Goal: Task Accomplishment & Management: Manage account settings

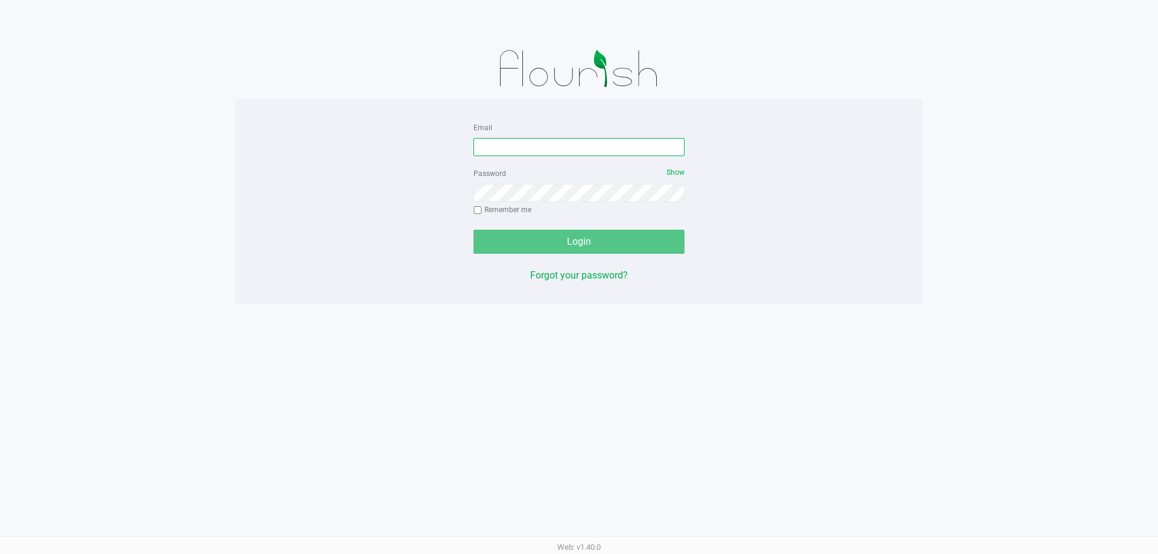
click at [550, 144] on input "Email" at bounding box center [578, 147] width 211 height 18
type input "[EMAIL_ADDRESS][DOMAIN_NAME]"
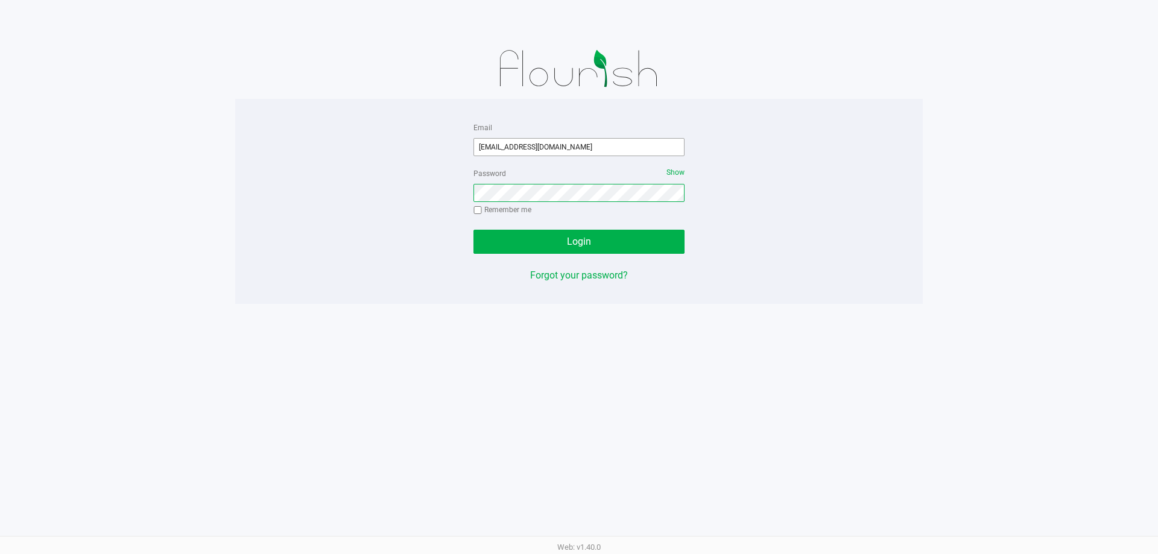
click at [473, 230] on button "Login" at bounding box center [578, 242] width 211 height 24
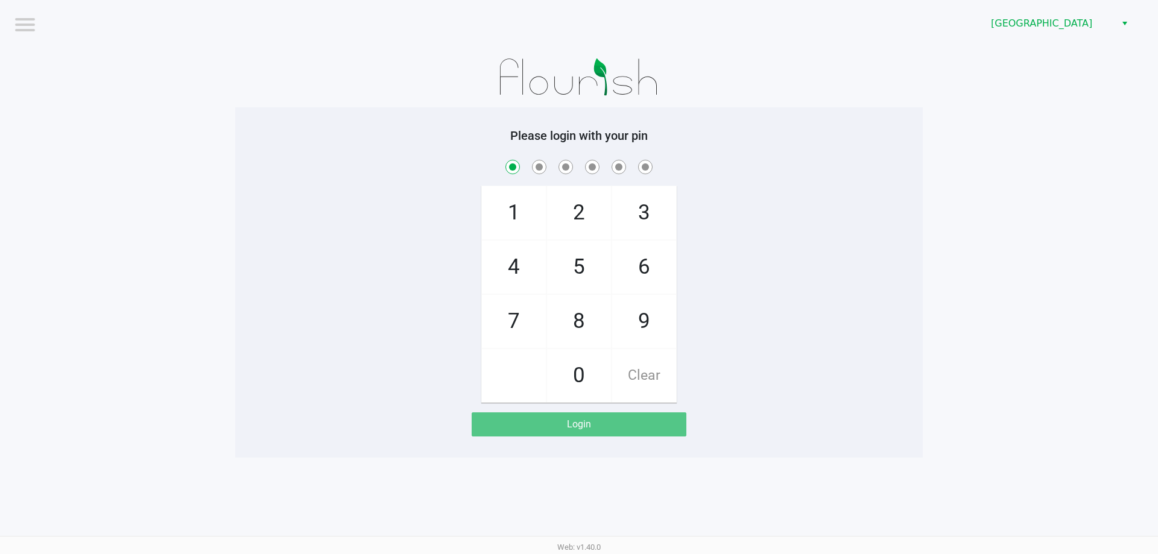
checkbox input "true"
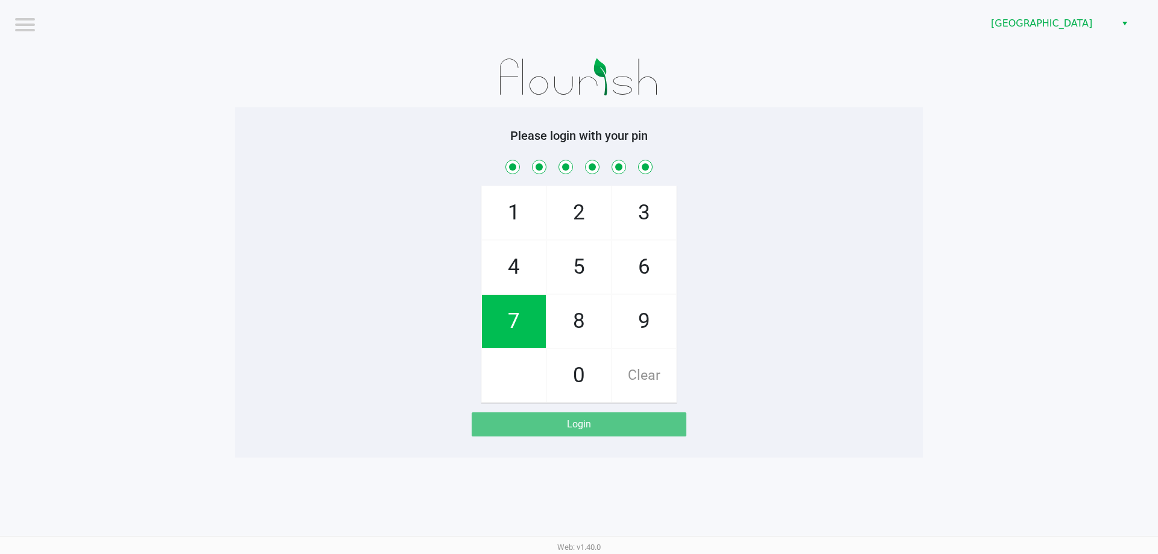
checkbox input "true"
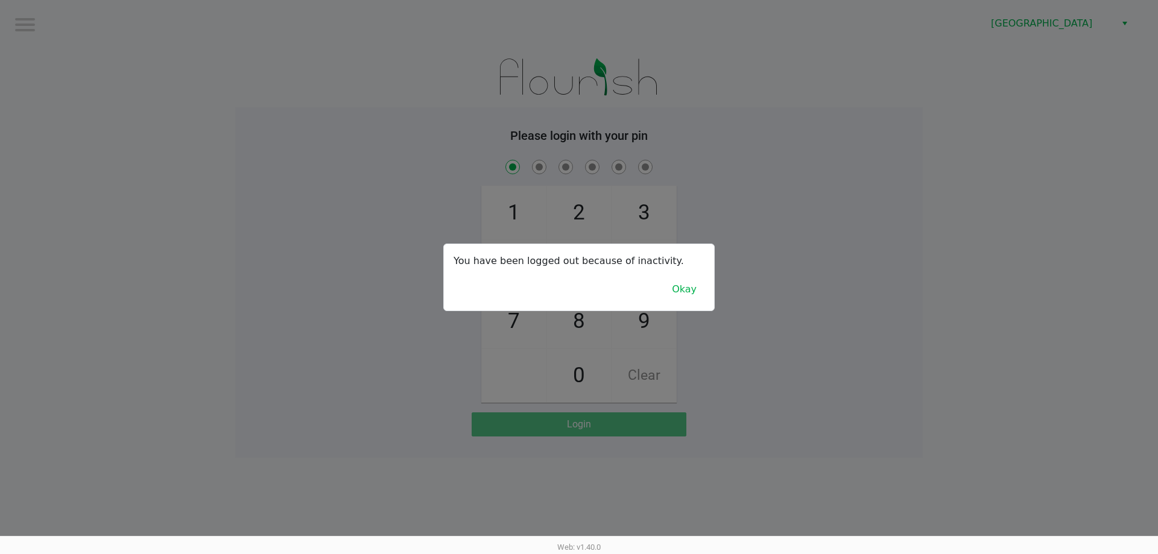
checkbox input "true"
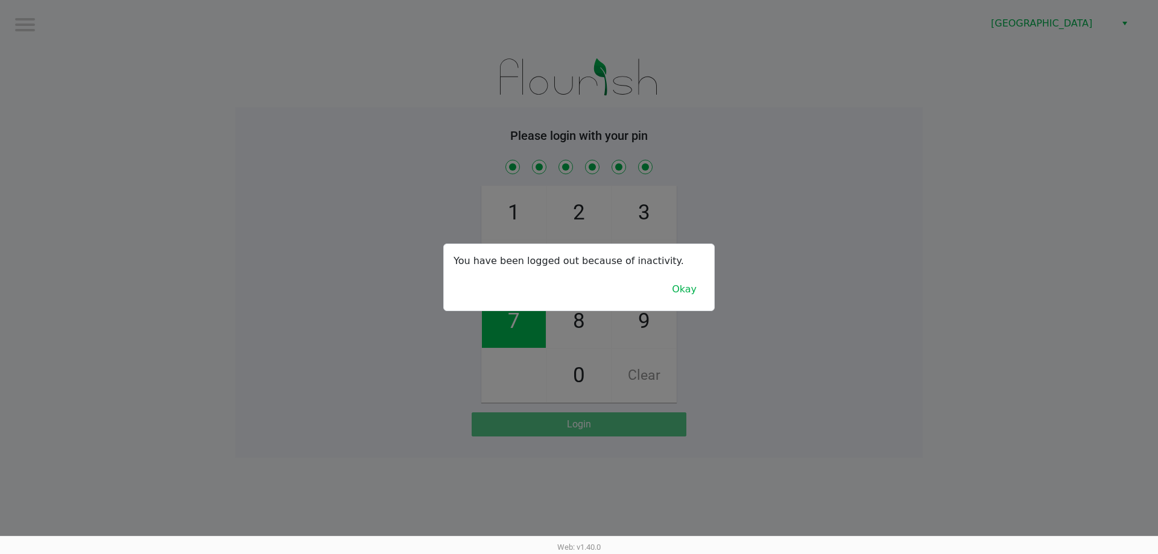
checkbox input "true"
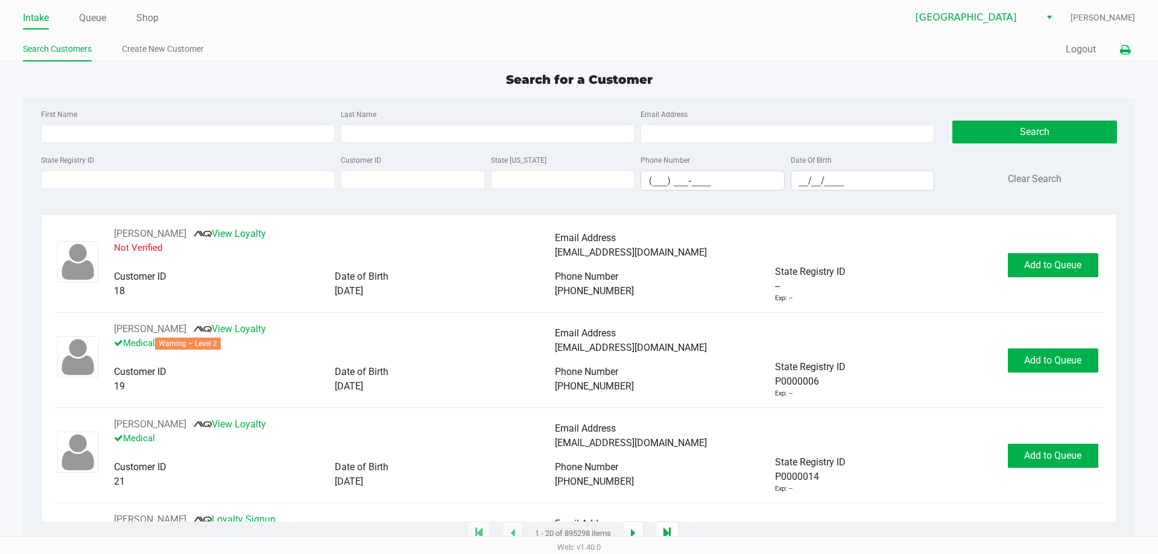
click at [1123, 57] on button at bounding box center [1125, 50] width 20 height 22
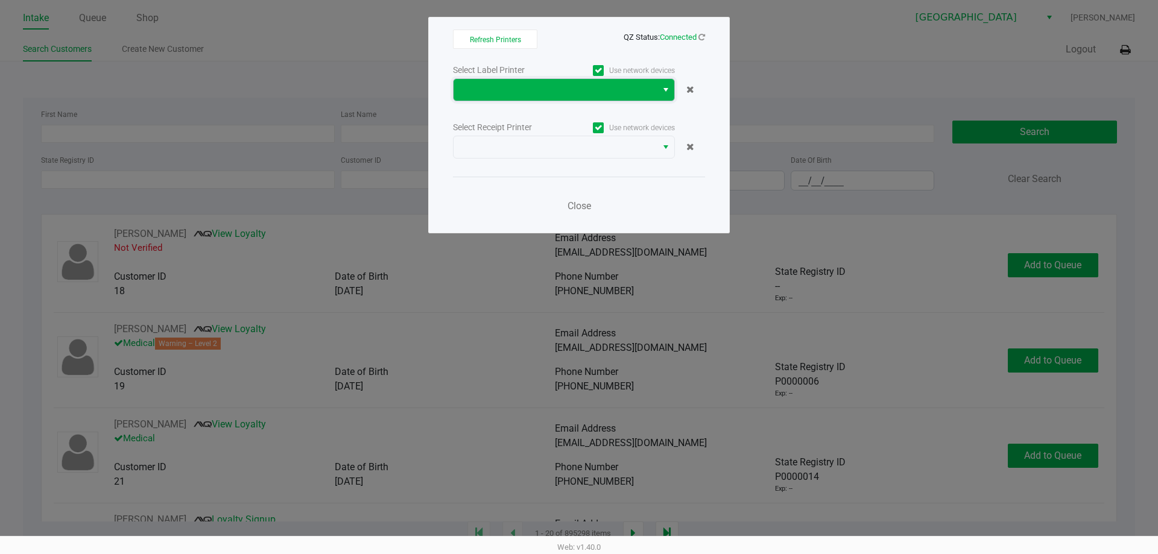
click at [537, 92] on span at bounding box center [555, 90] width 189 height 14
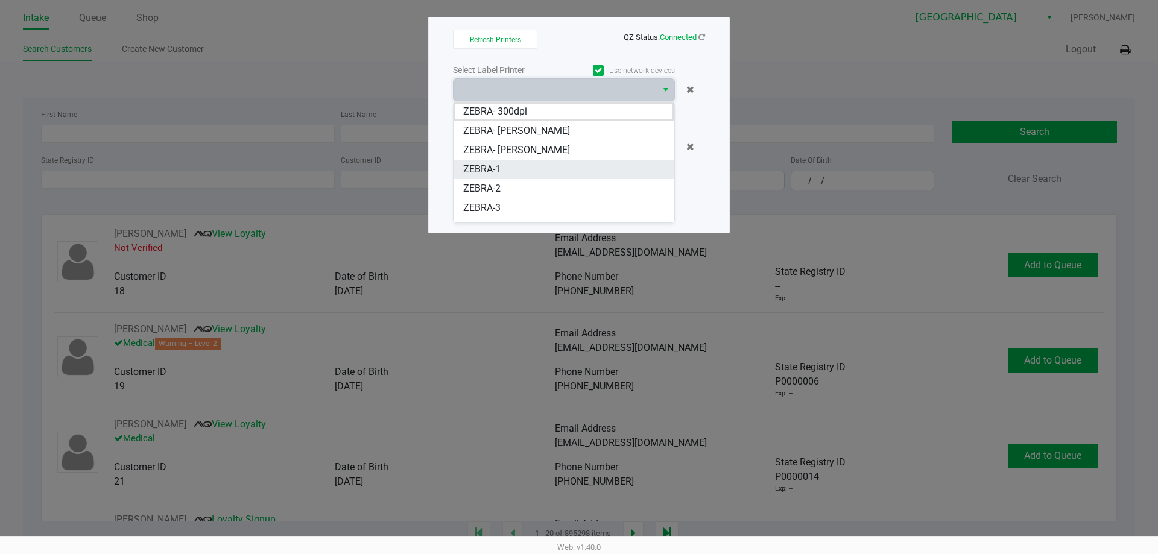
click at [513, 168] on li "ZEBRA-1" at bounding box center [564, 169] width 221 height 19
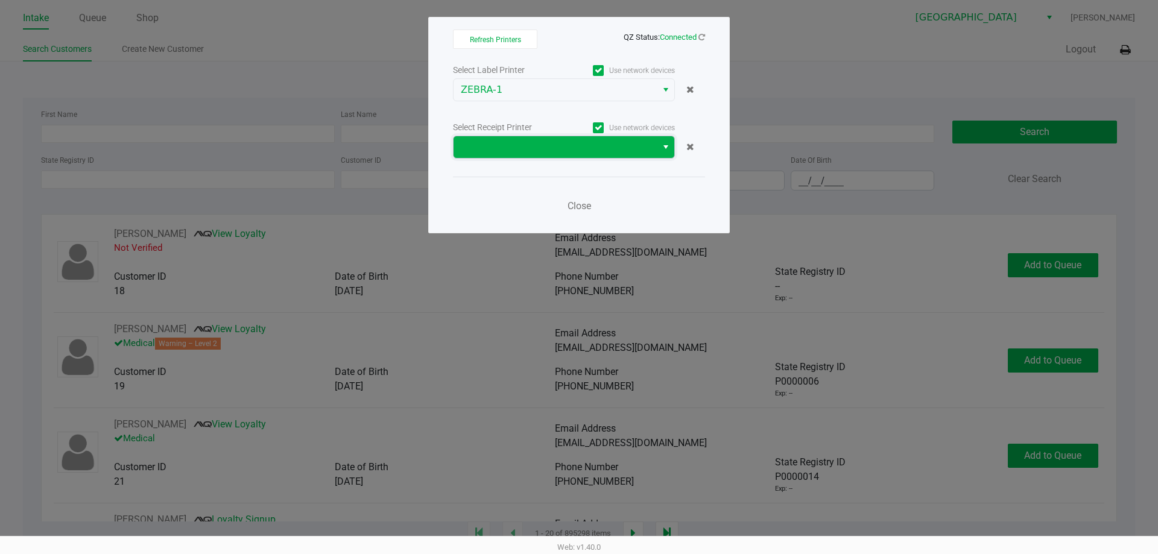
click at [519, 156] on span at bounding box center [555, 147] width 203 height 22
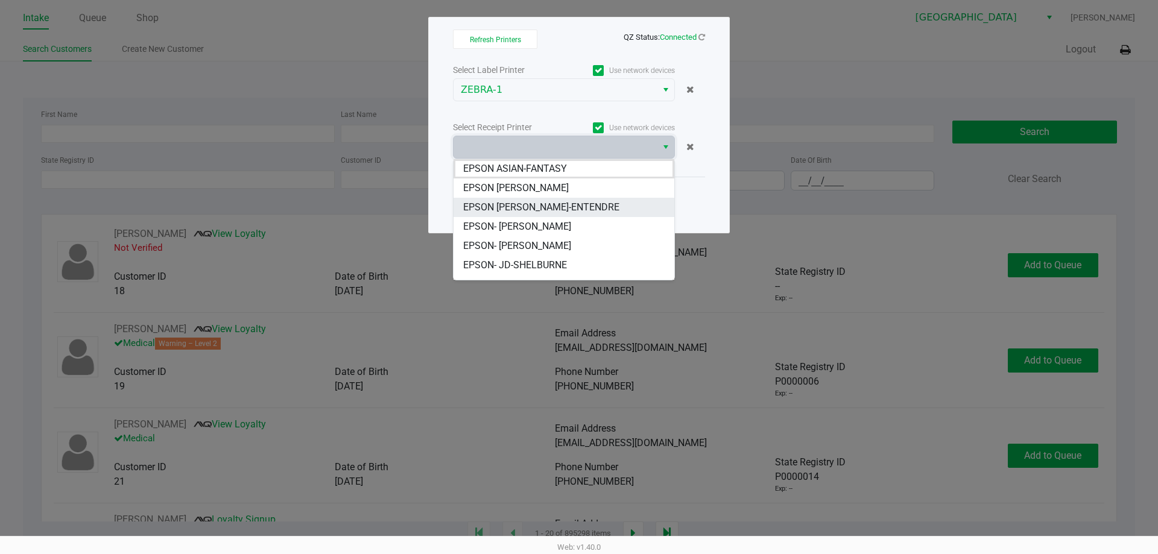
click at [552, 205] on span "EPSON [PERSON_NAME]-ENTENDRE" at bounding box center [541, 207] width 156 height 14
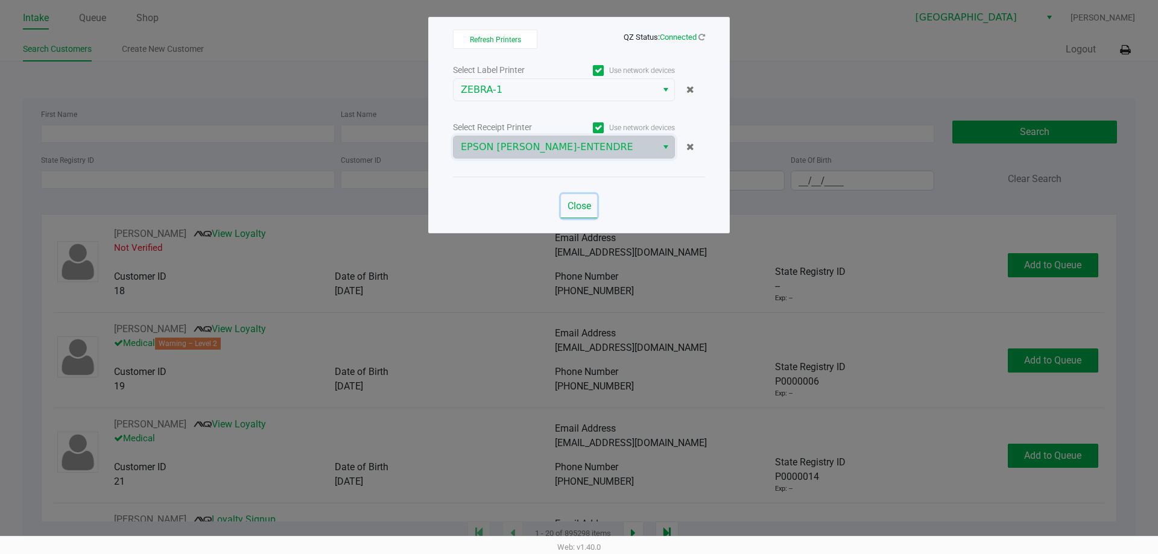
click at [581, 215] on button "Close" at bounding box center [579, 206] width 36 height 24
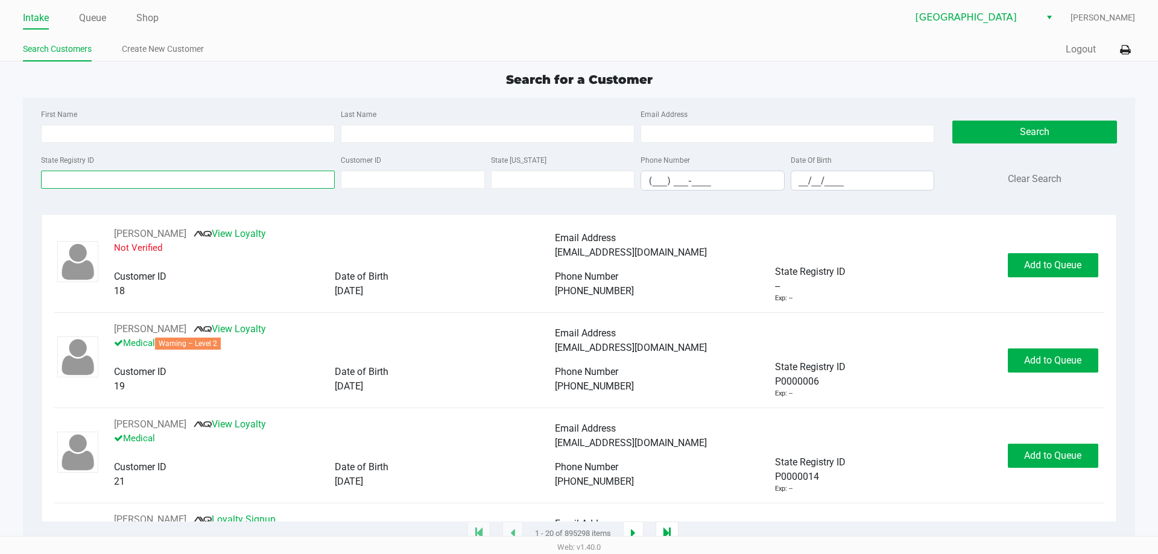
click at [255, 188] on input "State Registry ID" at bounding box center [188, 180] width 294 height 18
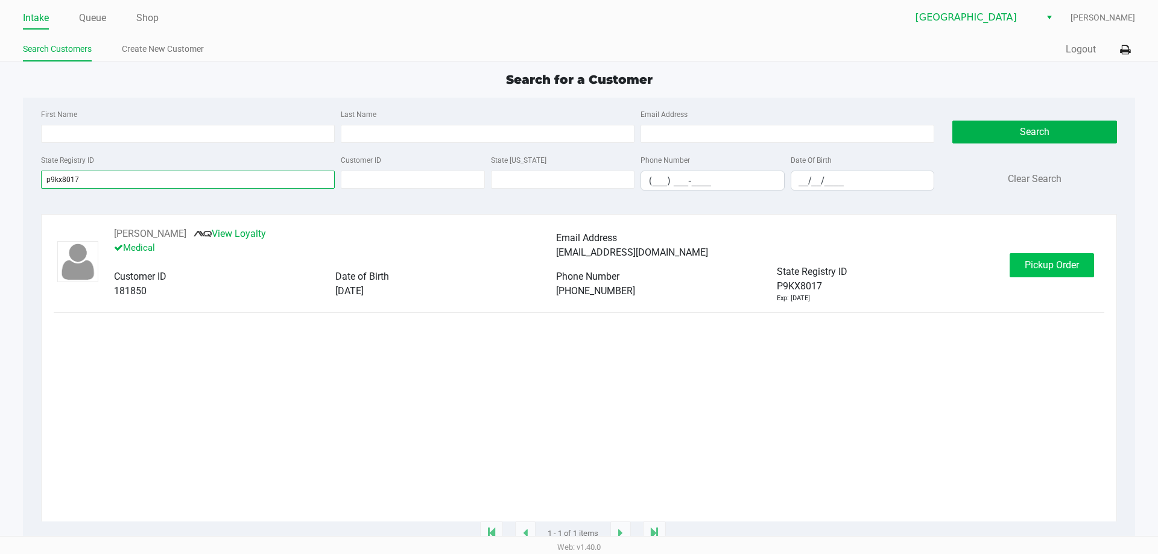
type input "p9kx8017"
click at [1051, 264] on span "Pickup Order" at bounding box center [1052, 264] width 54 height 11
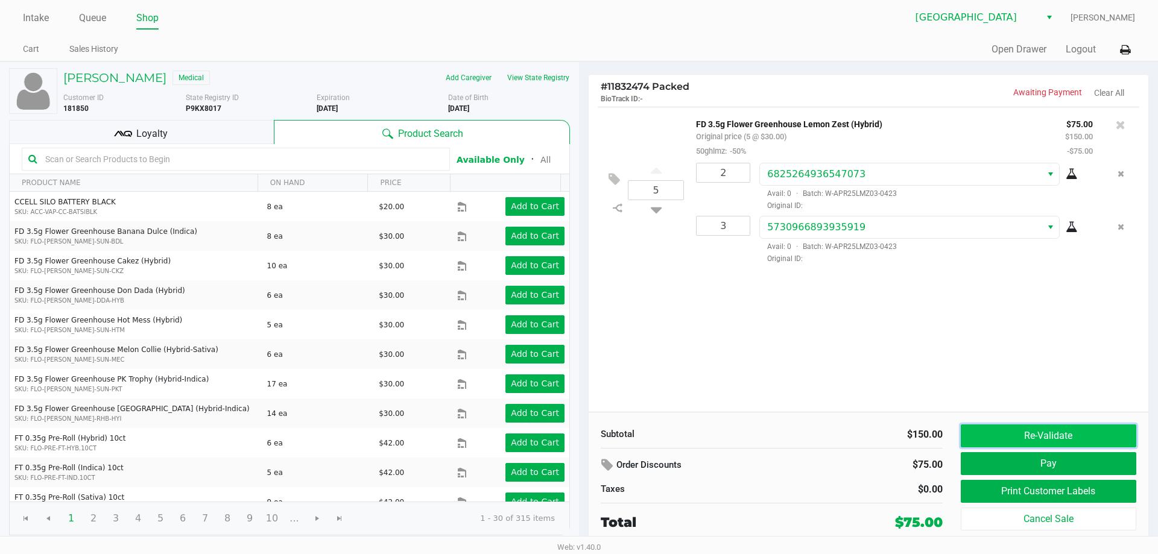
click at [1014, 431] on button "Re-Validate" at bounding box center [1049, 436] width 176 height 23
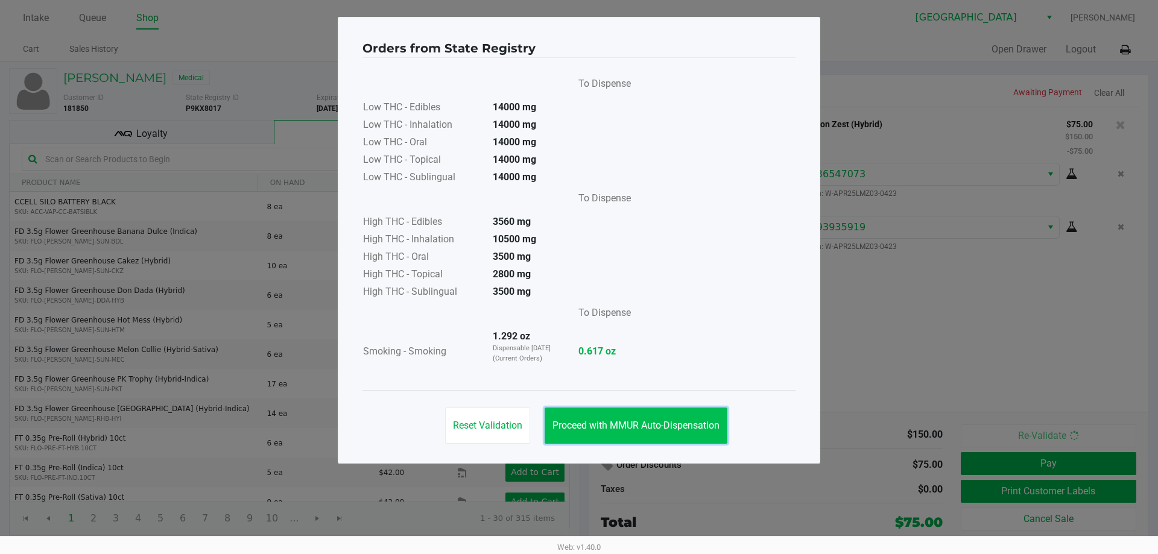
click at [649, 432] on button "Proceed with MMUR Auto-Dispensation" at bounding box center [636, 426] width 183 height 36
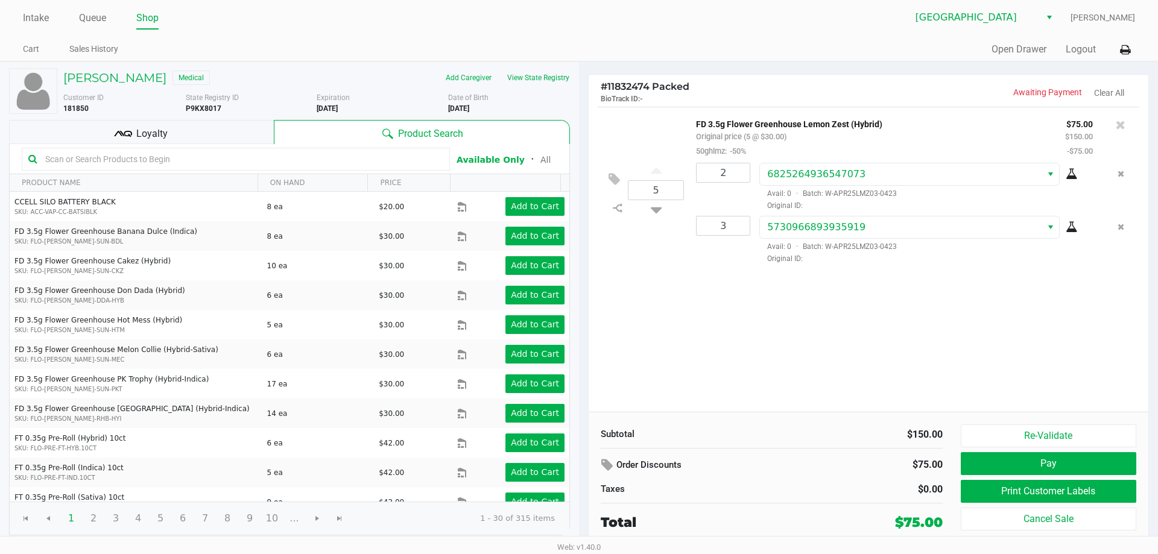
click at [849, 358] on div "5 FD 3.5g Flower Greenhouse Lemon Zest (Hybrid) Original price (5 @ $30.00) 50g…" at bounding box center [869, 259] width 560 height 305
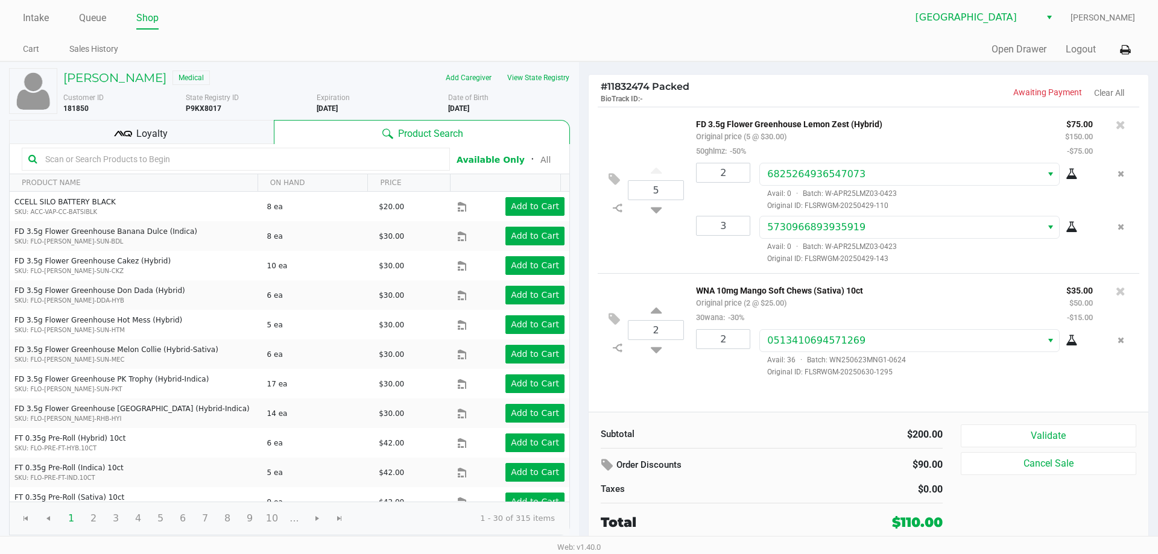
click at [139, 131] on span "Loyalty" at bounding box center [151, 134] width 31 height 14
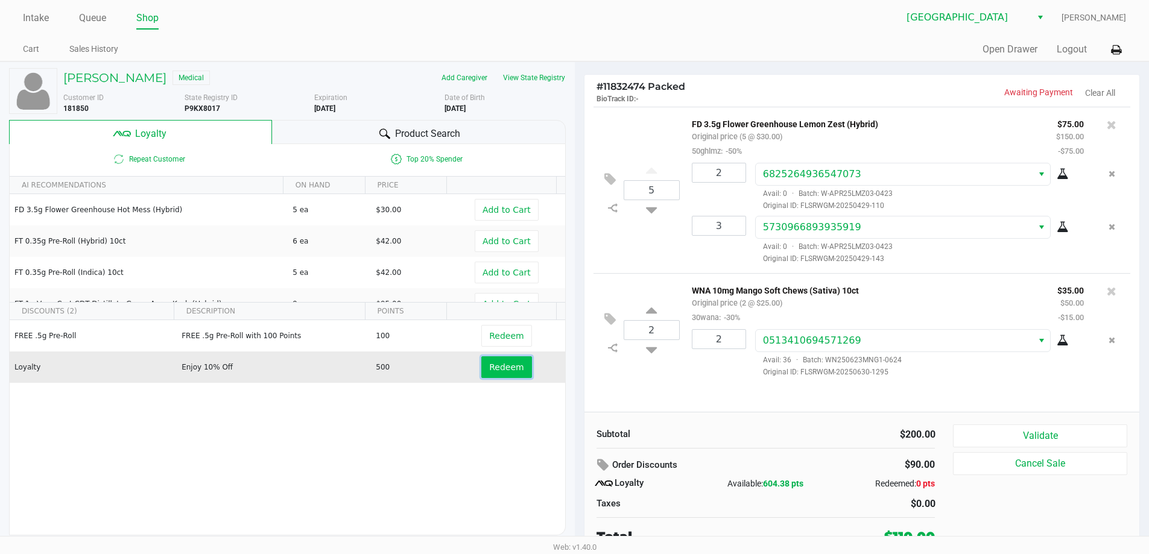
click at [511, 369] on span "Redeem" at bounding box center [506, 367] width 34 height 10
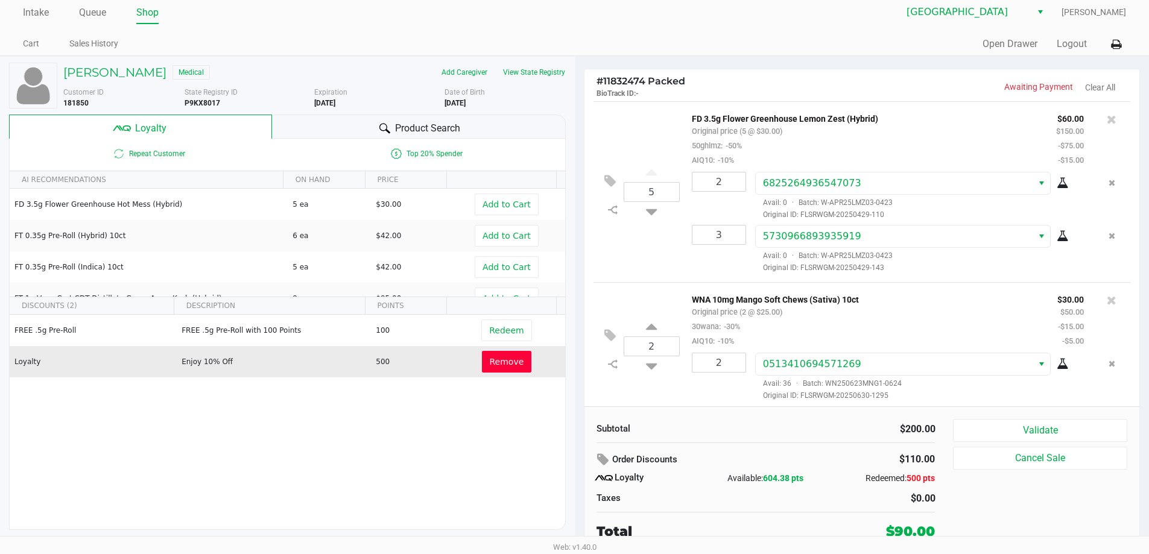
scroll to position [5, 0]
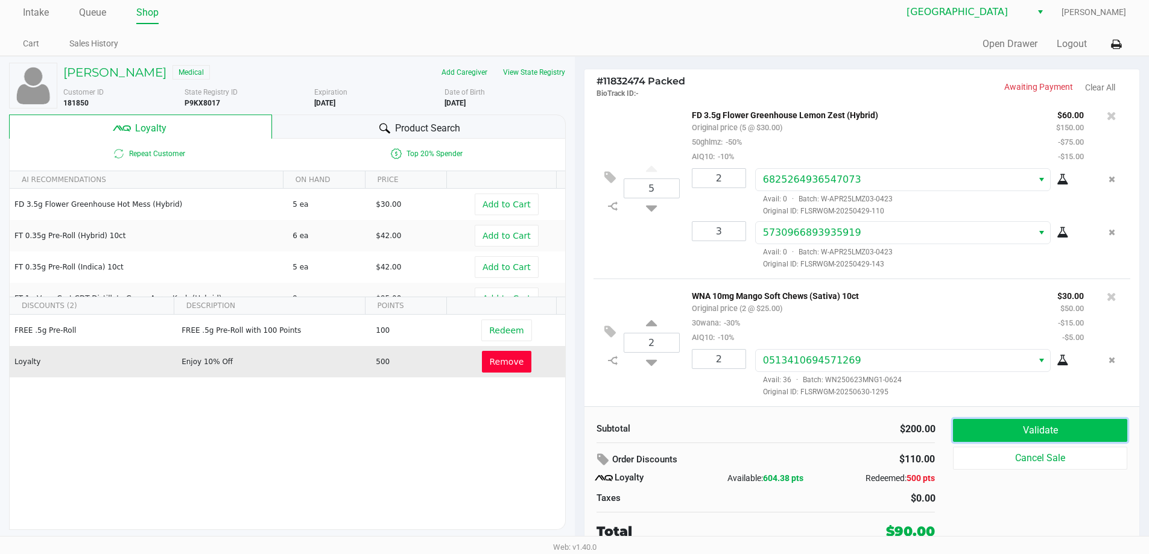
click at [1081, 430] on button "Validate" at bounding box center [1040, 430] width 174 height 23
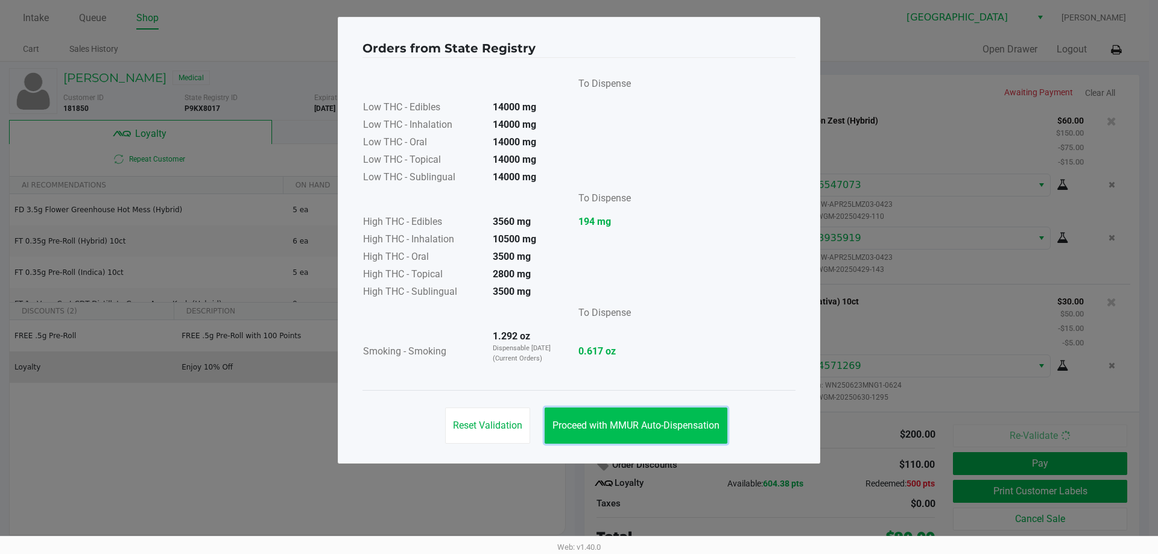
click at [686, 420] on span "Proceed with MMUR Auto-Dispensation" at bounding box center [635, 425] width 167 height 11
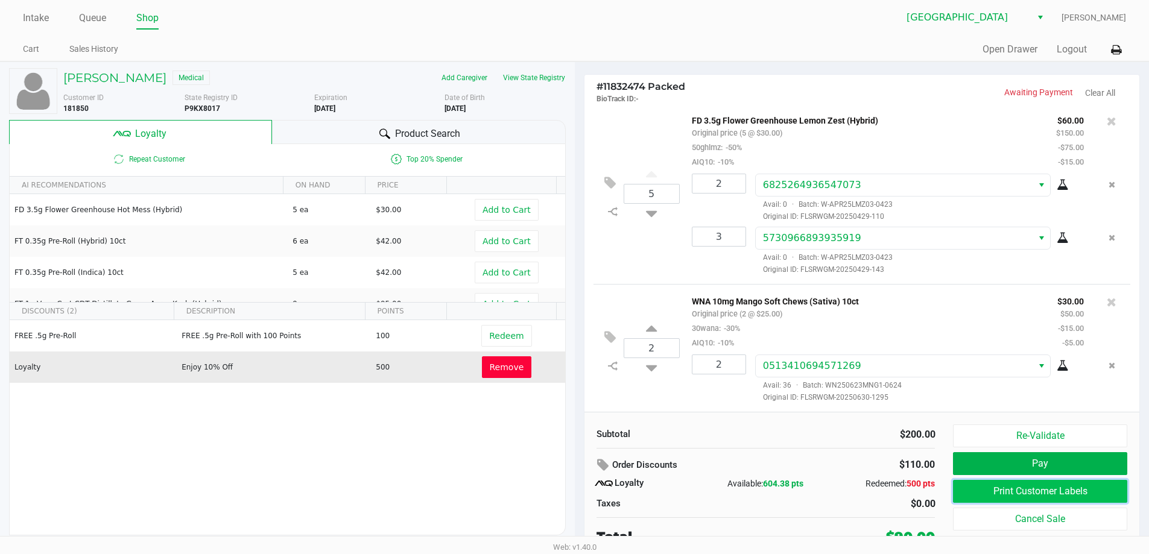
click at [993, 492] on button "Print Customer Labels" at bounding box center [1040, 491] width 174 height 23
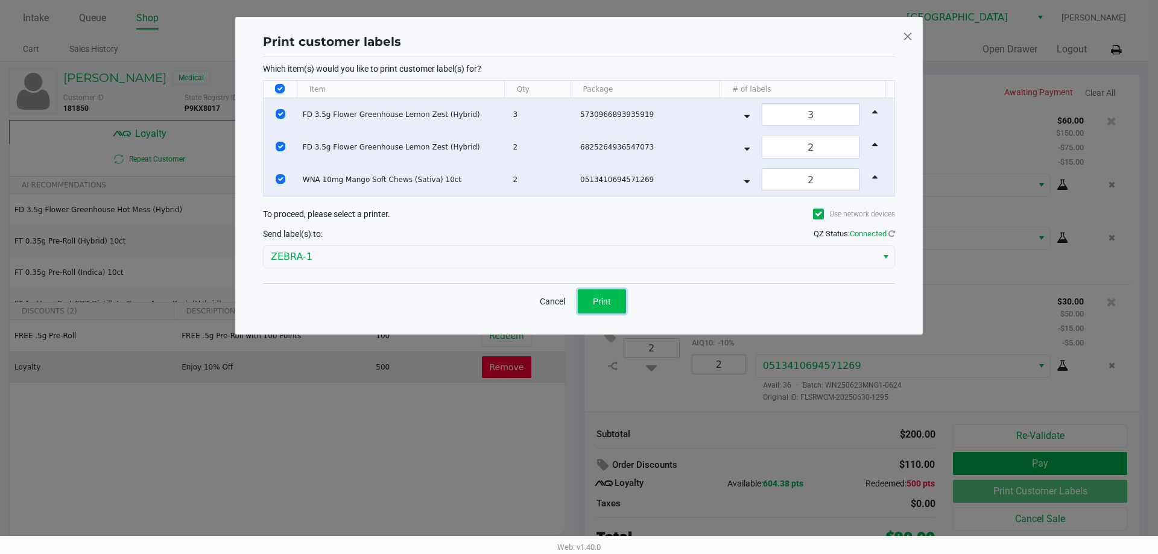
click at [594, 303] on span "Print" at bounding box center [602, 302] width 18 height 10
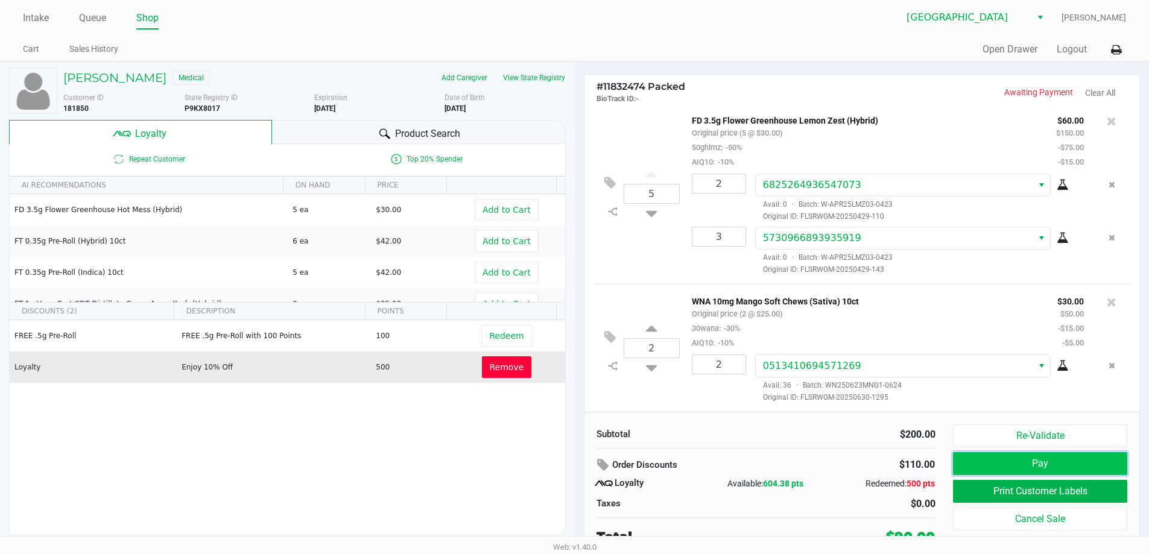
click at [1028, 465] on button "Pay" at bounding box center [1040, 463] width 174 height 23
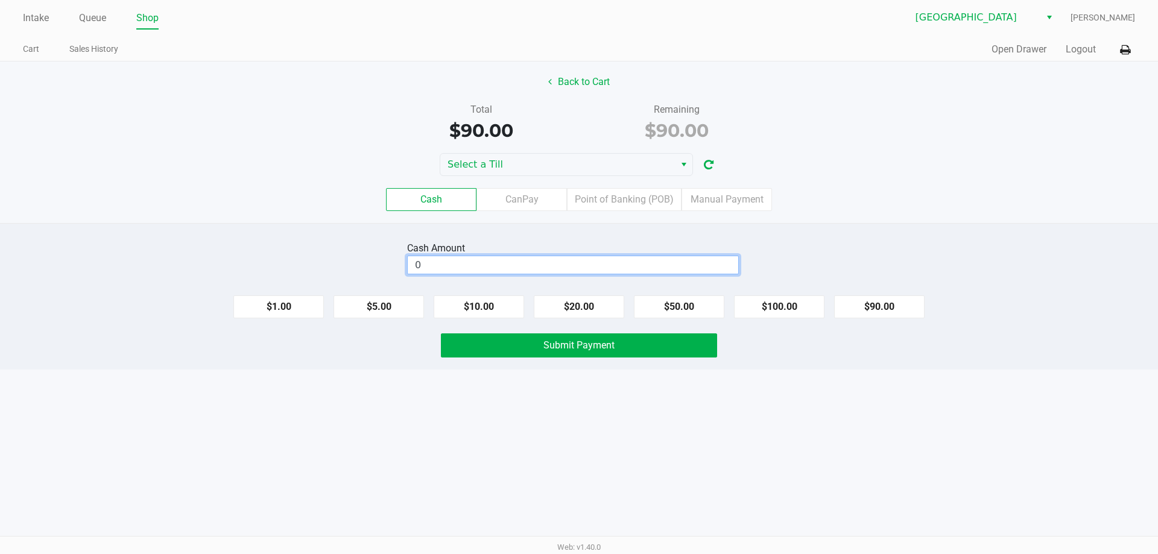
click at [540, 261] on input "0" at bounding box center [573, 264] width 331 height 17
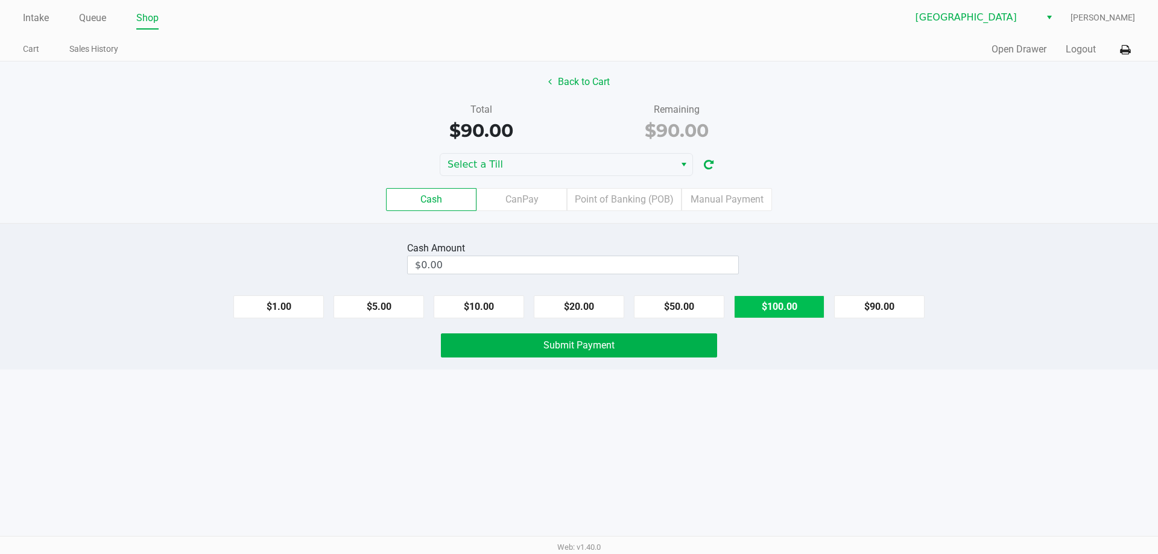
click at [795, 314] on button "$100.00" at bounding box center [779, 307] width 90 height 23
type input "$100.00"
click at [636, 350] on button "Submit Payment" at bounding box center [579, 346] width 276 height 24
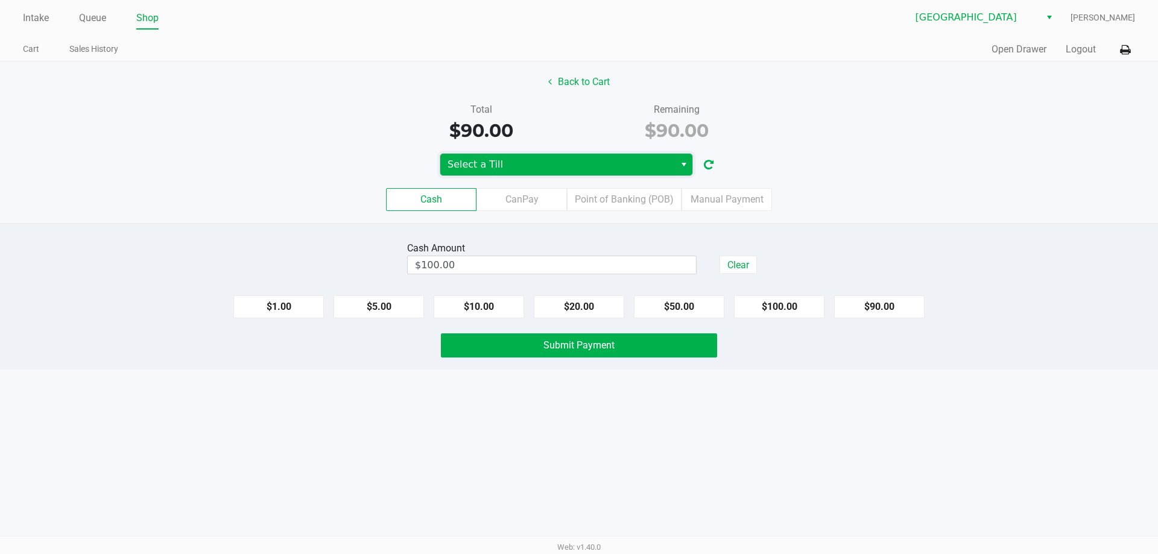
click at [555, 168] on span "Select a Till" at bounding box center [558, 164] width 220 height 14
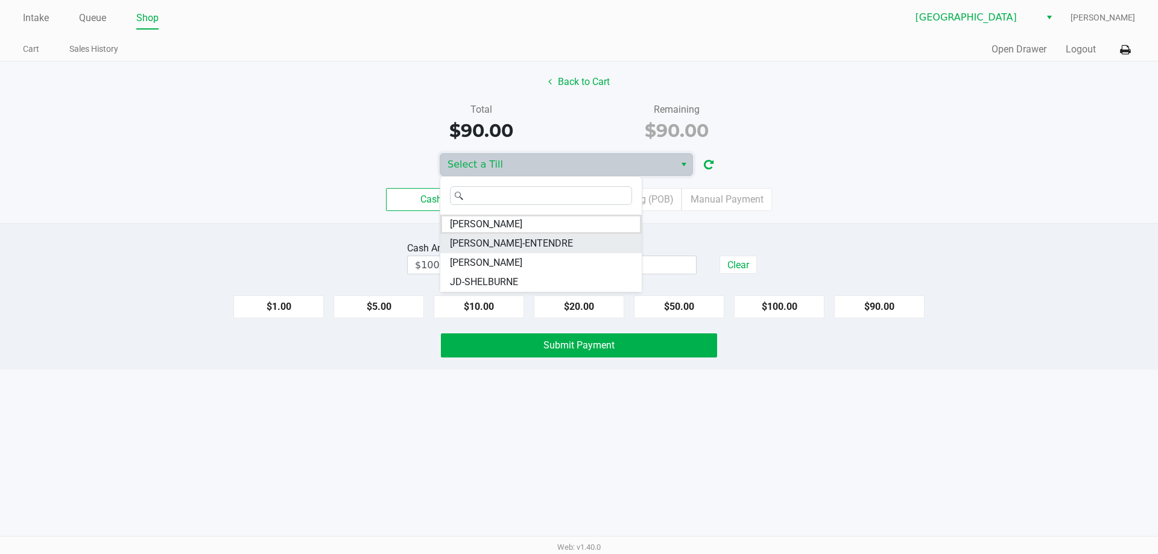
click at [556, 253] on li "JAY-ENTENDRE" at bounding box center [540, 243] width 201 height 19
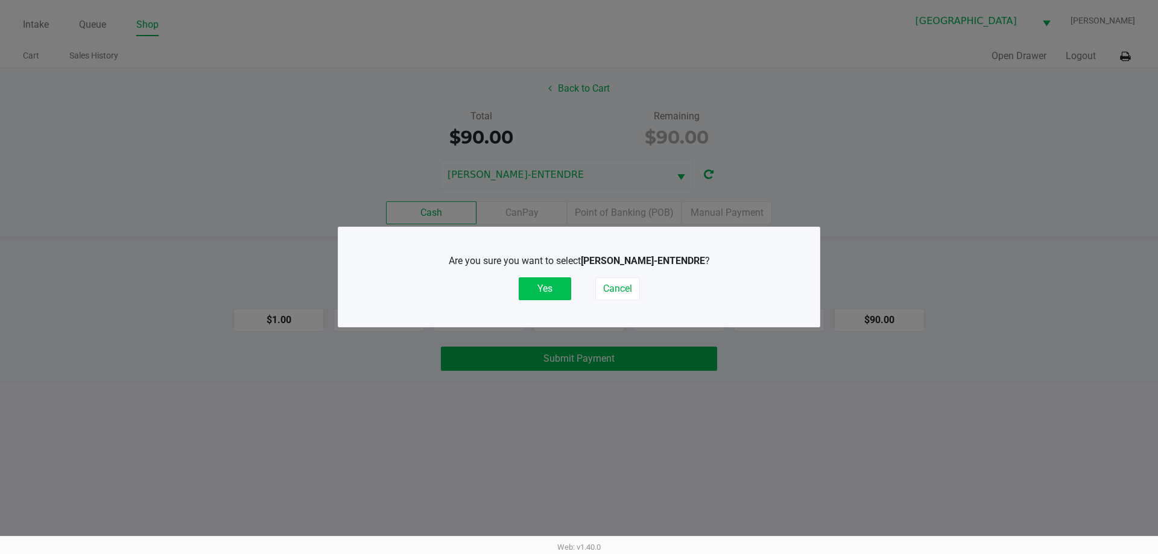
click at [552, 283] on button "Yes" at bounding box center [545, 288] width 52 height 23
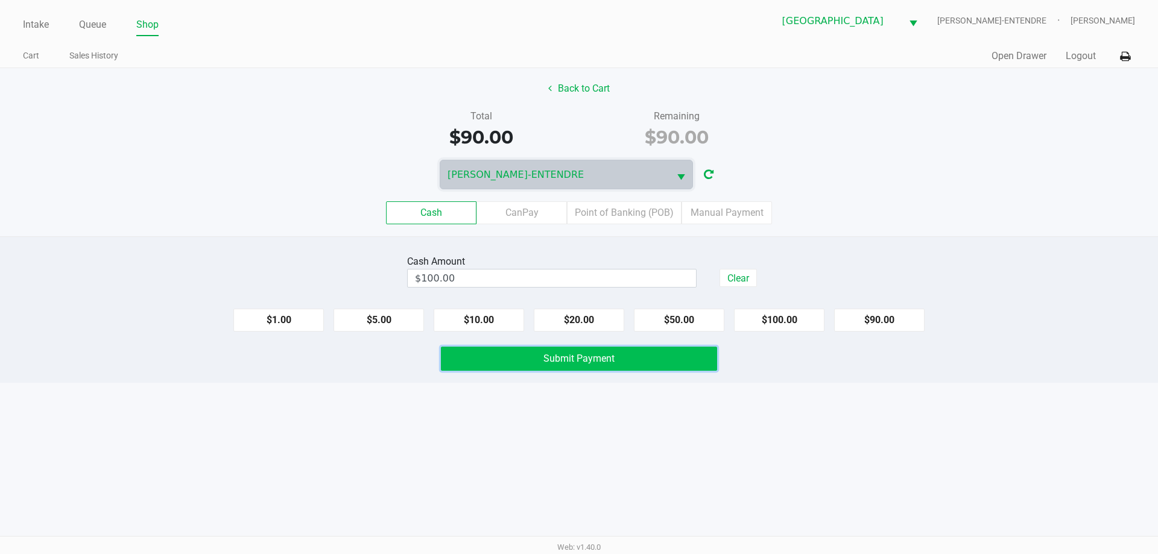
click at [590, 353] on span "Submit Payment" at bounding box center [578, 358] width 71 height 11
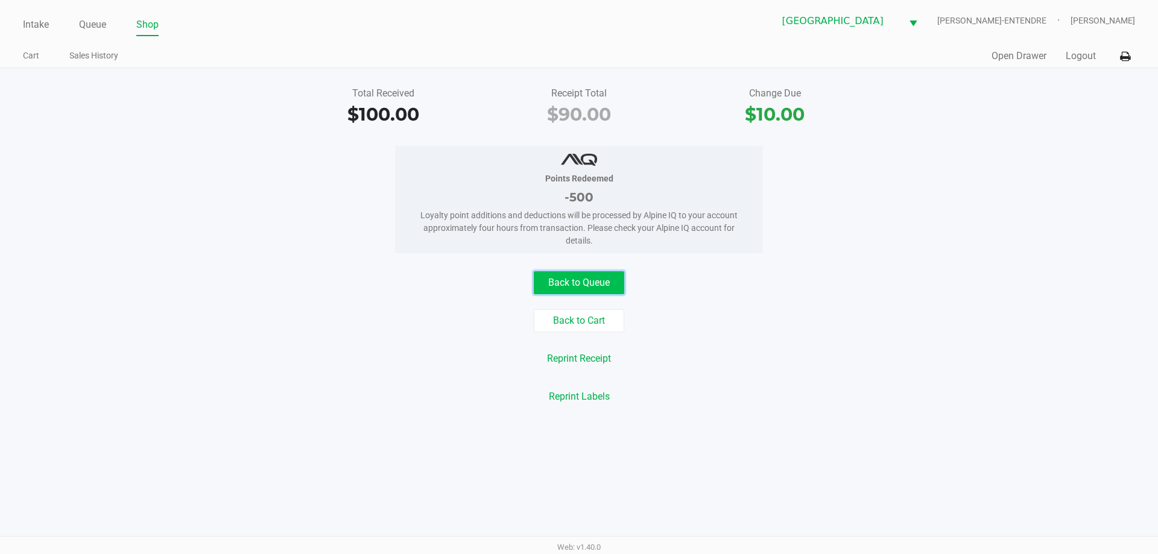
click at [584, 294] on button "Back to Queue" at bounding box center [579, 282] width 90 height 23
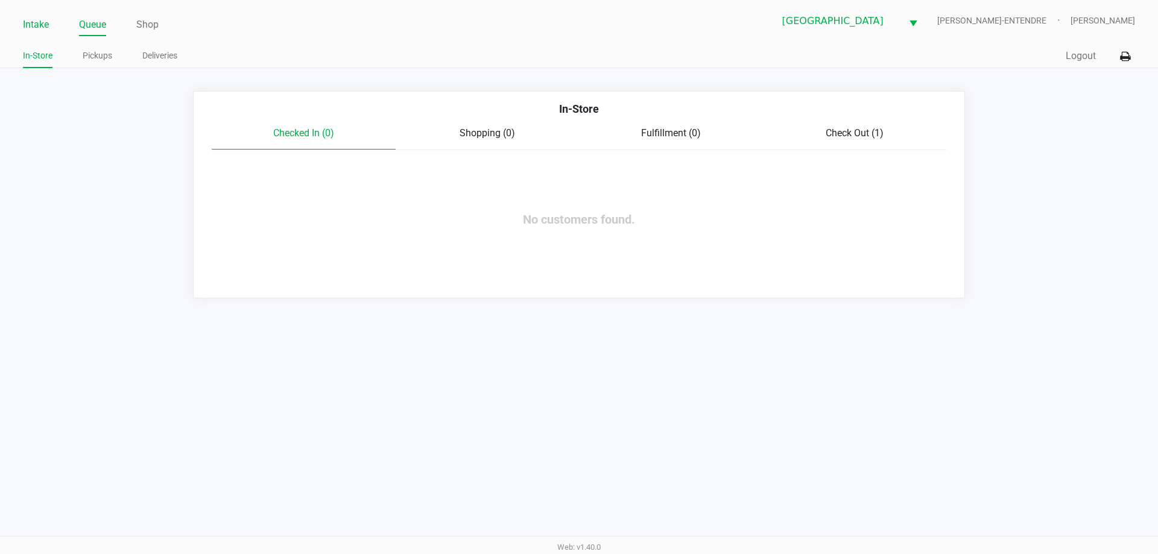
click at [37, 25] on link "Intake" at bounding box center [36, 24] width 26 height 17
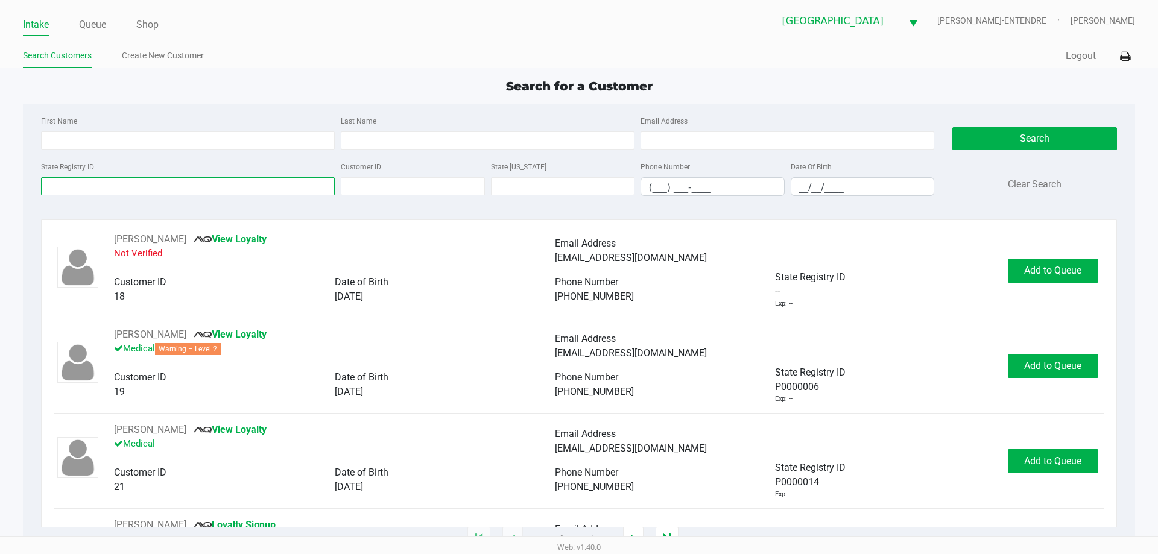
click at [159, 191] on input "State Registry ID" at bounding box center [188, 186] width 294 height 18
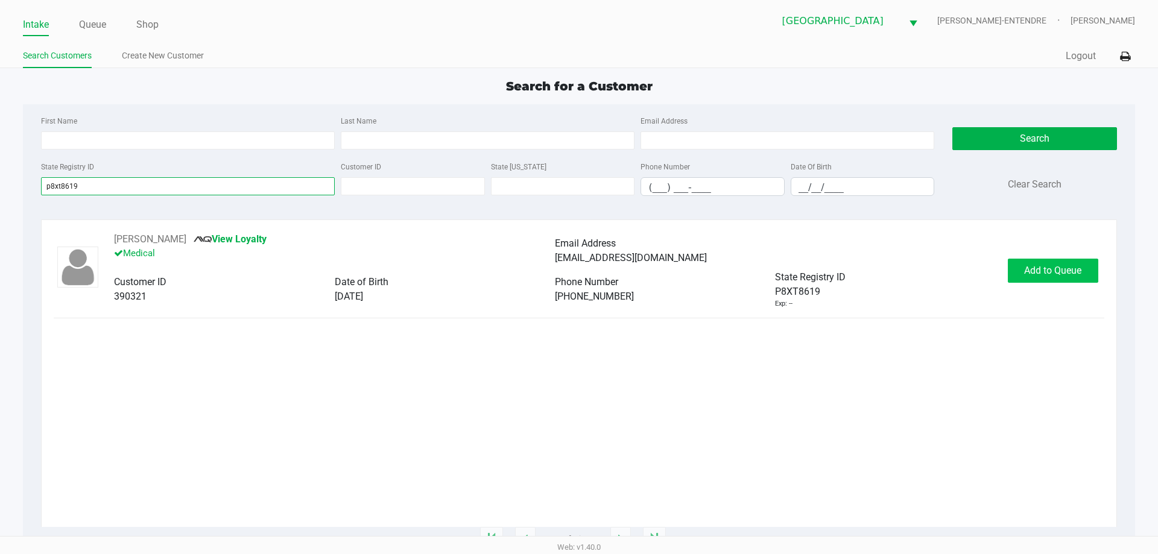
type input "p8xt8619"
click at [1034, 267] on span "Add to Queue" at bounding box center [1052, 270] width 57 height 11
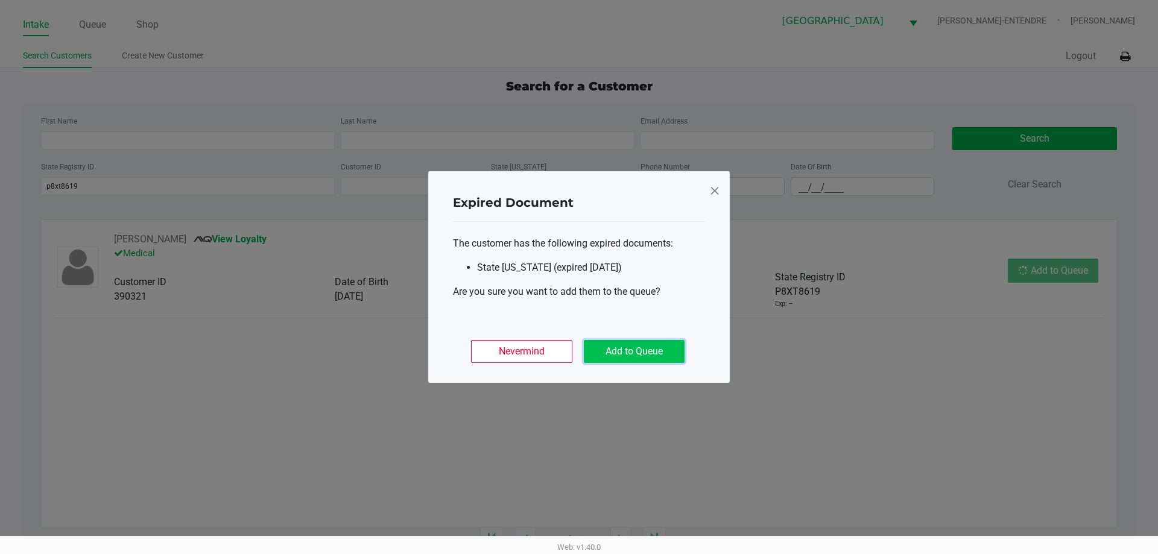
click at [598, 346] on button "Add to Queue" at bounding box center [634, 351] width 101 height 23
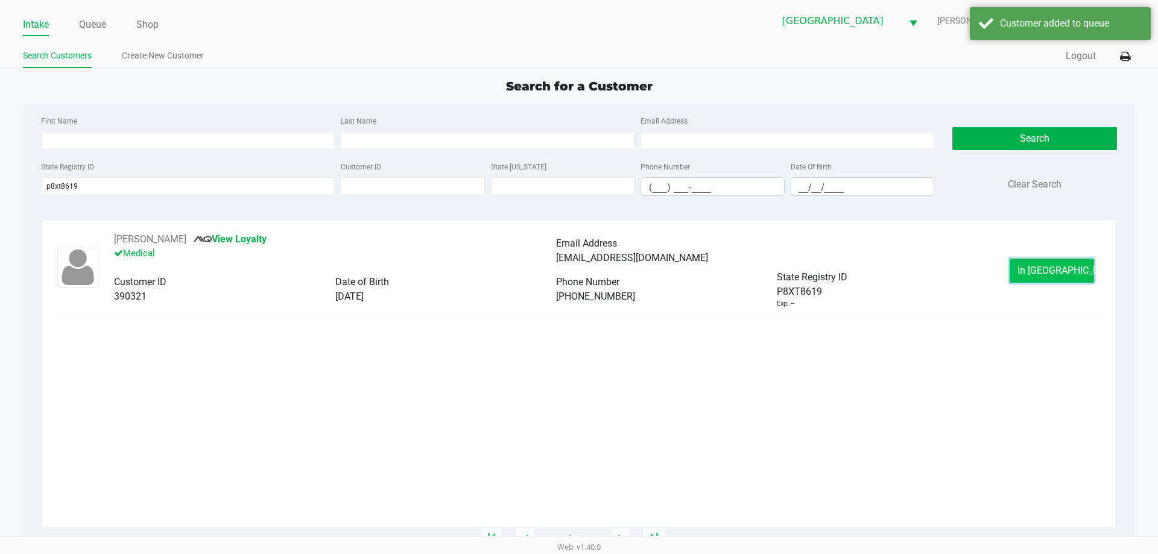
click at [1055, 274] on span "In Queue" at bounding box center [1067, 270] width 101 height 11
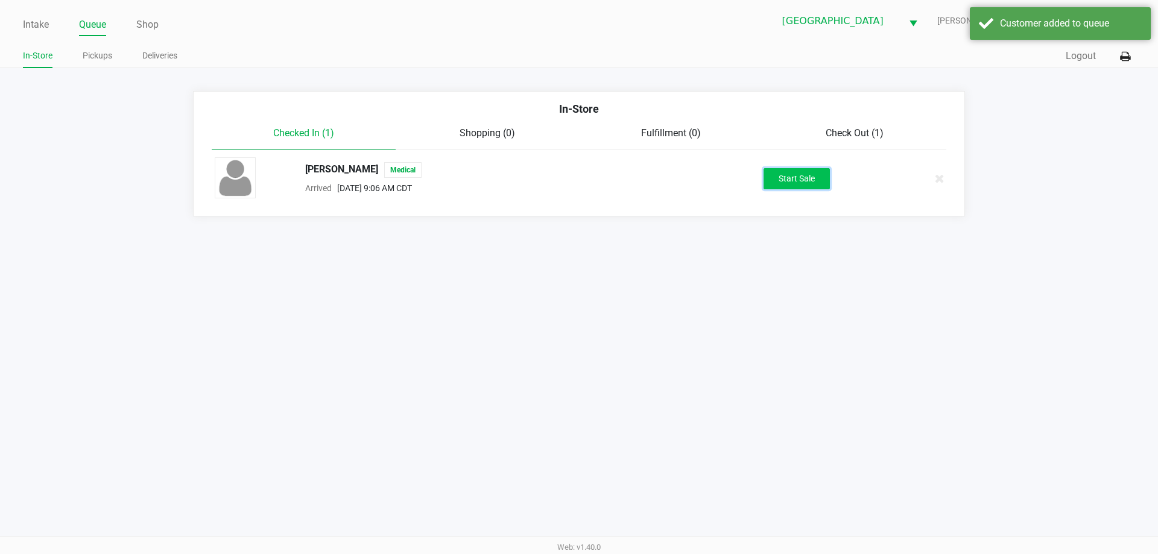
click at [789, 184] on button "Start Sale" at bounding box center [797, 178] width 66 height 21
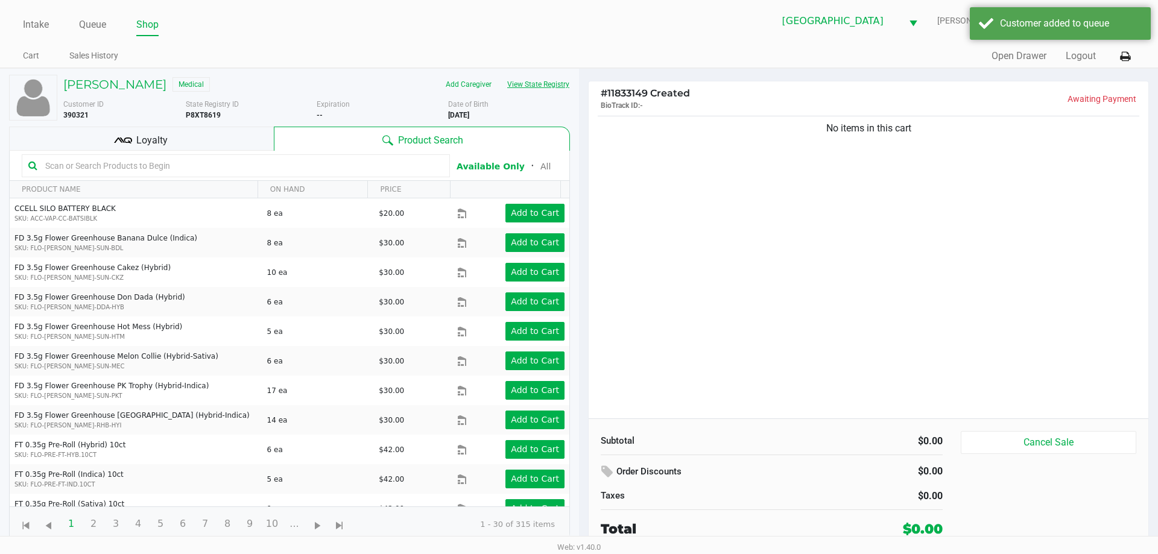
click at [531, 86] on button "View State Registry" at bounding box center [534, 84] width 71 height 19
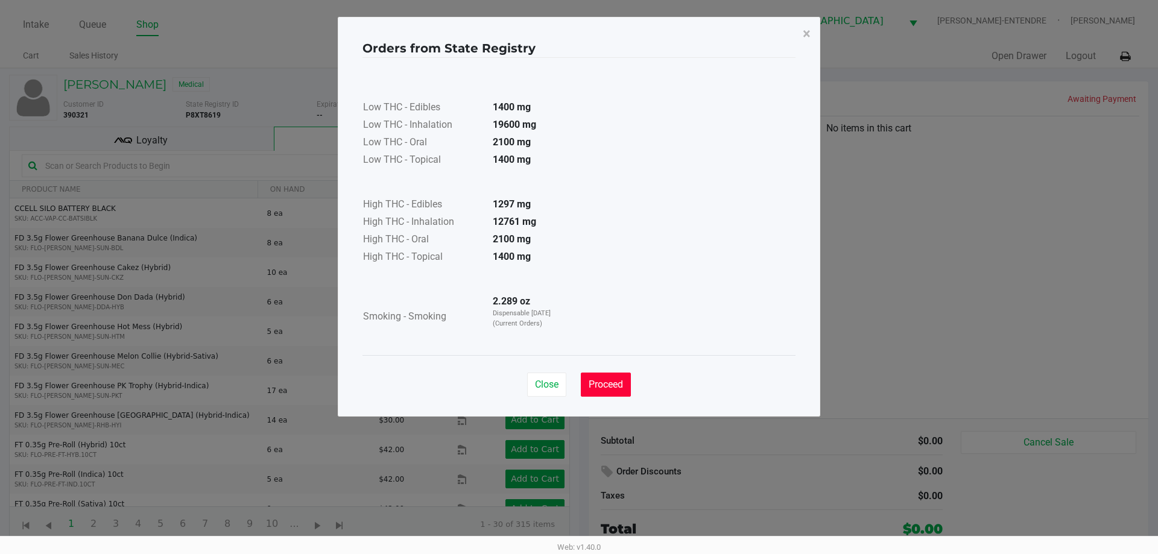
click at [610, 389] on span "Proceed" at bounding box center [606, 384] width 34 height 11
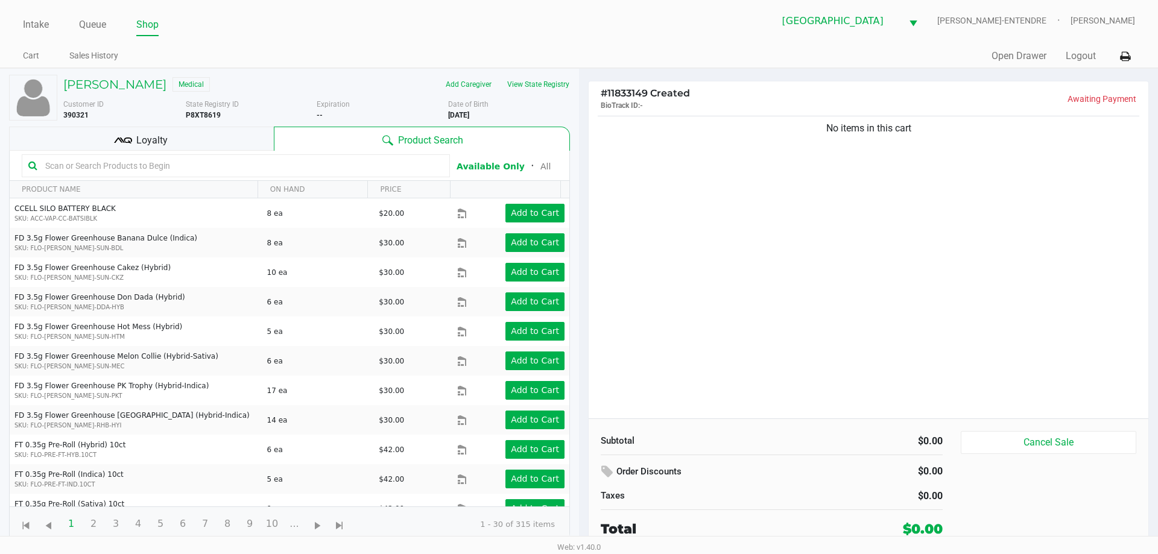
click at [227, 139] on div "Loyalty" at bounding box center [141, 139] width 265 height 24
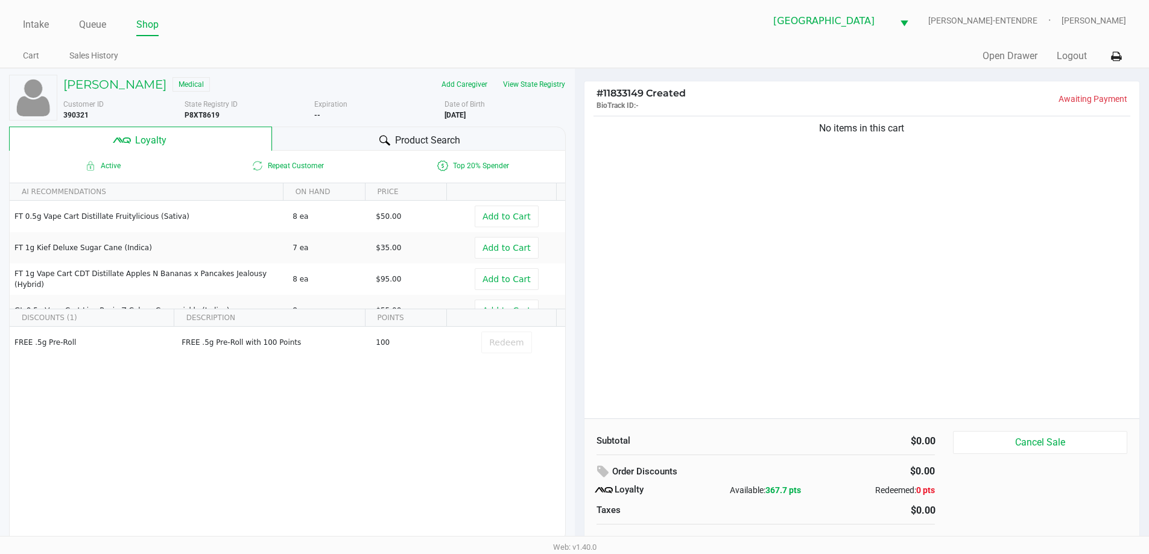
click at [335, 134] on div "Product Search" at bounding box center [419, 139] width 294 height 24
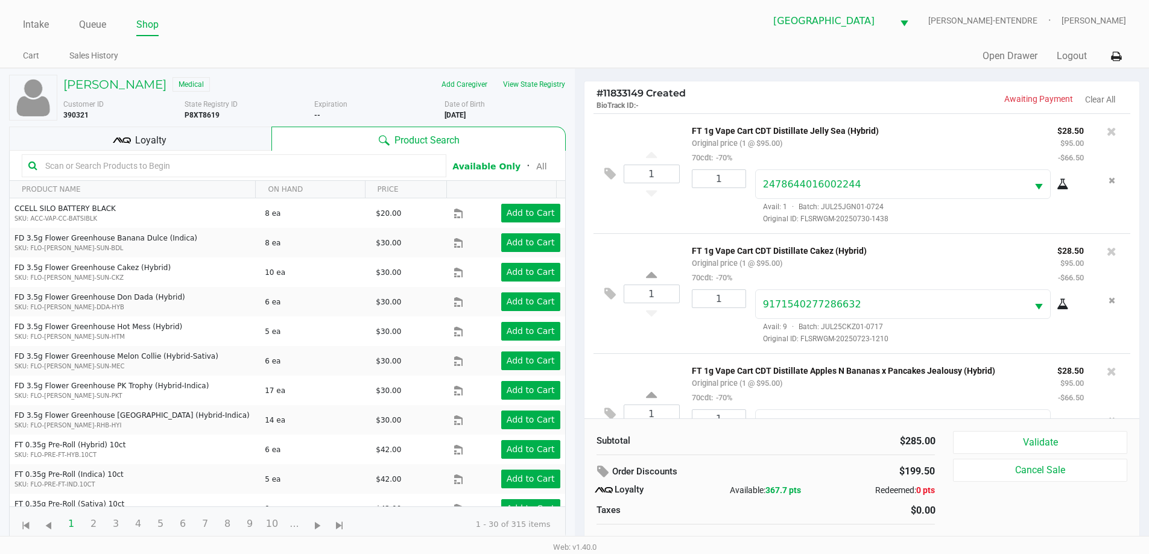
scroll to position [57, 0]
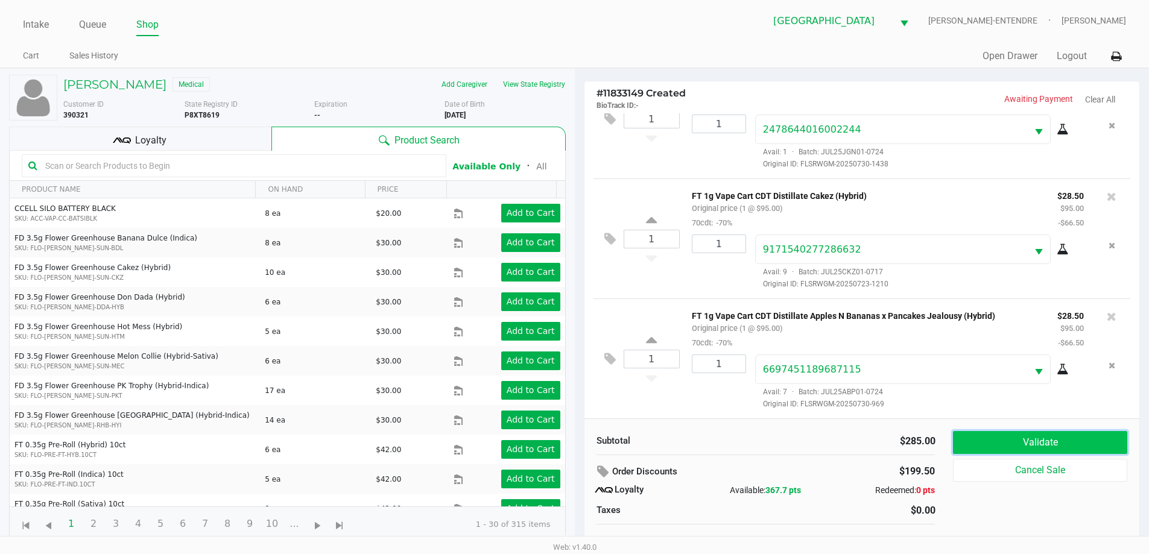
click at [1069, 441] on button "Validate" at bounding box center [1040, 442] width 174 height 23
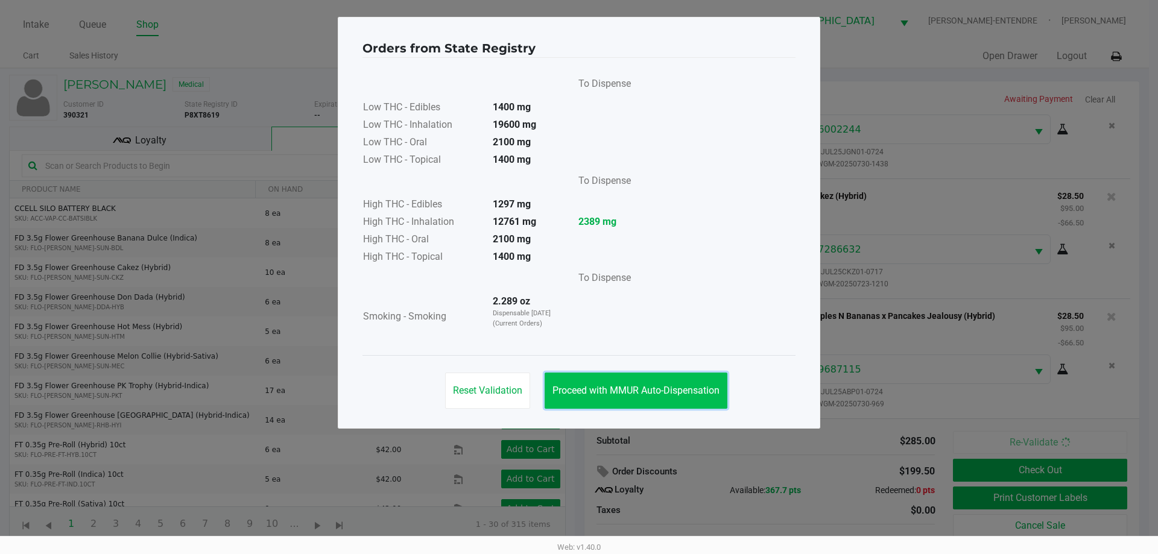
click at [683, 389] on span "Proceed with MMUR Auto-Dispensation" at bounding box center [635, 390] width 167 height 11
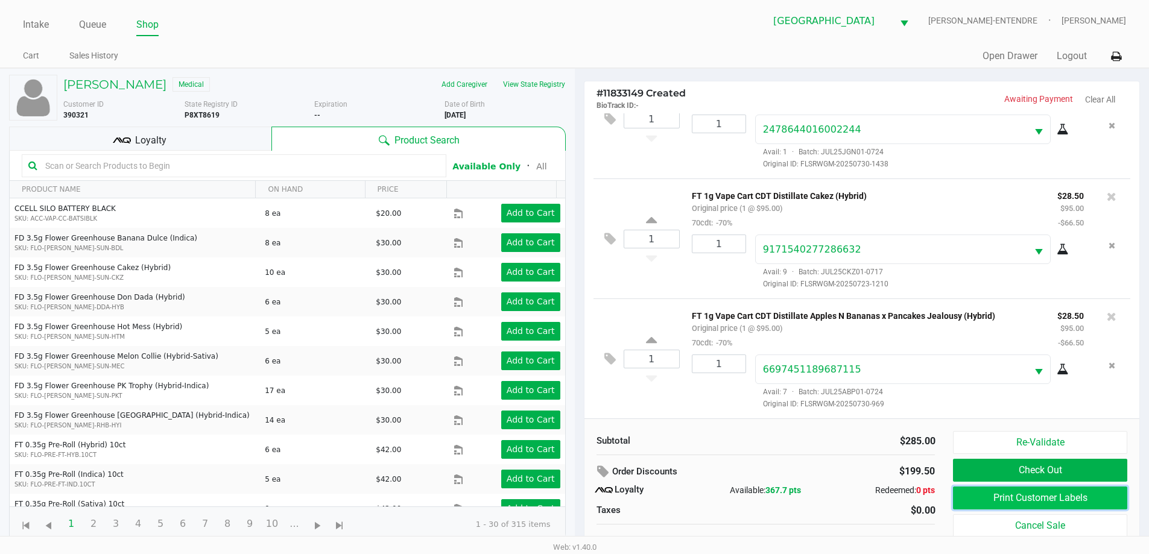
click at [1101, 497] on button "Print Customer Labels" at bounding box center [1040, 498] width 174 height 23
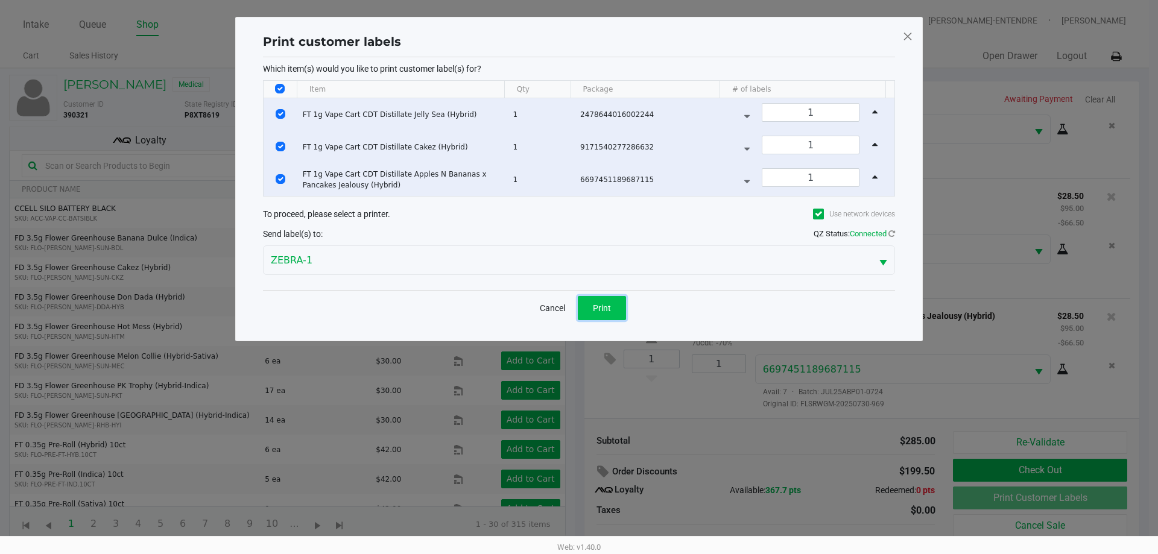
click at [618, 314] on button "Print" at bounding box center [602, 308] width 48 height 24
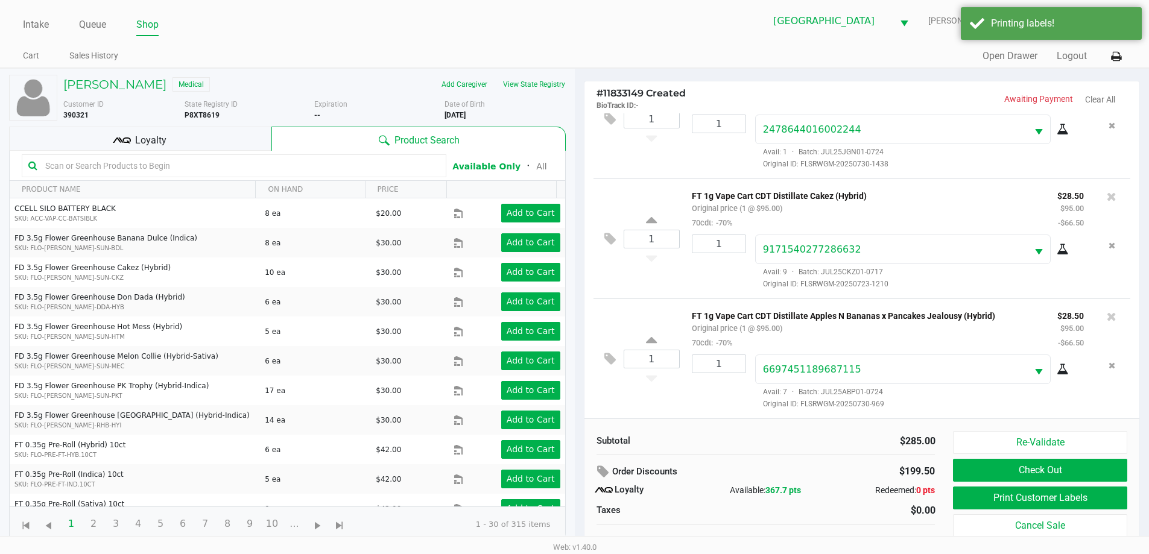
click at [212, 131] on div "Loyalty" at bounding box center [140, 139] width 262 height 24
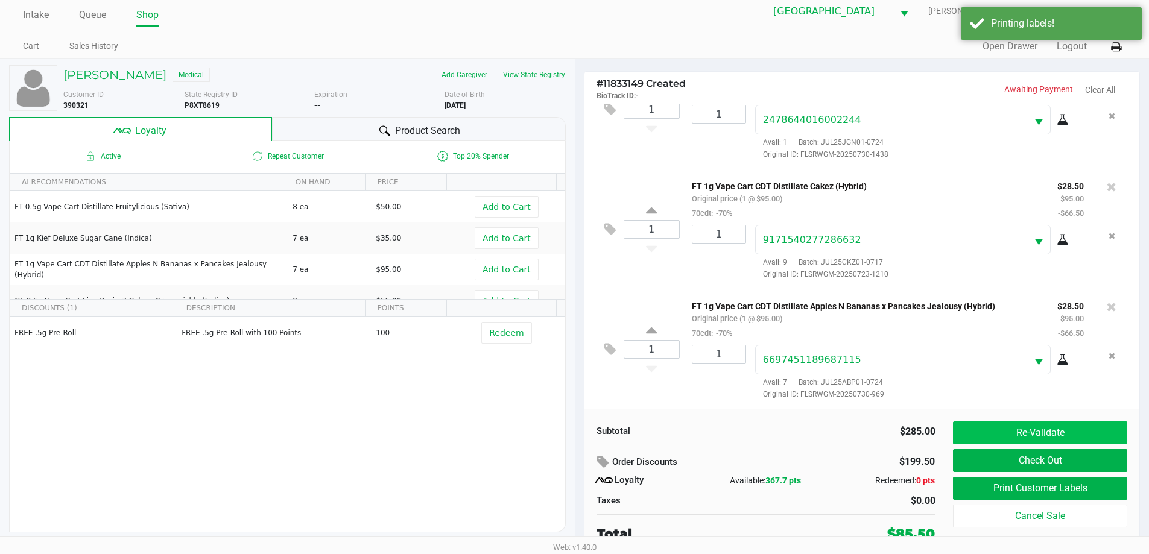
scroll to position [12, 0]
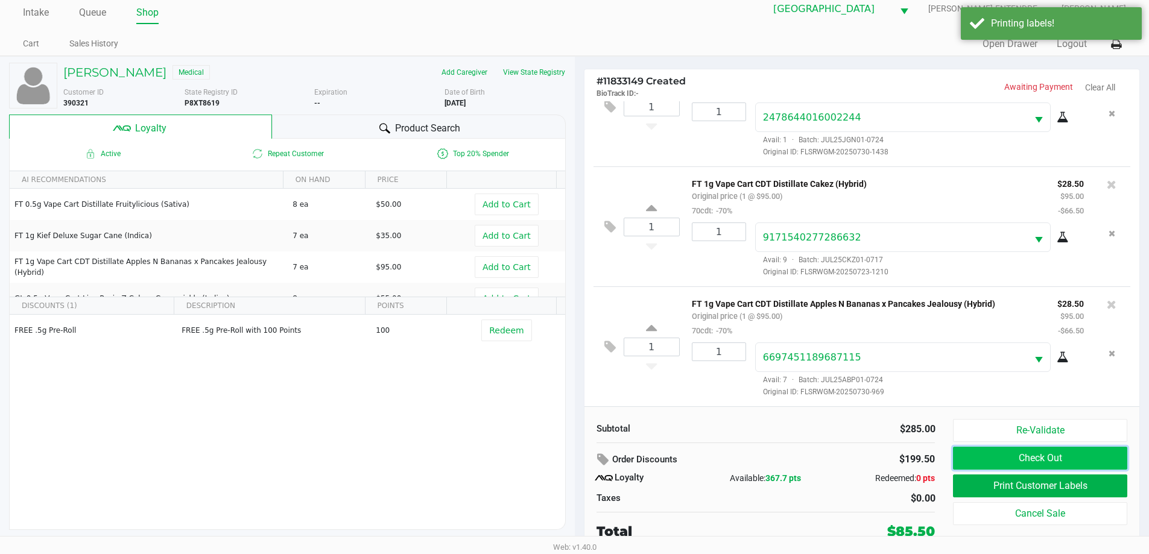
click at [1048, 454] on button "Check Out" at bounding box center [1040, 458] width 174 height 23
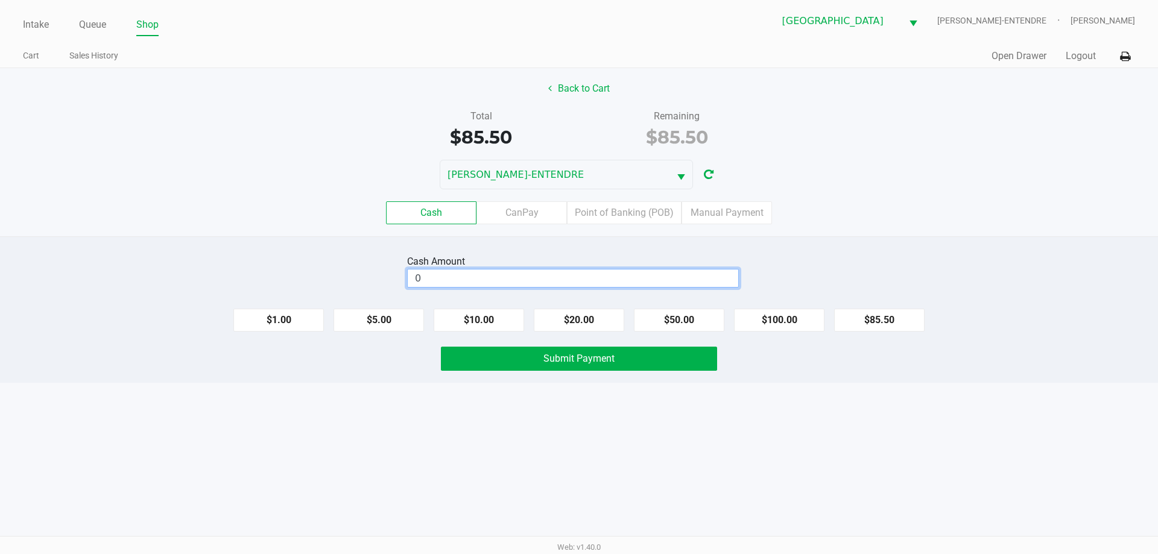
click at [466, 276] on input "0" at bounding box center [573, 278] width 331 height 17
type input "$86.00"
click at [636, 346] on div "Cash Amount $86.00 Clear $1.00 $5.00 $10.00 $20.00 $50.00 $100.00 $85.50 Submit…" at bounding box center [579, 309] width 1158 height 147
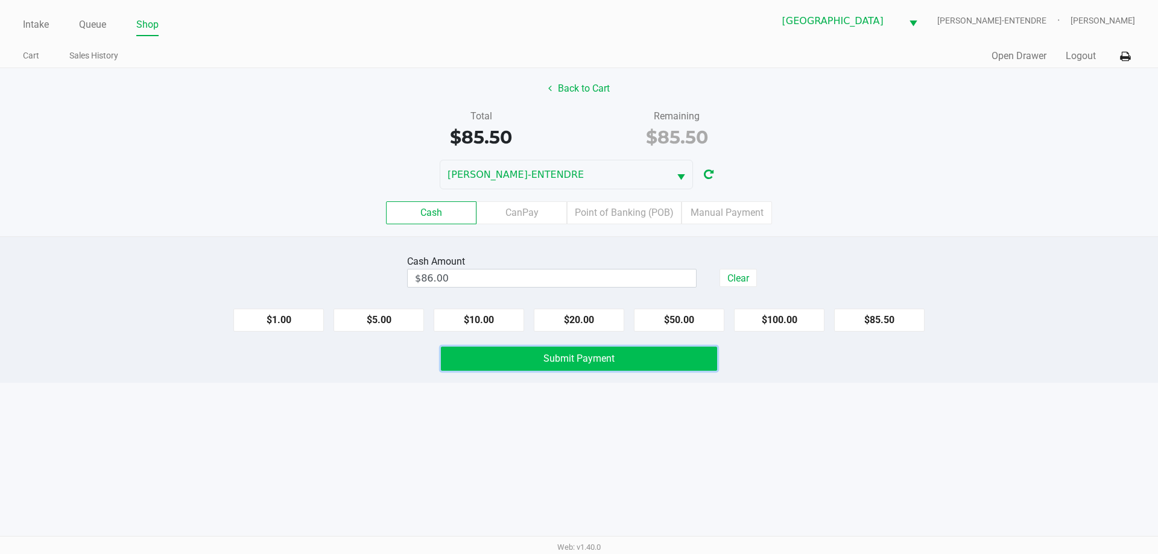
click at [636, 365] on button "Submit Payment" at bounding box center [579, 359] width 276 height 24
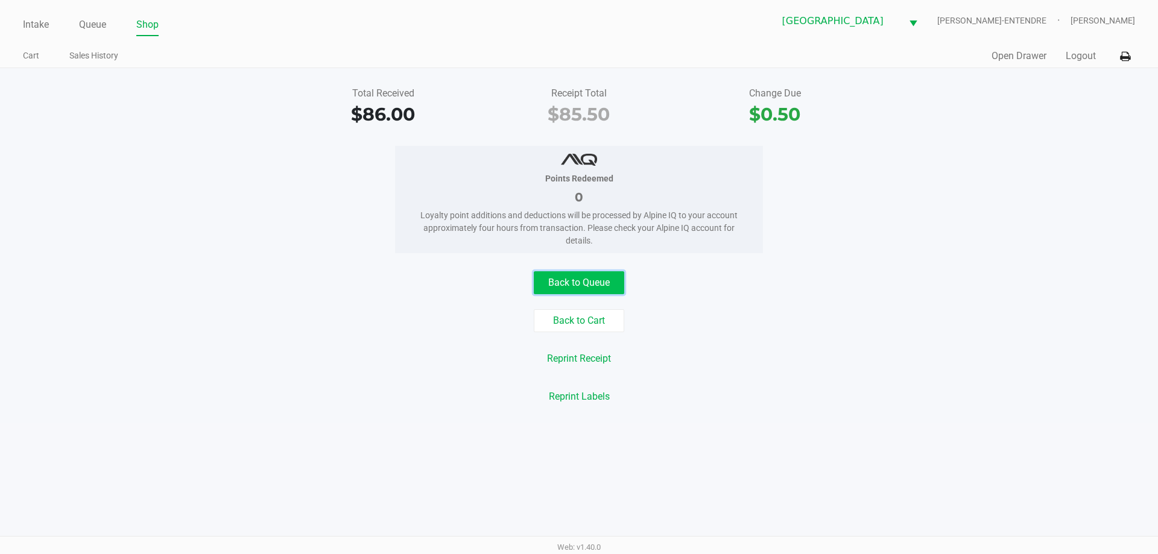
click at [600, 273] on button "Back to Queue" at bounding box center [579, 282] width 90 height 23
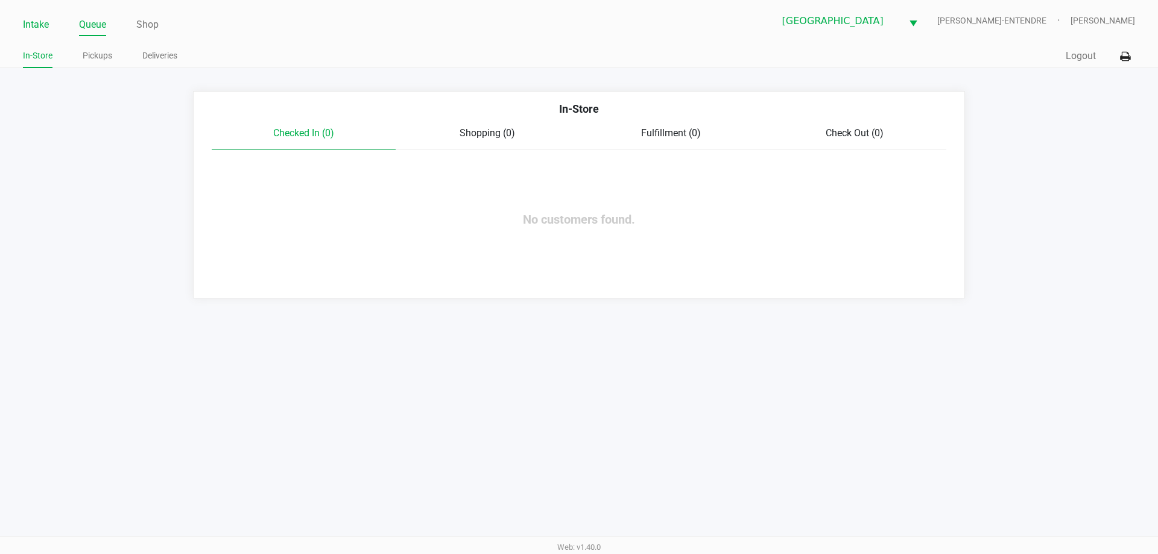
click at [30, 27] on link "Intake" at bounding box center [36, 24] width 26 height 17
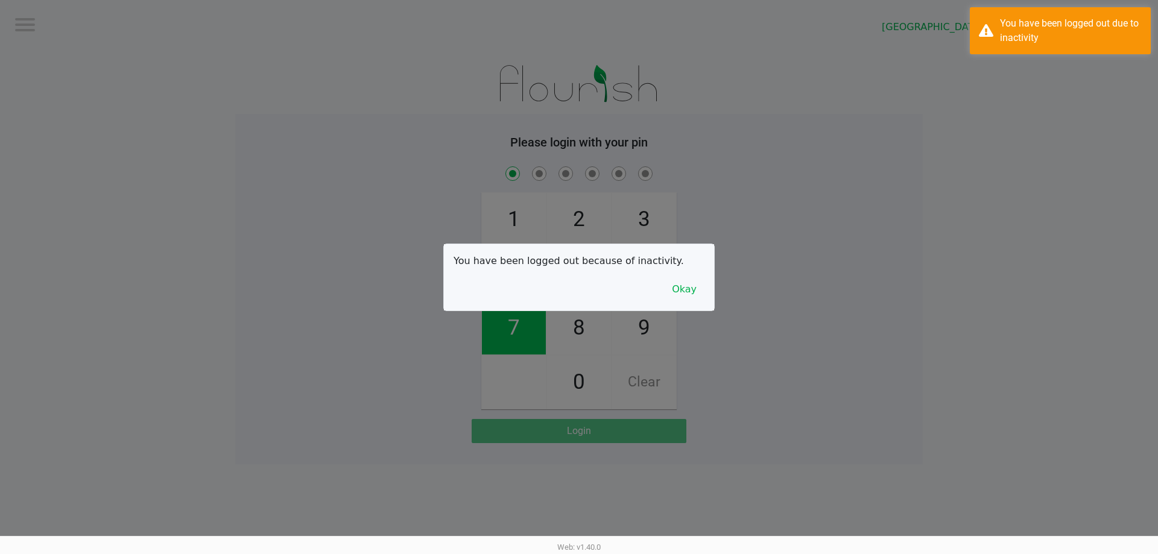
checkbox input "true"
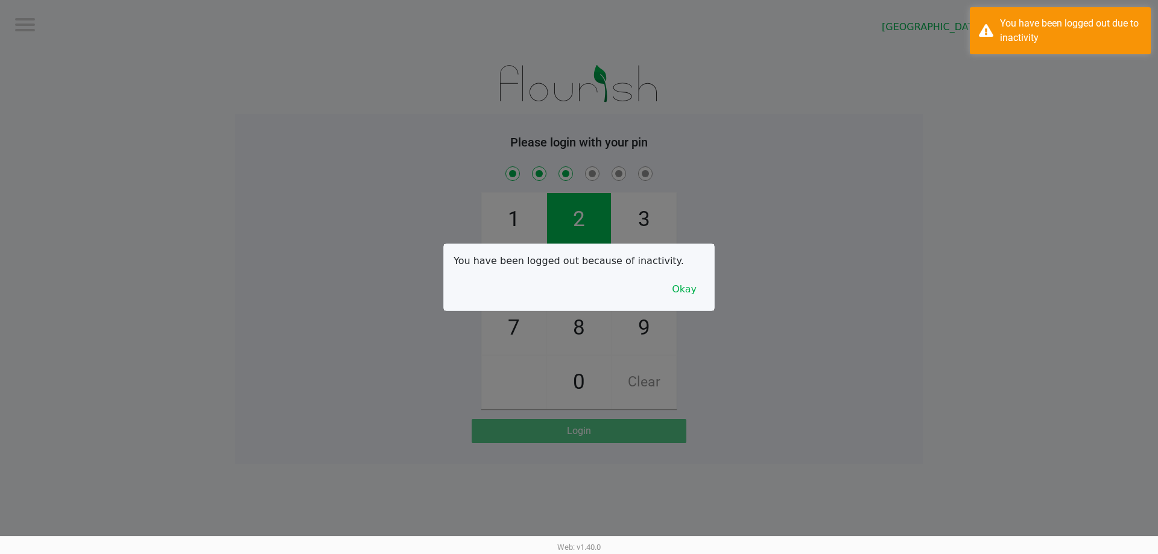
checkbox input "true"
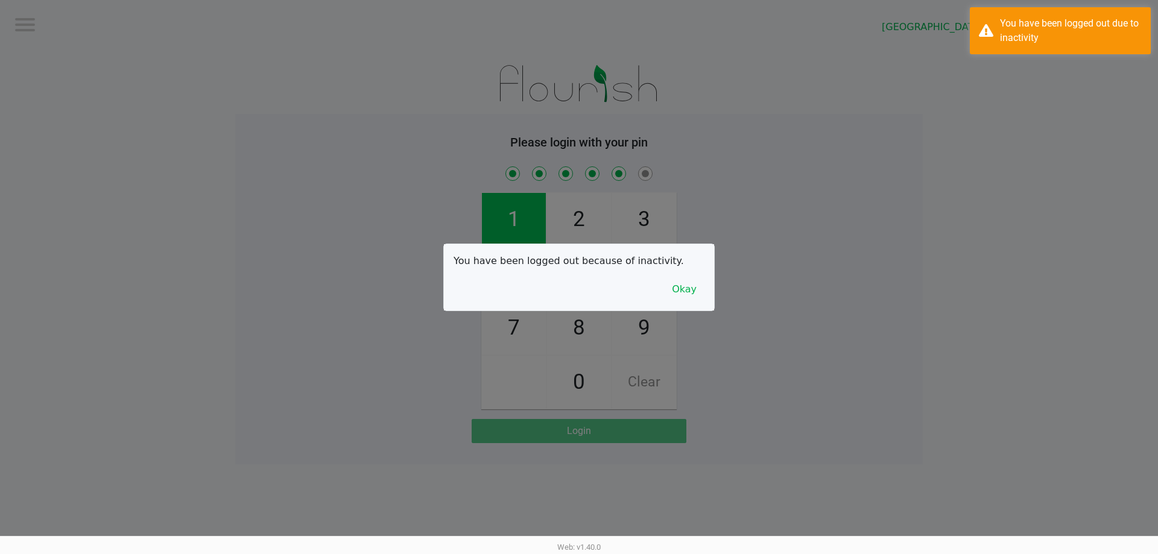
checkbox input "true"
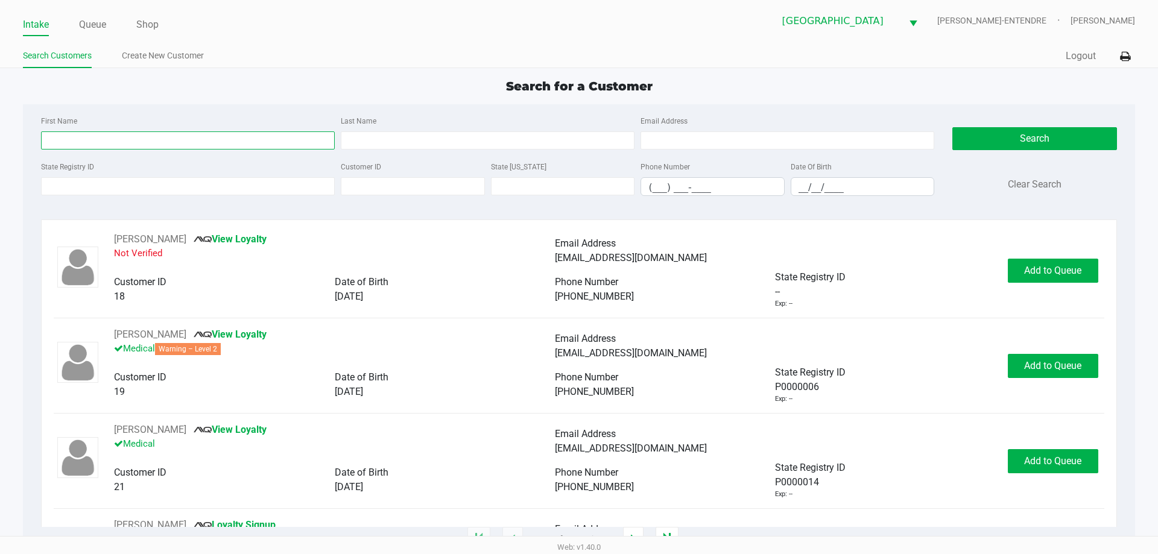
click at [146, 141] on input "First Name" at bounding box center [188, 140] width 294 height 18
type input "lemuel"
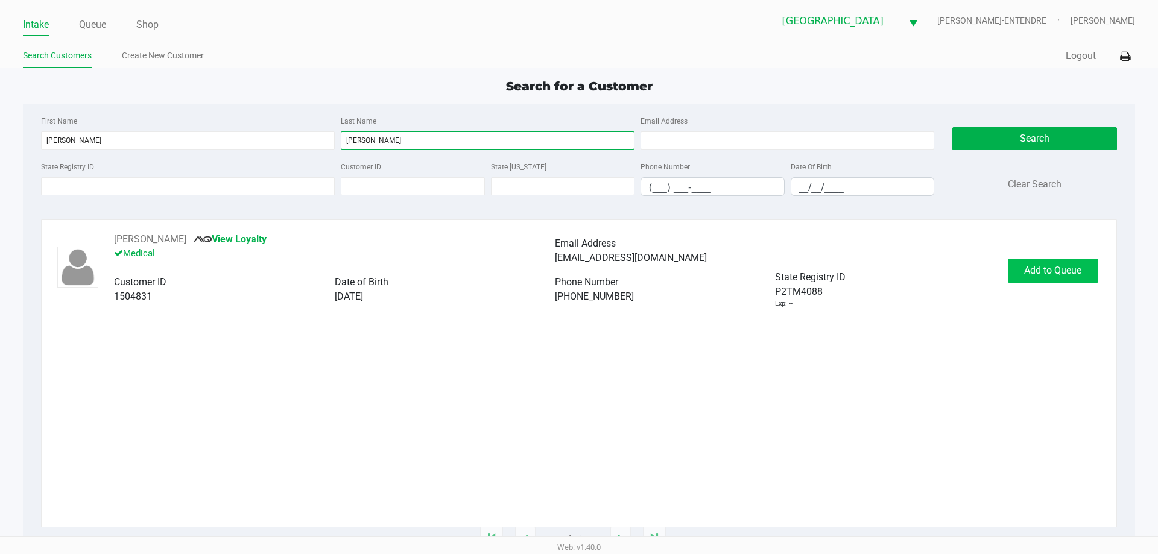
type input "glover"
click at [1056, 271] on span "Add to Queue" at bounding box center [1052, 270] width 57 height 11
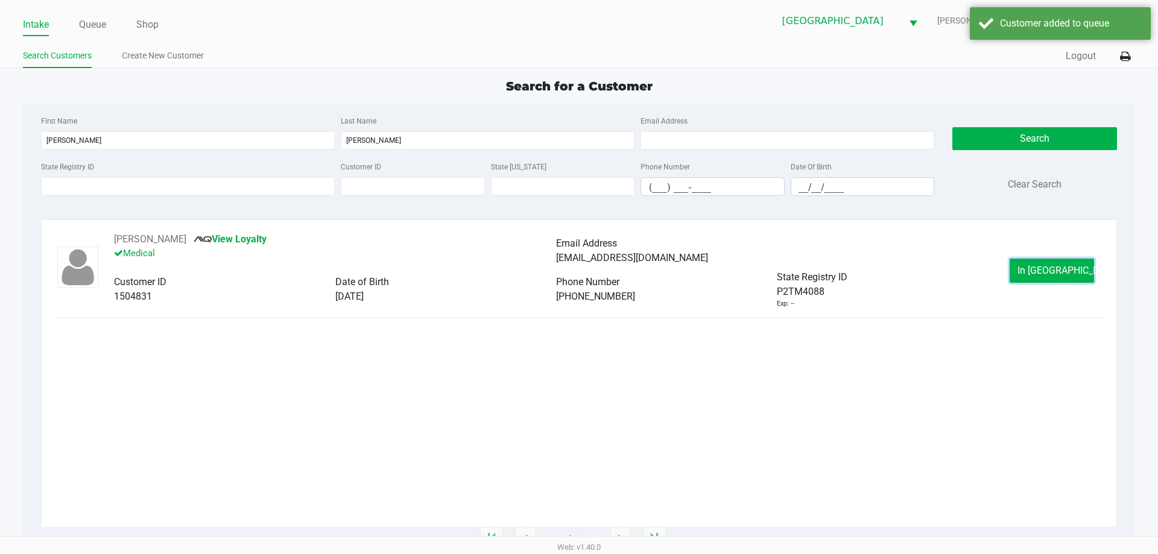
click at [1056, 271] on span "In Queue" at bounding box center [1067, 270] width 101 height 11
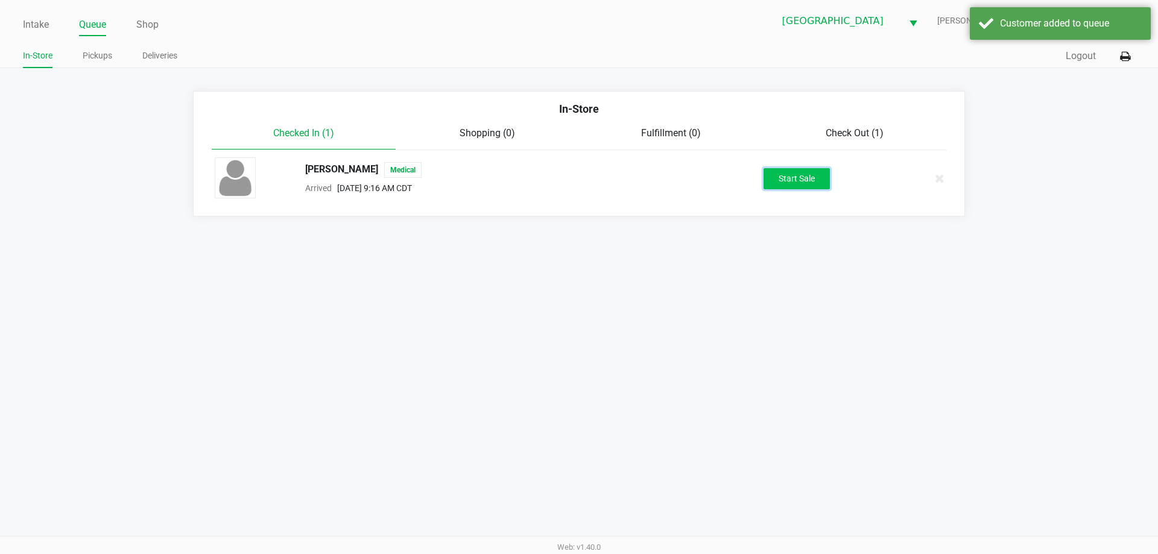
click at [806, 182] on button "Start Sale" at bounding box center [797, 178] width 66 height 21
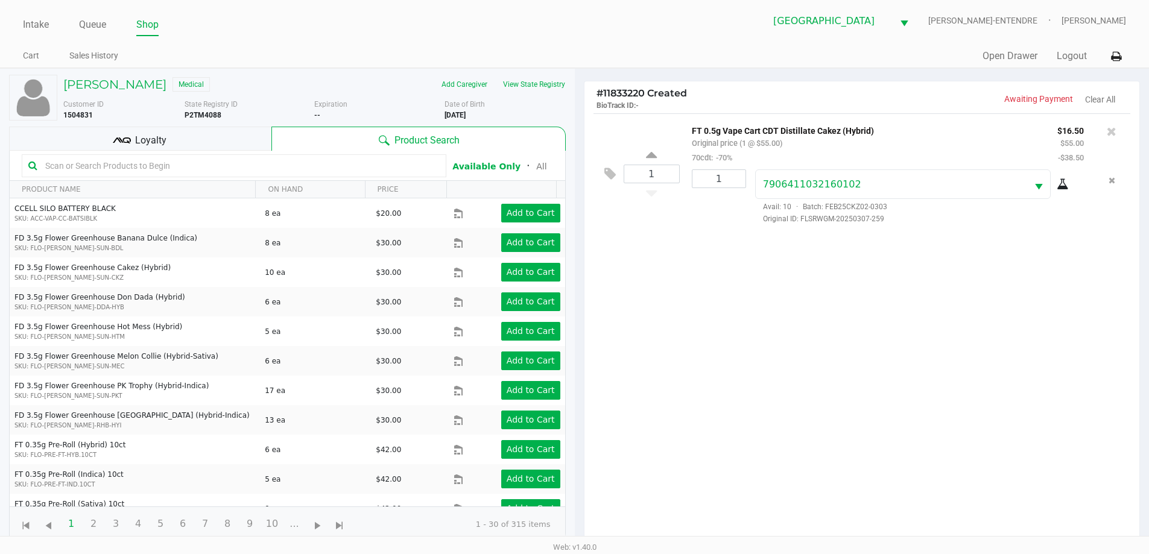
click at [150, 138] on span "Loyalty" at bounding box center [150, 140] width 31 height 14
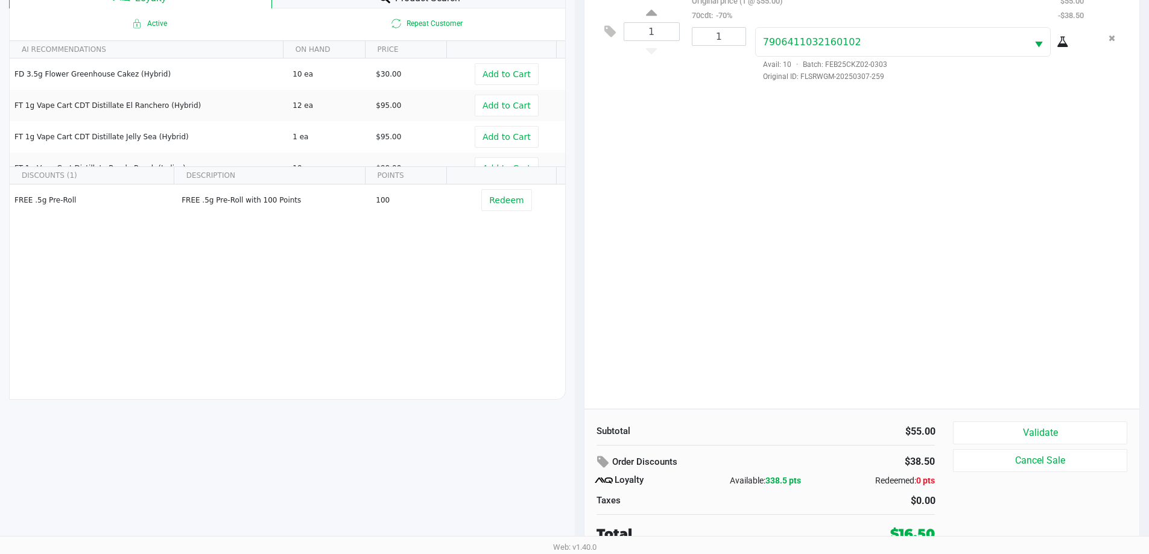
scroll to position [145, 0]
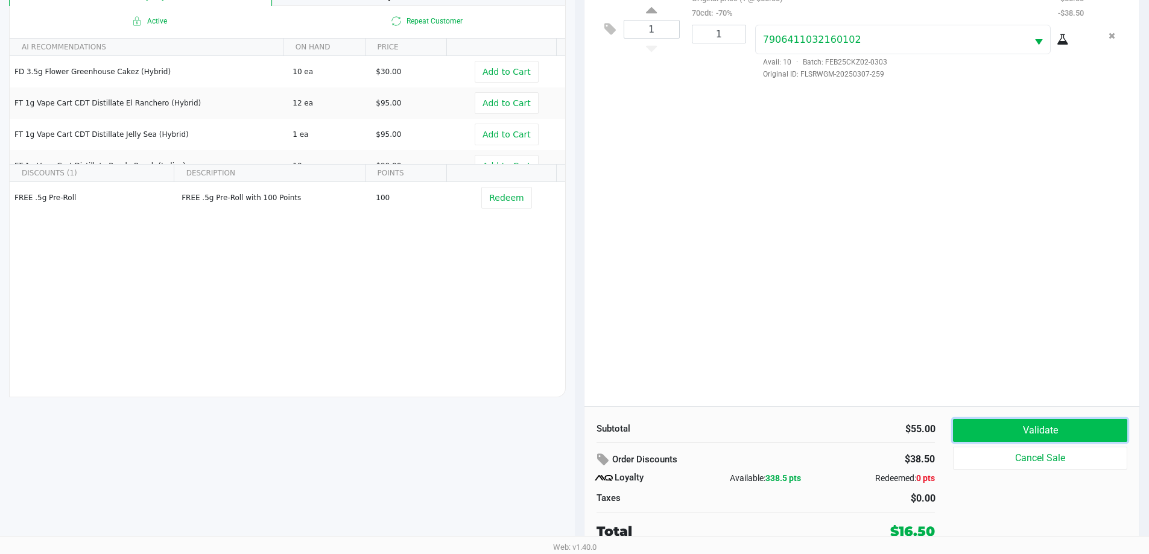
click at [1051, 435] on button "Validate" at bounding box center [1040, 430] width 174 height 23
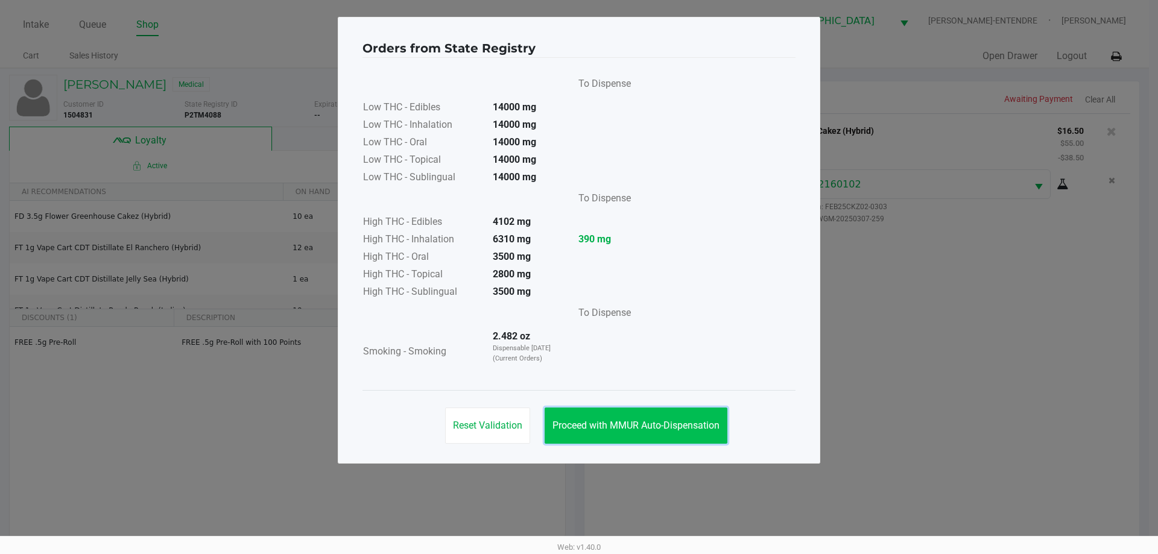
click at [650, 427] on span "Proceed with MMUR Auto-Dispensation" at bounding box center [635, 425] width 167 height 11
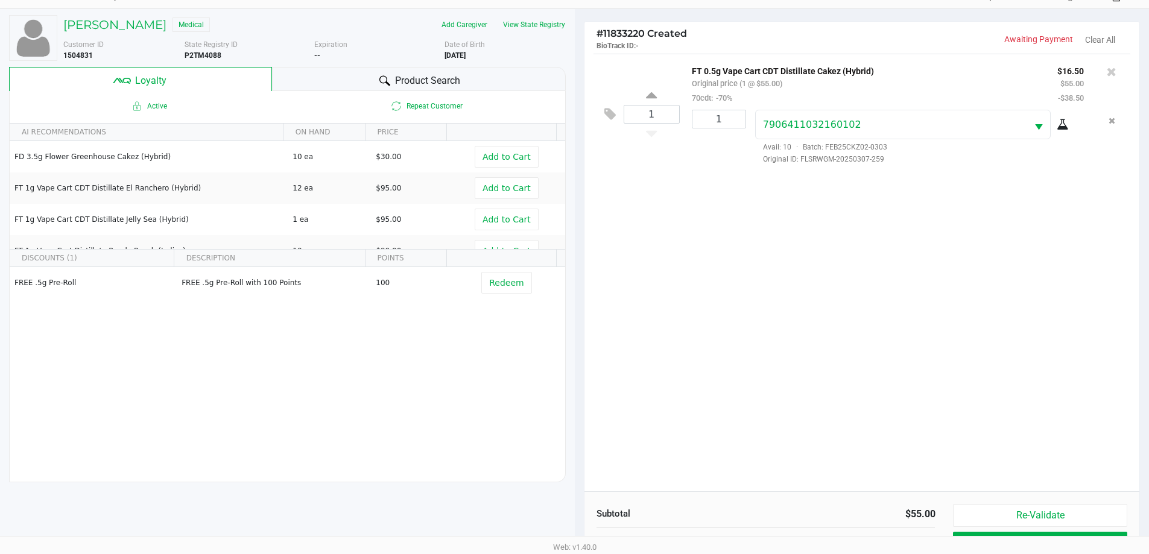
scroll to position [145, 0]
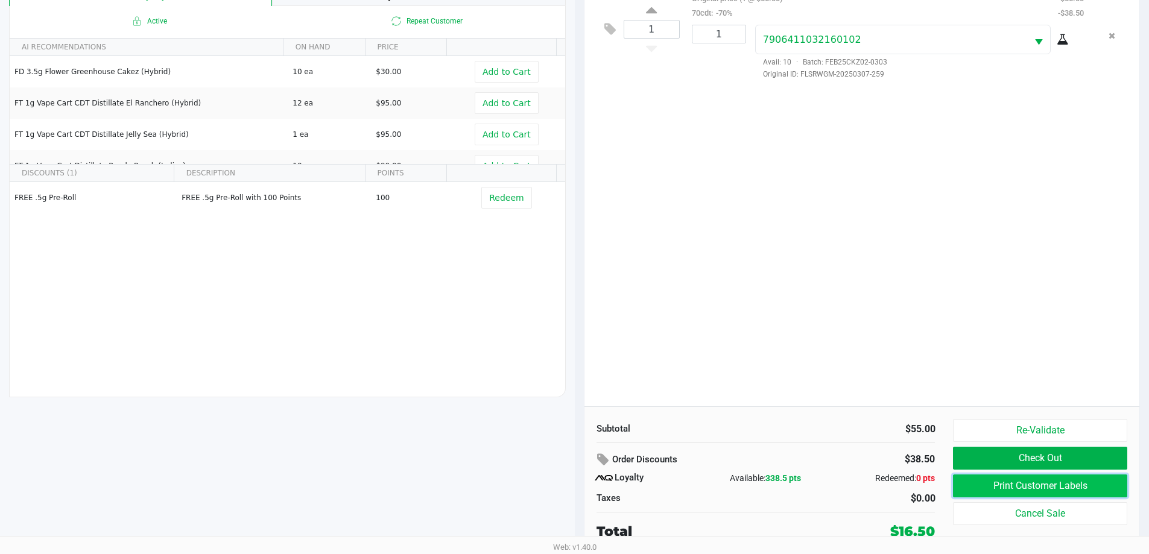
click at [1016, 484] on button "Print Customer Labels" at bounding box center [1040, 486] width 174 height 23
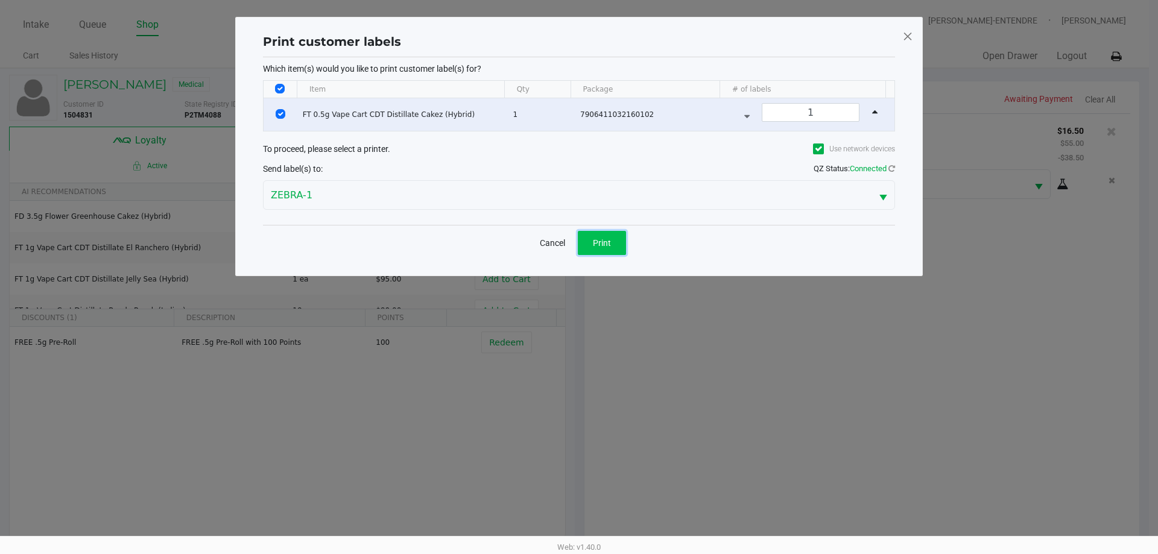
click at [601, 245] on span "Print" at bounding box center [602, 243] width 18 height 10
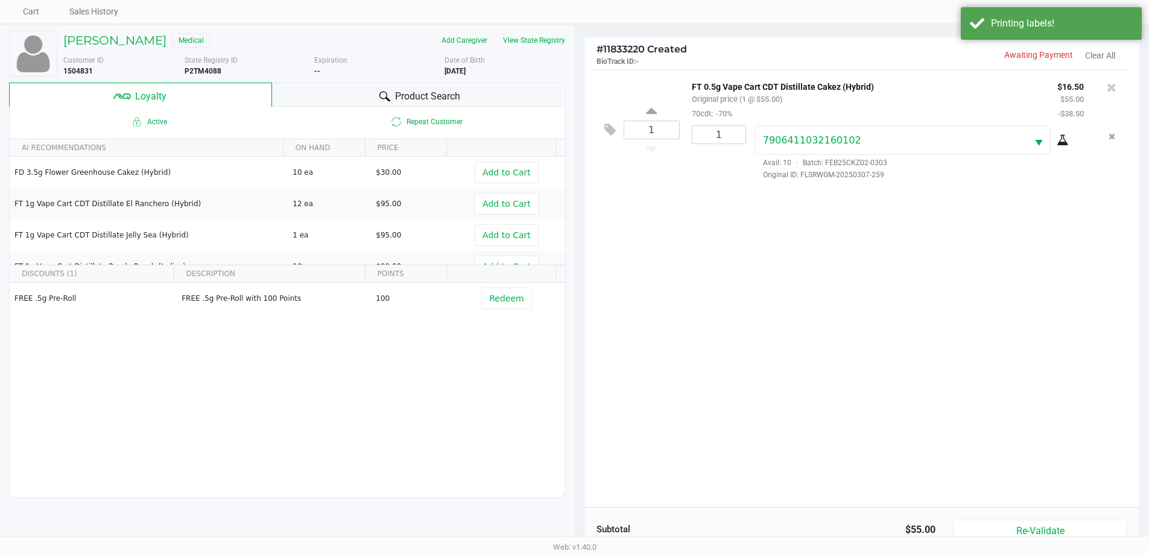
scroll to position [145, 0]
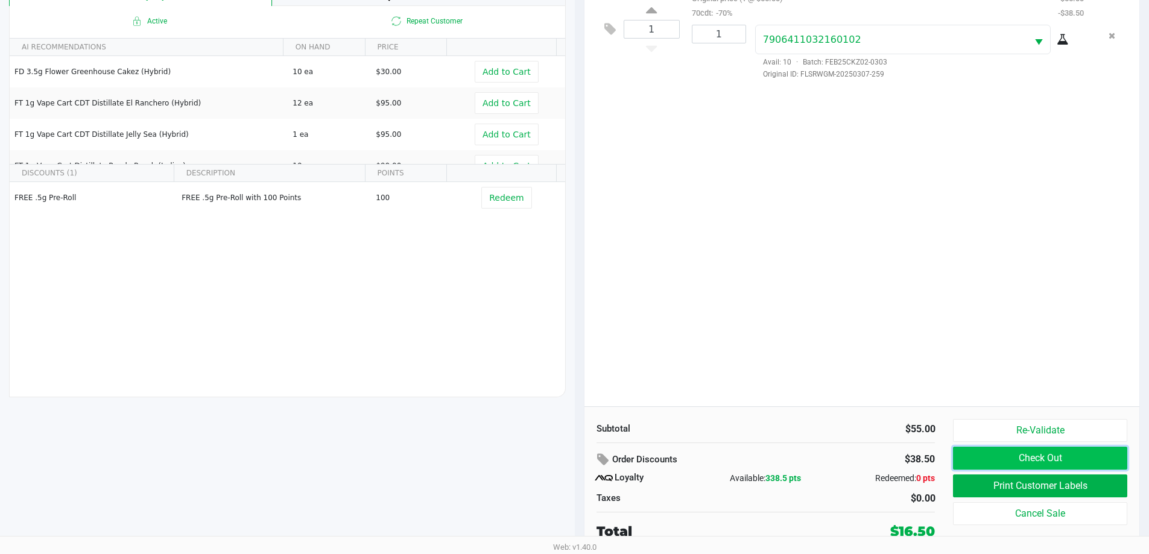
click at [1035, 451] on button "Check Out" at bounding box center [1040, 458] width 174 height 23
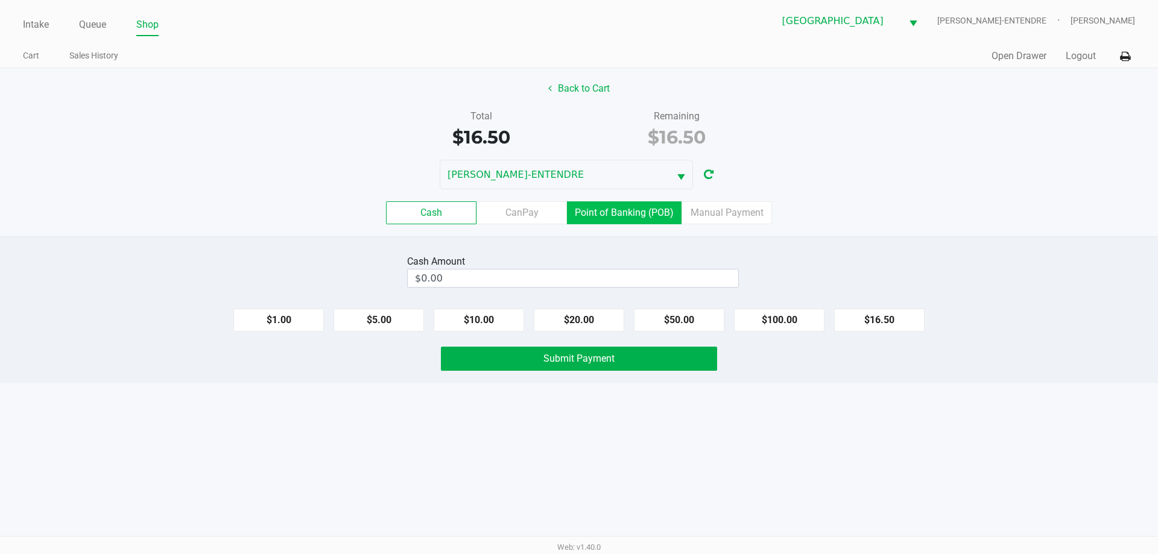
click at [616, 213] on label "Point of Banking (POB)" at bounding box center [624, 212] width 115 height 23
click at [0, 0] on 7 "Point of Banking (POB)" at bounding box center [0, 0] width 0 height 0
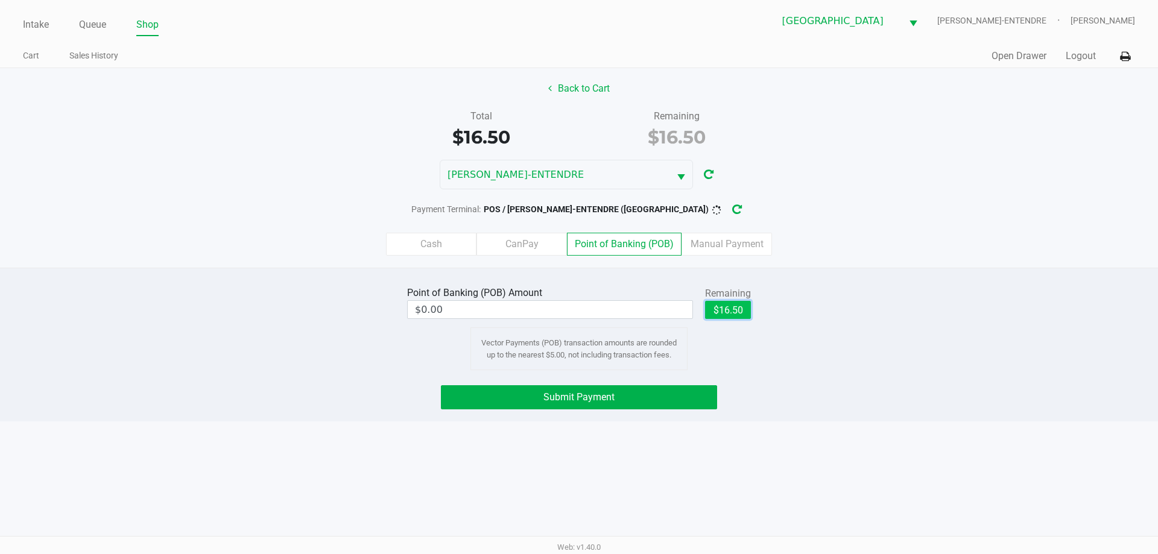
click at [731, 312] on button "$16.50" at bounding box center [728, 310] width 46 height 18
type input "$16.50"
click at [634, 395] on button "Submit Payment" at bounding box center [579, 397] width 276 height 24
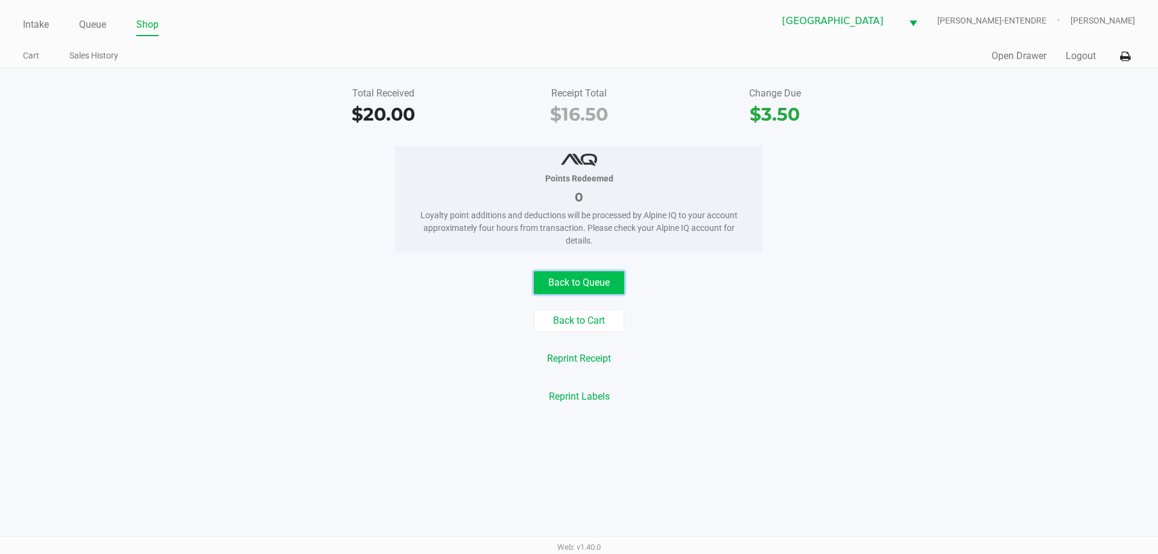
click at [606, 285] on button "Back to Queue" at bounding box center [579, 282] width 90 height 23
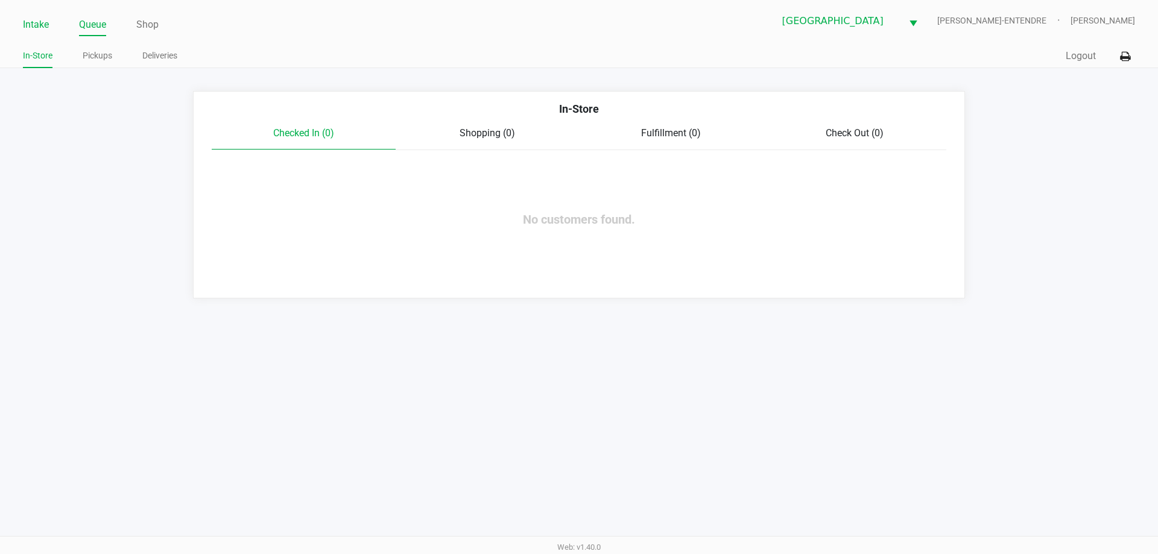
click at [27, 23] on link "Intake" at bounding box center [36, 24] width 26 height 17
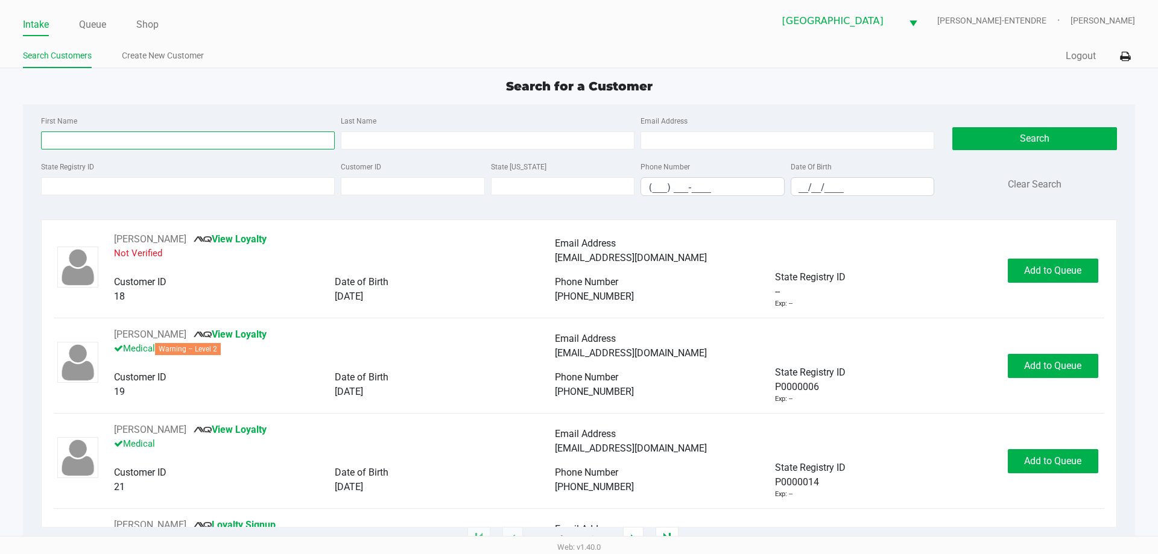
click at [80, 142] on input "First Name" at bounding box center [188, 140] width 294 height 18
type input "samuel"
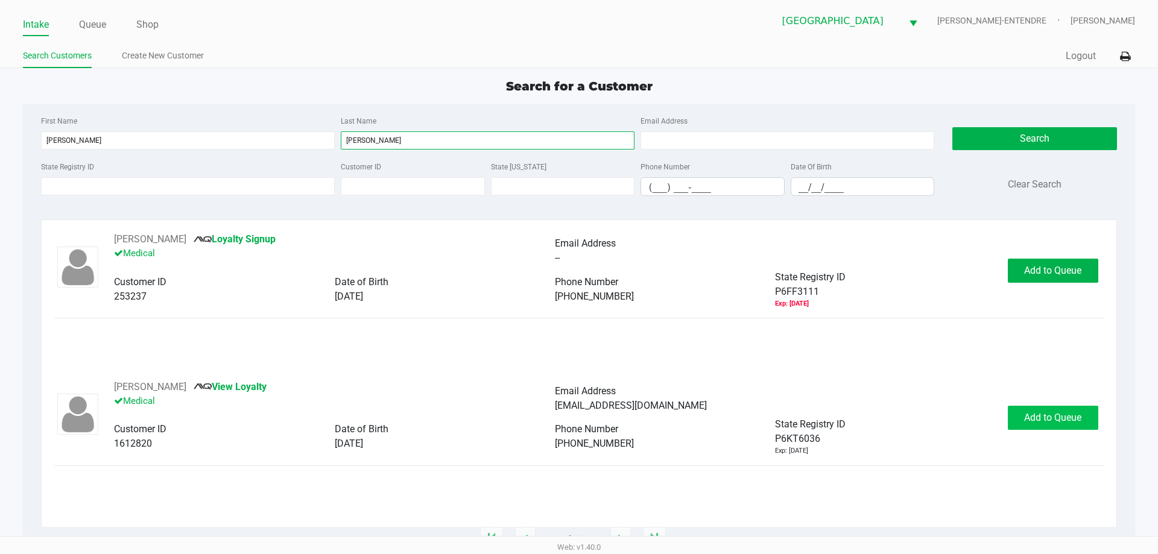
type input "shaw"
click at [1070, 426] on button "Add to Queue" at bounding box center [1053, 418] width 90 height 24
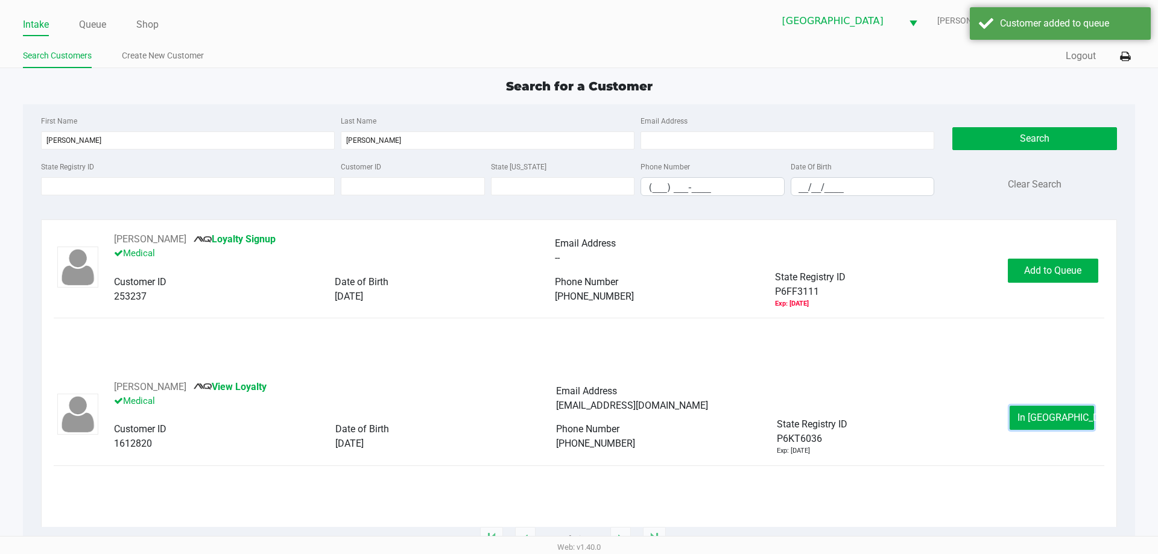
click at [1070, 426] on button "In Queue" at bounding box center [1052, 418] width 84 height 24
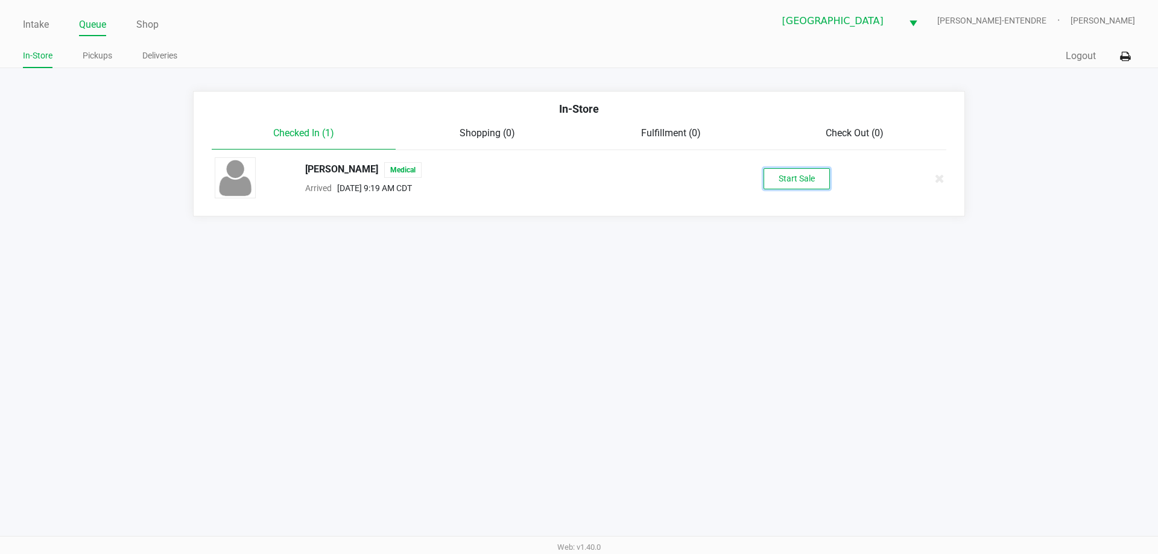
click at [808, 182] on button "Start Sale" at bounding box center [797, 178] width 66 height 21
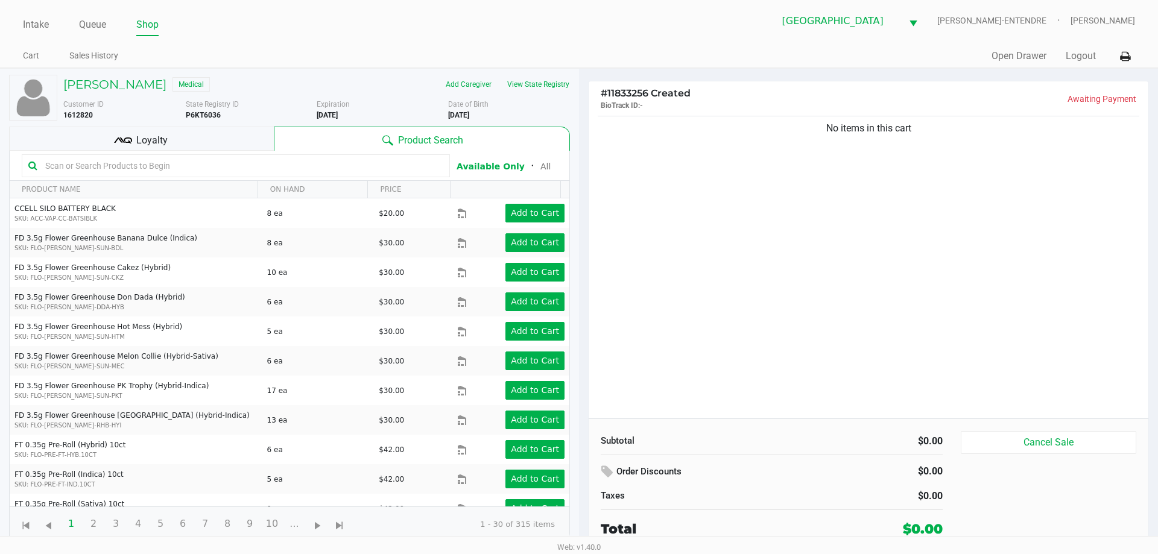
click at [717, 250] on div "No items in this cart" at bounding box center [869, 265] width 560 height 305
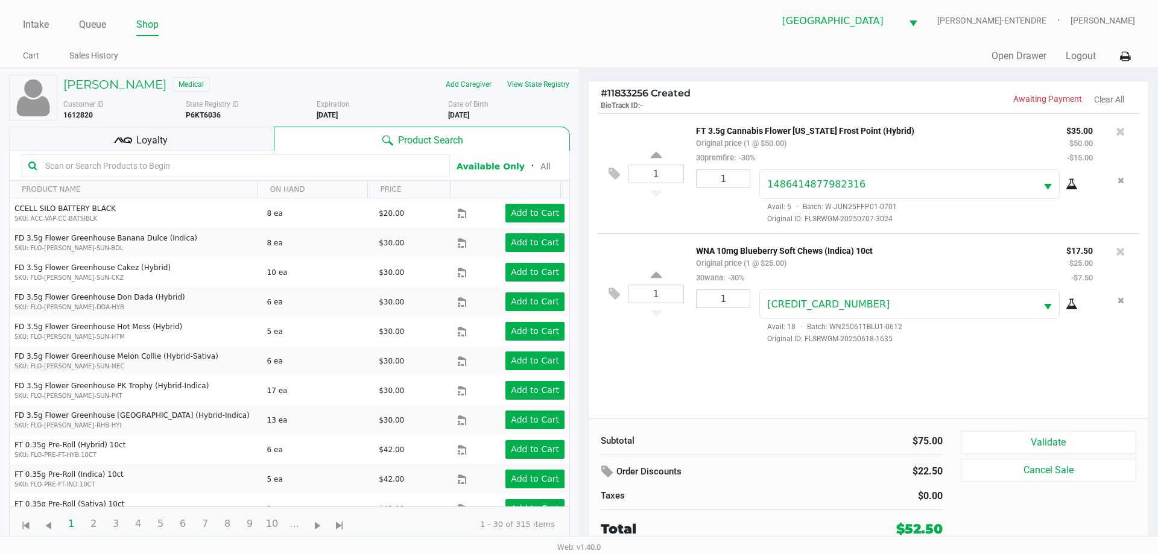
click at [137, 141] on span "Loyalty" at bounding box center [151, 140] width 31 height 14
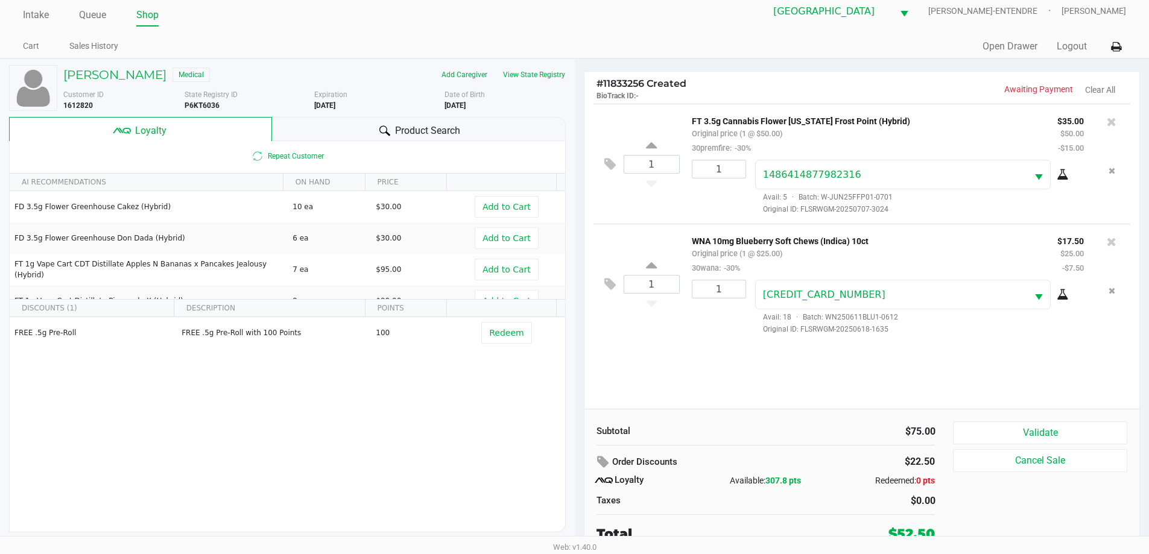
scroll to position [12, 0]
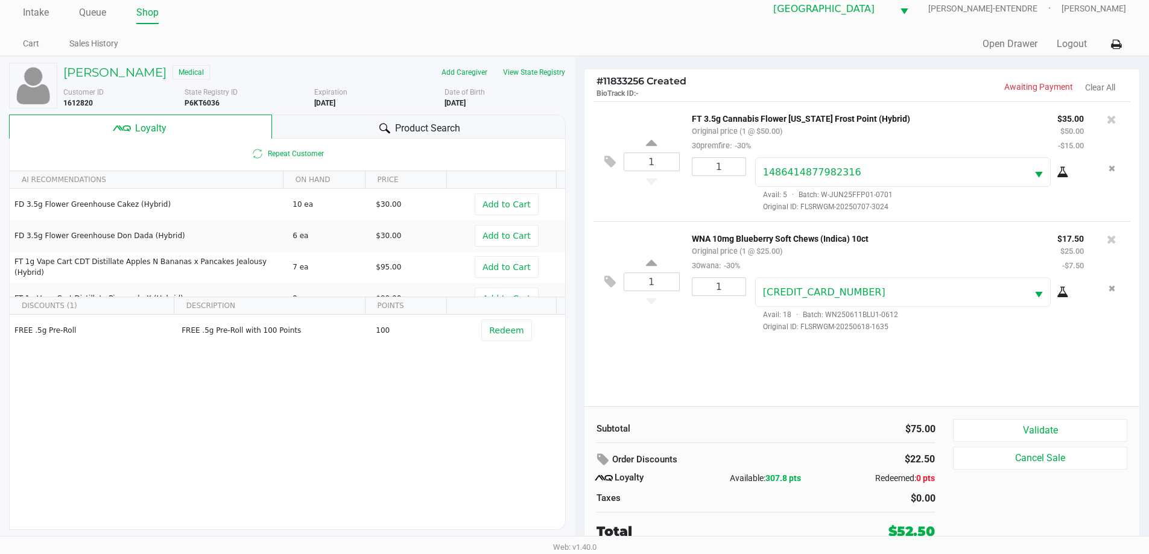
click at [893, 355] on div "1 FT 3.5g Cannabis Flower Florida Frost Point (Hybrid) Original price (1 @ $50.…" at bounding box center [861, 253] width 555 height 305
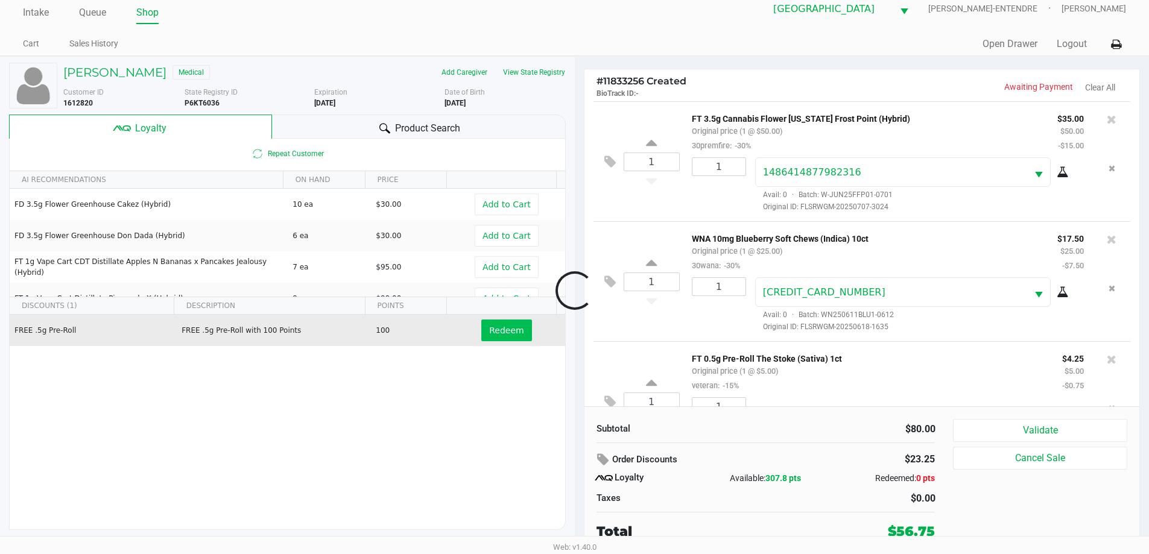
scroll to position [57, 0]
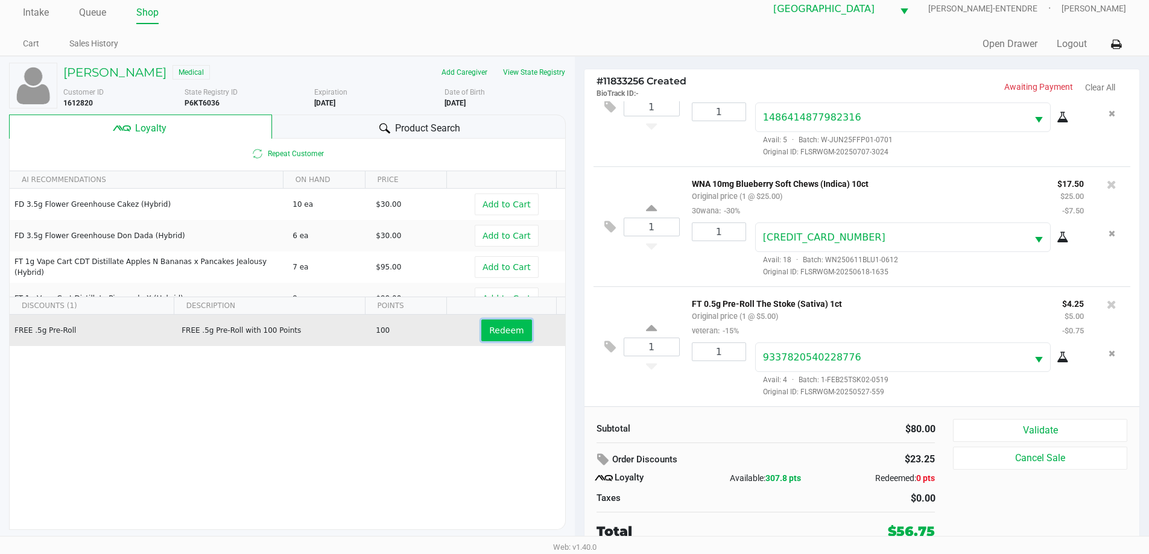
click at [503, 334] on span "Redeem" at bounding box center [506, 331] width 34 height 10
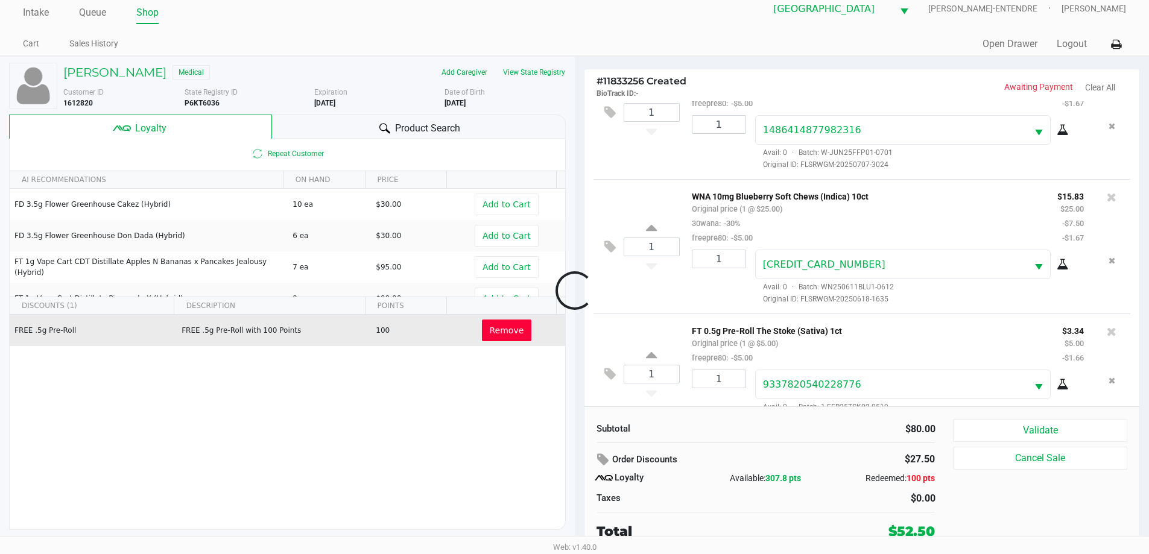
scroll to position [86, 0]
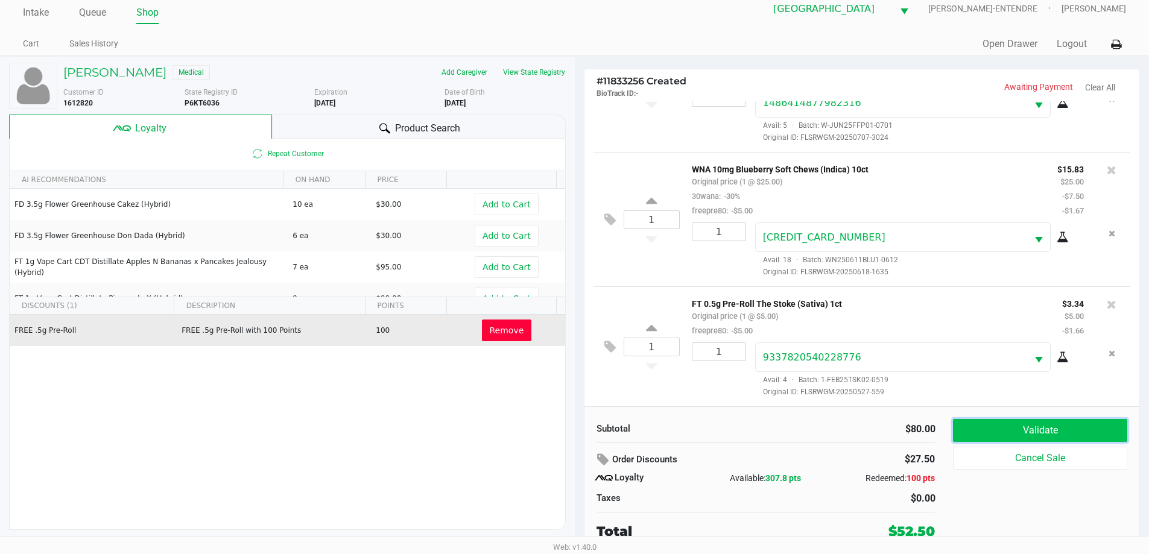
click at [1024, 425] on button "Validate" at bounding box center [1040, 430] width 174 height 23
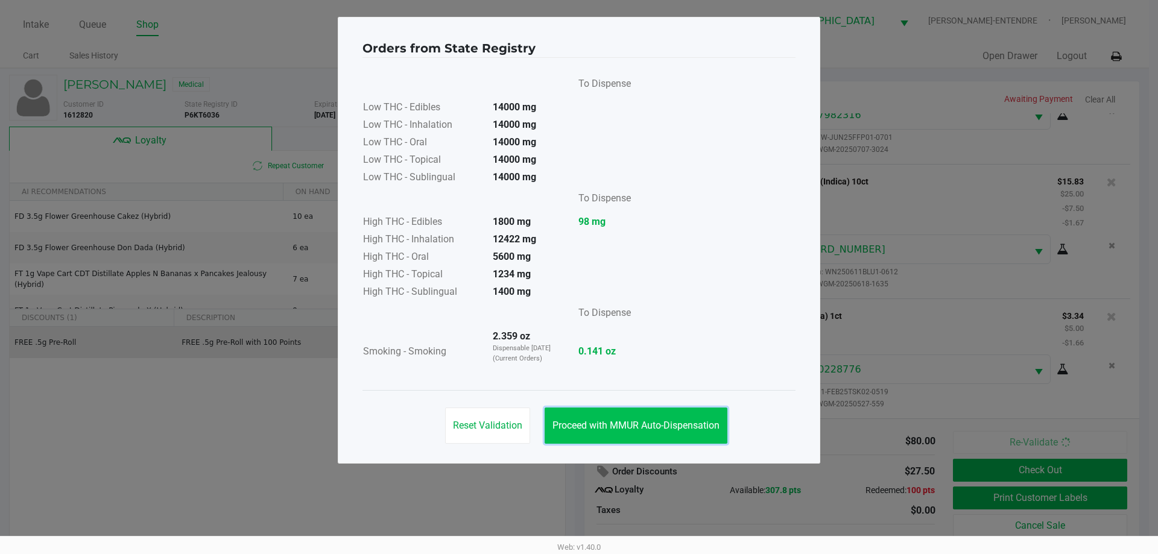
click at [622, 422] on span "Proceed with MMUR Auto-Dispensation" at bounding box center [635, 425] width 167 height 11
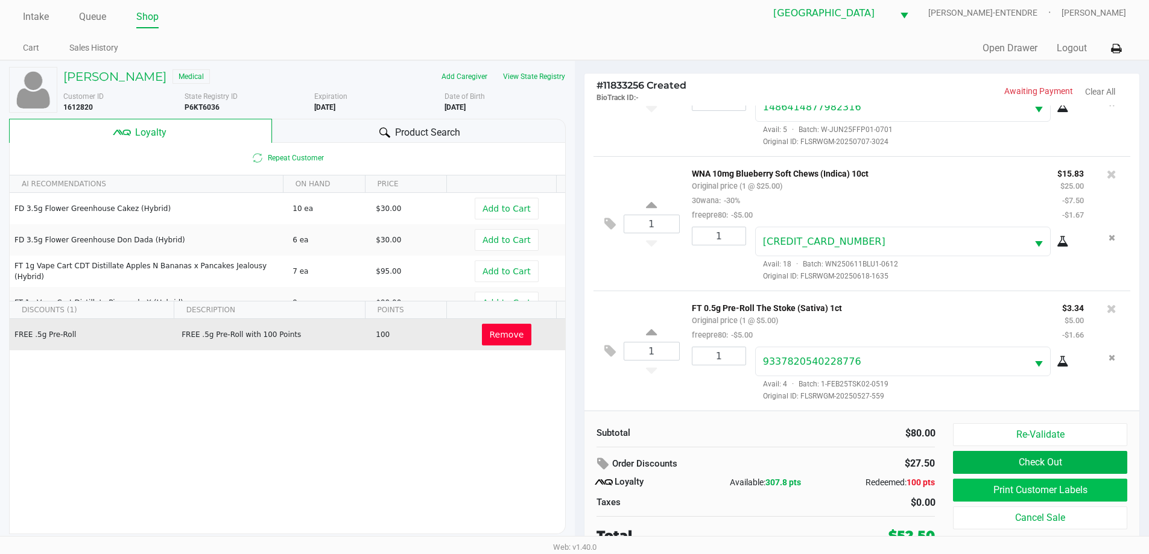
scroll to position [12, 0]
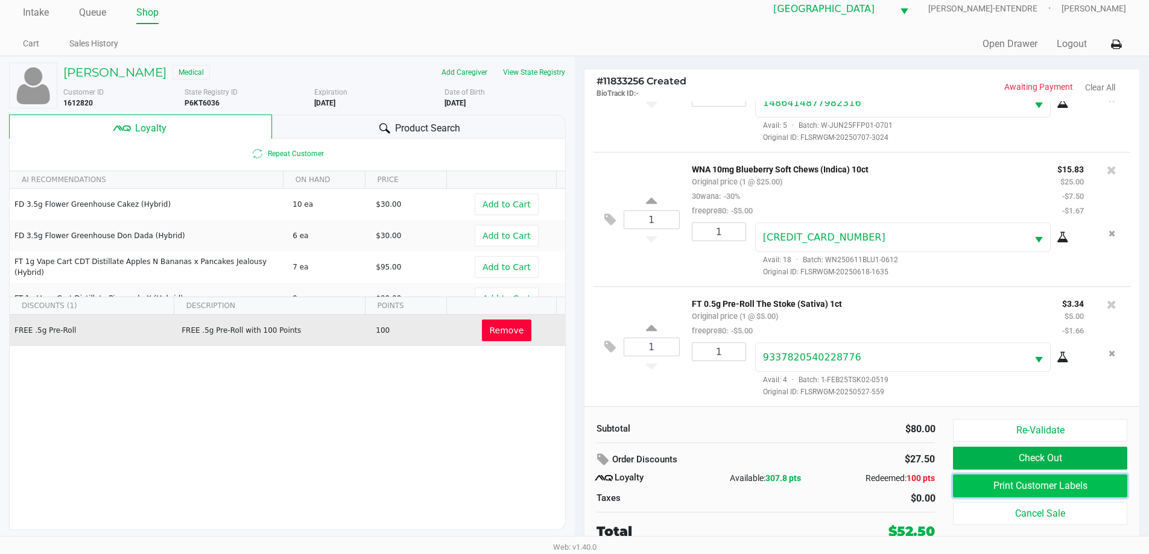
click at [1009, 494] on button "Print Customer Labels" at bounding box center [1040, 486] width 174 height 23
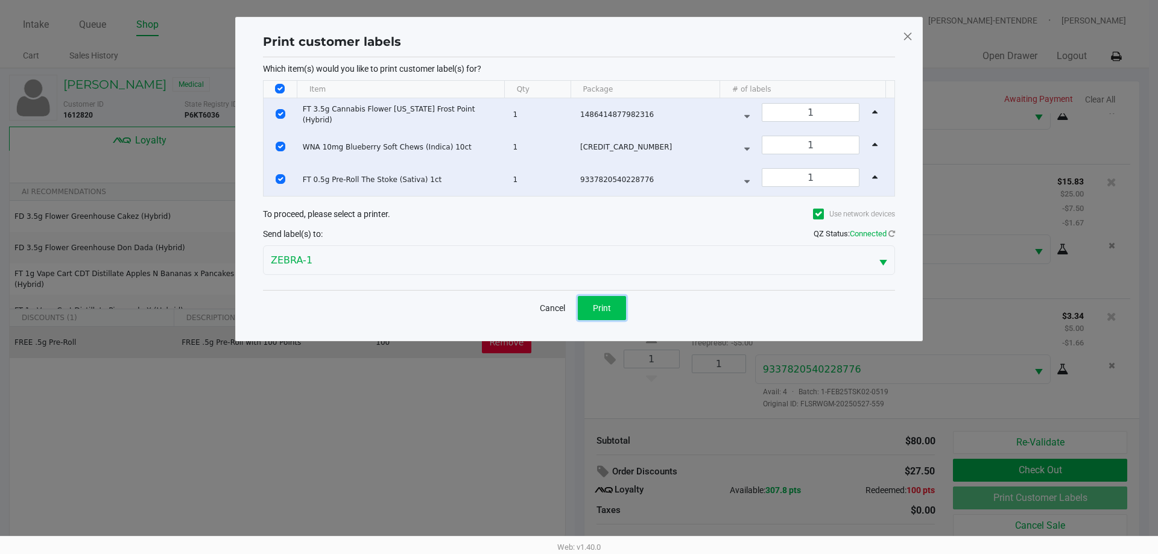
click at [600, 303] on span "Print" at bounding box center [602, 308] width 18 height 10
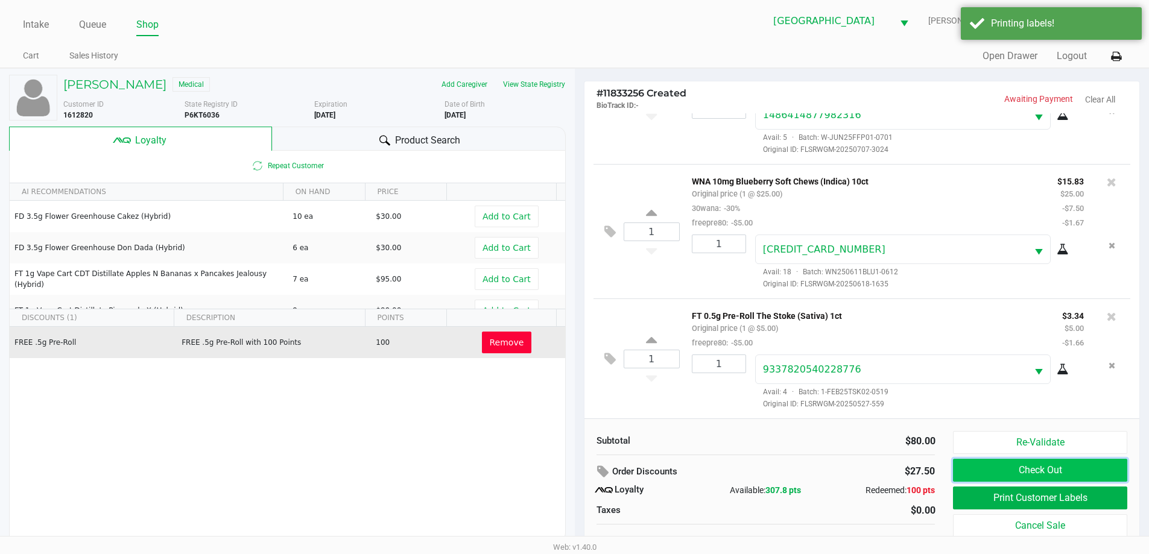
click at [1008, 472] on button "Check Out" at bounding box center [1040, 470] width 174 height 23
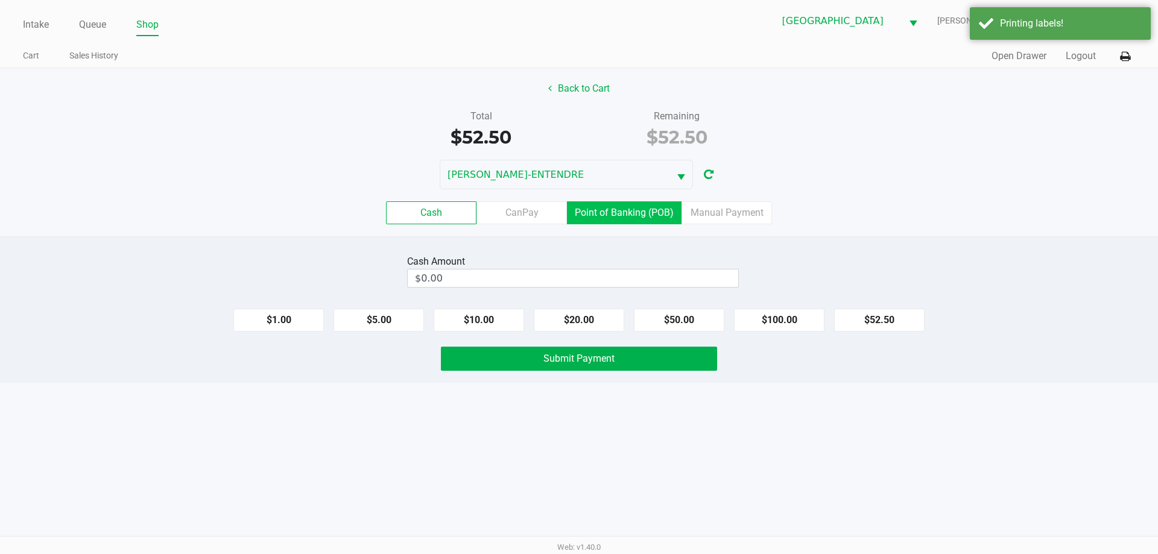
click at [622, 213] on label "Point of Banking (POB)" at bounding box center [624, 212] width 115 height 23
click at [0, 0] on 7 "Point of Banking (POB)" at bounding box center [0, 0] width 0 height 0
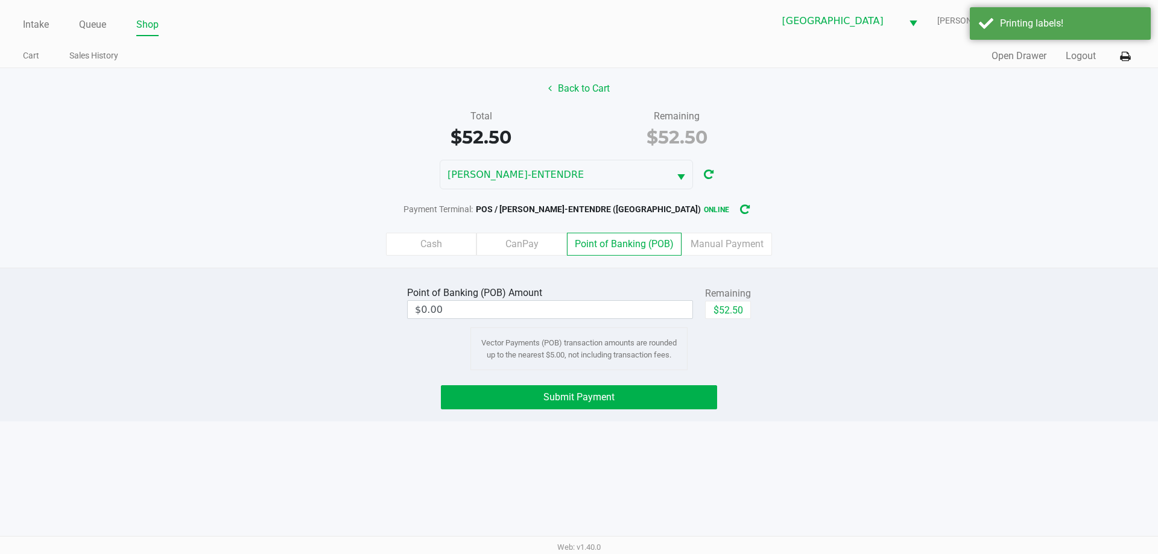
click at [730, 319] on div "$52.50" at bounding box center [728, 314] width 46 height 27
click at [726, 310] on button "$52.50" at bounding box center [728, 310] width 46 height 18
type input "$52.50"
click at [548, 394] on span "Submit Payment" at bounding box center [578, 396] width 71 height 11
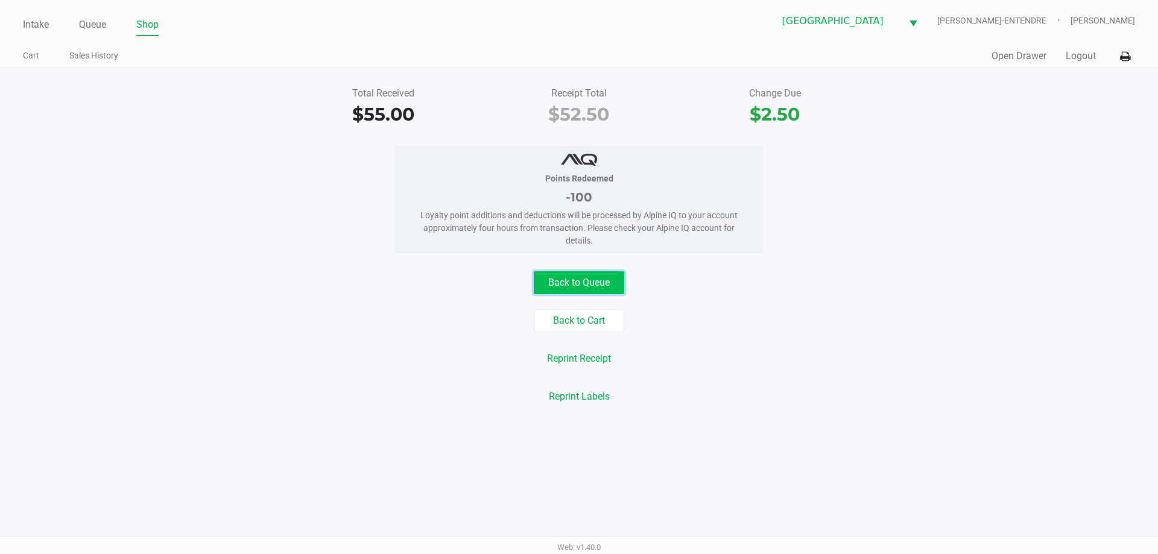
click at [565, 278] on button "Back to Queue" at bounding box center [579, 282] width 90 height 23
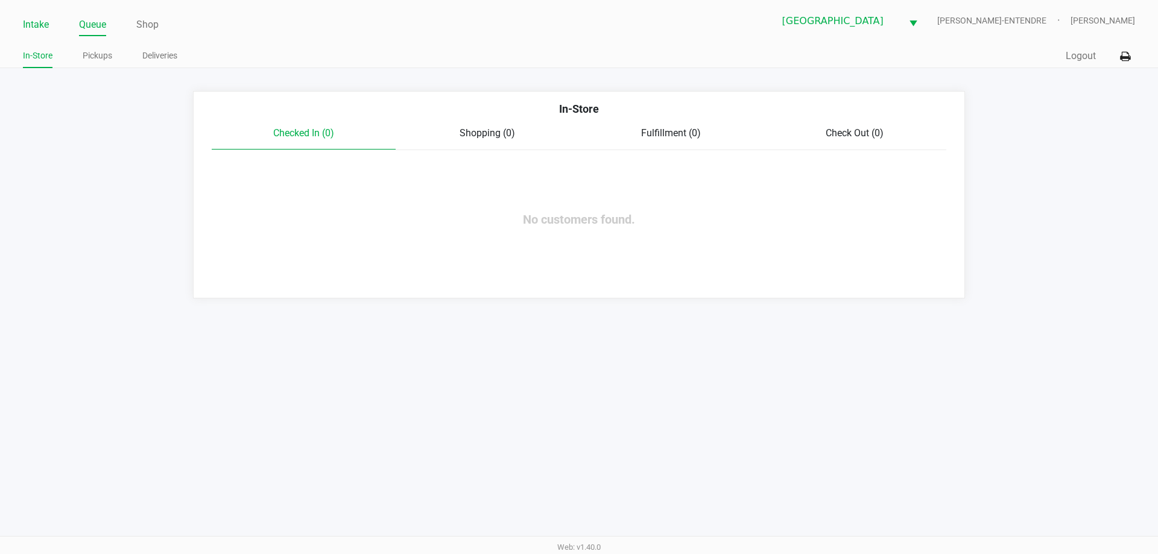
click at [33, 24] on link "Intake" at bounding box center [36, 24] width 26 height 17
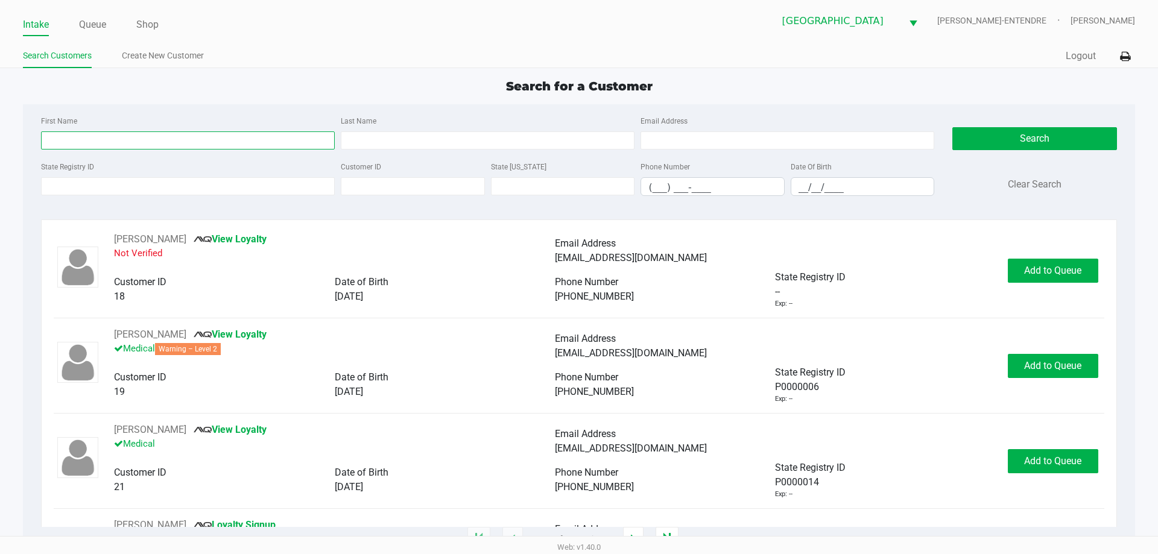
click at [153, 141] on input "First Name" at bounding box center [188, 140] width 294 height 18
type input "michelle"
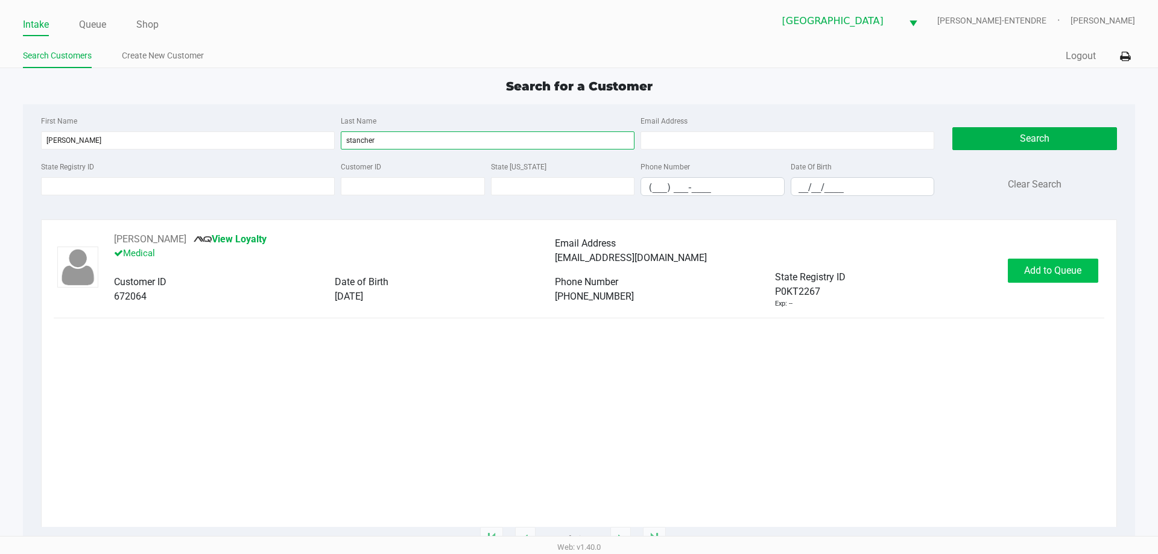
type input "stancher"
click at [1066, 274] on span "Add to Queue" at bounding box center [1052, 270] width 57 height 11
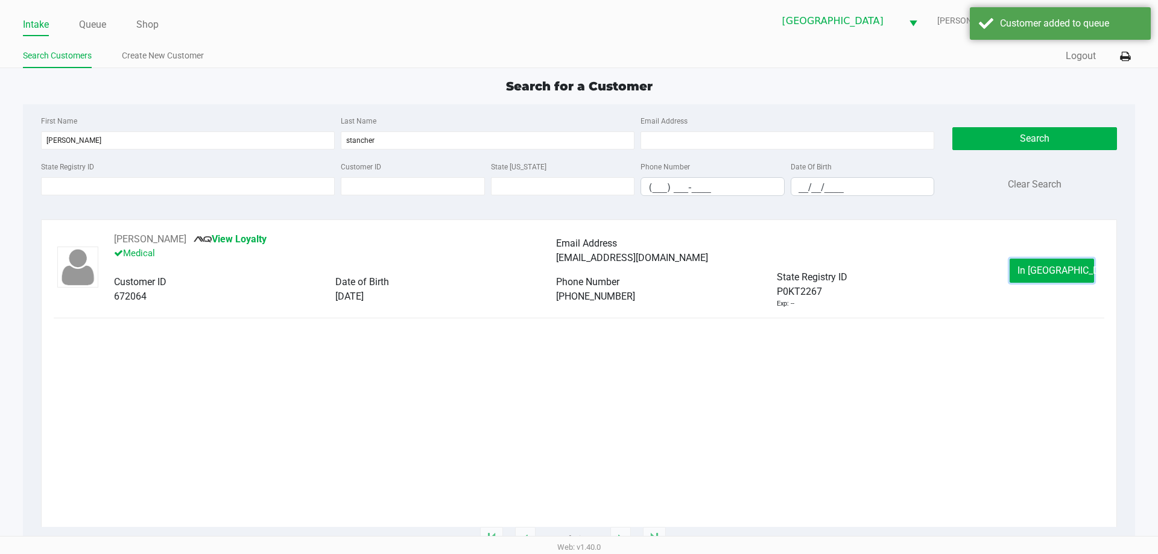
click at [1066, 274] on span "In Queue" at bounding box center [1067, 270] width 101 height 11
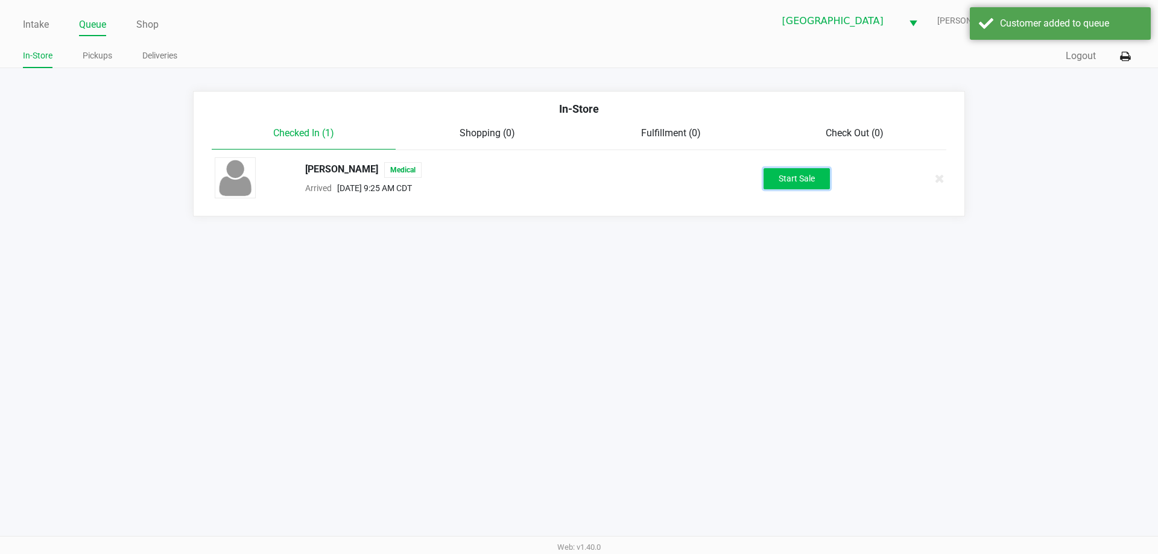
click at [795, 182] on button "Start Sale" at bounding box center [797, 178] width 66 height 21
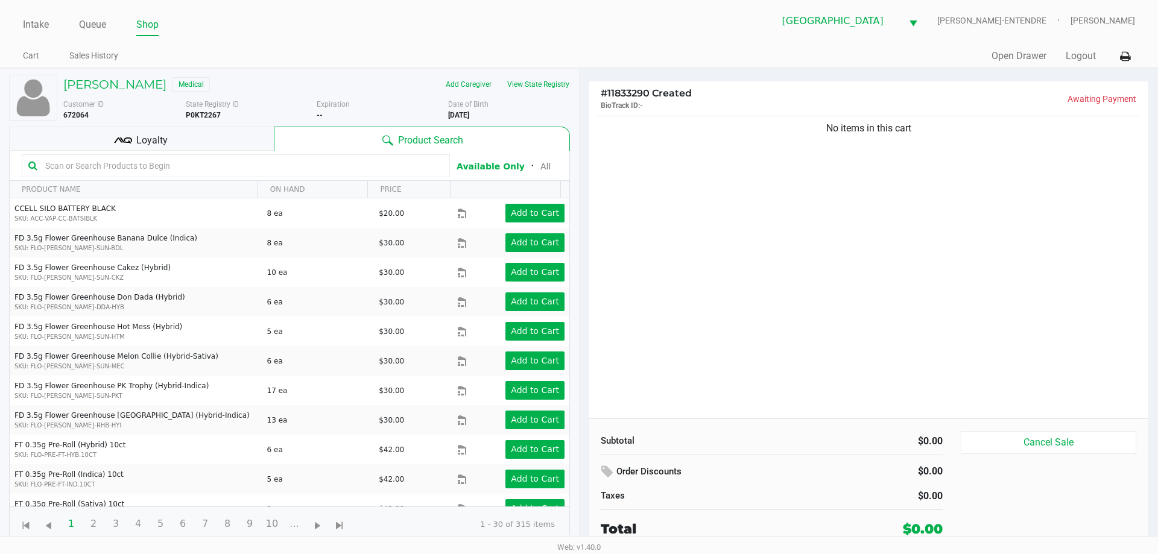
click at [224, 140] on div "Loyalty" at bounding box center [141, 139] width 265 height 24
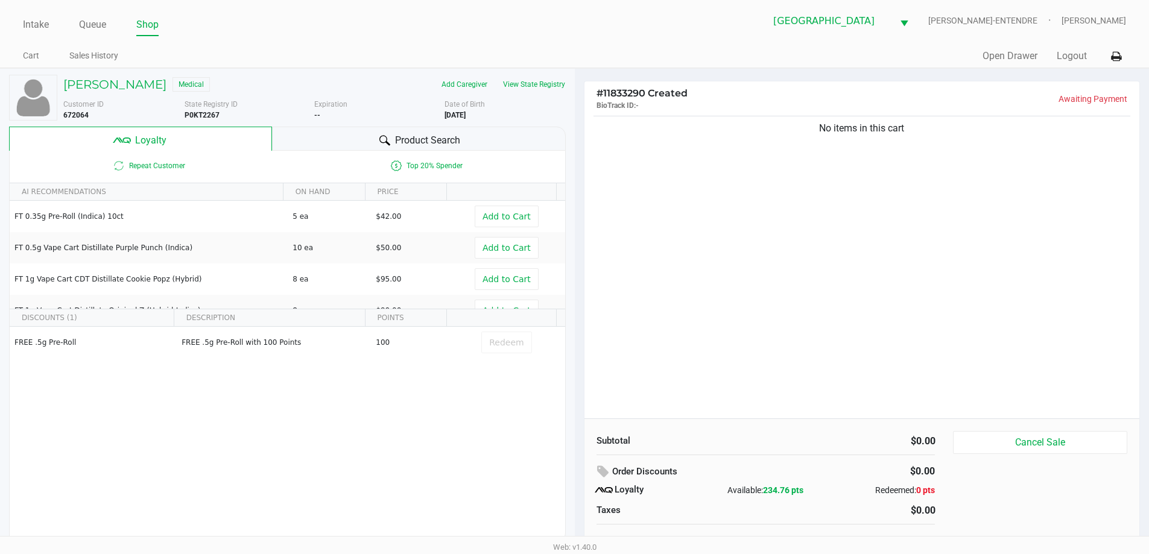
click at [357, 136] on div "Product Search" at bounding box center [419, 139] width 294 height 24
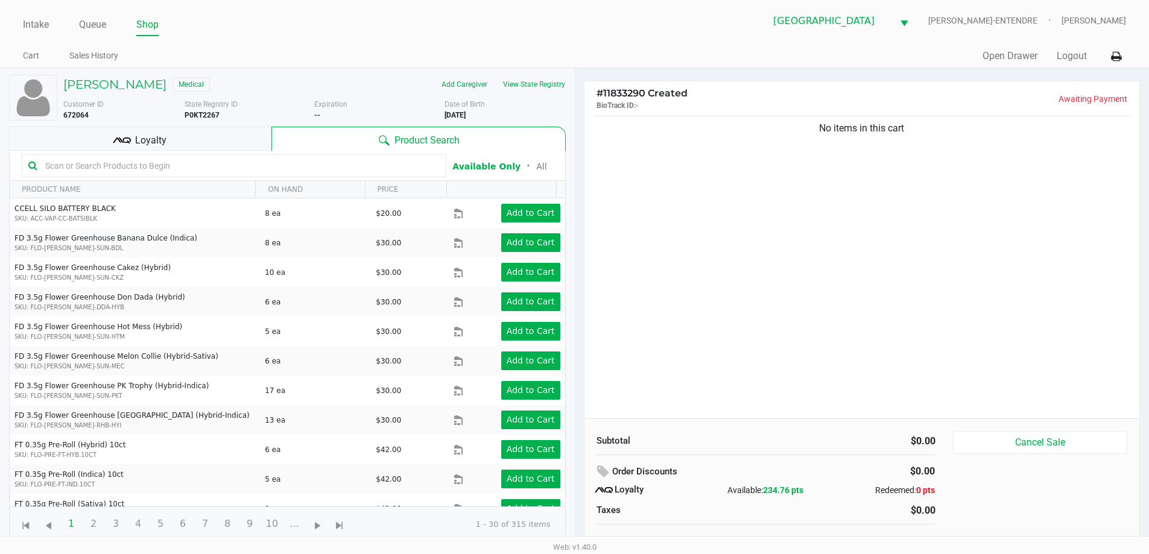
click at [729, 296] on div "No items in this cart" at bounding box center [861, 265] width 555 height 305
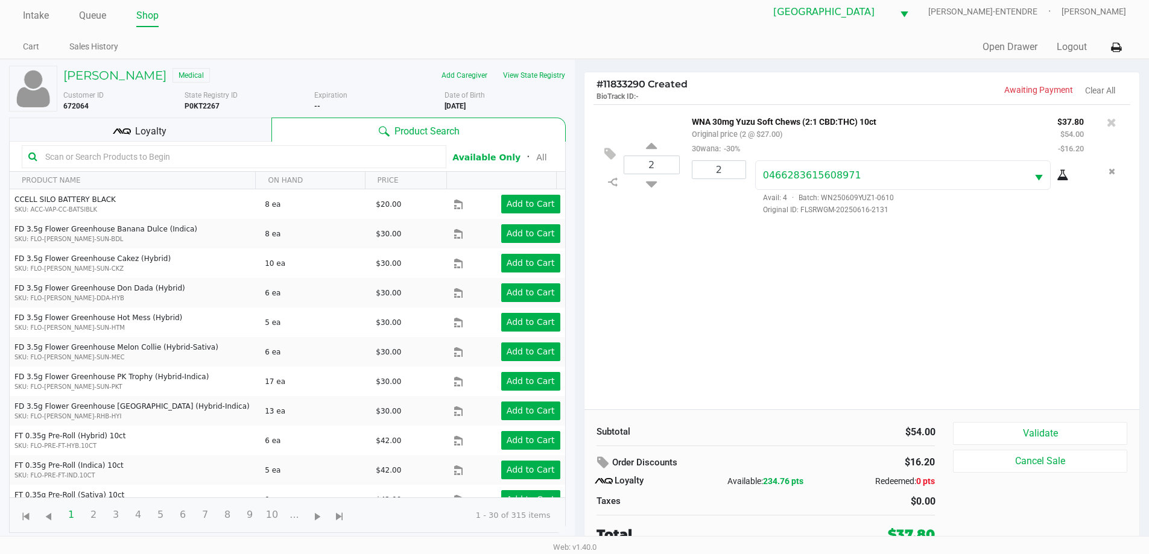
scroll to position [12, 0]
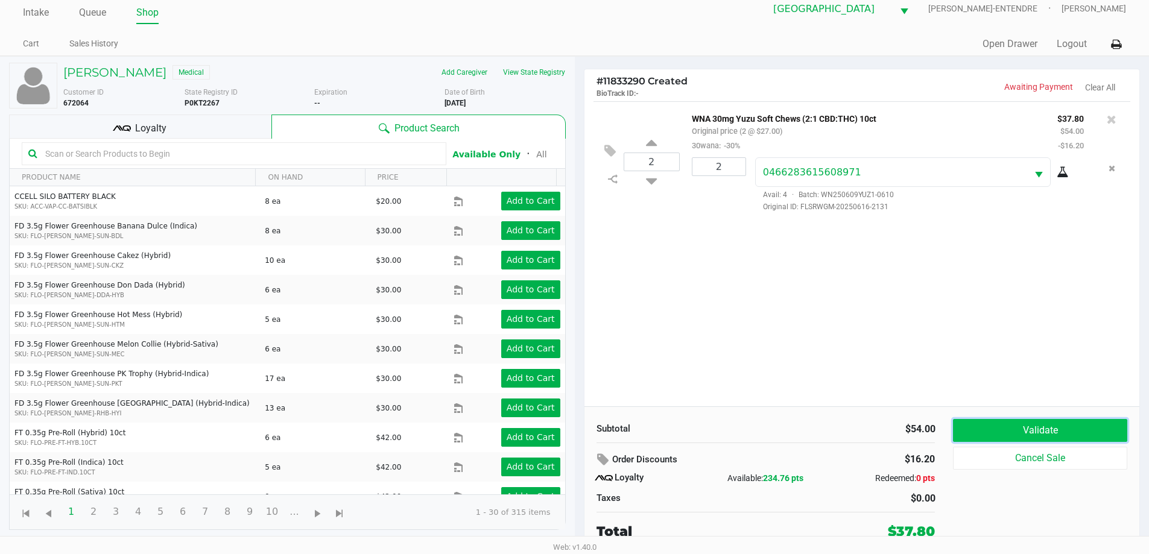
click at [1039, 426] on button "Validate" at bounding box center [1040, 430] width 174 height 23
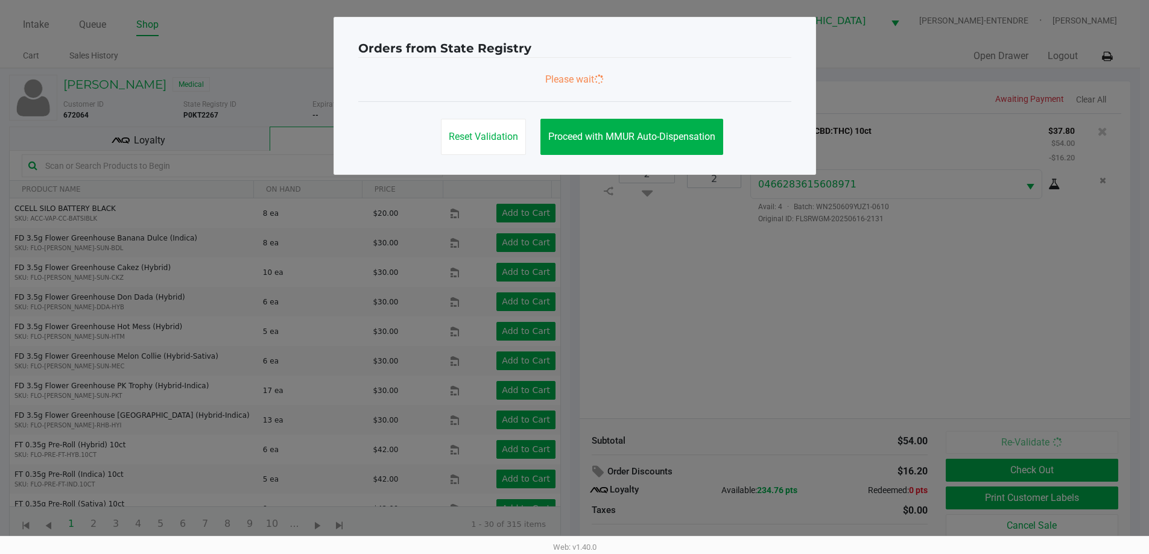
scroll to position [0, 0]
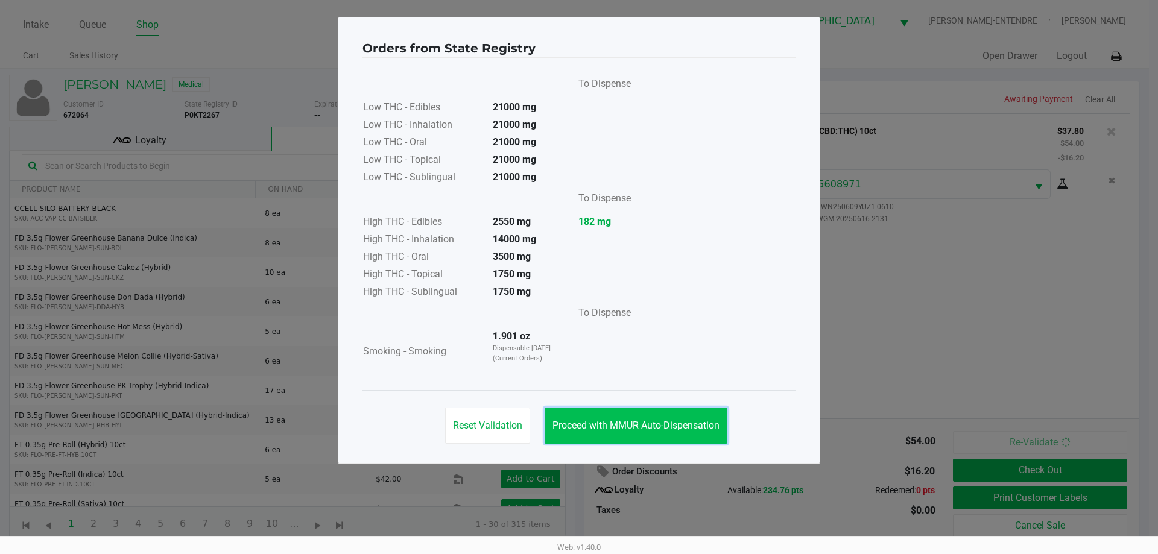
click at [668, 429] on span "Proceed with MMUR Auto-Dispensation" at bounding box center [635, 425] width 167 height 11
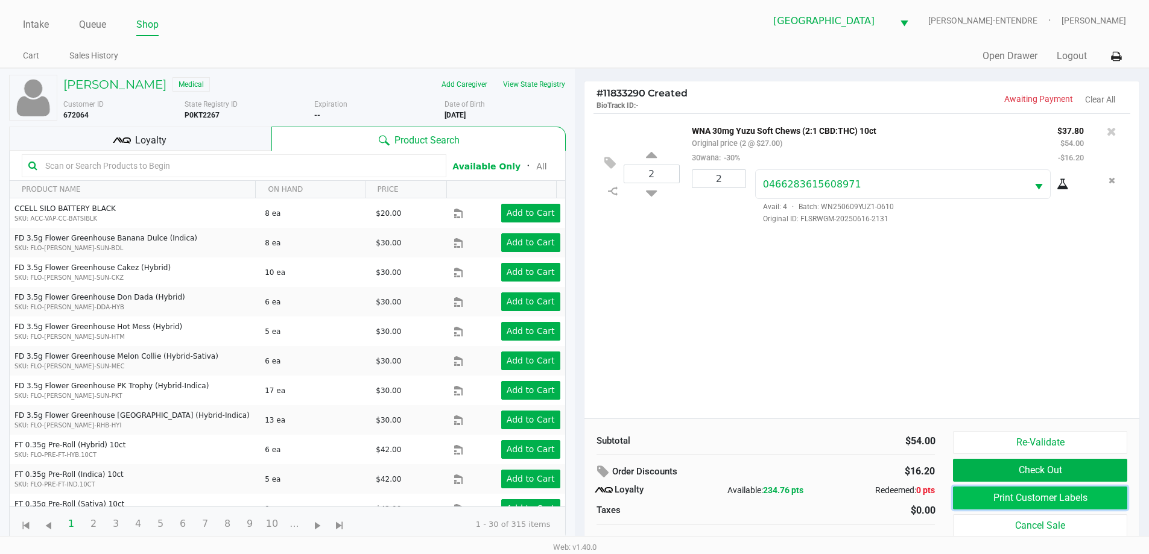
click at [1084, 507] on button "Print Customer Labels" at bounding box center [1040, 498] width 174 height 23
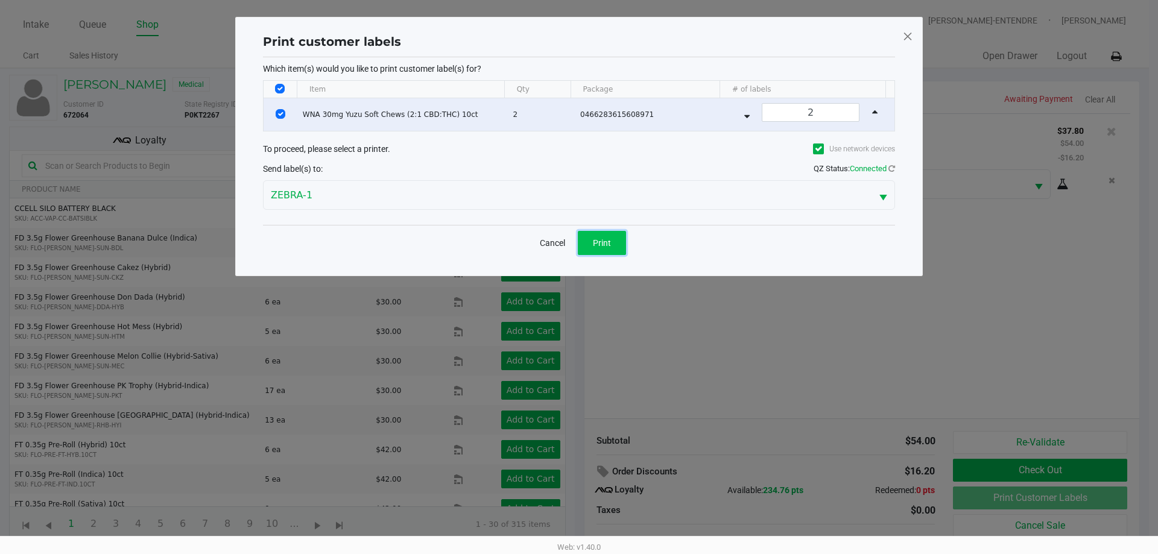
click at [597, 251] on button "Print" at bounding box center [602, 243] width 48 height 24
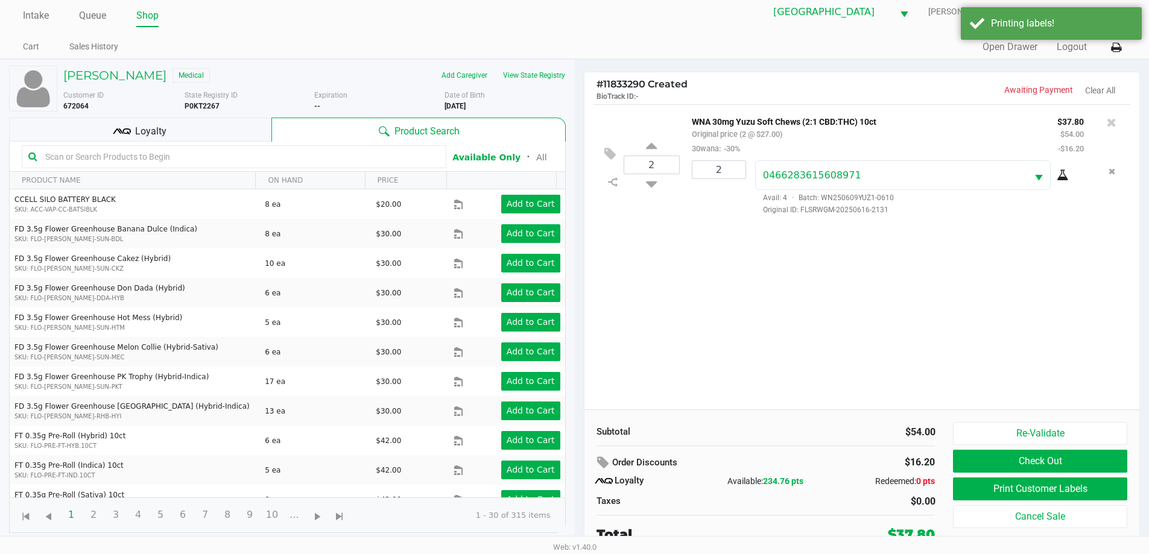
scroll to position [12, 0]
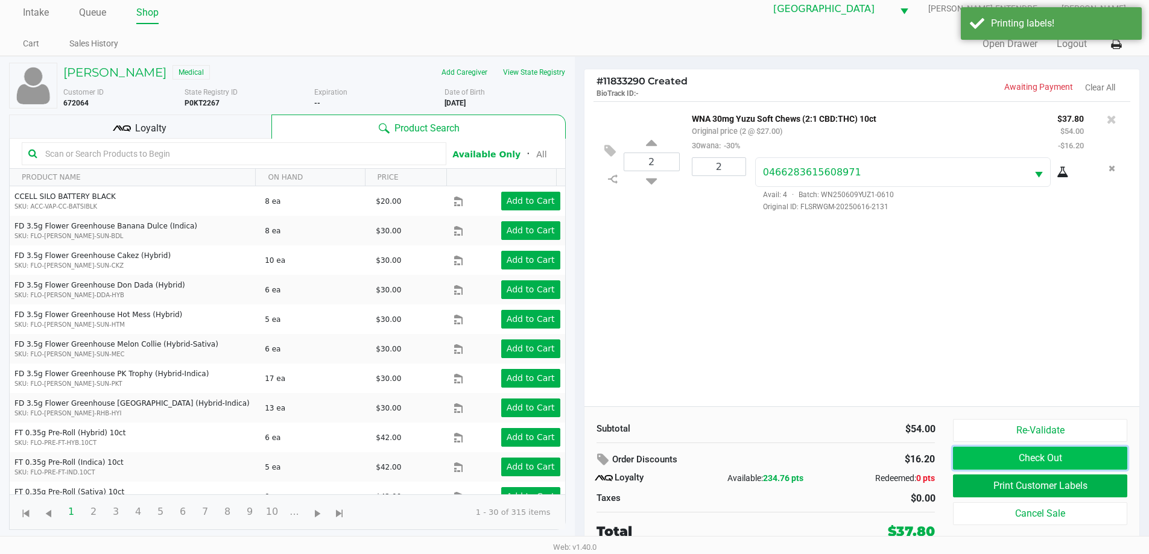
click at [1028, 459] on button "Check Out" at bounding box center [1040, 458] width 174 height 23
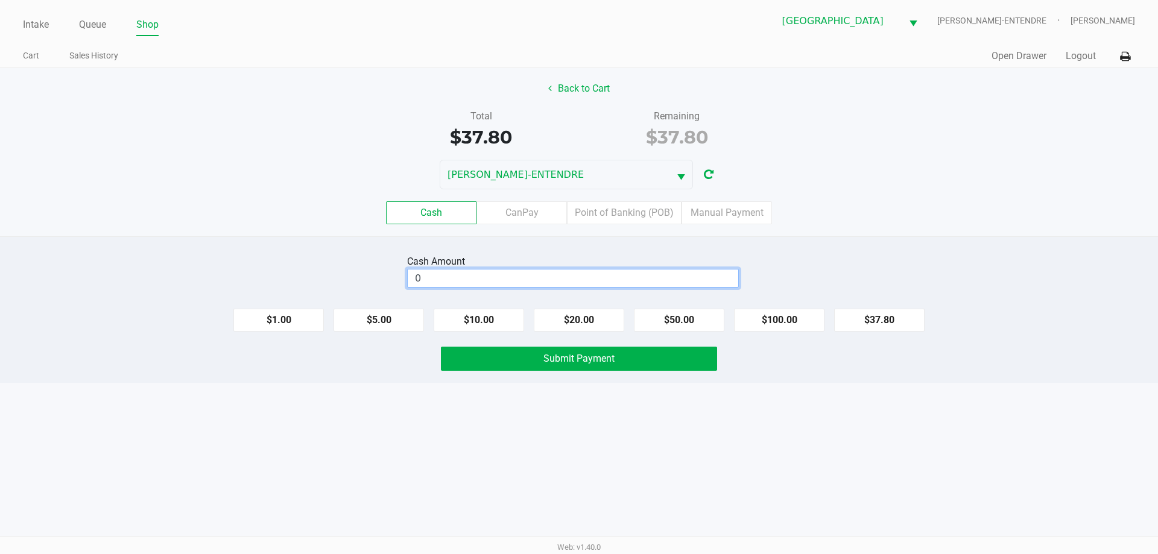
click at [554, 283] on input "0" at bounding box center [573, 278] width 331 height 17
type input "$40.00"
click at [601, 362] on span "Submit Payment" at bounding box center [578, 358] width 71 height 11
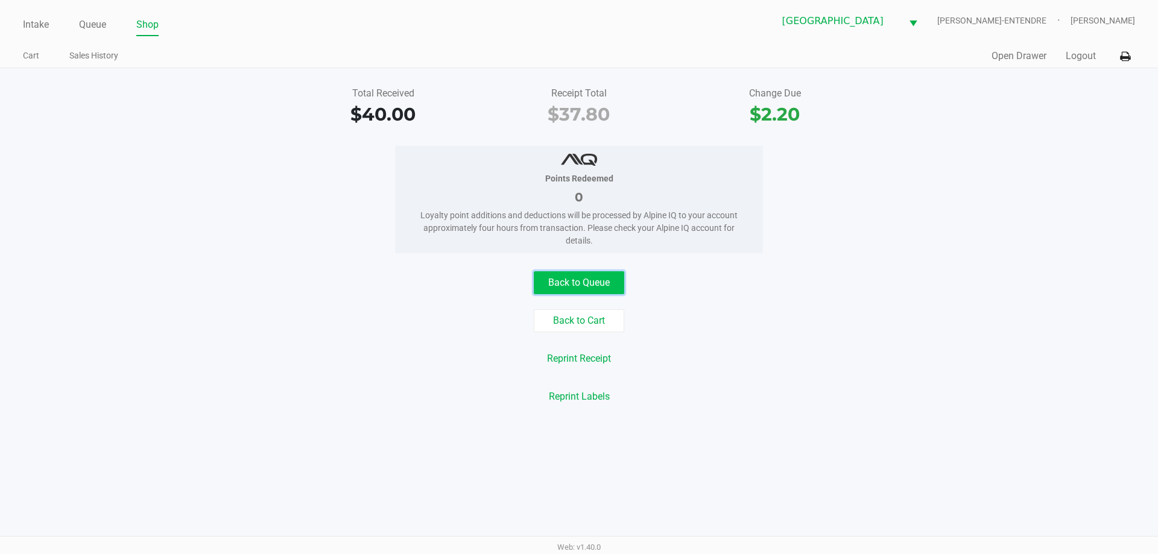
click at [592, 283] on button "Back to Queue" at bounding box center [579, 282] width 90 height 23
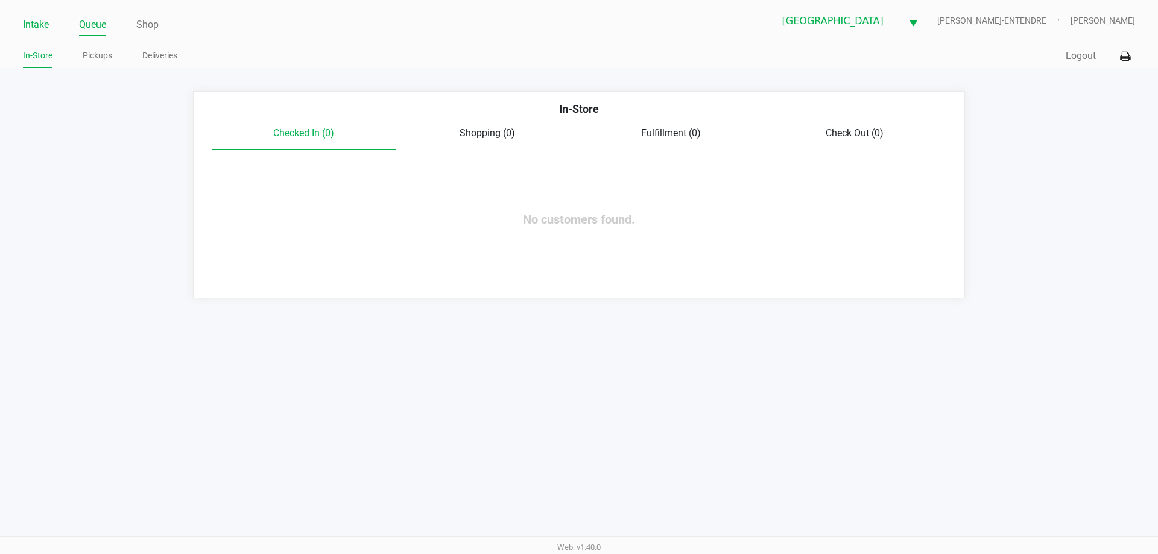
click at [46, 18] on link "Intake" at bounding box center [36, 24] width 26 height 17
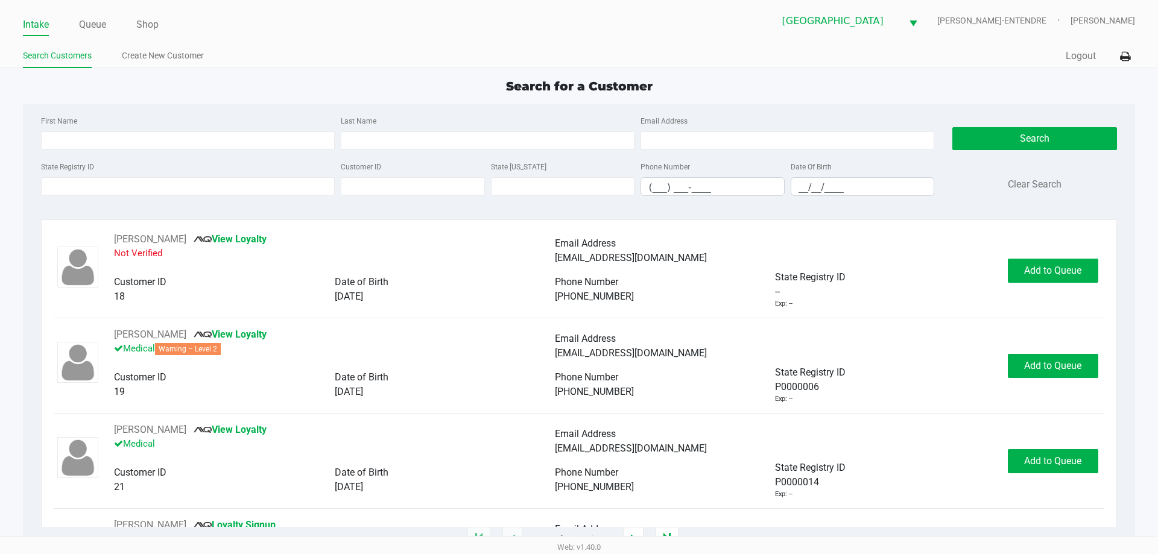
click at [335, 68] on app-point-of-sale "Intake Queue Shop Panama City WC JAY-ENTENDRE Carol Snyder Search Customers Cre…" at bounding box center [579, 270] width 1158 height 540
click at [229, 184] on input "State Registry ID" at bounding box center [188, 186] width 294 height 18
click at [192, 136] on input "First Name" at bounding box center [188, 140] width 294 height 18
type input "jason"
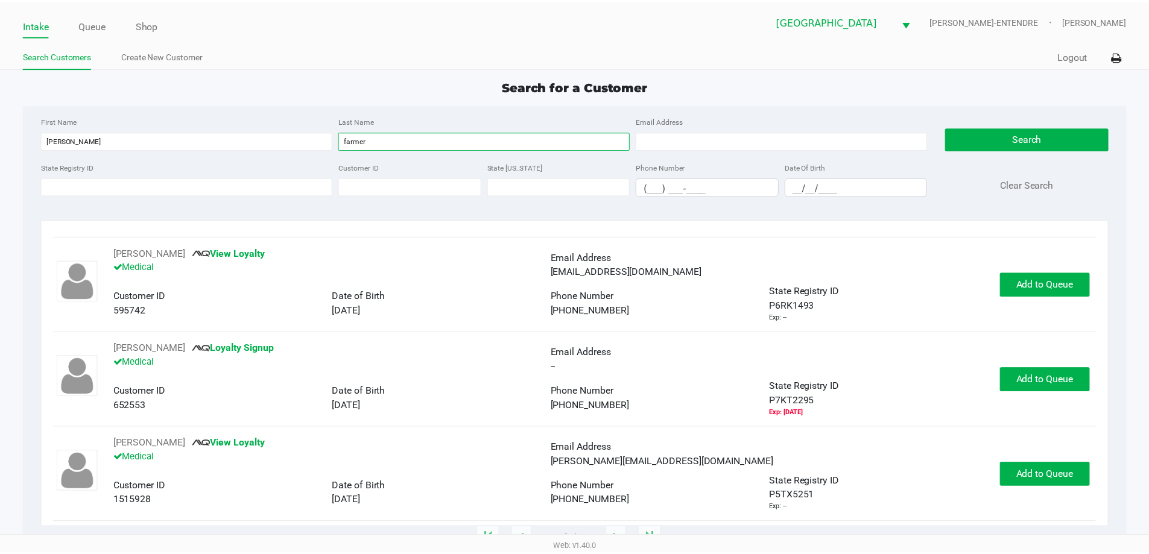
scroll to position [86, 0]
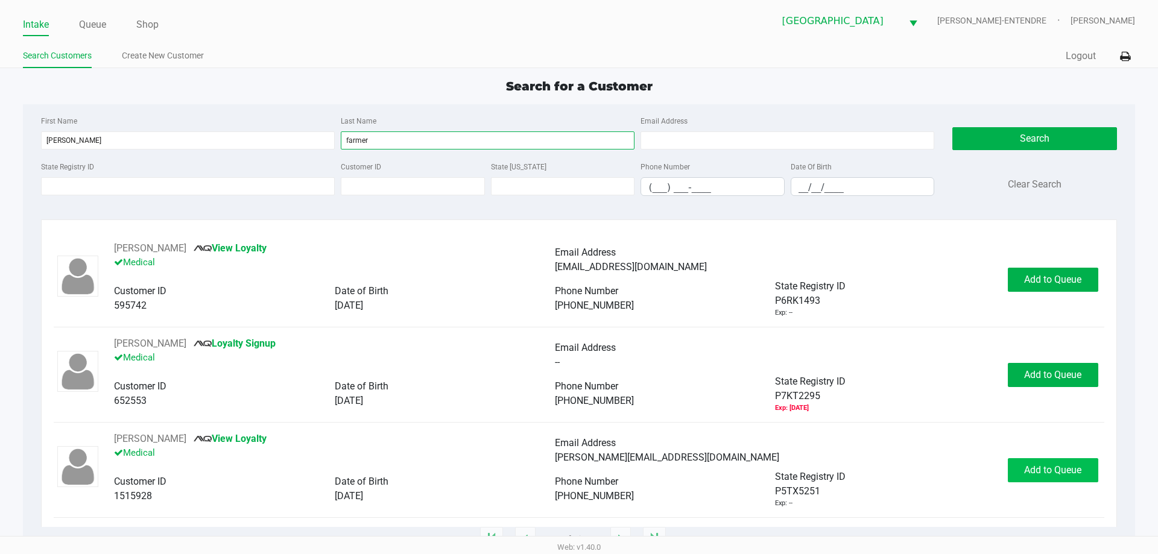
type input "farmer"
click at [1059, 470] on span "Add to Queue" at bounding box center [1052, 469] width 57 height 11
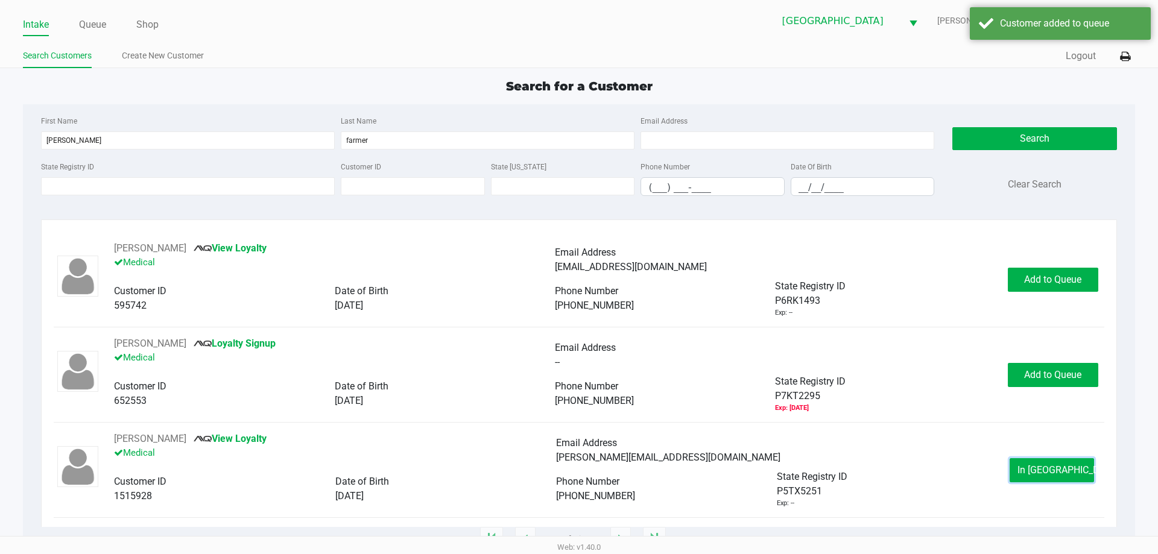
click at [1059, 470] on span "In Queue" at bounding box center [1067, 469] width 101 height 11
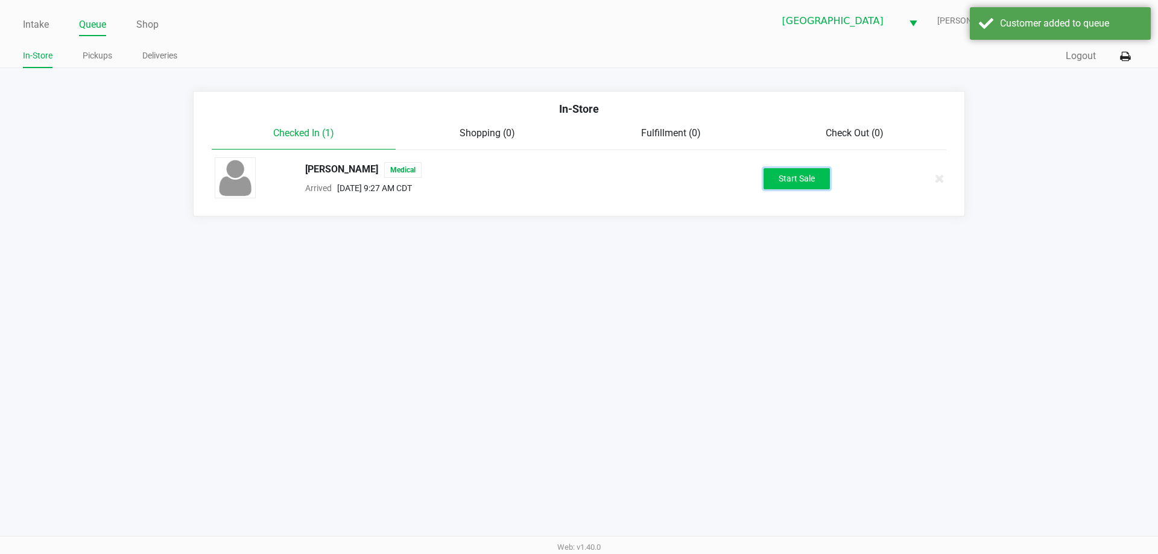
click at [802, 182] on button "Start Sale" at bounding box center [797, 178] width 66 height 21
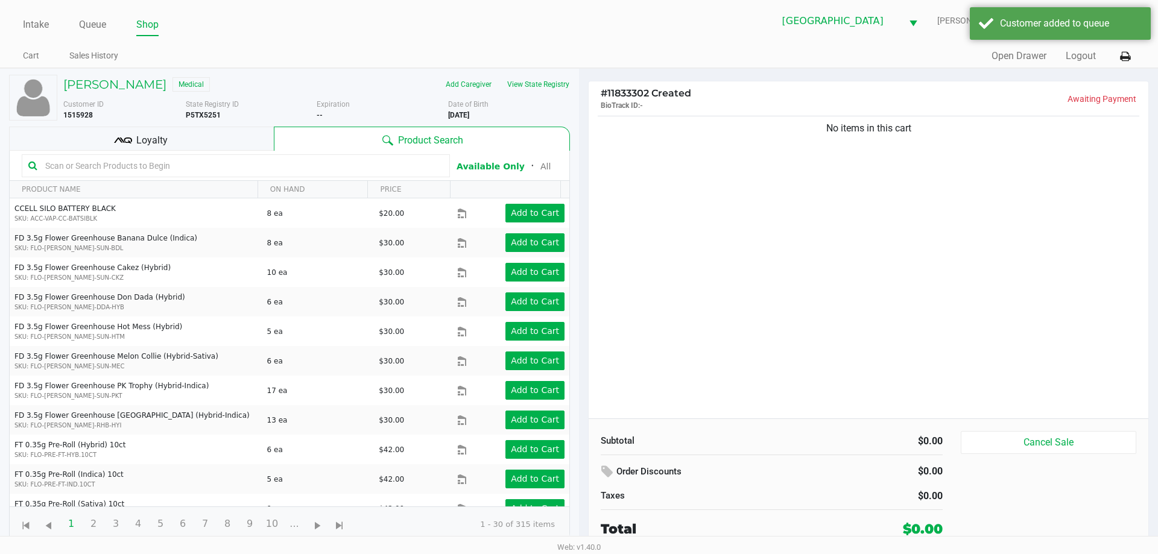
click at [156, 139] on span "Loyalty" at bounding box center [151, 140] width 31 height 14
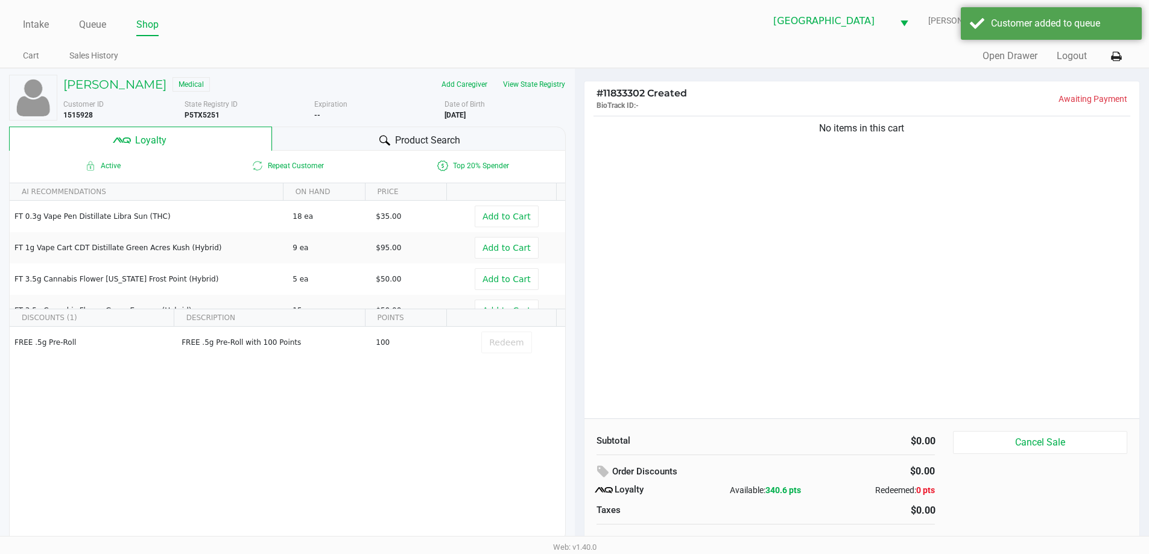
click at [297, 135] on div "Product Search" at bounding box center [419, 139] width 294 height 24
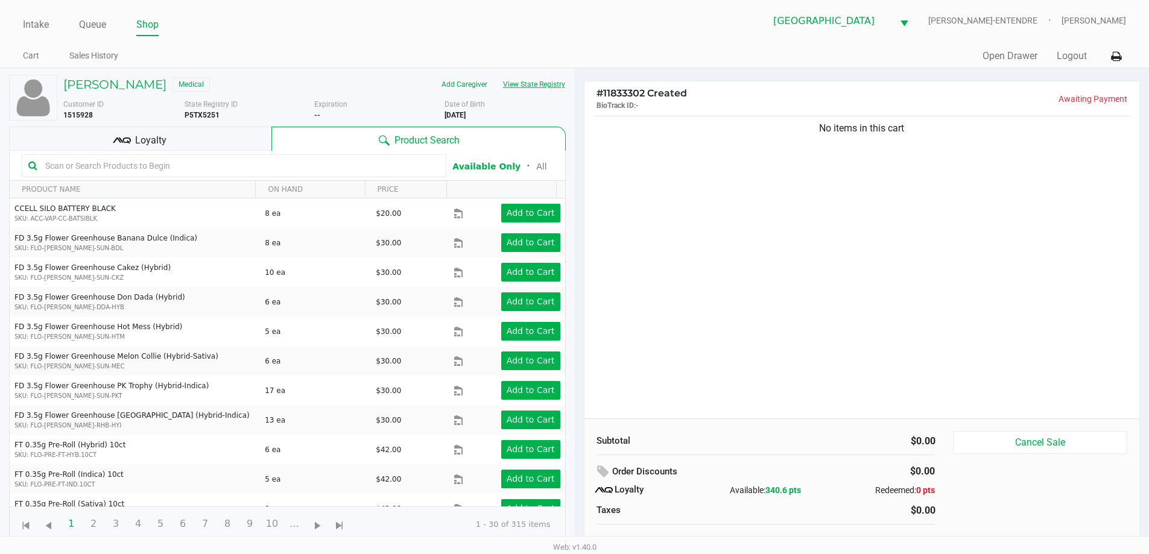
click at [525, 84] on button "View State Registry" at bounding box center [530, 84] width 71 height 19
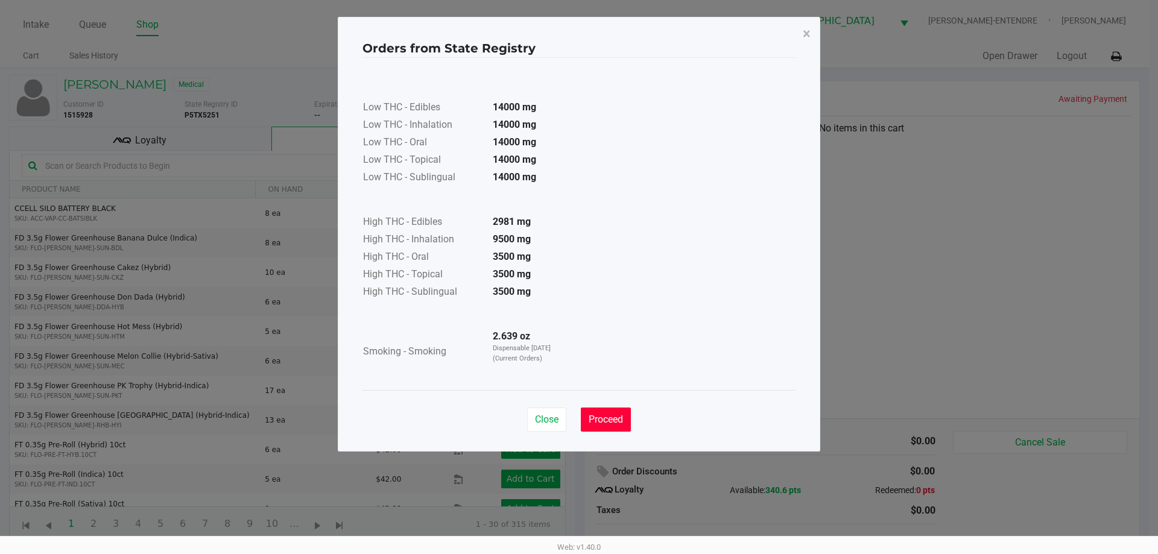
click at [598, 423] on span "Proceed" at bounding box center [606, 419] width 34 height 11
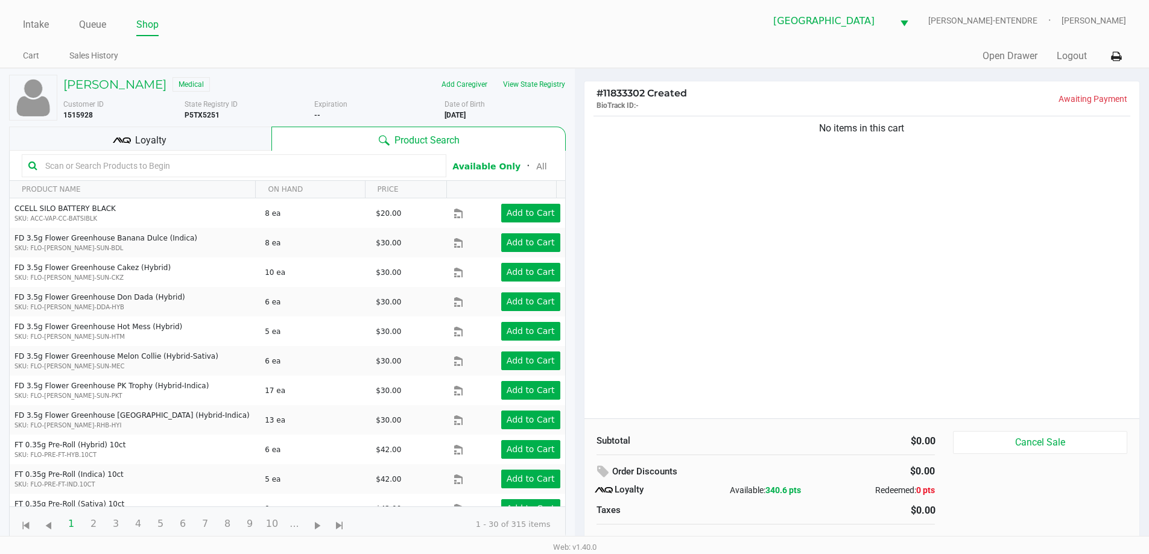
click at [710, 325] on div "No items in this cart" at bounding box center [861, 265] width 555 height 305
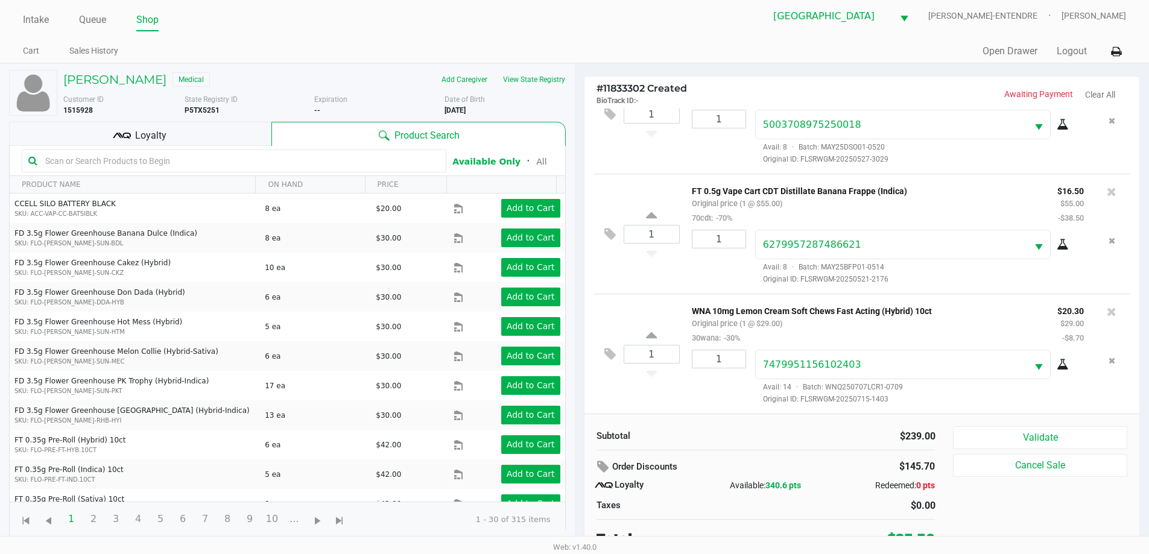
scroll to position [12, 0]
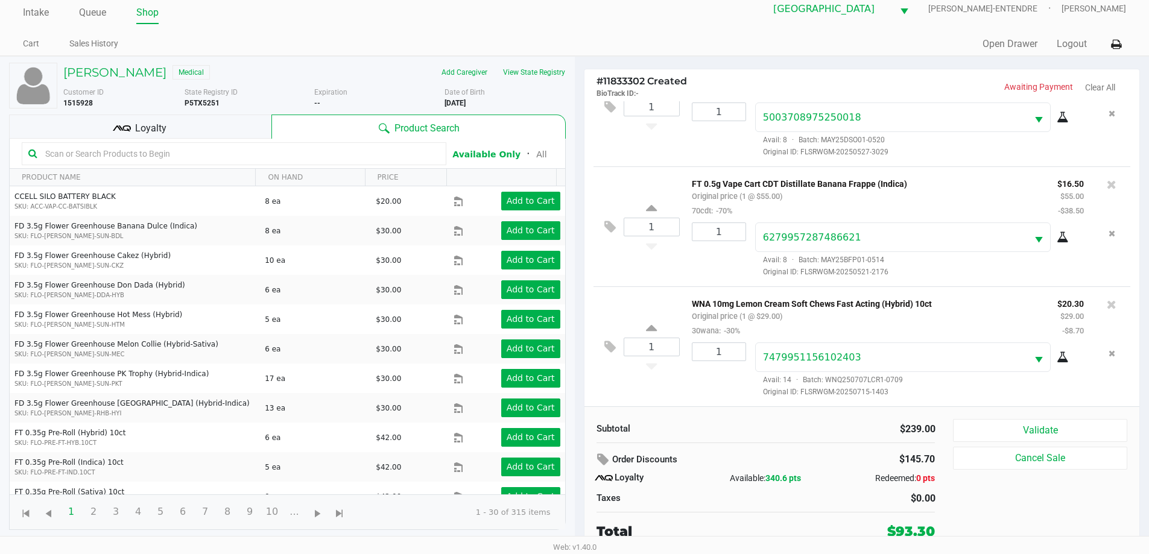
click at [185, 135] on div "Loyalty" at bounding box center [140, 127] width 262 height 24
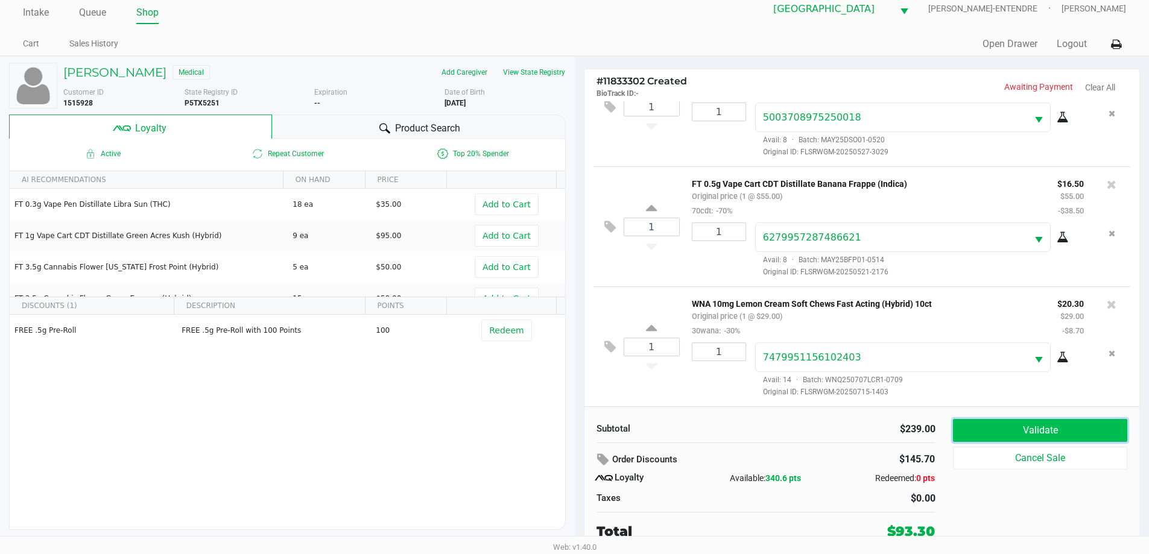
click at [1078, 427] on button "Validate" at bounding box center [1040, 430] width 174 height 23
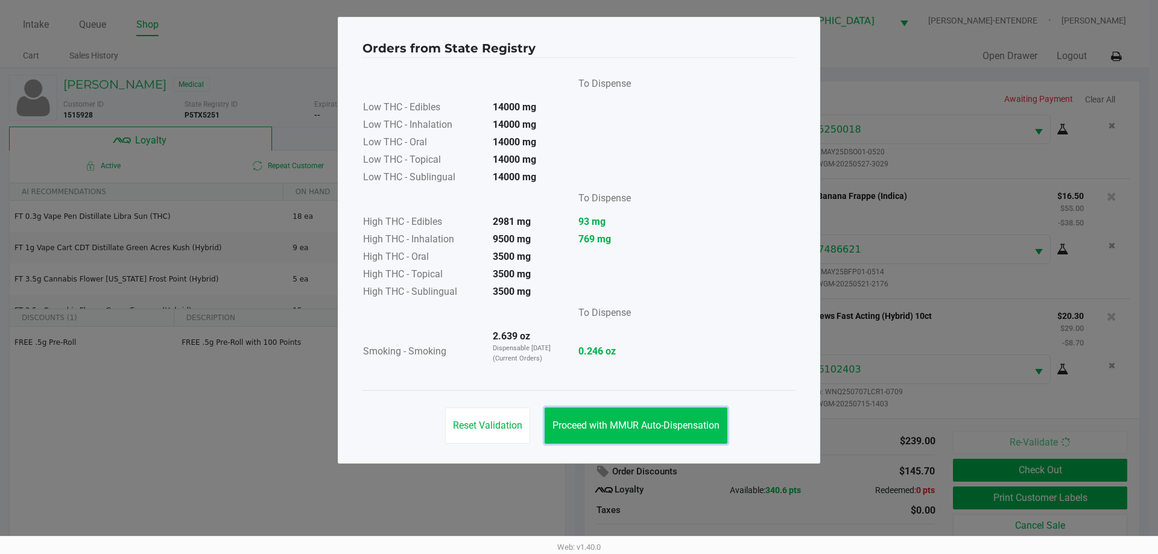
click at [683, 424] on span "Proceed with MMUR Auto-Dispensation" at bounding box center [635, 425] width 167 height 11
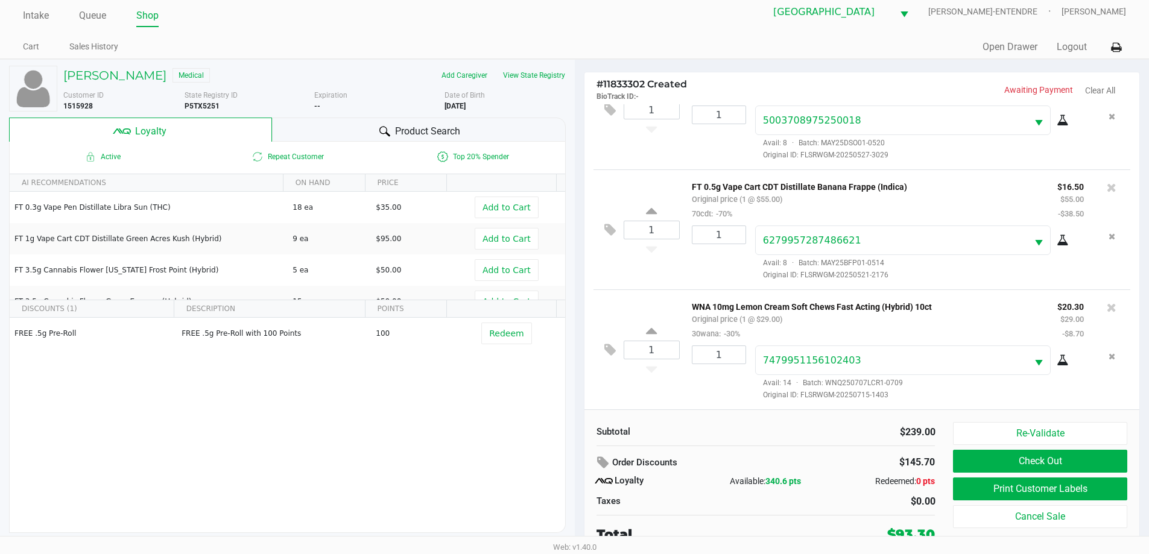
scroll to position [12, 0]
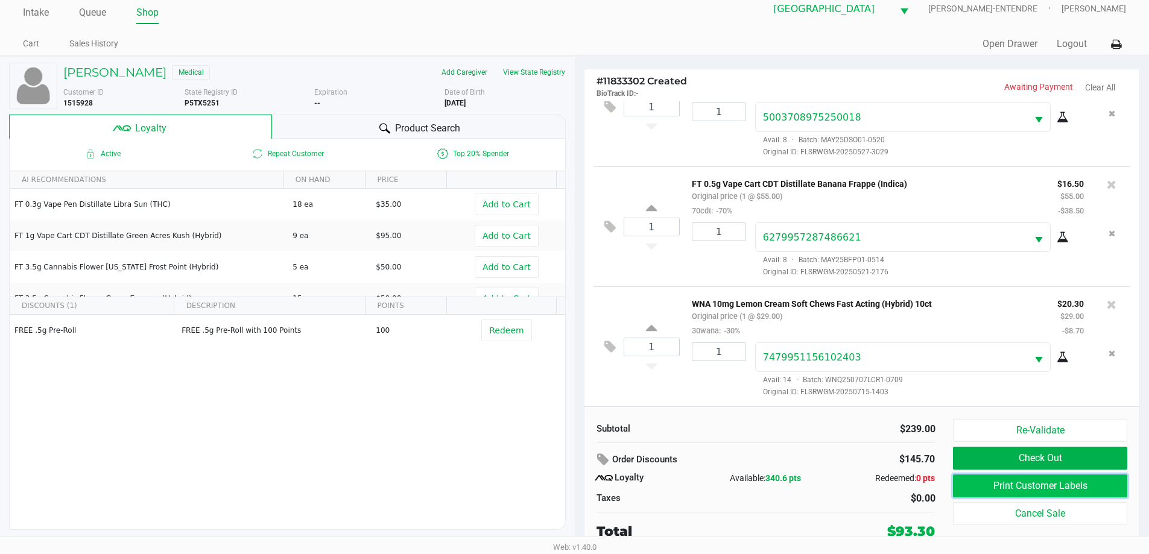
click at [1042, 495] on button "Print Customer Labels" at bounding box center [1040, 486] width 174 height 23
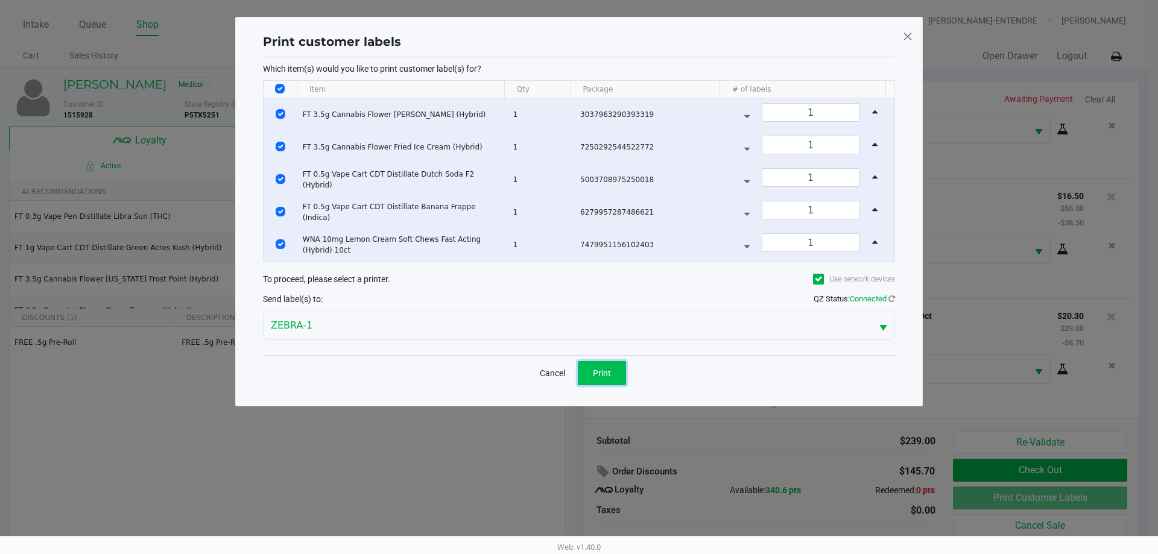
click at [595, 381] on button "Print" at bounding box center [602, 373] width 48 height 24
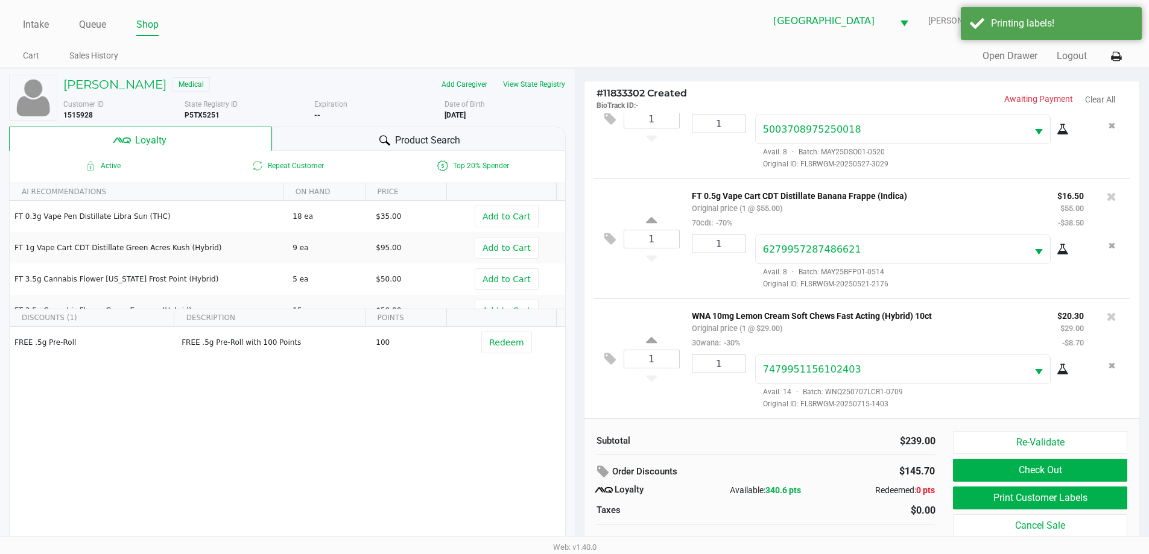
scroll to position [12, 0]
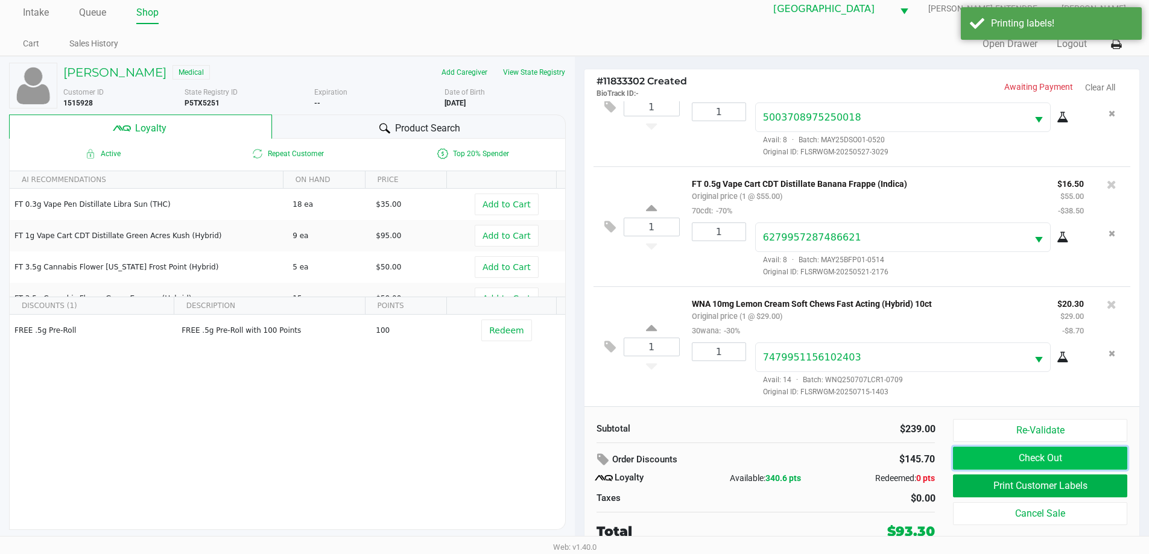
click at [1013, 457] on button "Check Out" at bounding box center [1040, 458] width 174 height 23
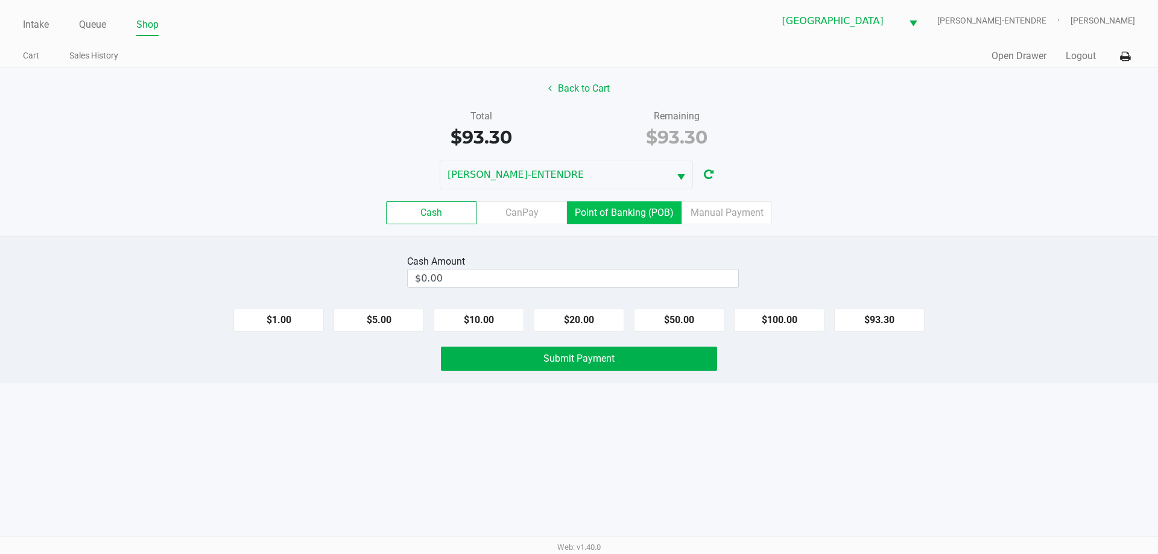
click at [667, 204] on label "Point of Banking (POB)" at bounding box center [624, 212] width 115 height 23
click at [0, 0] on 7 "Point of Banking (POB)" at bounding box center [0, 0] width 0 height 0
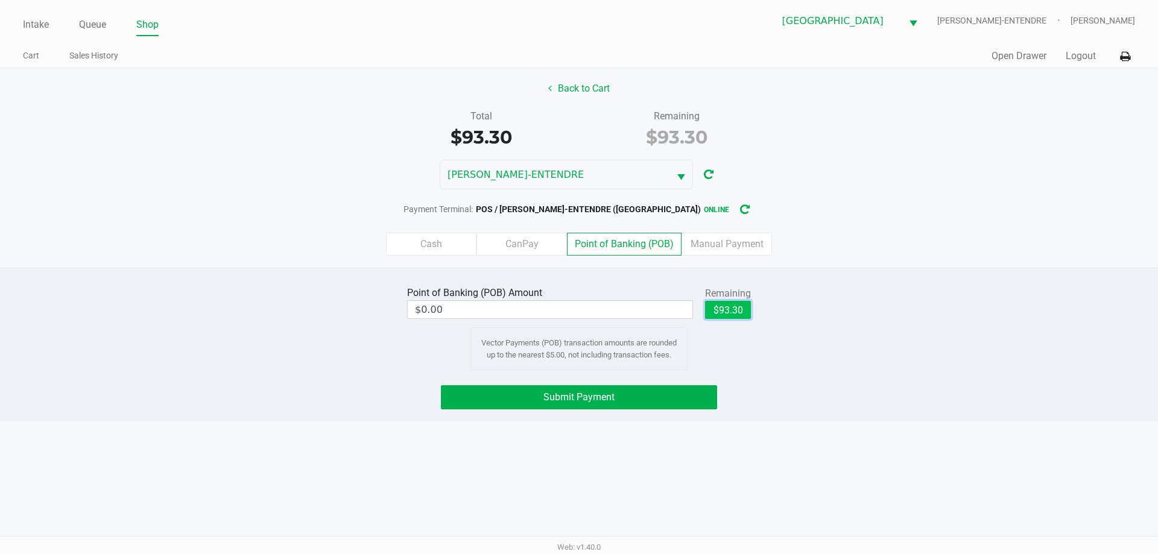
click at [711, 309] on button "$93.30" at bounding box center [728, 310] width 46 height 18
type input "$93.30"
click at [624, 389] on button "Submit Payment" at bounding box center [579, 397] width 276 height 24
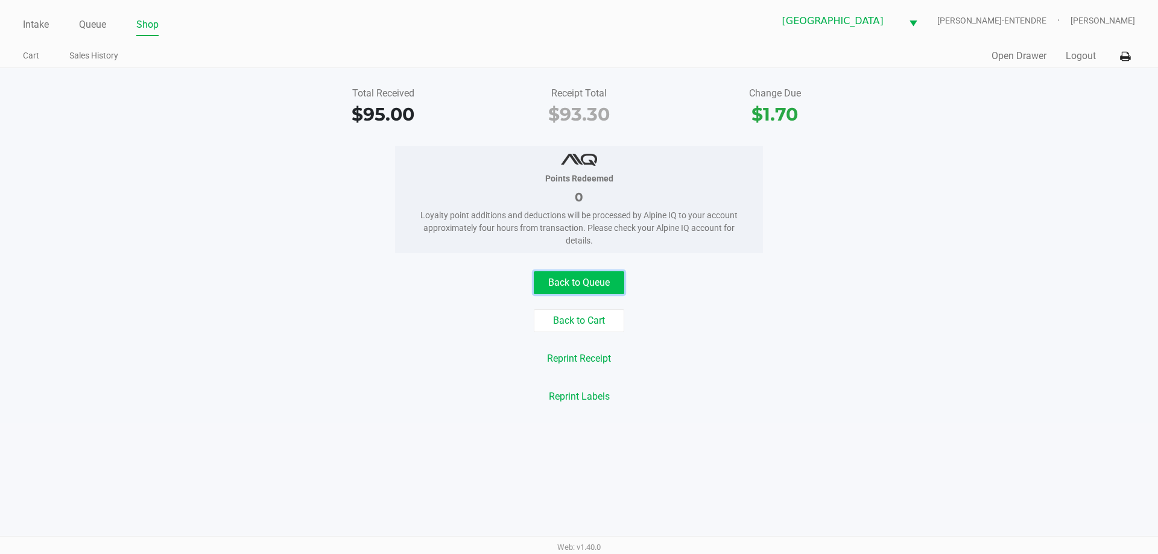
click at [590, 289] on button "Back to Queue" at bounding box center [579, 282] width 90 height 23
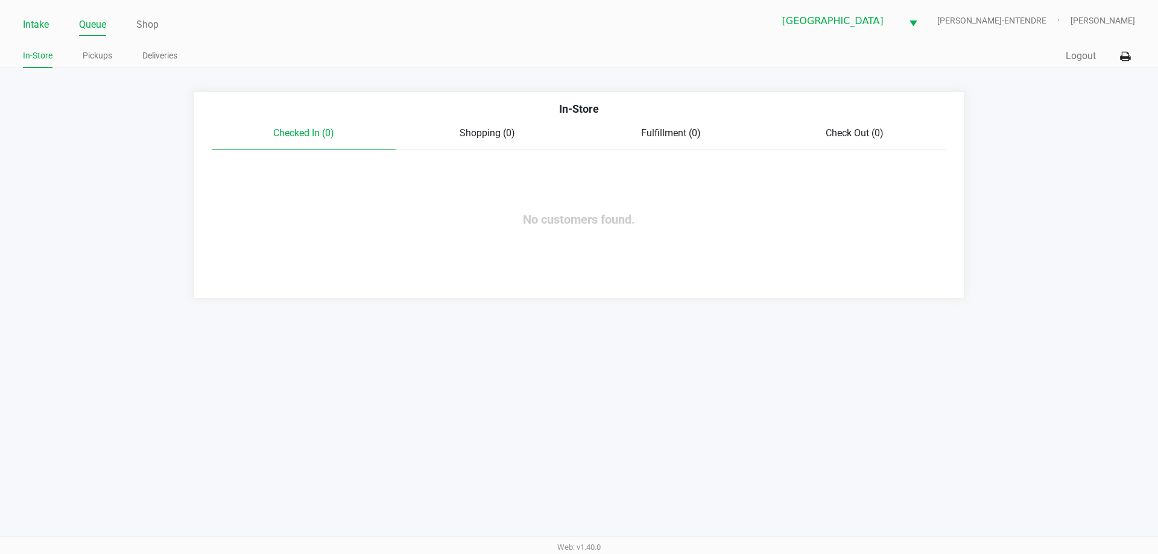
click at [27, 25] on link "Intake" at bounding box center [36, 24] width 26 height 17
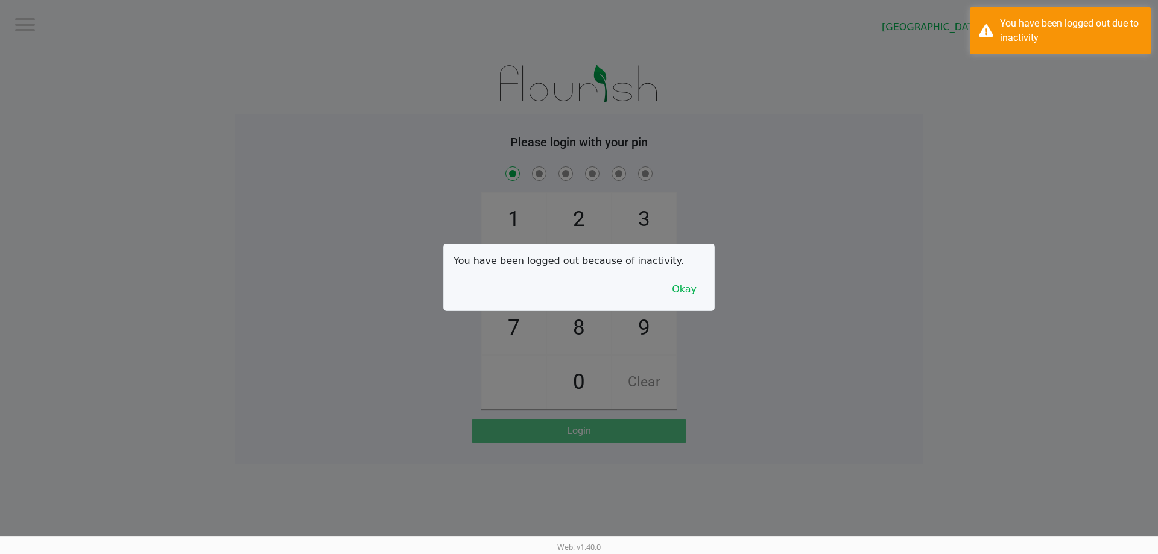
checkbox input "true"
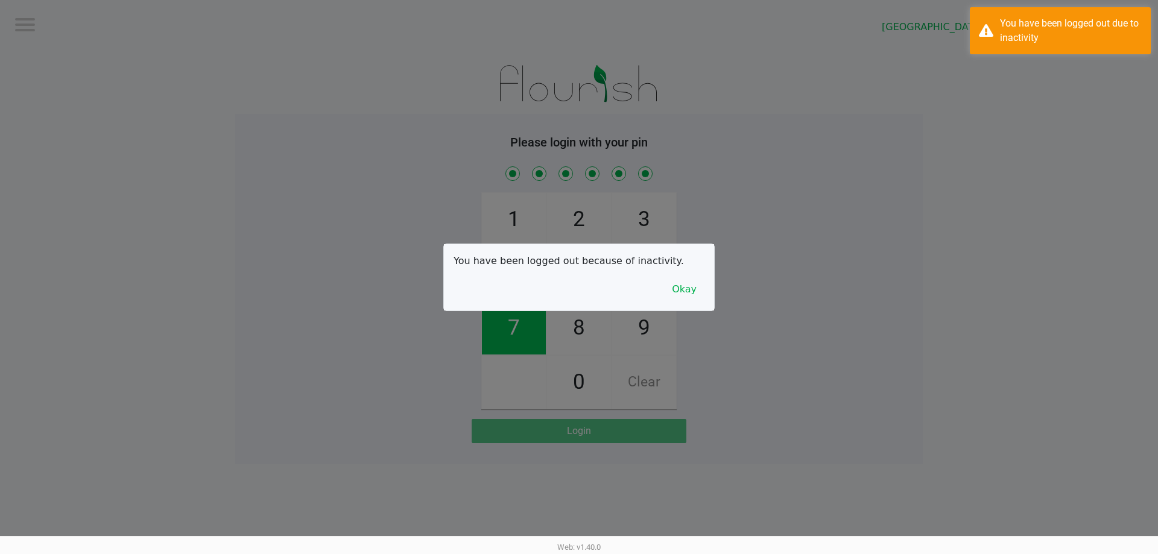
checkbox input "true"
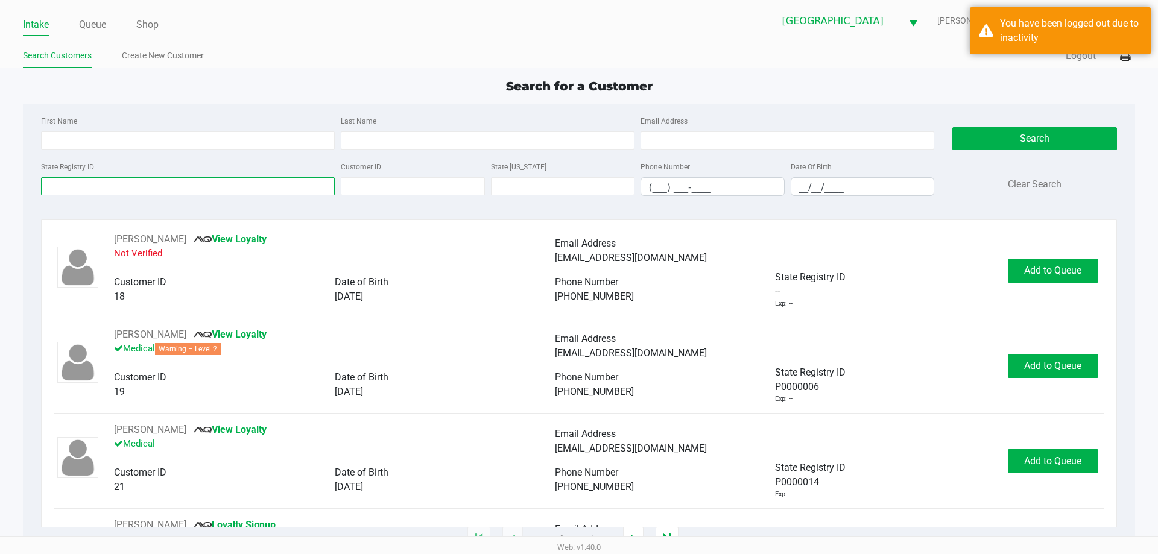
click at [177, 189] on input "State Registry ID" at bounding box center [188, 186] width 294 height 18
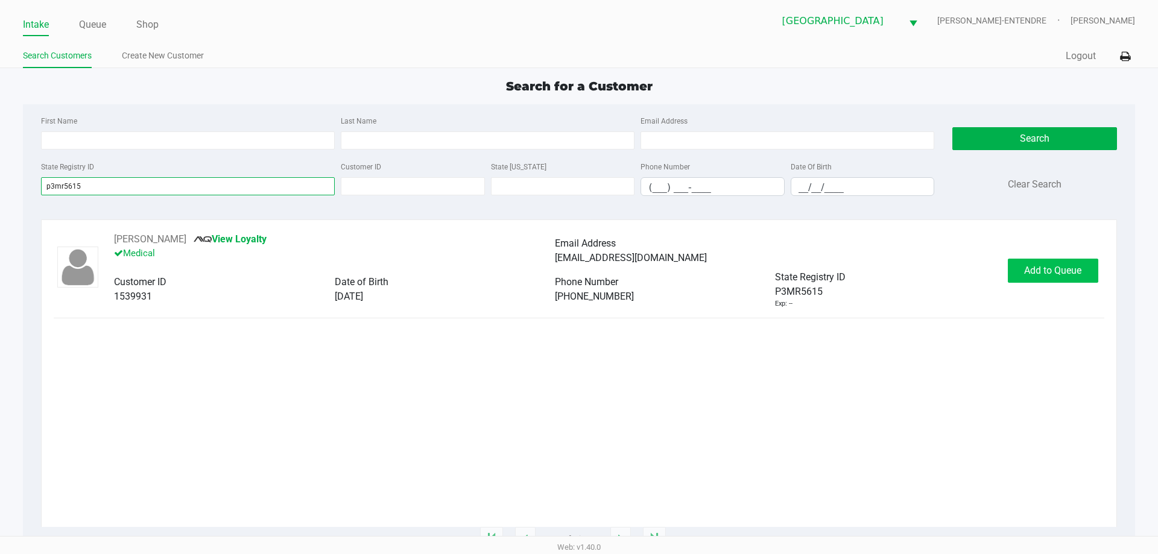
type input "p3mr5615"
click at [1024, 265] on span "Add to Queue" at bounding box center [1052, 270] width 57 height 11
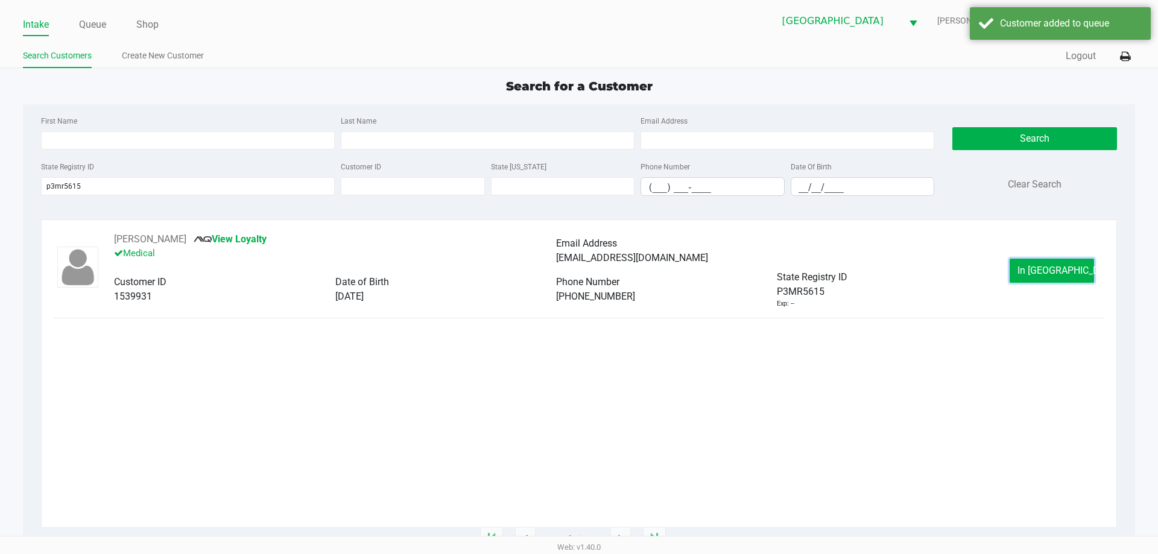
click at [1024, 264] on button "In Queue" at bounding box center [1052, 271] width 84 height 24
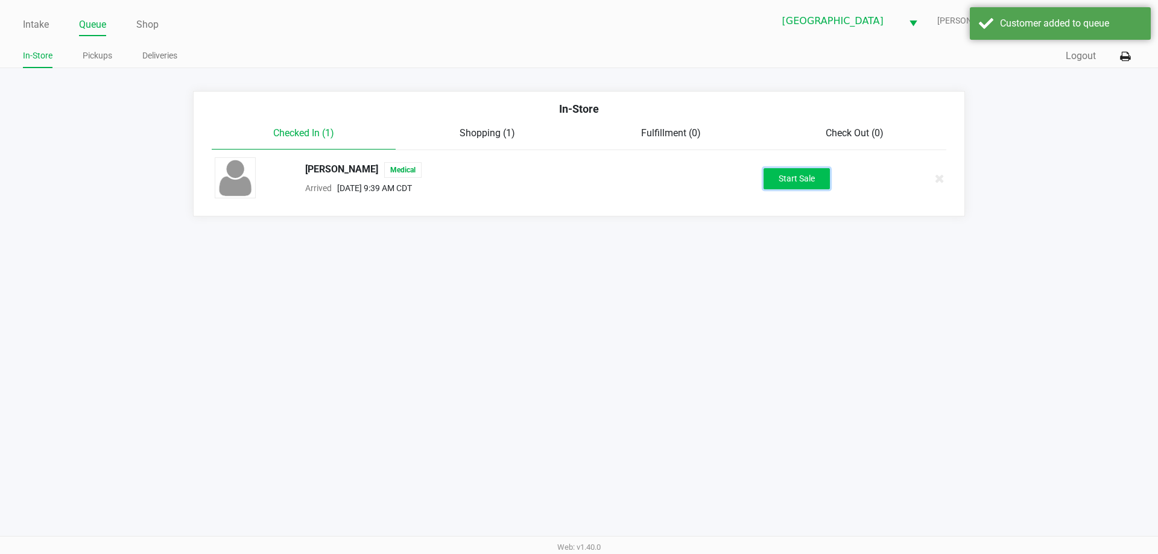
click at [810, 184] on button "Start Sale" at bounding box center [797, 178] width 66 height 21
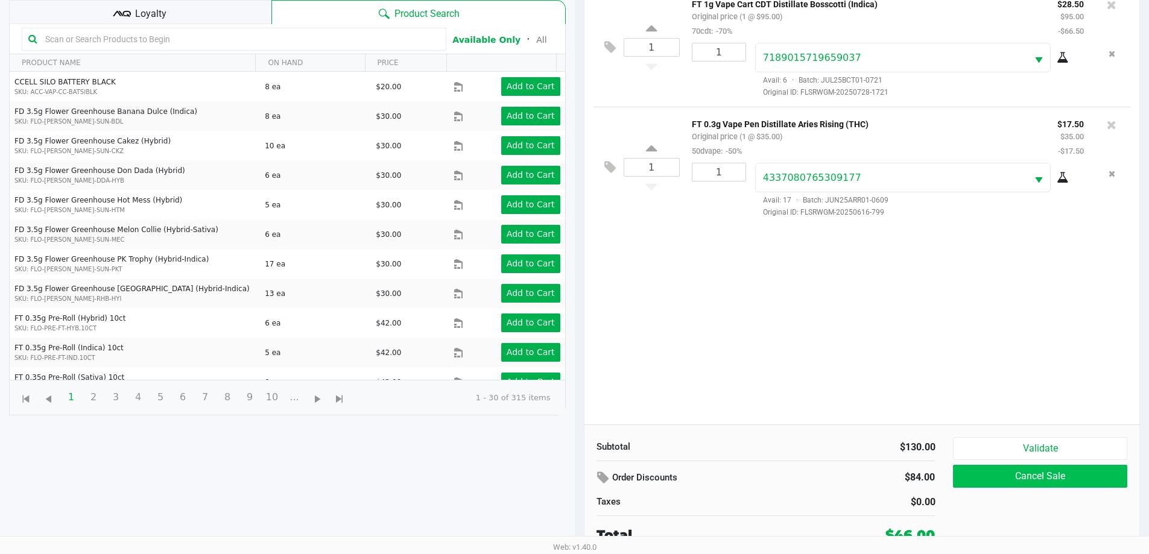
scroll to position [130, 0]
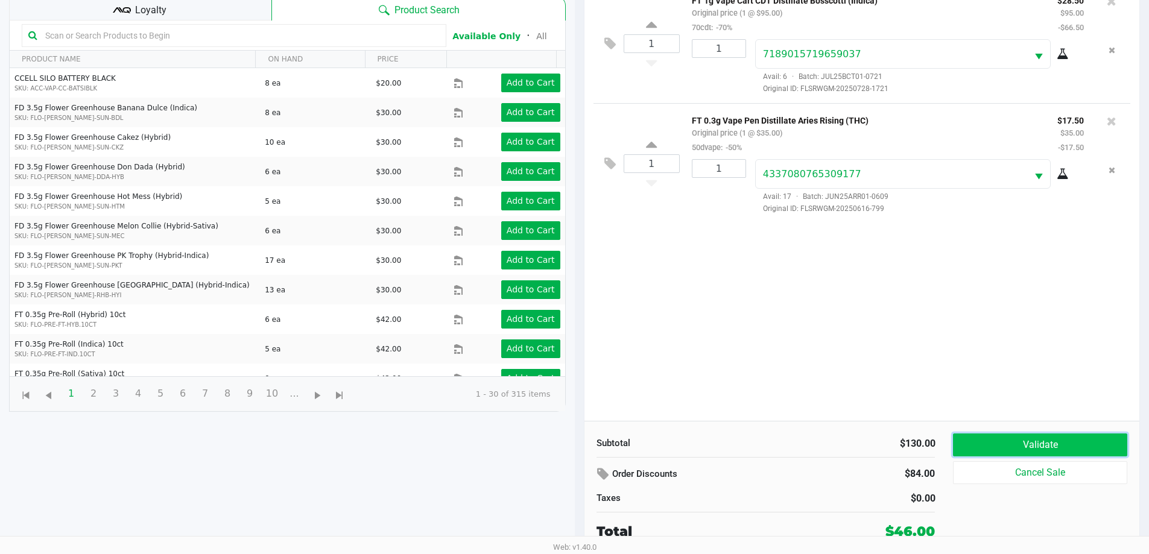
click at [1062, 446] on button "Validate" at bounding box center [1040, 445] width 174 height 23
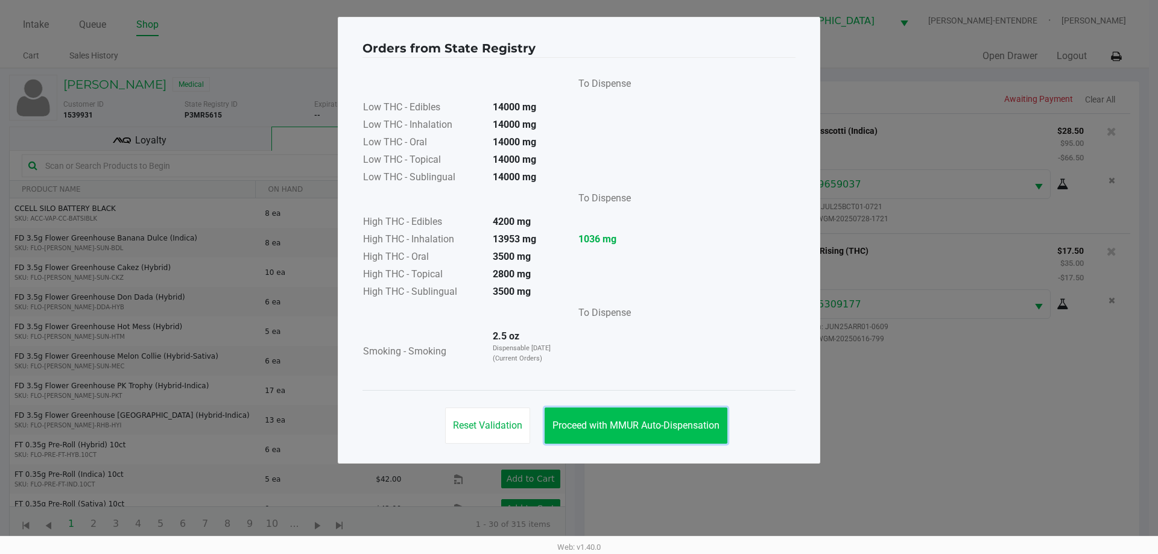
click at [653, 430] on span "Proceed with MMUR Auto-Dispensation" at bounding box center [635, 425] width 167 height 11
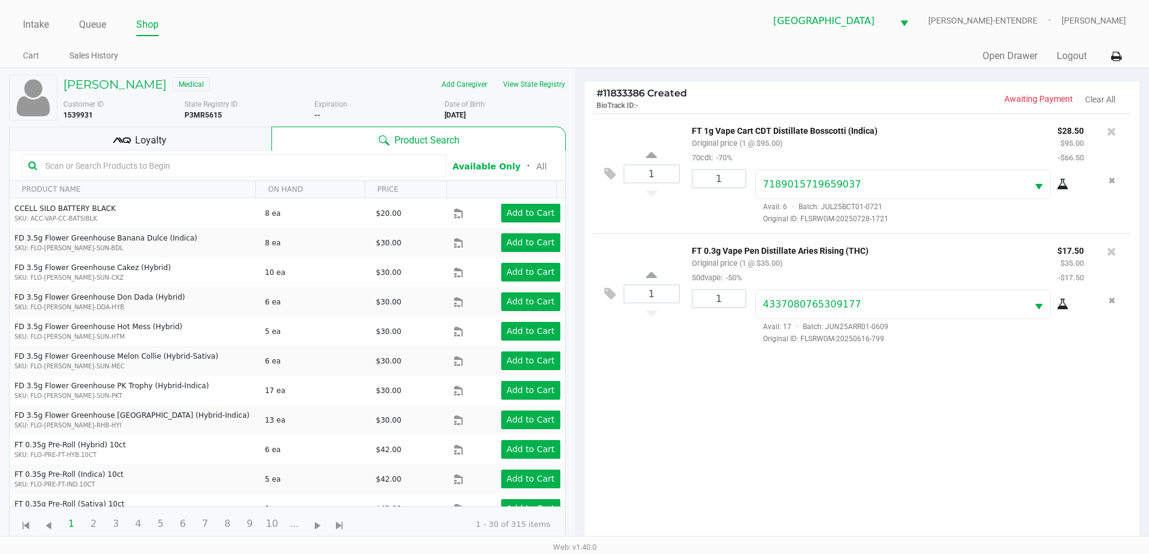
click at [240, 139] on div "Loyalty" at bounding box center [140, 139] width 262 height 24
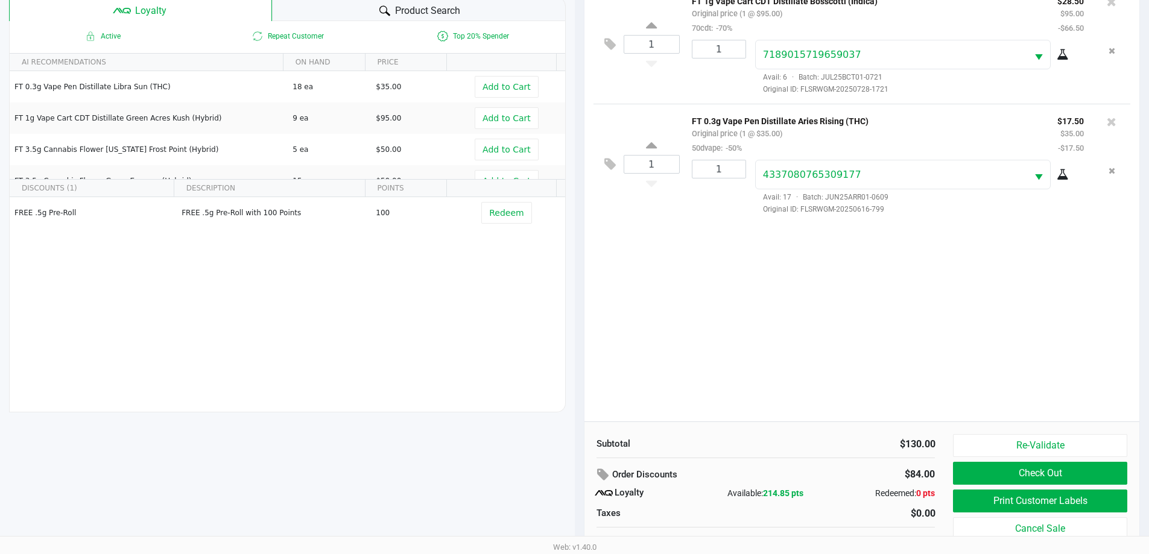
scroll to position [130, 0]
click at [1031, 501] on button "Print Customer Labels" at bounding box center [1040, 500] width 174 height 23
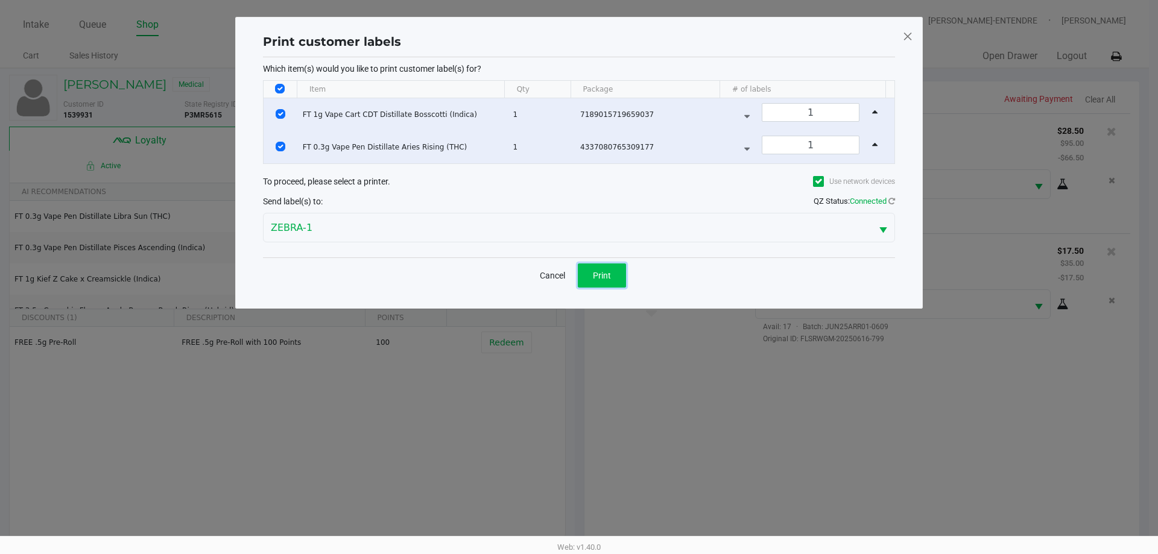
click at [609, 282] on button "Print" at bounding box center [602, 276] width 48 height 24
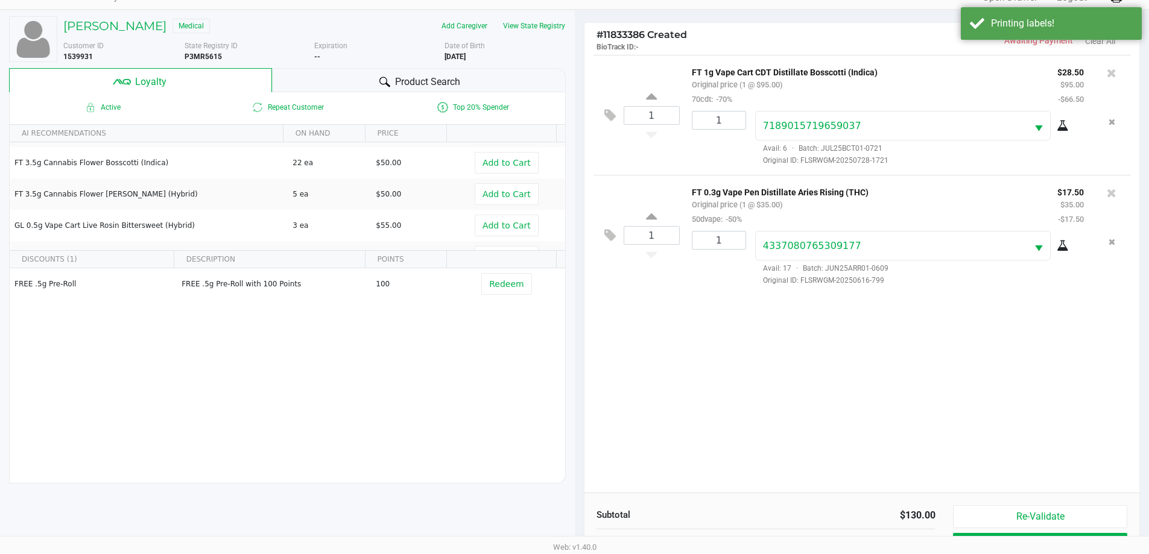
scroll to position [145, 0]
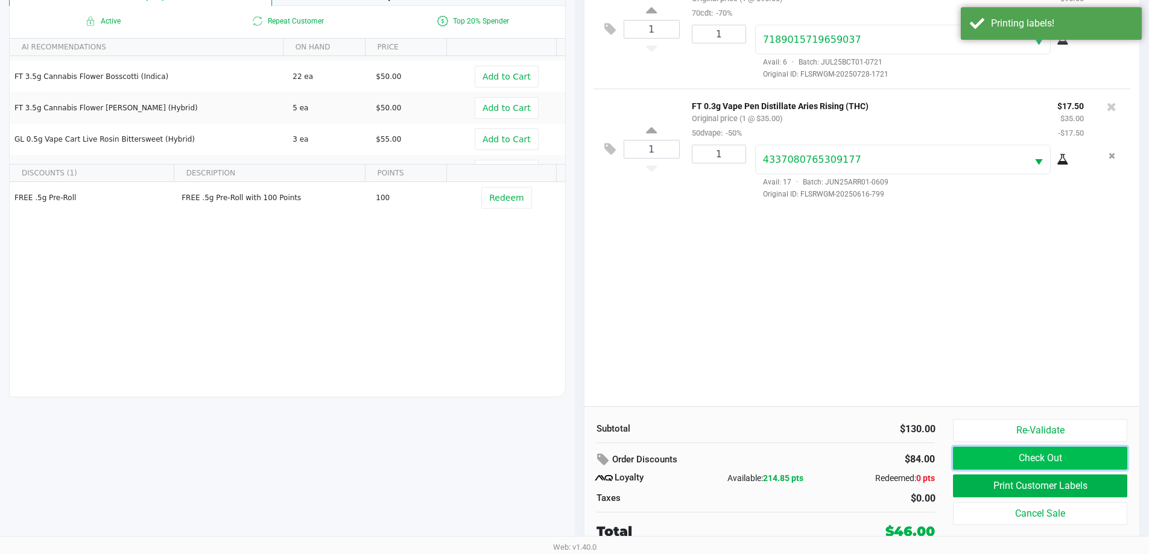
click at [1017, 455] on button "Check Out" at bounding box center [1040, 458] width 174 height 23
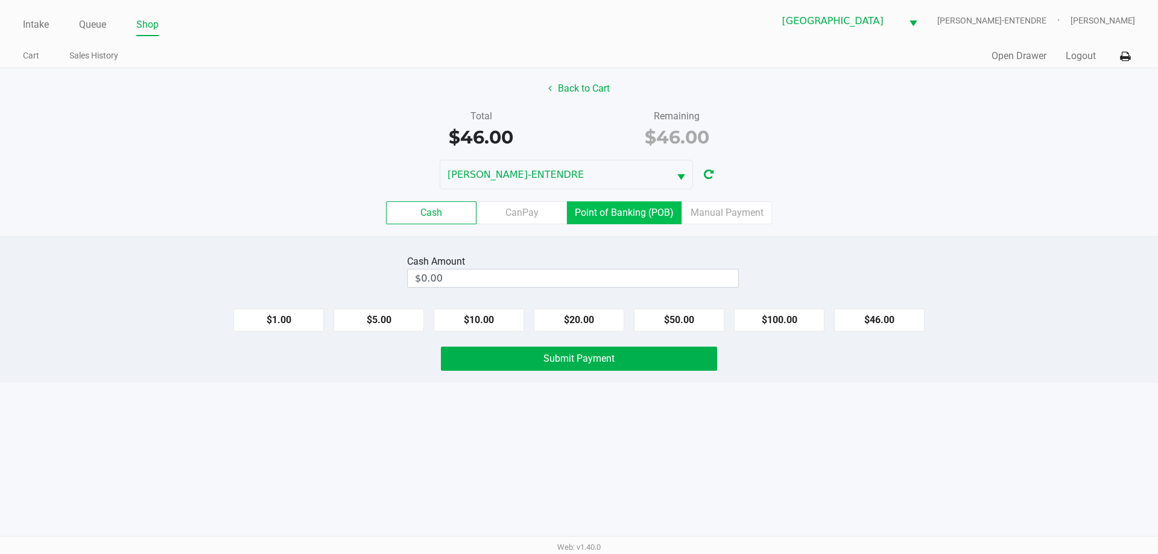
click at [665, 220] on label "Point of Banking (POB)" at bounding box center [624, 212] width 115 height 23
click at [0, 0] on 7 "Point of Banking (POB)" at bounding box center [0, 0] width 0 height 0
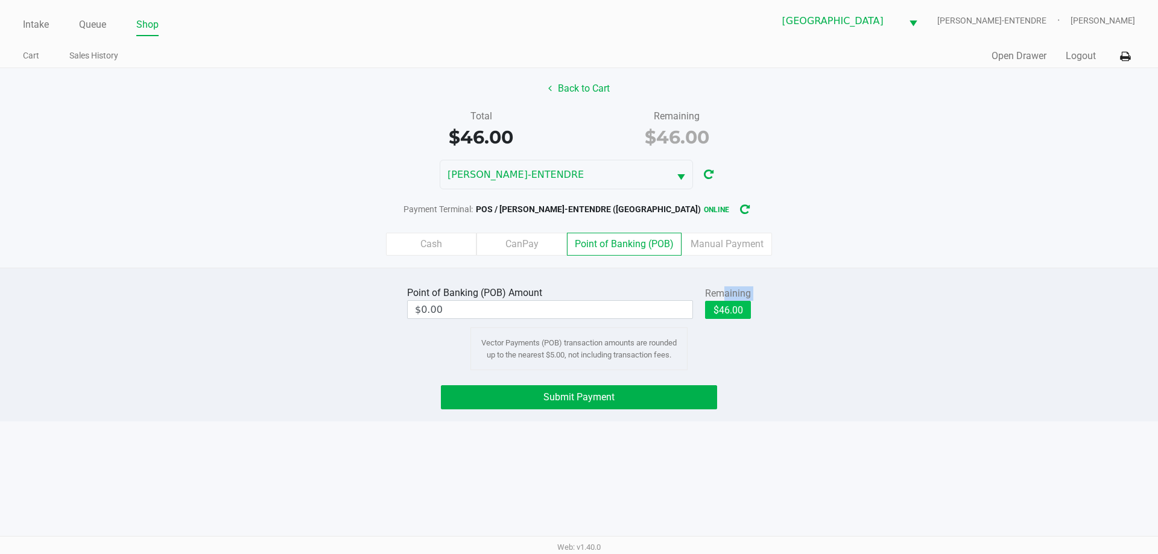
drag, startPoint x: 717, startPoint y: 299, endPoint x: 729, endPoint y: 317, distance: 21.2
click at [723, 315] on div "Remaining $46.00" at bounding box center [728, 303] width 46 height 36
click at [728, 316] on button "$46.00" at bounding box center [728, 310] width 46 height 18
type input "$46.00"
click at [656, 392] on button "Submit Payment" at bounding box center [579, 397] width 276 height 24
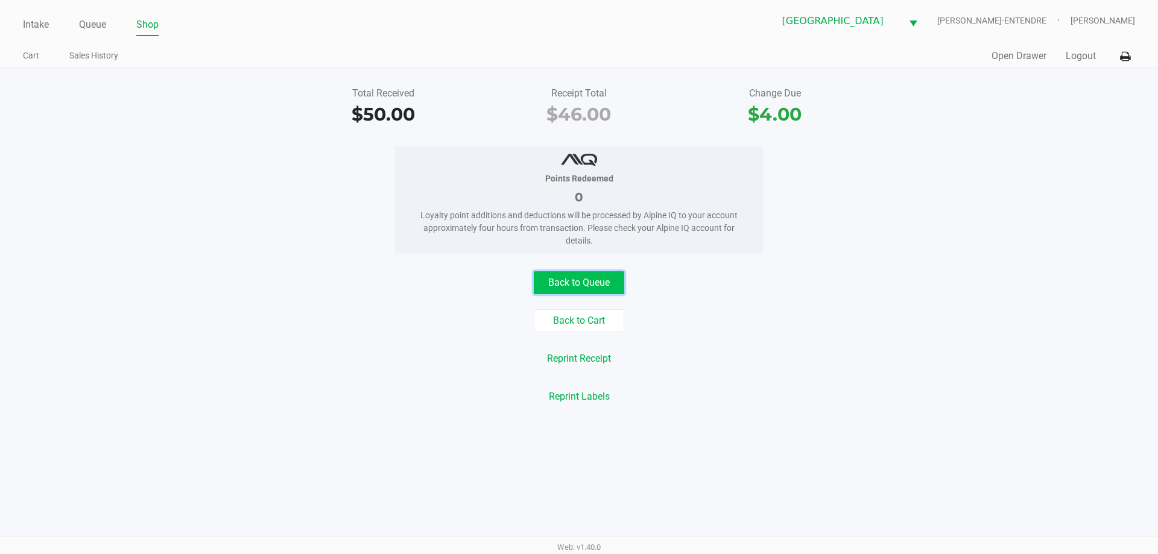
click at [581, 279] on button "Back to Queue" at bounding box center [579, 282] width 90 height 23
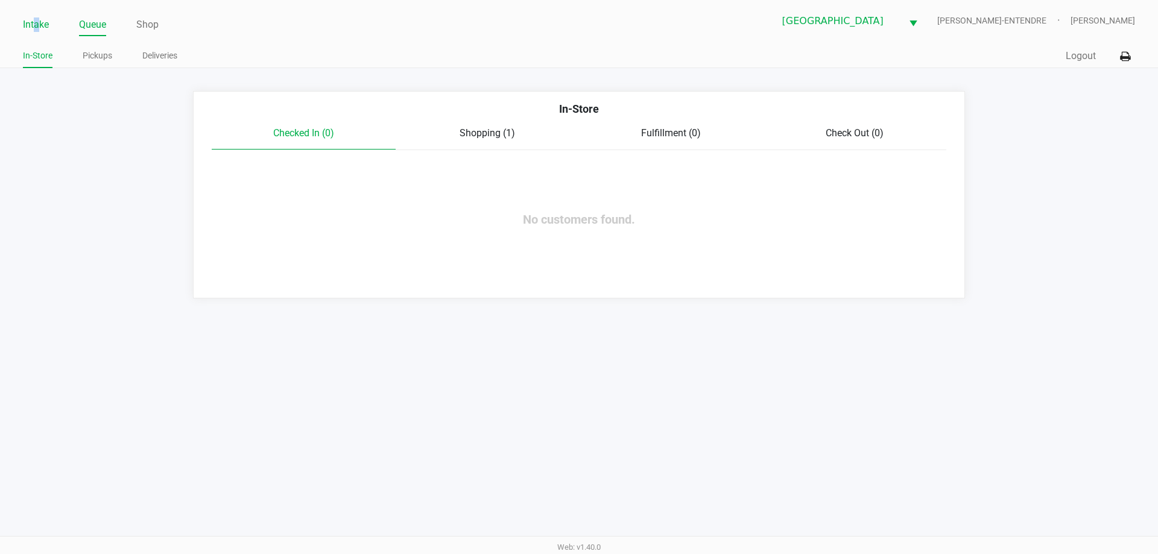
click at [39, 30] on link "Intake" at bounding box center [36, 24] width 26 height 17
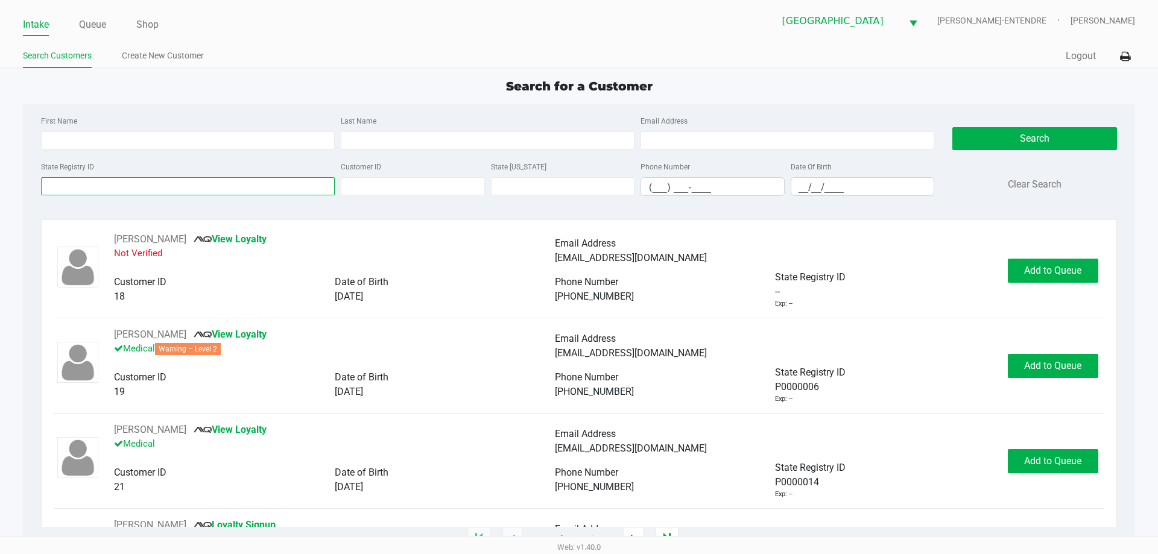
click at [176, 187] on input "State Registry ID" at bounding box center [188, 186] width 294 height 18
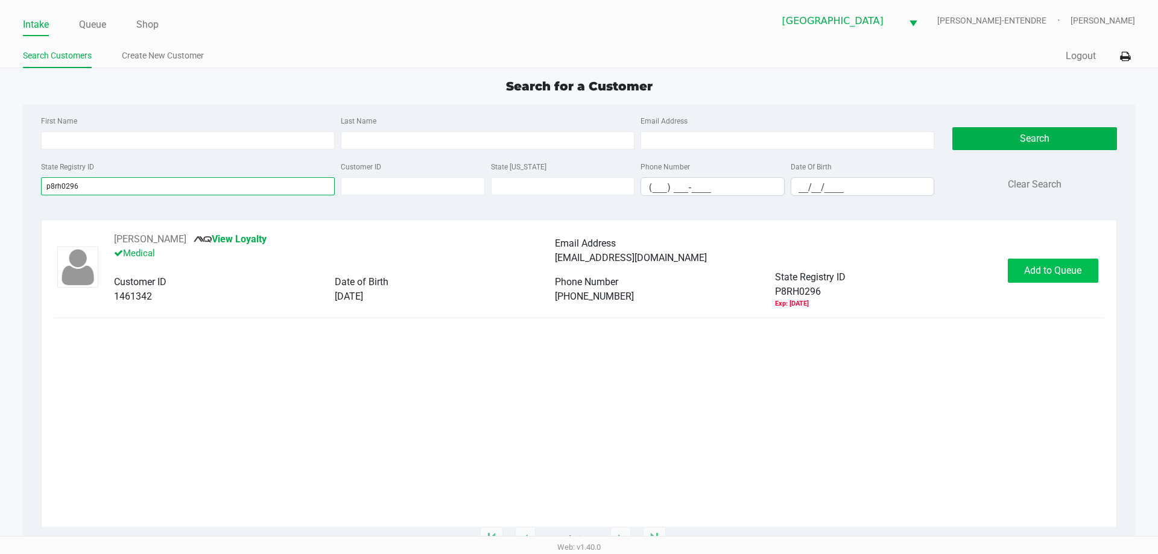
type input "p8rh0296"
click at [1052, 273] on span "Add to Queue" at bounding box center [1052, 270] width 57 height 11
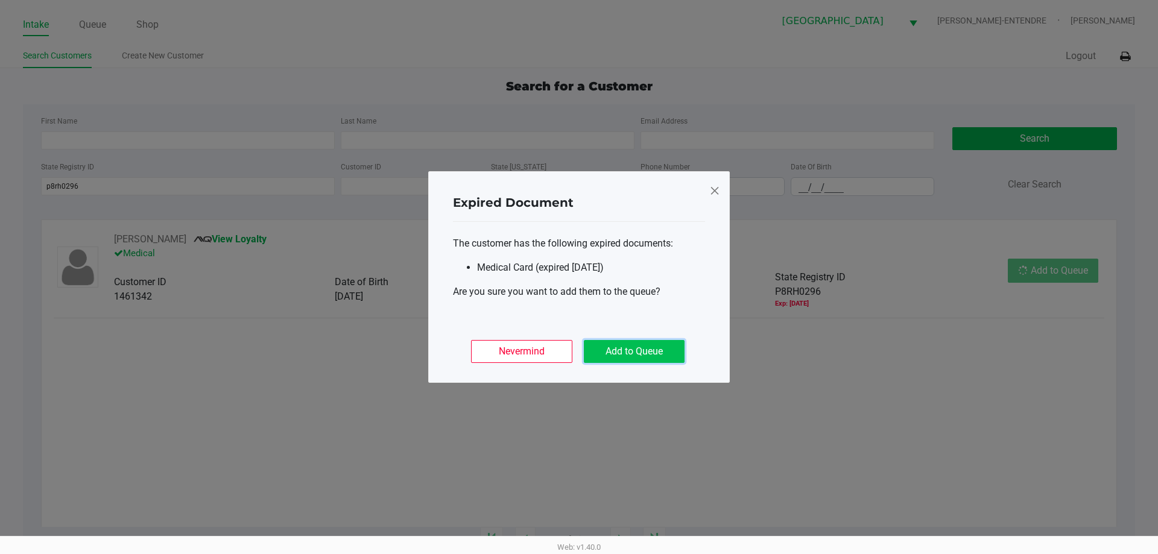
click at [630, 352] on button "Add to Queue" at bounding box center [634, 351] width 101 height 23
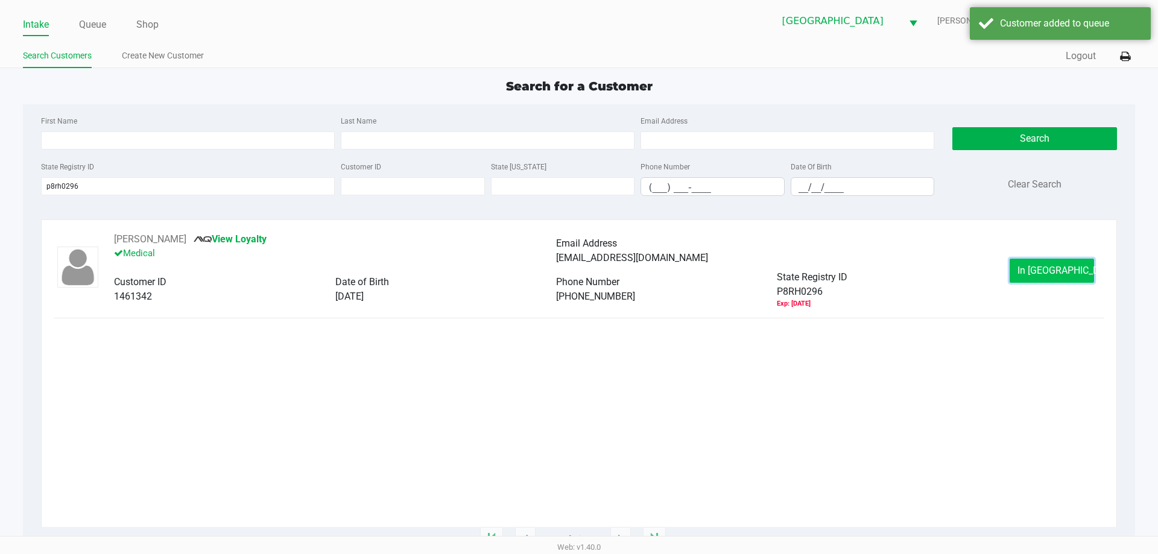
click at [1042, 273] on span "In Queue" at bounding box center [1067, 270] width 101 height 11
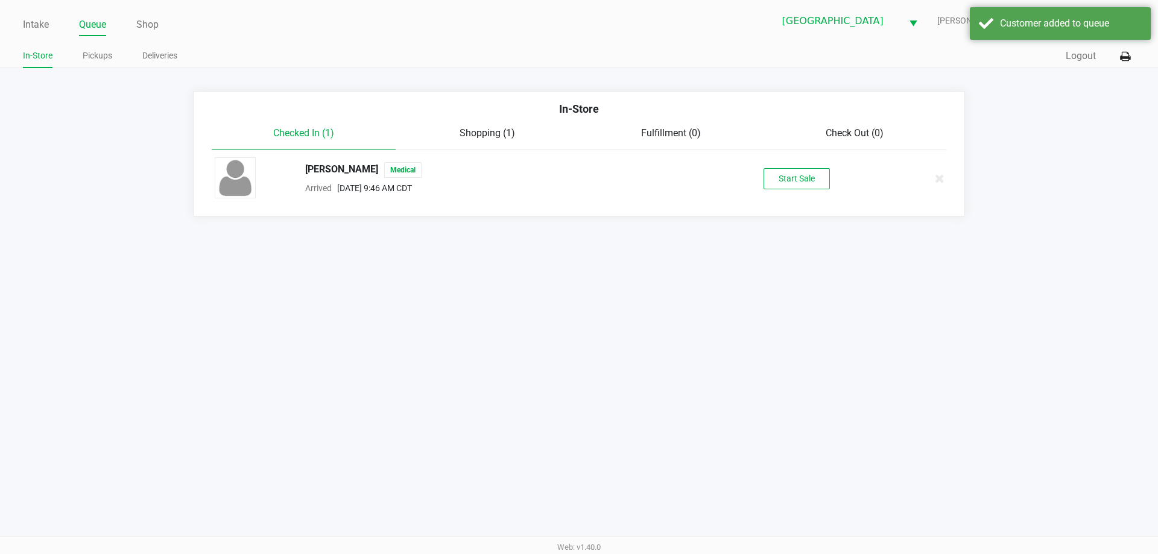
click at [799, 195] on div "ALEXANDER LAPLANT Medical Arrived Aug 23, 2025 9:46 AM CDT Start Sale" at bounding box center [579, 178] width 747 height 42
click at [805, 179] on button "Start Sale" at bounding box center [797, 178] width 66 height 21
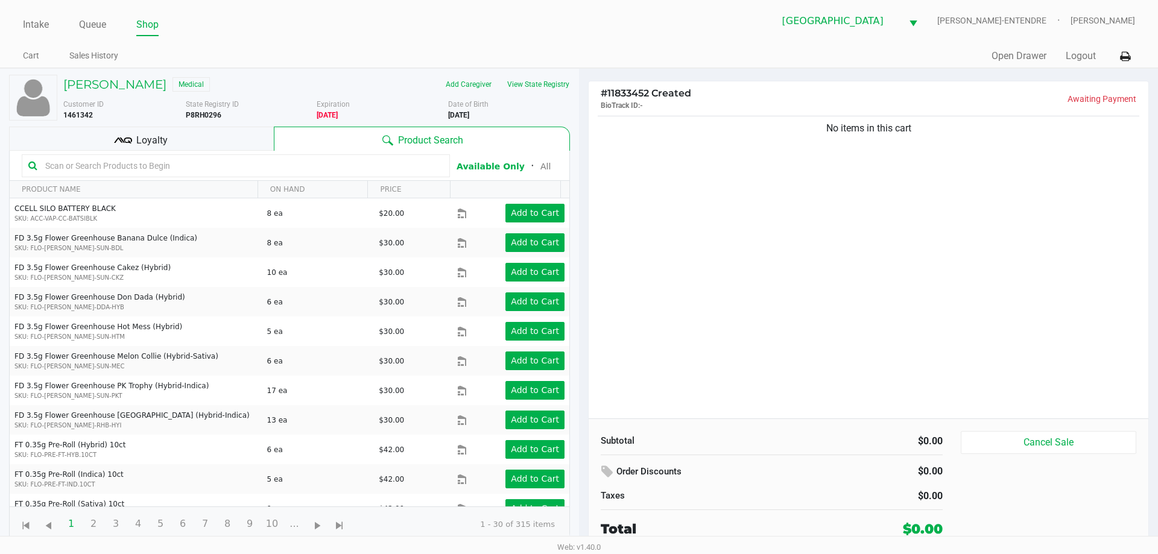
click at [256, 144] on div "Loyalty" at bounding box center [141, 139] width 265 height 24
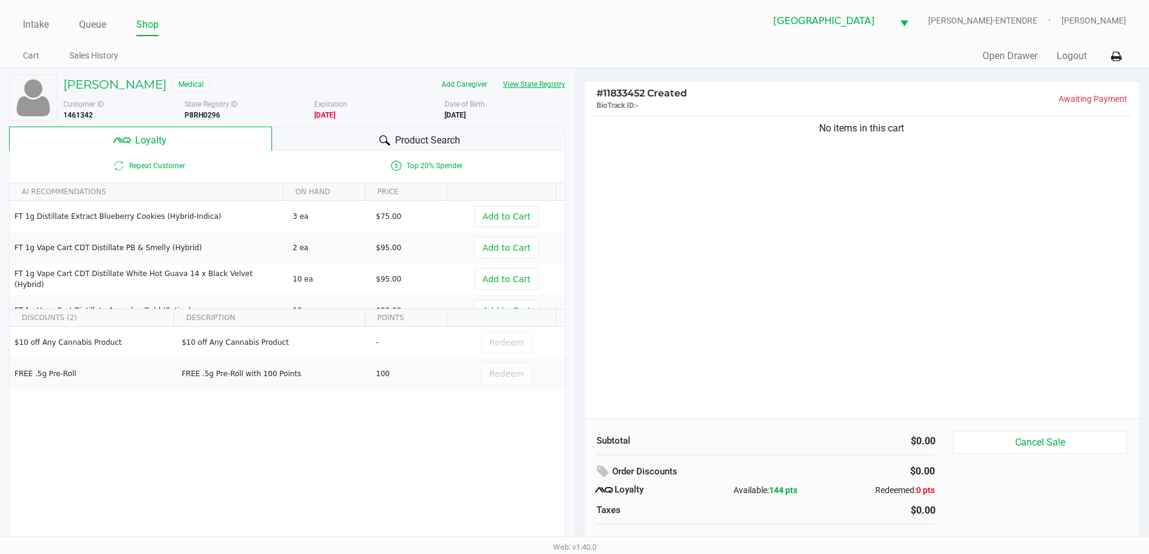
click at [546, 85] on button "View State Registry" at bounding box center [530, 84] width 71 height 19
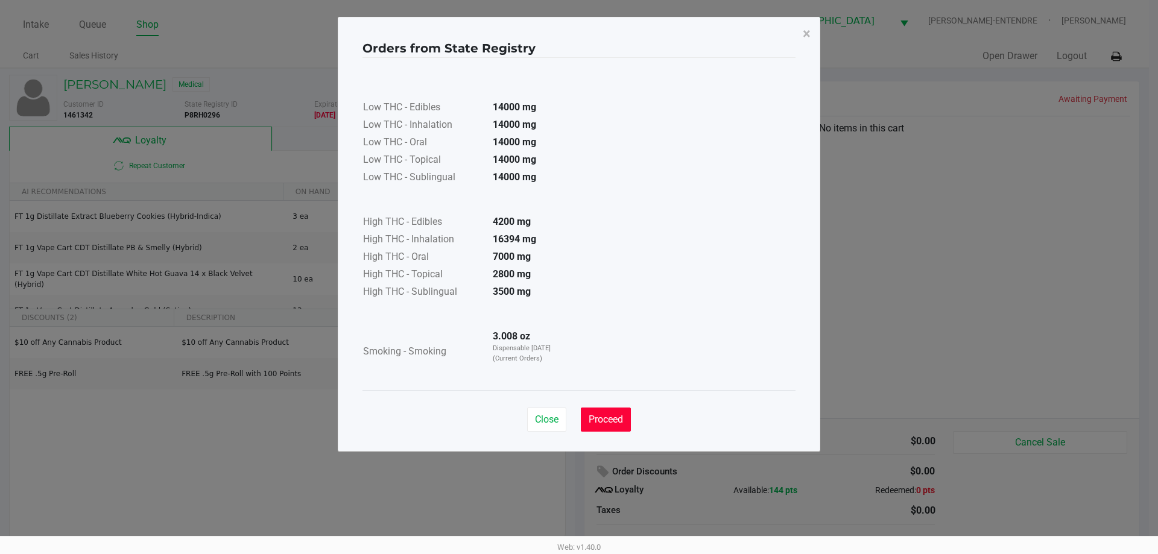
click at [622, 428] on button "Proceed" at bounding box center [606, 420] width 50 height 24
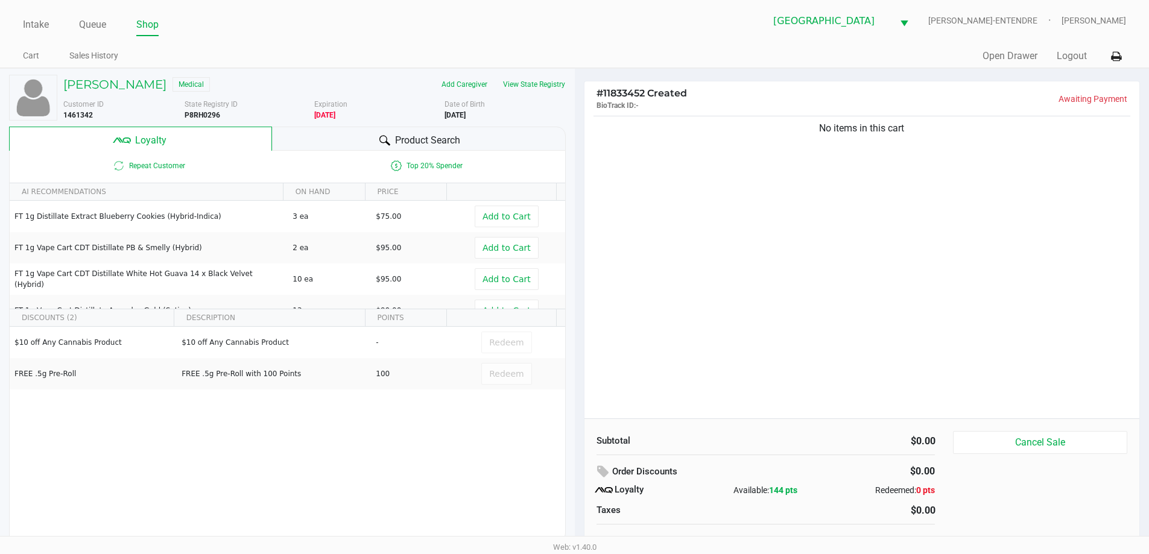
click at [774, 343] on div "No items in this cart" at bounding box center [861, 265] width 555 height 305
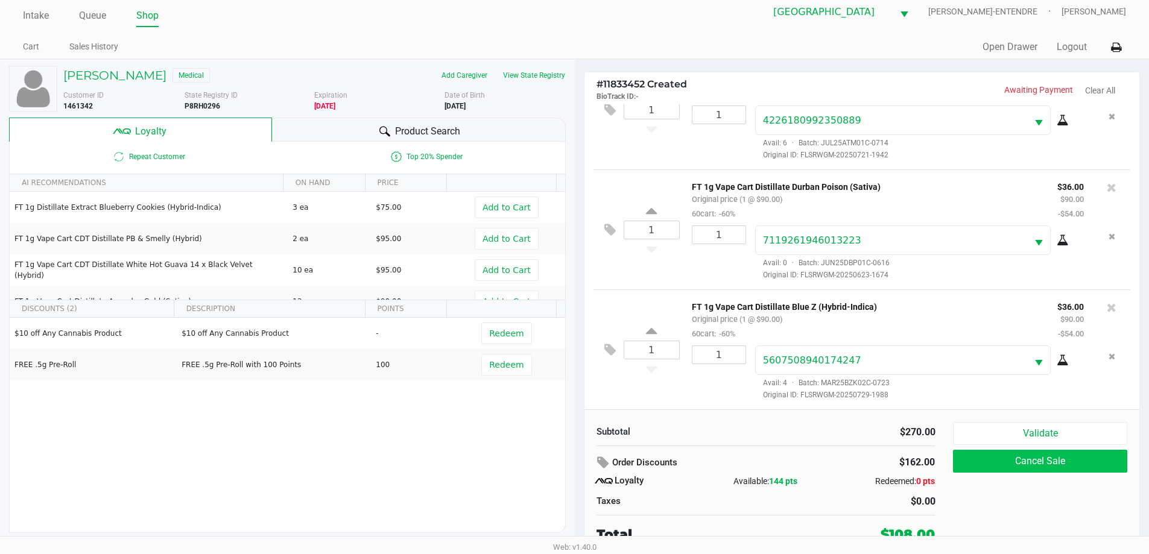
scroll to position [12, 0]
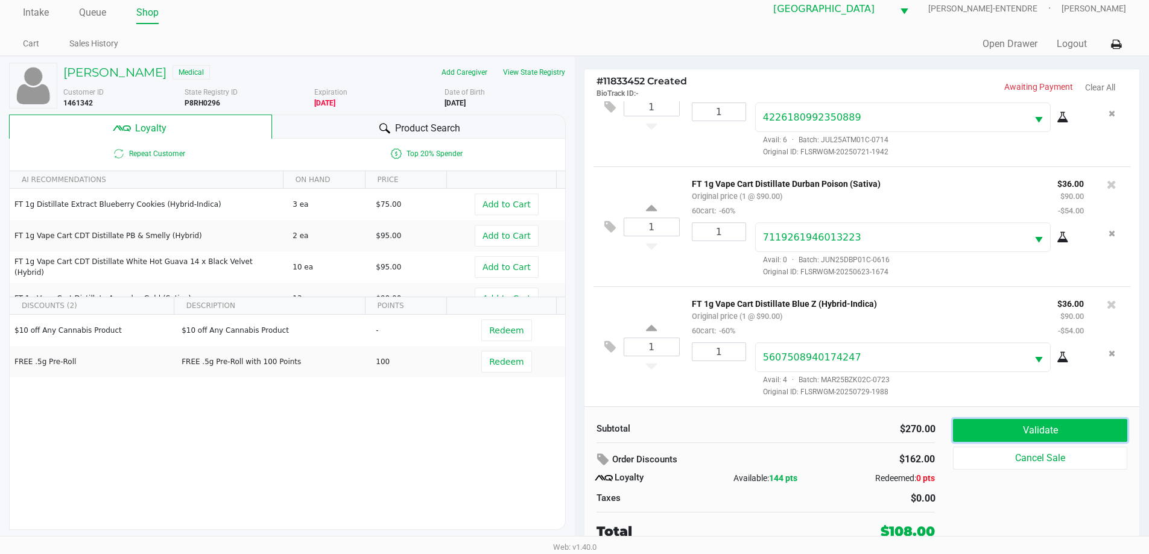
click at [986, 437] on button "Validate" at bounding box center [1040, 430] width 174 height 23
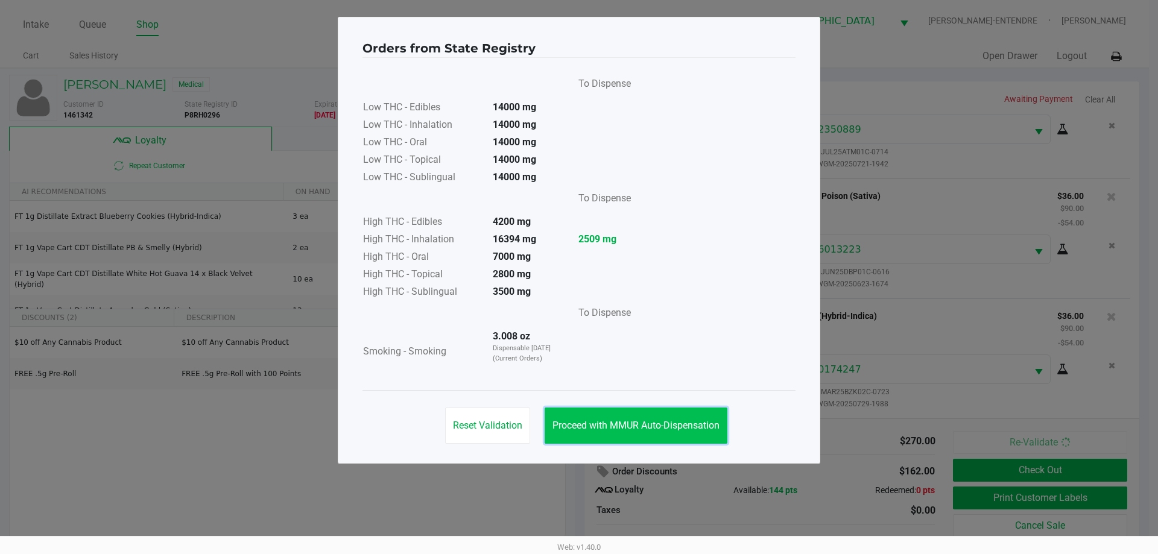
click at [668, 411] on button "Proceed with MMUR Auto-Dispensation" at bounding box center [636, 426] width 183 height 36
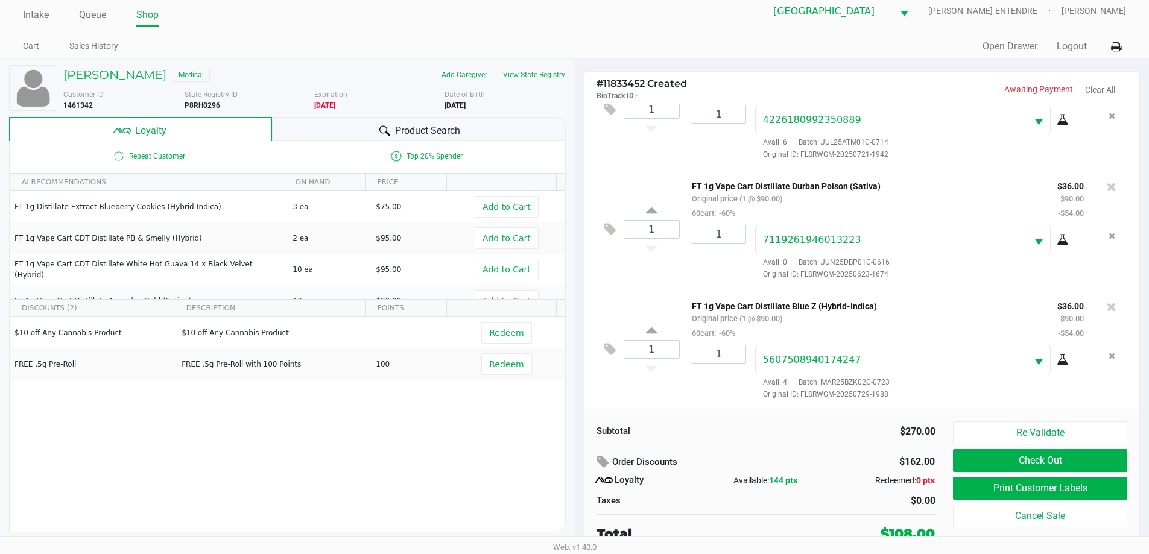
scroll to position [12, 0]
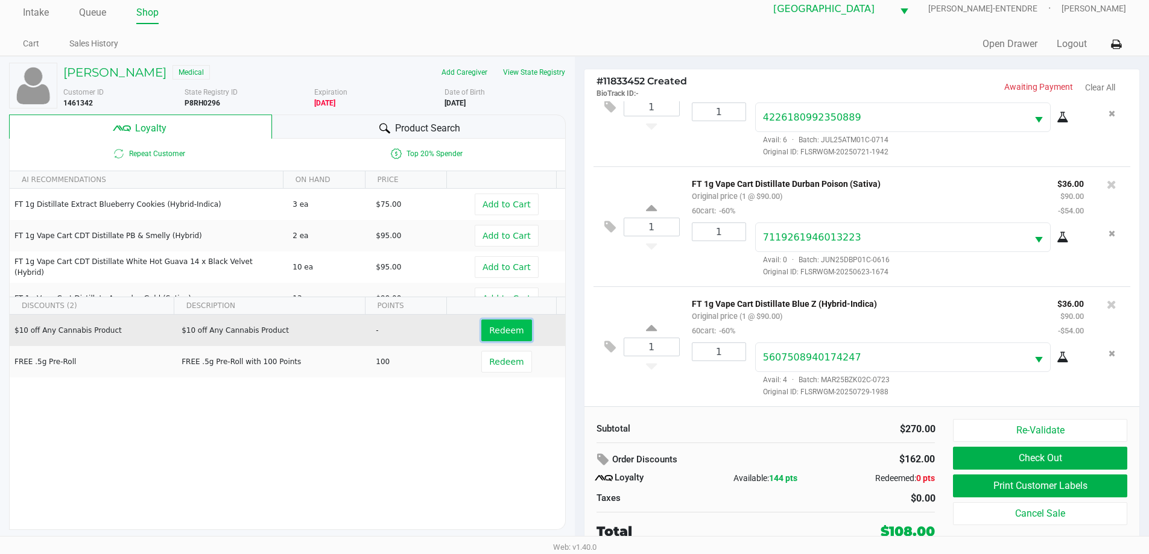
click at [514, 329] on button "Redeem" at bounding box center [506, 331] width 50 height 22
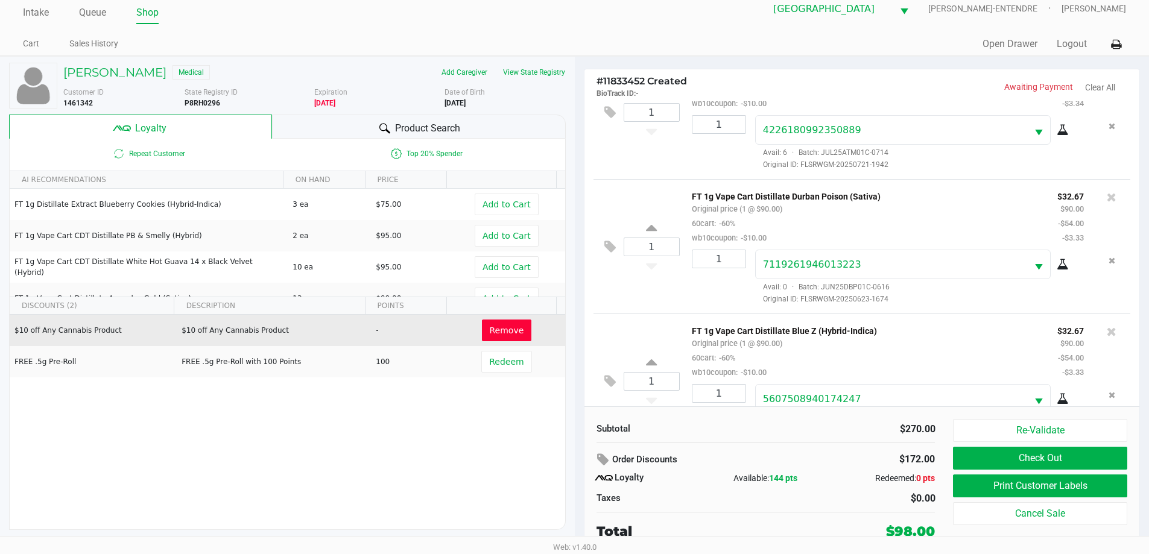
scroll to position [100, 0]
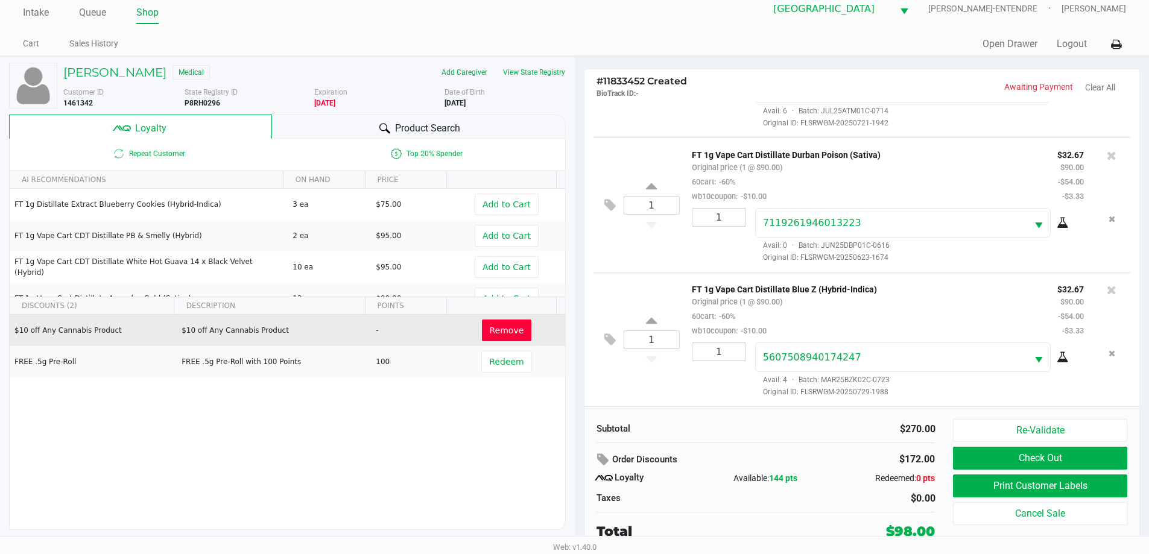
click at [514, 329] on button "Remove" at bounding box center [507, 331] width 50 height 22
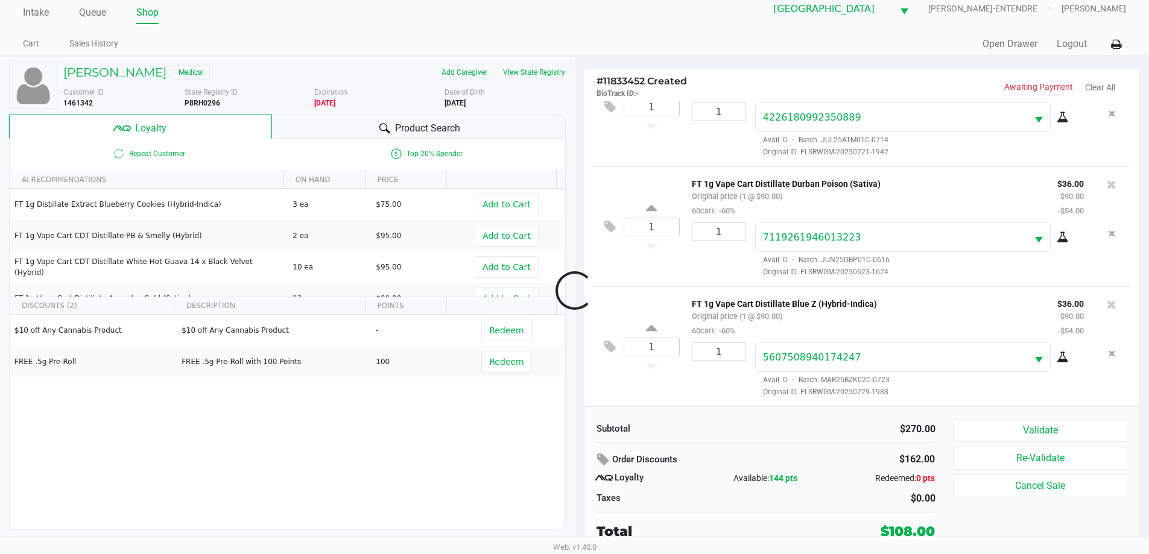
scroll to position [57, 0]
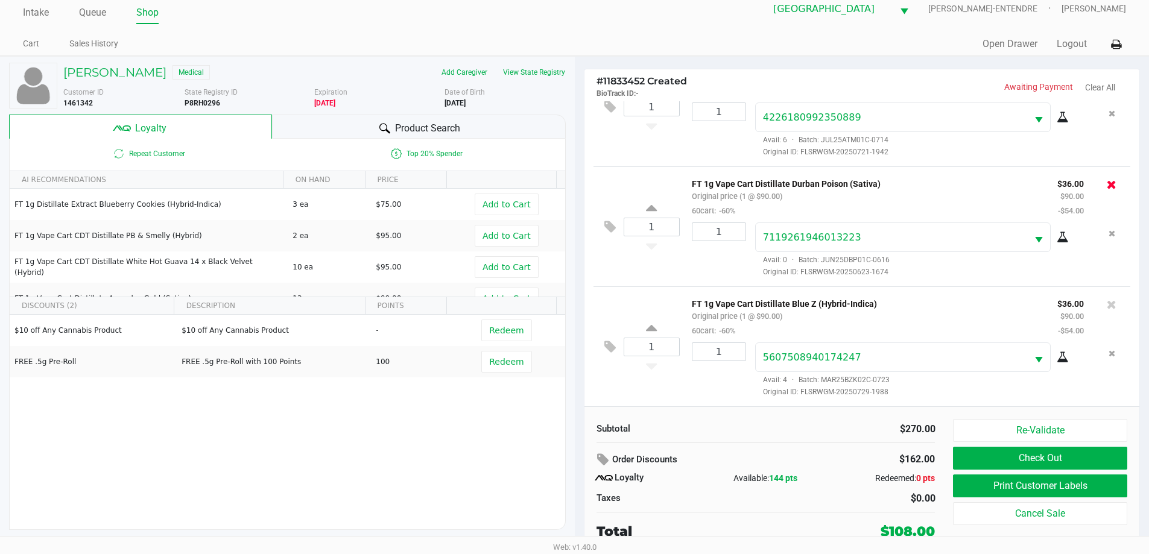
click at [1107, 187] on icon at bounding box center [1112, 185] width 10 height 12
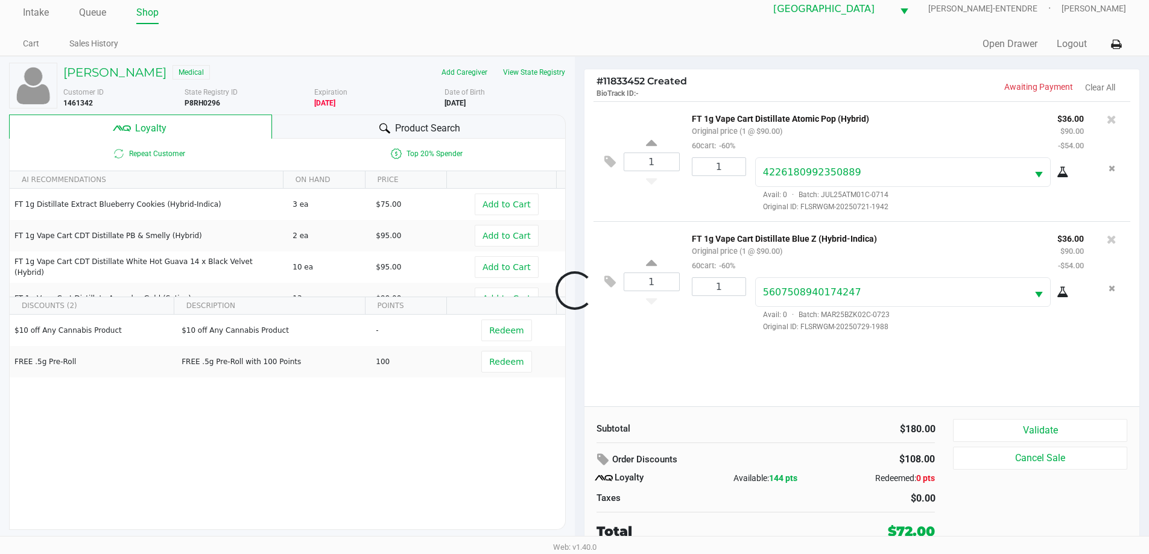
scroll to position [0, 0]
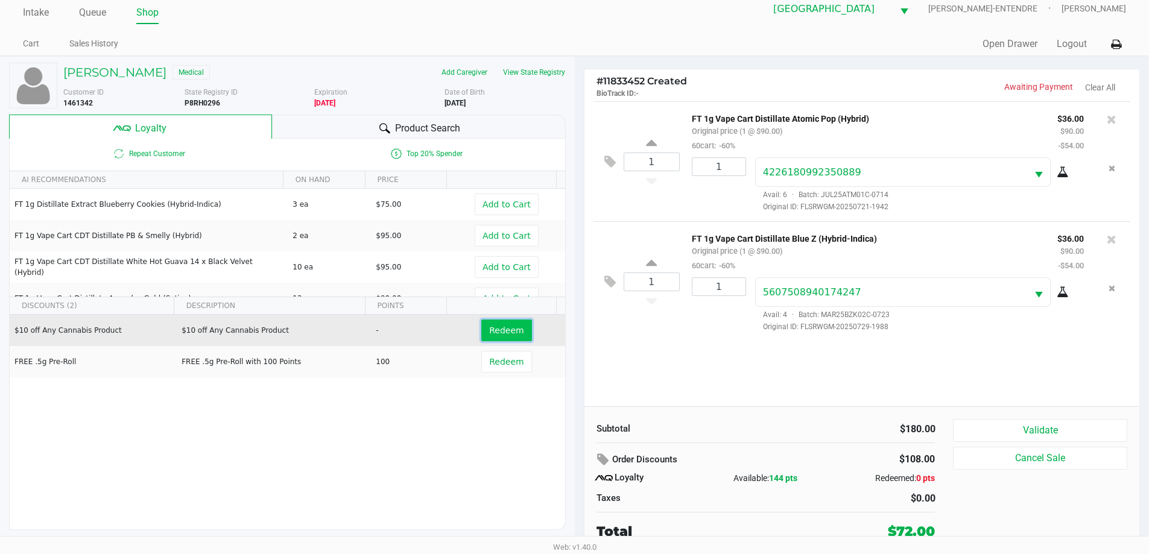
click at [491, 334] on span "Redeem" at bounding box center [506, 331] width 34 height 10
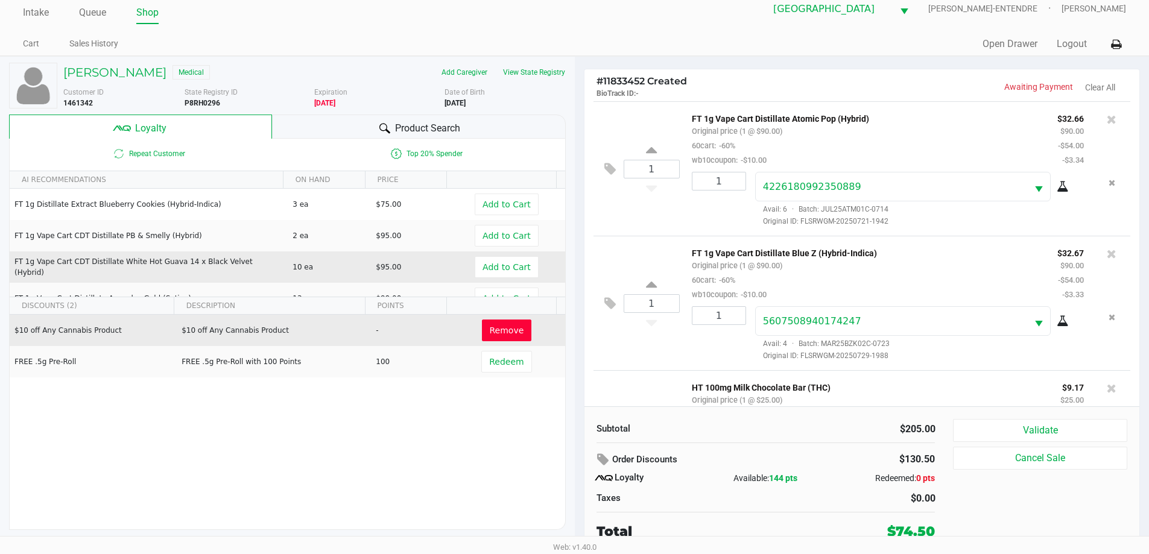
scroll to position [100, 0]
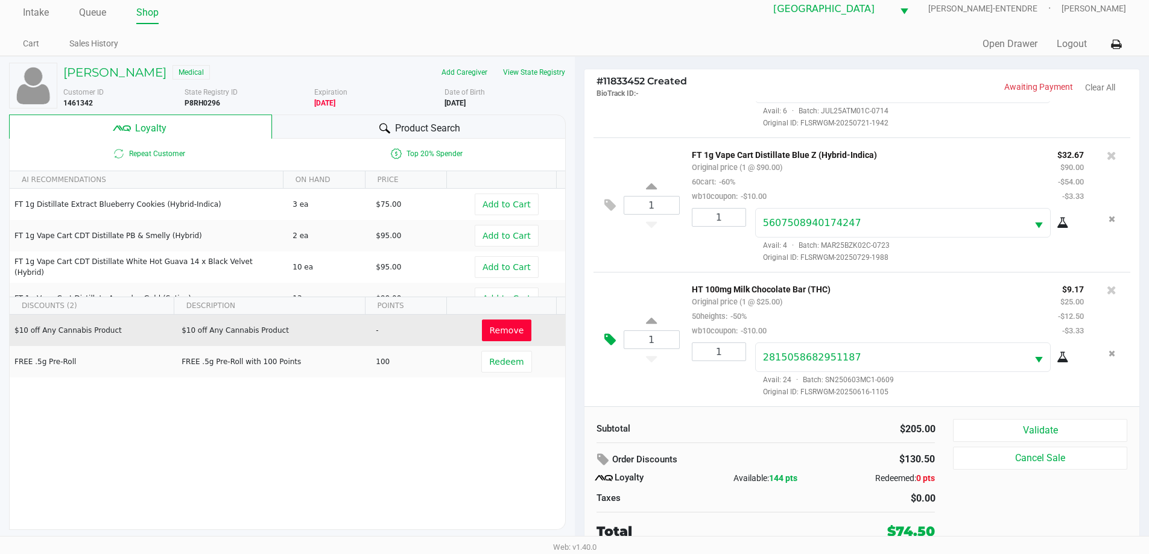
click at [612, 341] on icon at bounding box center [609, 340] width 11 height 14
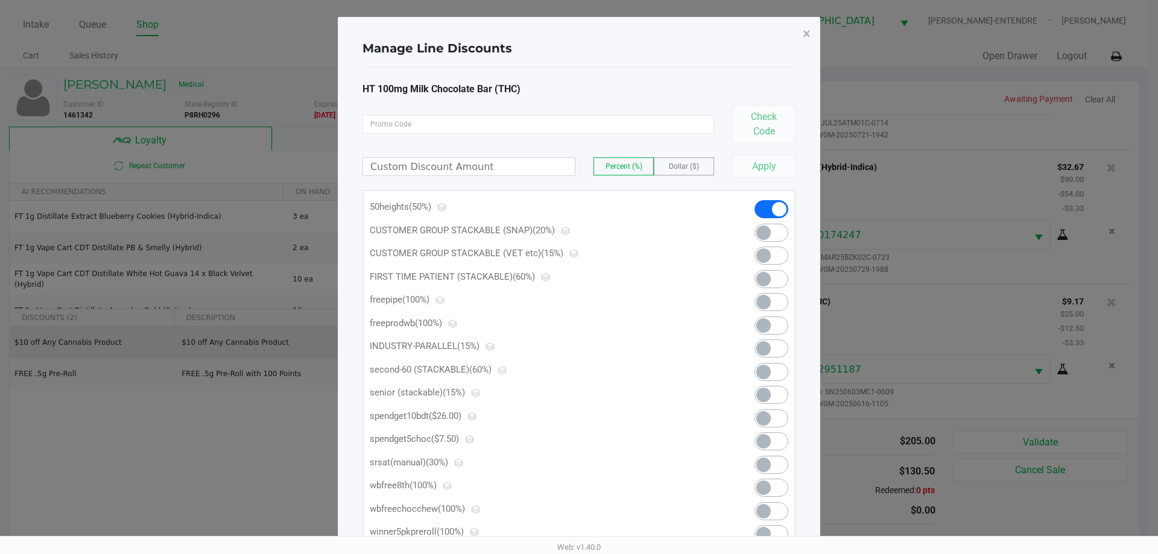
scroll to position [121, 0]
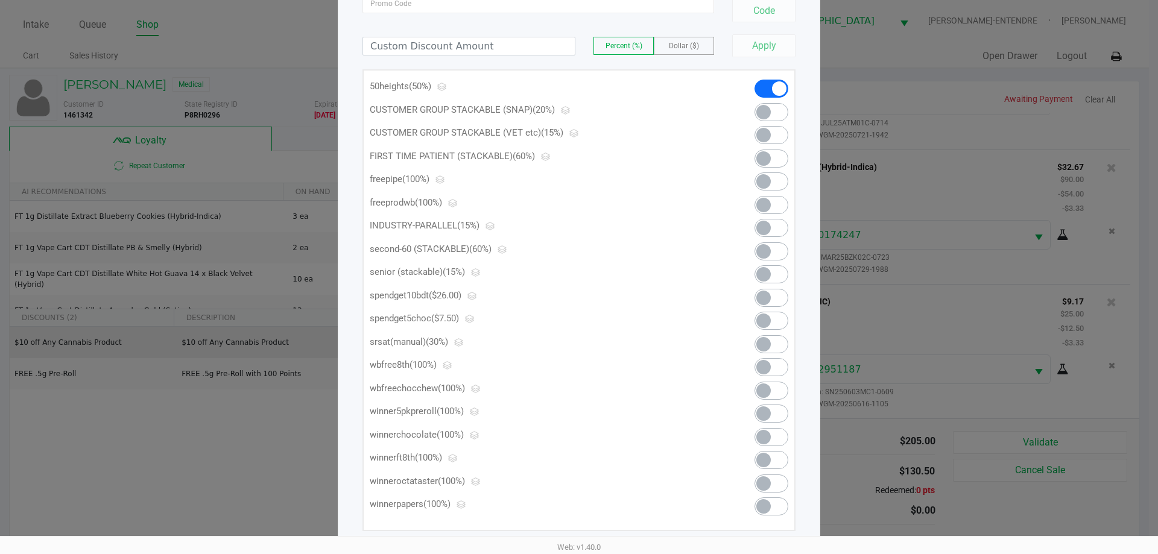
click at [764, 391] on span at bounding box center [763, 391] width 14 height 14
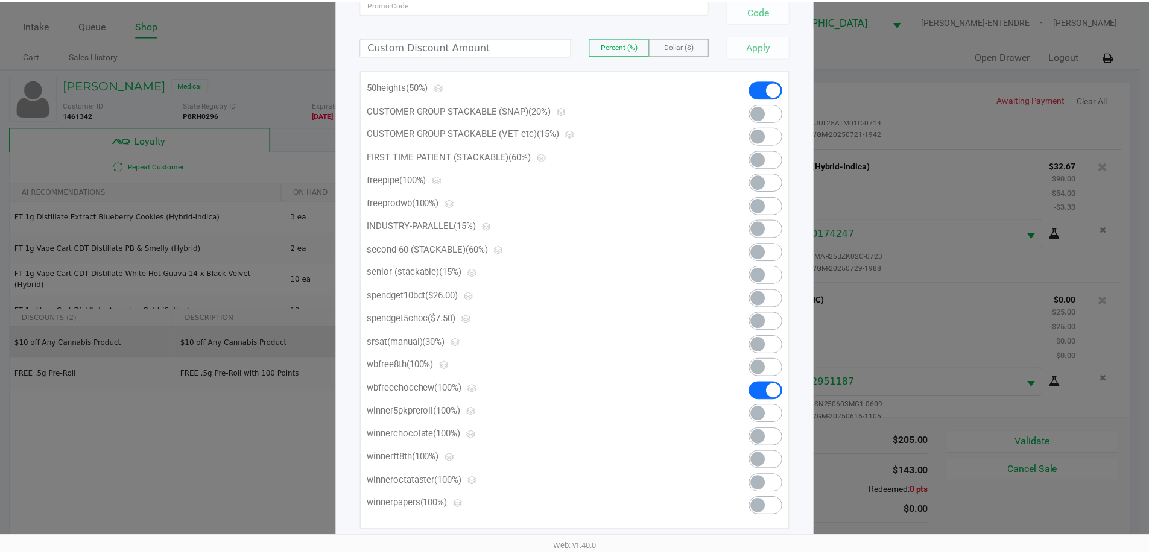
scroll to position [0, 0]
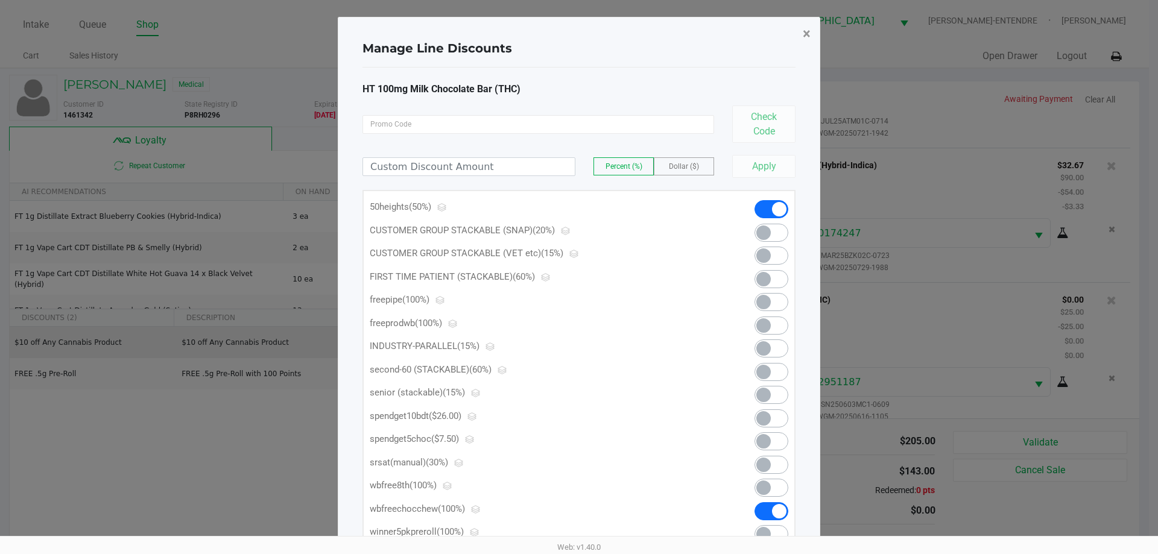
click at [809, 35] on span "×" at bounding box center [807, 33] width 8 height 17
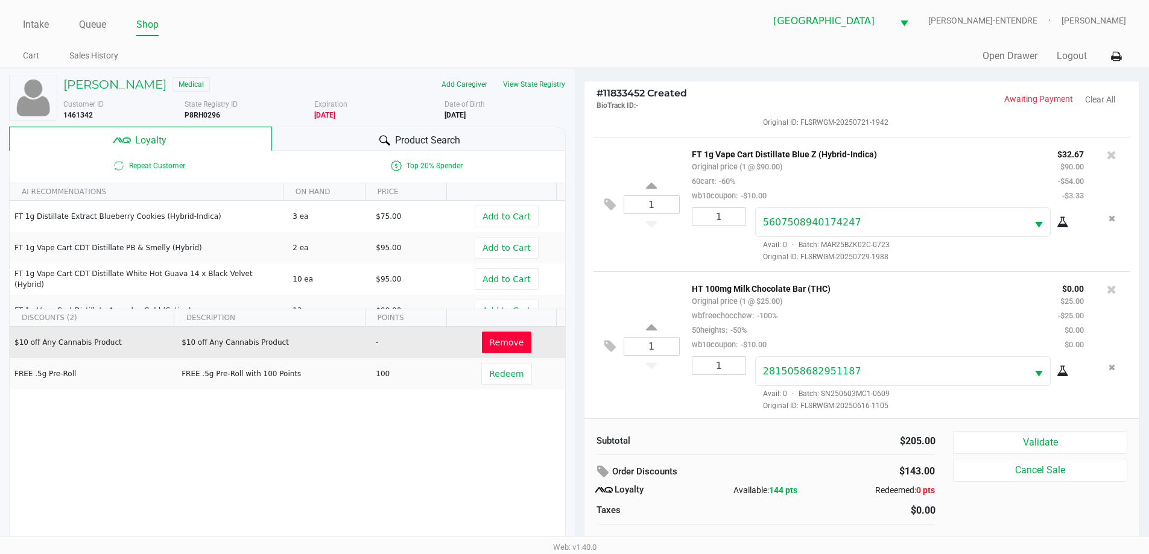
scroll to position [115, 0]
click at [1009, 438] on button "Validate" at bounding box center [1040, 442] width 174 height 23
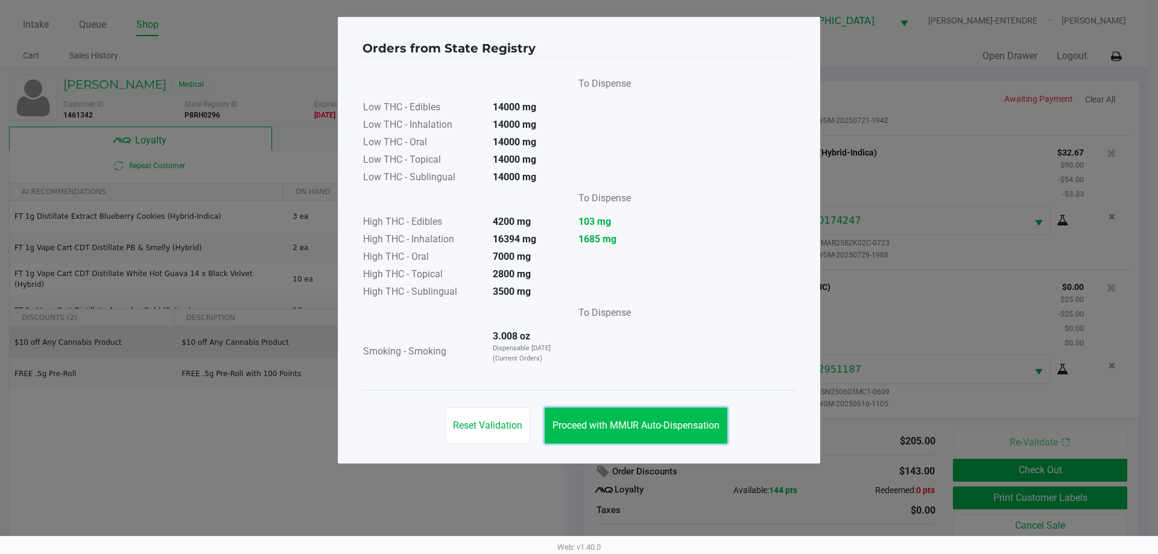
click at [606, 435] on button "Proceed with MMUR Auto-Dispensation" at bounding box center [636, 426] width 183 height 36
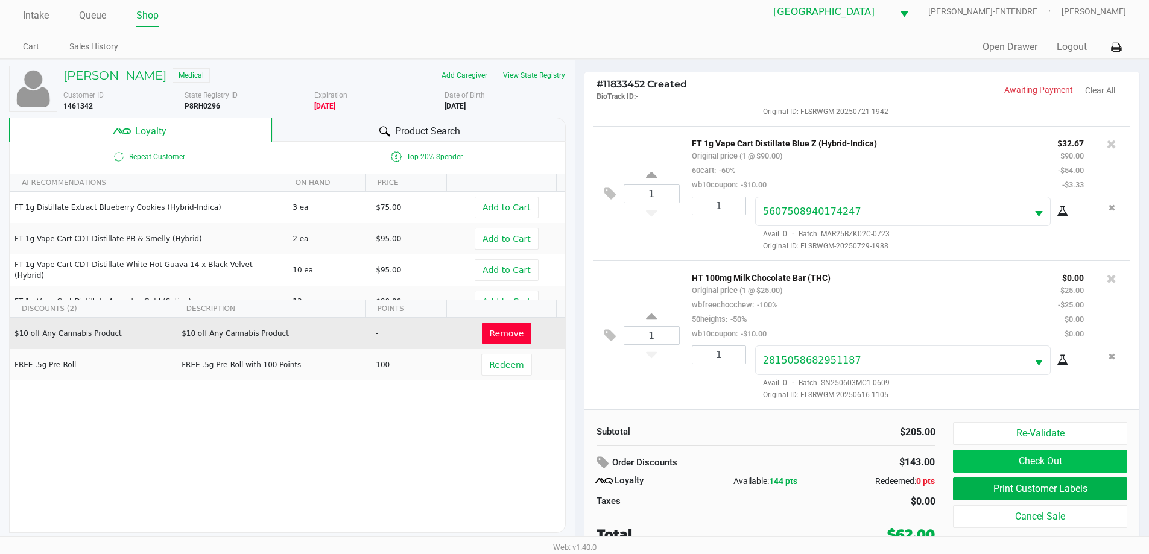
scroll to position [12, 0]
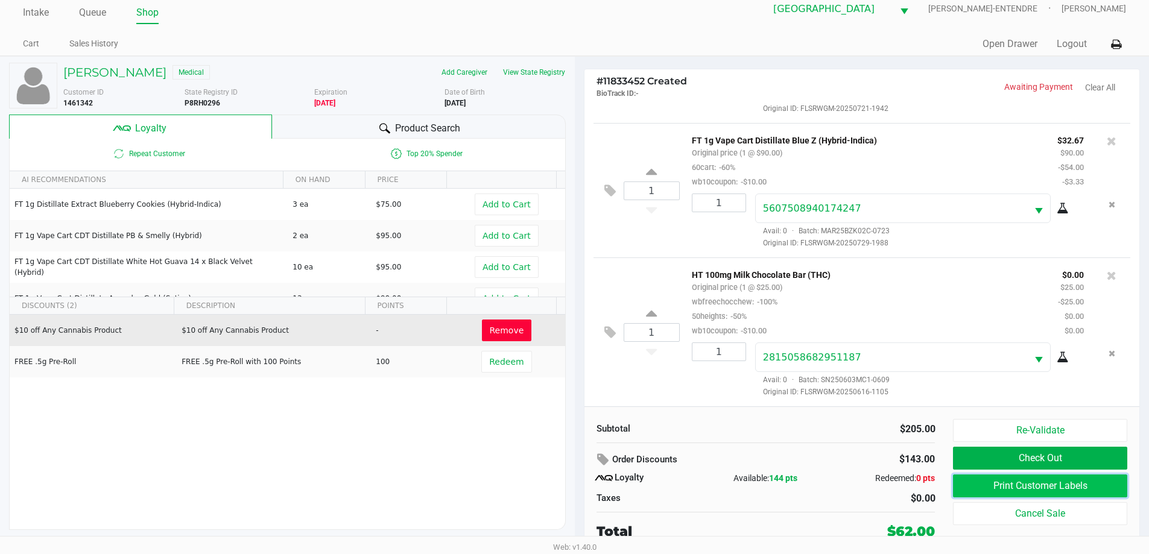
click at [1014, 484] on button "Print Customer Labels" at bounding box center [1040, 486] width 174 height 23
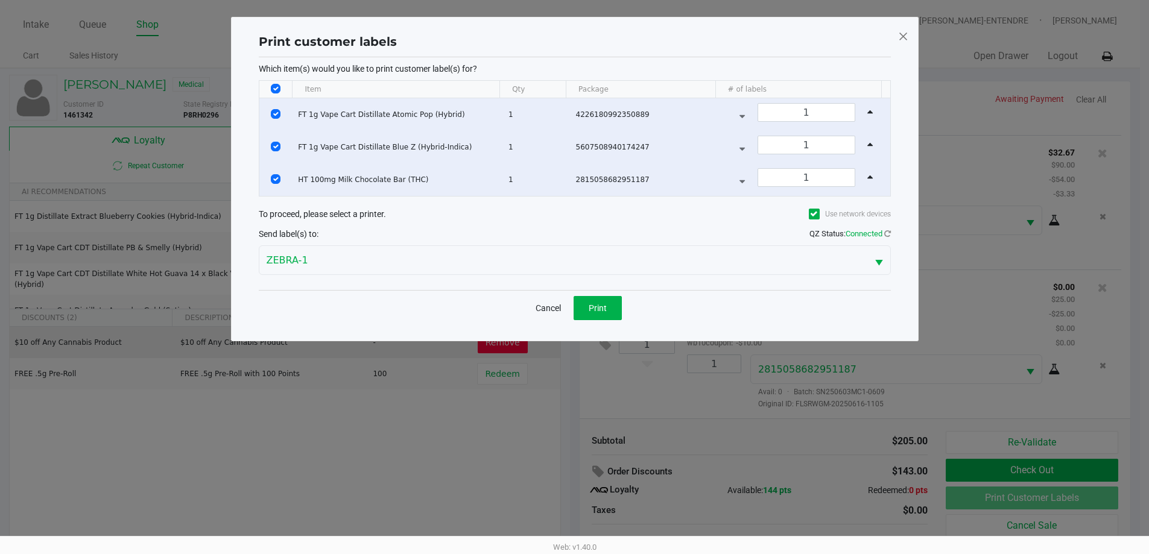
scroll to position [0, 0]
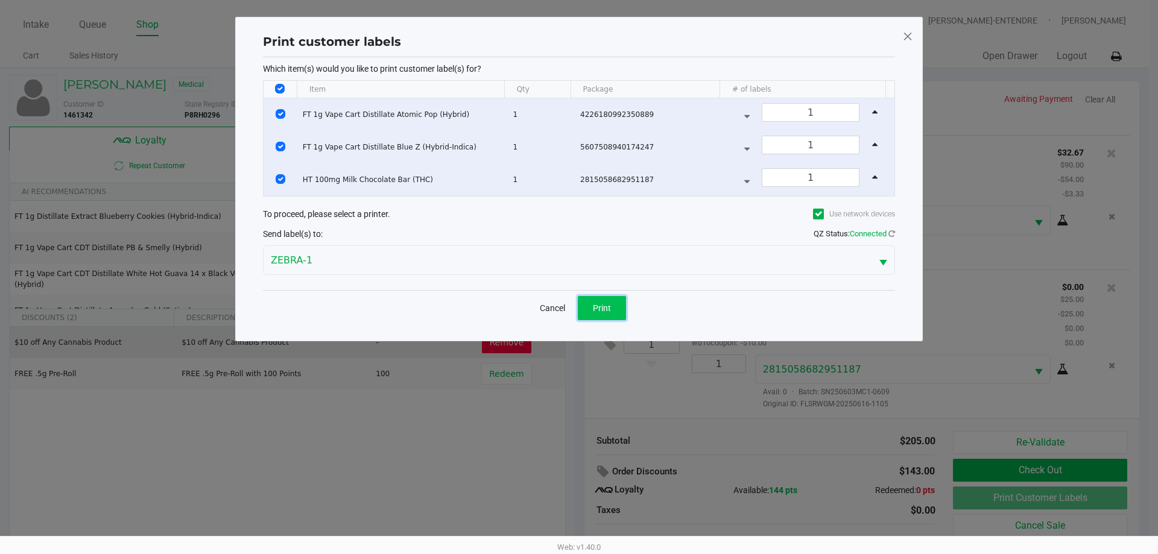
click at [609, 308] on span "Print" at bounding box center [602, 308] width 18 height 10
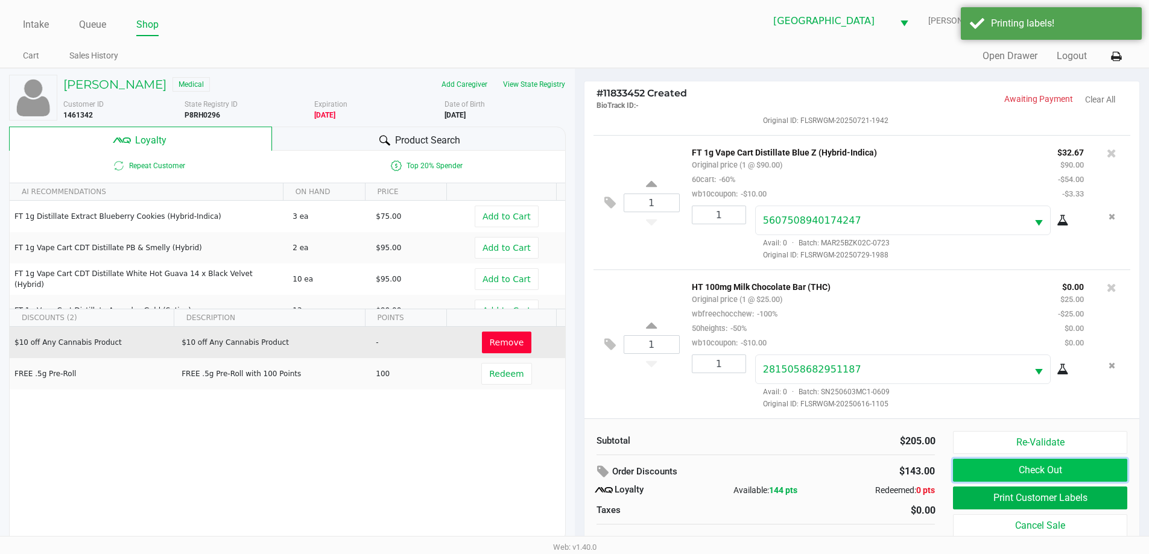
click at [981, 472] on button "Check Out" at bounding box center [1040, 470] width 174 height 23
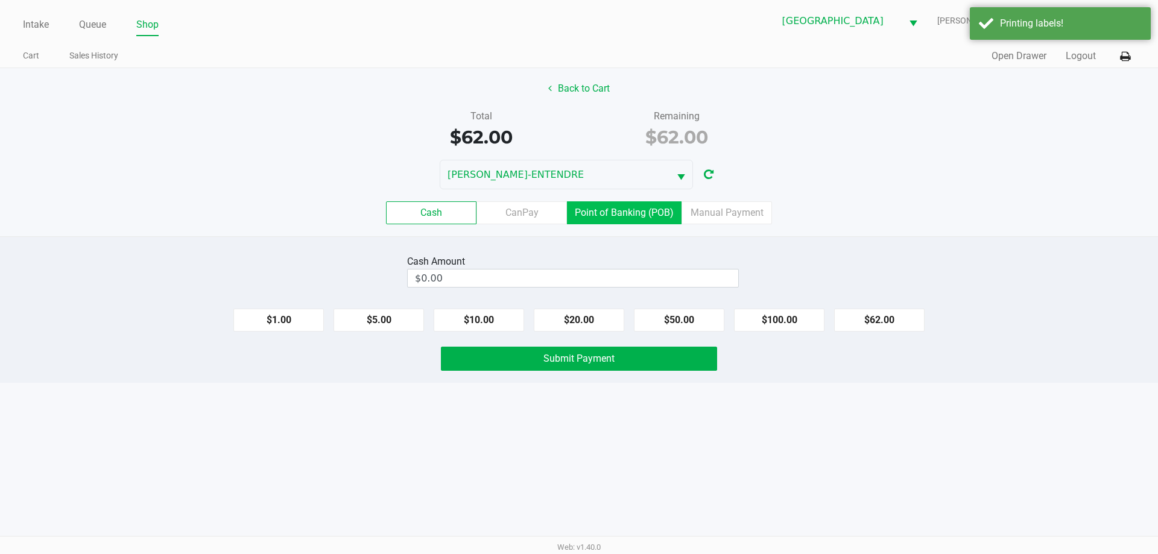
click at [616, 219] on label "Point of Banking (POB)" at bounding box center [624, 212] width 115 height 23
click at [0, 0] on 7 "Point of Banking (POB)" at bounding box center [0, 0] width 0 height 0
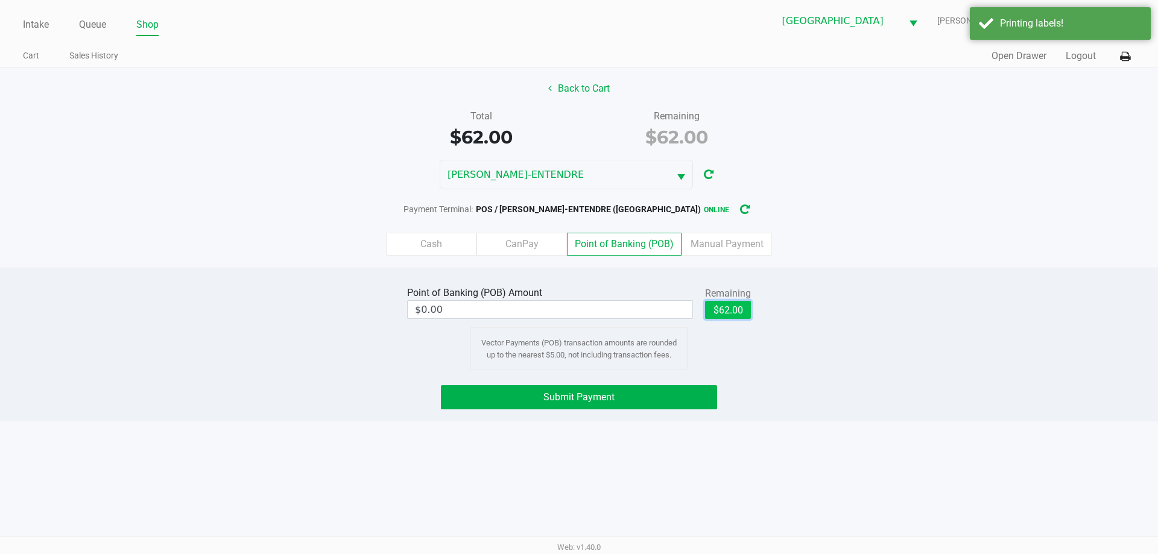
click at [741, 310] on button "$62.00" at bounding box center [728, 310] width 46 height 18
type input "$62.00"
click at [659, 387] on button "Submit Payment" at bounding box center [579, 397] width 276 height 24
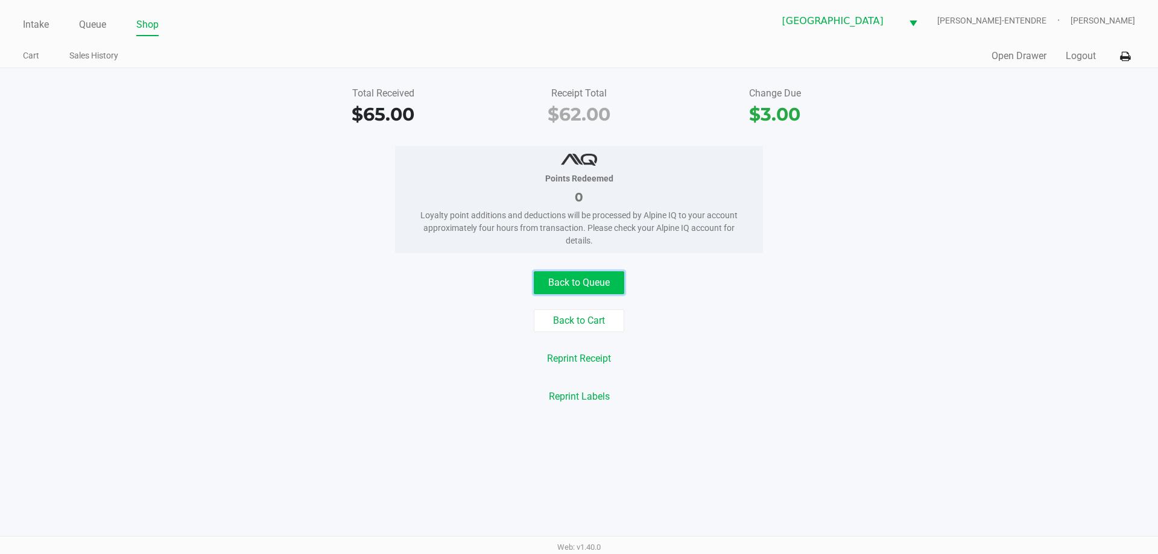
click at [575, 279] on button "Back to Queue" at bounding box center [579, 282] width 90 height 23
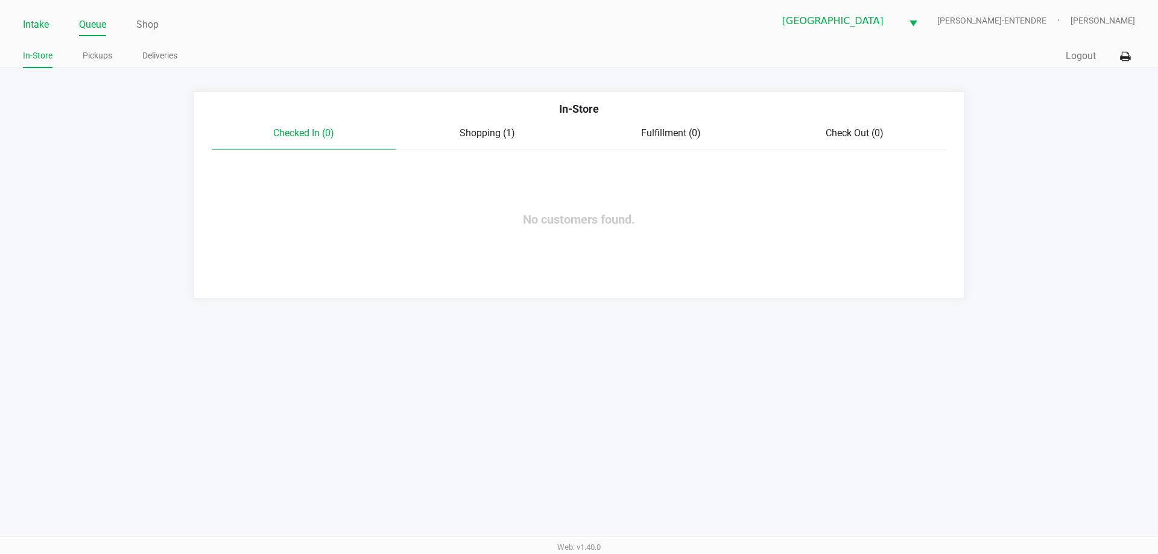
click at [45, 31] on link "Intake" at bounding box center [36, 24] width 26 height 17
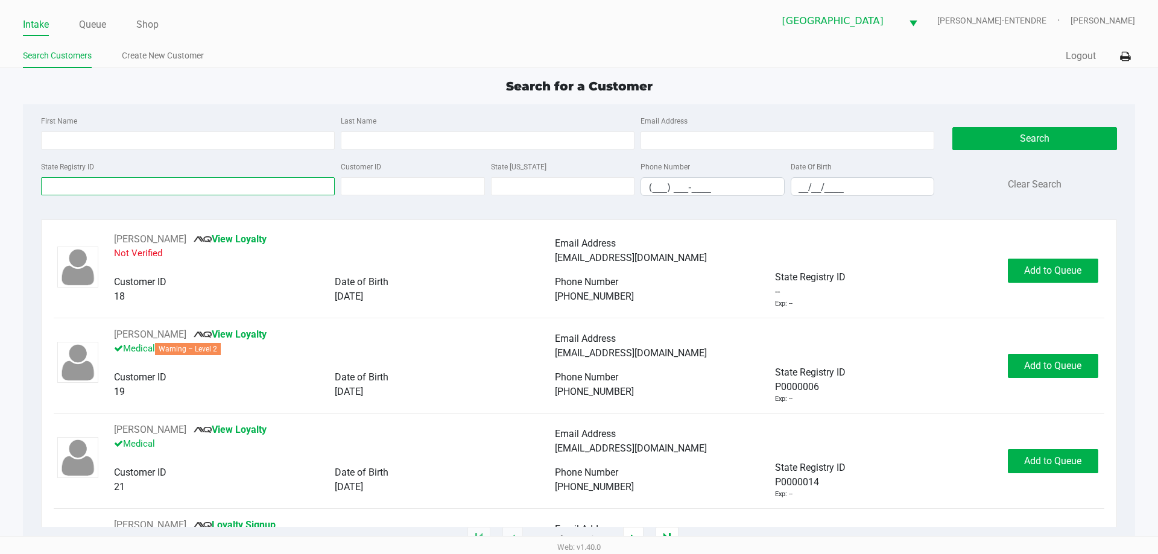
click at [117, 192] on input "State Registry ID" at bounding box center [188, 186] width 294 height 18
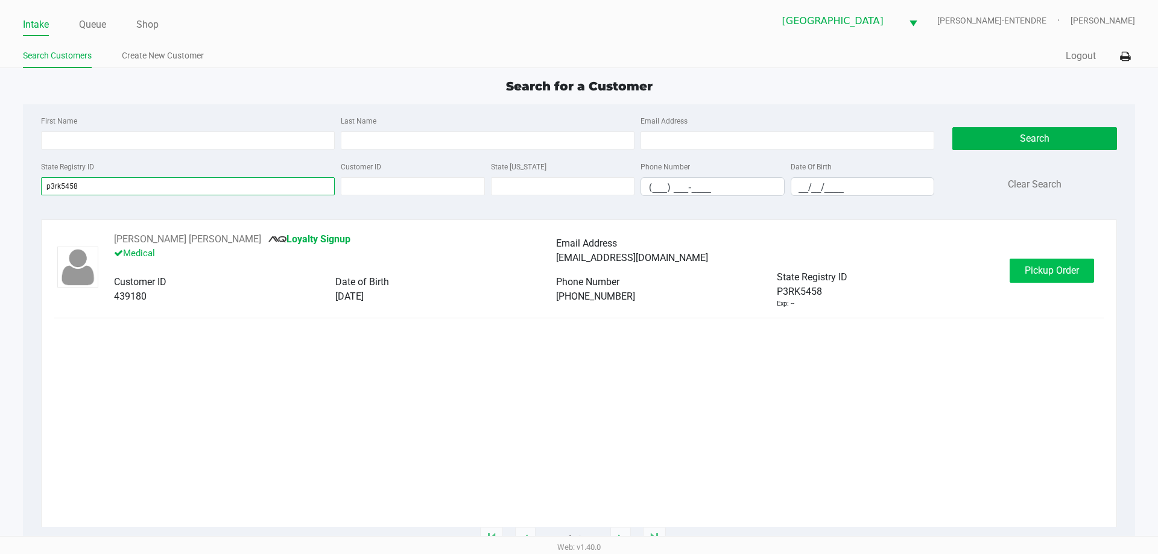
type input "p3rk5458"
click at [1049, 278] on button "Pickup Order" at bounding box center [1052, 271] width 84 height 24
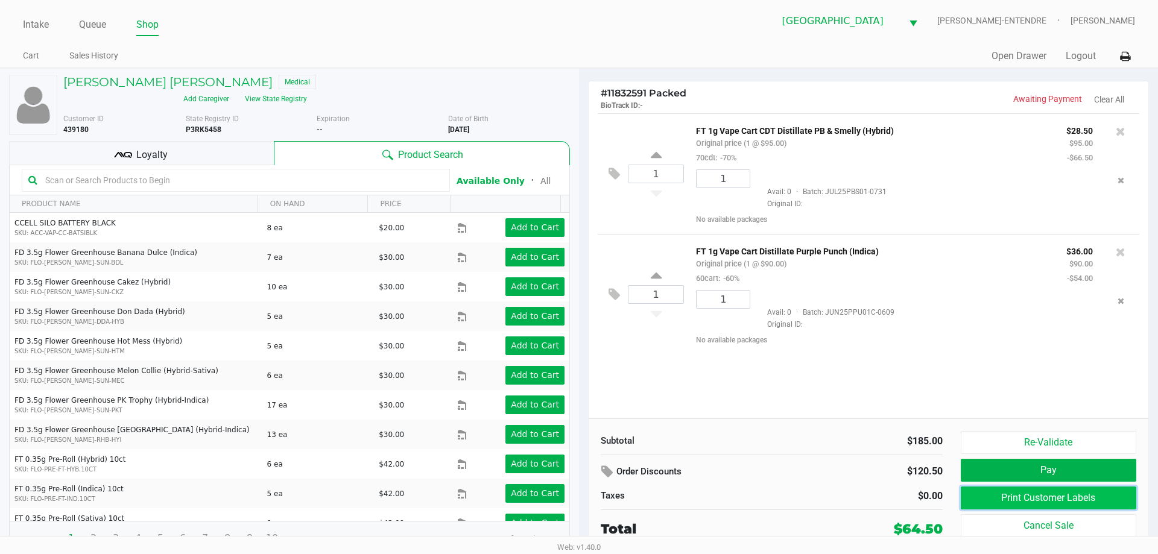
click at [1048, 498] on button "Print Customer Labels" at bounding box center [1049, 498] width 176 height 23
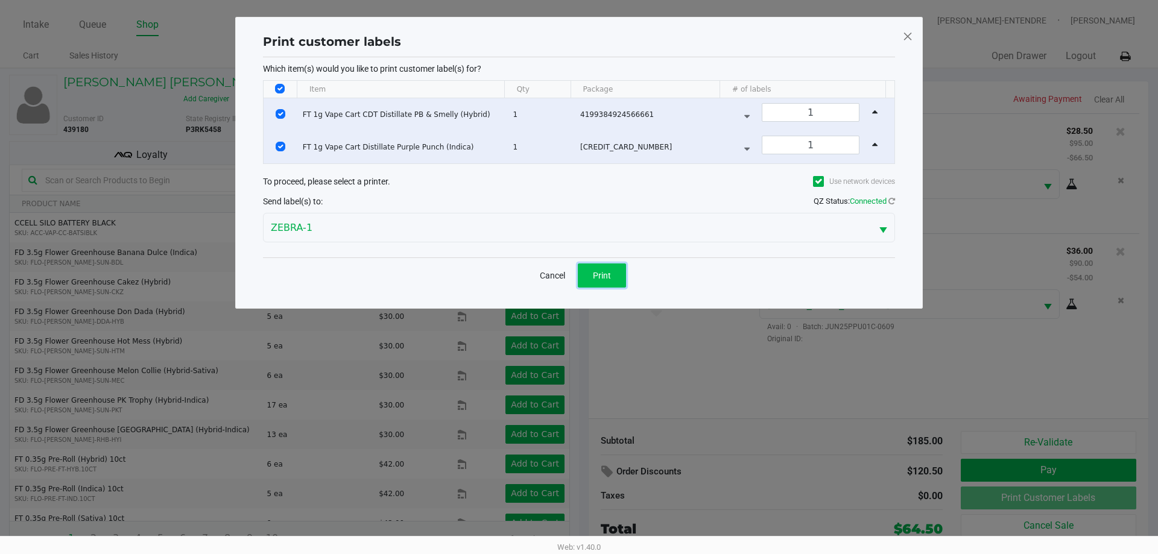
click at [611, 273] on button "Print" at bounding box center [602, 276] width 48 height 24
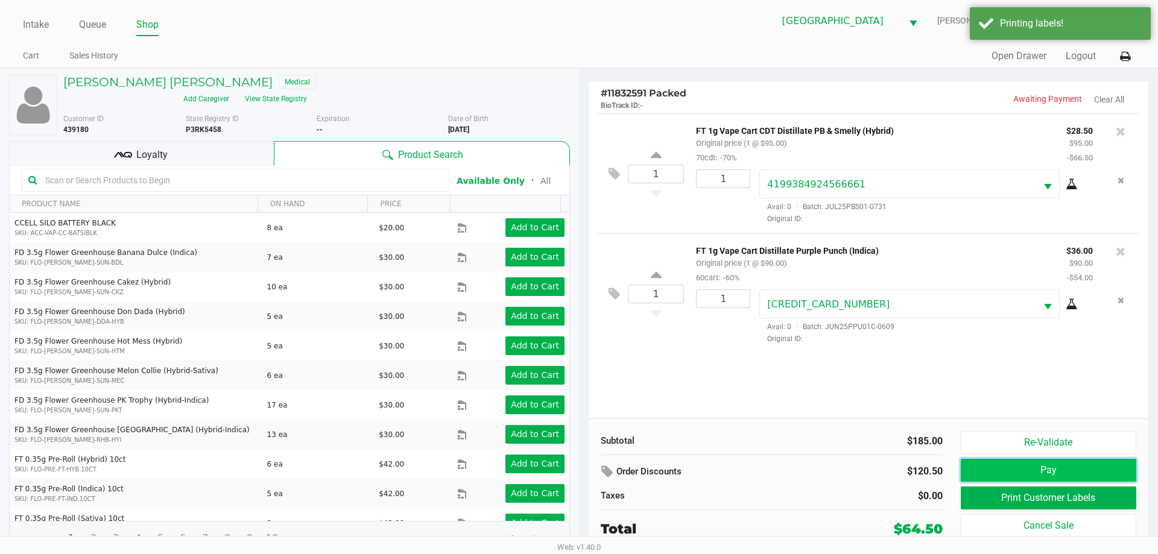
click at [1027, 473] on button "Pay" at bounding box center [1049, 470] width 176 height 23
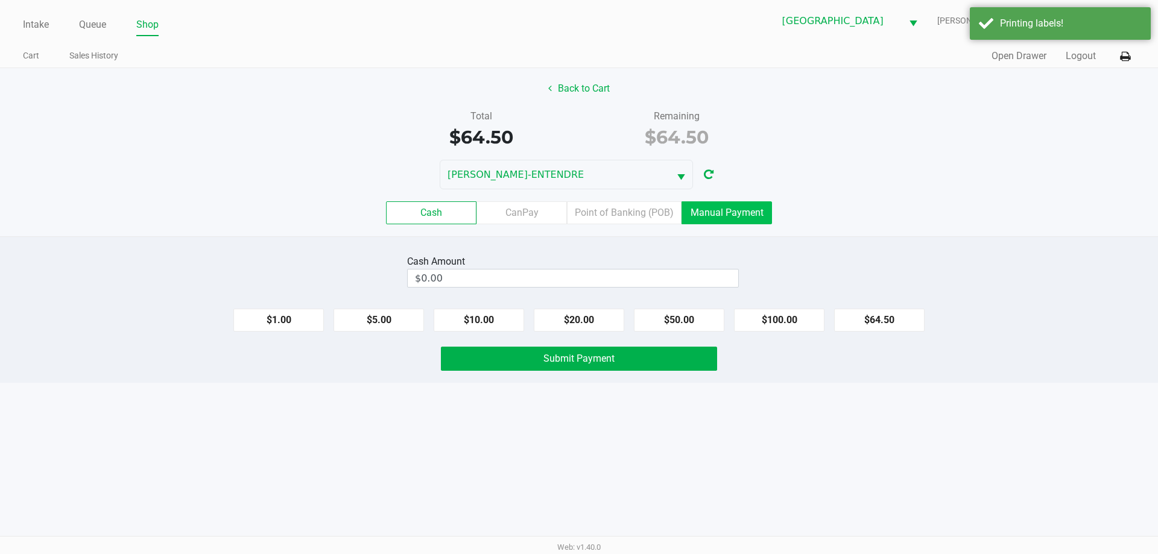
click at [709, 221] on label "Manual Payment" at bounding box center [727, 212] width 90 height 23
click at [0, 0] on 8 "Manual Payment" at bounding box center [0, 0] width 0 height 0
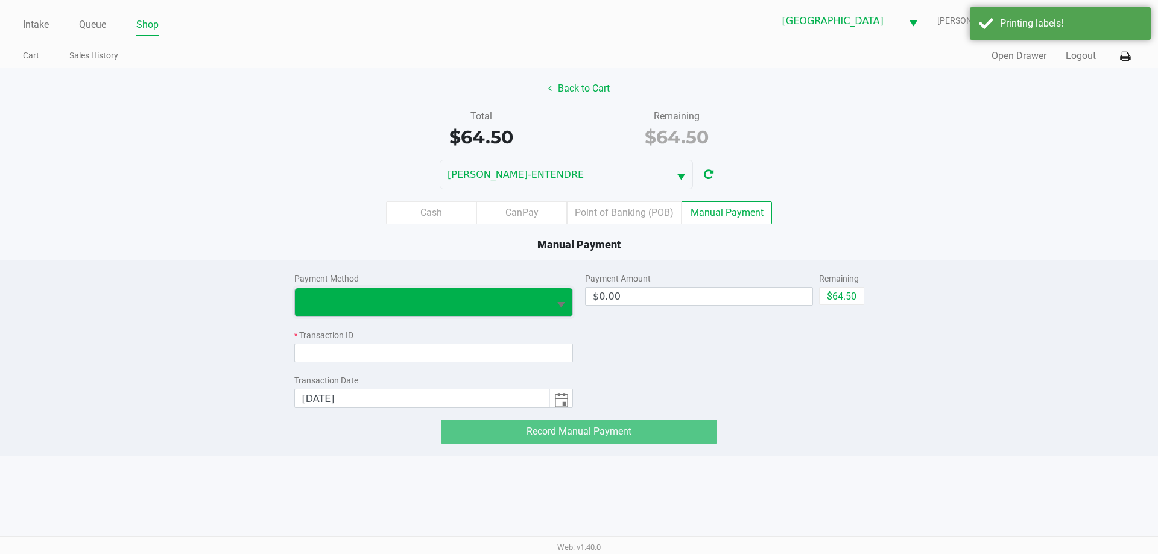
click at [402, 308] on span at bounding box center [422, 302] width 241 height 14
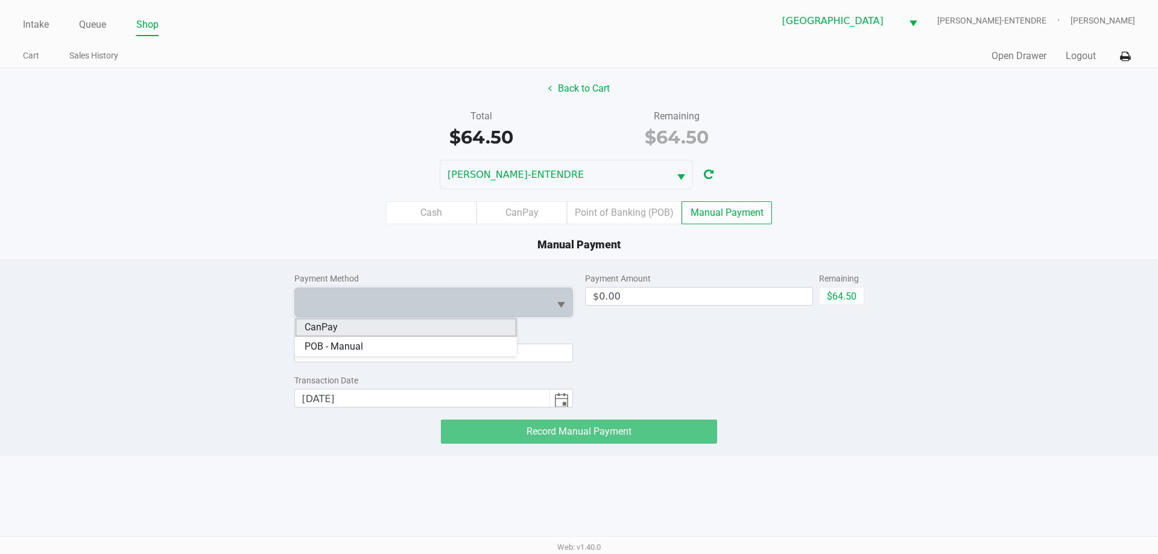
click at [390, 328] on li "CanPay" at bounding box center [406, 327] width 222 height 19
click at [841, 296] on button "$64.50" at bounding box center [841, 296] width 45 height 18
type input "$64.50"
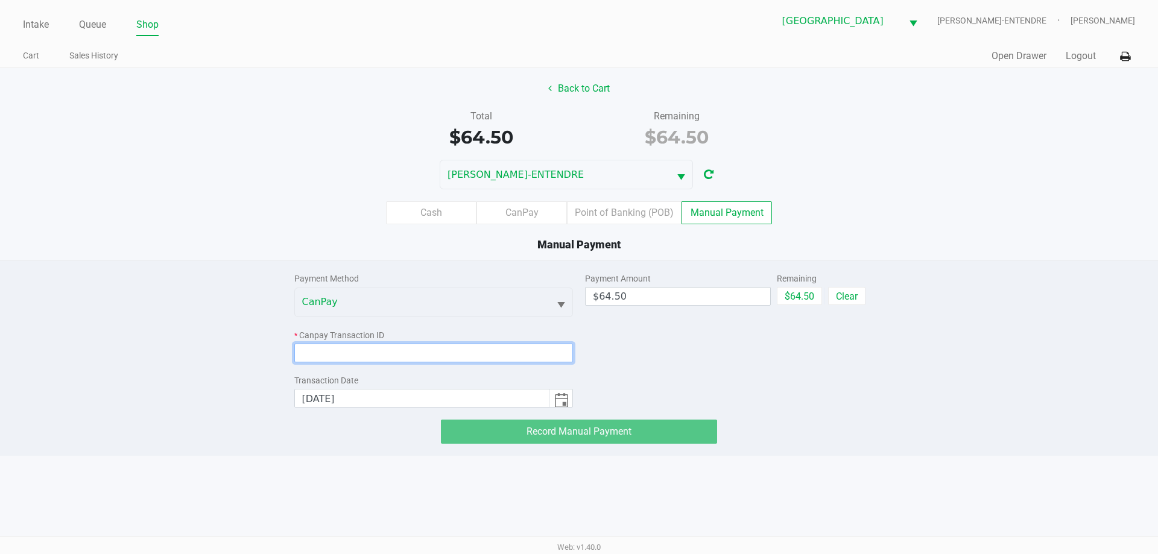
click at [400, 356] on input at bounding box center [433, 353] width 279 height 19
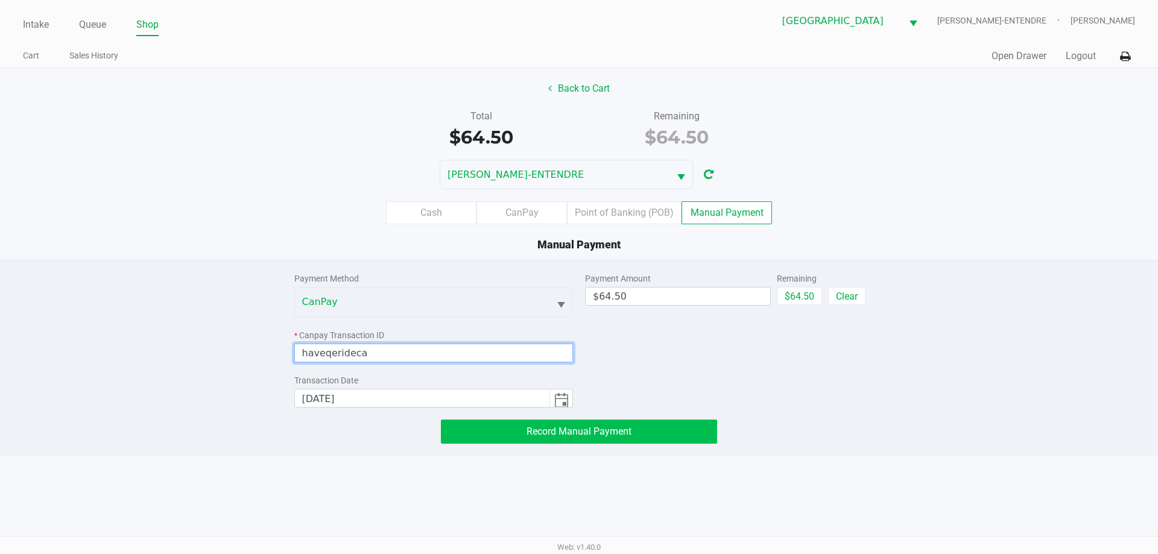
type input "haveqerideca"
click at [546, 437] on span "Record Manual Payment" at bounding box center [579, 431] width 105 height 11
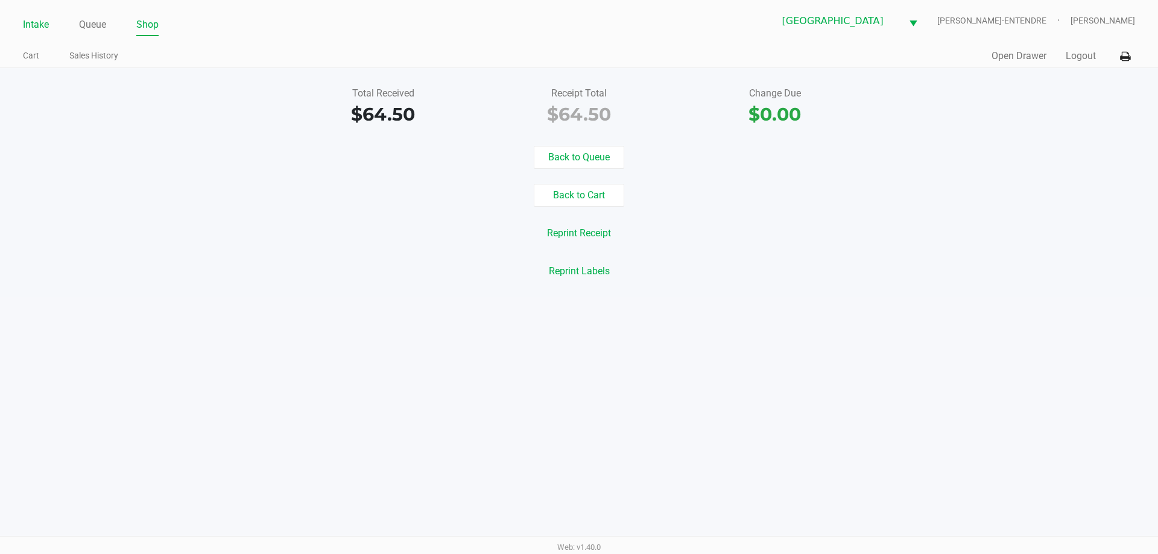
click at [41, 28] on link "Intake" at bounding box center [36, 24] width 26 height 17
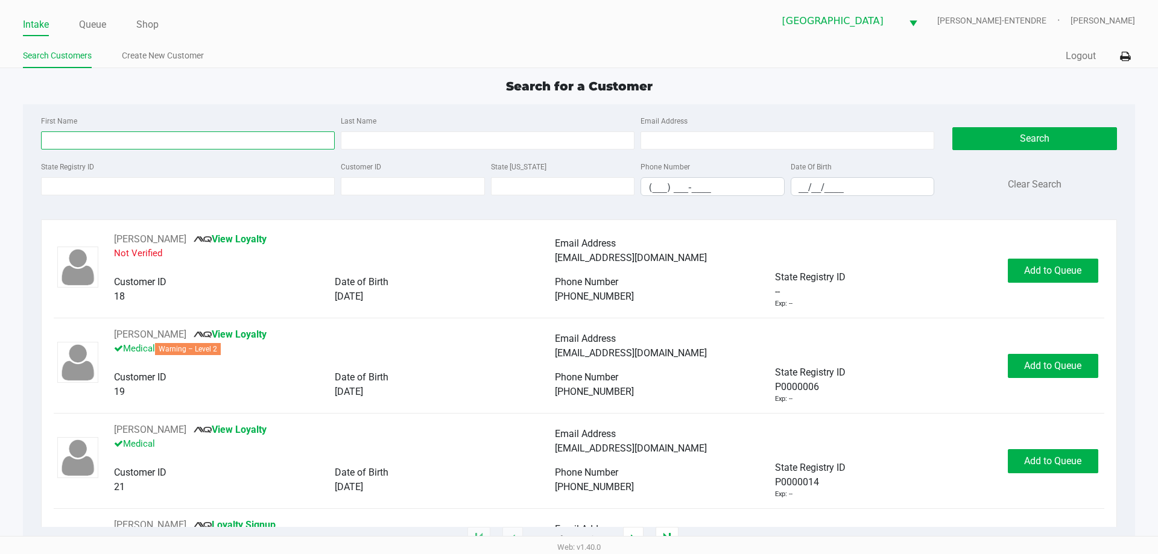
click at [208, 141] on input "First Name" at bounding box center [188, 140] width 294 height 18
type input "peter"
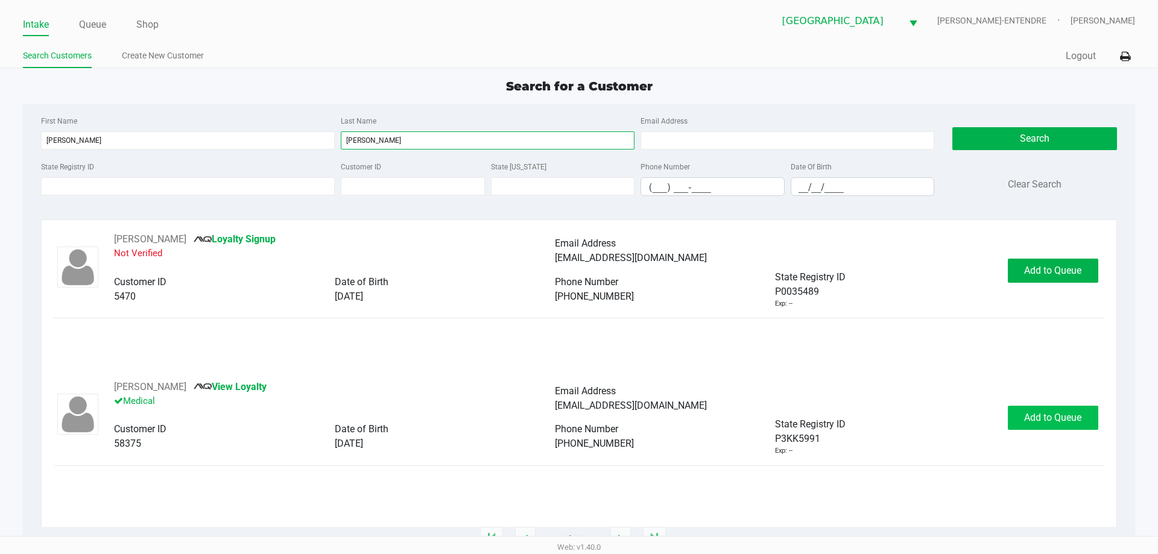
type input "petronaci"
click at [1036, 417] on span "Add to Queue" at bounding box center [1052, 417] width 57 height 11
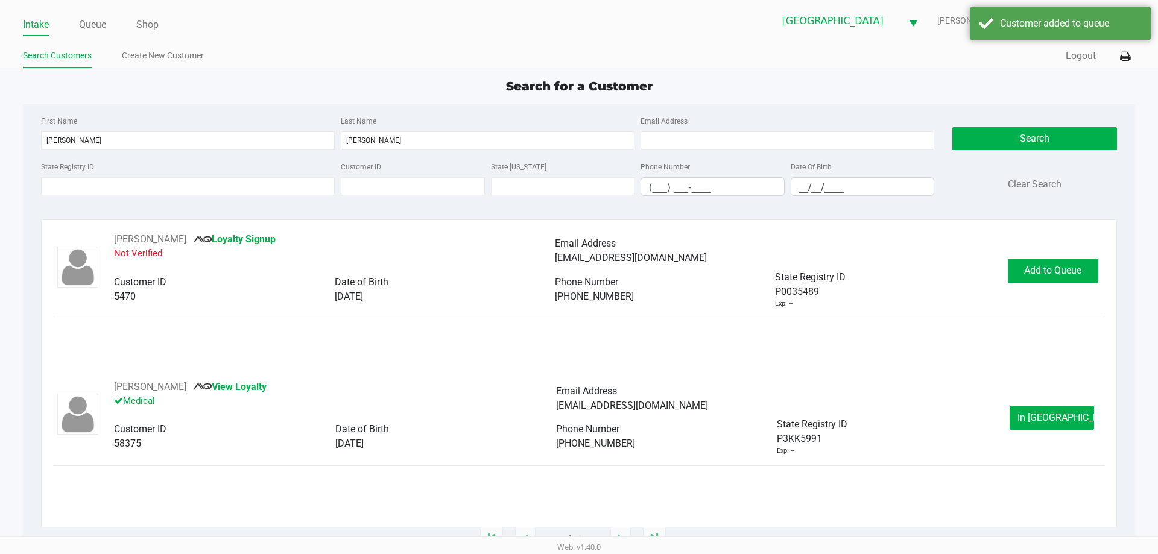
click at [1036, 417] on span "In Queue" at bounding box center [1067, 417] width 101 height 11
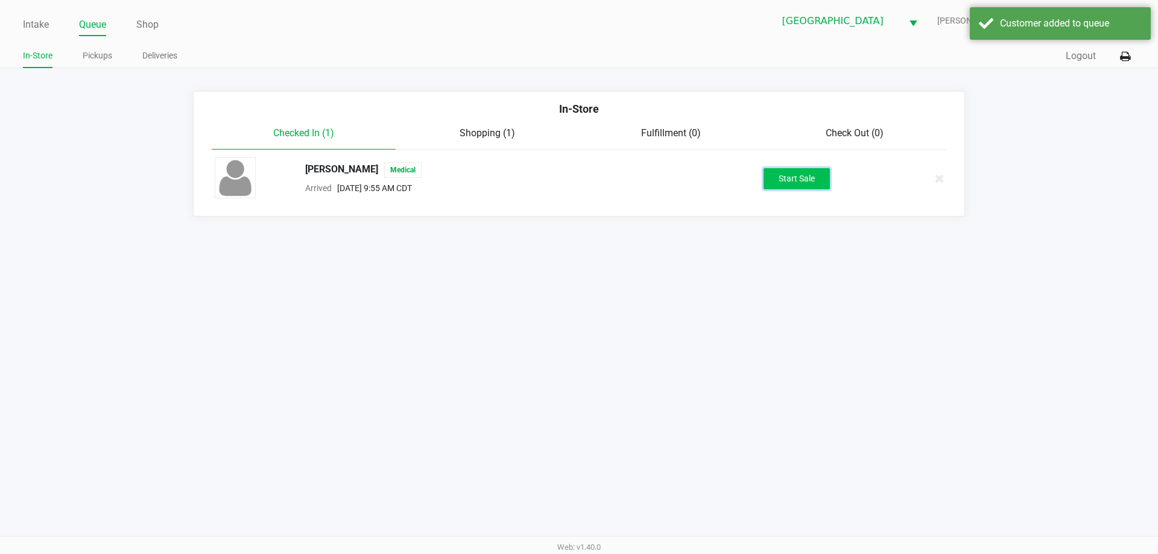
click at [802, 172] on button "Start Sale" at bounding box center [797, 178] width 66 height 21
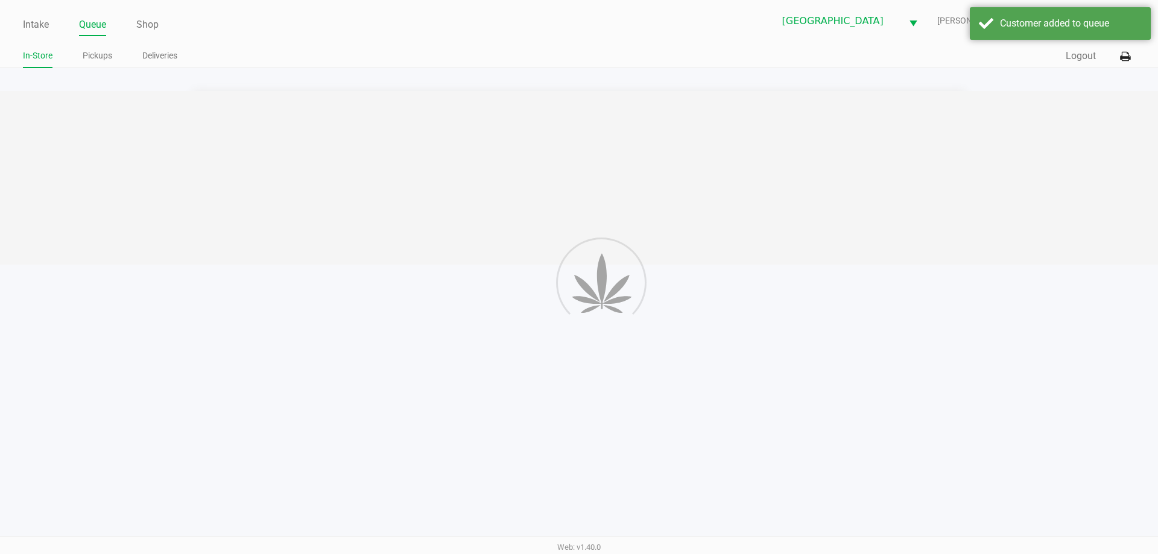
click at [802, 172] on div at bounding box center [579, 178] width 1158 height 174
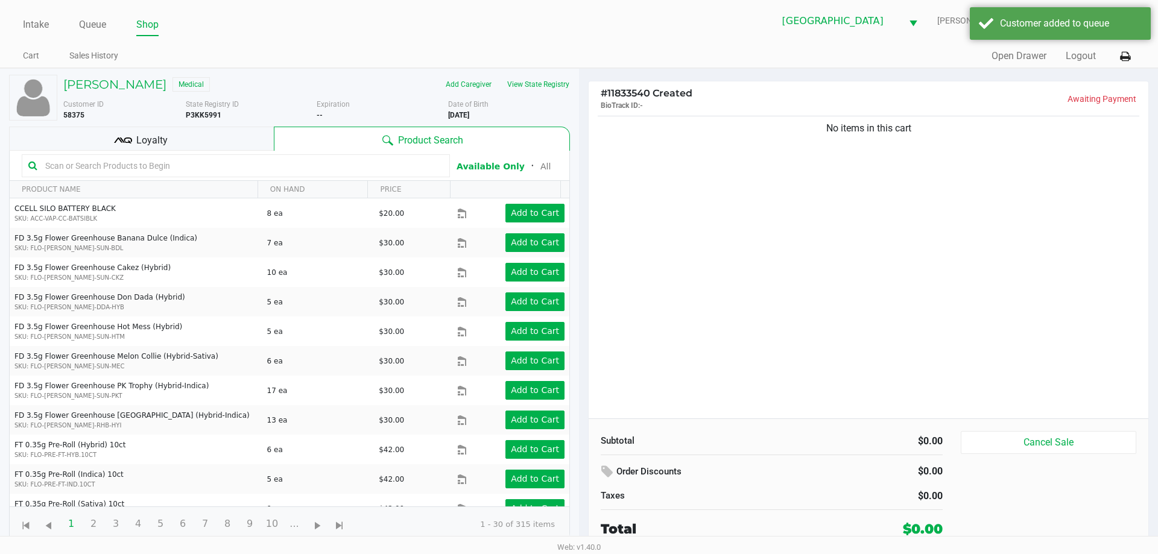
click at [258, 148] on div "Loyalty" at bounding box center [141, 139] width 265 height 24
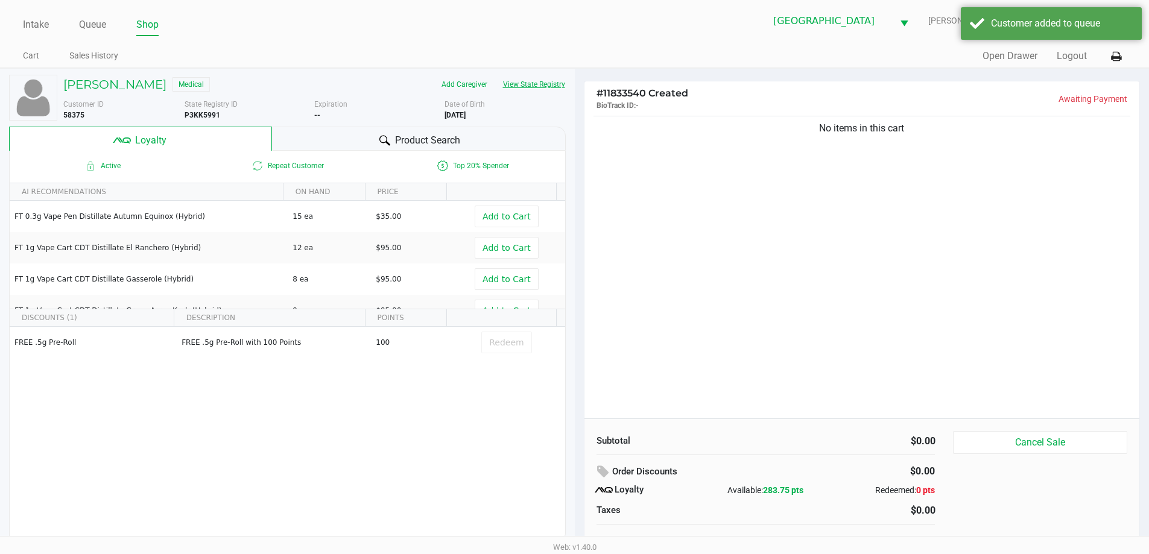
click at [541, 76] on button "View State Registry" at bounding box center [530, 84] width 71 height 19
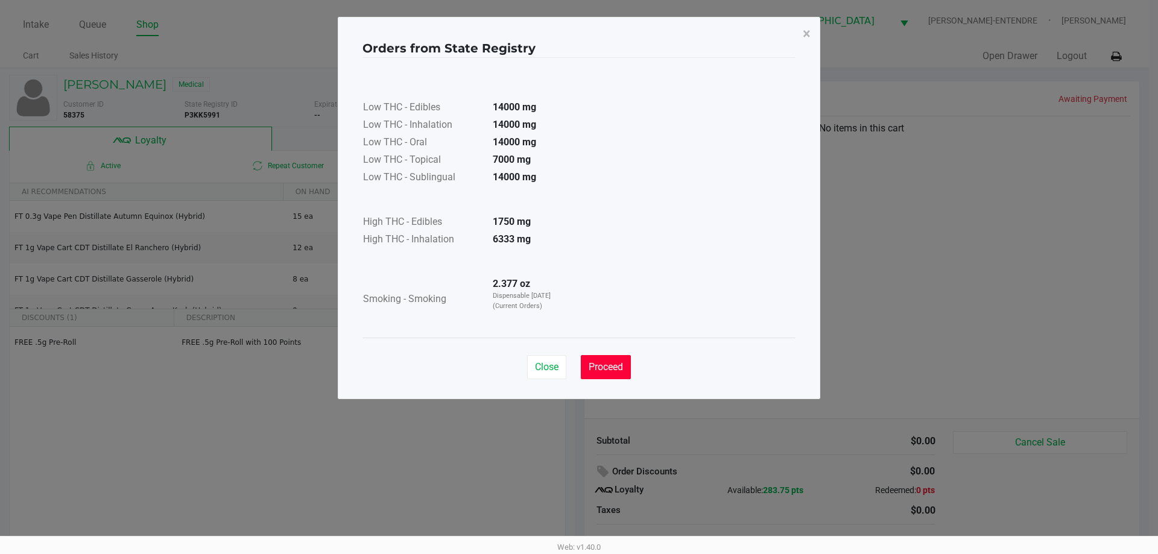
click at [596, 375] on button "Proceed" at bounding box center [606, 367] width 50 height 24
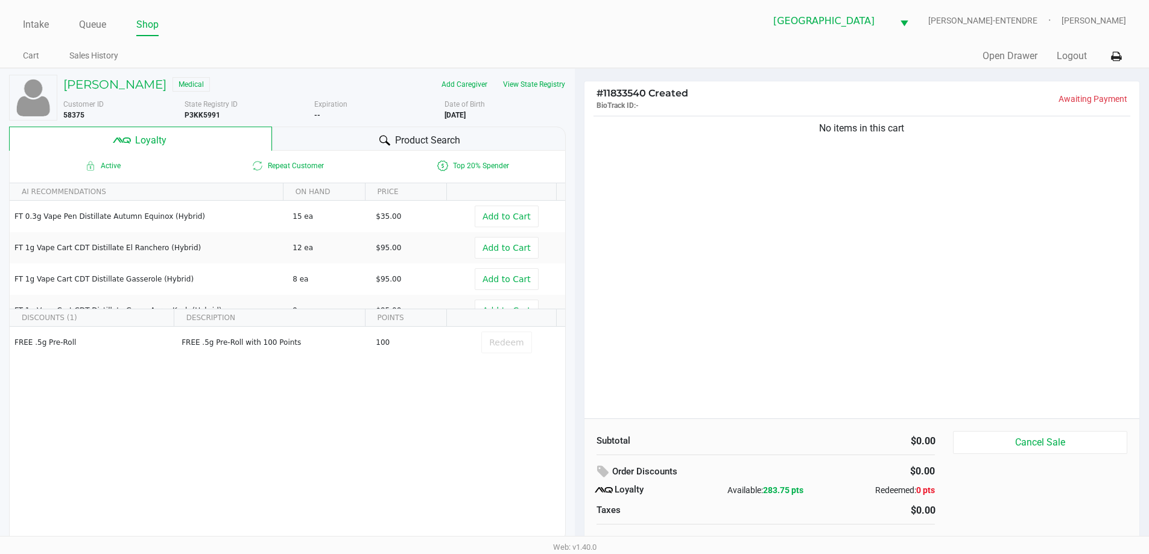
click at [758, 339] on div "No items in this cart" at bounding box center [861, 265] width 555 height 305
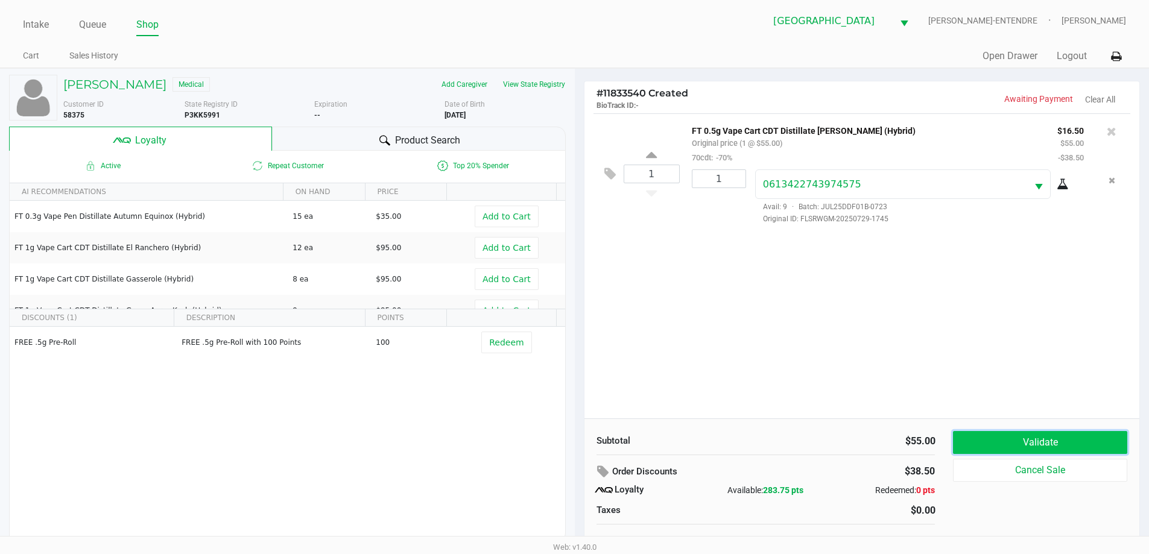
drag, startPoint x: 1100, startPoint y: 432, endPoint x: 1092, endPoint y: 423, distance: 12.0
click at [1098, 433] on button "Validate" at bounding box center [1040, 442] width 174 height 23
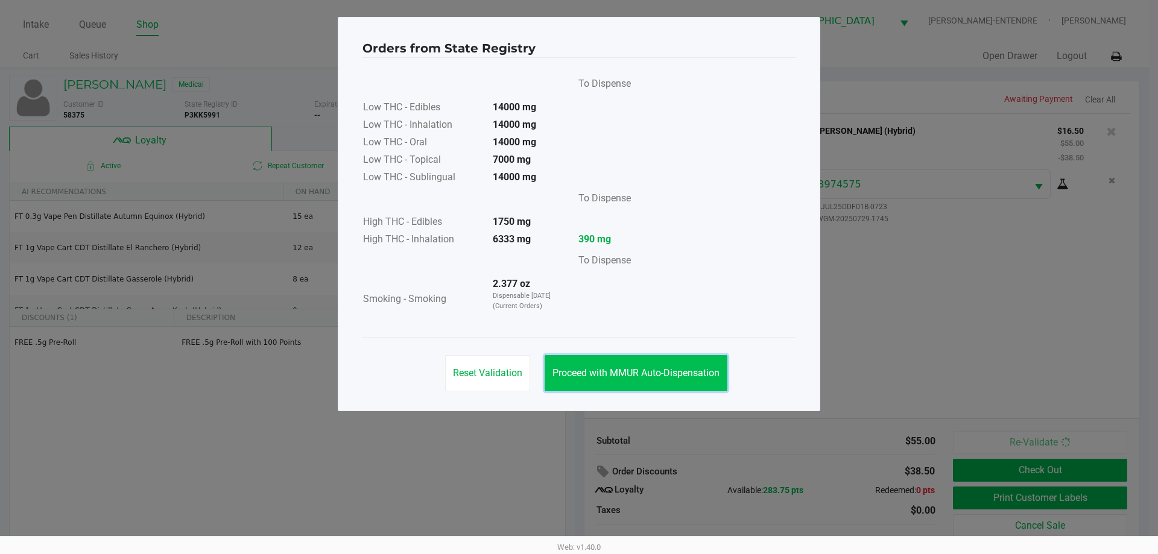
click at [605, 382] on button "Proceed with MMUR Auto-Dispensation" at bounding box center [636, 373] width 183 height 36
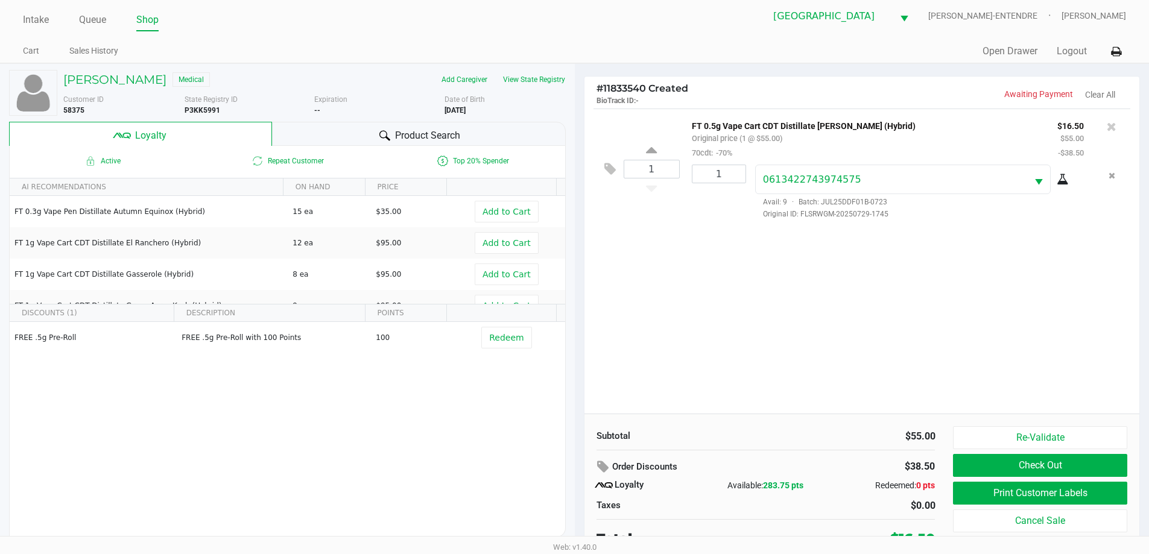
scroll to position [12, 0]
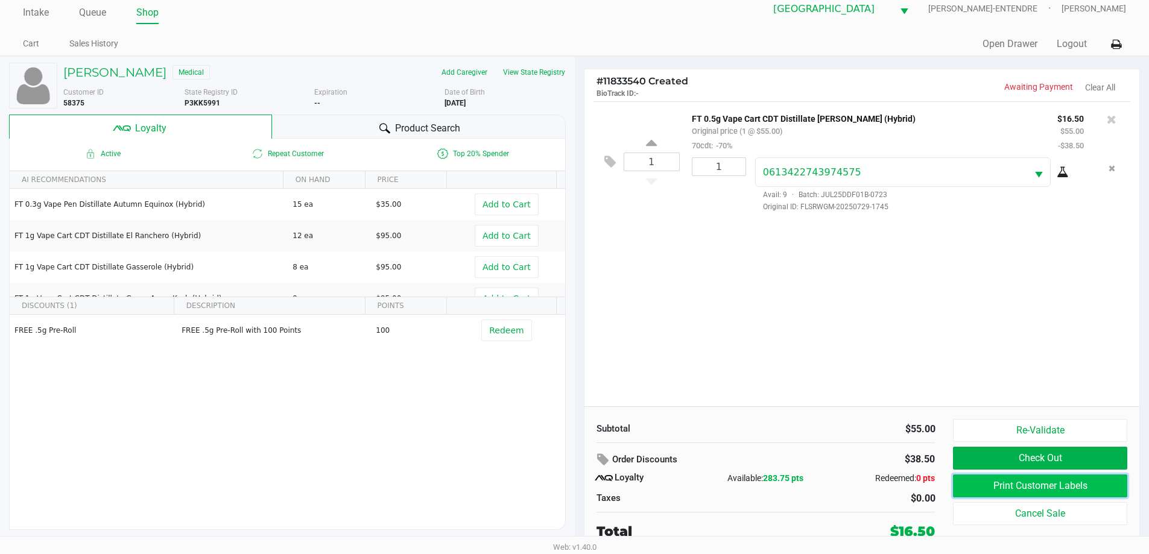
click at [1013, 489] on button "Print Customer Labels" at bounding box center [1040, 486] width 174 height 23
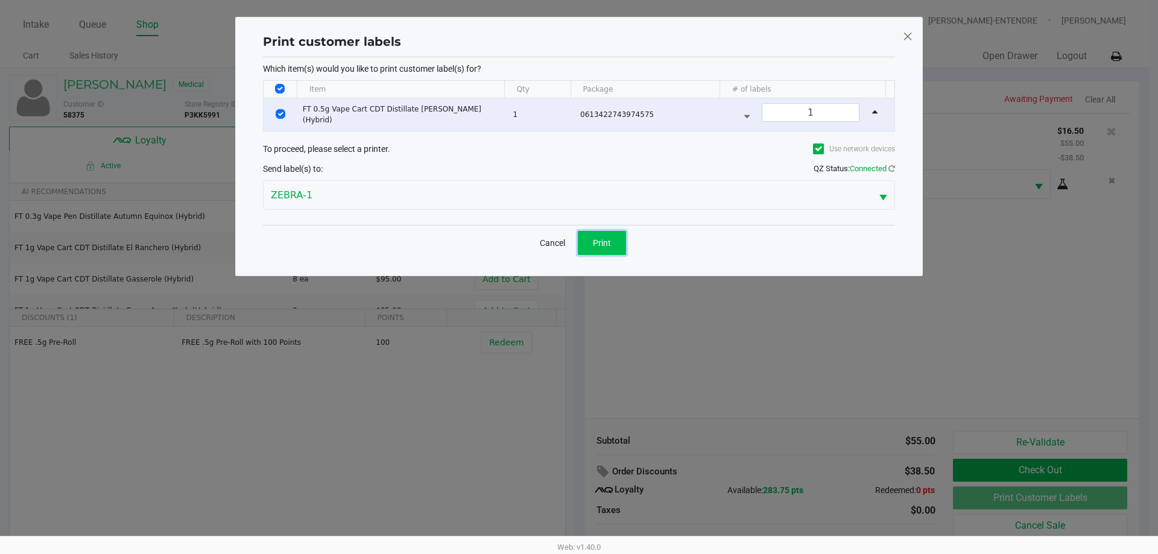
click at [607, 241] on span "Print" at bounding box center [602, 243] width 18 height 10
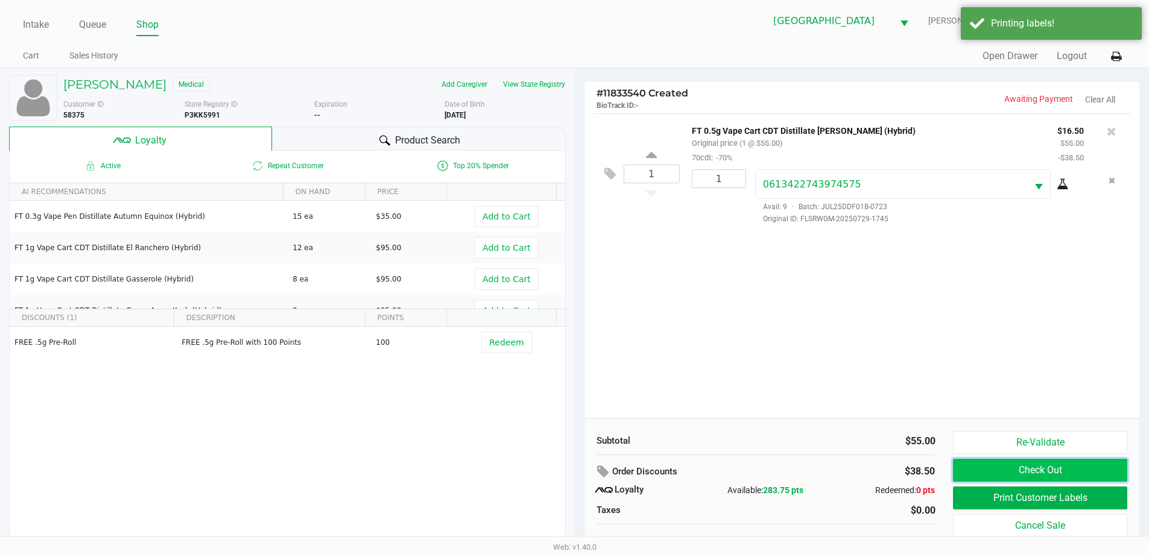
click at [1024, 465] on button "Check Out" at bounding box center [1040, 470] width 174 height 23
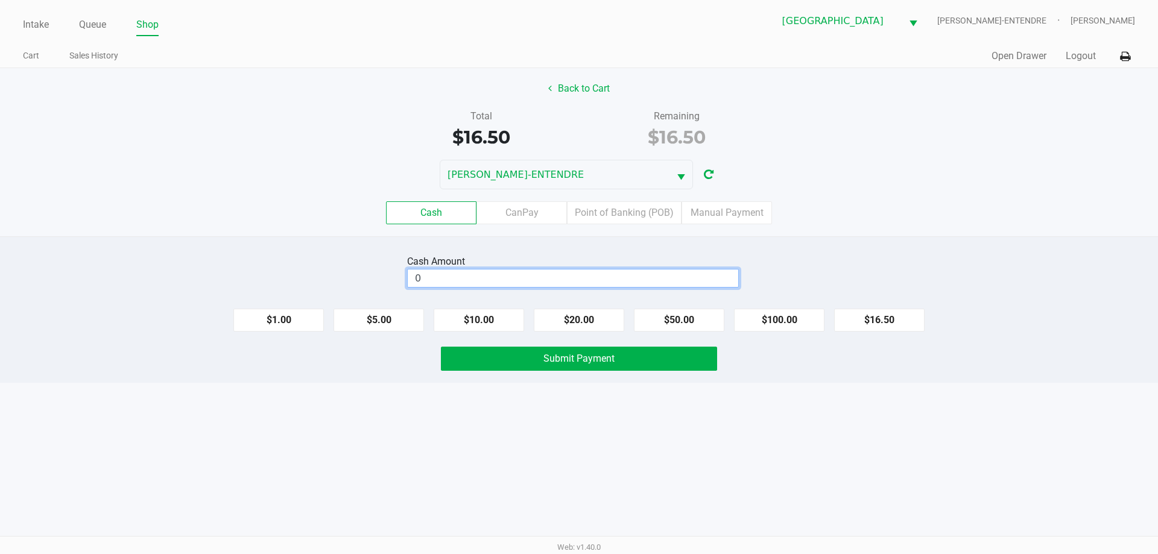
click at [467, 277] on input "0" at bounding box center [573, 278] width 331 height 17
click at [610, 321] on button "$20.00" at bounding box center [579, 320] width 90 height 23
type input "$20.00"
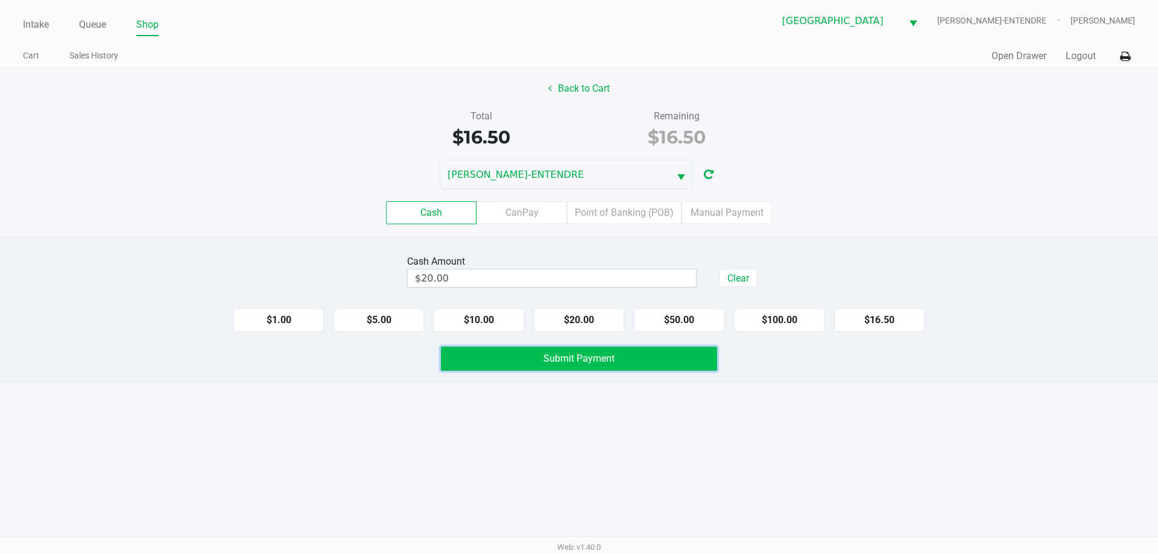
click at [604, 361] on span "Submit Payment" at bounding box center [578, 358] width 71 height 11
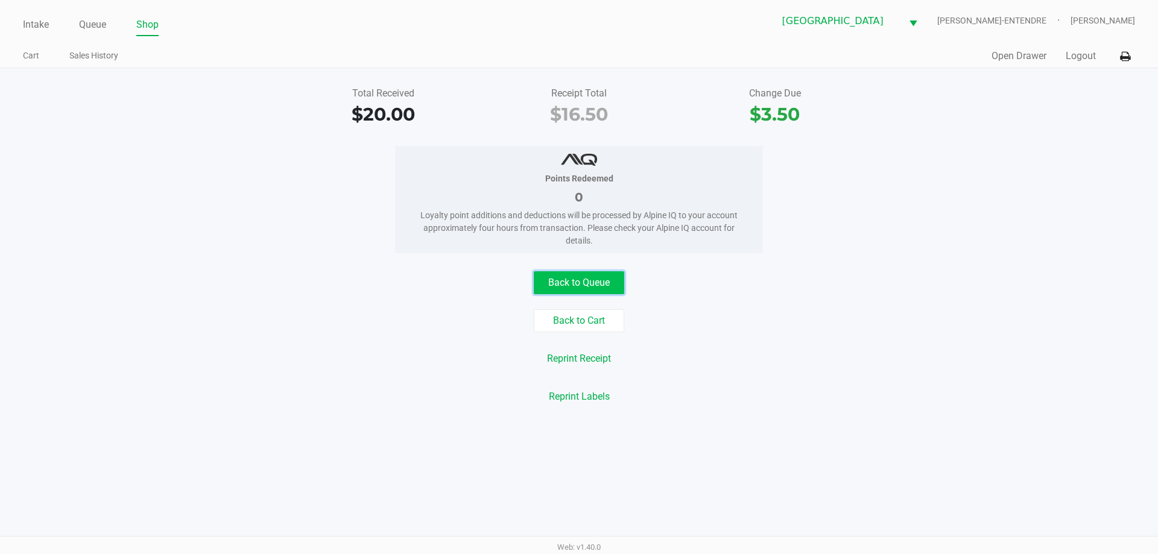
click at [562, 285] on button "Back to Queue" at bounding box center [579, 282] width 90 height 23
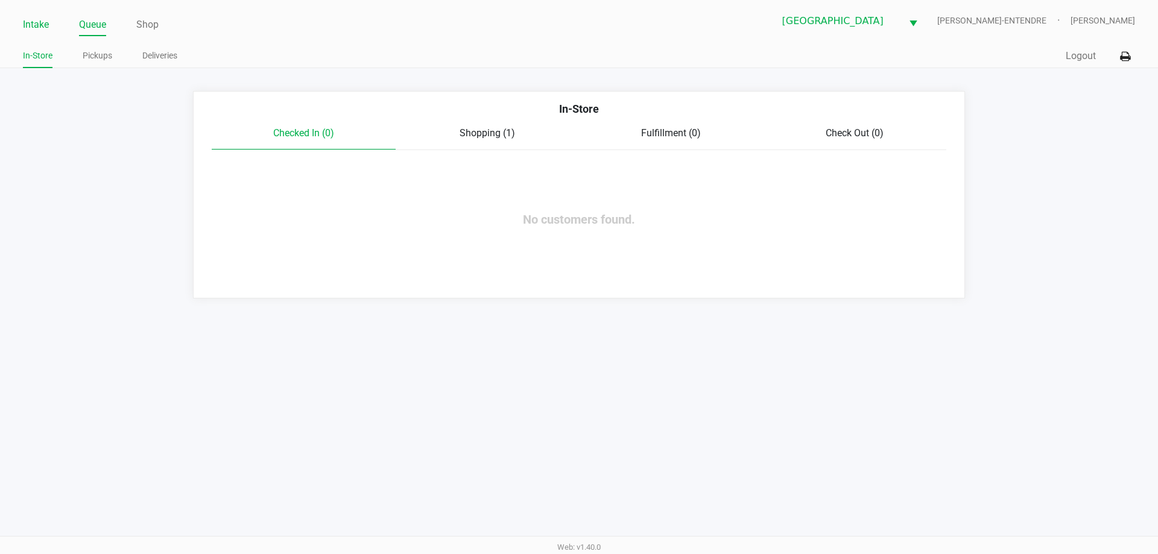
click at [28, 22] on link "Intake" at bounding box center [36, 24] width 26 height 17
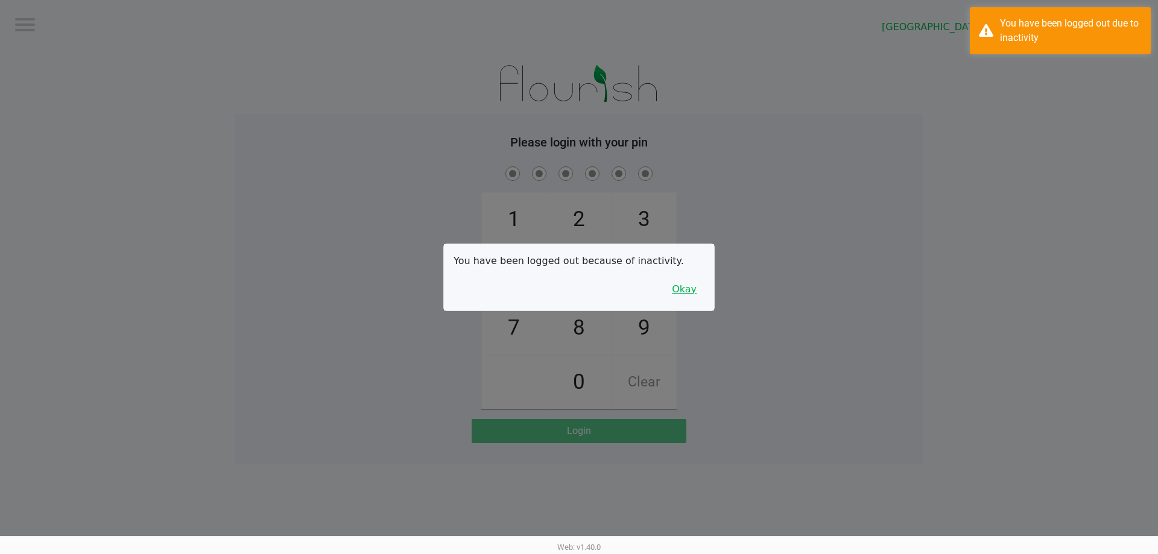
click at [683, 294] on button "Okay" at bounding box center [684, 289] width 40 height 23
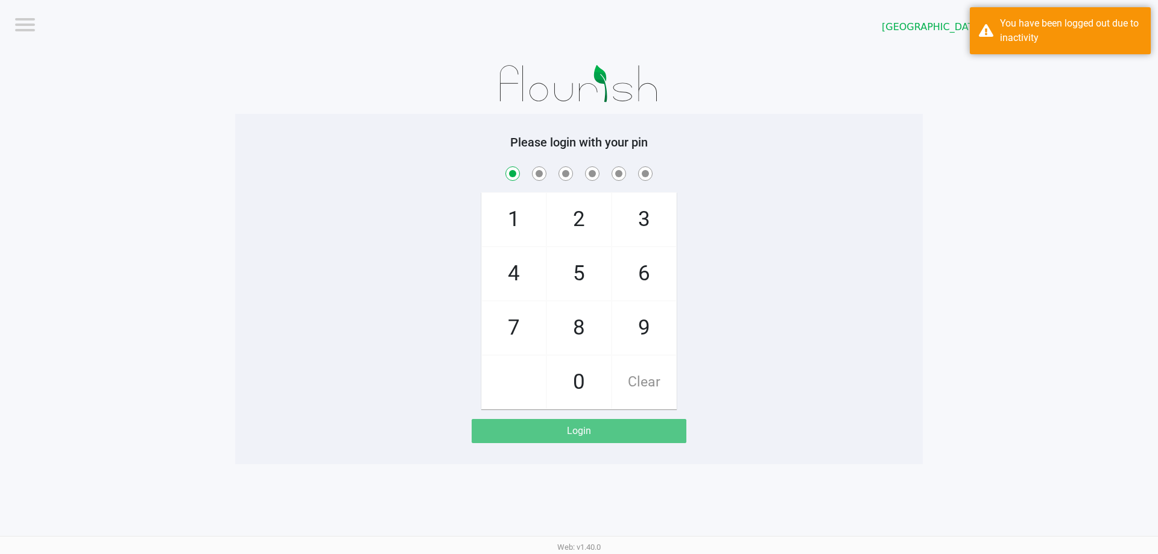
checkbox input "true"
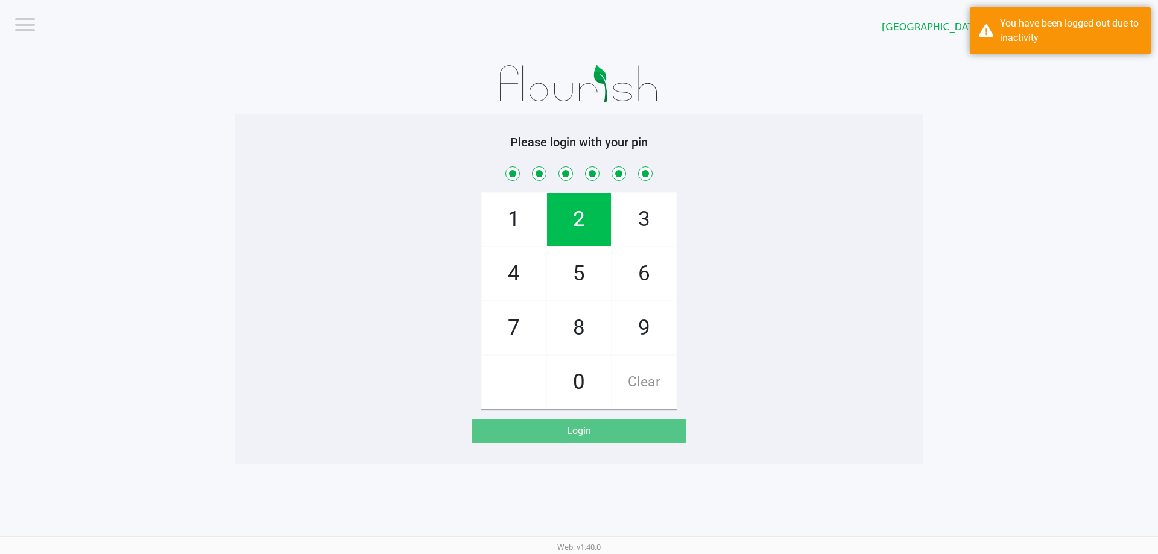
checkbox input "true"
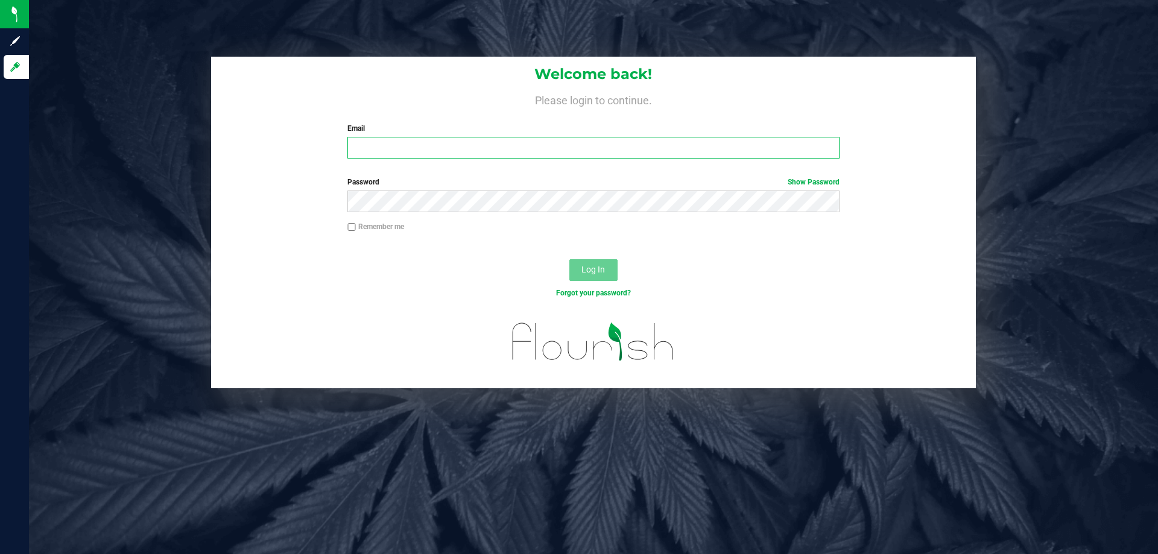
click at [458, 144] on input "Email" at bounding box center [593, 148] width 492 height 22
click at [525, 150] on input "[EMAIL_ADDRESS][DOMAIN_NAME]" at bounding box center [593, 148] width 492 height 22
type input "[EMAIL_ADDRESS][DOMAIN_NAME]"
click at [569, 259] on button "Log In" at bounding box center [593, 270] width 48 height 22
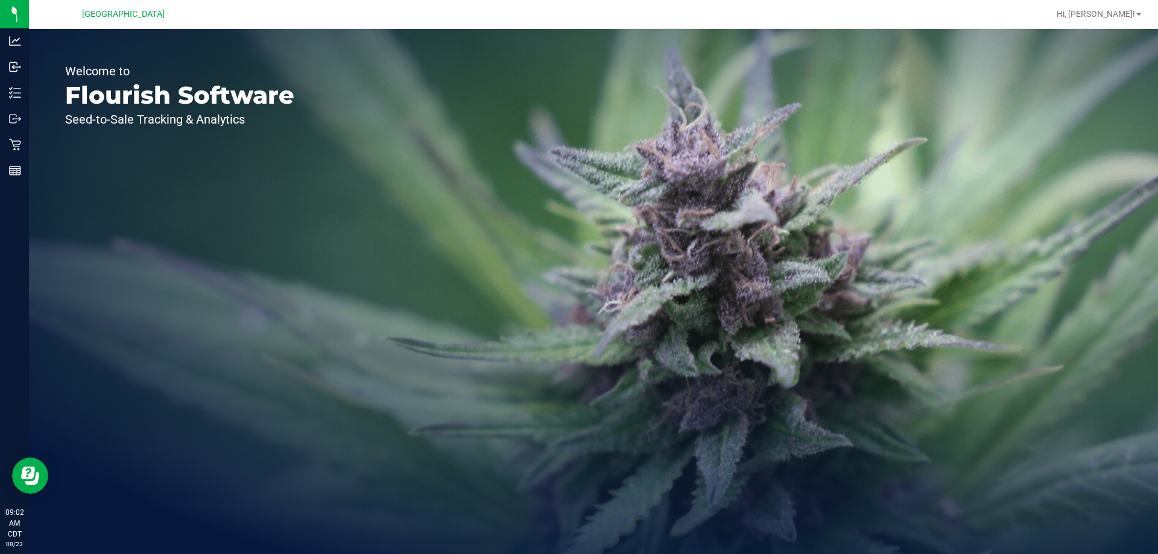
click at [1109, 24] on div "Hi, [PERSON_NAME]!" at bounding box center [1099, 14] width 94 height 21
click at [1118, 11] on span "Hi, [PERSON_NAME]!" at bounding box center [1096, 14] width 78 height 10
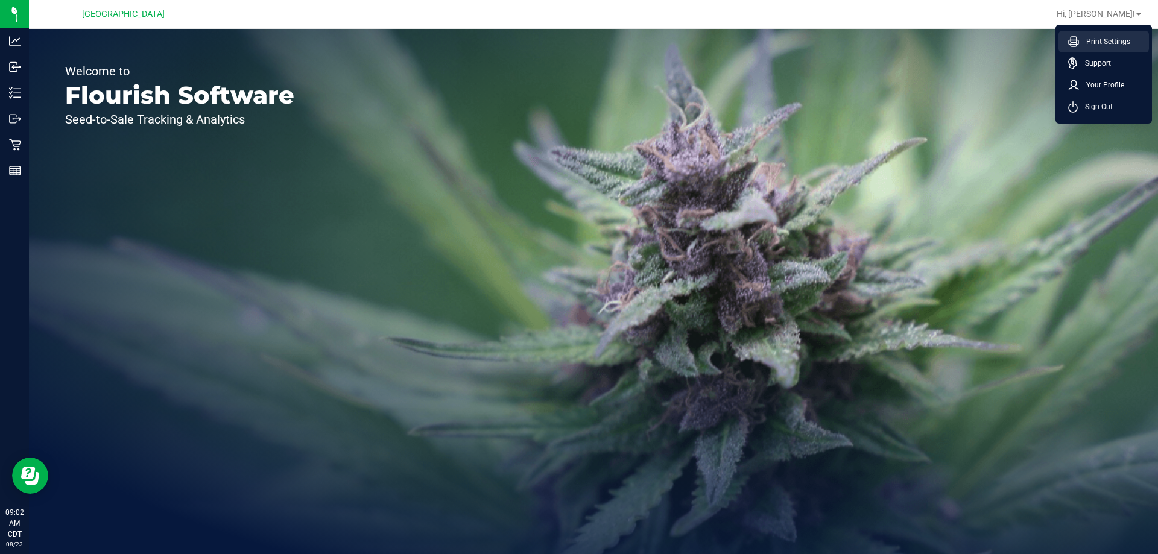
click at [1113, 36] on li "Print Settings" at bounding box center [1103, 42] width 90 height 22
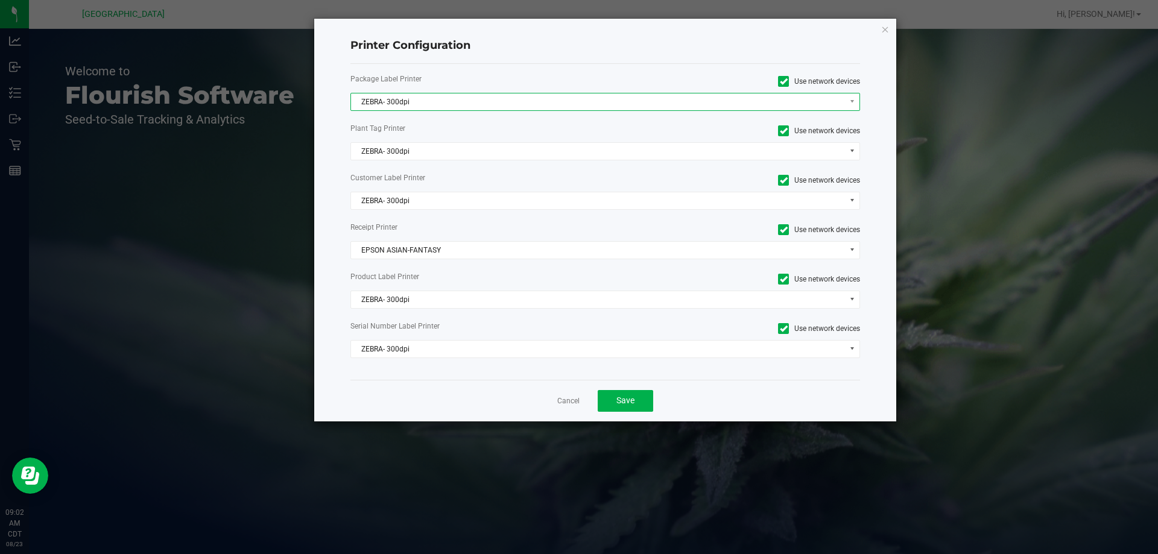
click at [550, 105] on span "ZEBRA- 300dpi" at bounding box center [598, 101] width 494 height 17
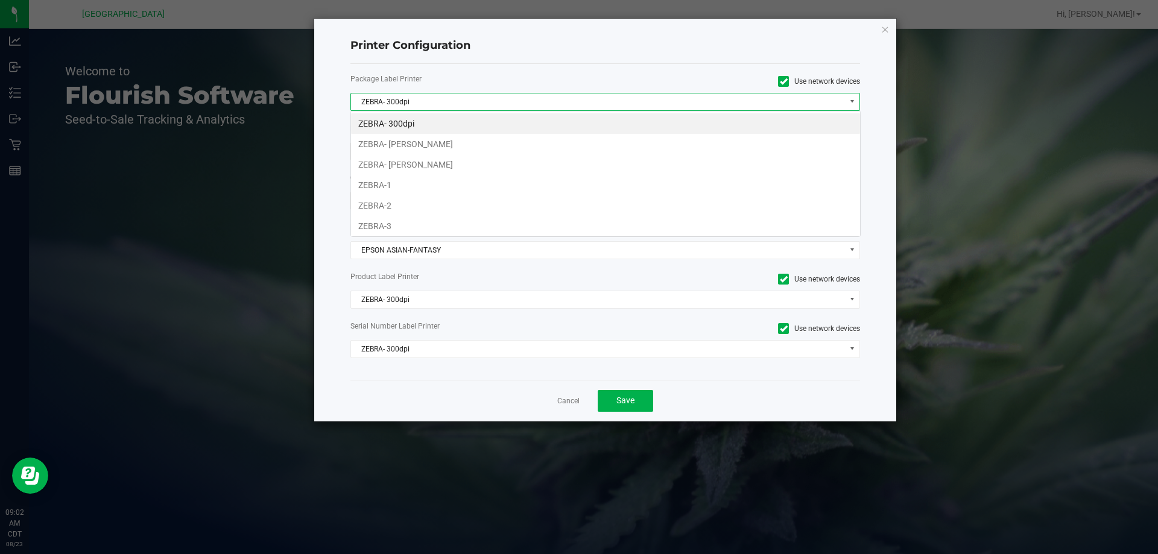
scroll to position [18, 510]
click at [427, 172] on li "ZEBRA- [PERSON_NAME]" at bounding box center [605, 164] width 509 height 21
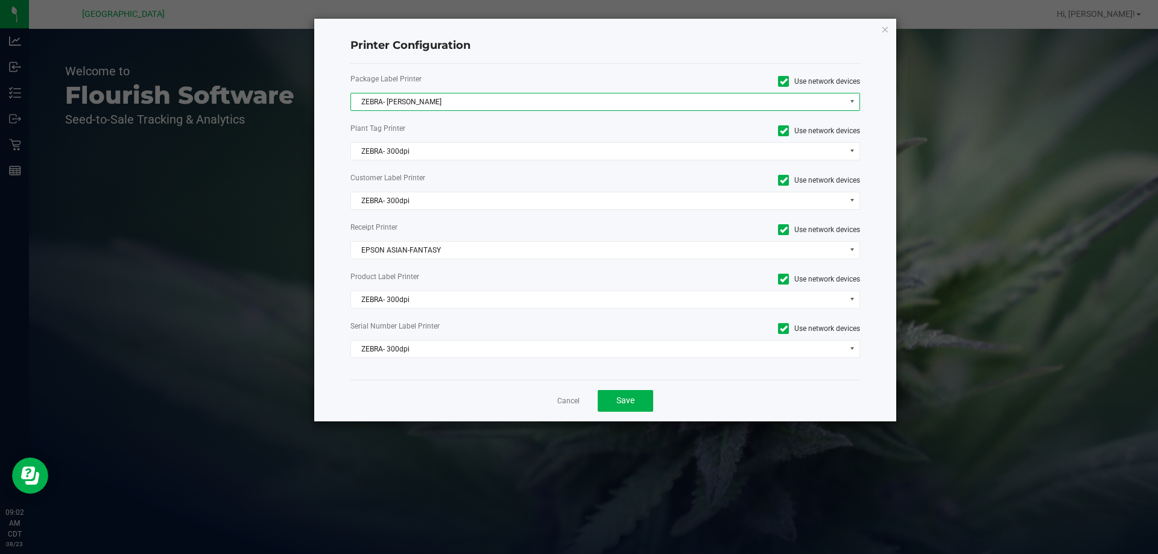
click at [446, 100] on span "ZEBRA- [PERSON_NAME]" at bounding box center [598, 101] width 494 height 17
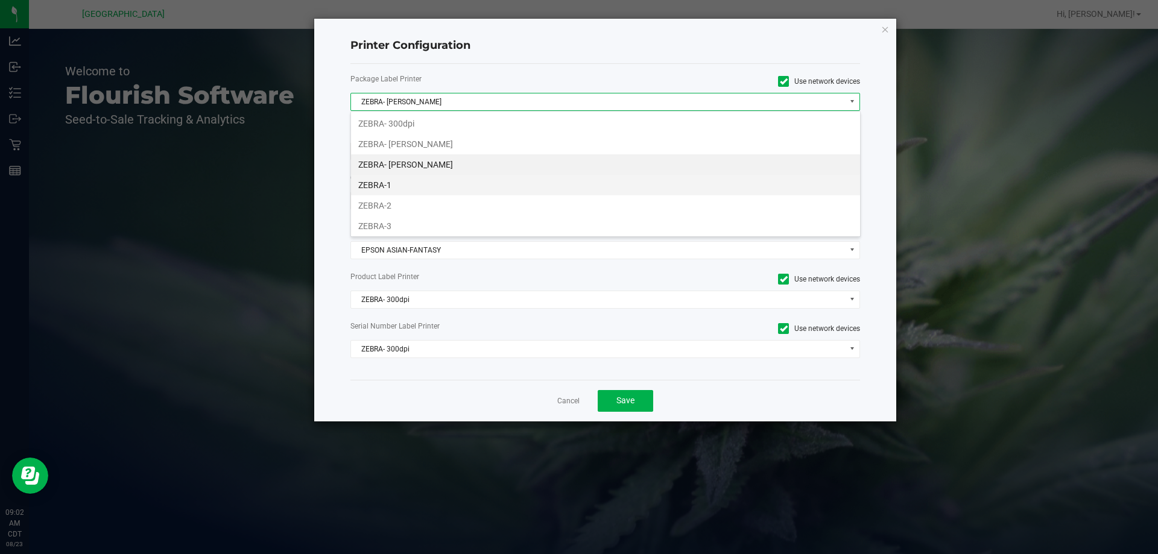
click at [395, 186] on li "ZEBRA-1" at bounding box center [605, 185] width 509 height 21
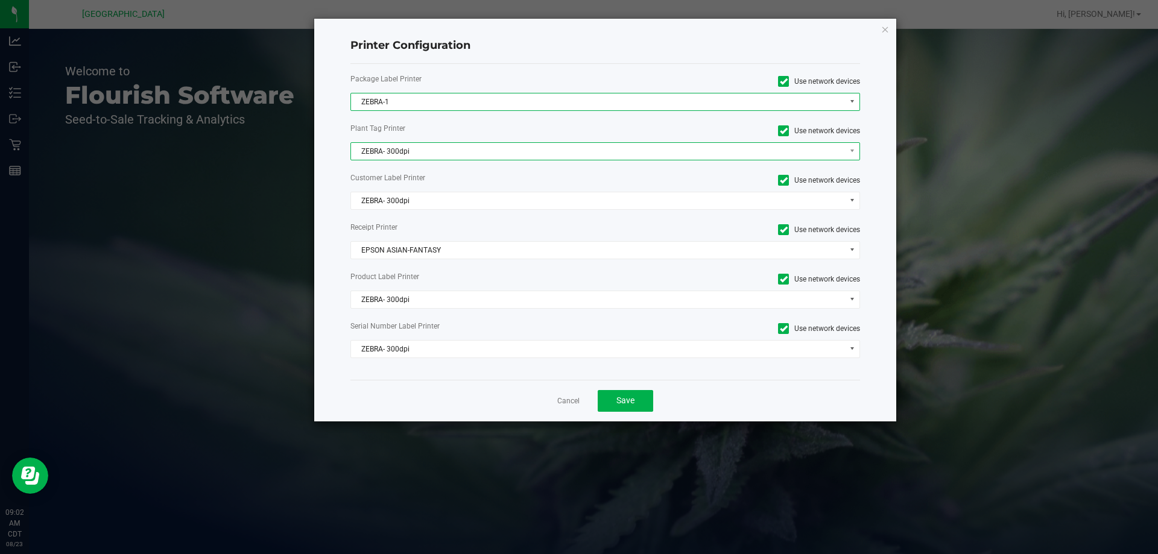
click at [441, 152] on span "ZEBRA- 300dpi" at bounding box center [598, 151] width 494 height 17
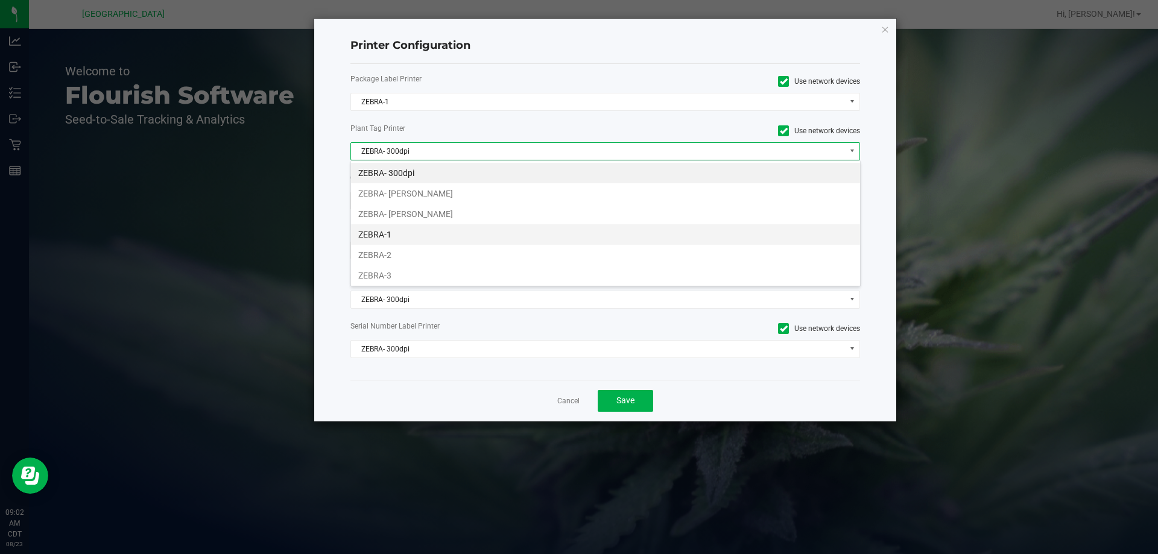
click at [400, 238] on li "ZEBRA-1" at bounding box center [605, 234] width 509 height 21
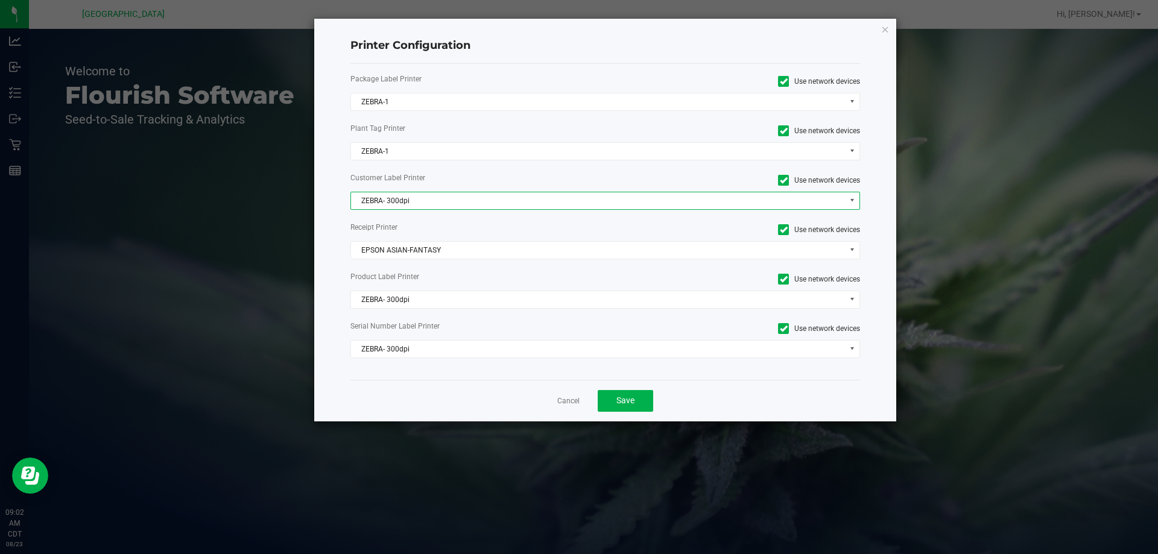
click at [431, 202] on span "ZEBRA- 300dpi" at bounding box center [598, 200] width 494 height 17
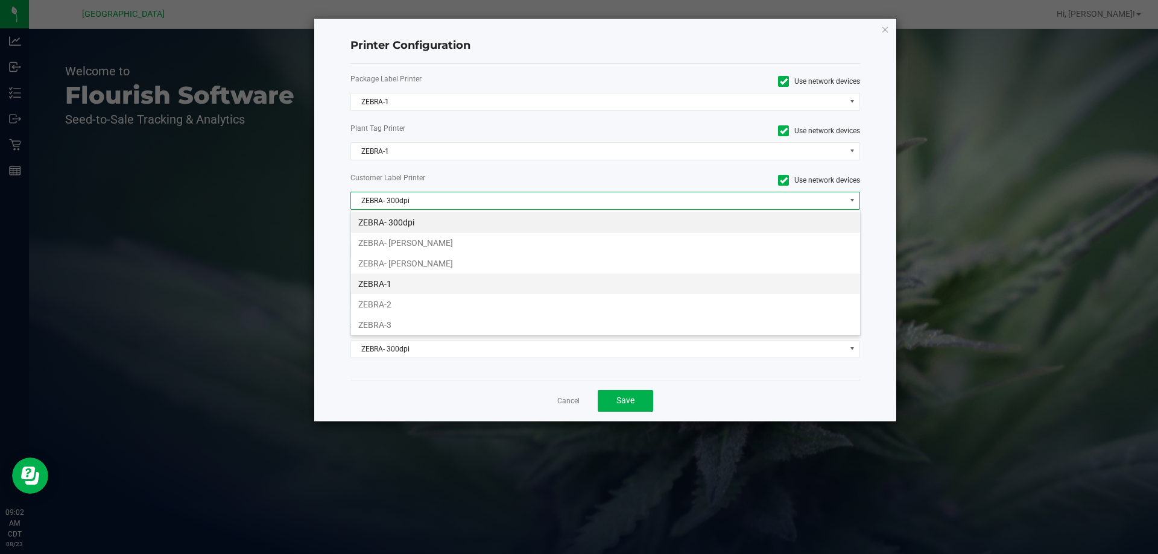
click at [394, 282] on li "ZEBRA-1" at bounding box center [605, 284] width 509 height 21
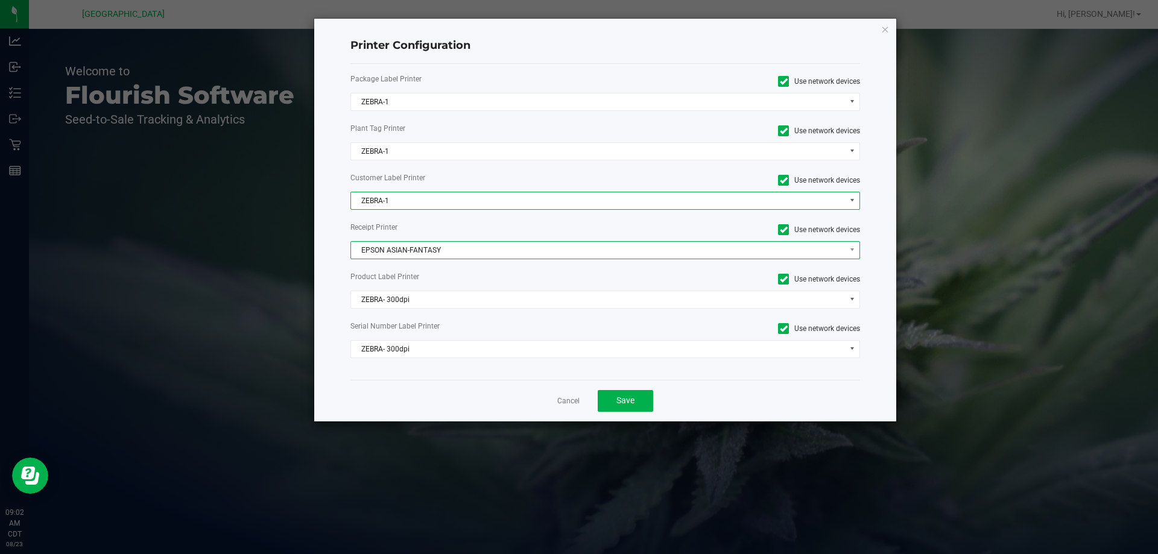
click at [451, 256] on span "EPSON ASIAN-FANTASY" at bounding box center [598, 250] width 494 height 17
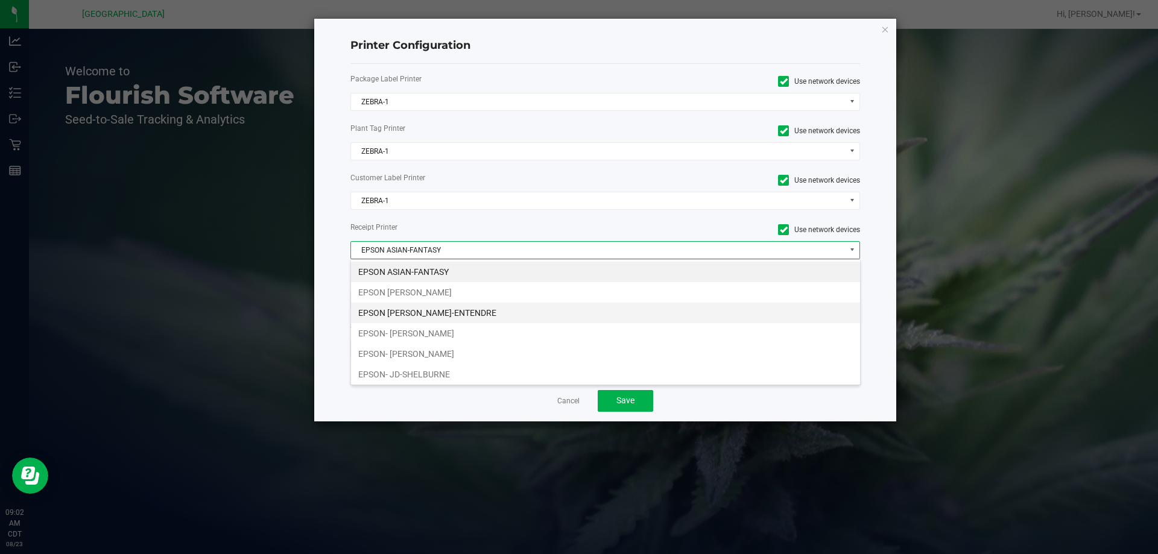
click at [457, 313] on li "EPSON [PERSON_NAME]-ENTENDRE" at bounding box center [605, 313] width 509 height 21
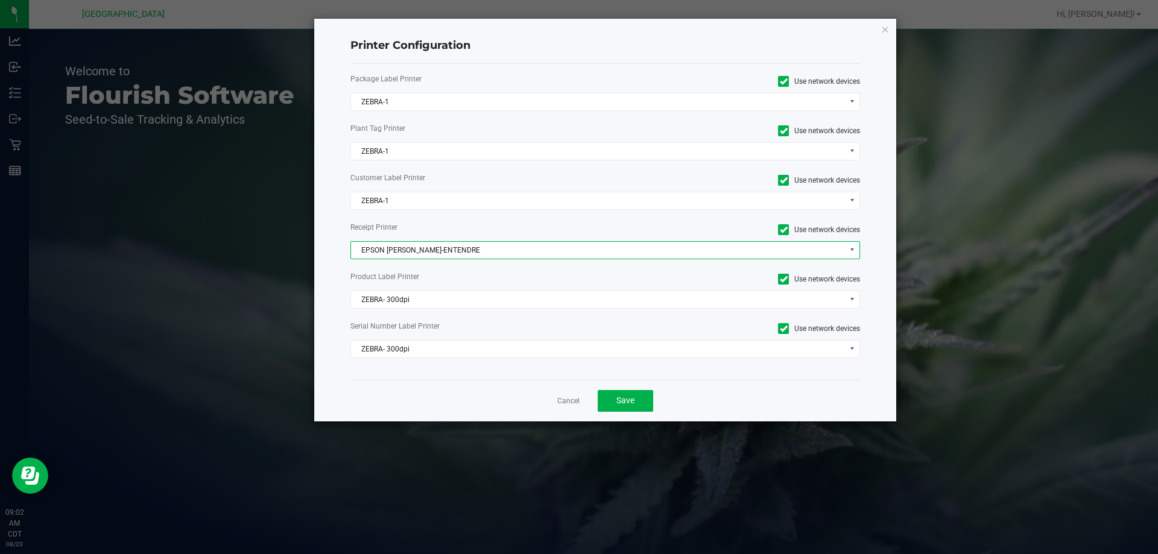
click at [466, 289] on div "Package Label Printer Use network devices ZEBRA-1 Plant Tag Printer Use network…" at bounding box center [605, 222] width 510 height 316
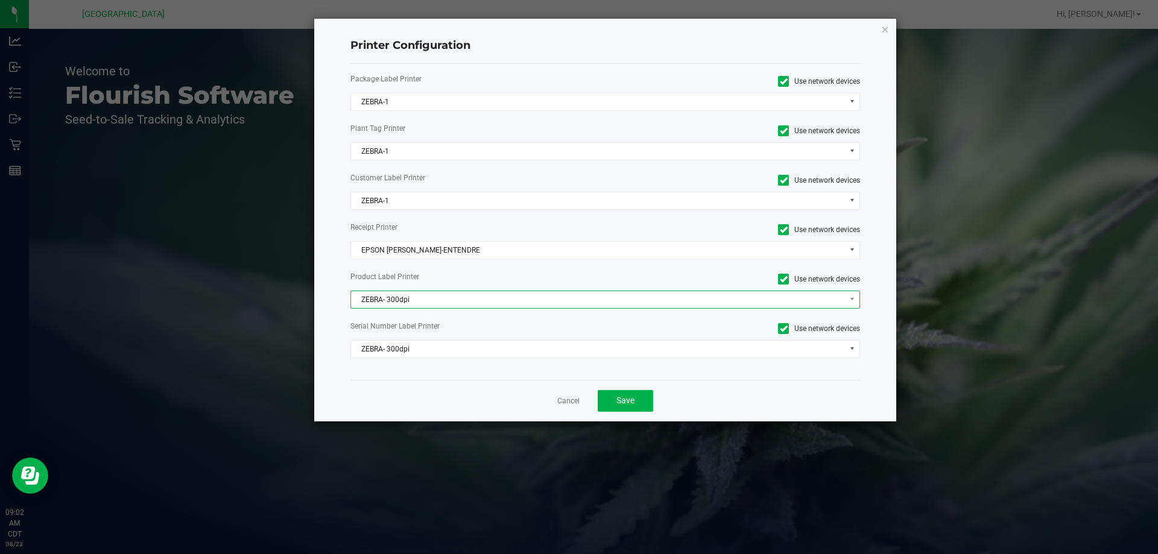
click at [454, 304] on span "ZEBRA- 300dpi" at bounding box center [598, 299] width 494 height 17
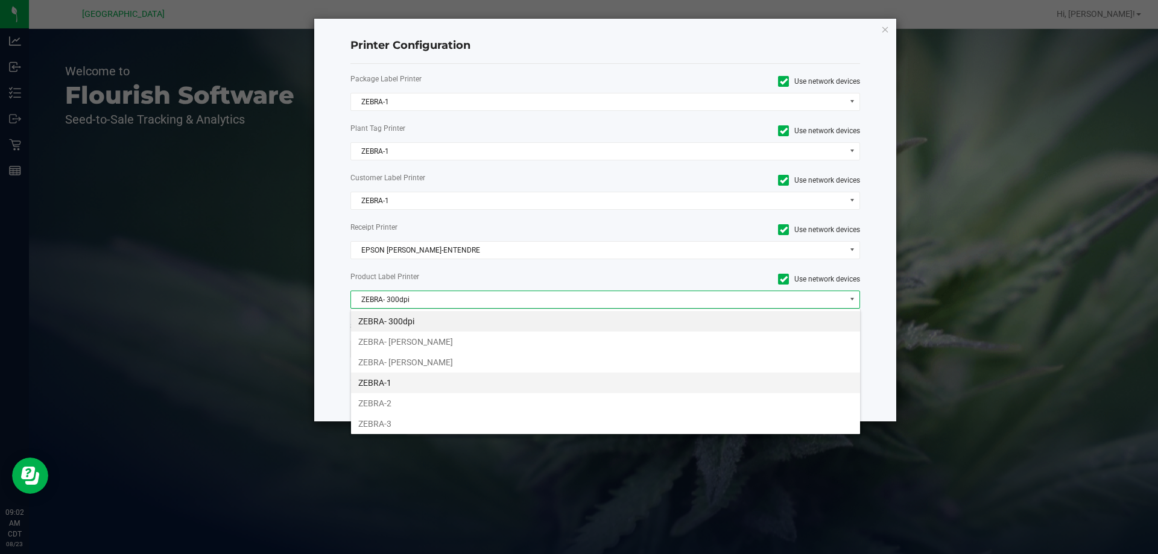
click at [399, 382] on li "ZEBRA-1" at bounding box center [605, 383] width 509 height 21
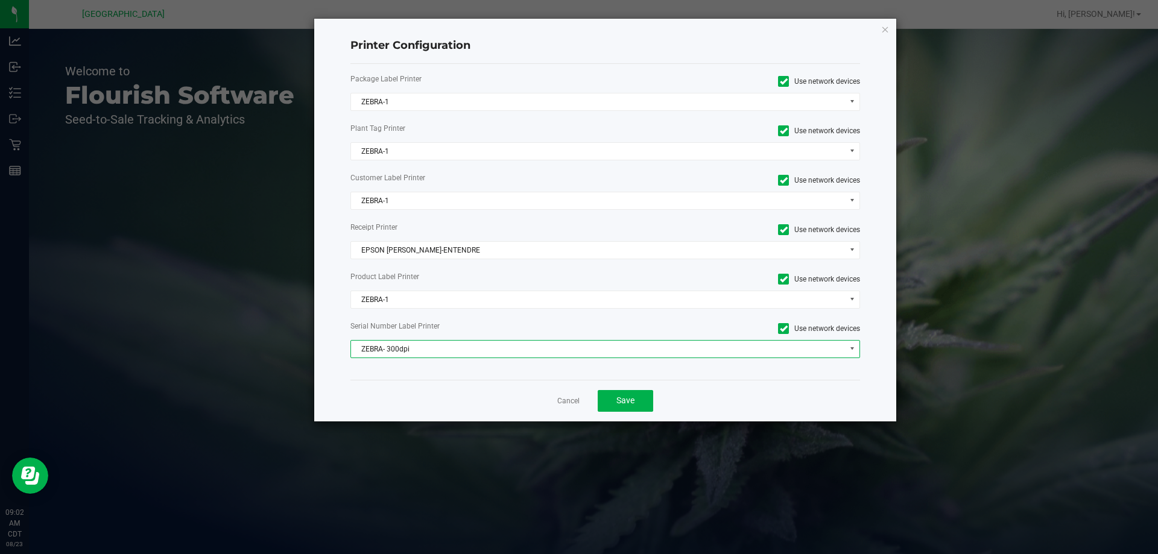
click at [446, 352] on span "ZEBRA- 300dpi" at bounding box center [598, 349] width 494 height 17
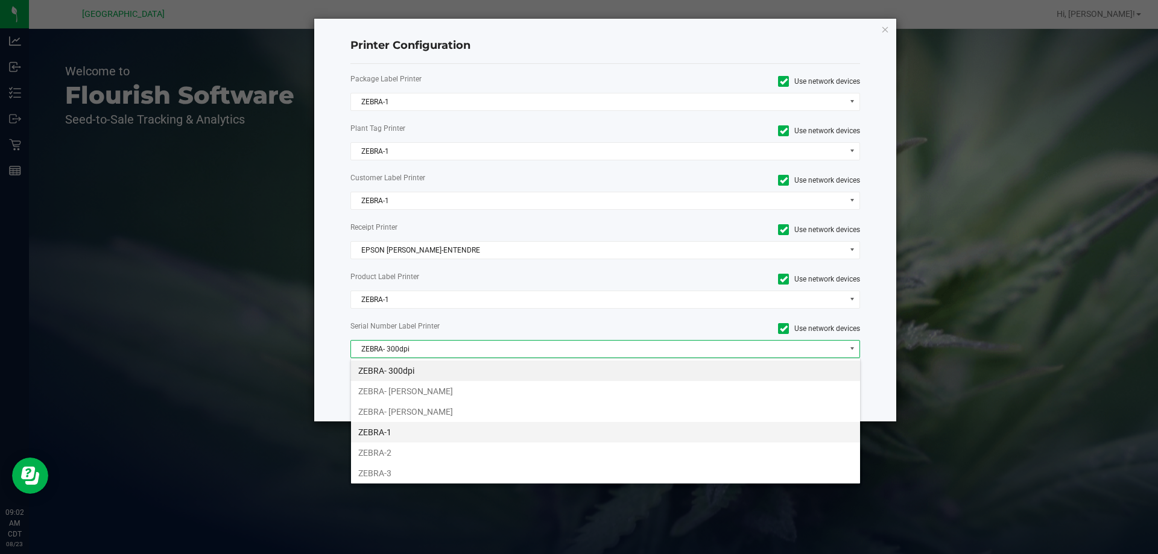
click at [391, 431] on li "ZEBRA-1" at bounding box center [605, 432] width 509 height 21
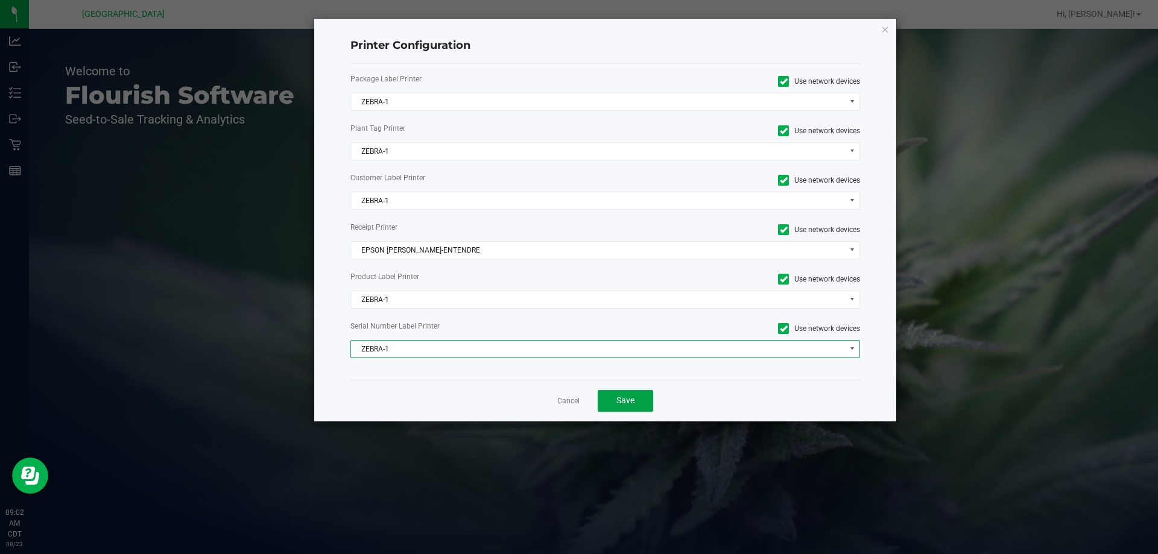
click at [621, 397] on span "Save" at bounding box center [625, 401] width 18 height 10
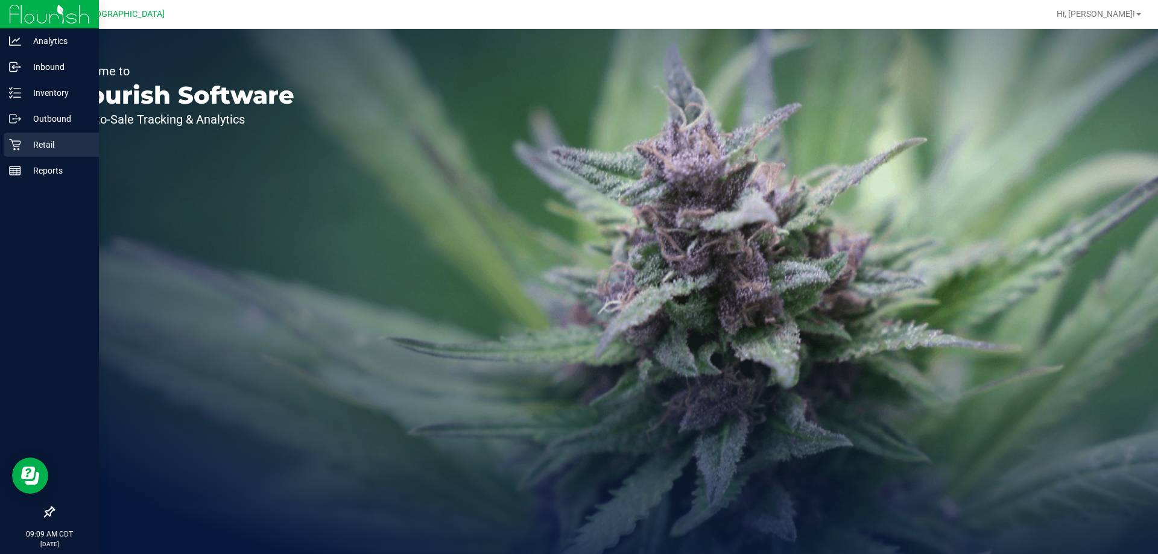
click at [45, 147] on p "Retail" at bounding box center [57, 145] width 72 height 14
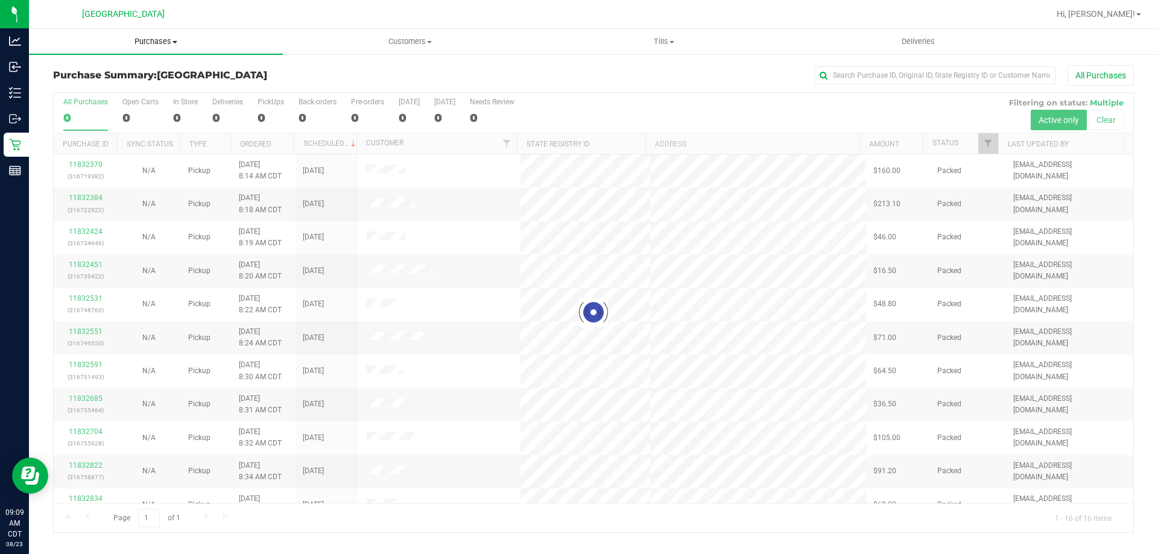
click at [154, 37] on span "Purchases" at bounding box center [156, 41] width 254 height 11
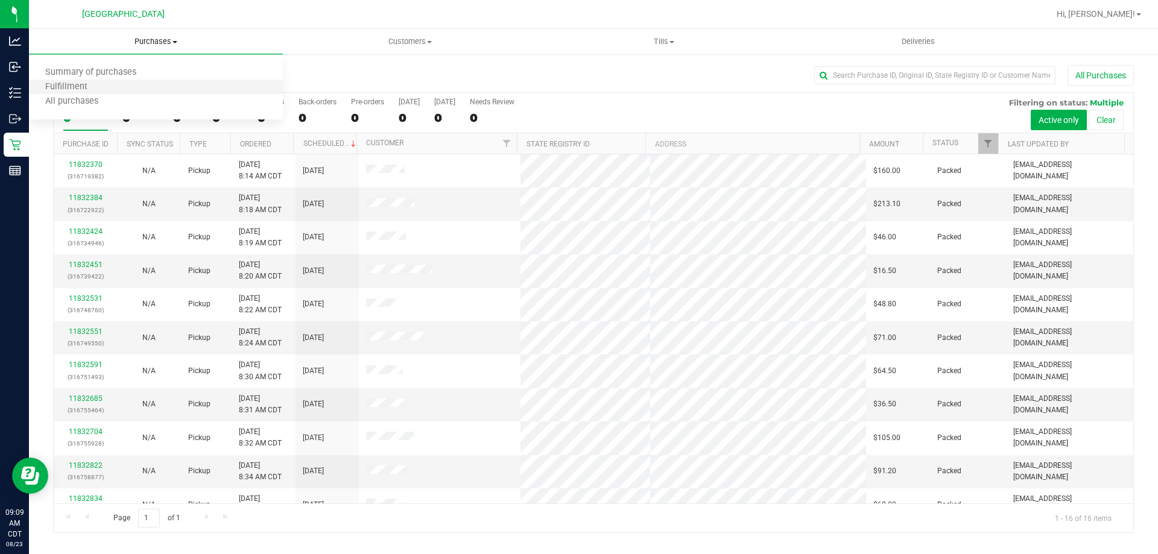
click at [141, 83] on li "Fulfillment" at bounding box center [156, 87] width 254 height 14
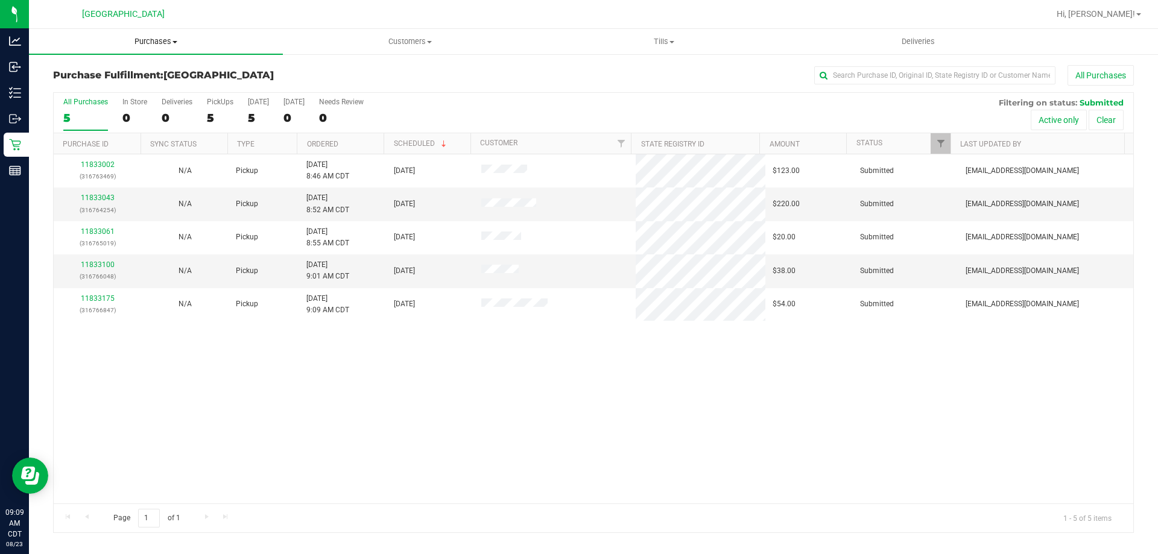
click at [162, 33] on uib-tab-heading "Purchases Summary of purchases Fulfillment All purchases" at bounding box center [156, 41] width 254 height 25
click at [91, 86] on span "Fulfillment" at bounding box center [66, 87] width 75 height 10
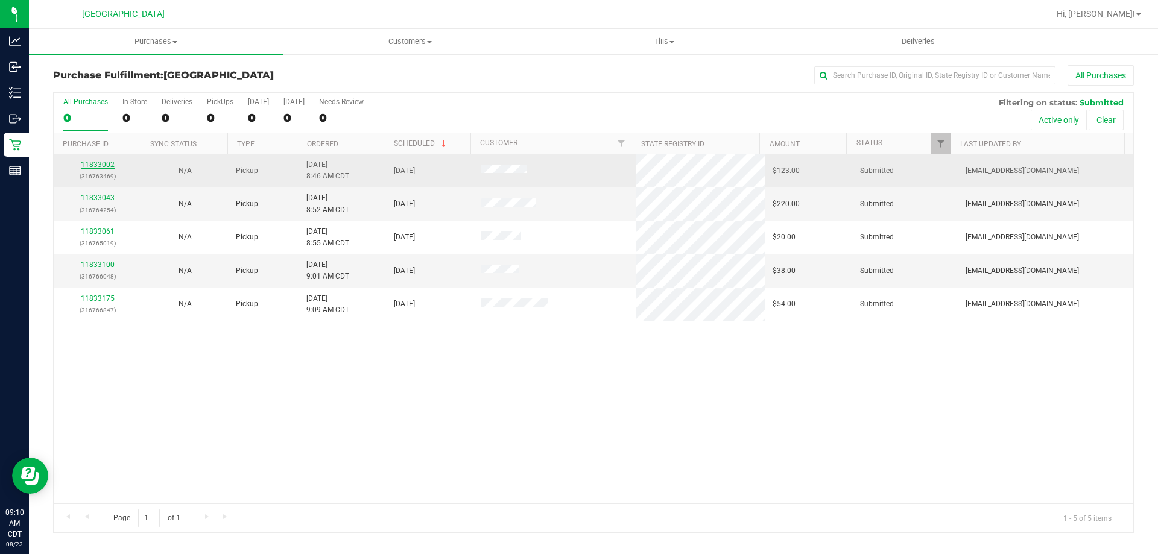
click at [84, 168] on link "11833002" at bounding box center [98, 164] width 34 height 8
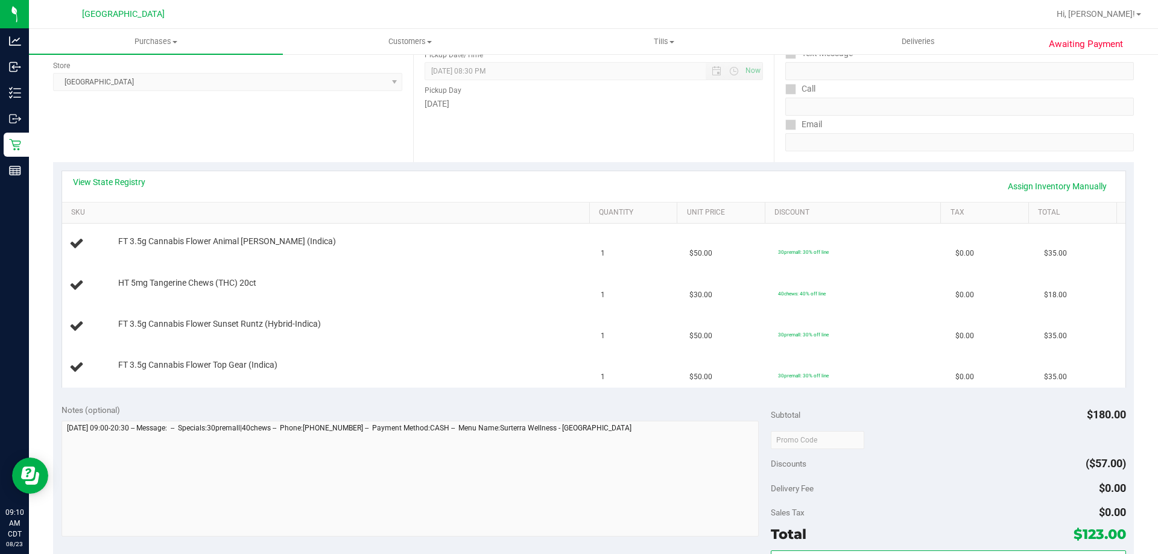
scroll to position [181, 0]
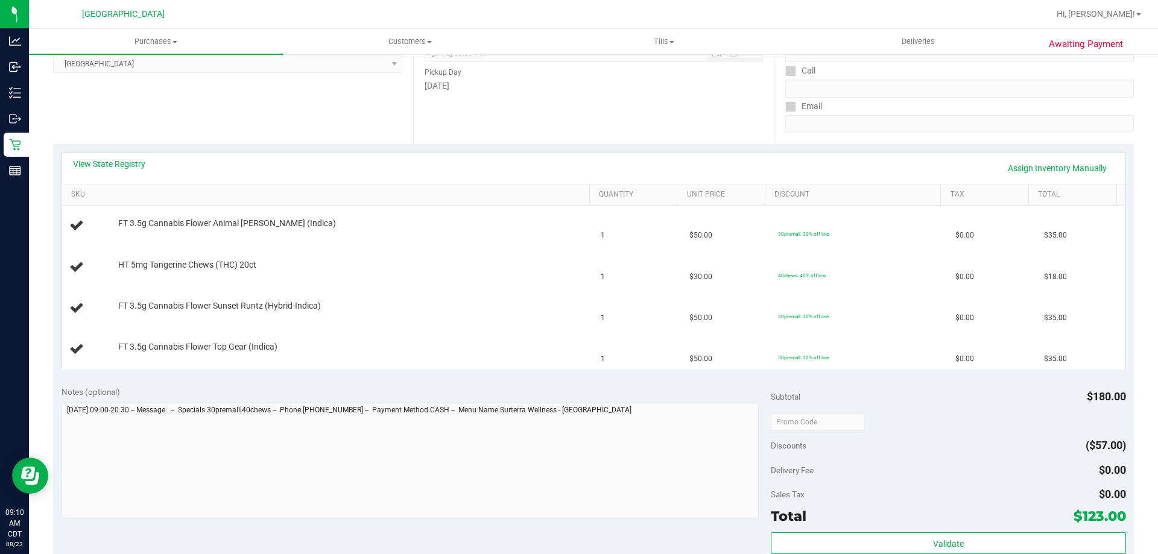
click at [145, 162] on div "View State Registry Assign Inventory Manually" at bounding box center [594, 168] width 1042 height 21
click at [131, 163] on link "View State Registry" at bounding box center [109, 164] width 72 height 12
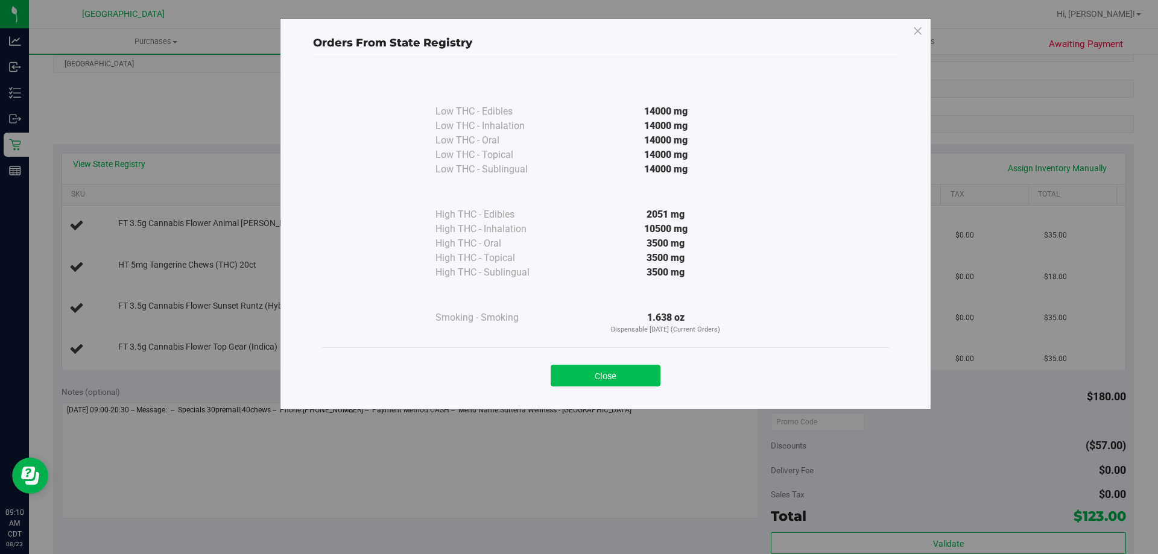
click at [606, 372] on button "Close" at bounding box center [606, 376] width 110 height 22
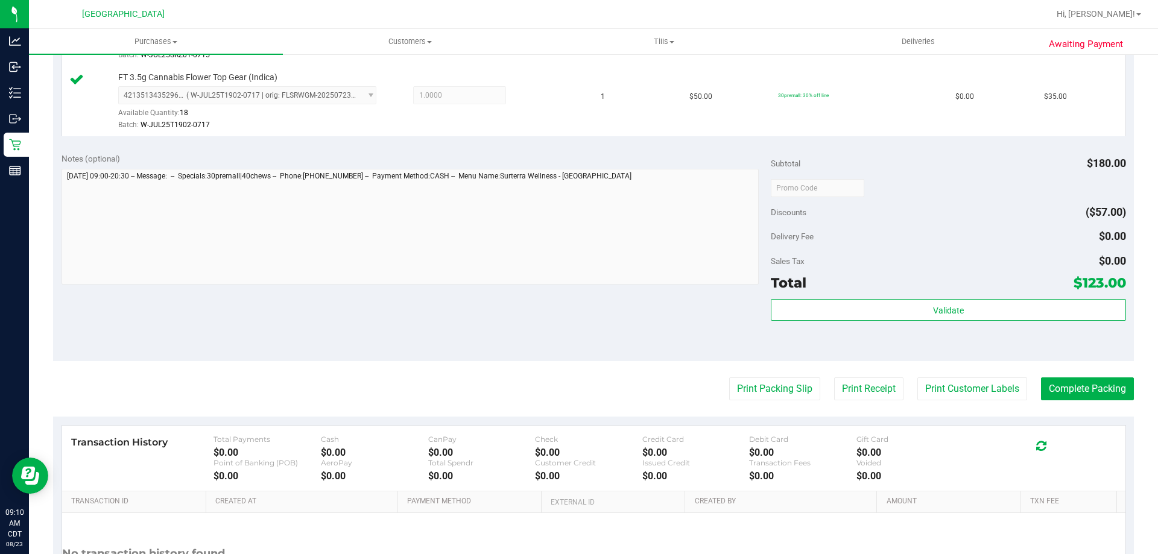
scroll to position [543, 0]
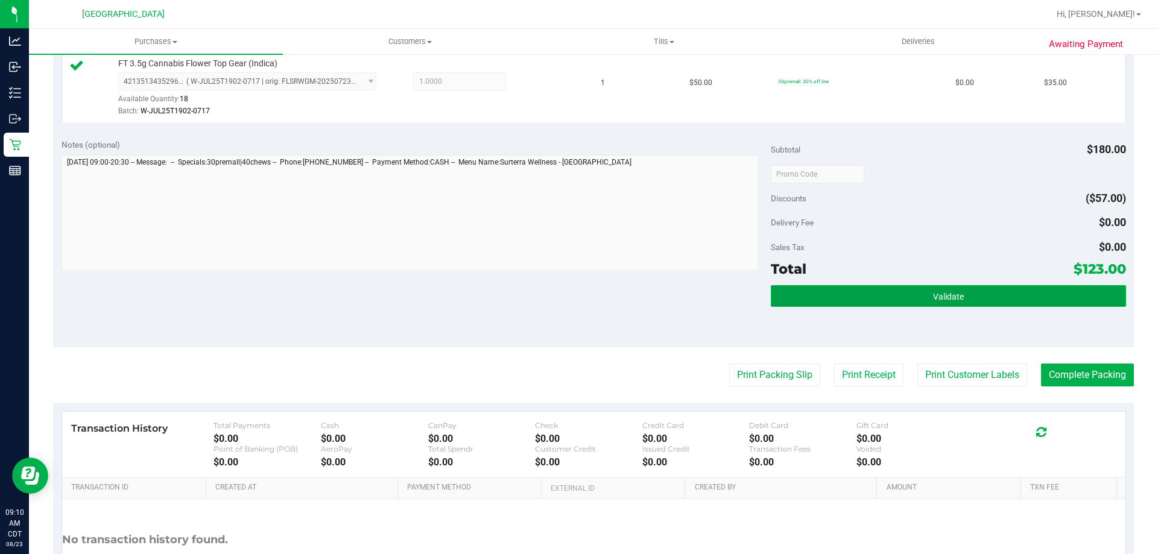
click at [823, 287] on button "Validate" at bounding box center [948, 296] width 355 height 22
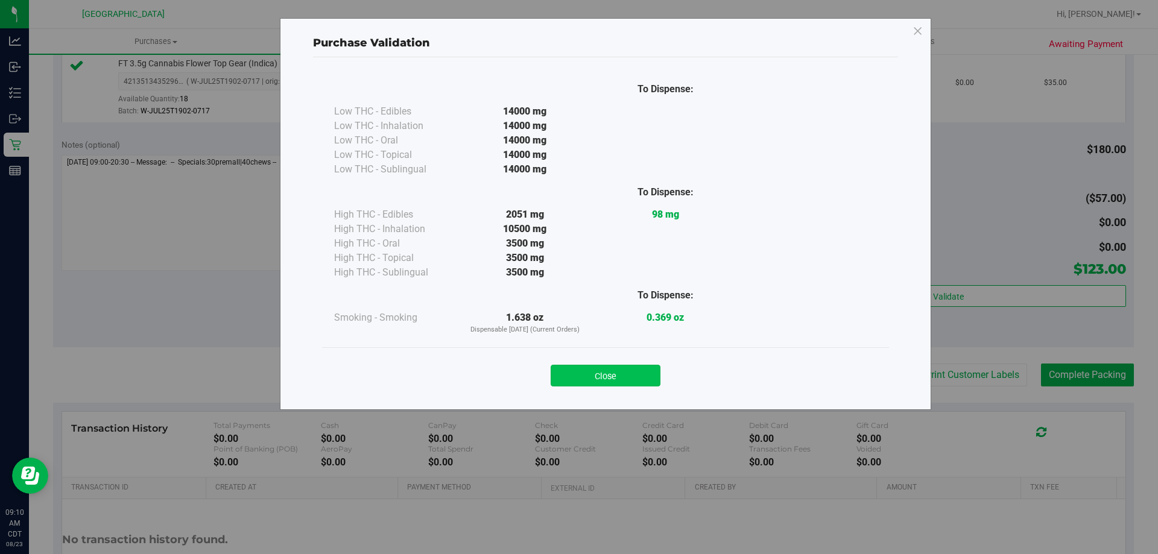
click at [600, 376] on button "Close" at bounding box center [606, 376] width 110 height 22
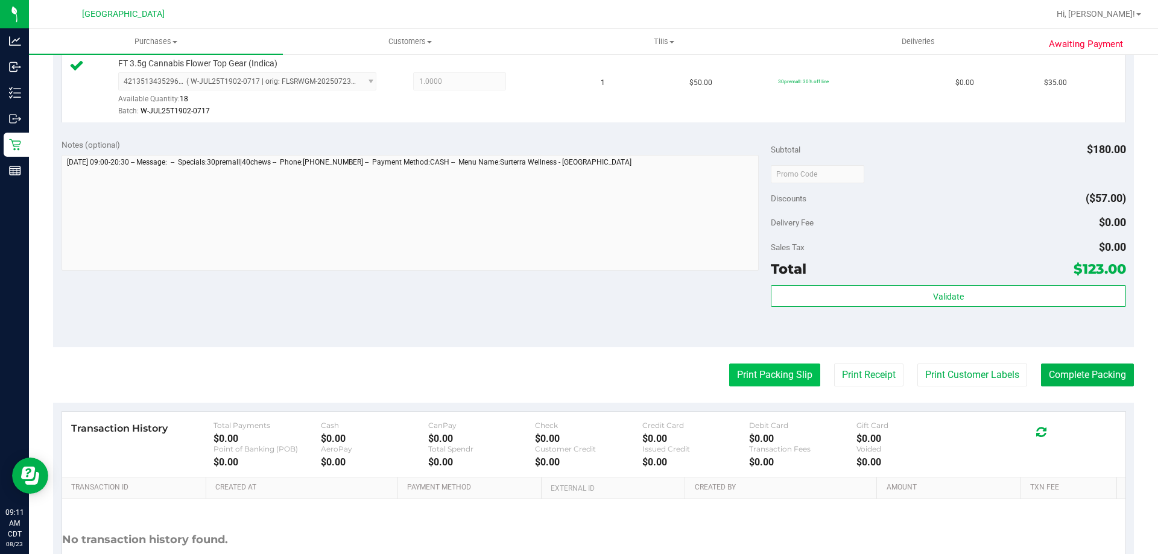
click at [797, 378] on button "Print Packing Slip" at bounding box center [774, 375] width 91 height 23
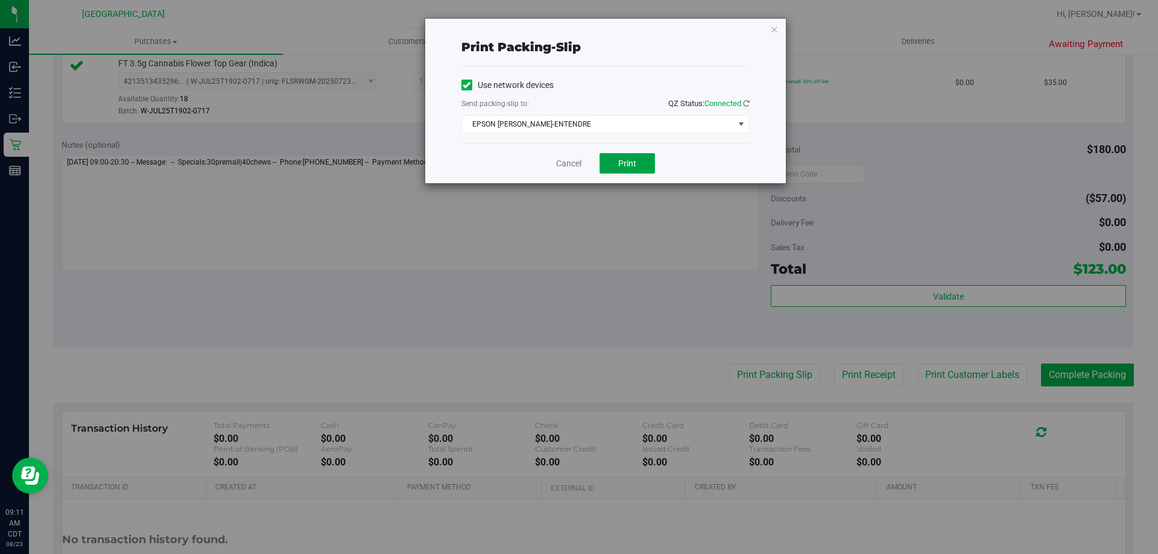
click at [619, 160] on span "Print" at bounding box center [627, 164] width 18 height 10
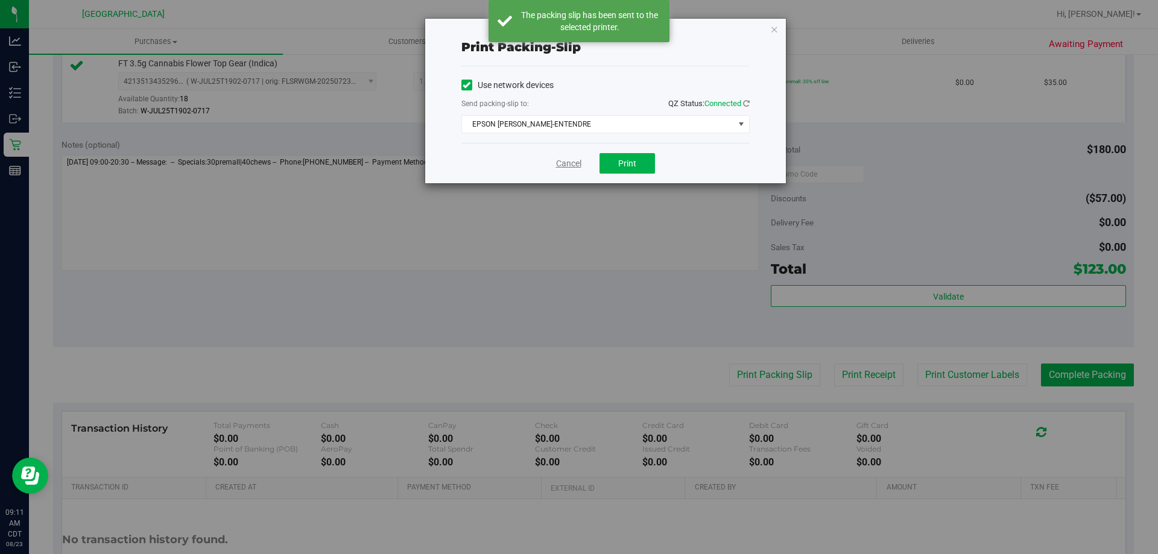
click at [562, 164] on link "Cancel" at bounding box center [568, 163] width 25 height 13
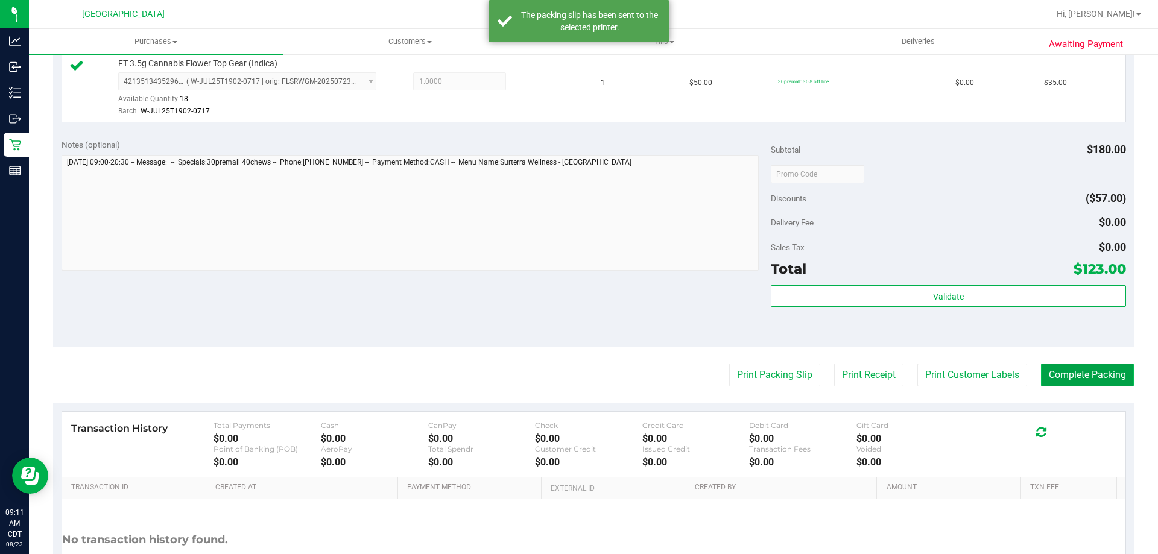
click at [1077, 375] on button "Complete Packing" at bounding box center [1087, 375] width 93 height 23
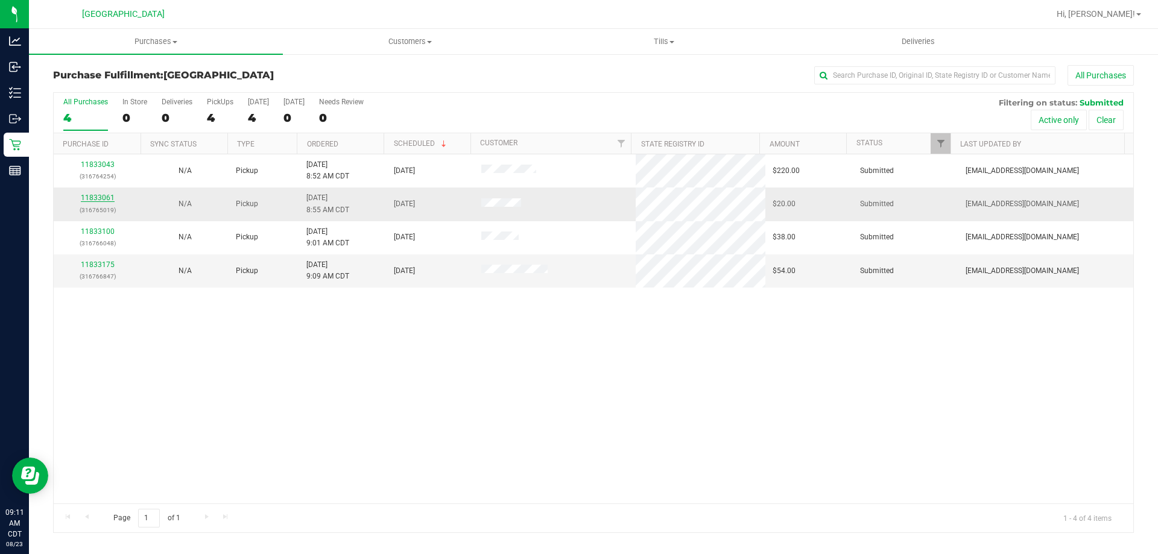
click at [98, 195] on link "11833061" at bounding box center [98, 198] width 34 height 8
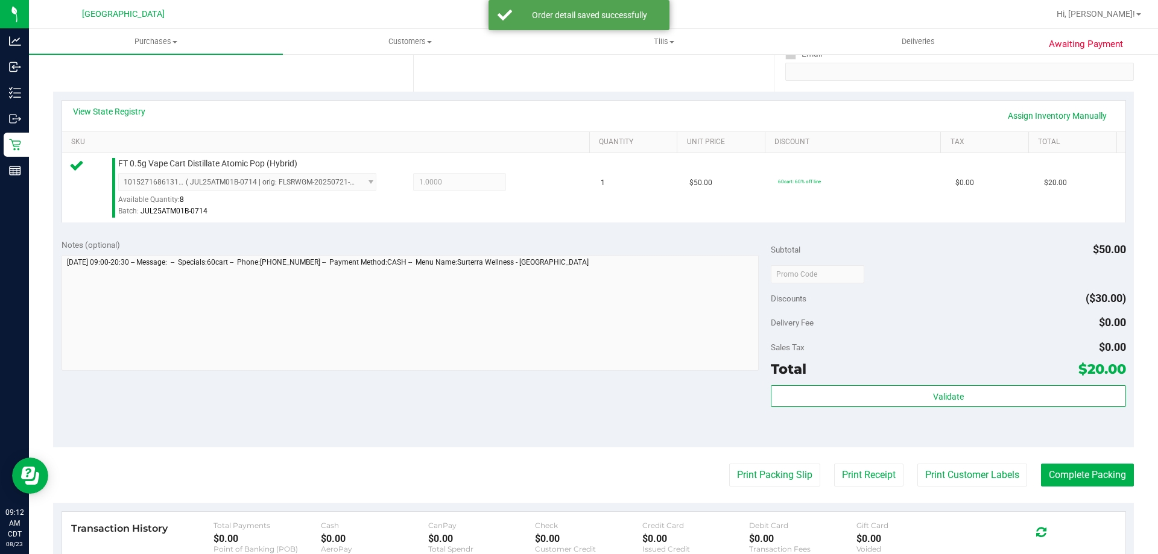
scroll to position [241, 0]
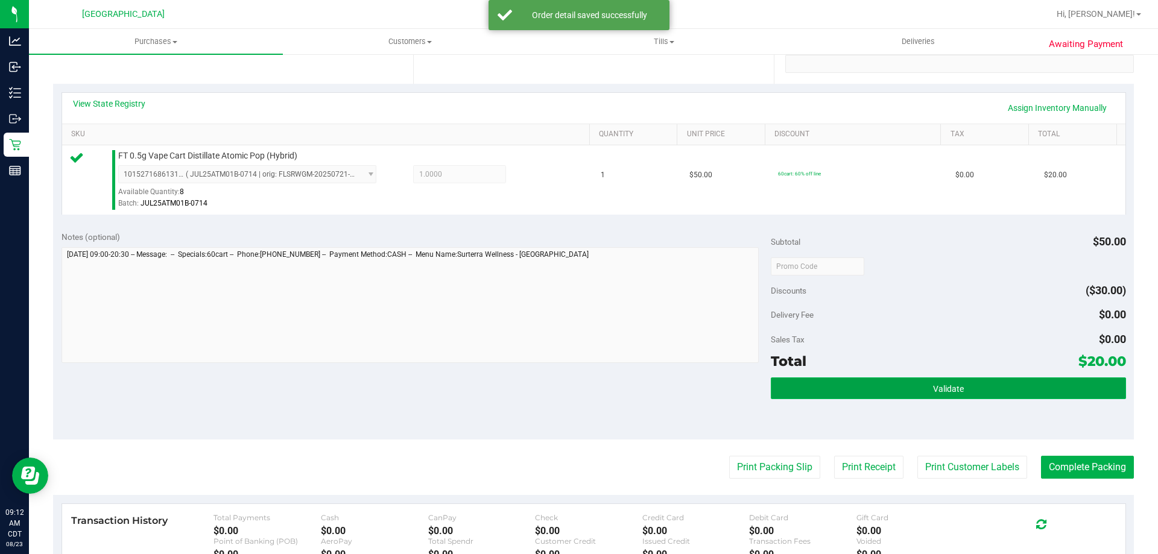
click at [893, 382] on button "Validate" at bounding box center [948, 389] width 355 height 22
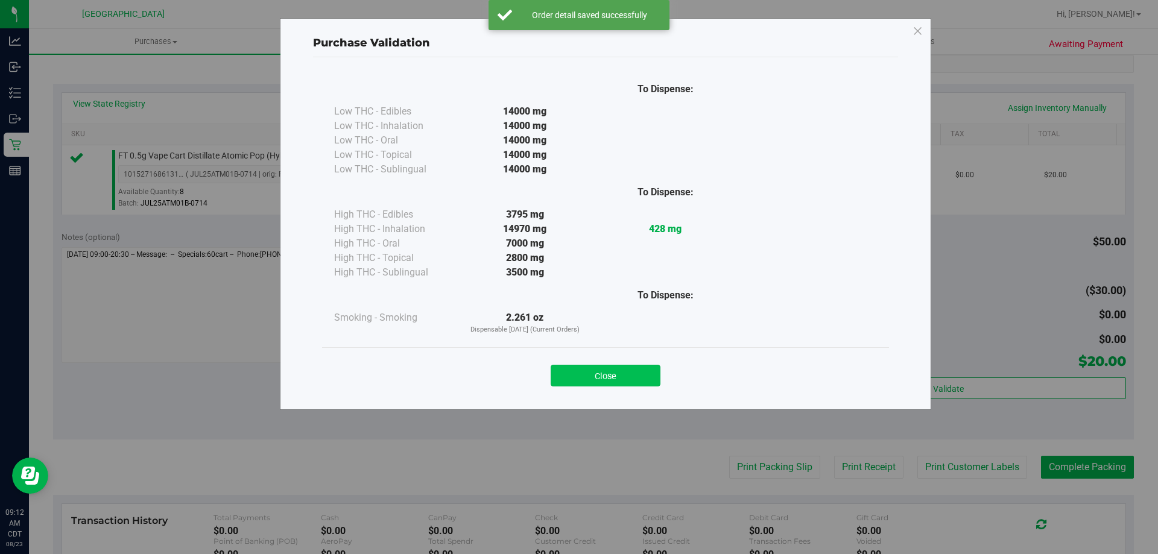
click at [615, 381] on button "Close" at bounding box center [606, 376] width 110 height 22
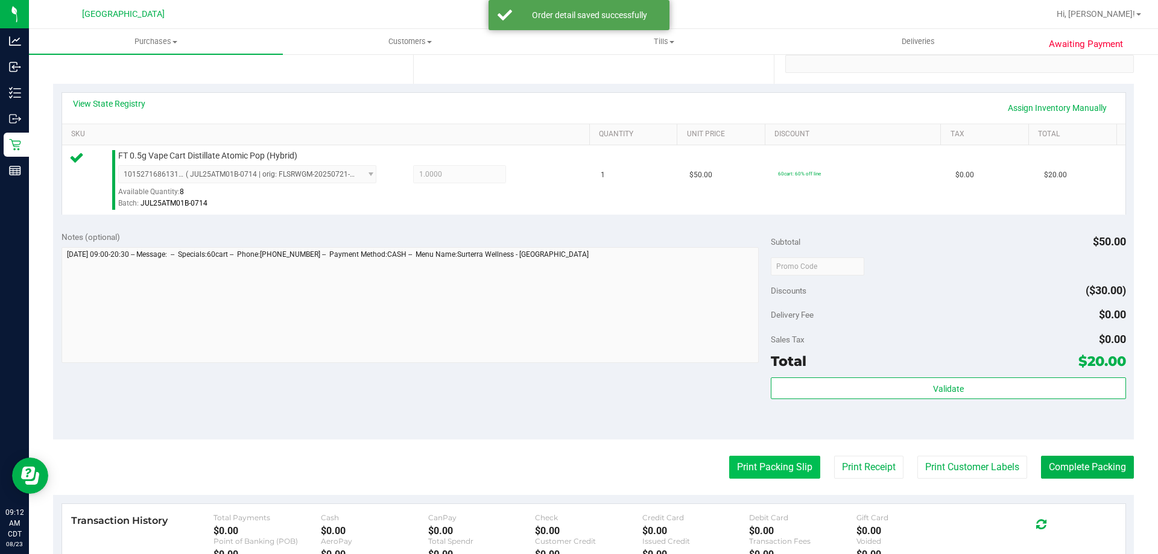
click at [760, 472] on button "Print Packing Slip" at bounding box center [774, 467] width 91 height 23
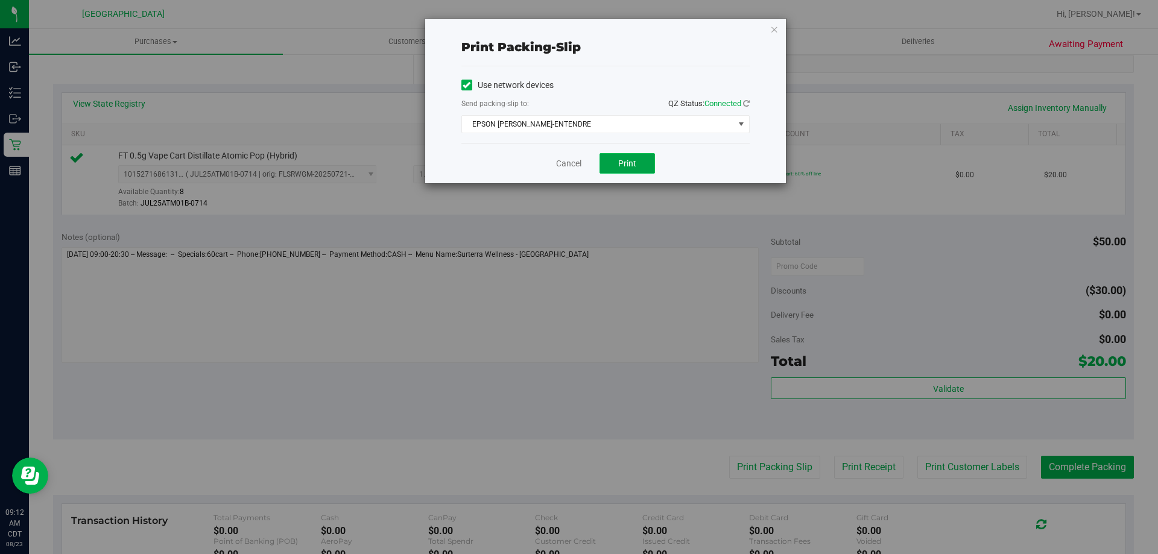
click at [622, 154] on button "Print" at bounding box center [627, 163] width 55 height 21
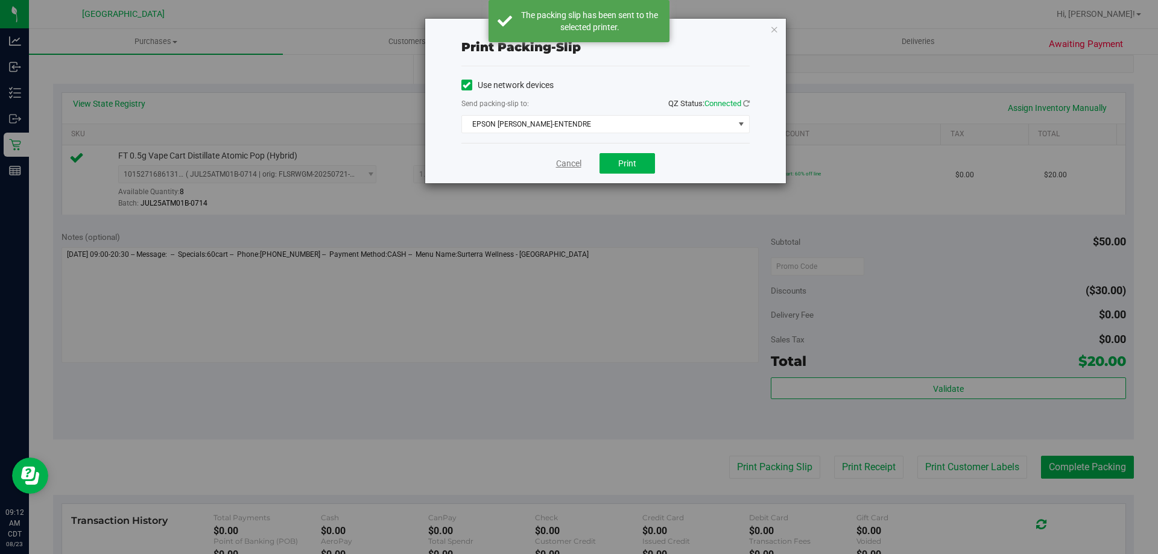
click at [558, 164] on link "Cancel" at bounding box center [568, 163] width 25 height 13
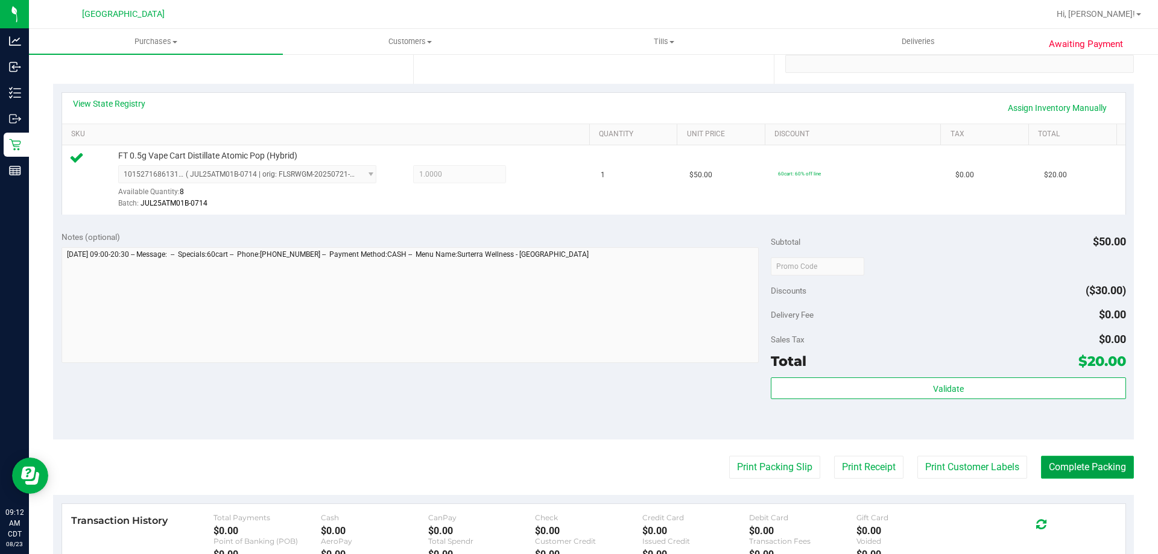
click at [1057, 460] on button "Complete Packing" at bounding box center [1087, 467] width 93 height 23
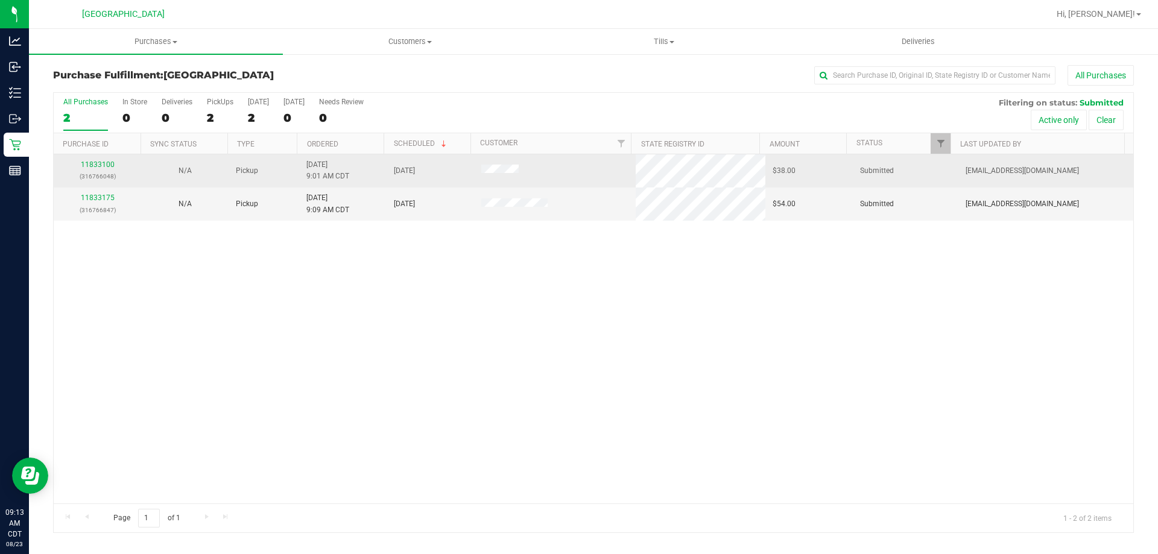
click at [103, 172] on p "(316766048)" at bounding box center [97, 176] width 73 height 11
click at [103, 163] on link "11833100" at bounding box center [98, 164] width 34 height 8
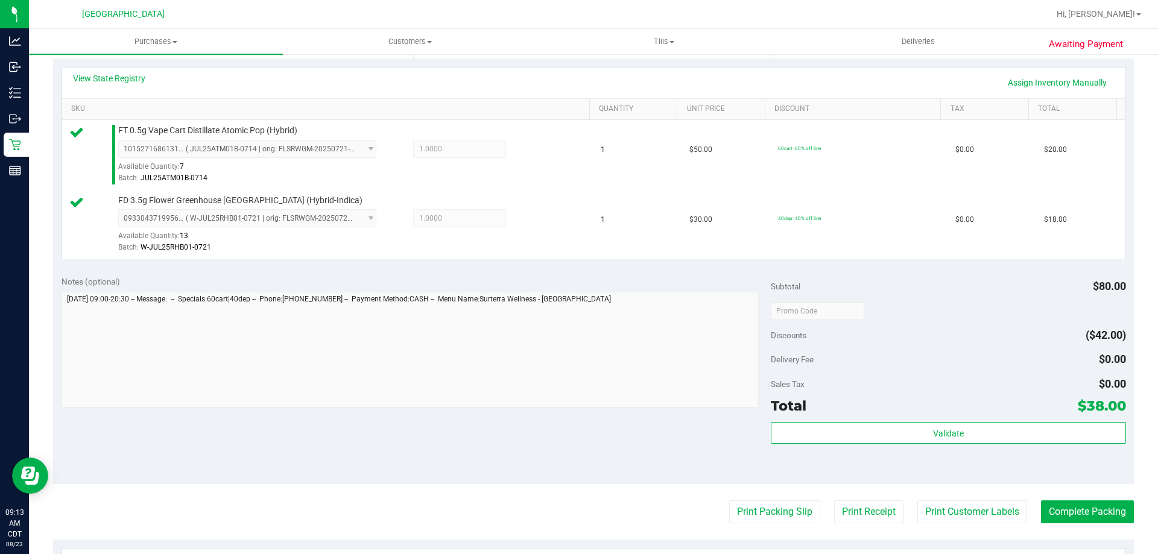
scroll to position [302, 0]
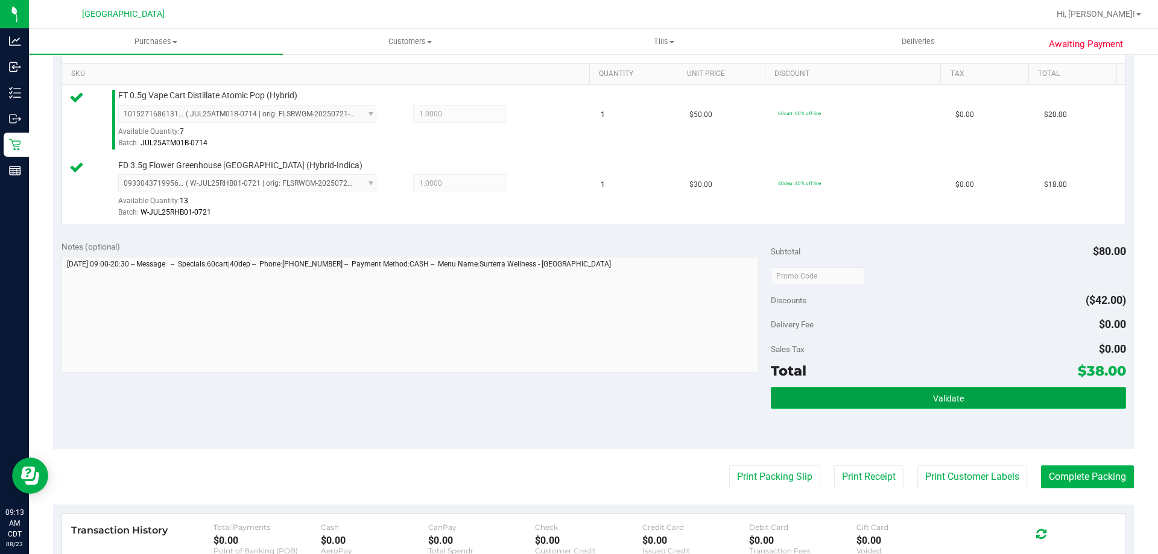
click at [861, 393] on button "Validate" at bounding box center [948, 398] width 355 height 22
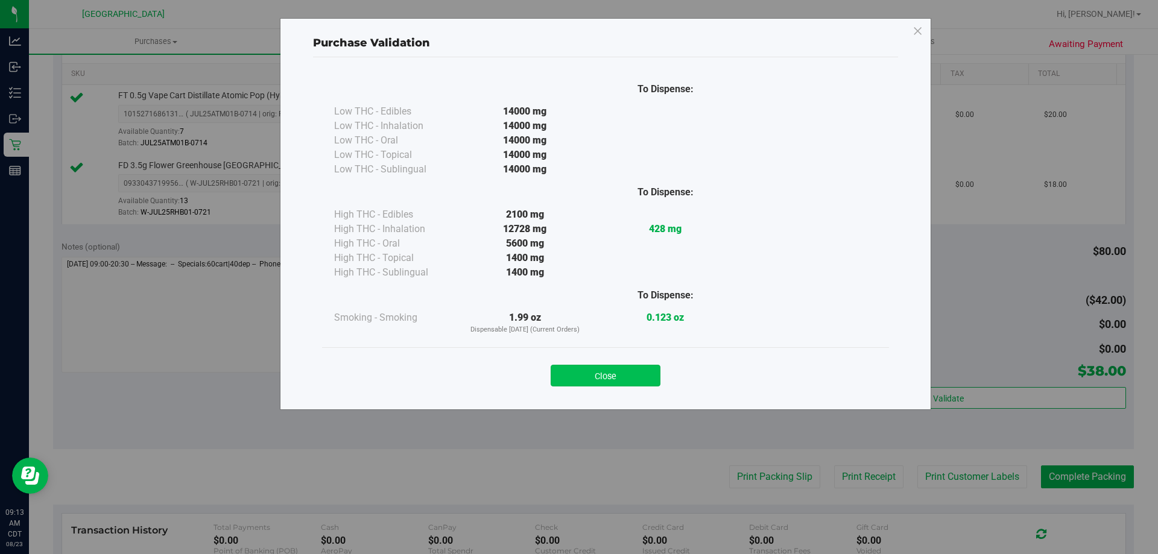
click at [590, 379] on button "Close" at bounding box center [606, 376] width 110 height 22
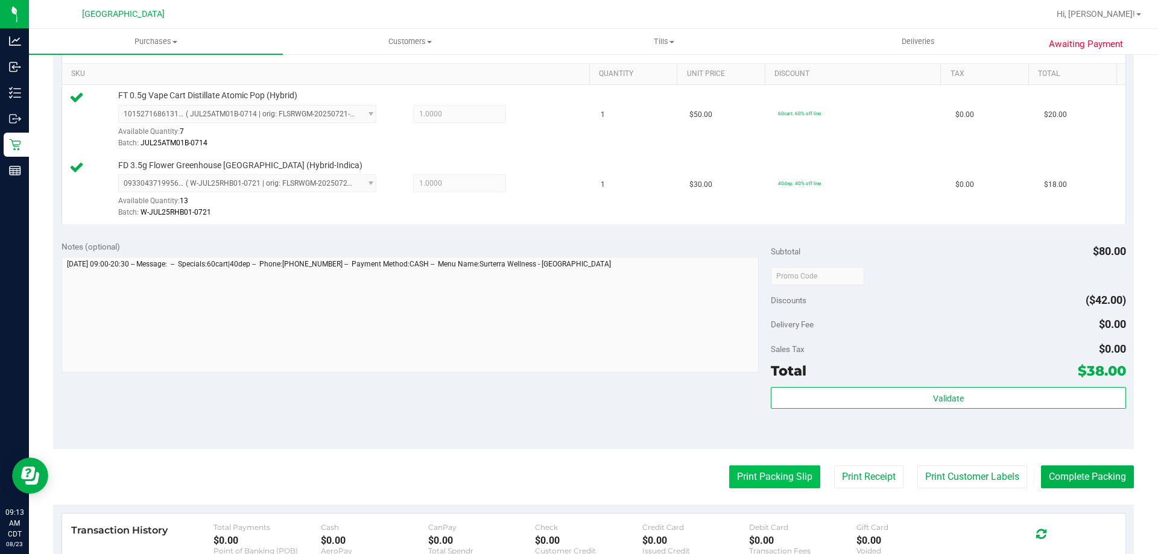
click at [729, 478] on button "Print Packing Slip" at bounding box center [774, 477] width 91 height 23
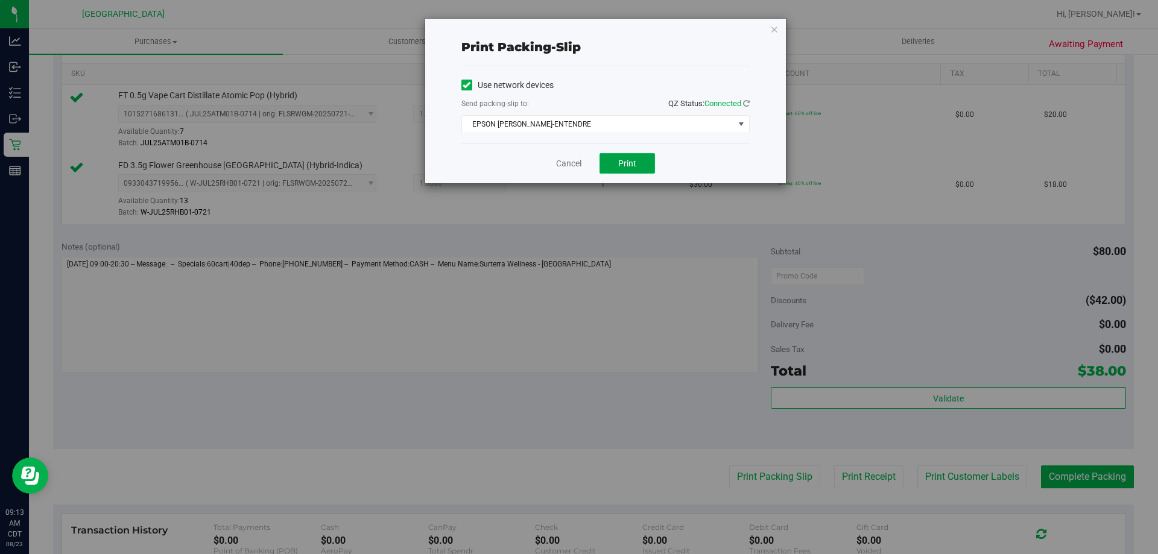
click at [626, 156] on button "Print" at bounding box center [627, 163] width 55 height 21
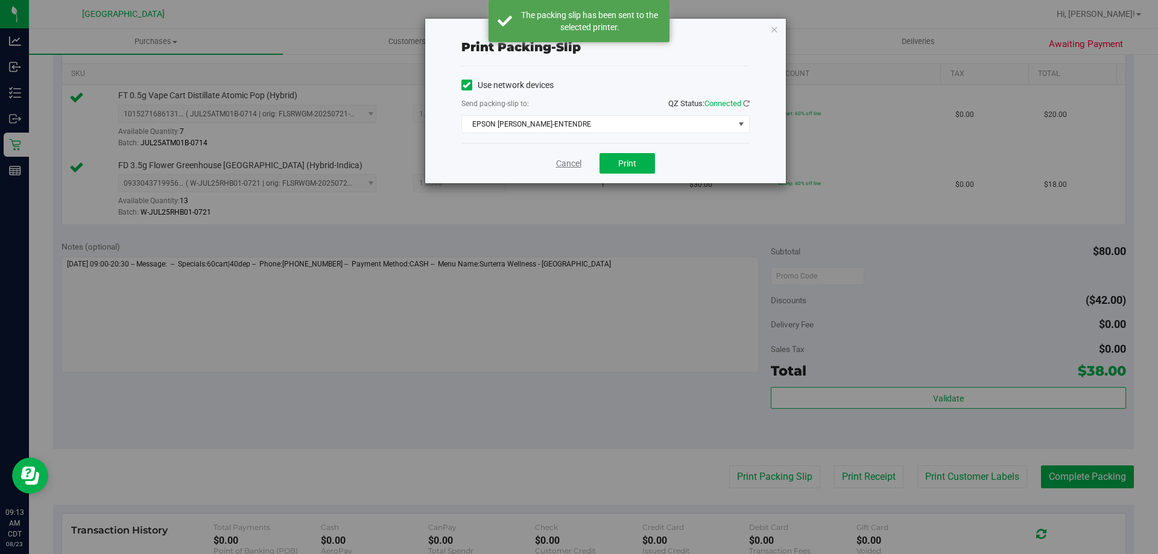
click at [568, 161] on link "Cancel" at bounding box center [568, 163] width 25 height 13
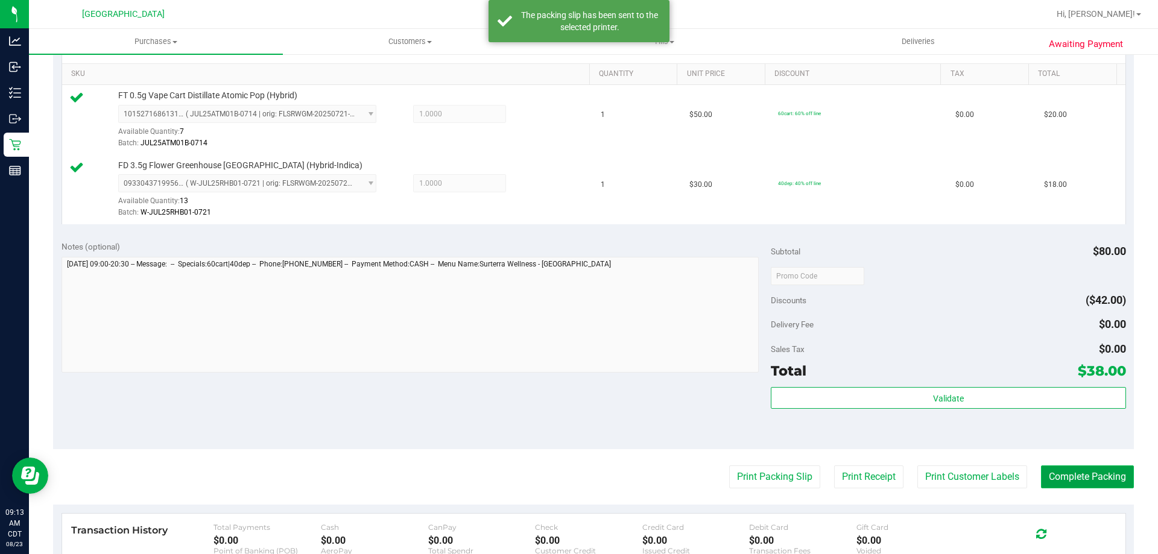
click at [1073, 481] on button "Complete Packing" at bounding box center [1087, 477] width 93 height 23
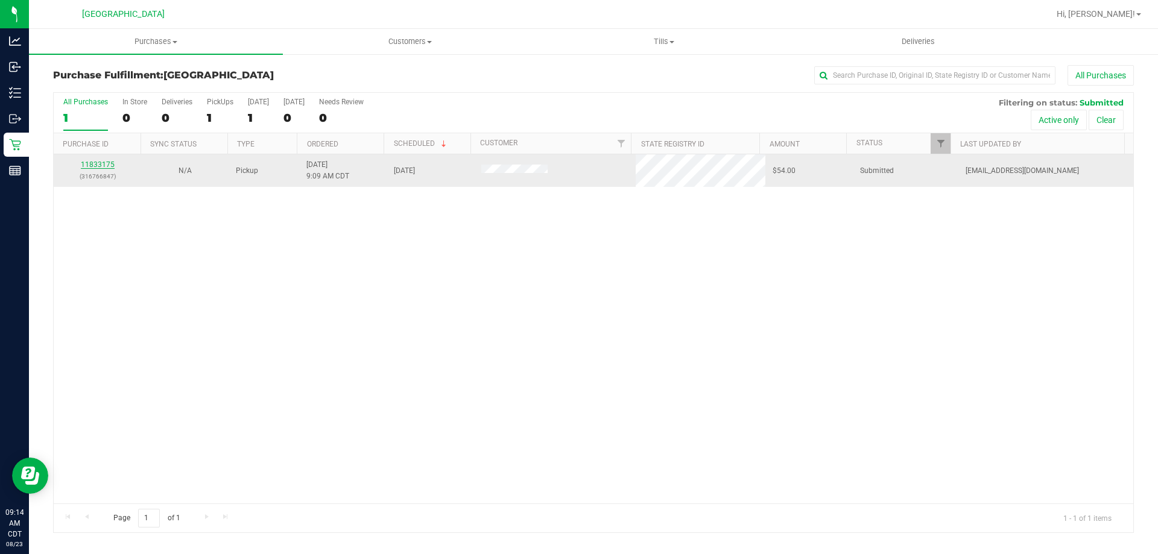
click at [107, 160] on link "11833175" at bounding box center [98, 164] width 34 height 8
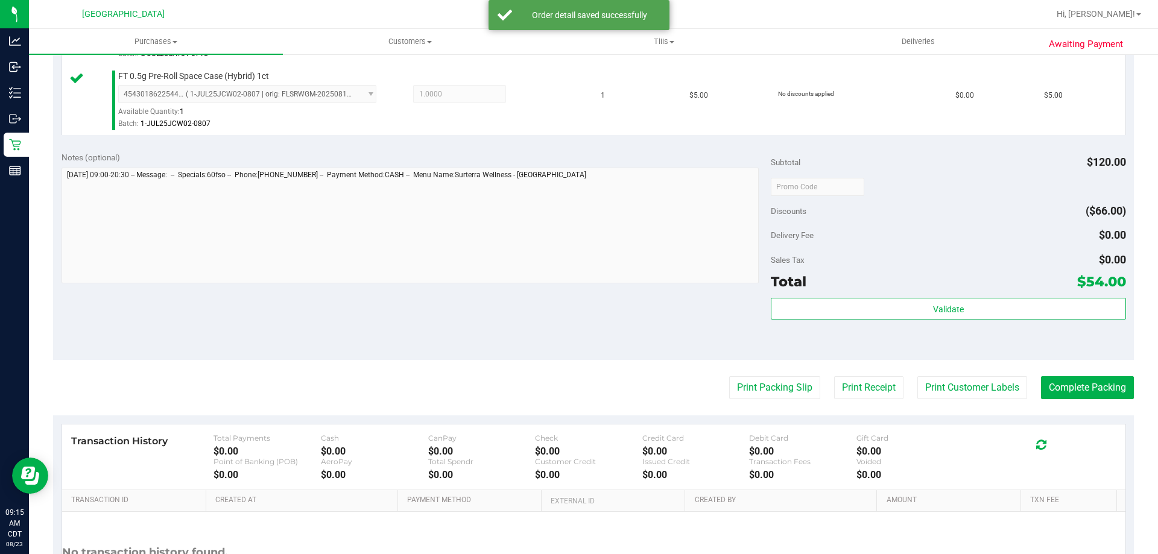
scroll to position [603, 0]
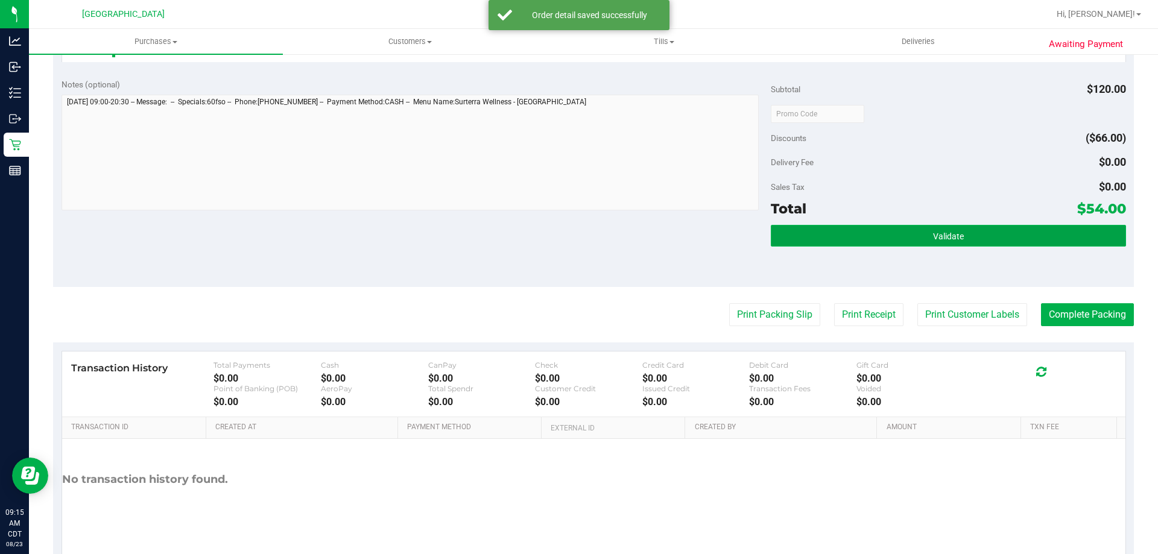
click at [831, 229] on button "Validate" at bounding box center [948, 236] width 355 height 22
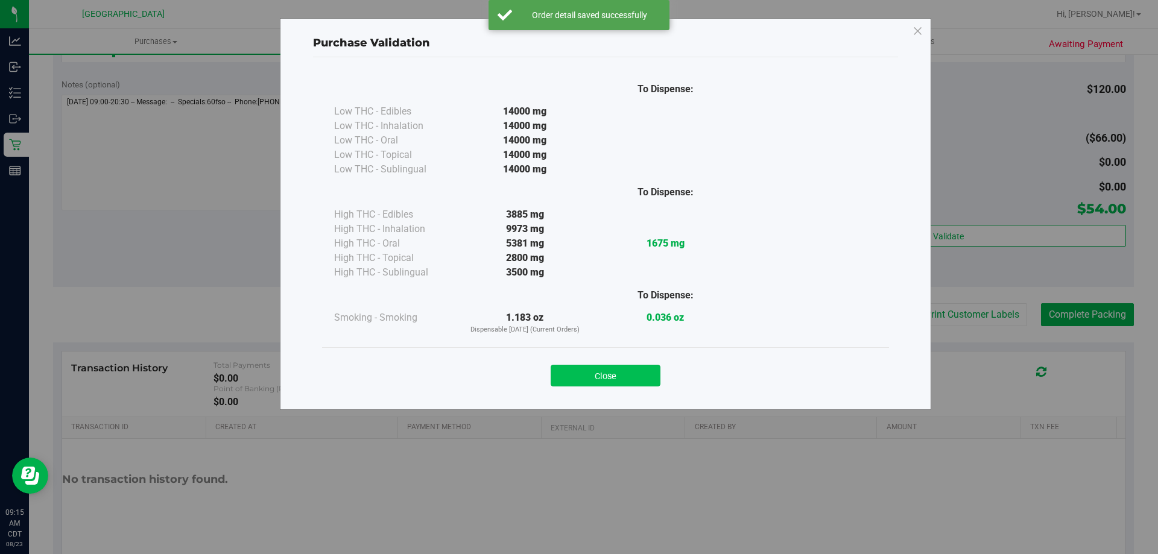
click at [616, 383] on button "Close" at bounding box center [606, 376] width 110 height 22
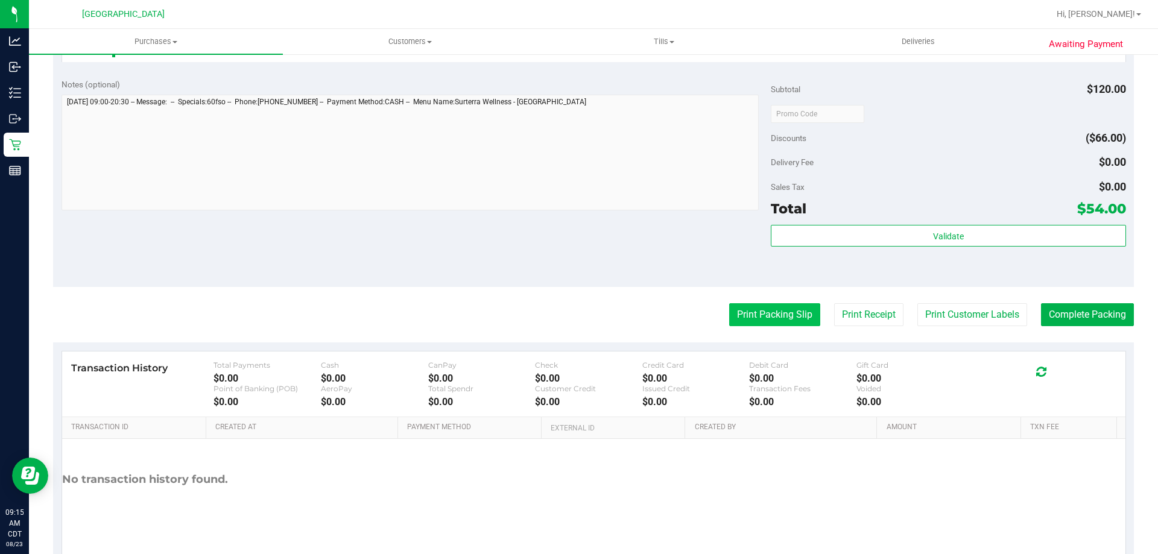
click at [777, 318] on button "Print Packing Slip" at bounding box center [774, 314] width 91 height 23
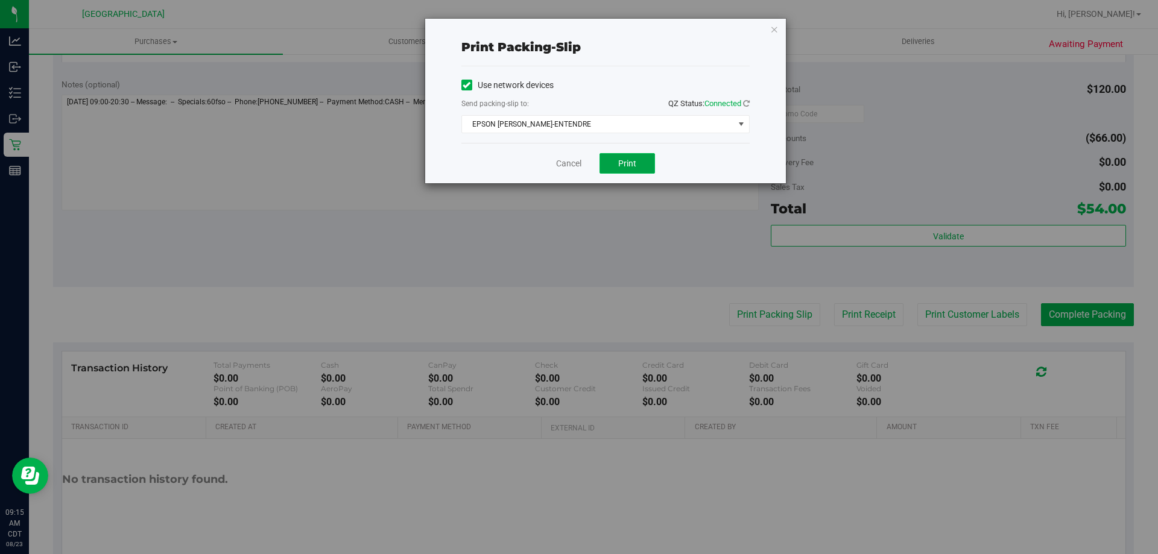
click at [637, 171] on button "Print" at bounding box center [627, 163] width 55 height 21
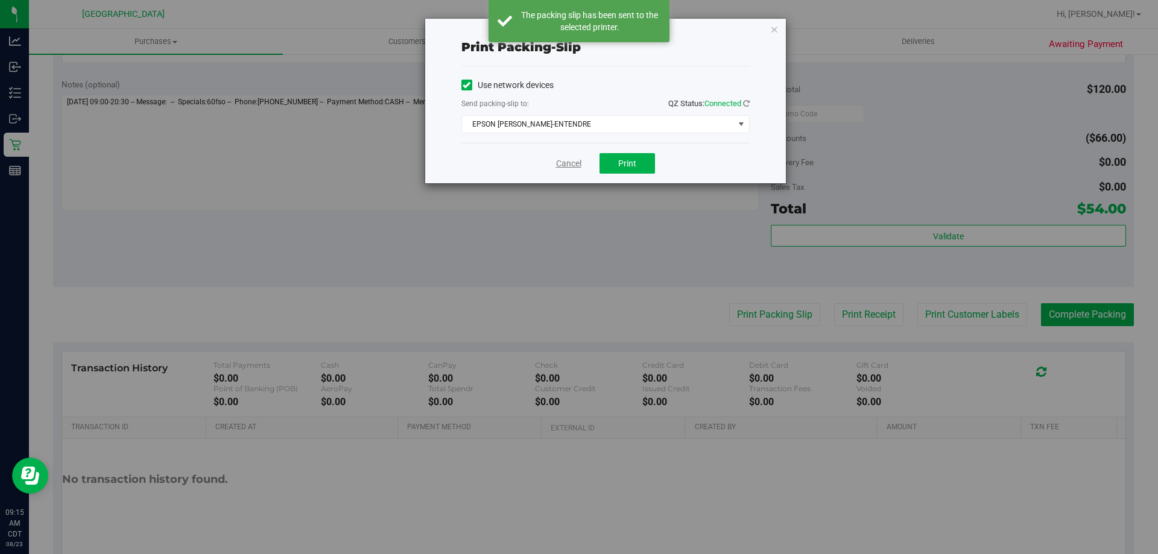
click at [569, 162] on link "Cancel" at bounding box center [568, 163] width 25 height 13
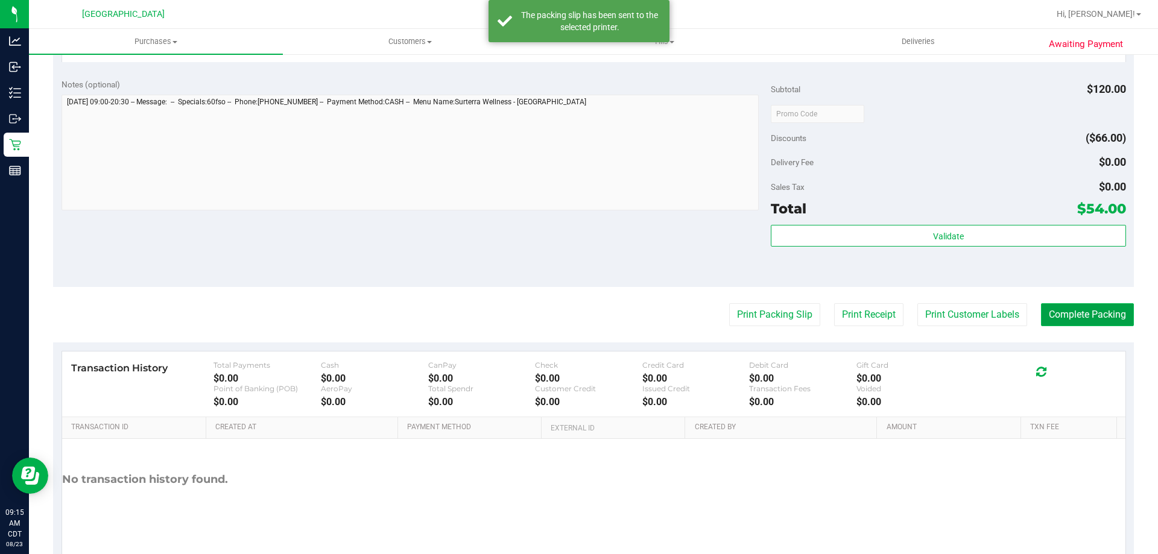
click at [1101, 312] on button "Complete Packing" at bounding box center [1087, 314] width 93 height 23
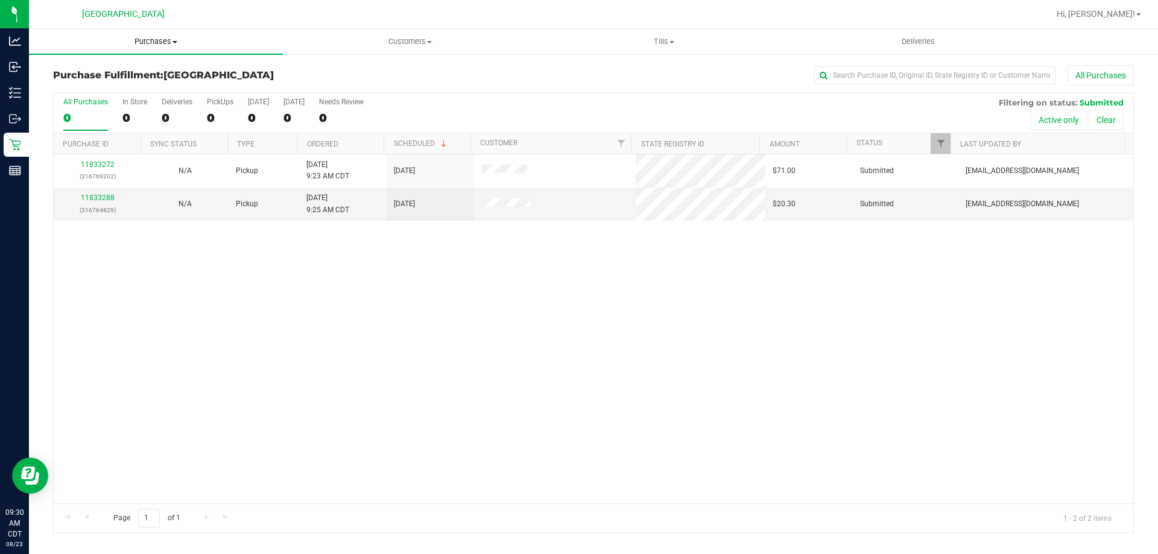
click at [158, 45] on span "Purchases" at bounding box center [156, 41] width 254 height 11
click at [133, 86] on li "Fulfillment" at bounding box center [156, 87] width 254 height 14
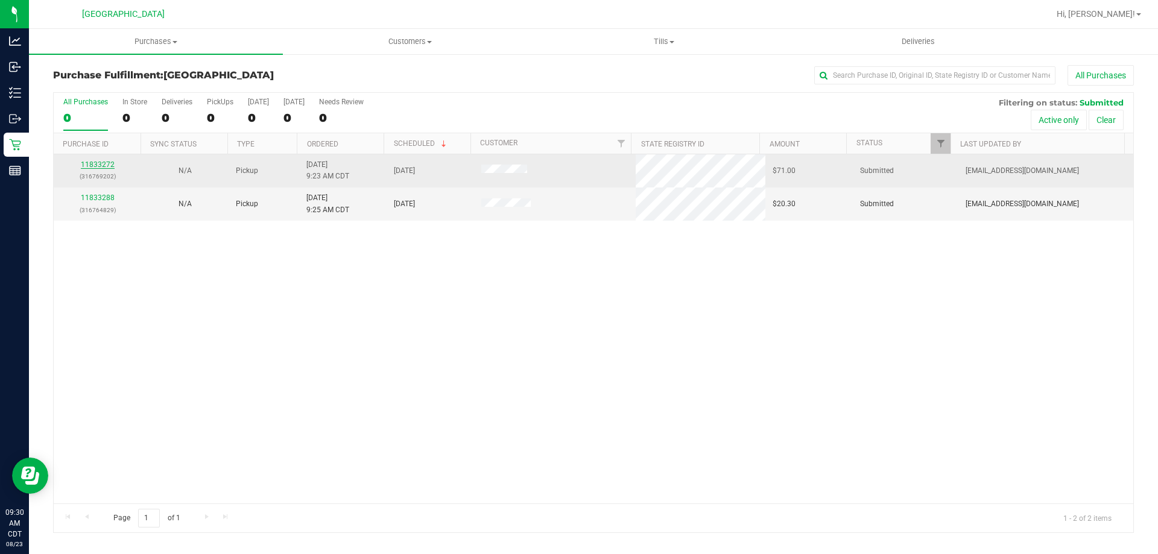
click at [106, 163] on link "11833272" at bounding box center [98, 164] width 34 height 8
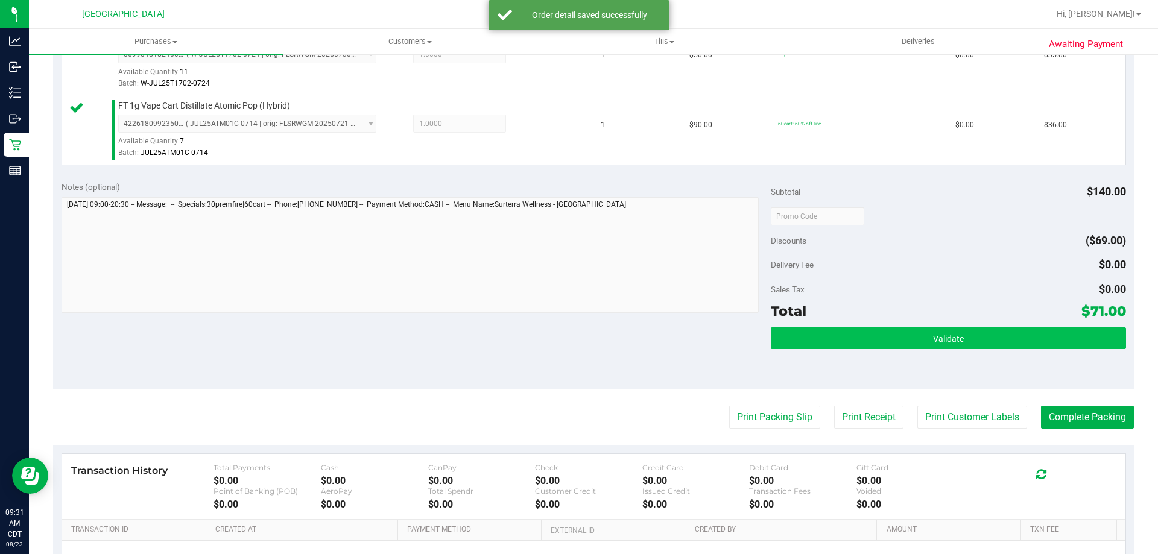
scroll to position [362, 0]
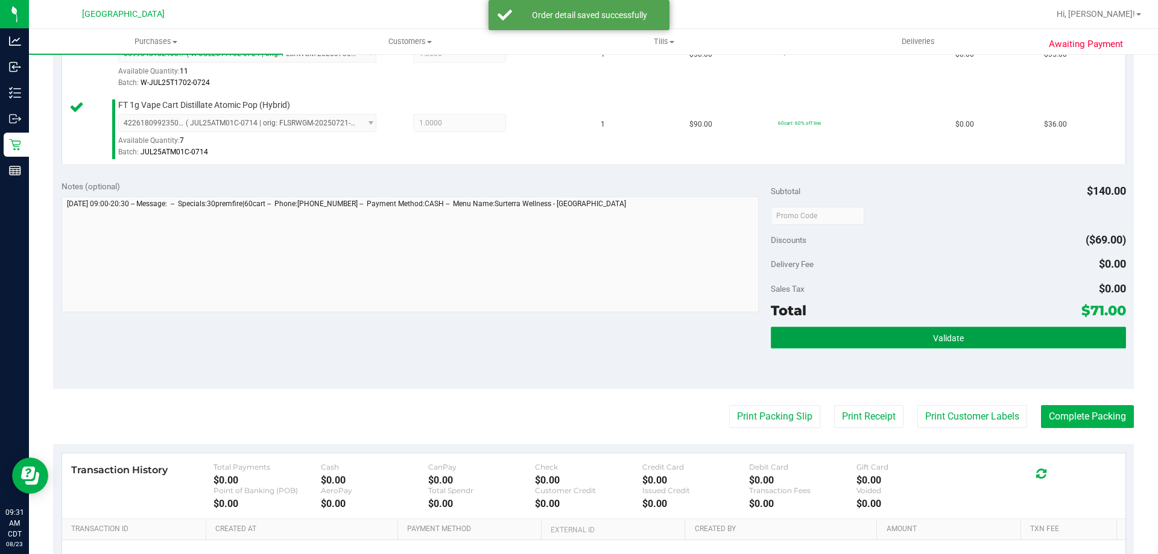
click at [873, 345] on button "Validate" at bounding box center [948, 338] width 355 height 22
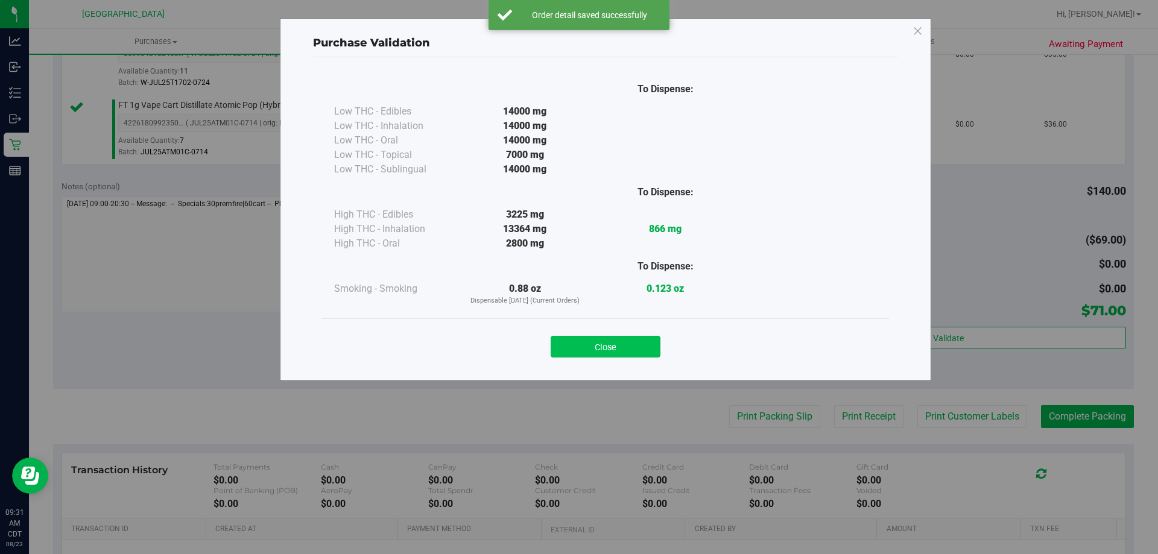
click at [616, 347] on button "Close" at bounding box center [606, 347] width 110 height 22
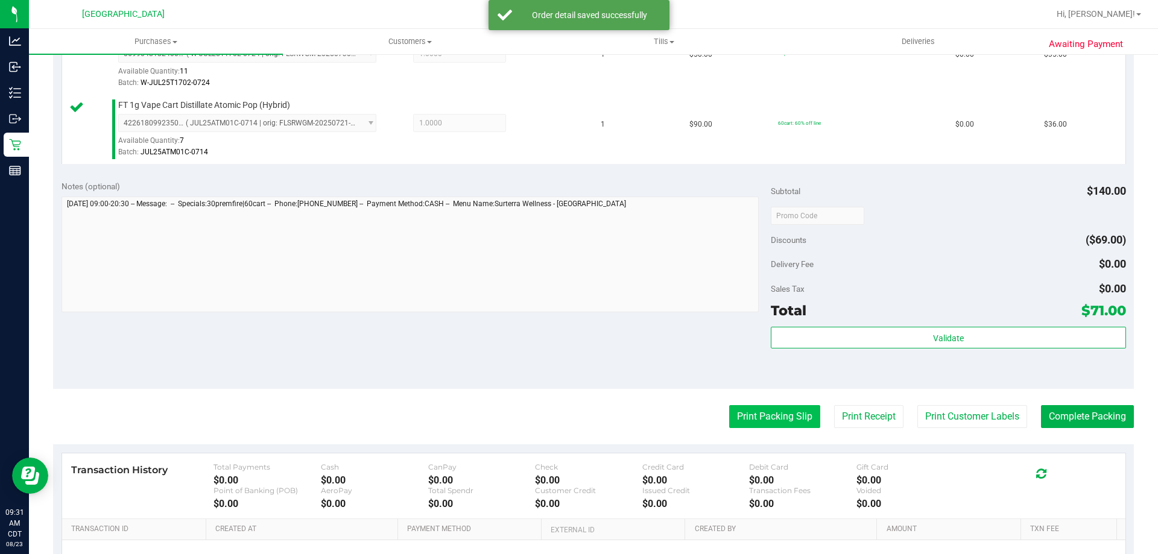
click at [756, 424] on button "Print Packing Slip" at bounding box center [774, 416] width 91 height 23
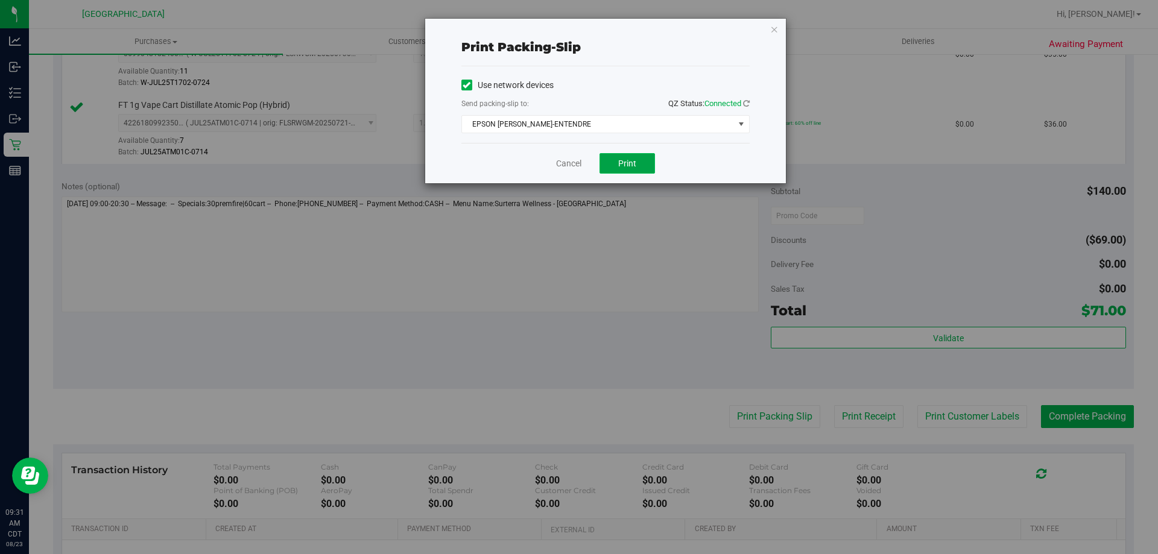
click at [641, 169] on button "Print" at bounding box center [627, 163] width 55 height 21
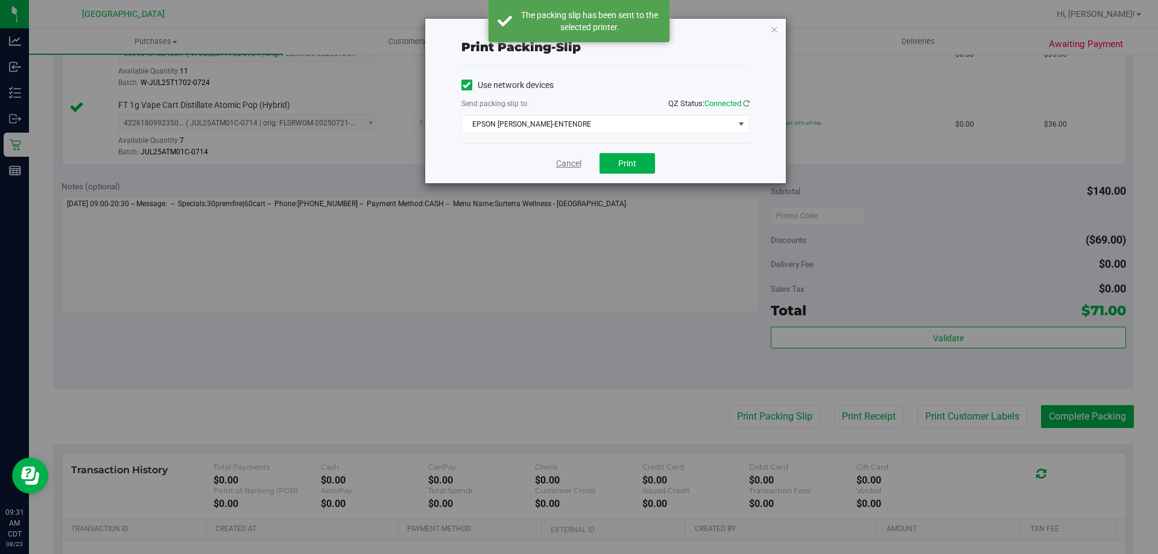
click at [567, 166] on link "Cancel" at bounding box center [568, 163] width 25 height 13
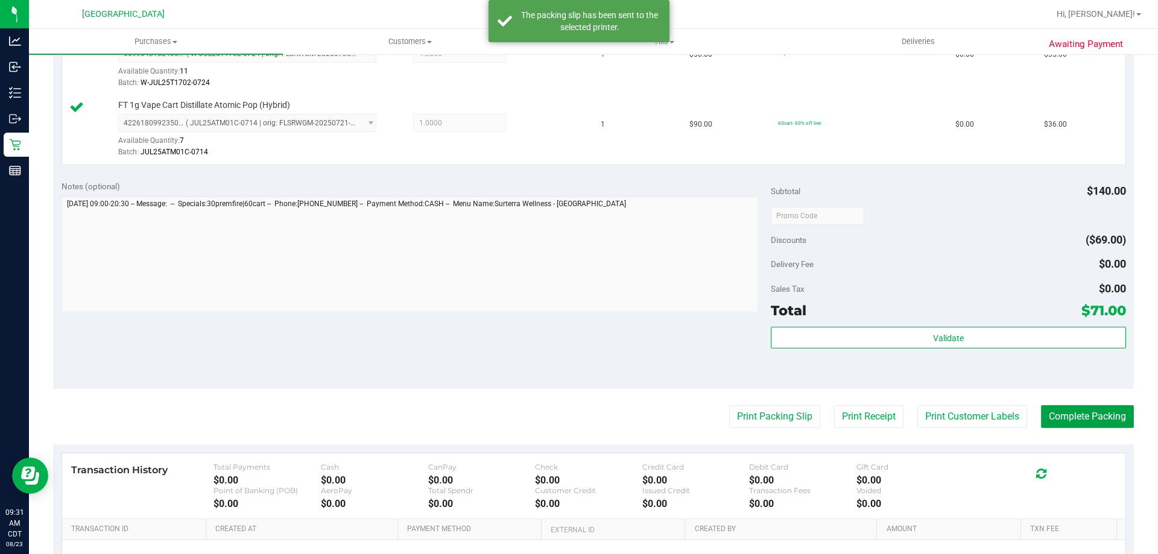
click at [1056, 418] on button "Complete Packing" at bounding box center [1087, 416] width 93 height 23
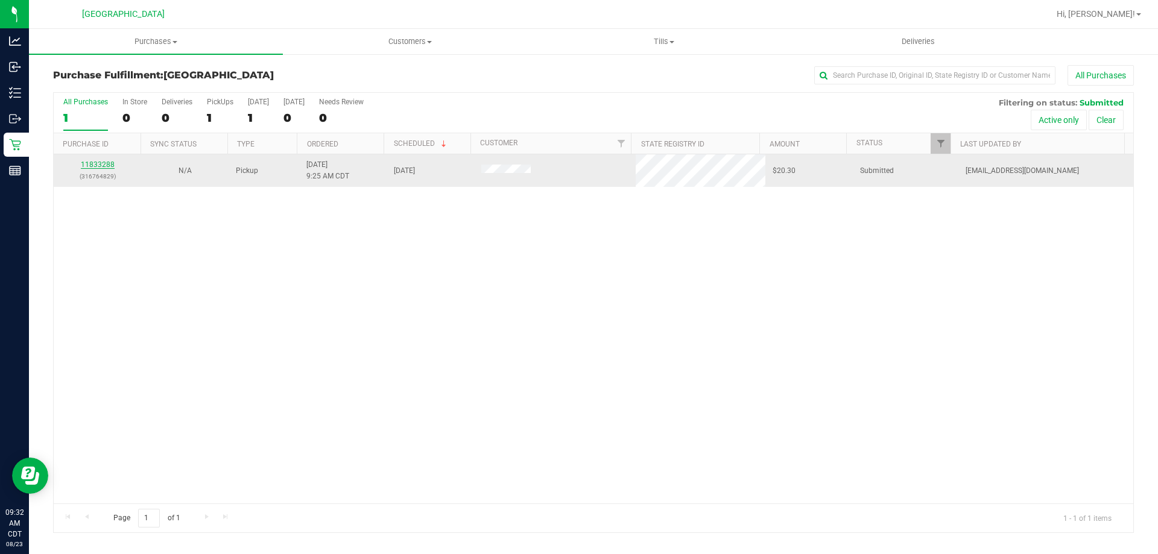
click at [86, 165] on link "11833288" at bounding box center [98, 164] width 34 height 8
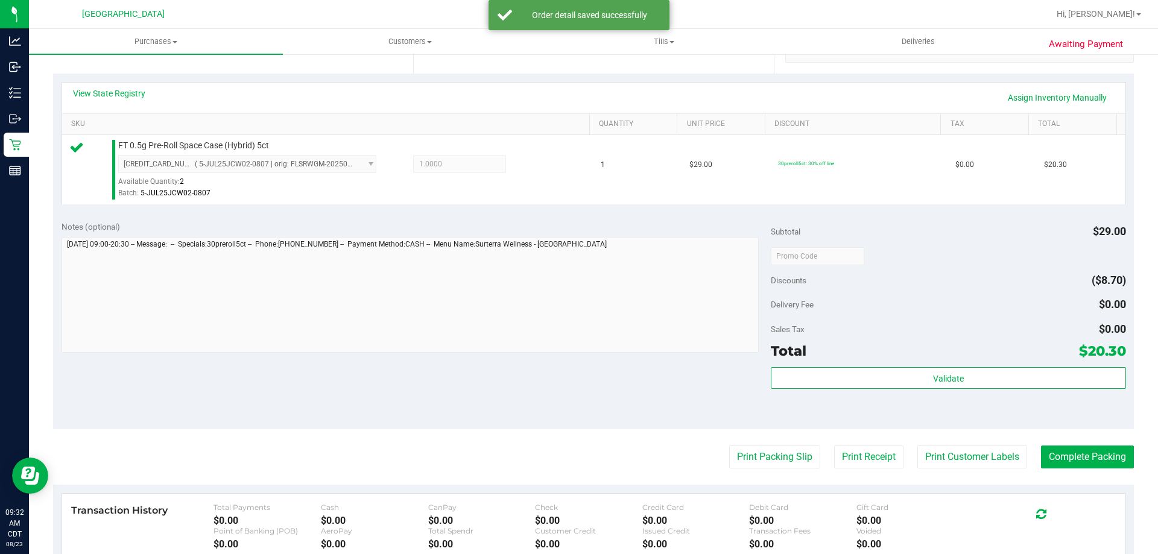
scroll to position [302, 0]
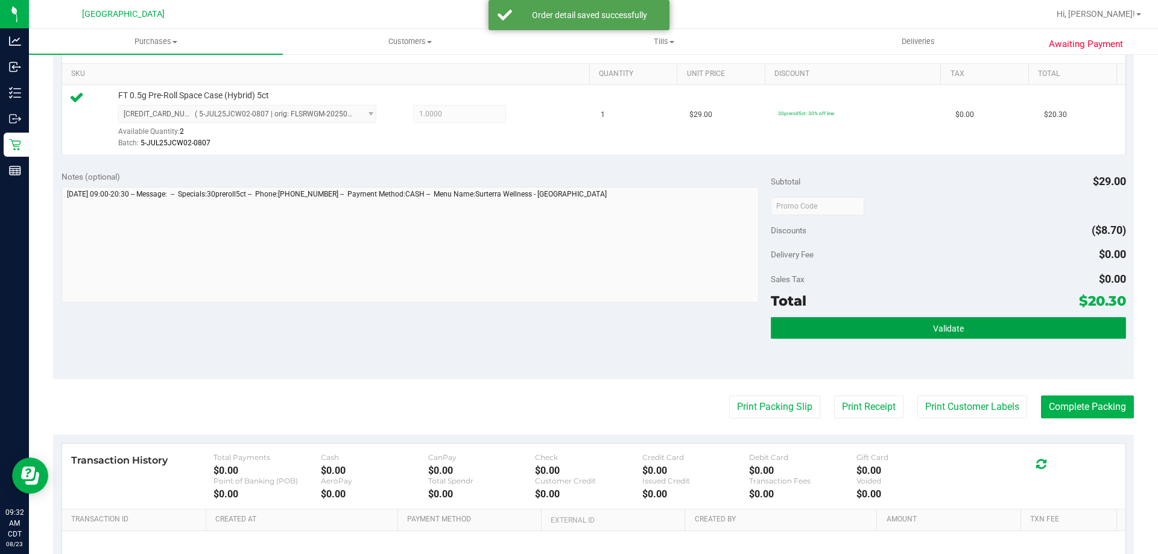
click at [825, 334] on button "Validate" at bounding box center [948, 328] width 355 height 22
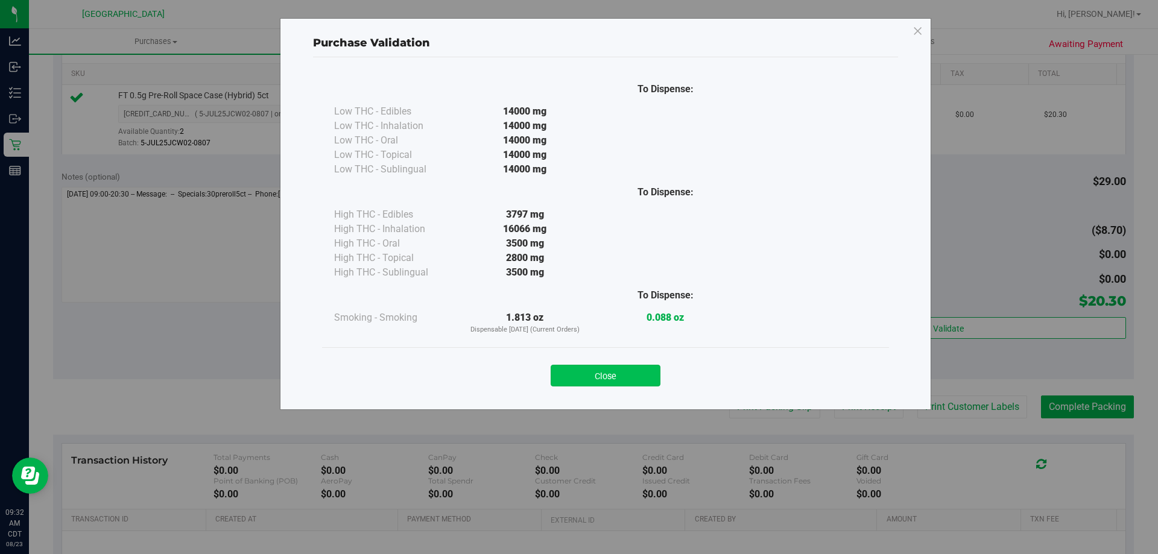
click at [609, 376] on button "Close" at bounding box center [606, 376] width 110 height 22
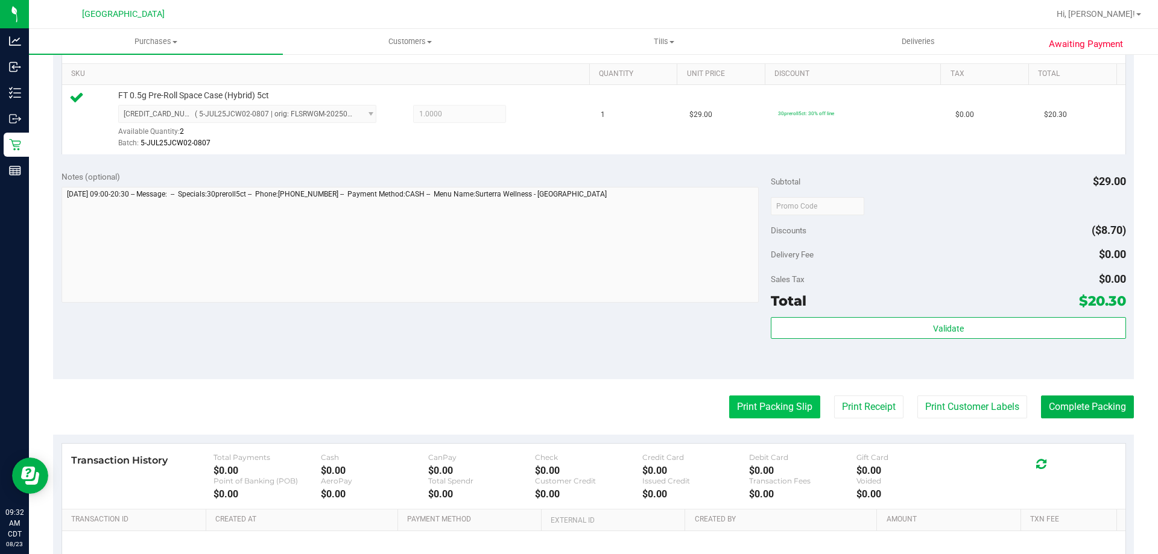
click at [759, 403] on button "Print Packing Slip" at bounding box center [774, 407] width 91 height 23
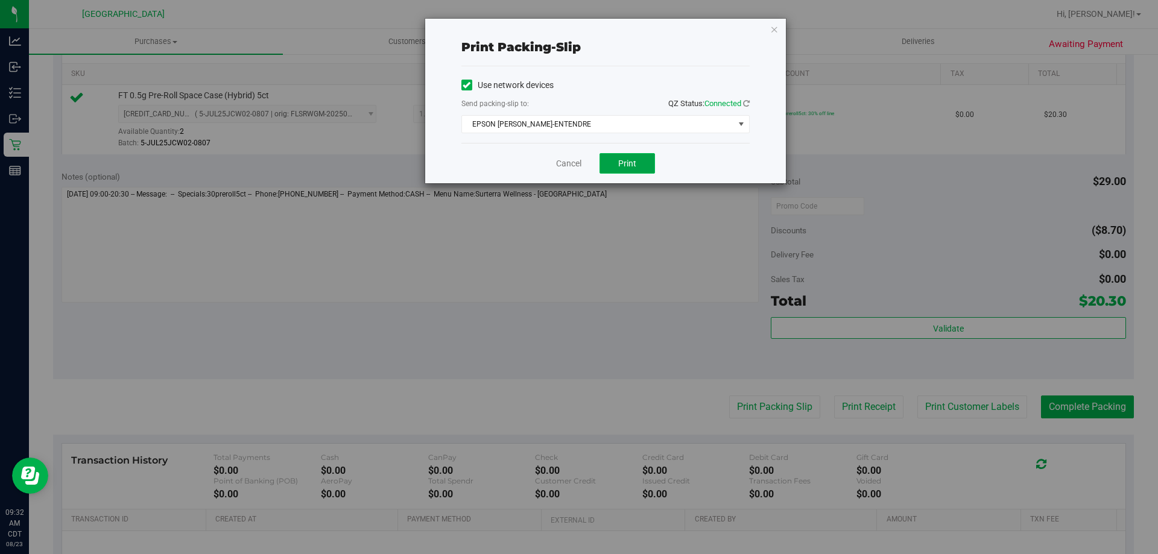
click at [630, 163] on span "Print" at bounding box center [627, 164] width 18 height 10
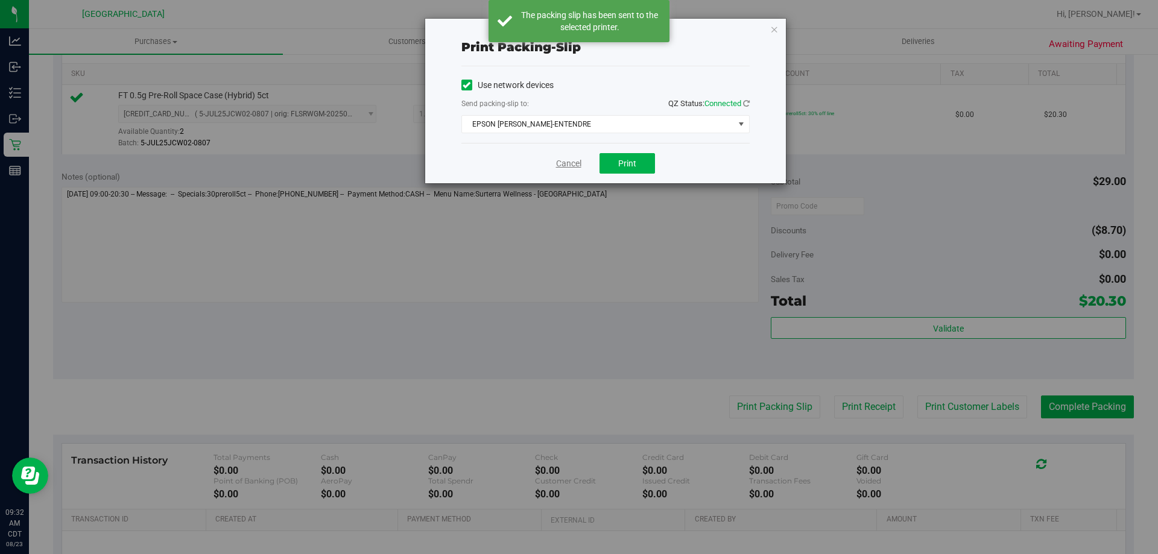
click at [568, 166] on link "Cancel" at bounding box center [568, 163] width 25 height 13
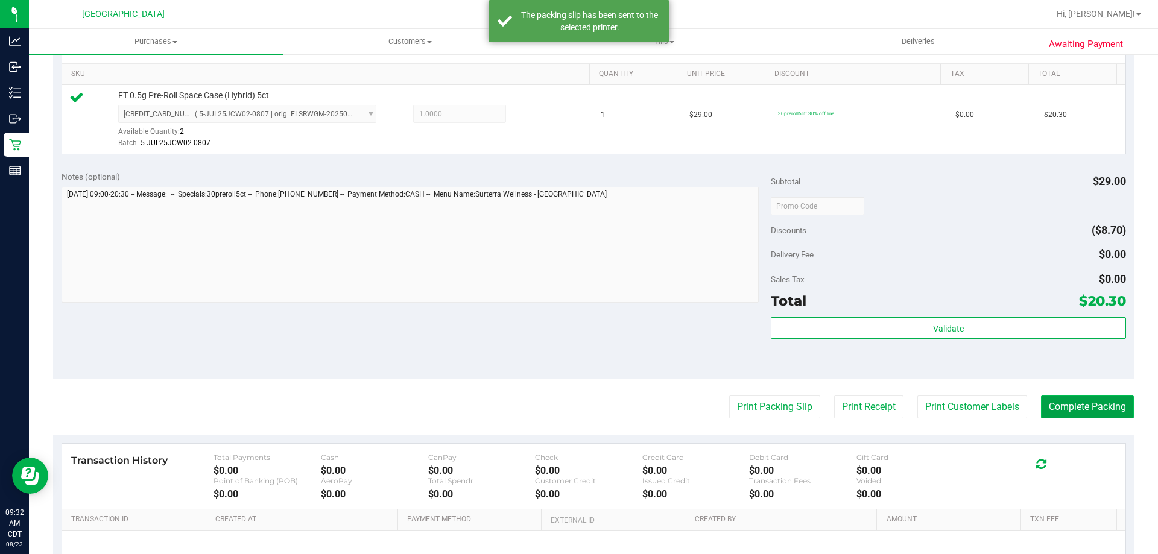
click at [1057, 410] on button "Complete Packing" at bounding box center [1087, 407] width 93 height 23
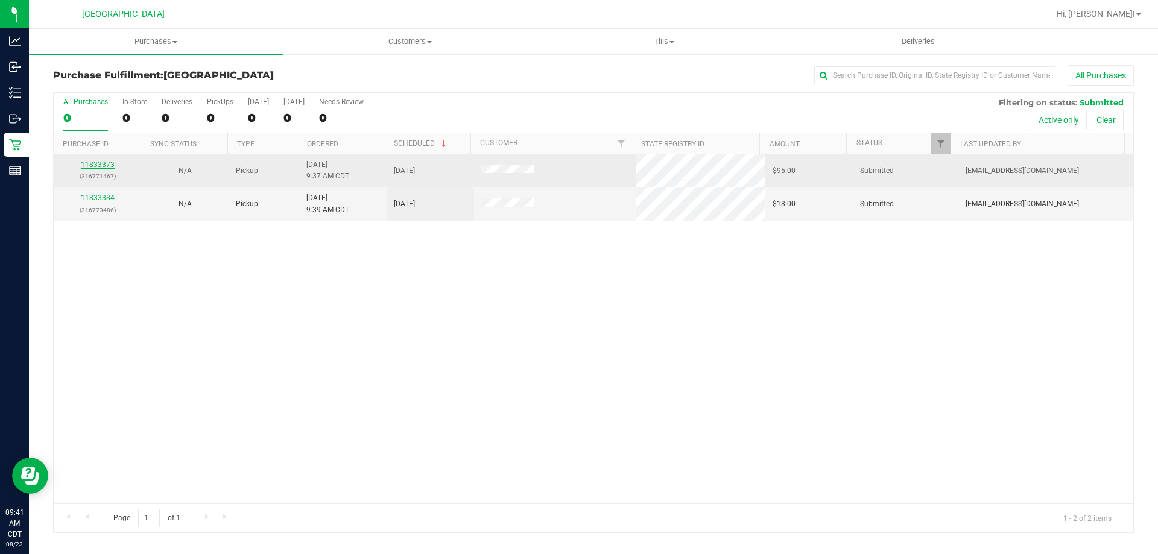
click at [104, 163] on link "11833373" at bounding box center [98, 164] width 34 height 8
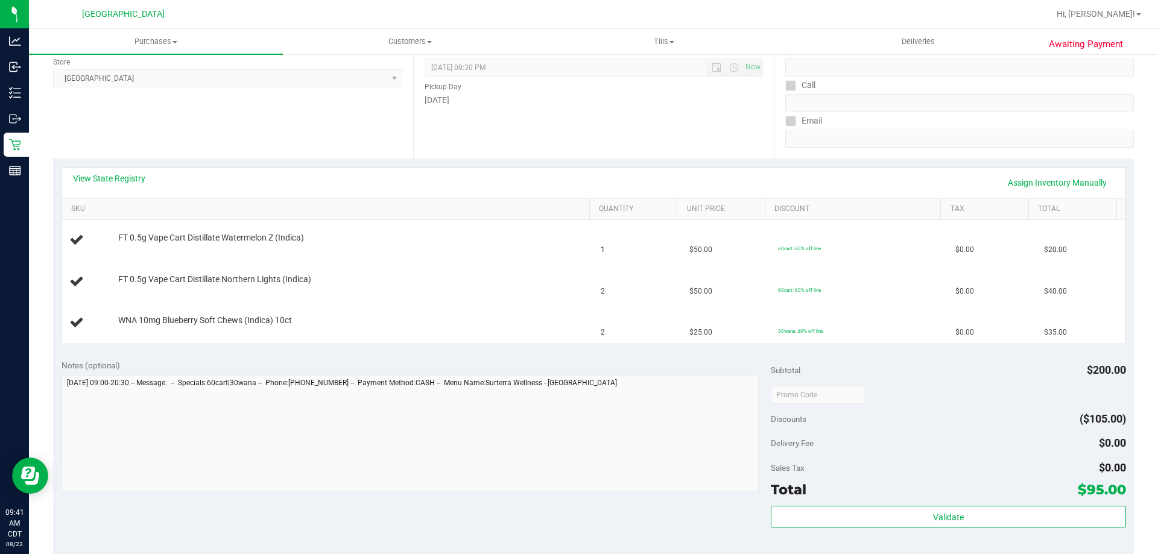
scroll to position [181, 0]
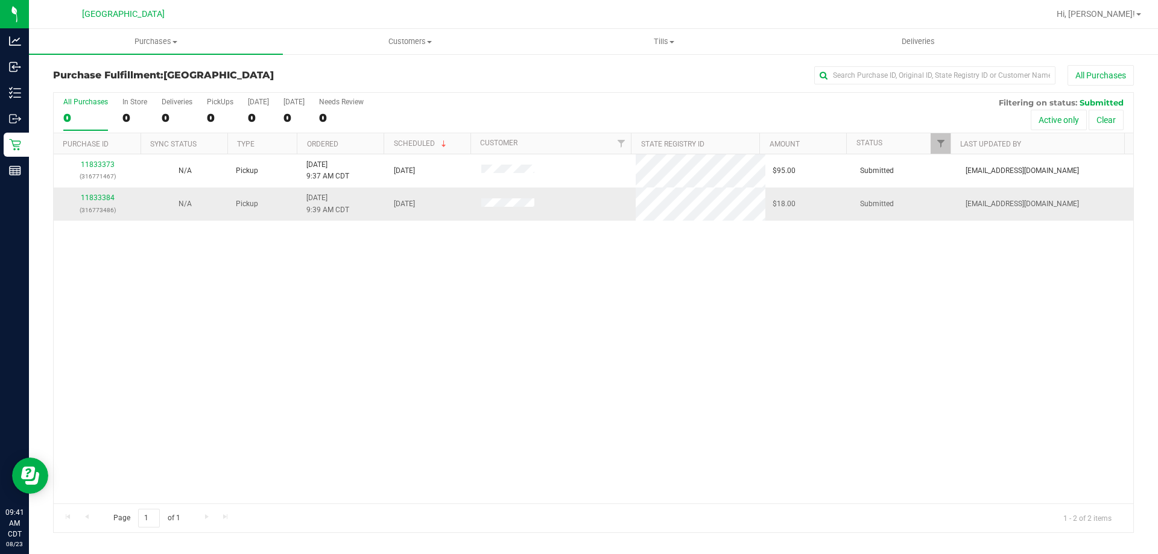
click at [66, 197] on div "11833384 (316773486)" at bounding box center [97, 203] width 73 height 23
click at [88, 194] on link "11833384" at bounding box center [98, 198] width 34 height 8
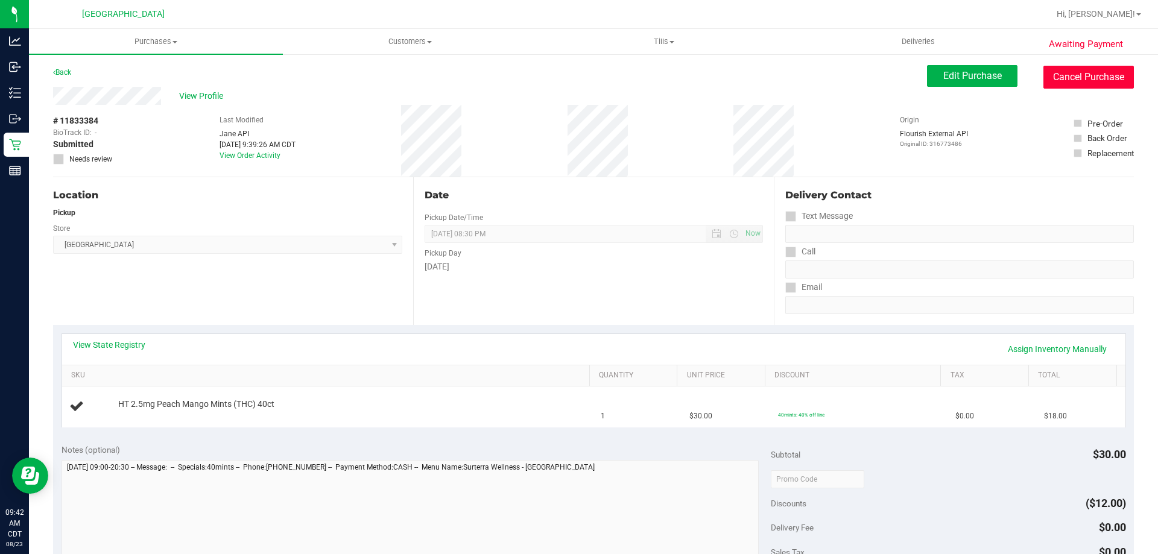
click at [1102, 77] on button "Cancel Purchase" at bounding box center [1088, 77] width 90 height 23
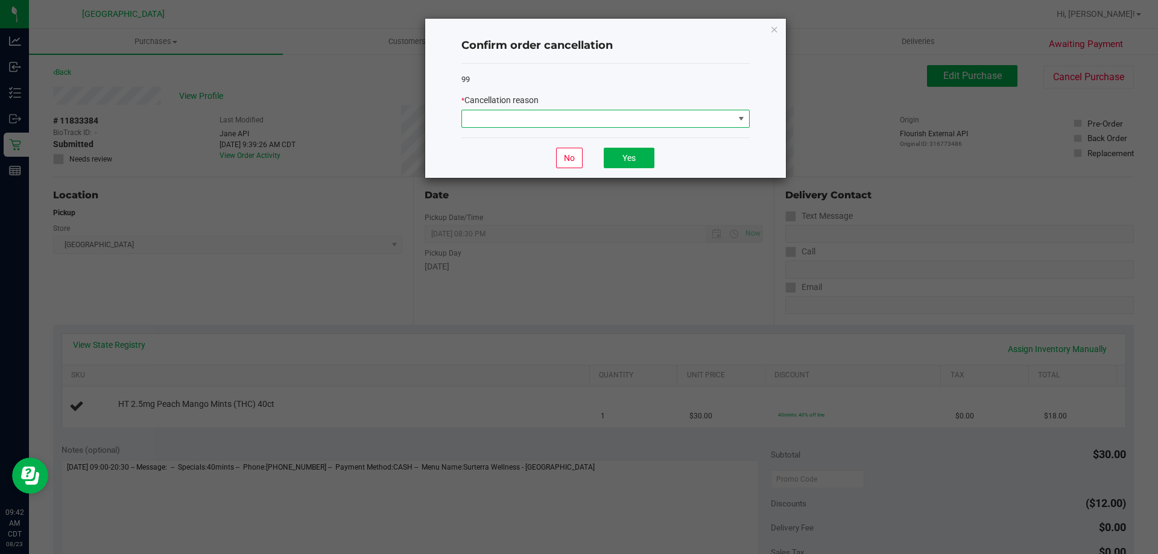
click at [689, 122] on span at bounding box center [598, 118] width 272 height 17
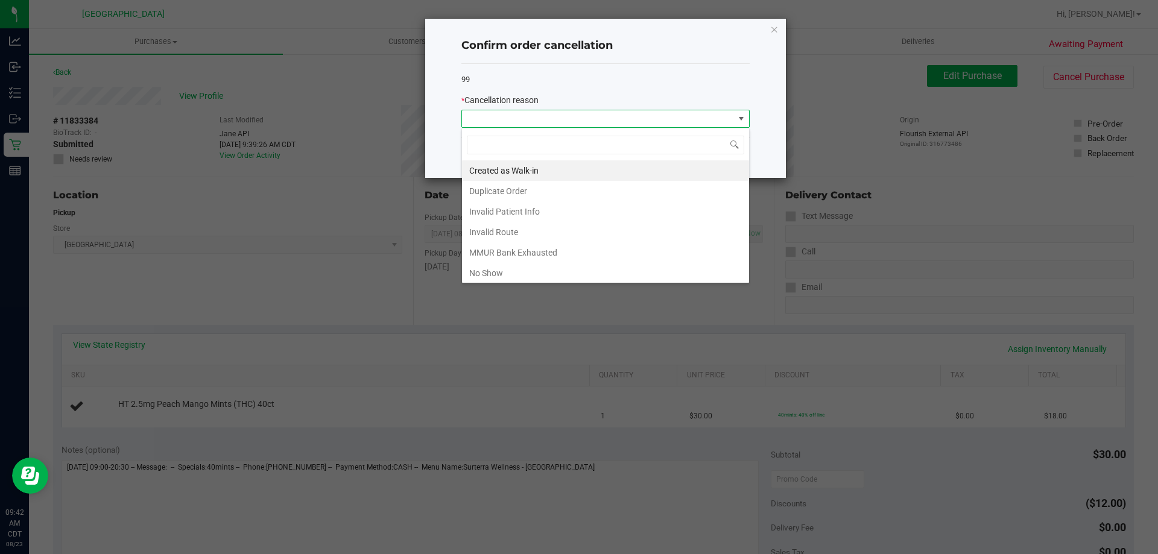
scroll to position [18, 288]
click at [574, 195] on li "Duplicate Order" at bounding box center [605, 191] width 287 height 21
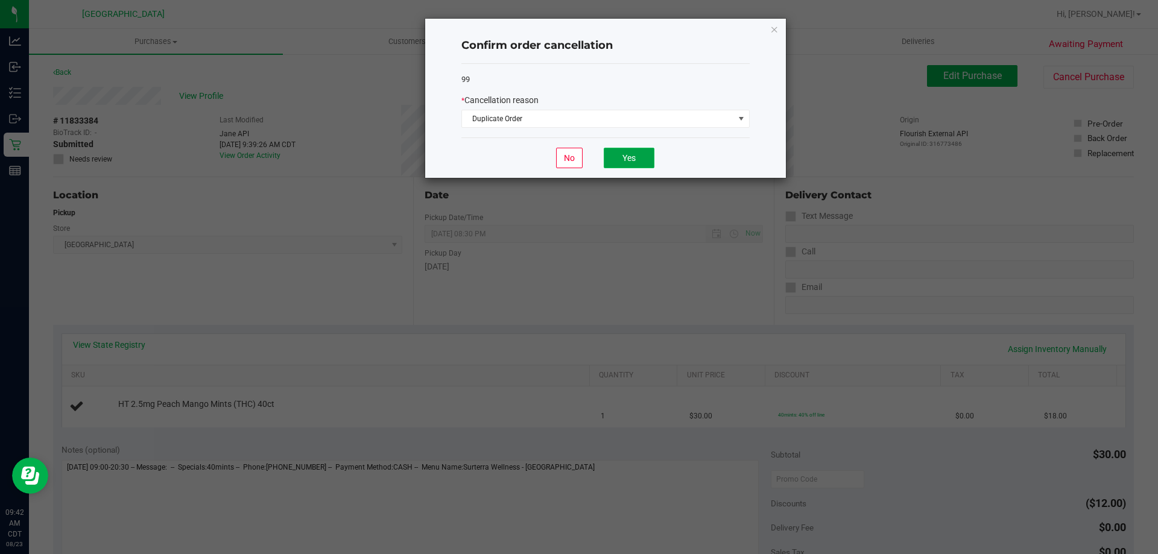
click at [619, 161] on button "Yes" at bounding box center [629, 158] width 51 height 21
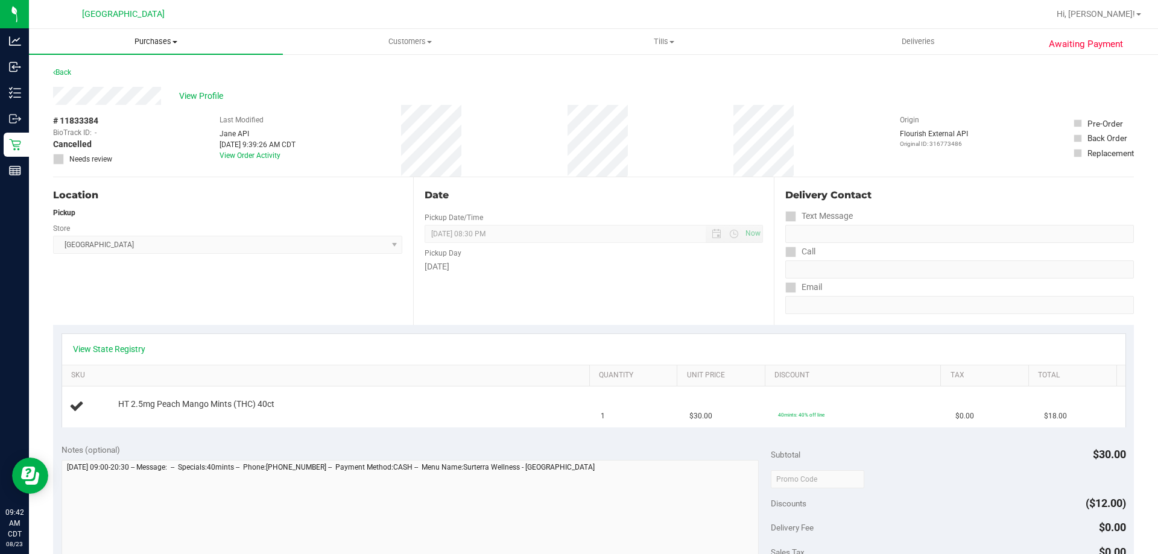
click at [156, 41] on span "Purchases" at bounding box center [156, 41] width 254 height 11
click at [117, 89] on li "Fulfillment" at bounding box center [156, 87] width 254 height 14
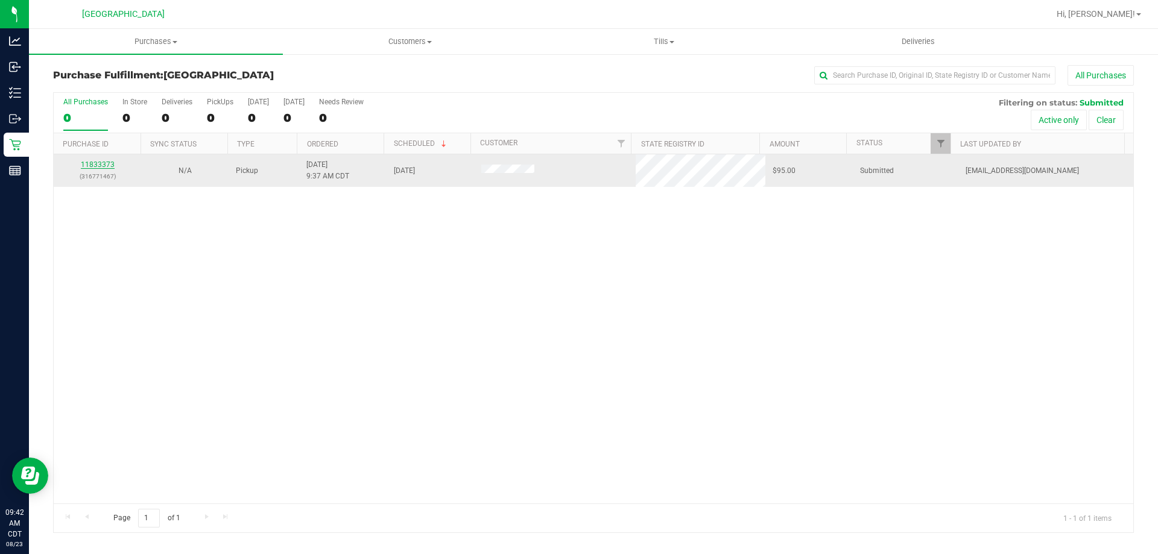
click at [95, 163] on link "11833373" at bounding box center [98, 164] width 34 height 8
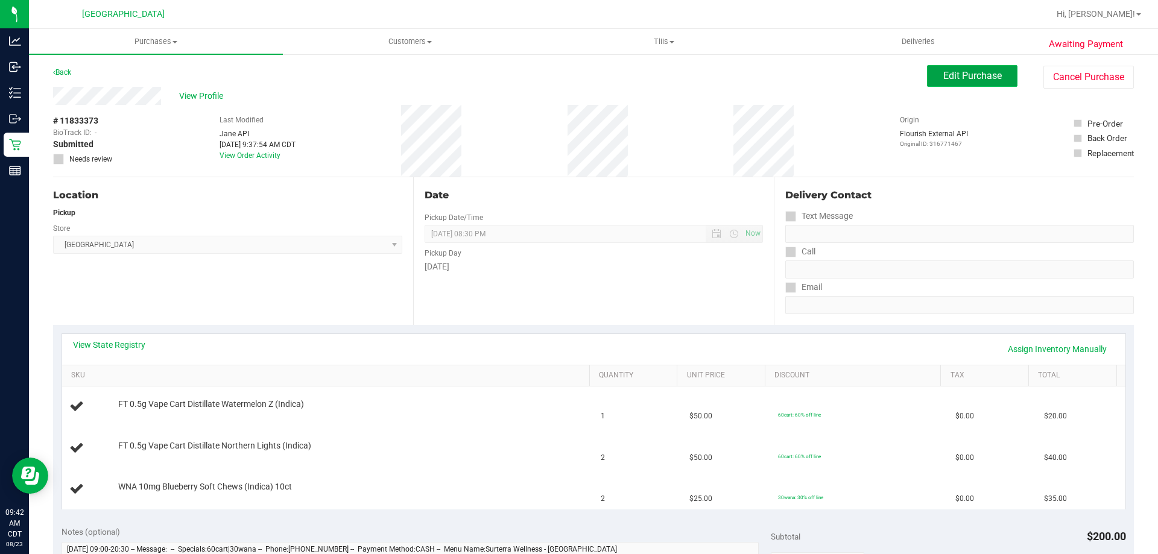
click at [969, 78] on span "Edit Purchase" at bounding box center [972, 75] width 59 height 11
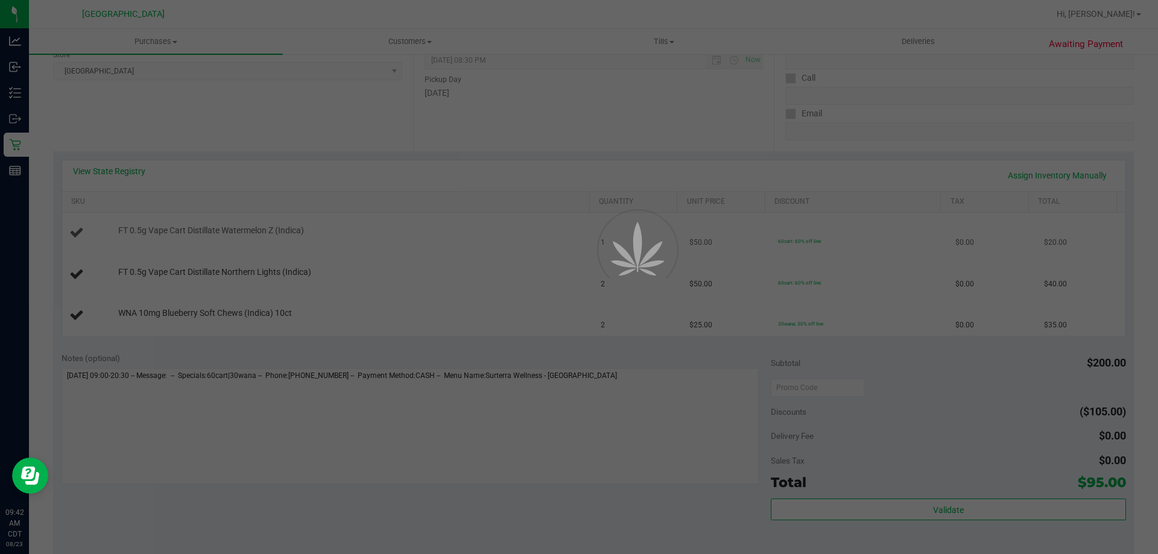
scroll to position [181, 0]
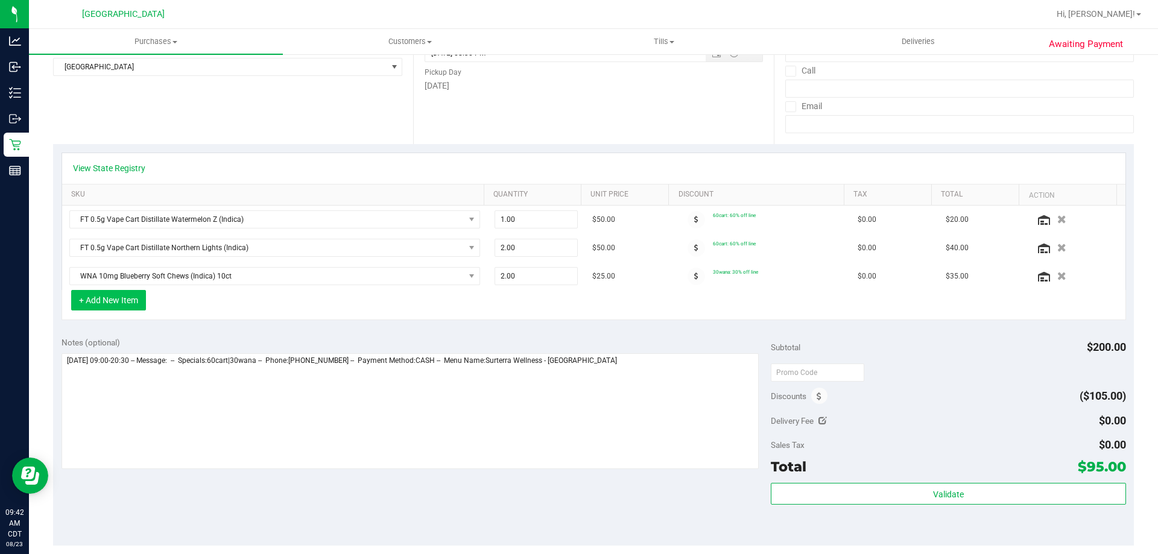
click at [94, 306] on button "+ Add New Item" at bounding box center [108, 300] width 75 height 21
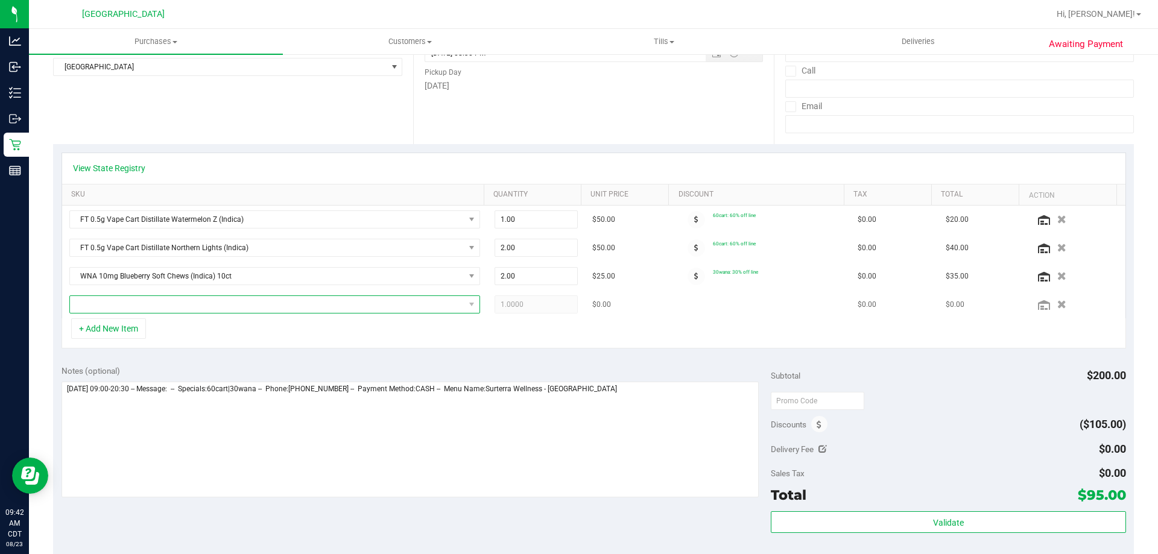
click at [159, 306] on span "NO DATA FOUND" at bounding box center [267, 304] width 394 height 17
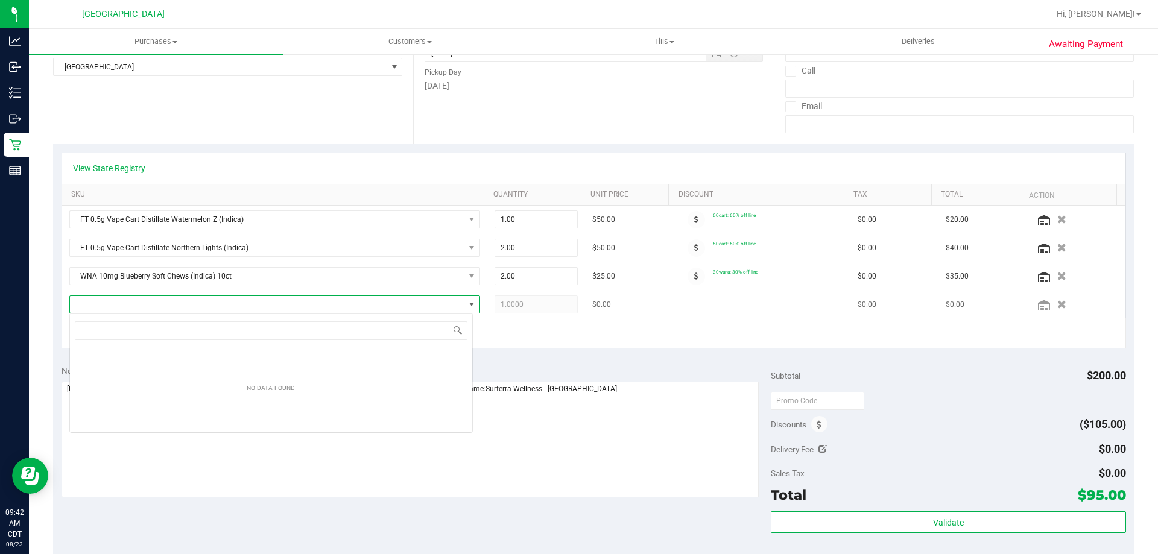
scroll to position [18, 403]
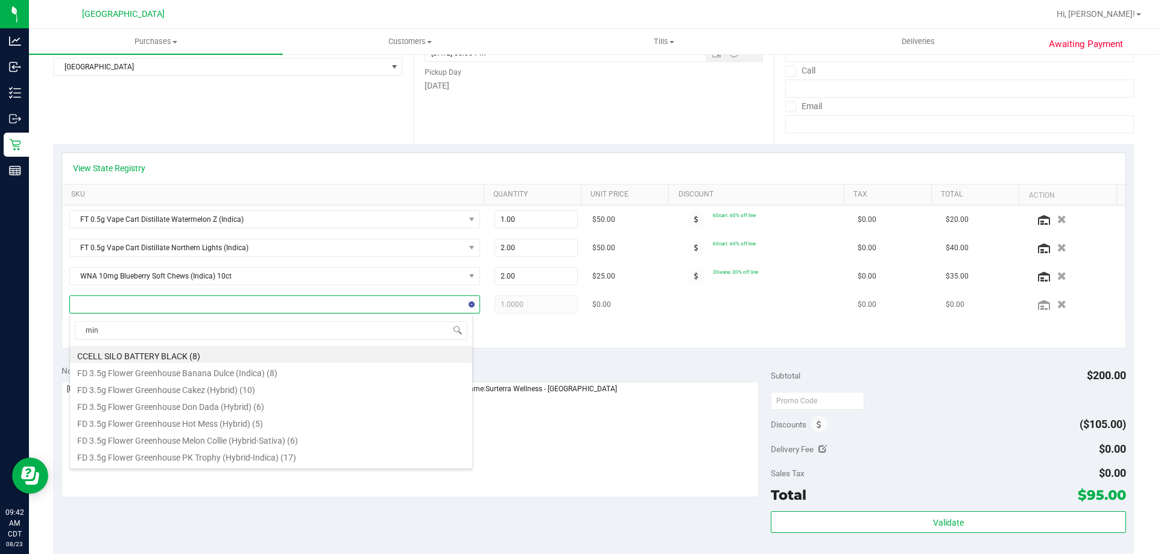
type input "mint"
click at [241, 439] on li "HT 2.5mg Peach Mango Mints (THC) 40ct (16)" at bounding box center [271, 439] width 402 height 17
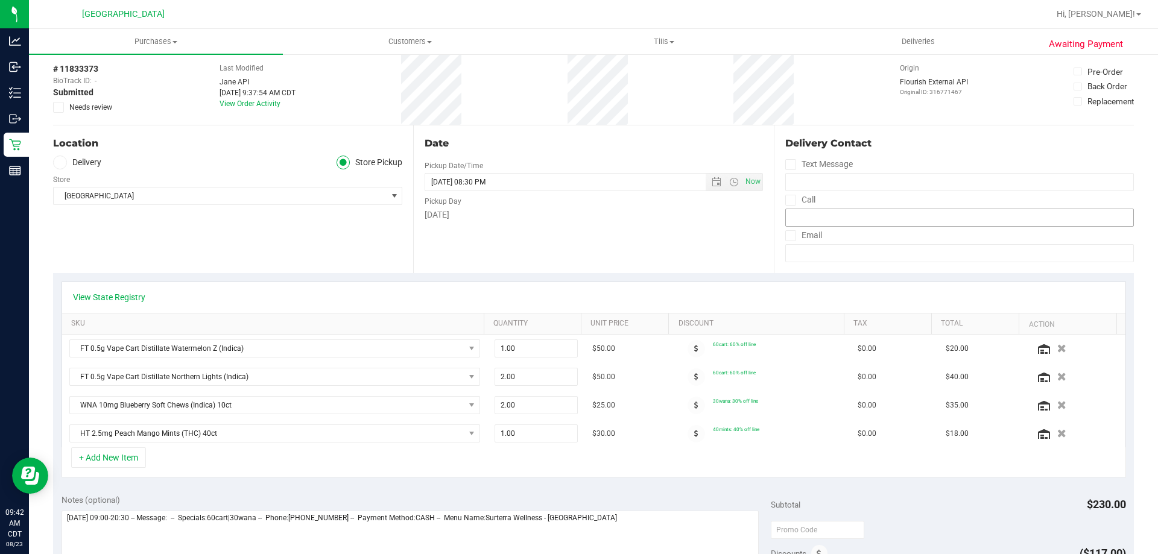
scroll to position [0, 0]
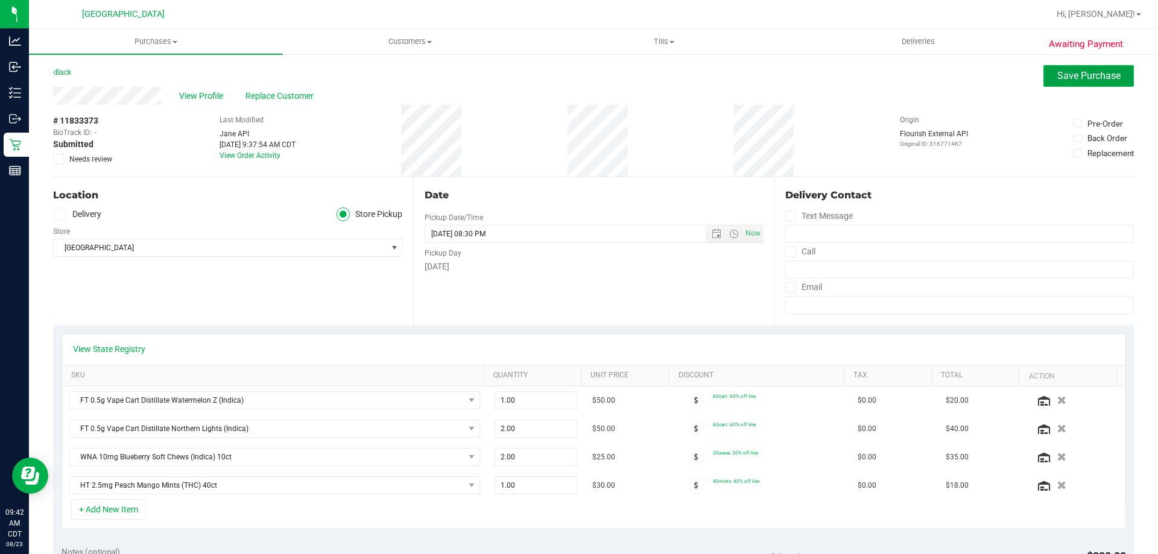
click at [1057, 78] on span "Save Purchase" at bounding box center [1088, 75] width 63 height 11
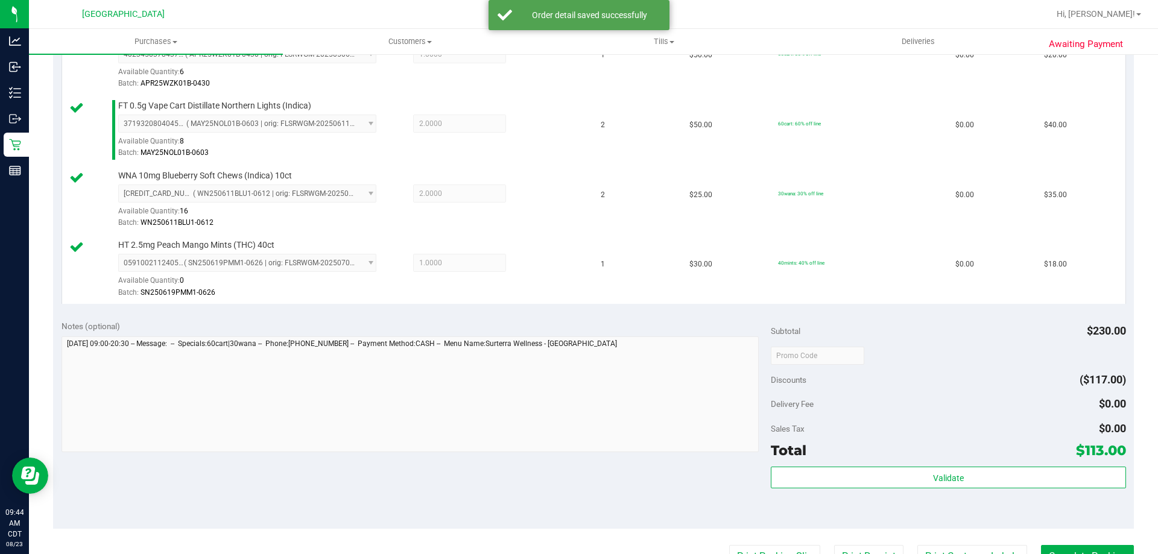
scroll to position [362, 0]
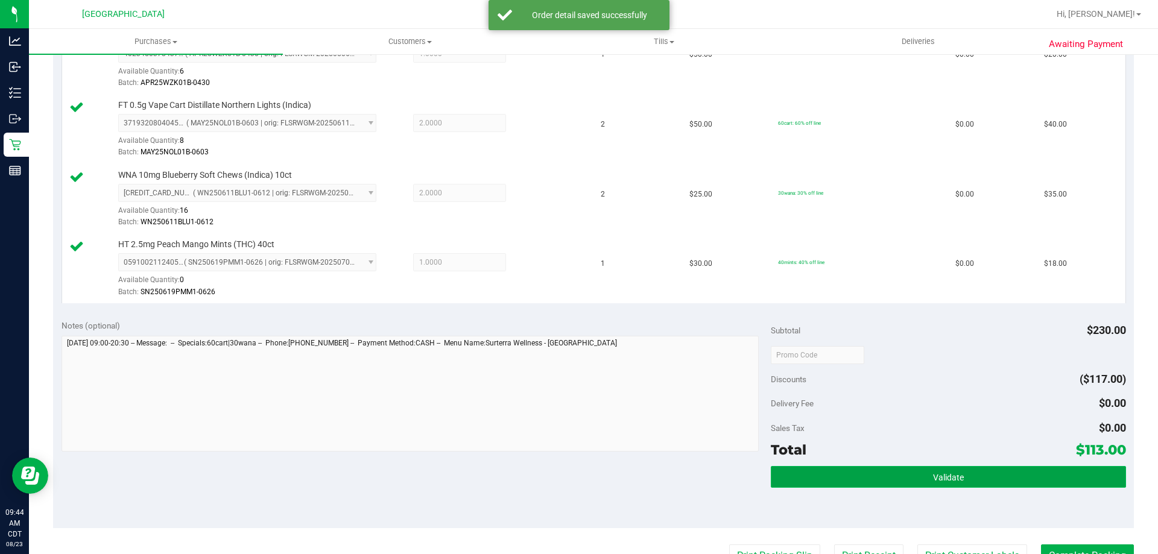
click at [892, 476] on button "Validate" at bounding box center [948, 477] width 355 height 22
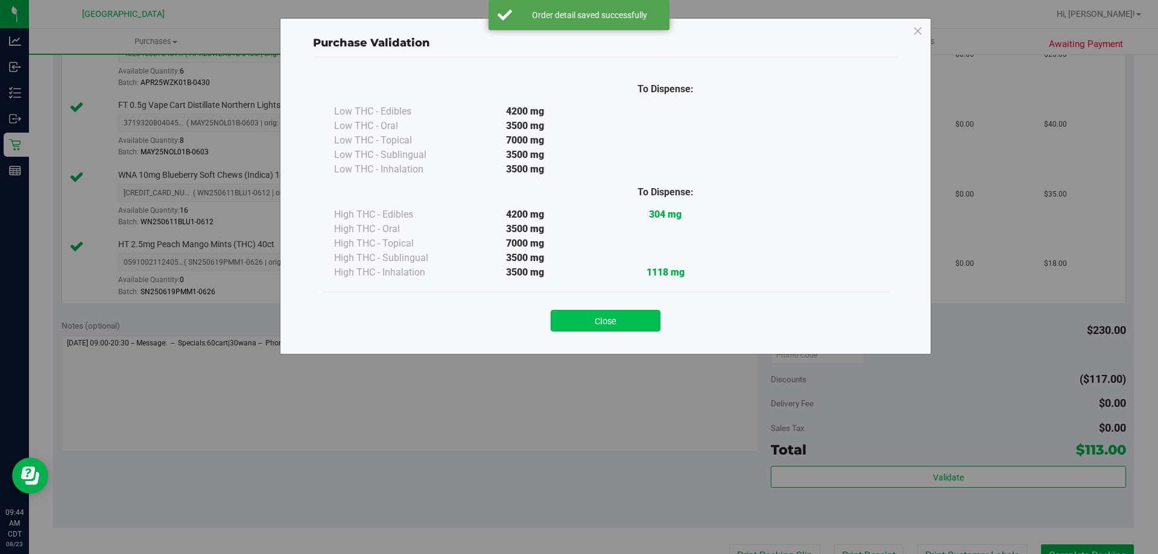
click at [606, 325] on button "Close" at bounding box center [606, 321] width 110 height 22
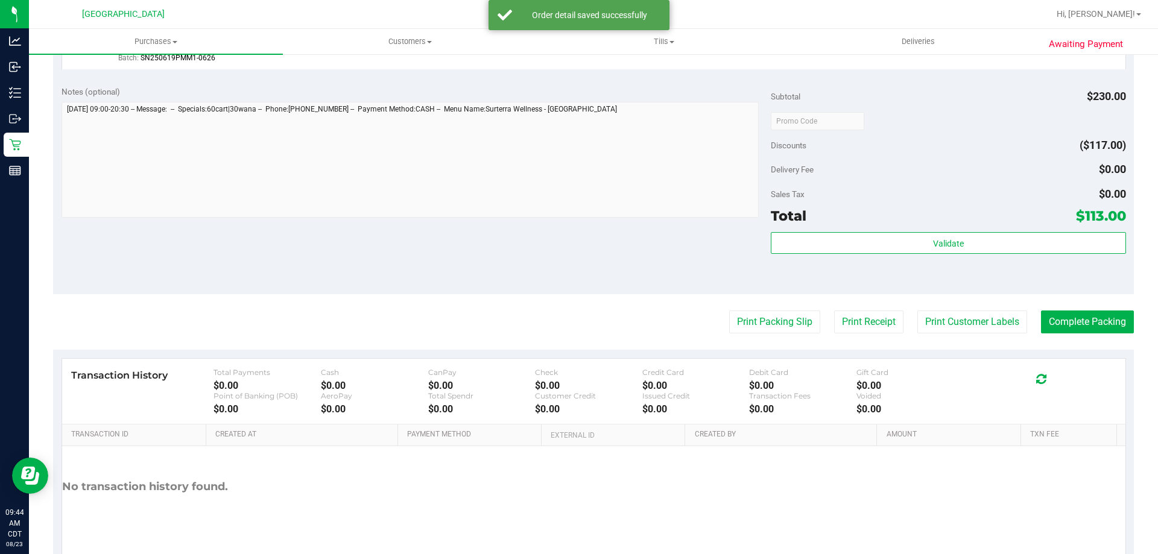
scroll to position [603, 0]
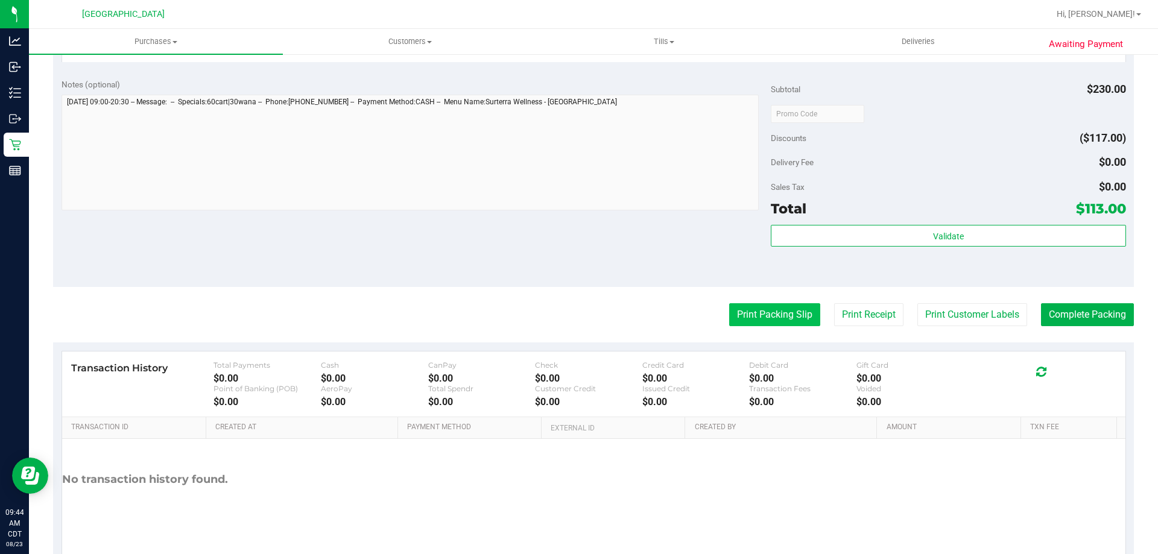
click at [770, 315] on button "Print Packing Slip" at bounding box center [774, 314] width 91 height 23
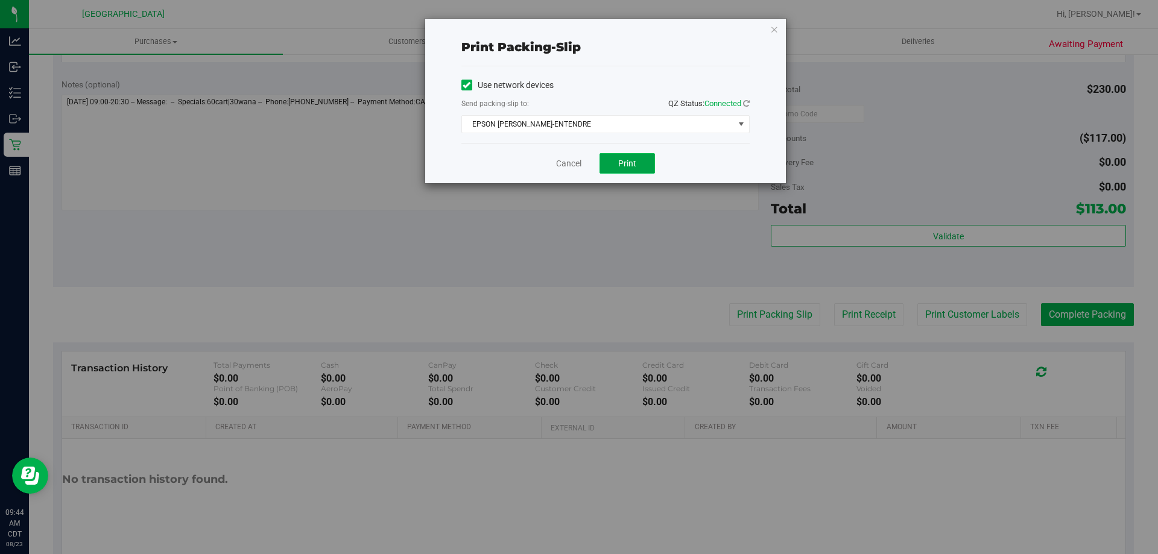
click at [622, 156] on button "Print" at bounding box center [627, 163] width 55 height 21
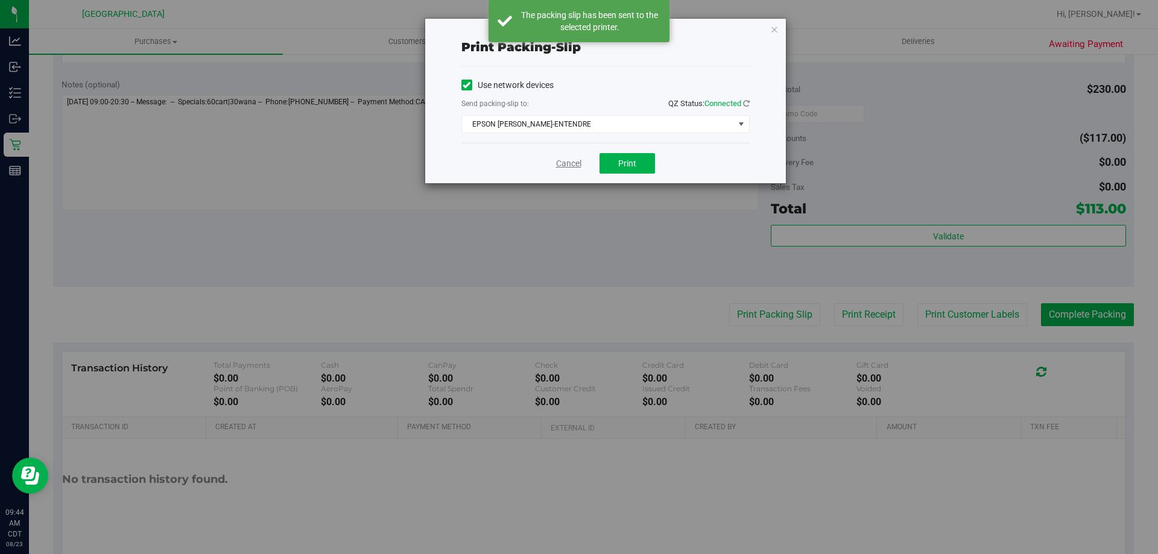
click at [568, 163] on link "Cancel" at bounding box center [568, 163] width 25 height 13
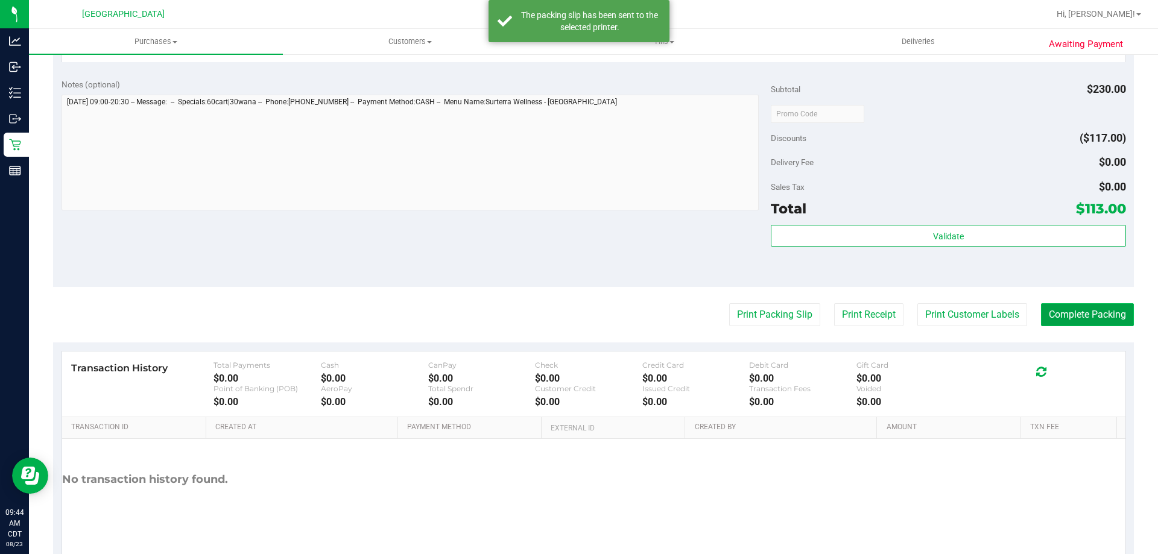
click at [1104, 309] on button "Complete Packing" at bounding box center [1087, 314] width 93 height 23
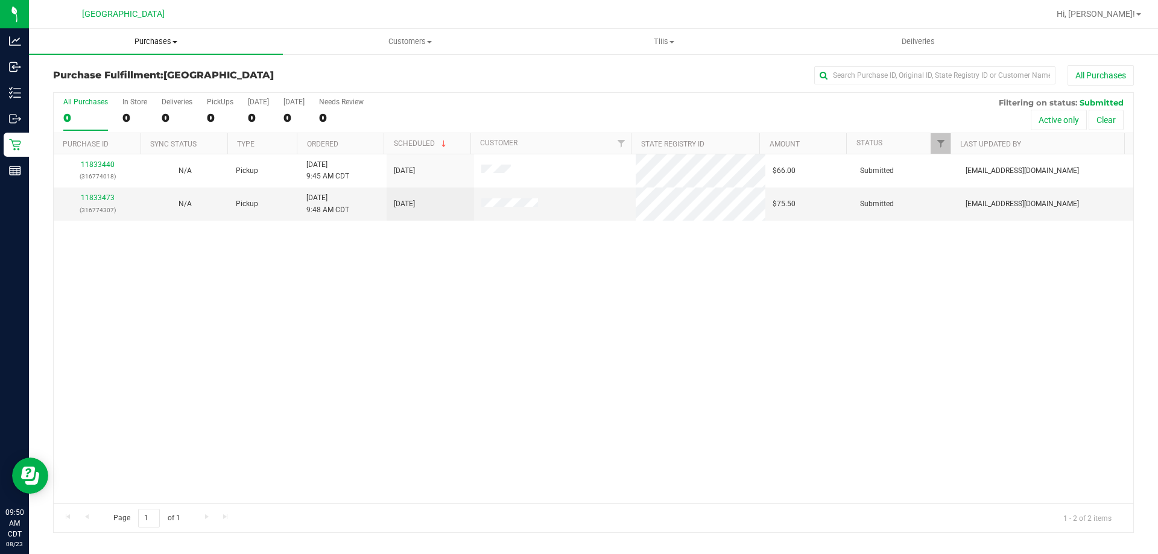
click at [147, 39] on span "Purchases" at bounding box center [156, 41] width 254 height 11
click at [128, 87] on li "Fulfillment" at bounding box center [156, 87] width 254 height 14
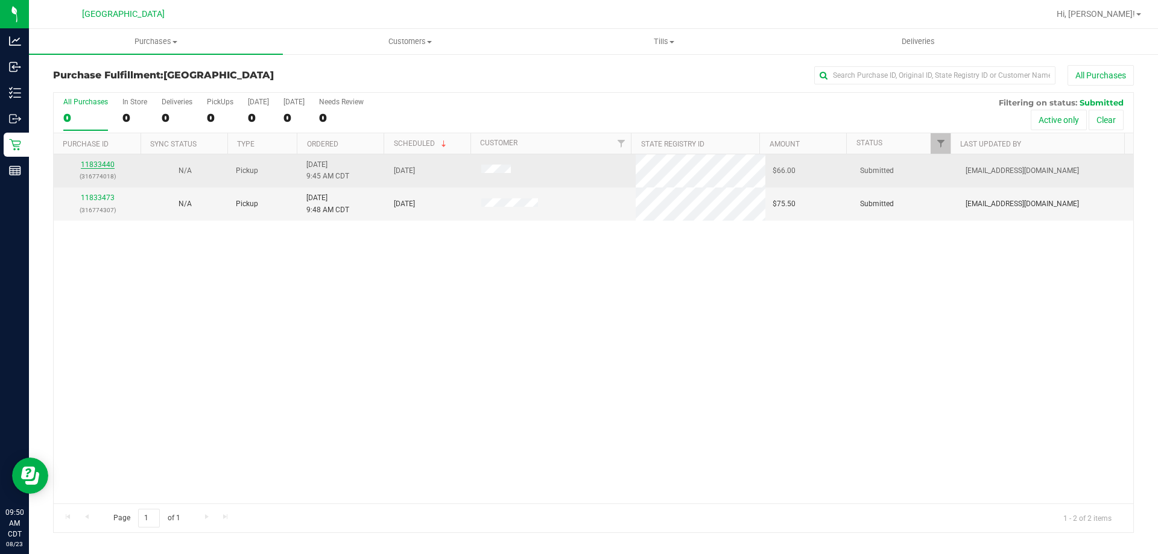
click at [109, 163] on link "11833440" at bounding box center [98, 164] width 34 height 8
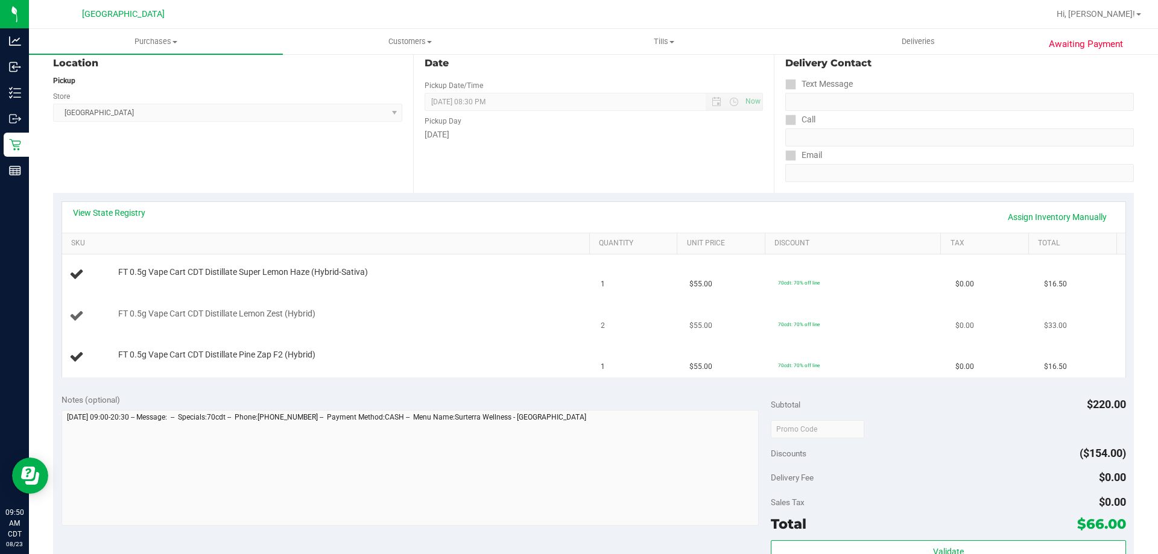
scroll to position [181, 0]
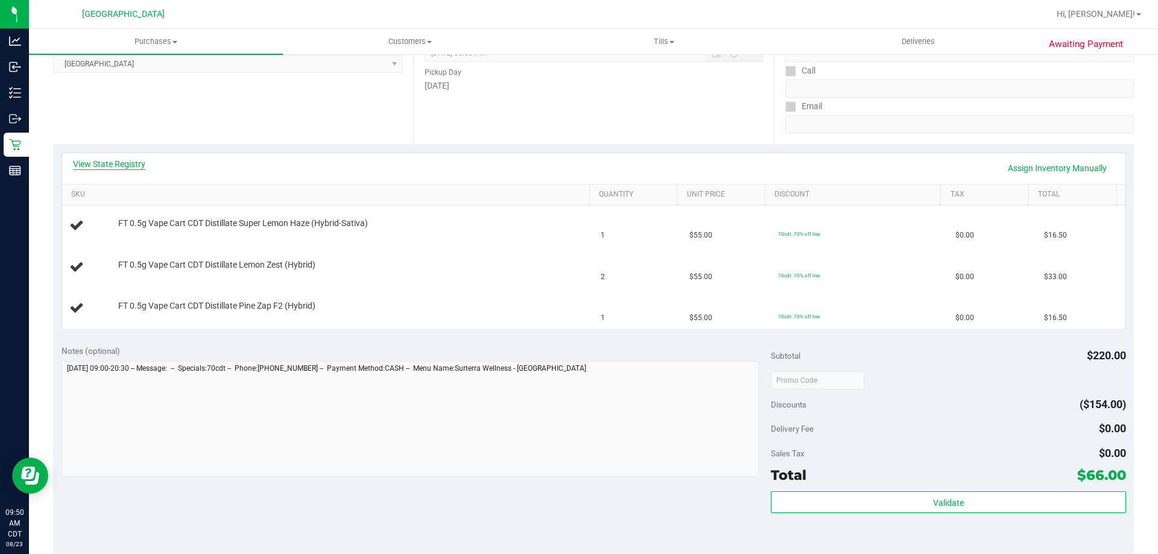
click at [115, 162] on link "View State Registry" at bounding box center [109, 164] width 72 height 12
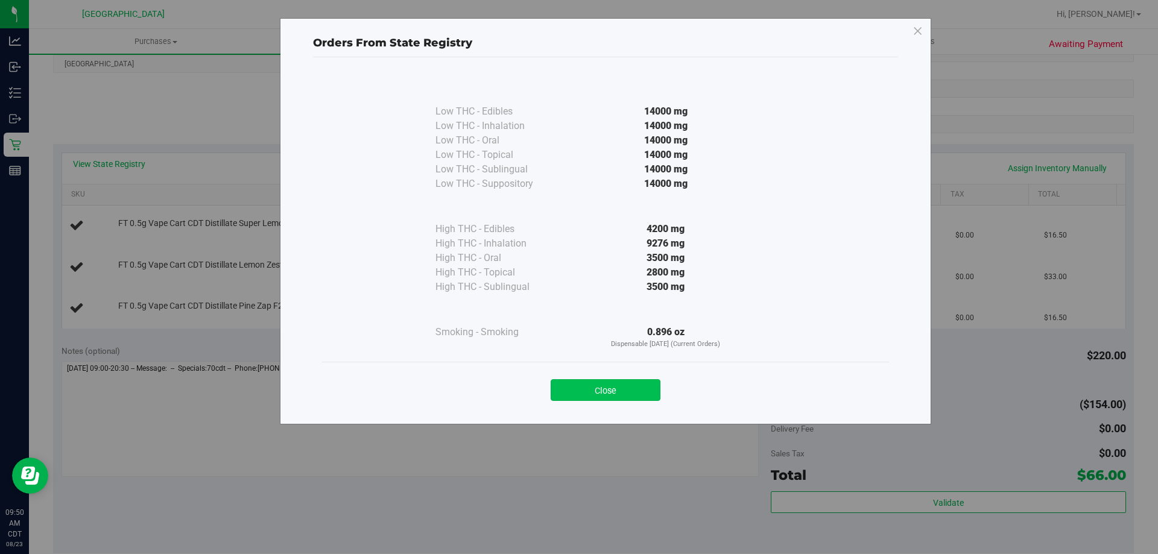
click at [636, 393] on button "Close" at bounding box center [606, 390] width 110 height 22
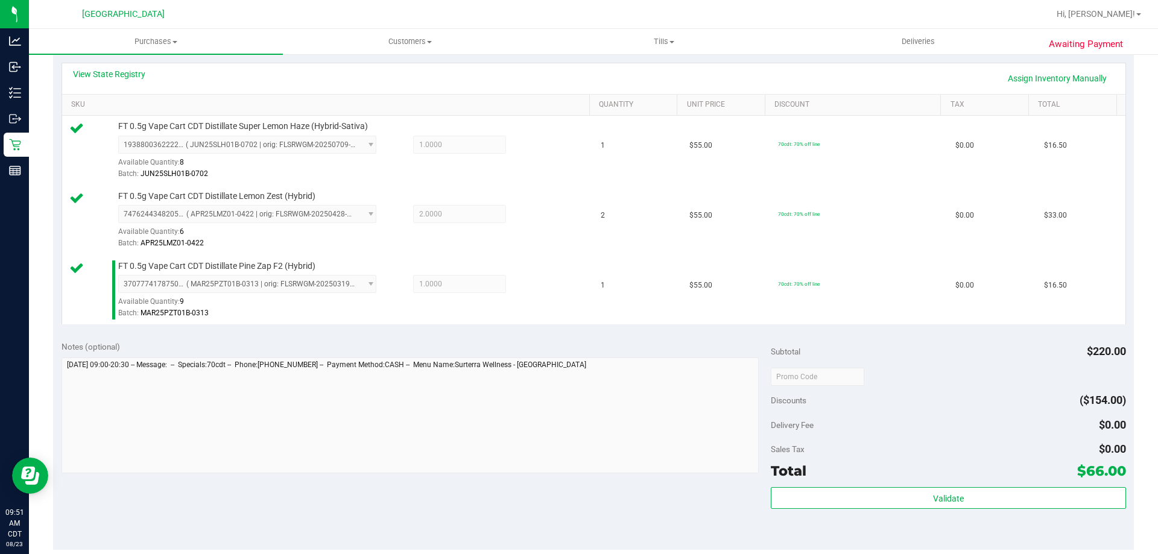
scroll to position [362, 0]
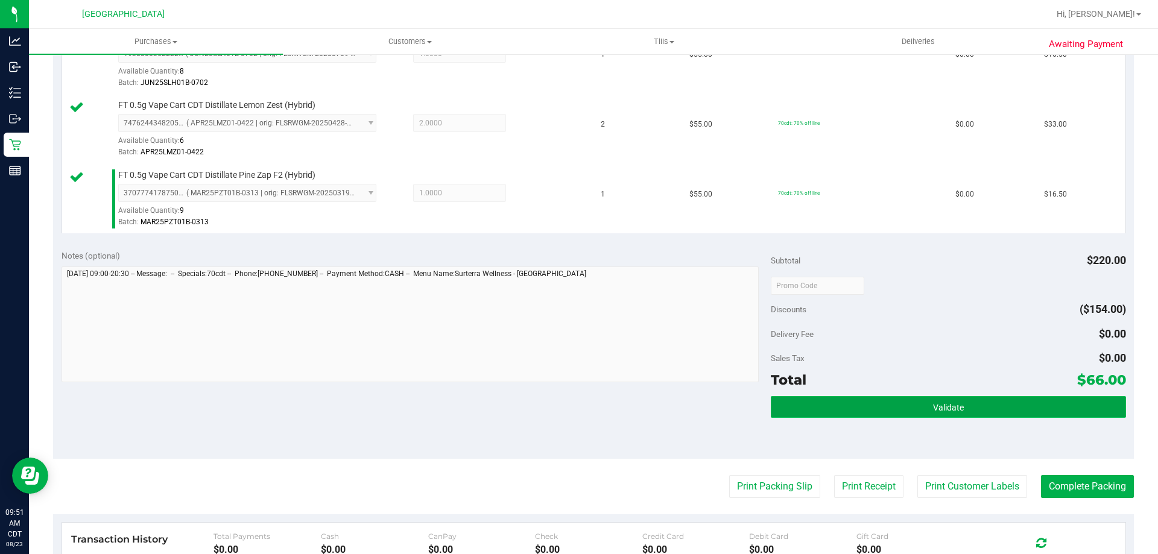
click at [854, 398] on button "Validate" at bounding box center [948, 407] width 355 height 22
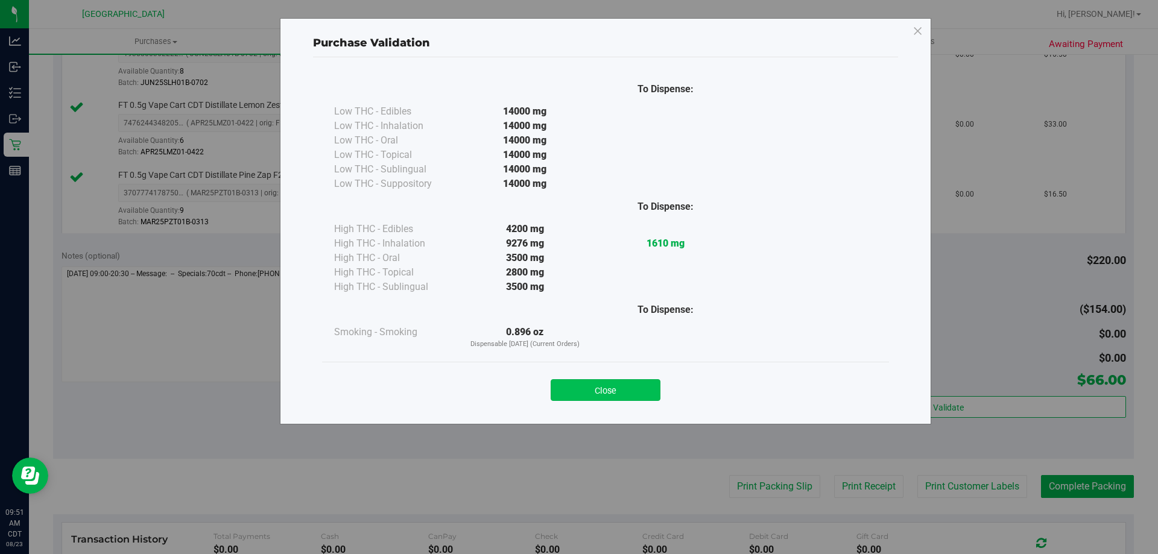
click at [613, 381] on button "Close" at bounding box center [606, 390] width 110 height 22
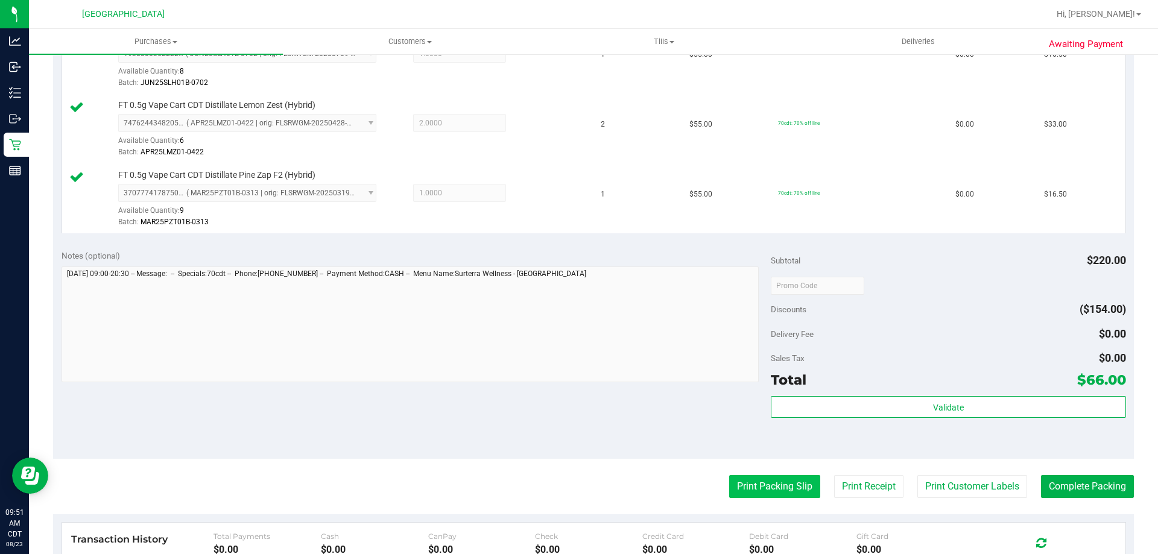
click at [763, 475] on button "Print Packing Slip" at bounding box center [774, 486] width 91 height 23
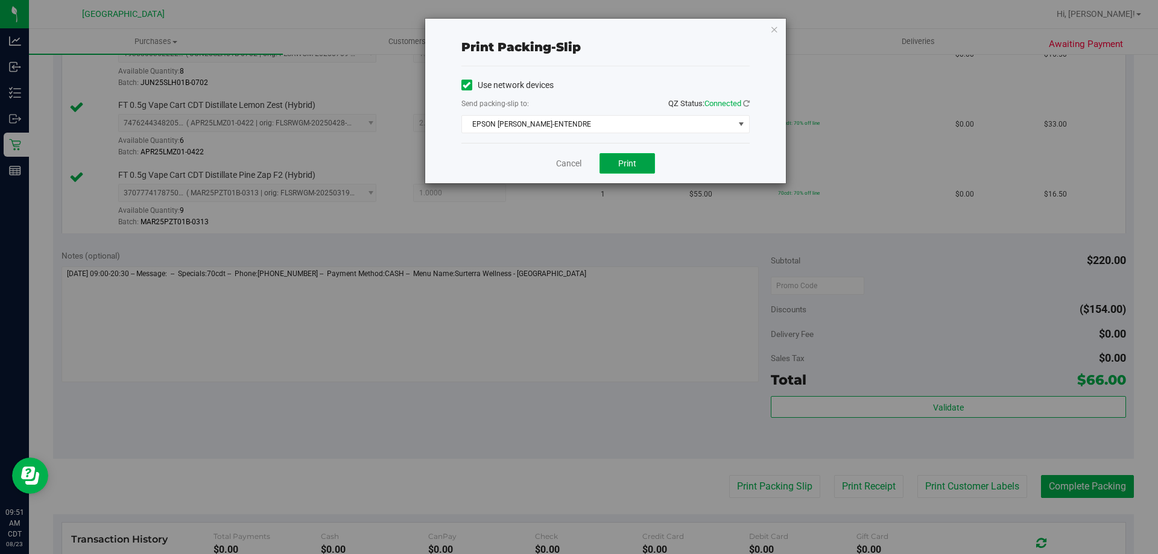
click at [622, 171] on button "Print" at bounding box center [627, 163] width 55 height 21
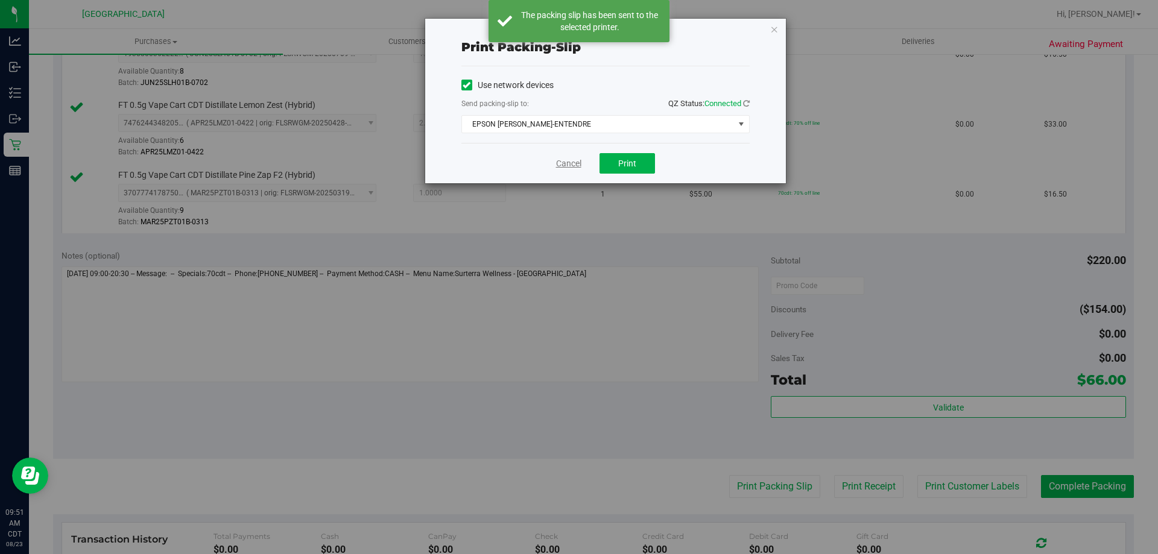
click at [574, 167] on link "Cancel" at bounding box center [568, 163] width 25 height 13
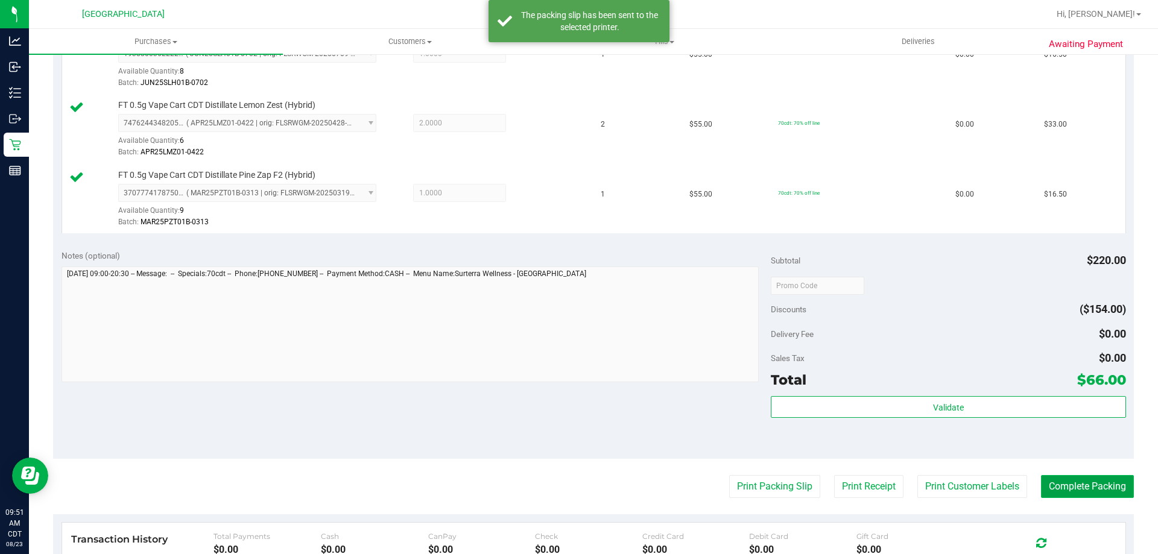
click at [1081, 492] on button "Complete Packing" at bounding box center [1087, 486] width 93 height 23
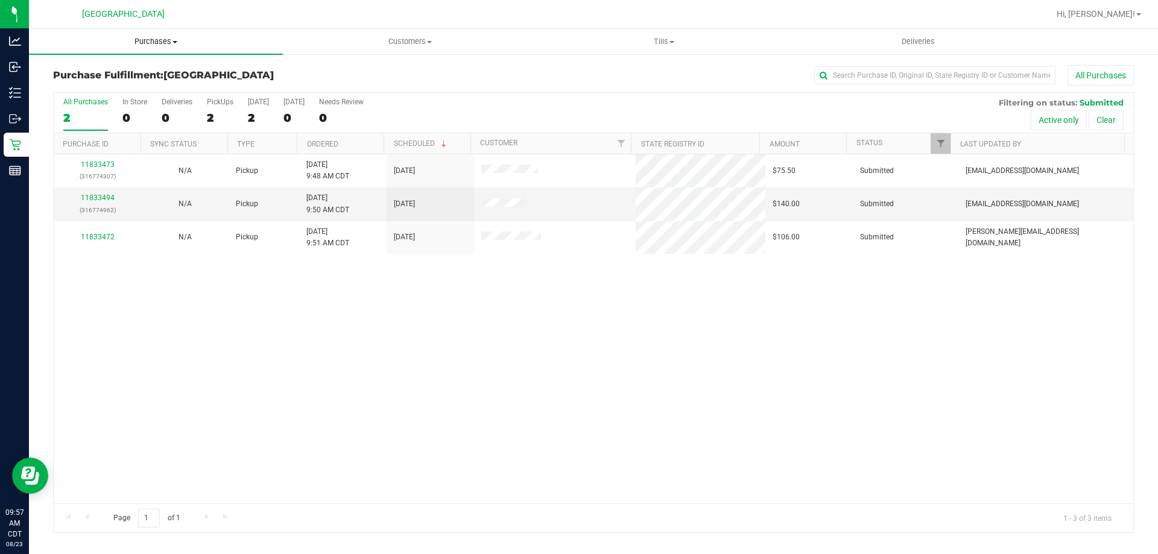
click at [150, 45] on span "Purchases" at bounding box center [156, 41] width 254 height 11
click at [129, 93] on li "Fulfillment" at bounding box center [156, 87] width 254 height 14
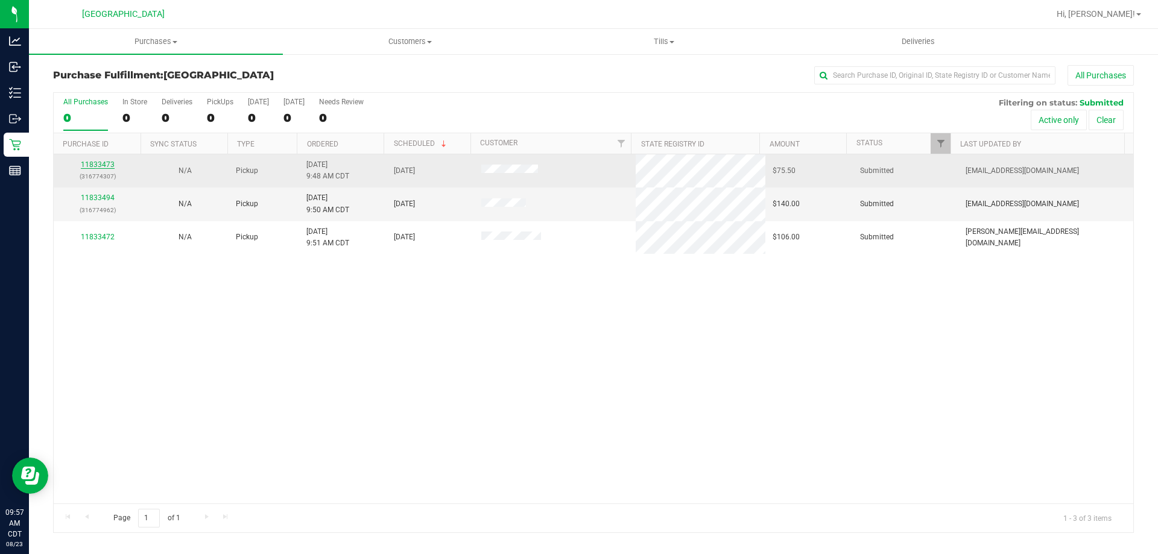
click at [90, 162] on link "11833473" at bounding box center [98, 164] width 34 height 8
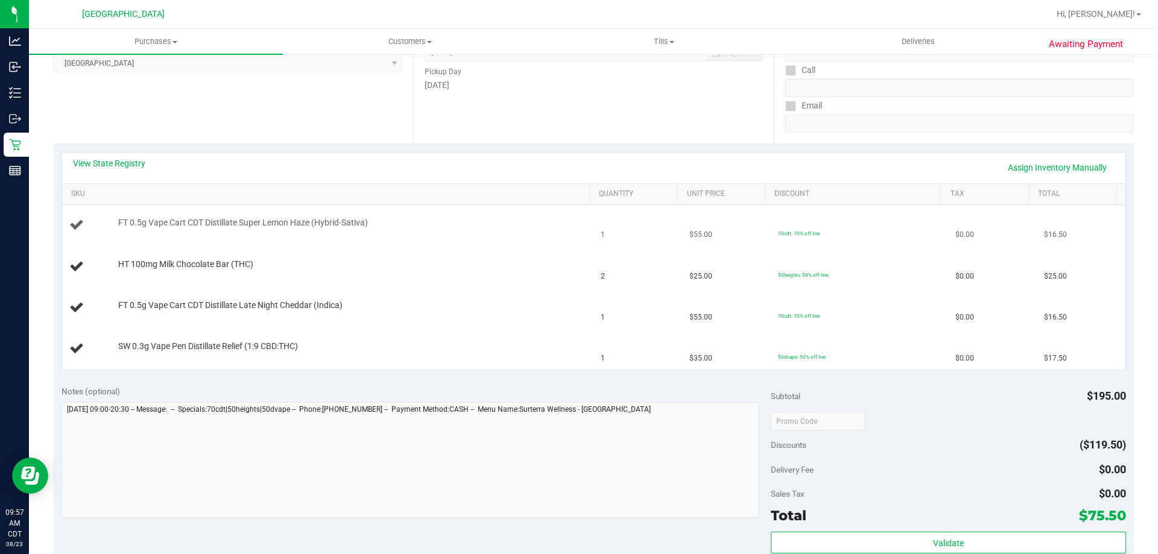
scroll to position [181, 0]
click at [116, 168] on link "View State Registry" at bounding box center [109, 164] width 72 height 12
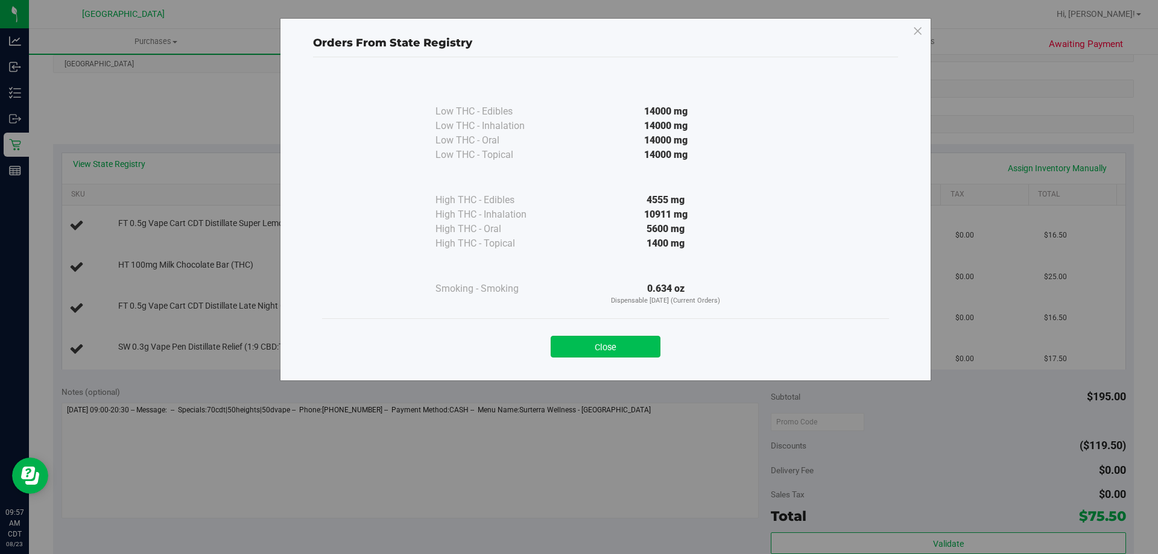
click at [588, 344] on button "Close" at bounding box center [606, 347] width 110 height 22
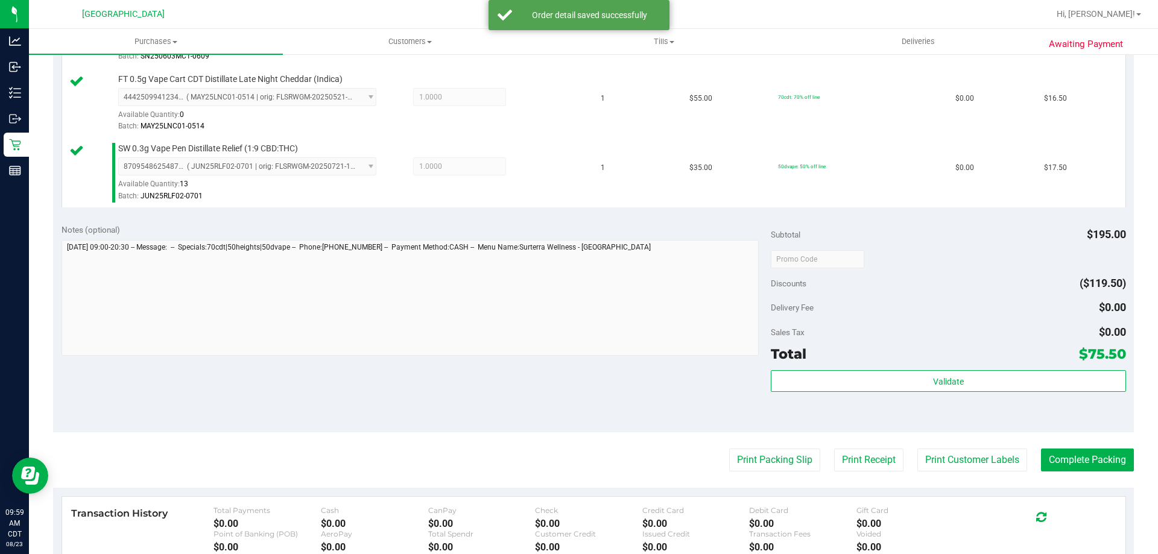
scroll to position [483, 0]
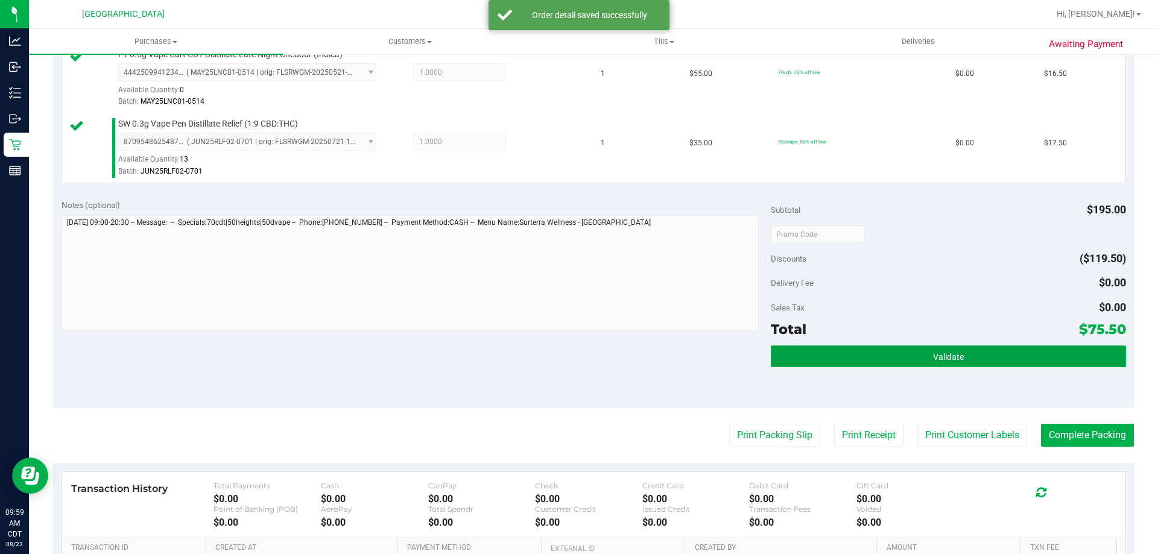
click at [851, 363] on button "Validate" at bounding box center [948, 357] width 355 height 22
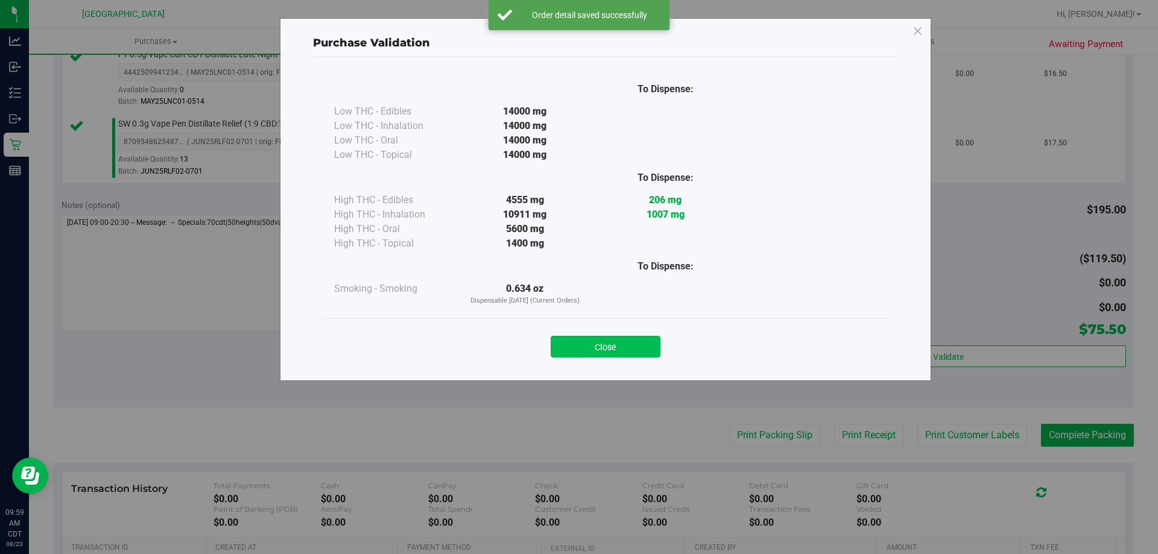
click at [594, 344] on button "Close" at bounding box center [606, 347] width 110 height 22
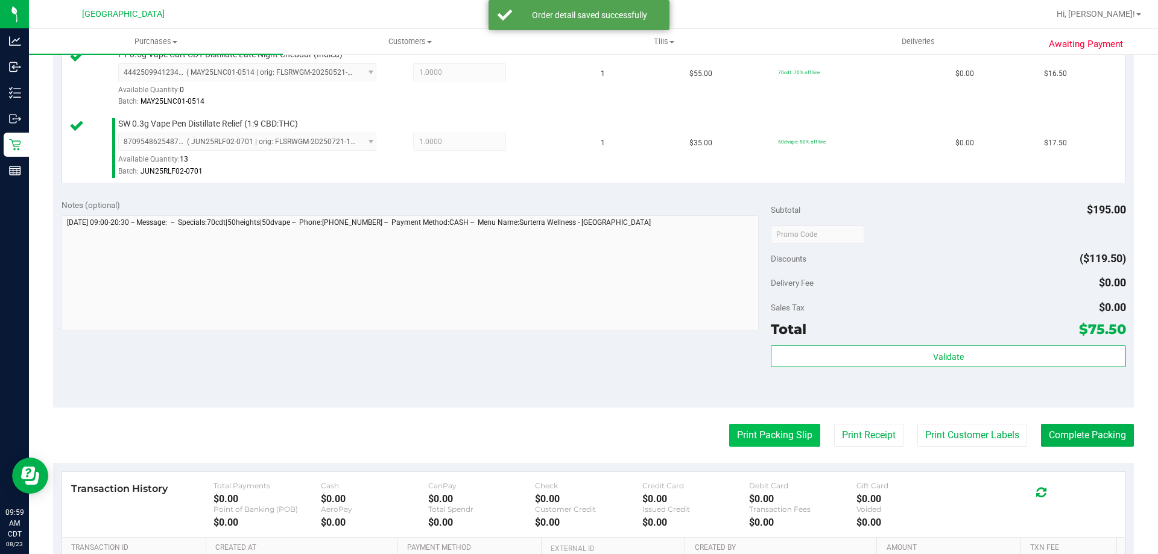
click at [776, 446] on button "Print Packing Slip" at bounding box center [774, 435] width 91 height 23
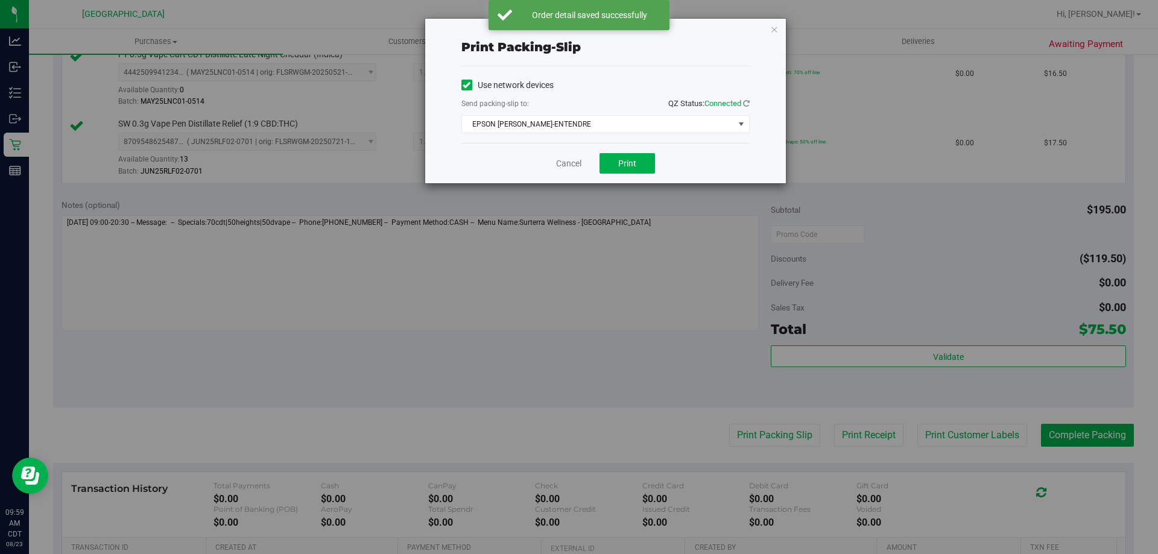
click at [642, 178] on div "Cancel Print" at bounding box center [605, 163] width 288 height 40
click at [640, 161] on button "Print" at bounding box center [627, 163] width 55 height 21
click at [565, 168] on link "Cancel" at bounding box center [568, 163] width 25 height 13
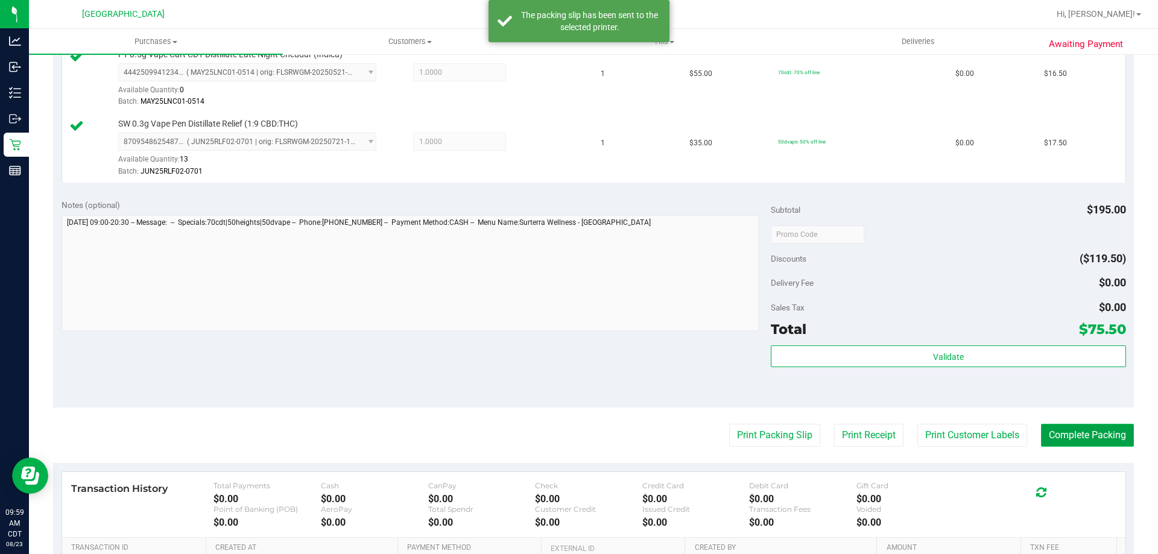
click at [1070, 440] on button "Complete Packing" at bounding box center [1087, 435] width 93 height 23
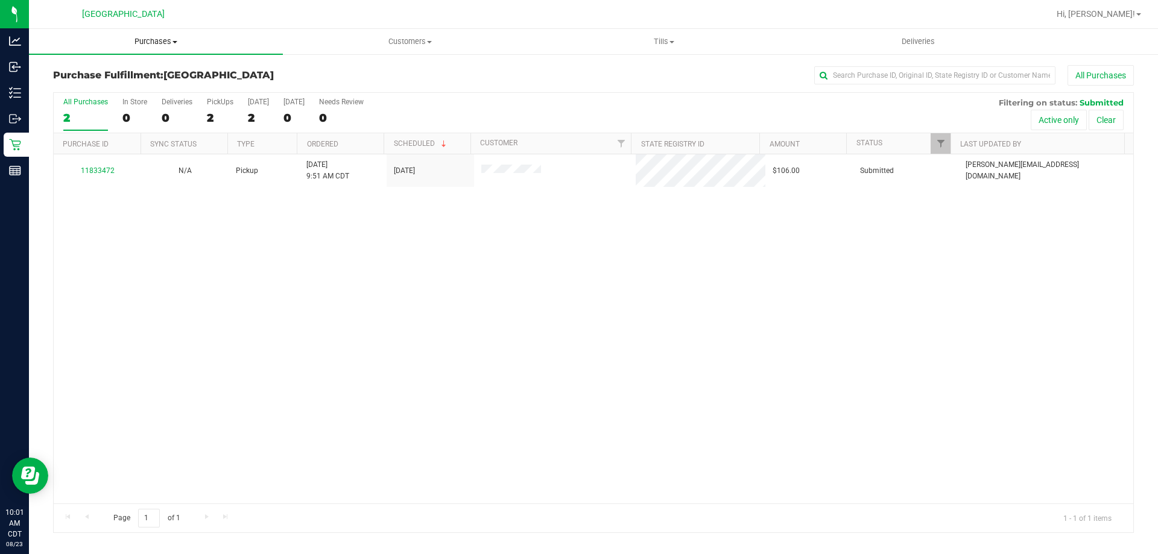
click at [155, 32] on uib-tab-heading "Purchases Summary of purchases Fulfillment All purchases" at bounding box center [156, 41] width 254 height 25
click at [114, 90] on li "Fulfillment" at bounding box center [156, 87] width 254 height 14
click at [676, 35] on uib-tab-heading "Tills Manage tills Reconcile e-payments" at bounding box center [663, 42] width 253 height 24
click at [604, 70] on span "Manage tills" at bounding box center [577, 73] width 81 height 10
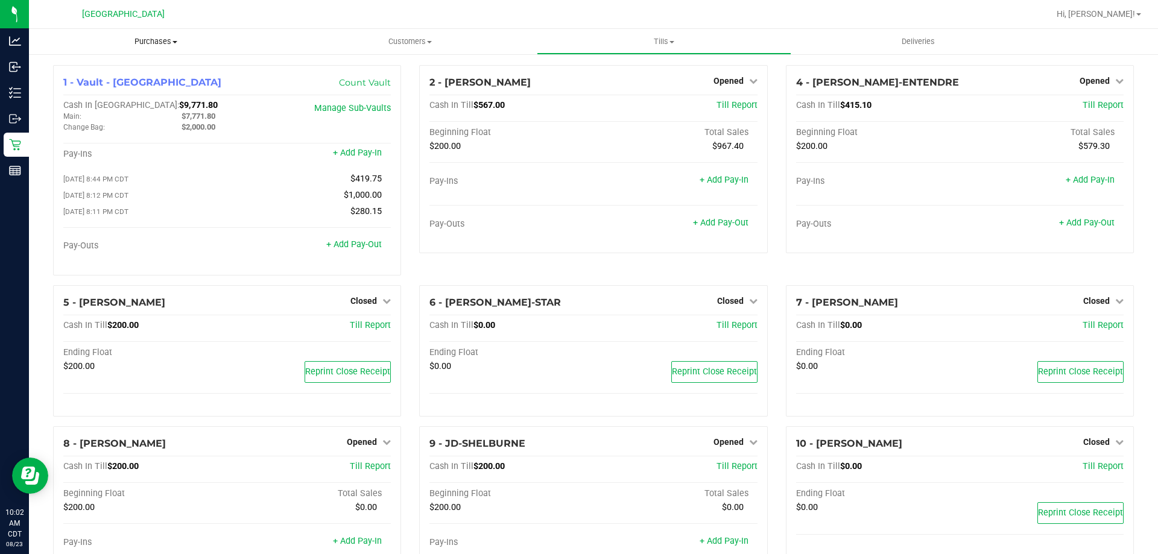
click at [150, 39] on span "Purchases" at bounding box center [156, 41] width 254 height 11
click at [103, 88] on li "Fulfillment" at bounding box center [156, 87] width 254 height 14
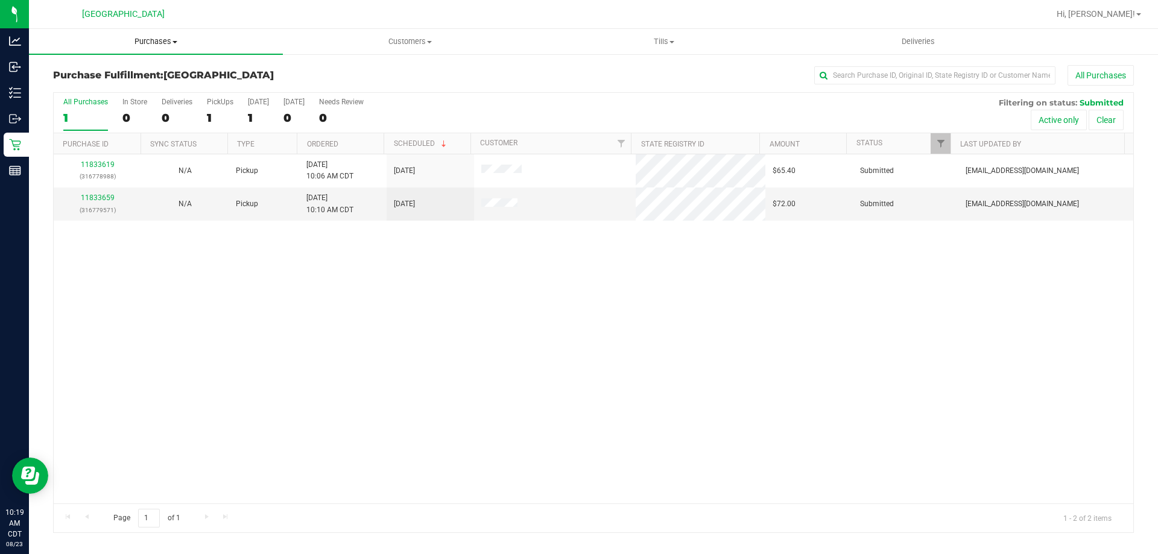
click at [152, 46] on span "Purchases" at bounding box center [156, 41] width 254 height 11
click at [142, 93] on li "Fulfillment" at bounding box center [156, 87] width 254 height 14
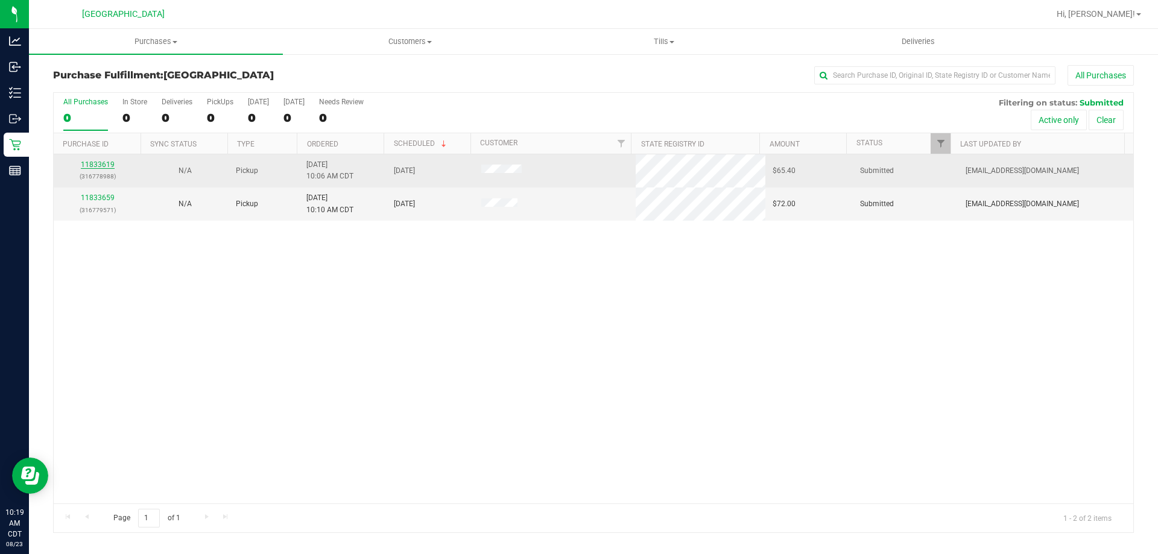
click at [99, 160] on link "11833619" at bounding box center [98, 164] width 34 height 8
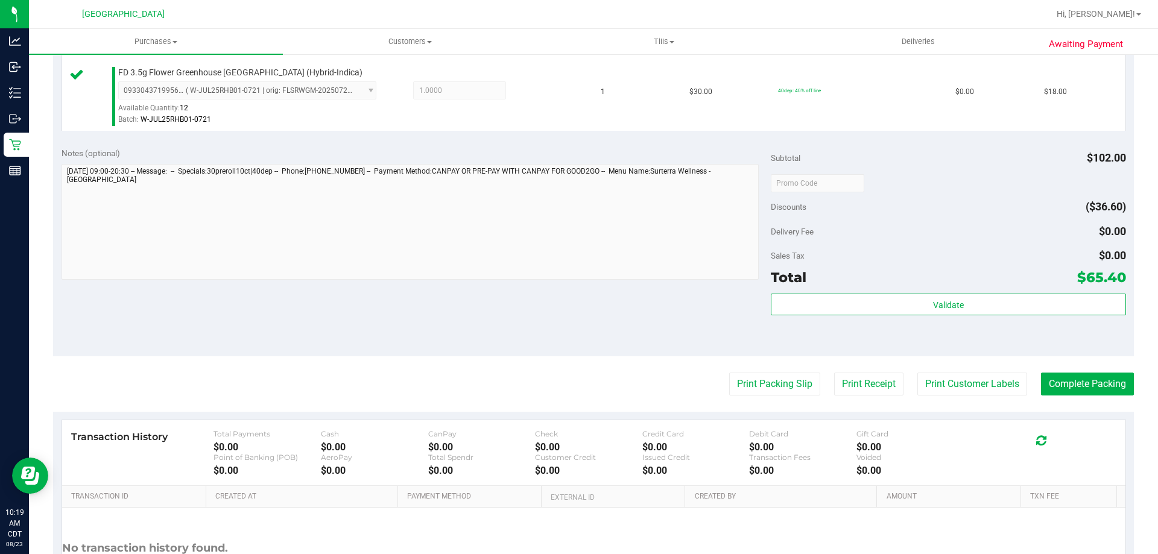
scroll to position [543, 0]
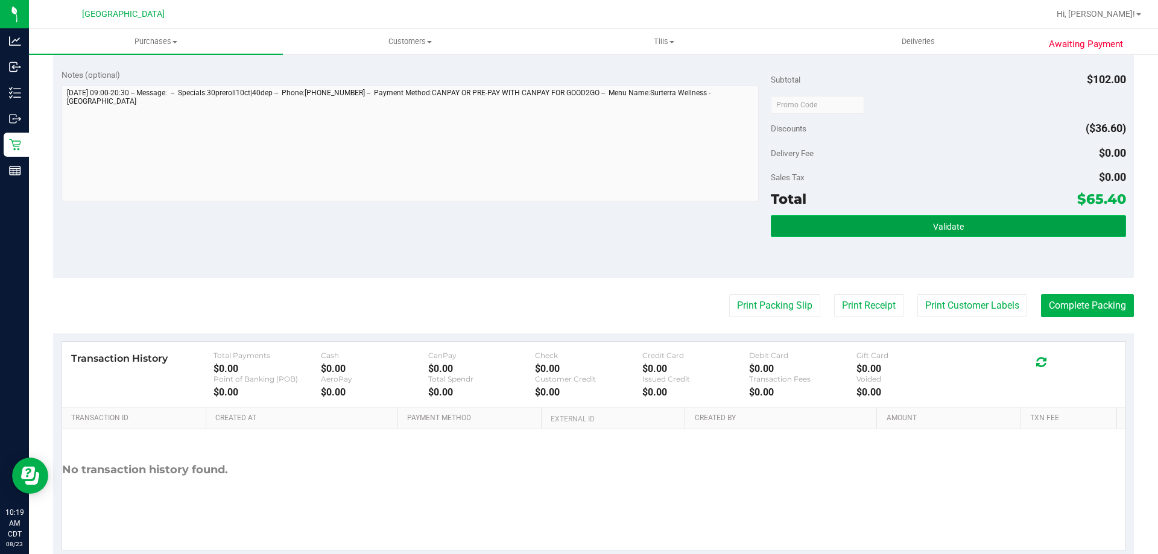
click at [846, 235] on button "Validate" at bounding box center [948, 226] width 355 height 22
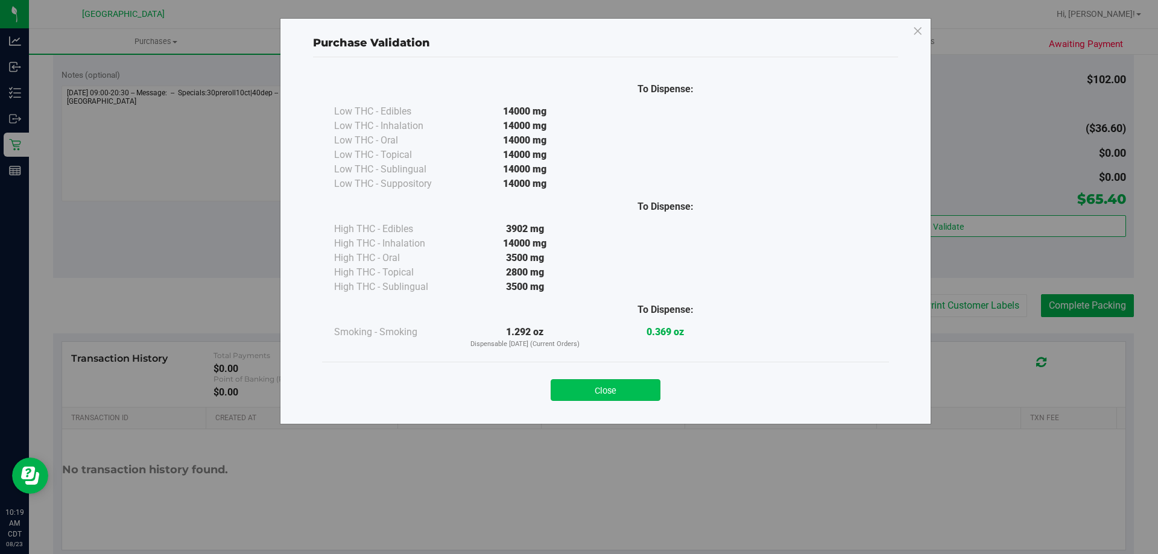
click at [587, 385] on button "Close" at bounding box center [606, 390] width 110 height 22
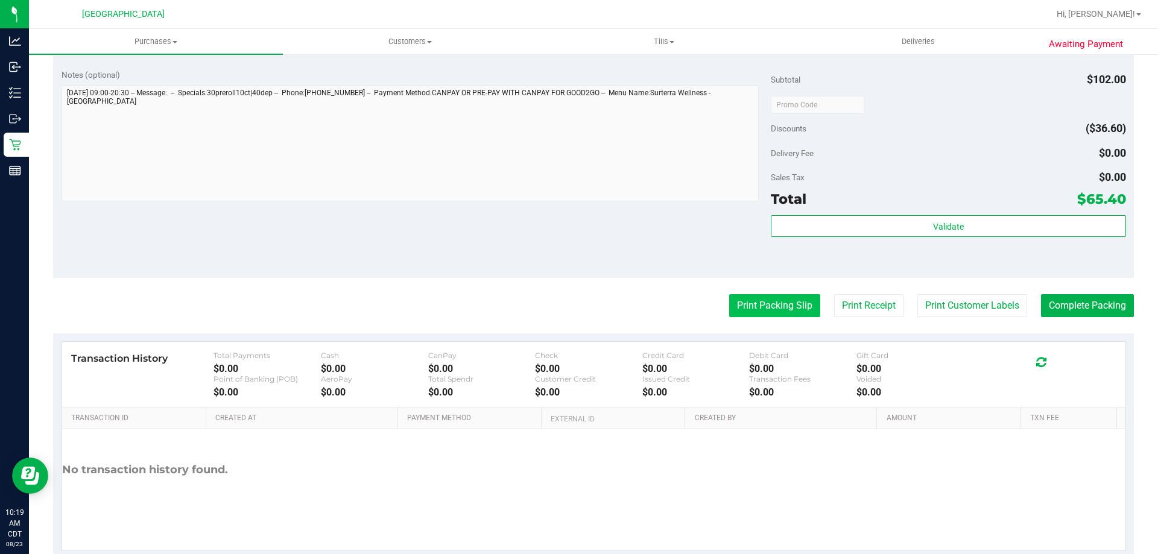
click at [746, 302] on button "Print Packing Slip" at bounding box center [774, 305] width 91 height 23
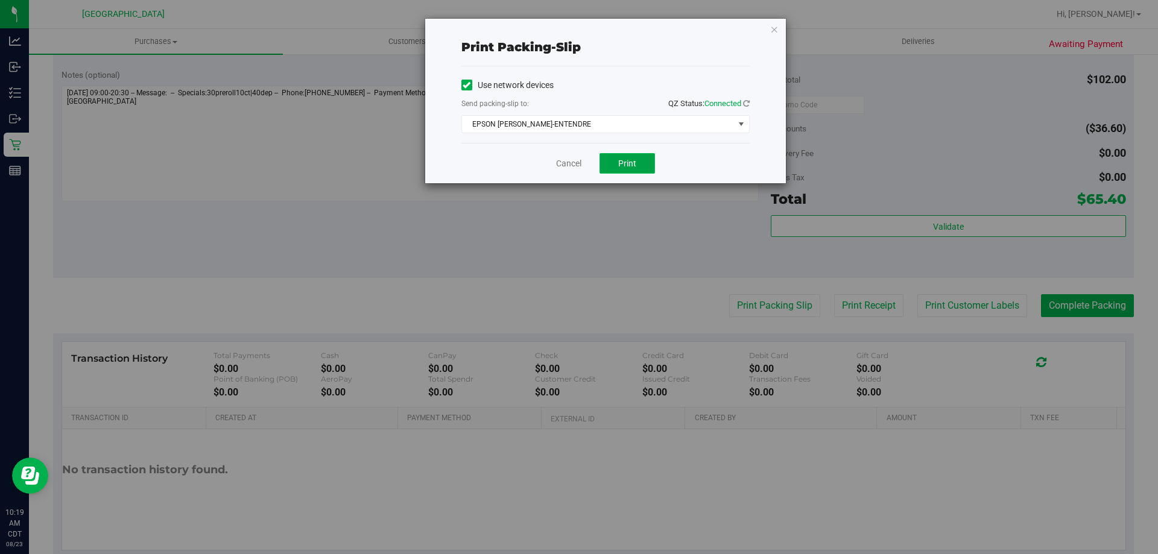
click at [627, 168] on button "Print" at bounding box center [627, 163] width 55 height 21
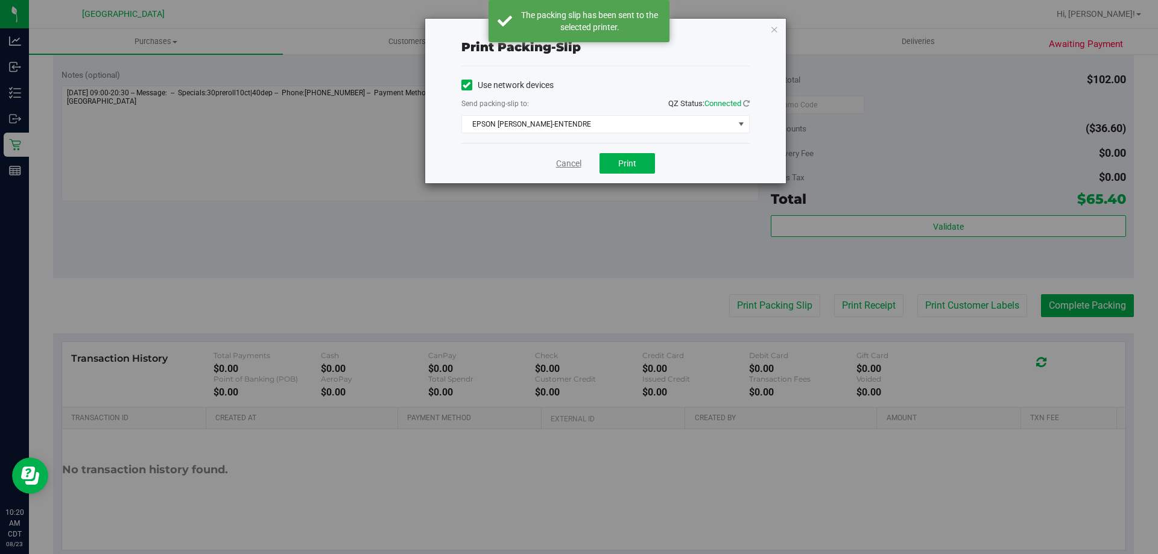
click at [570, 164] on link "Cancel" at bounding box center [568, 163] width 25 height 13
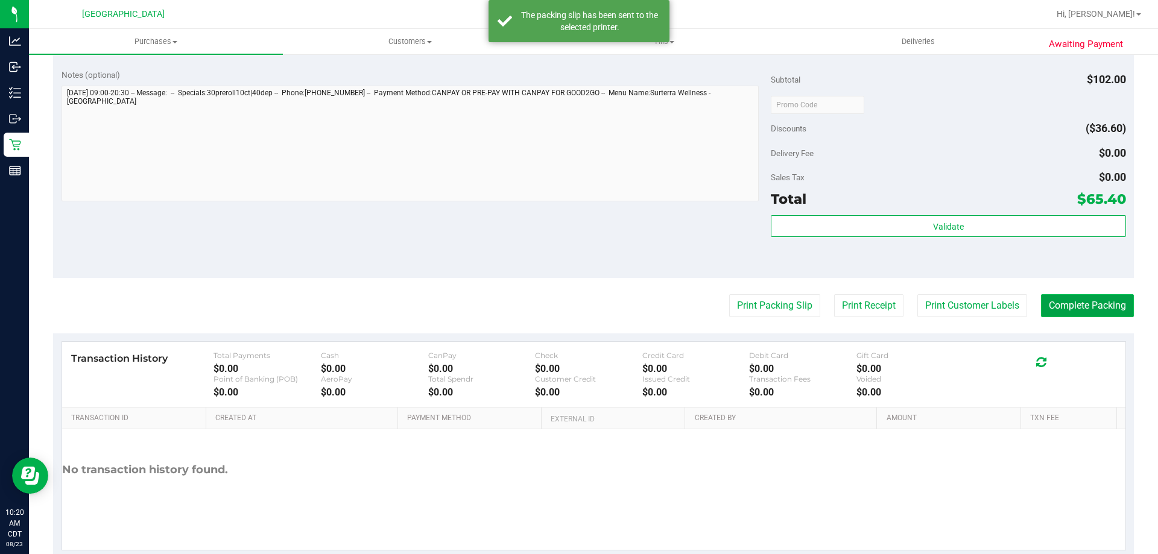
click at [1074, 307] on button "Complete Packing" at bounding box center [1087, 305] width 93 height 23
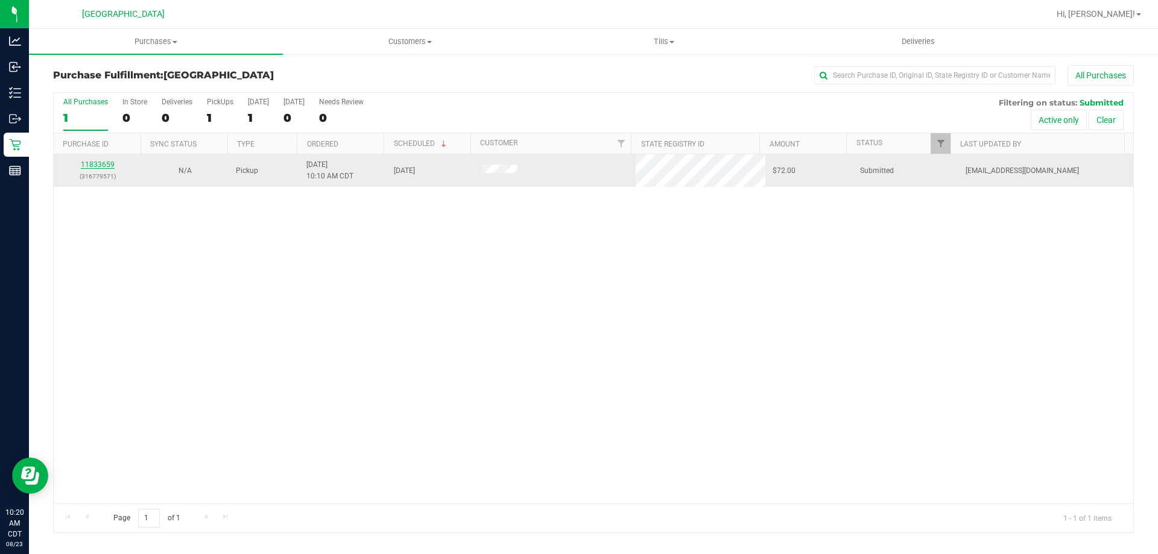
click at [90, 163] on link "11833659" at bounding box center [98, 164] width 34 height 8
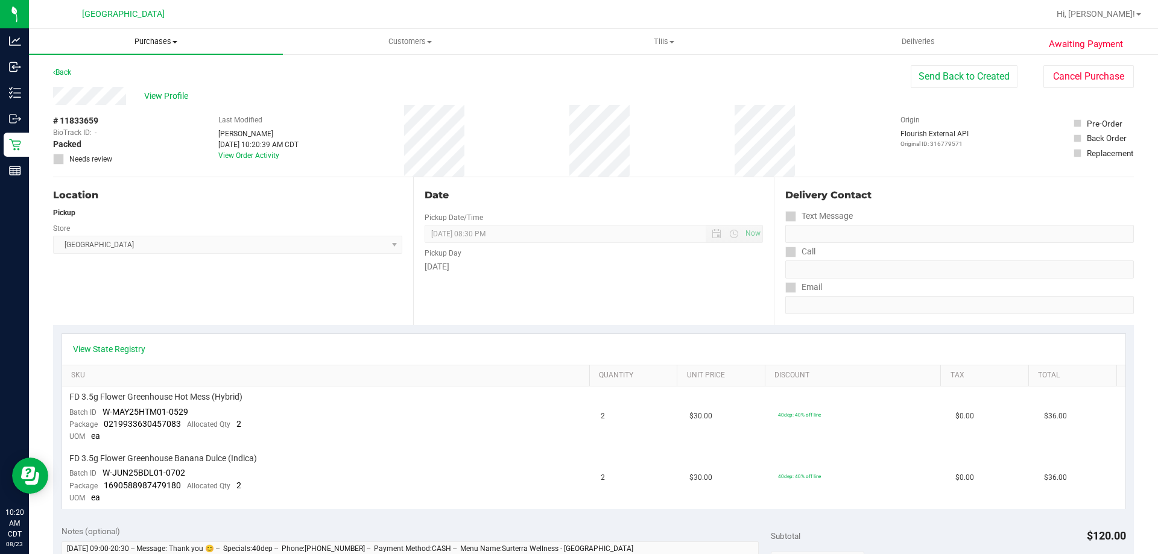
click at [154, 36] on uib-tab-heading "Purchases Summary of purchases Fulfillment All purchases" at bounding box center [156, 41] width 254 height 25
click at [113, 83] on li "Fulfillment" at bounding box center [156, 87] width 254 height 14
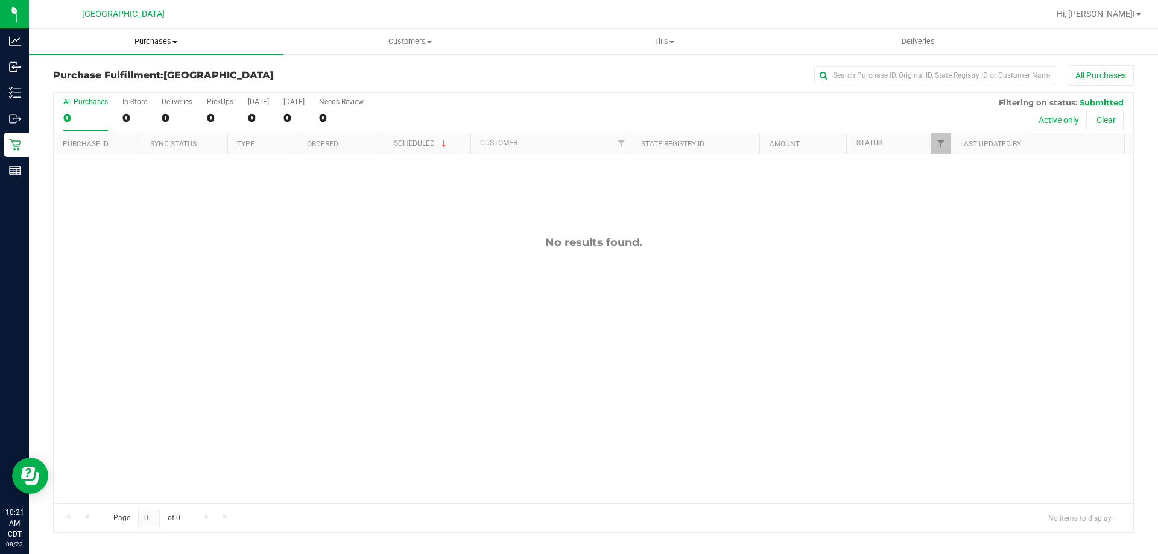
click at [221, 39] on span "Purchases" at bounding box center [156, 41] width 254 height 11
click at [271, 14] on div at bounding box center [632, 14] width 833 height 24
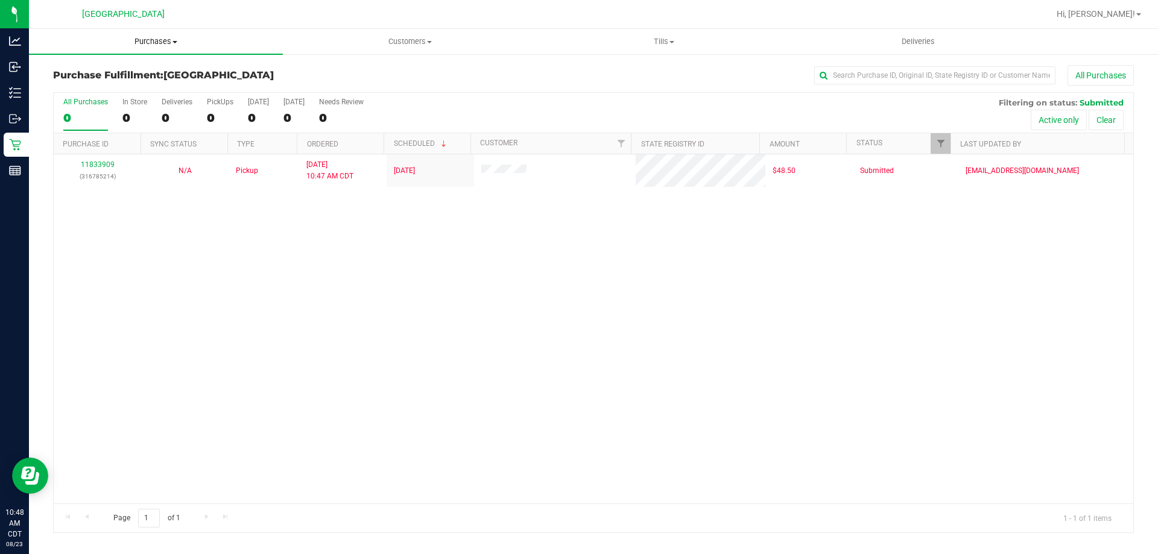
click at [145, 38] on span "Purchases" at bounding box center [156, 41] width 254 height 11
click at [147, 81] on li "Fulfillment" at bounding box center [156, 87] width 254 height 14
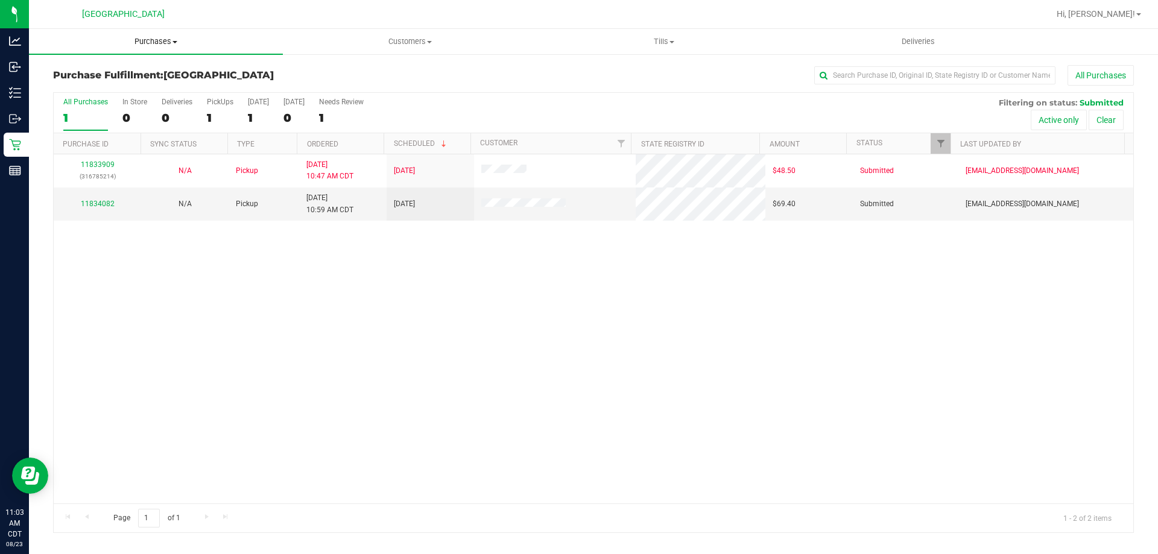
click at [157, 43] on span "Purchases" at bounding box center [156, 41] width 254 height 11
click at [158, 92] on li "Fulfillment" at bounding box center [156, 87] width 254 height 14
click at [101, 204] on link "11834082" at bounding box center [98, 204] width 34 height 8
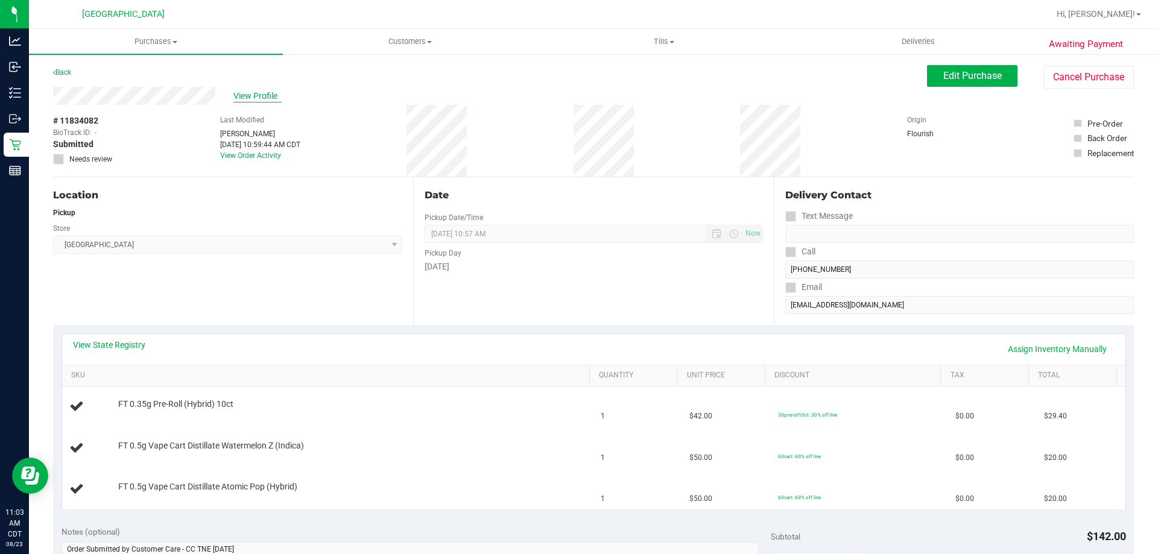
click at [262, 97] on span "View Profile" at bounding box center [257, 96] width 48 height 13
click at [102, 343] on link "View State Registry" at bounding box center [109, 345] width 72 height 12
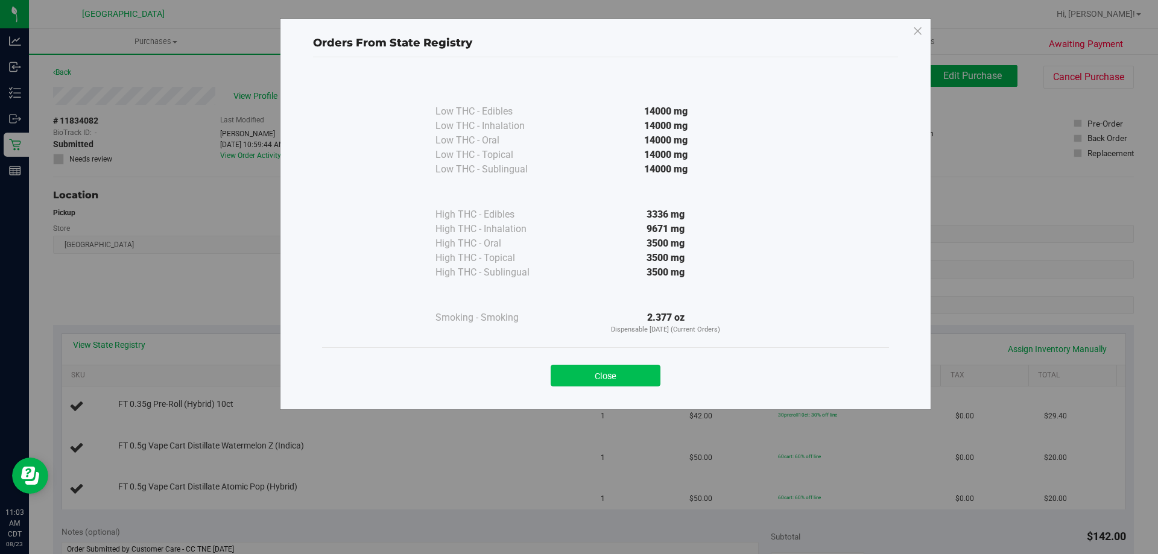
click at [587, 378] on button "Close" at bounding box center [606, 376] width 110 height 22
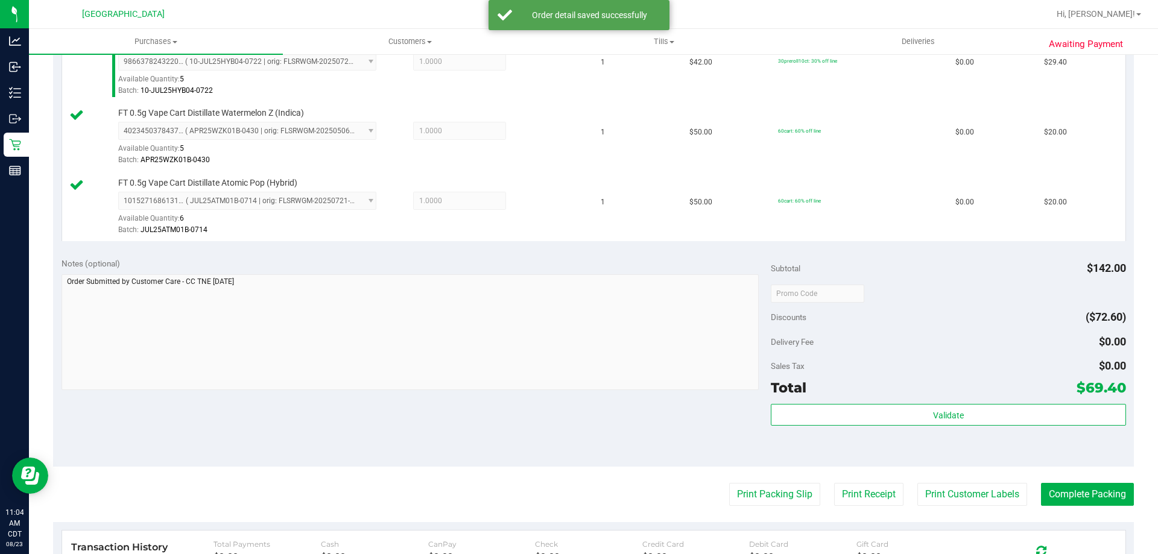
scroll to position [362, 0]
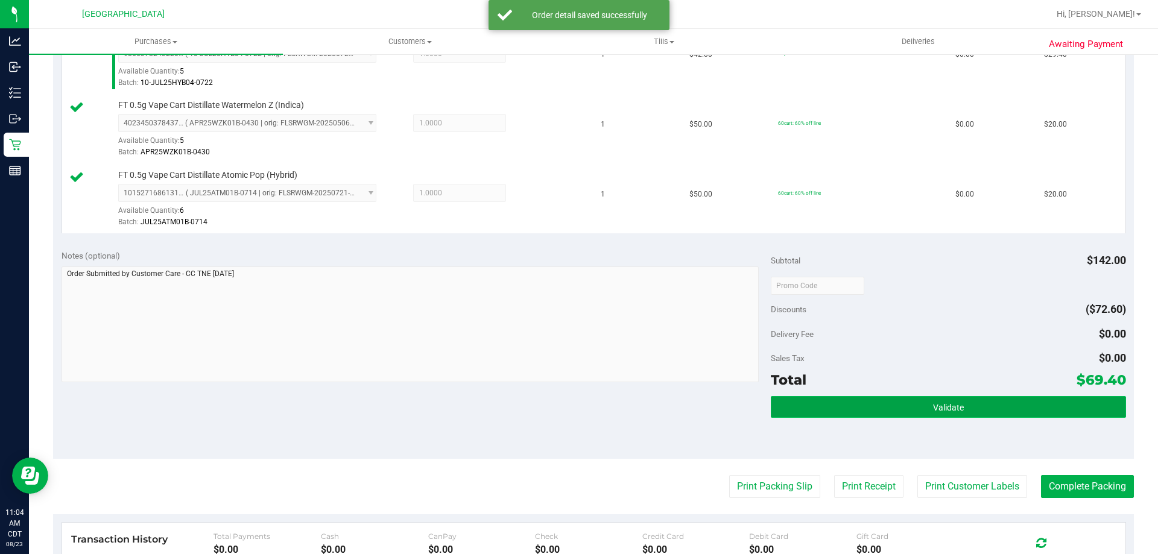
click at [805, 407] on button "Validate" at bounding box center [948, 407] width 355 height 22
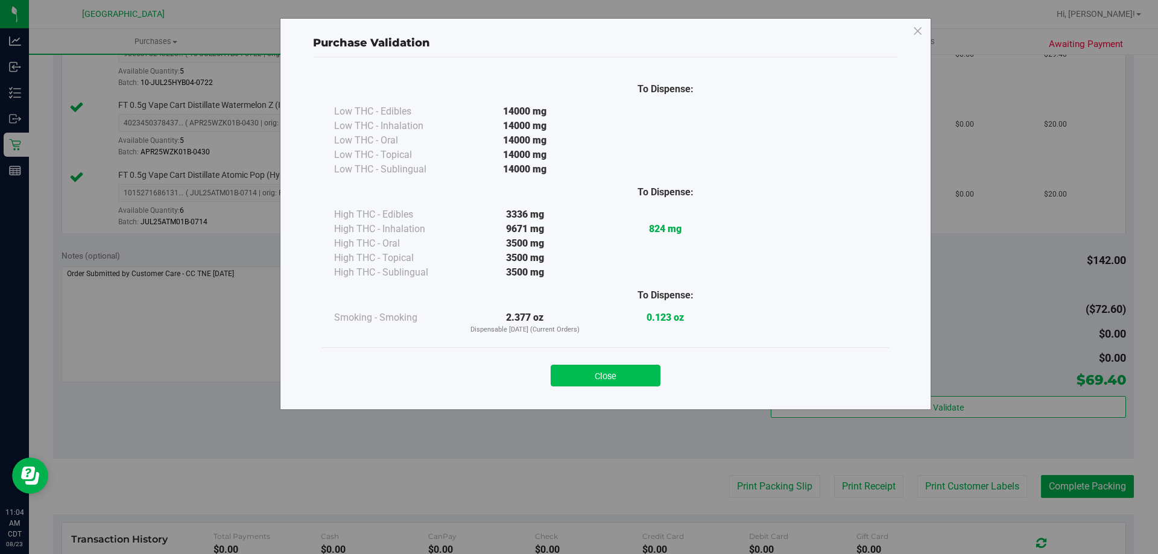
click at [586, 367] on button "Close" at bounding box center [606, 376] width 110 height 22
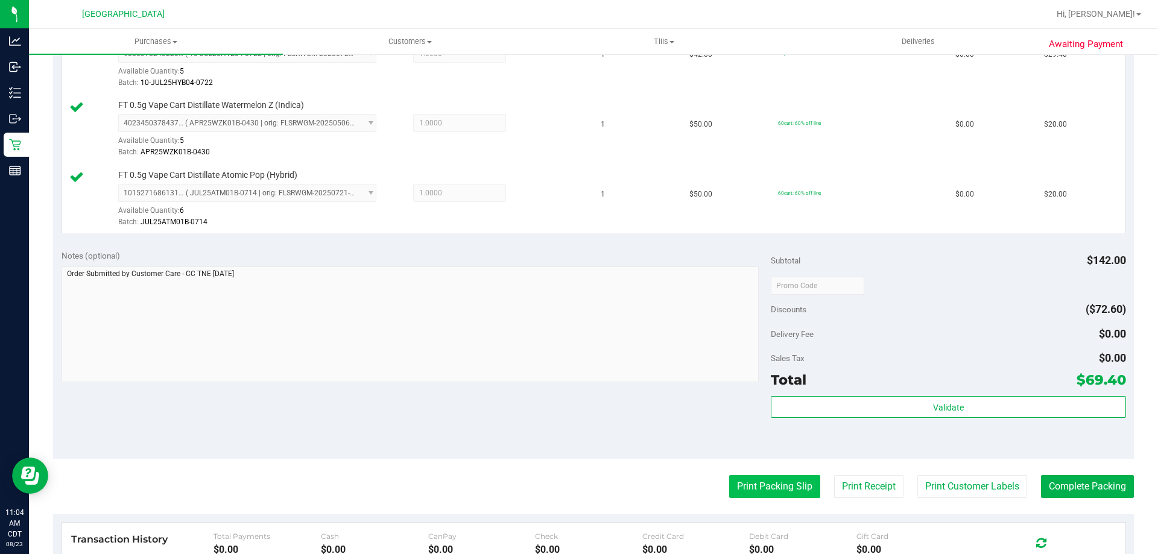
click at [746, 484] on button "Print Packing Slip" at bounding box center [774, 486] width 91 height 23
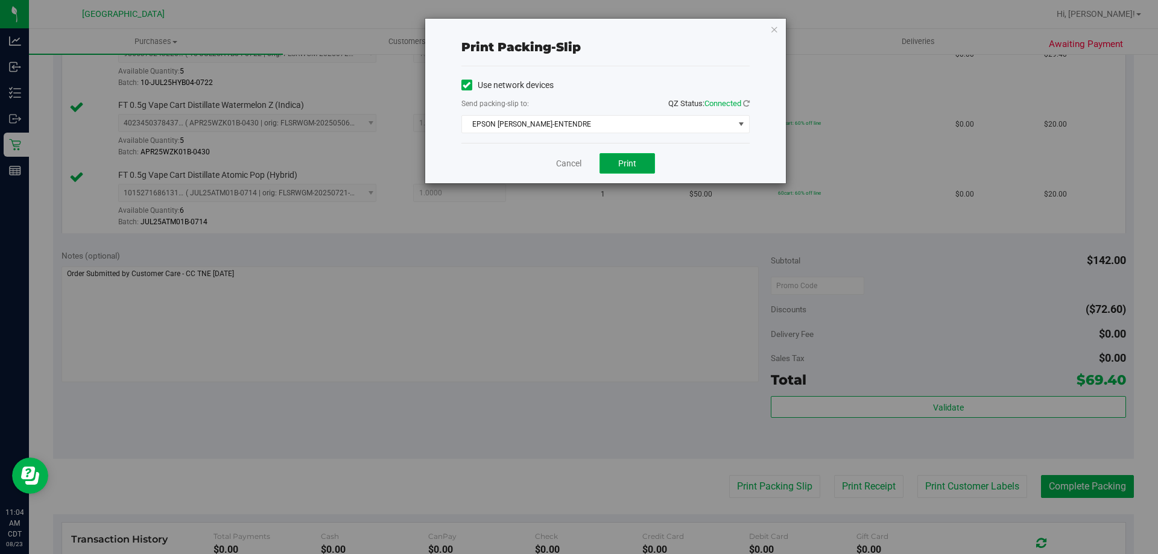
click at [616, 168] on button "Print" at bounding box center [627, 163] width 55 height 21
click at [574, 162] on link "Cancel" at bounding box center [568, 163] width 25 height 13
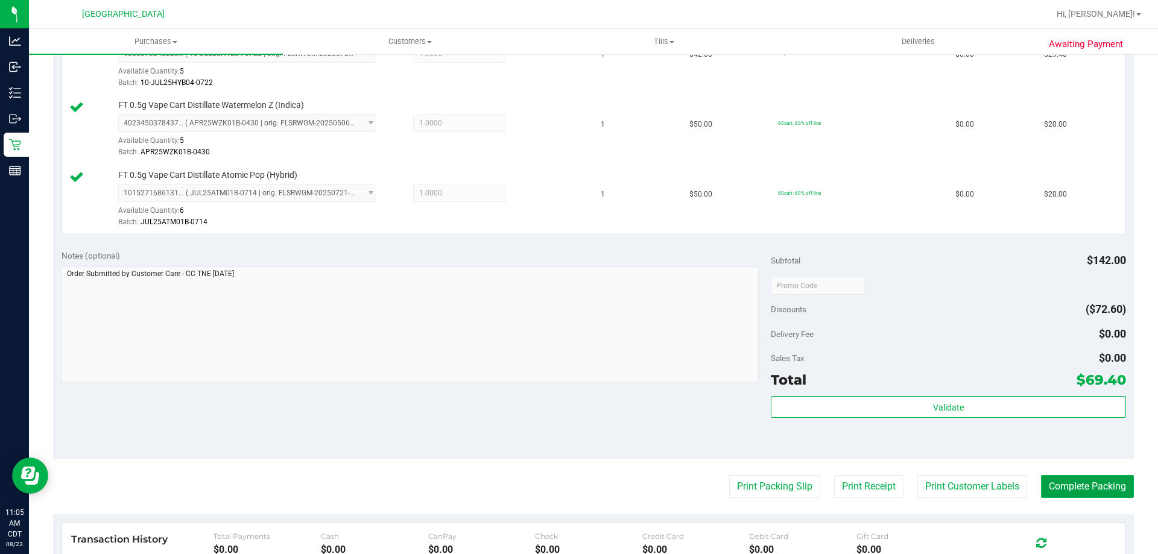
click at [1078, 488] on button "Complete Packing" at bounding box center [1087, 486] width 93 height 23
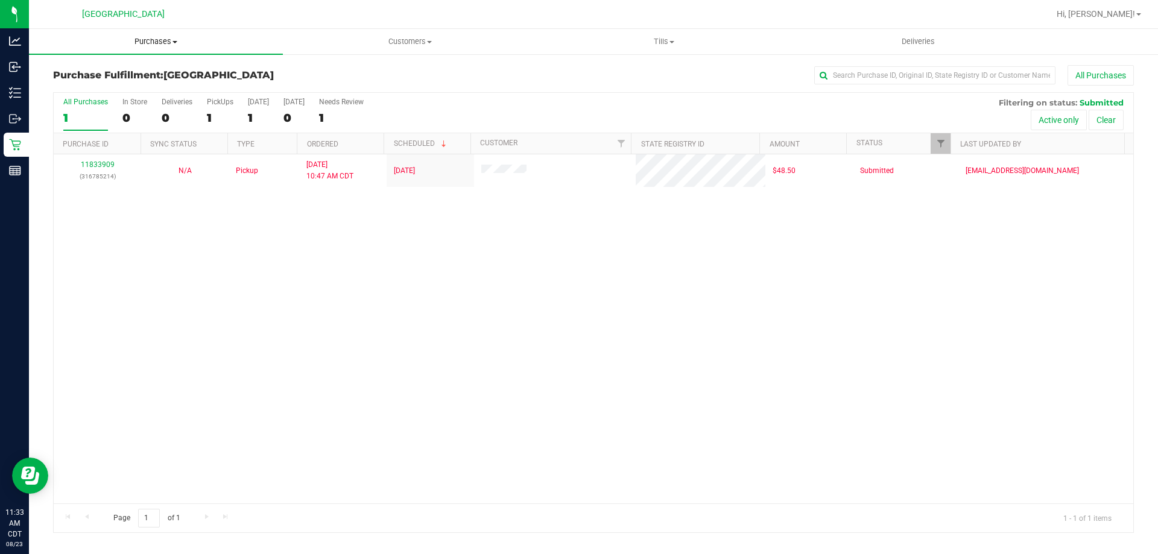
click at [155, 37] on span "Purchases" at bounding box center [156, 41] width 254 height 11
click at [115, 85] on li "Fulfillment" at bounding box center [156, 87] width 254 height 14
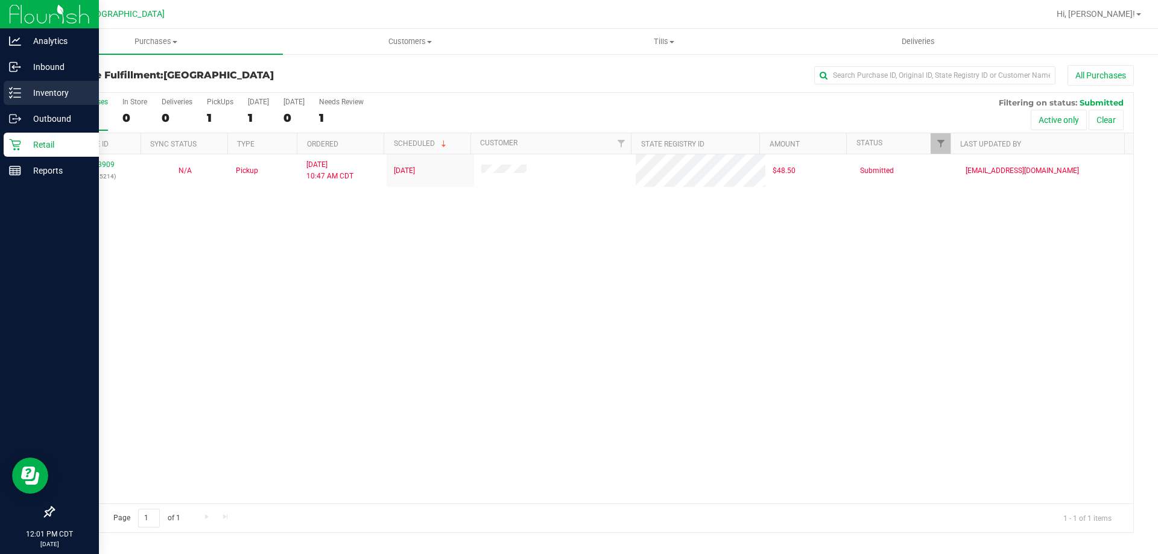
click at [50, 95] on p "Inventory" at bounding box center [57, 93] width 72 height 14
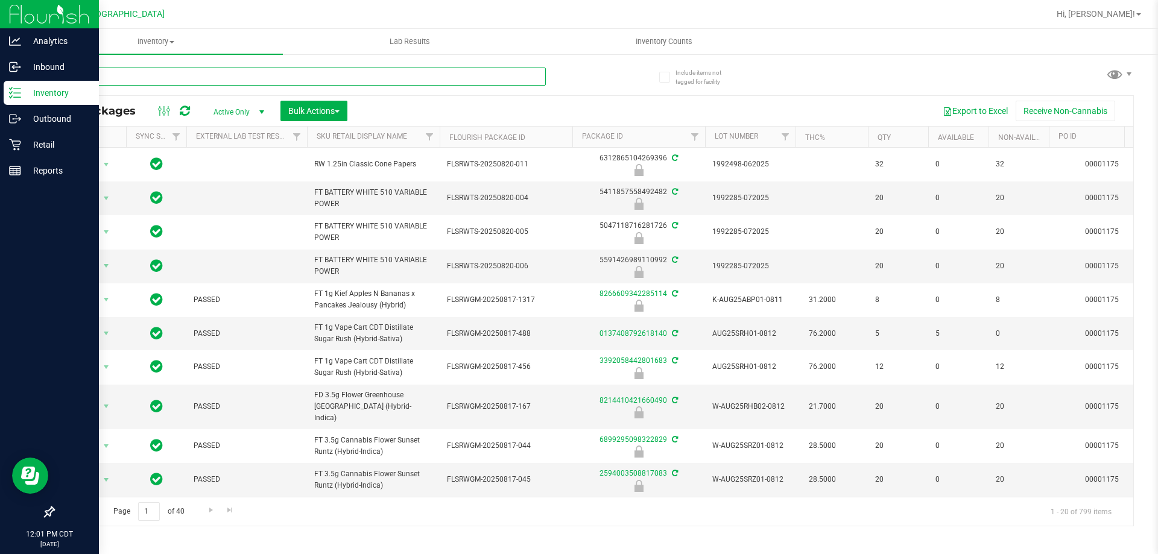
click at [247, 76] on input "text" at bounding box center [299, 77] width 493 height 18
type input "FIC"
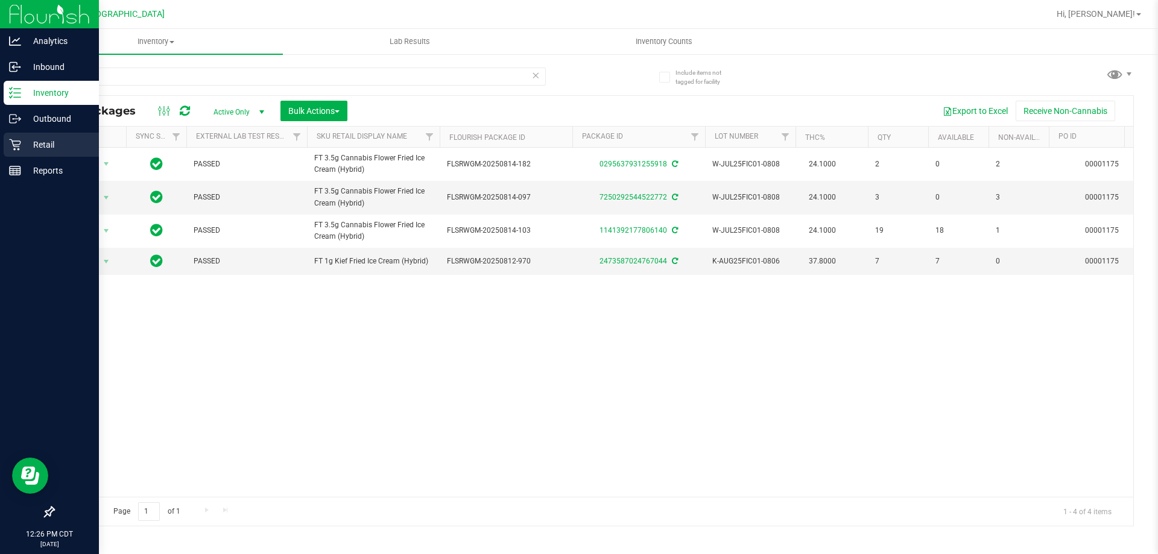
click at [39, 152] on div "Retail" at bounding box center [51, 145] width 95 height 24
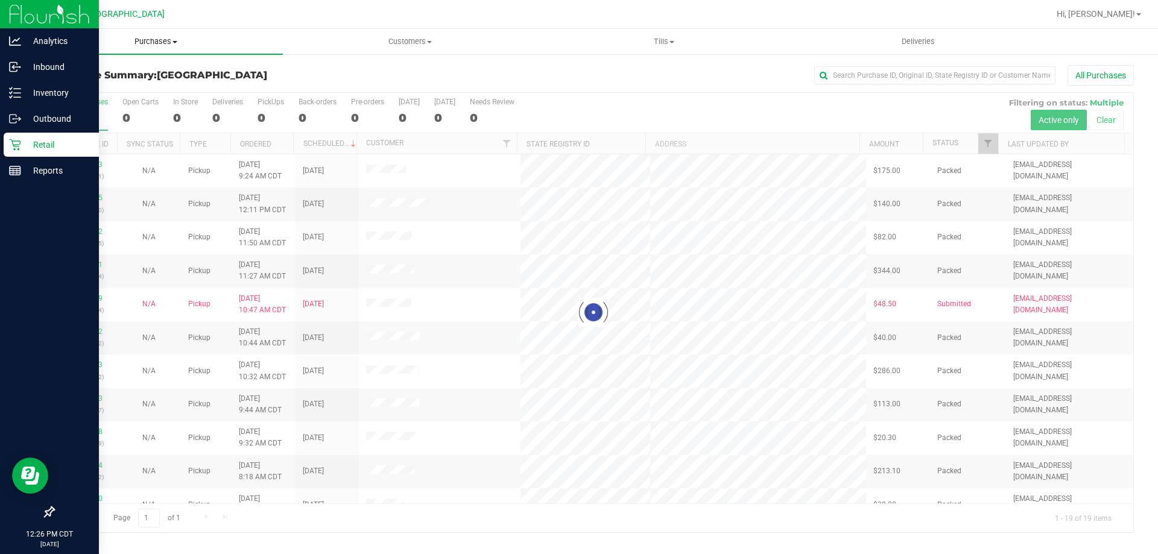
click at [148, 38] on span "Purchases" at bounding box center [156, 41] width 254 height 11
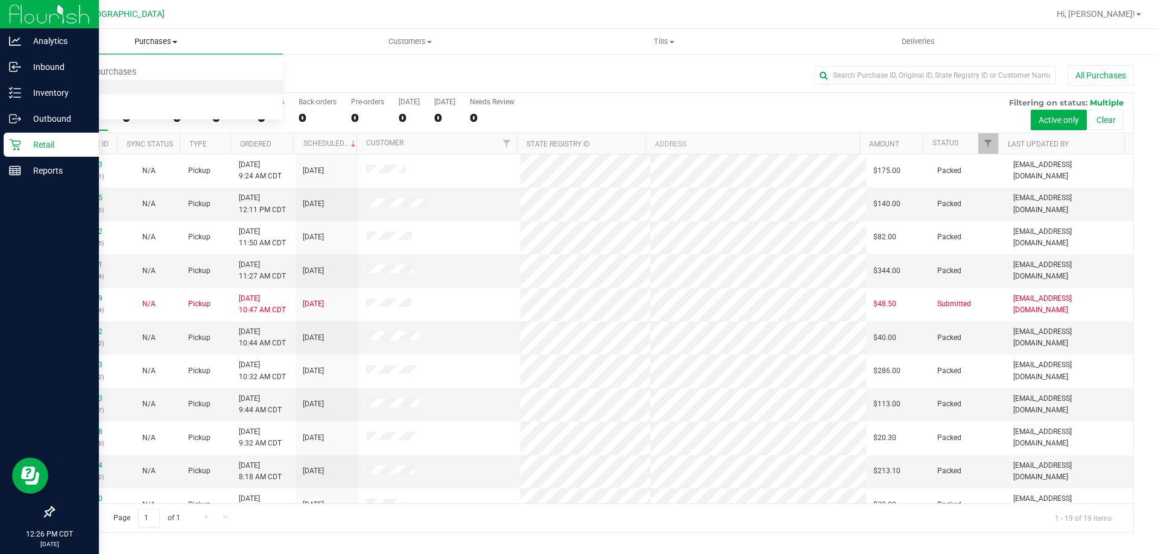
click at [103, 81] on li "Fulfillment" at bounding box center [156, 87] width 254 height 14
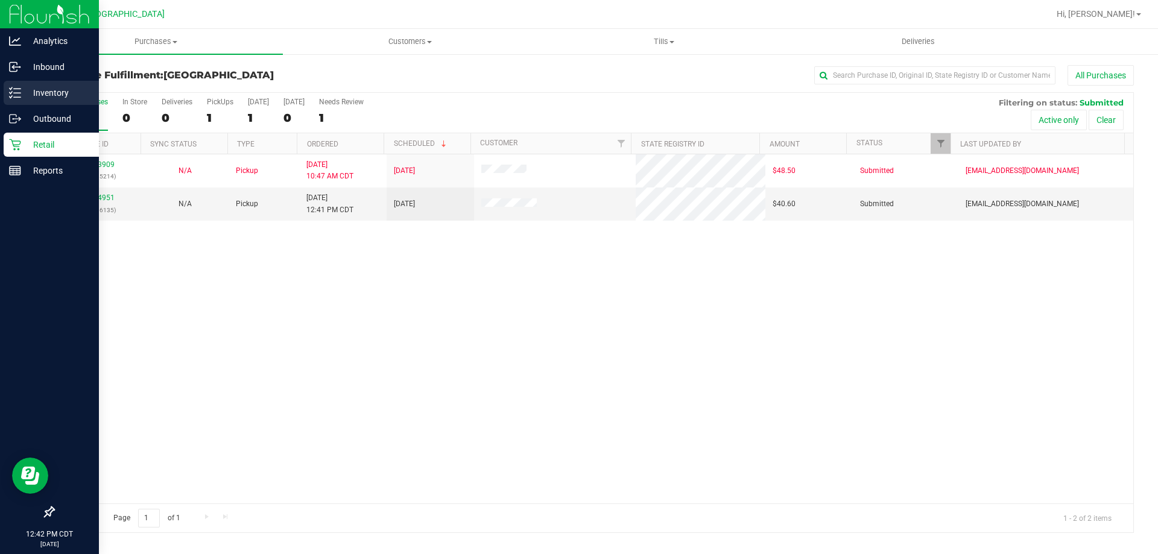
click at [30, 101] on div "Inventory" at bounding box center [51, 93] width 95 height 24
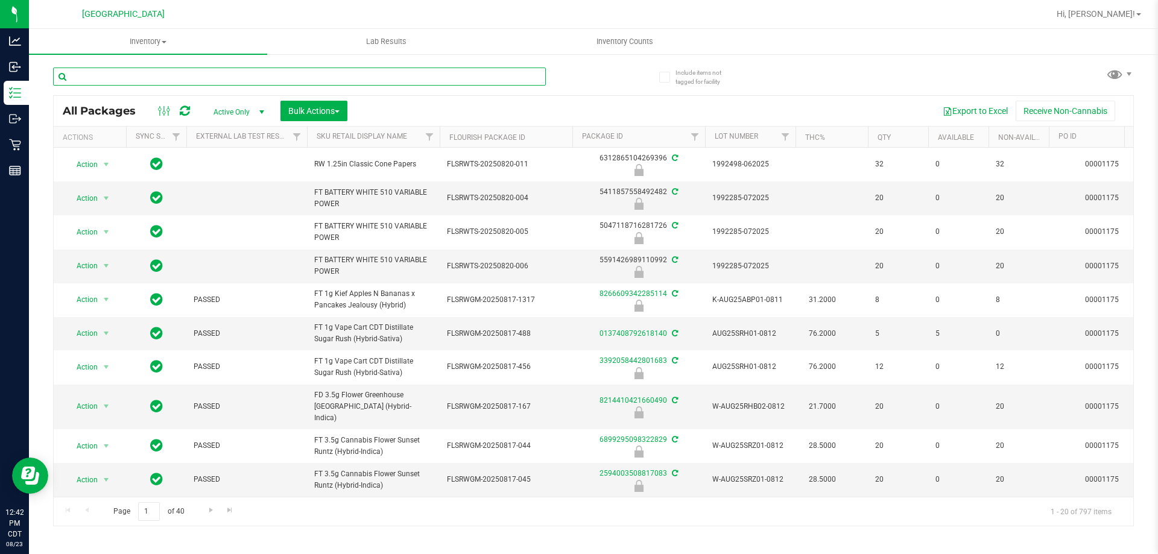
click at [278, 80] on input "text" at bounding box center [299, 77] width 493 height 18
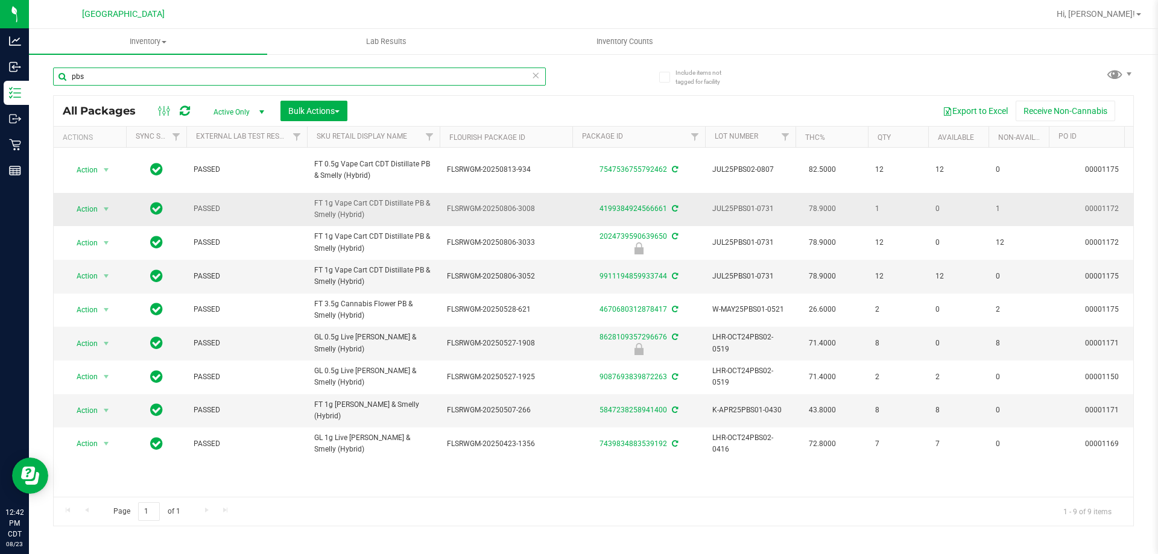
type input "pbs"
drag, startPoint x: 390, startPoint y: 215, endPoint x: 312, endPoint y: 207, distance: 78.8
click at [311, 209] on td "FT 1g Vape Cart CDT Distillate PB & Smelly (Hybrid)" at bounding box center [373, 209] width 133 height 33
copy span "FT 1g Vape Cart CDT Distillate PB & Smelly (Hybrid)"
click at [528, 78] on input "pbs" at bounding box center [299, 77] width 493 height 18
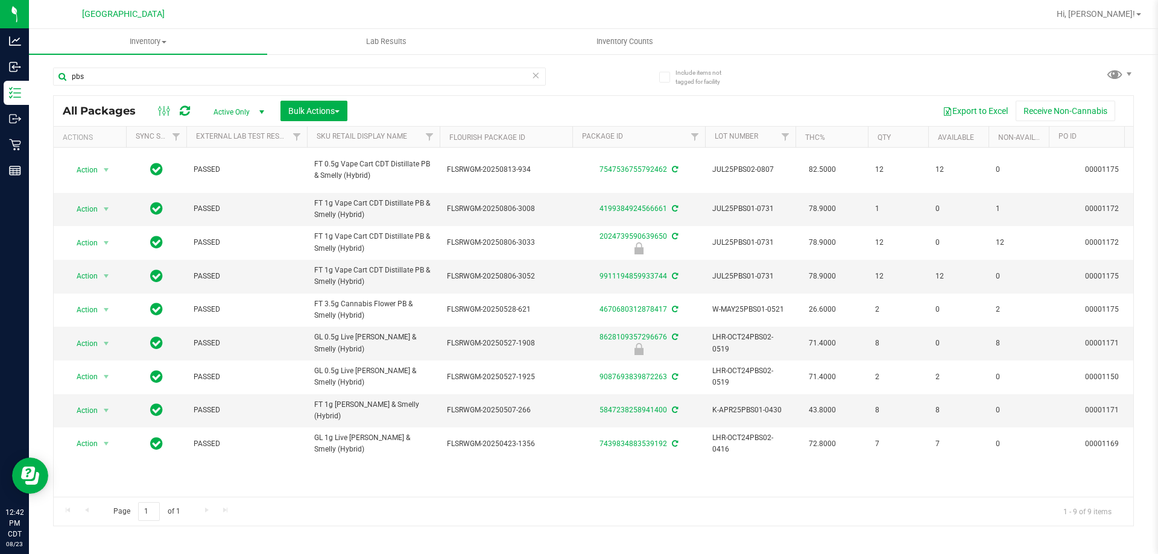
click at [533, 79] on icon at bounding box center [535, 75] width 8 height 14
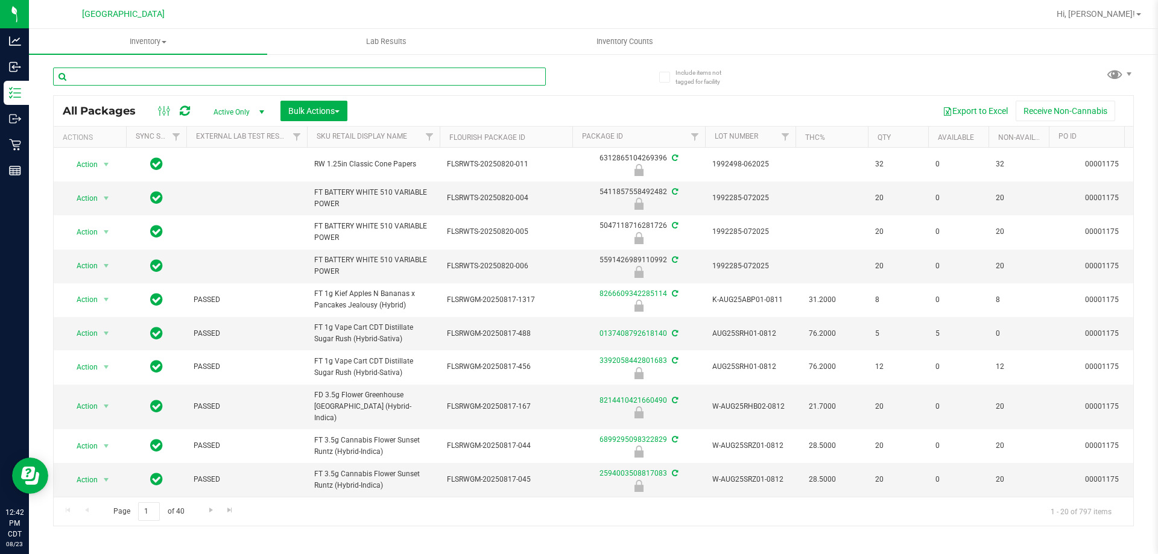
click at [533, 77] on input "text" at bounding box center [299, 77] width 493 height 18
paste input "FT 1g Vape Cart CDT Distillate PB & Smelly (Hybrid)"
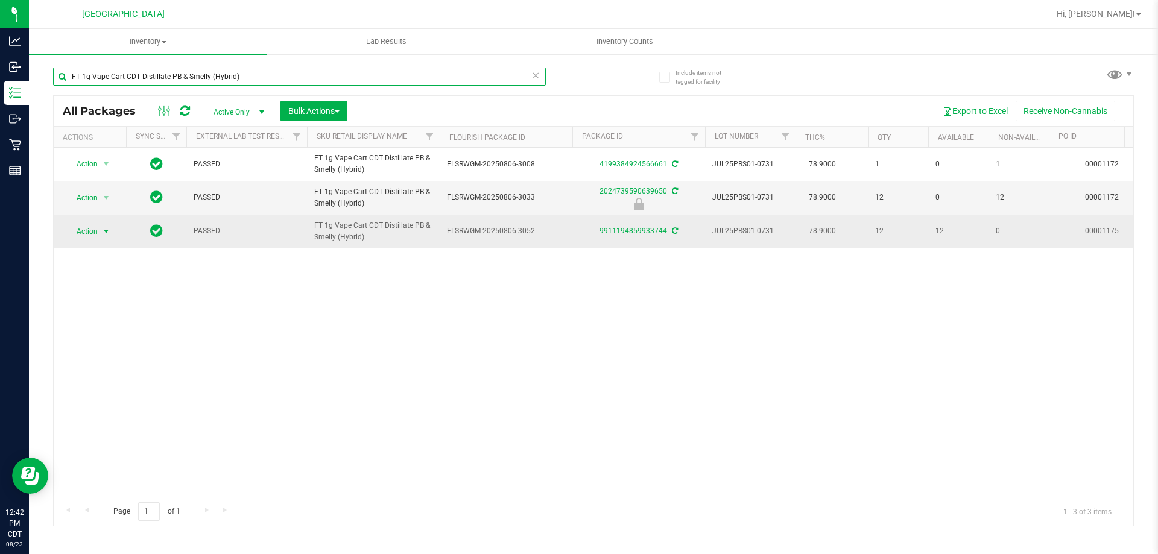
type input "FT 1g Vape Cart CDT Distillate PB & Smelly (Hybrid)"
click at [104, 231] on span "select" at bounding box center [106, 232] width 10 height 10
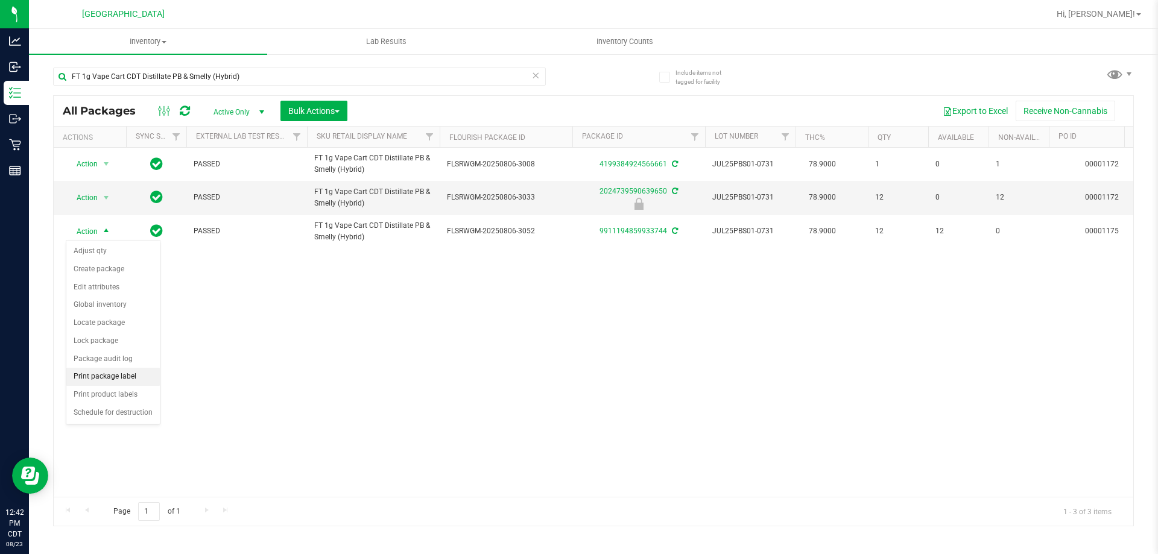
click at [124, 381] on li "Print package label" at bounding box center [112, 377] width 93 height 18
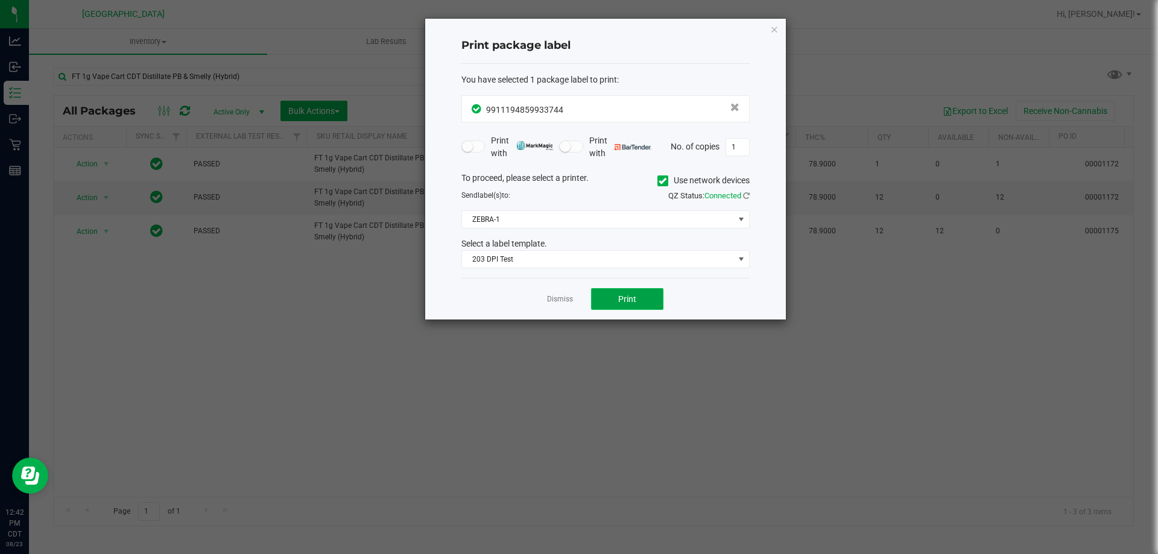
click at [650, 294] on button "Print" at bounding box center [627, 299] width 72 height 22
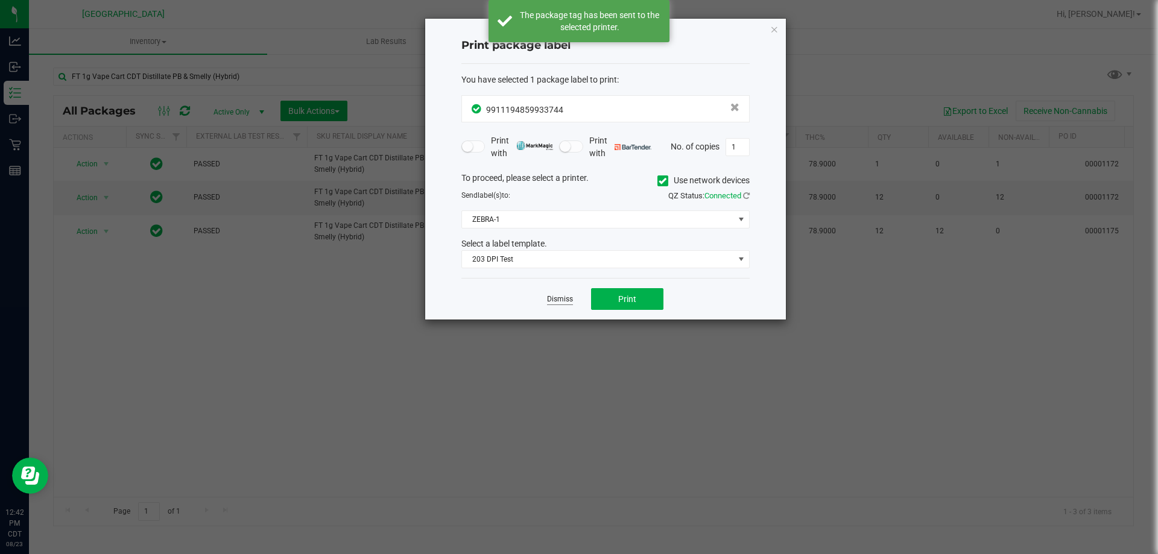
click at [555, 300] on link "Dismiss" at bounding box center [560, 299] width 26 height 10
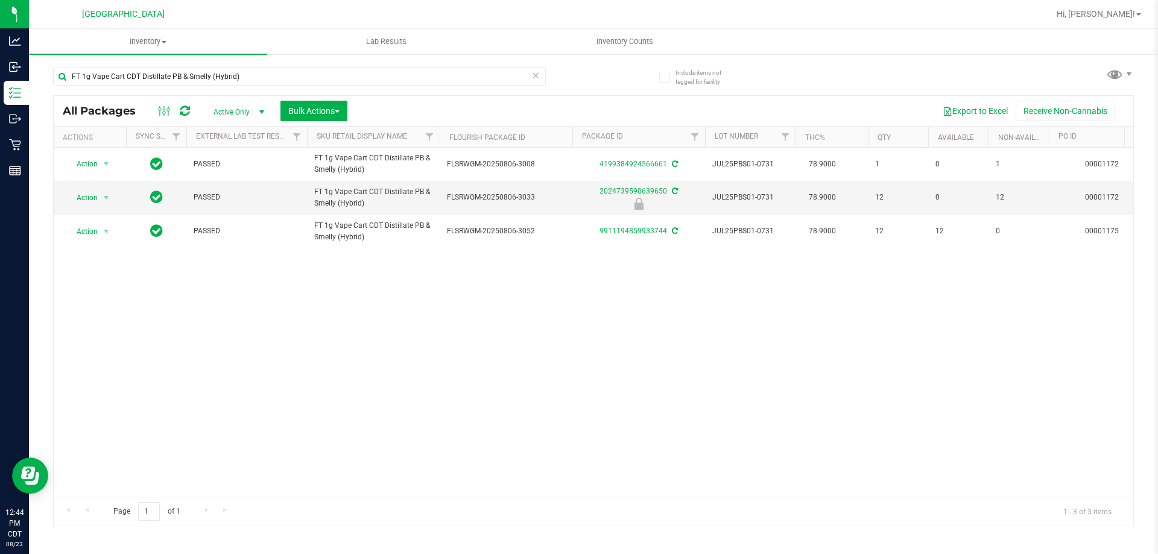
click at [534, 76] on icon at bounding box center [535, 75] width 8 height 14
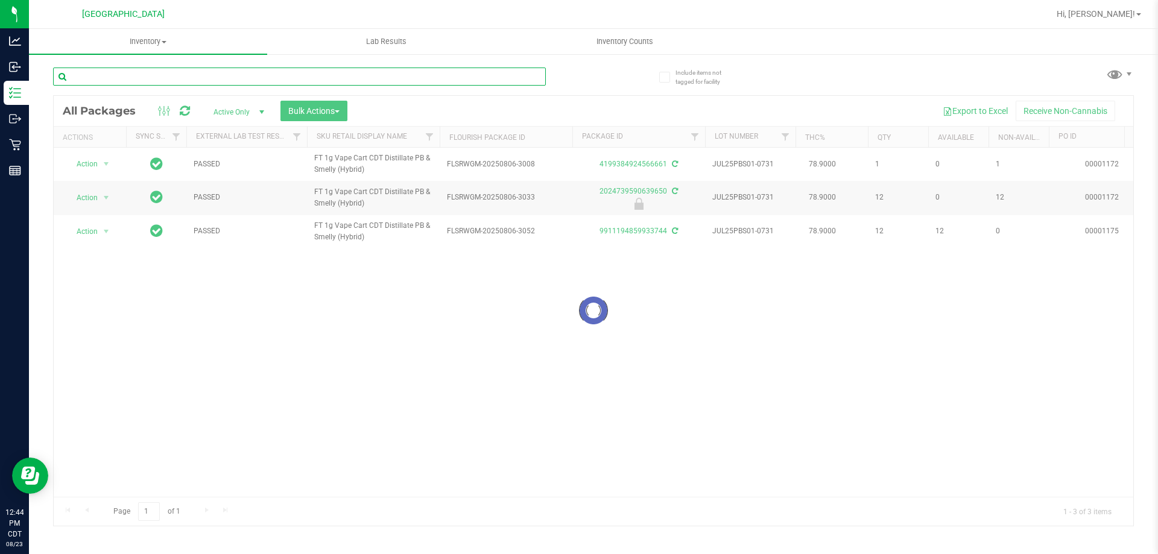
click at [526, 76] on input "text" at bounding box center [299, 77] width 493 height 18
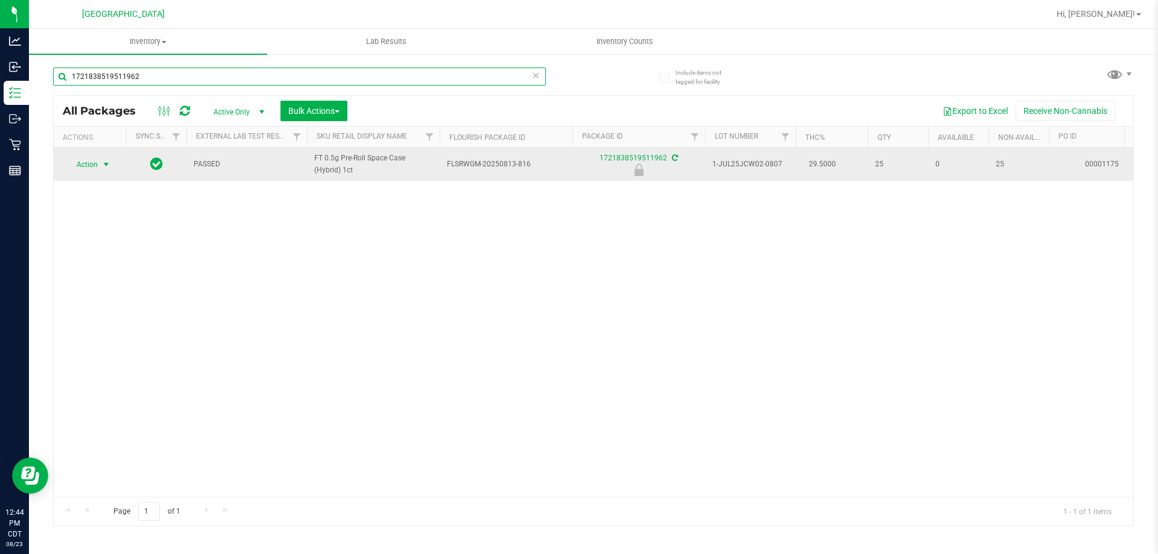
type input "1721838519511962"
click at [97, 168] on span "Action" at bounding box center [82, 164] width 33 height 17
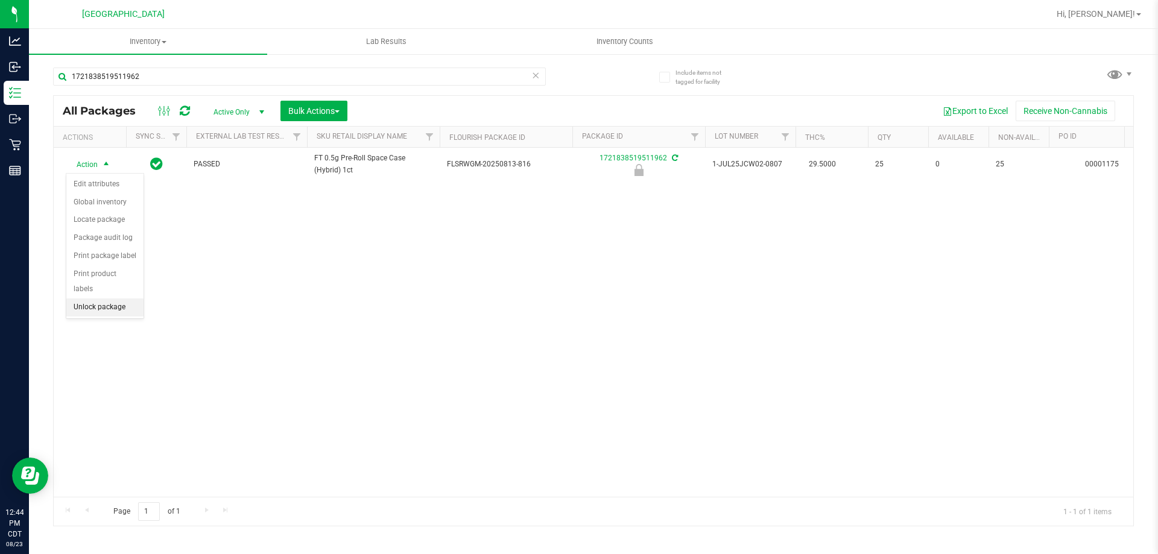
click at [118, 299] on li "Unlock package" at bounding box center [104, 308] width 77 height 18
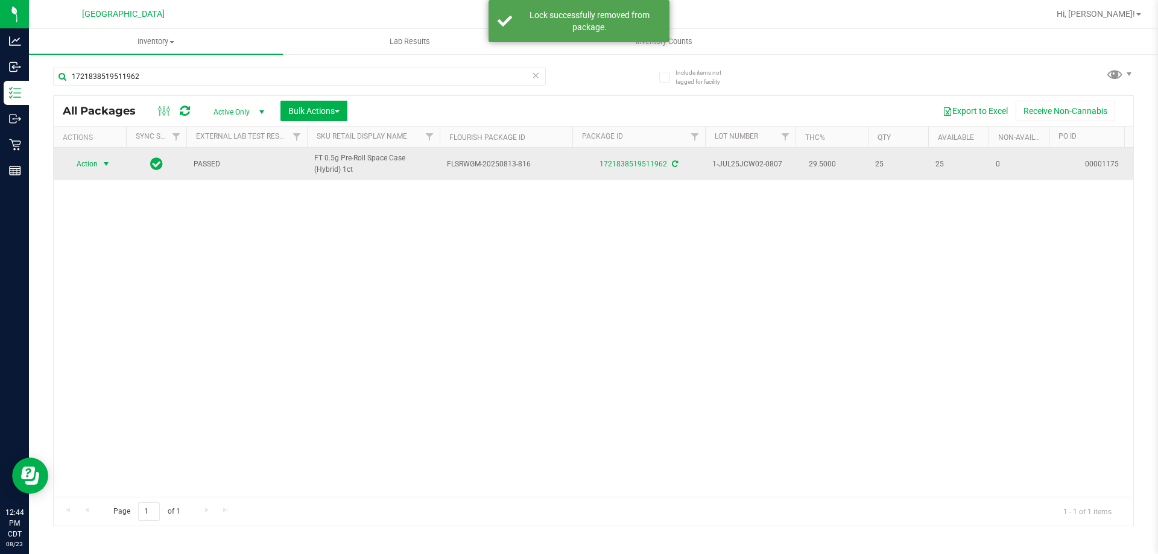
click at [94, 162] on span "Action" at bounding box center [82, 164] width 33 height 17
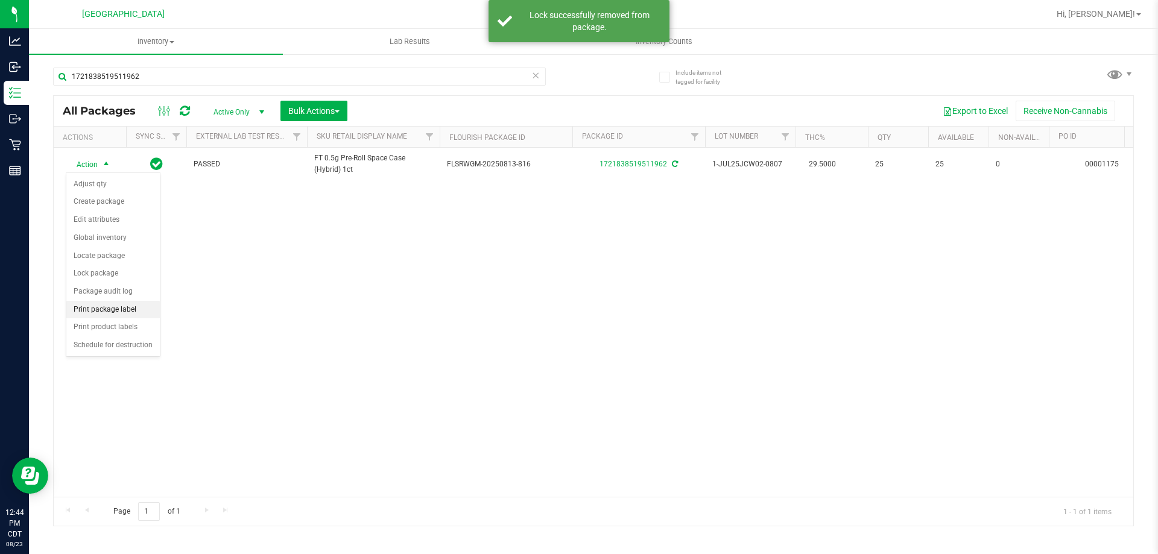
click at [118, 301] on li "Print package label" at bounding box center [112, 310] width 93 height 18
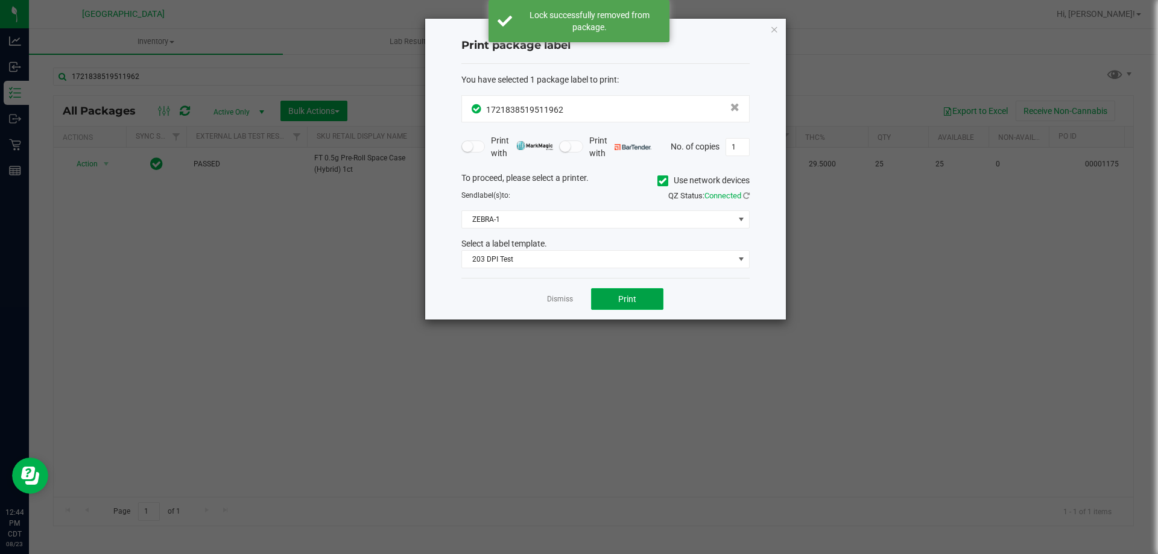
click at [630, 293] on button "Print" at bounding box center [627, 299] width 72 height 22
click at [563, 303] on link "Dismiss" at bounding box center [560, 299] width 26 height 10
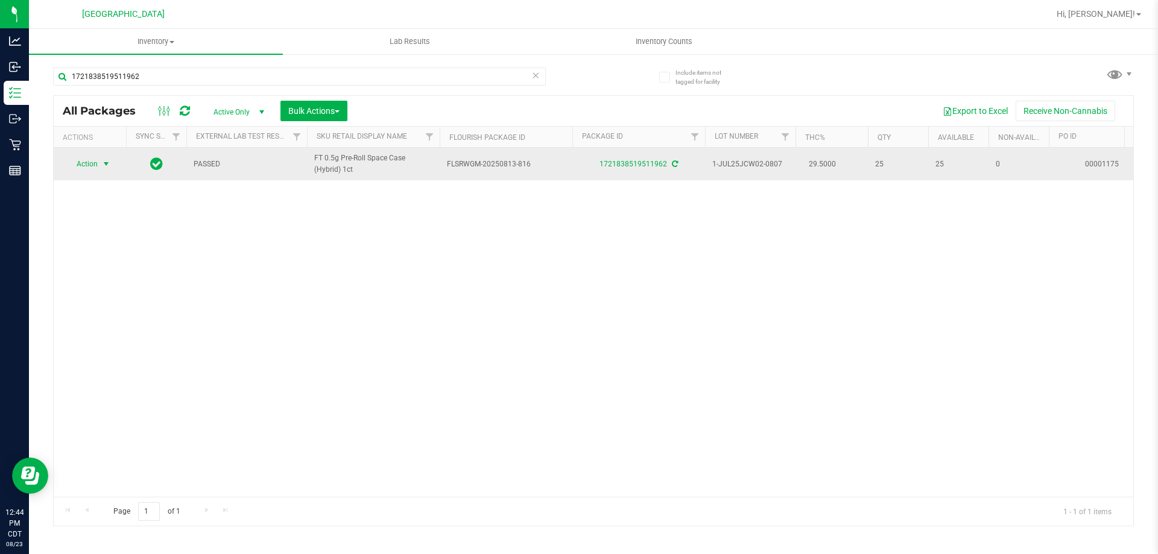
click at [97, 156] on span "Action" at bounding box center [82, 164] width 33 height 17
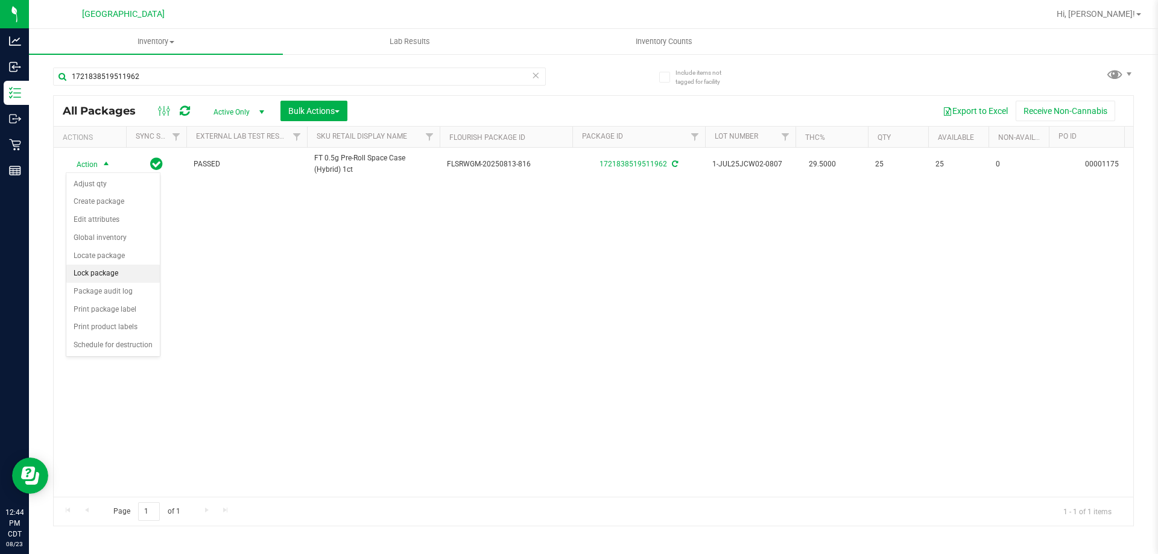
click at [124, 272] on li "Lock package" at bounding box center [112, 274] width 93 height 18
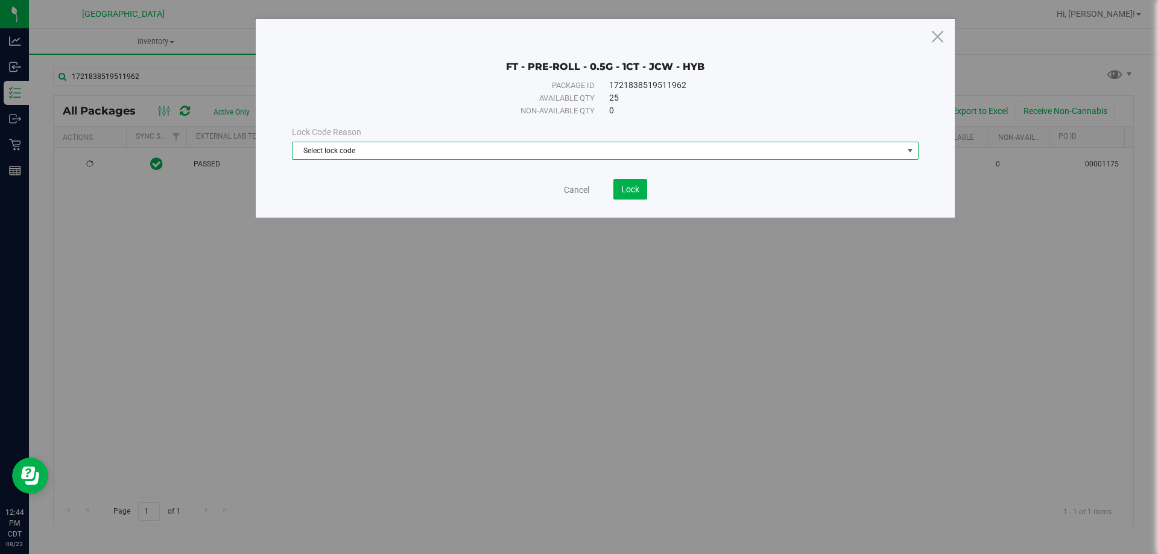
click at [625, 154] on span "Select lock code" at bounding box center [598, 150] width 610 height 17
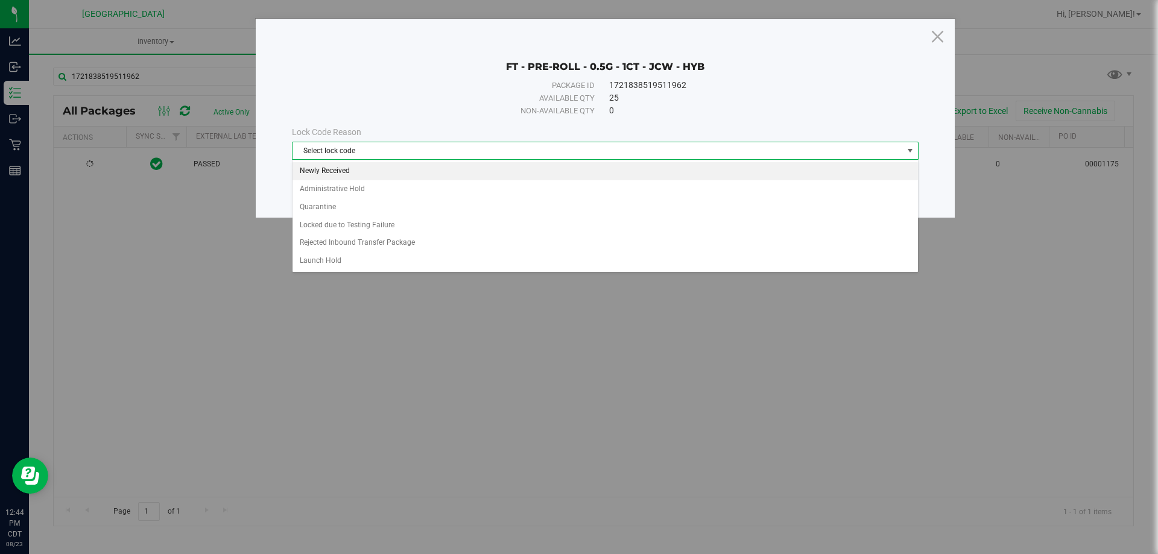
click at [489, 169] on li "Newly Received" at bounding box center [605, 171] width 625 height 18
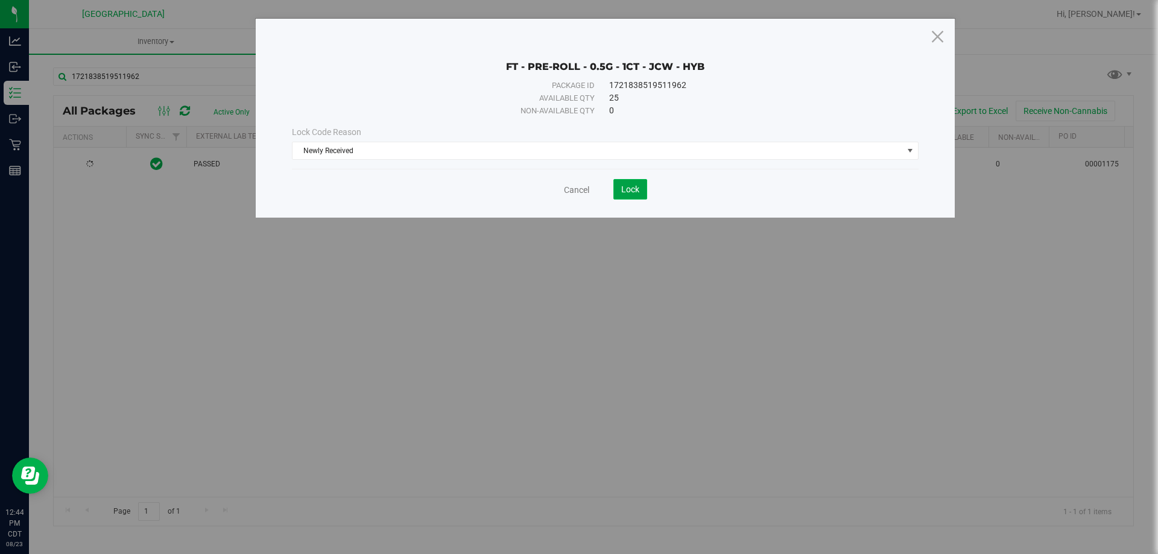
click at [621, 192] on button "Lock" at bounding box center [630, 189] width 34 height 21
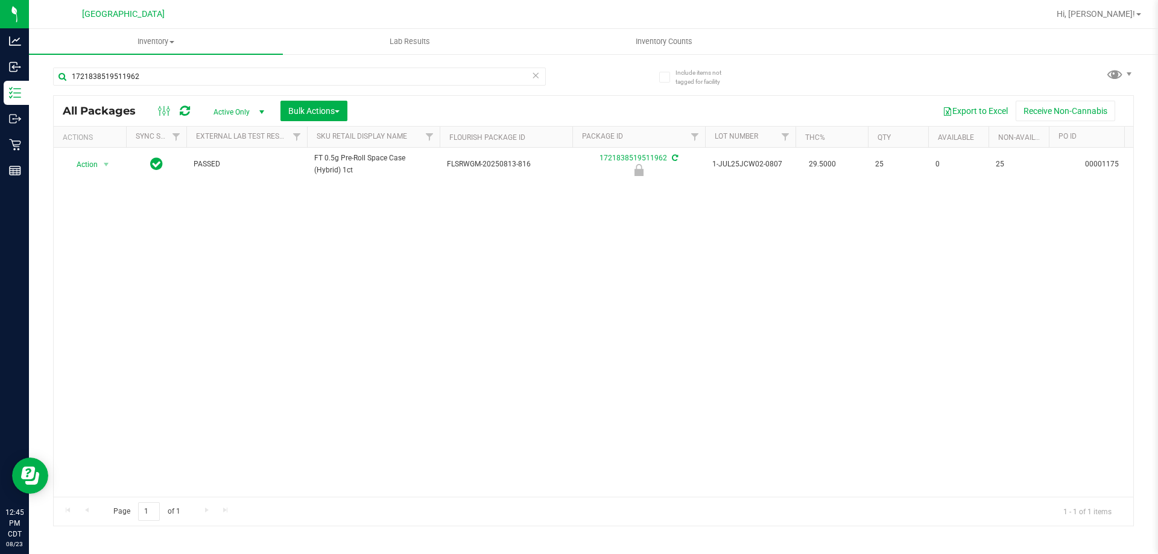
click at [535, 78] on icon at bounding box center [535, 75] width 8 height 14
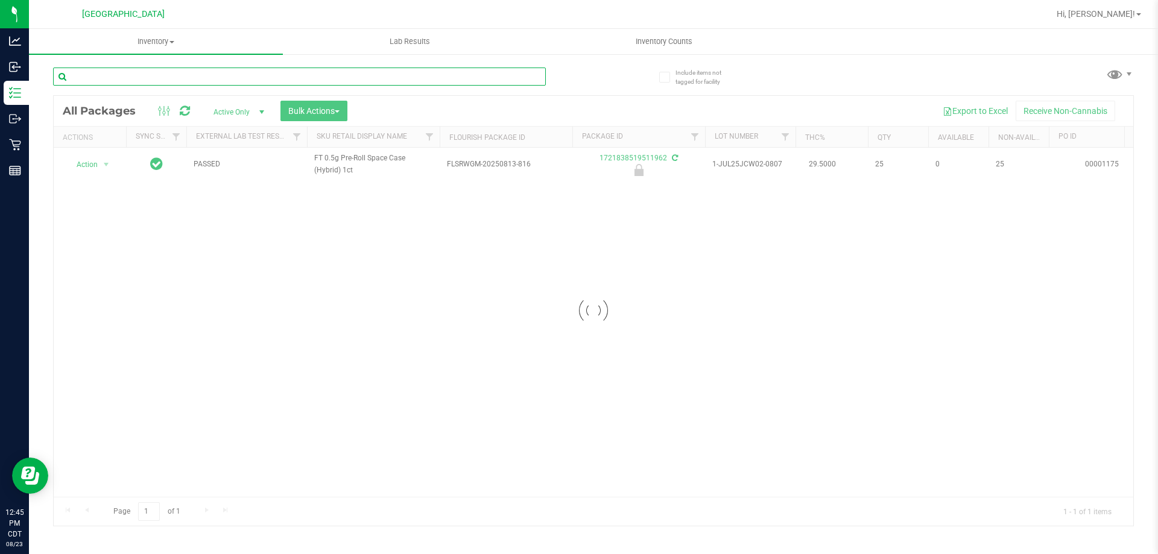
click at [507, 78] on input "text" at bounding box center [299, 77] width 493 height 18
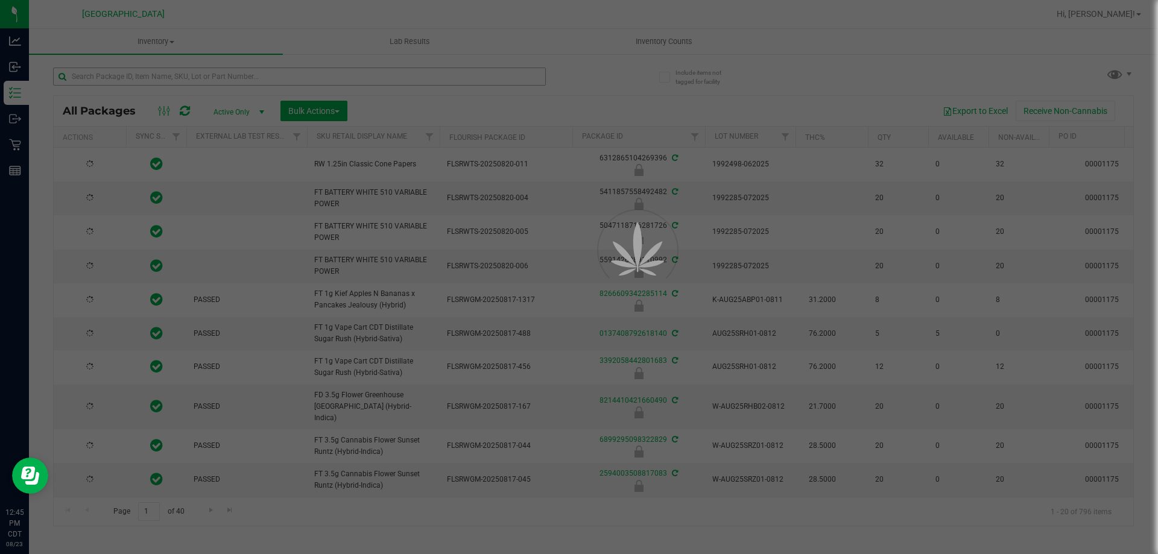
click at [507, 78] on div at bounding box center [579, 277] width 1158 height 554
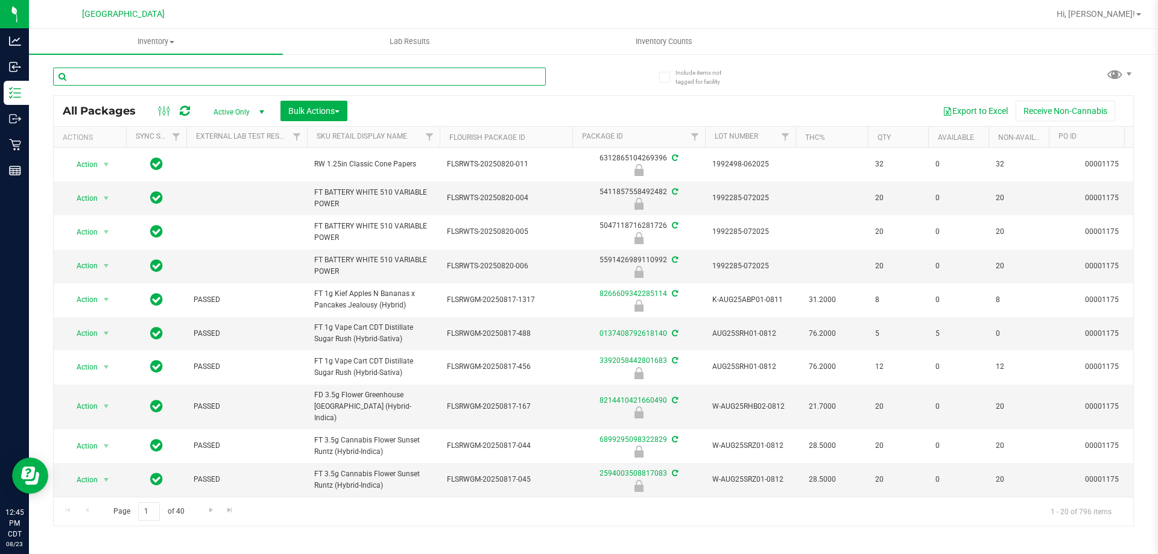
click at [507, 78] on input "text" at bounding box center [299, 77] width 493 height 18
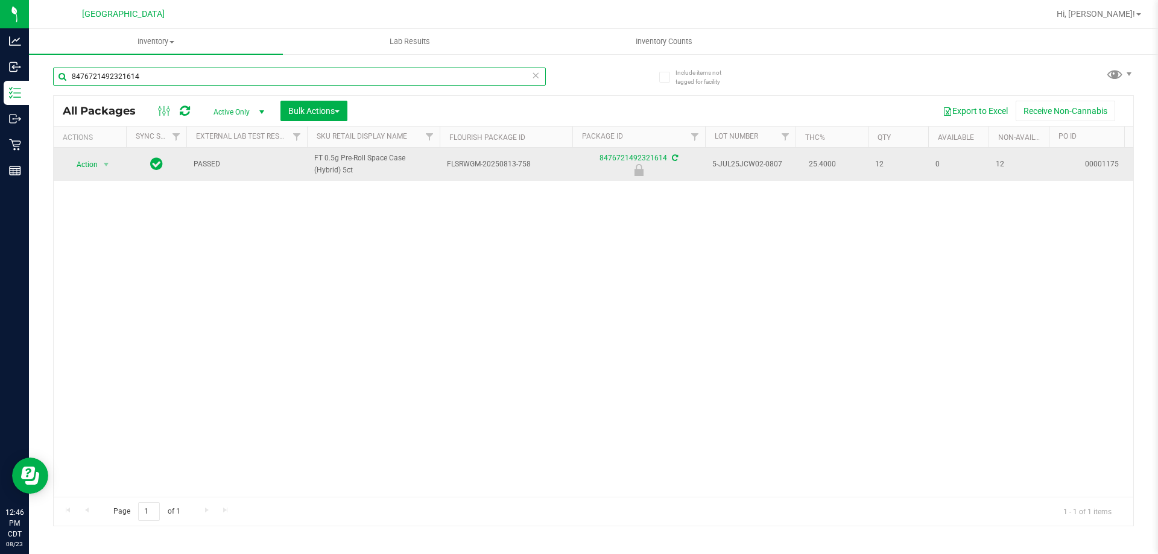
type input "8476721492321614"
click at [90, 173] on td "Action Action Edit attributes Global inventory Locate package Package audit log…" at bounding box center [90, 164] width 72 height 33
click at [89, 167] on span "Action" at bounding box center [82, 164] width 33 height 17
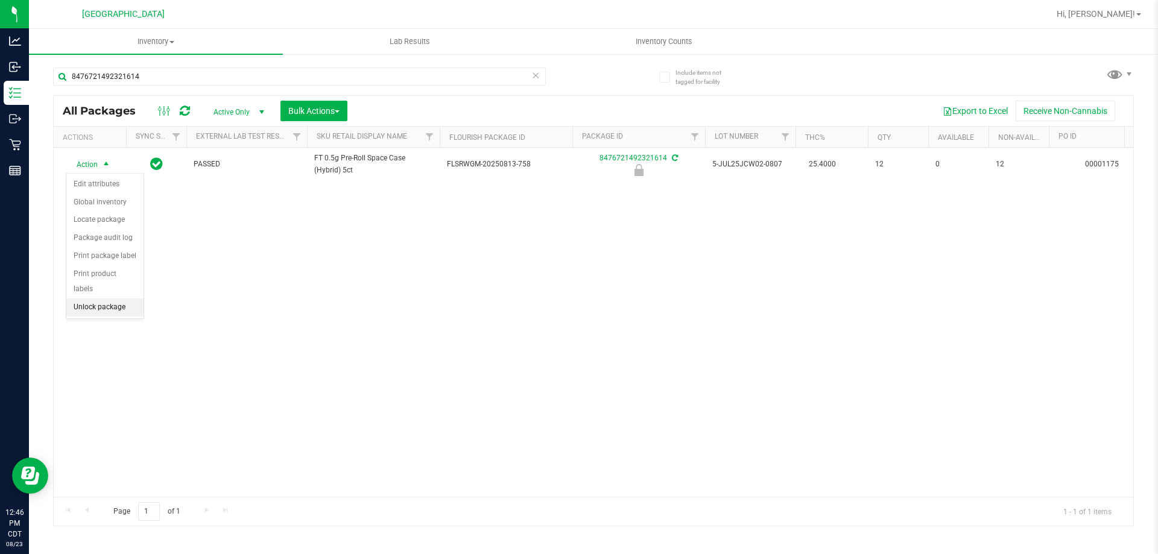
click at [114, 299] on li "Unlock package" at bounding box center [104, 308] width 77 height 18
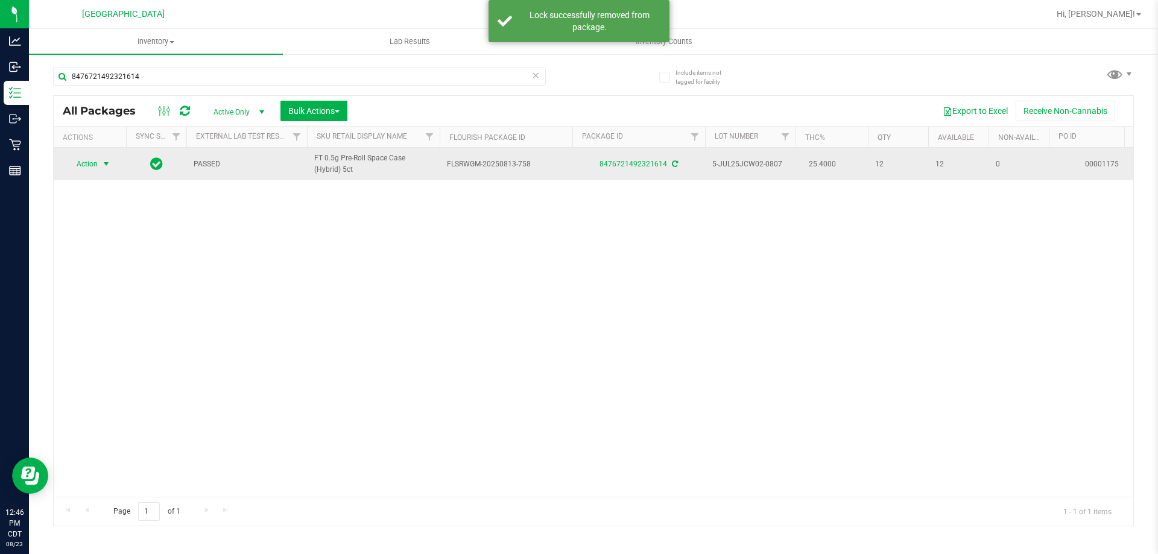
click at [80, 163] on span "Action" at bounding box center [82, 164] width 33 height 17
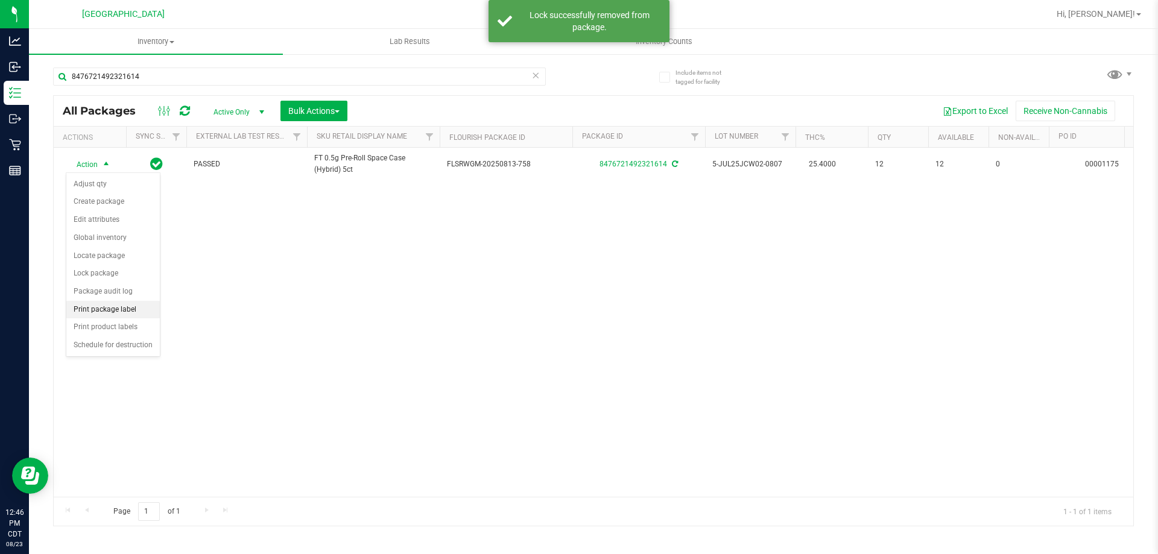
click at [139, 311] on li "Print package label" at bounding box center [112, 310] width 93 height 18
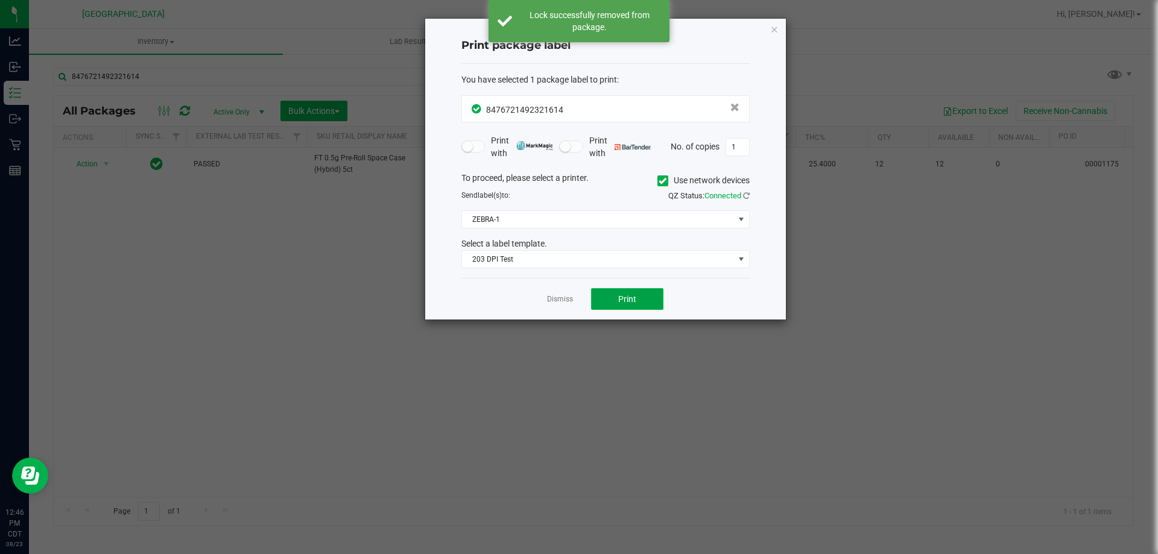
click at [612, 291] on button "Print" at bounding box center [627, 299] width 72 height 22
click at [563, 300] on link "Dismiss" at bounding box center [560, 299] width 26 height 10
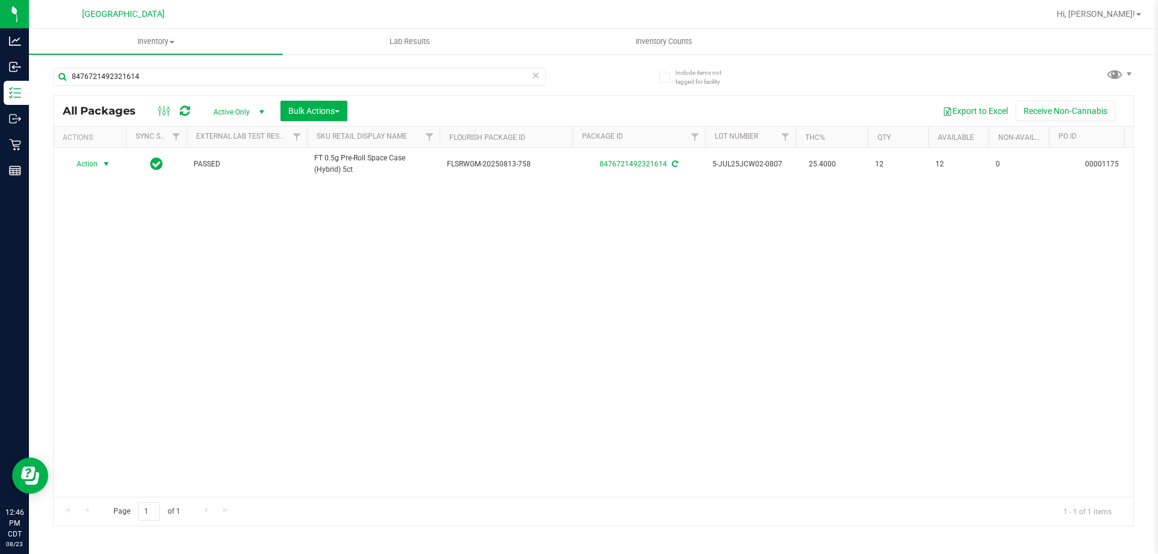
click at [563, 300] on div "Action Action Adjust qty Create package Edit attributes Global inventory Locate…" at bounding box center [594, 322] width 1080 height 349
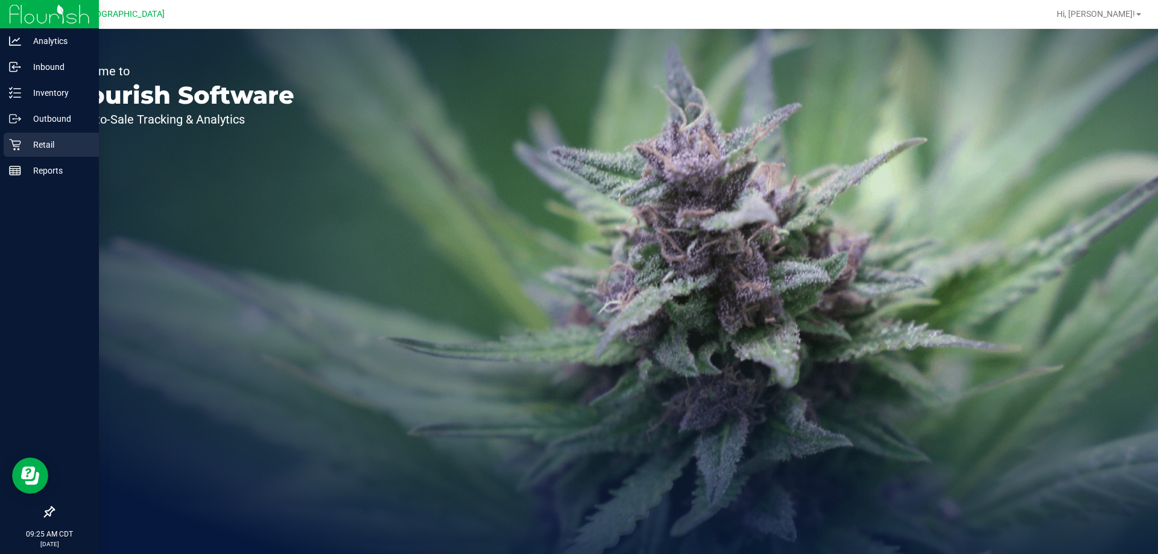
click at [40, 149] on p "Retail" at bounding box center [57, 145] width 72 height 14
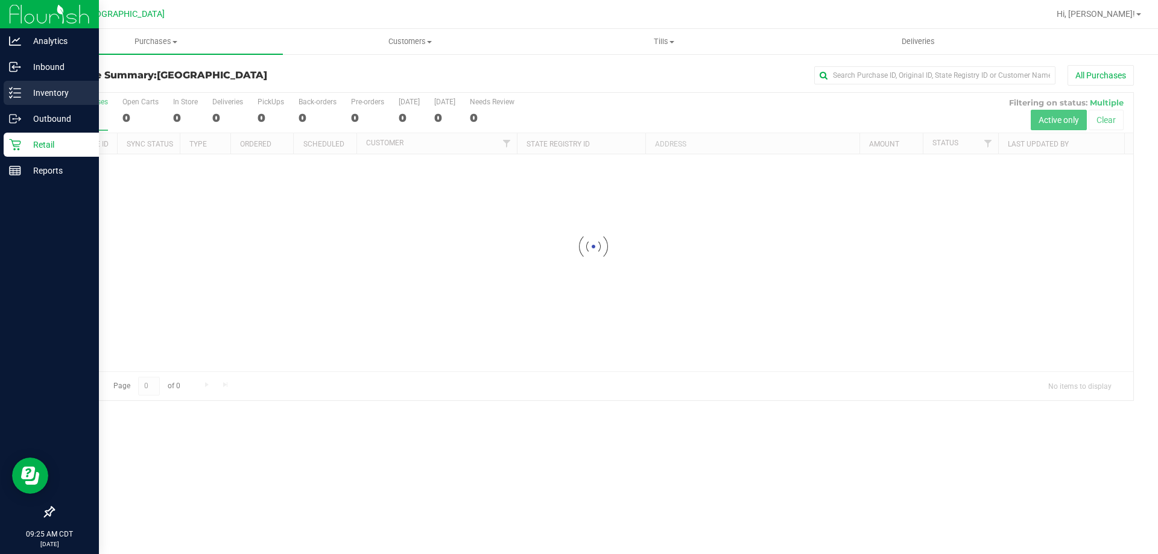
click at [48, 95] on p "Inventory" at bounding box center [57, 93] width 72 height 14
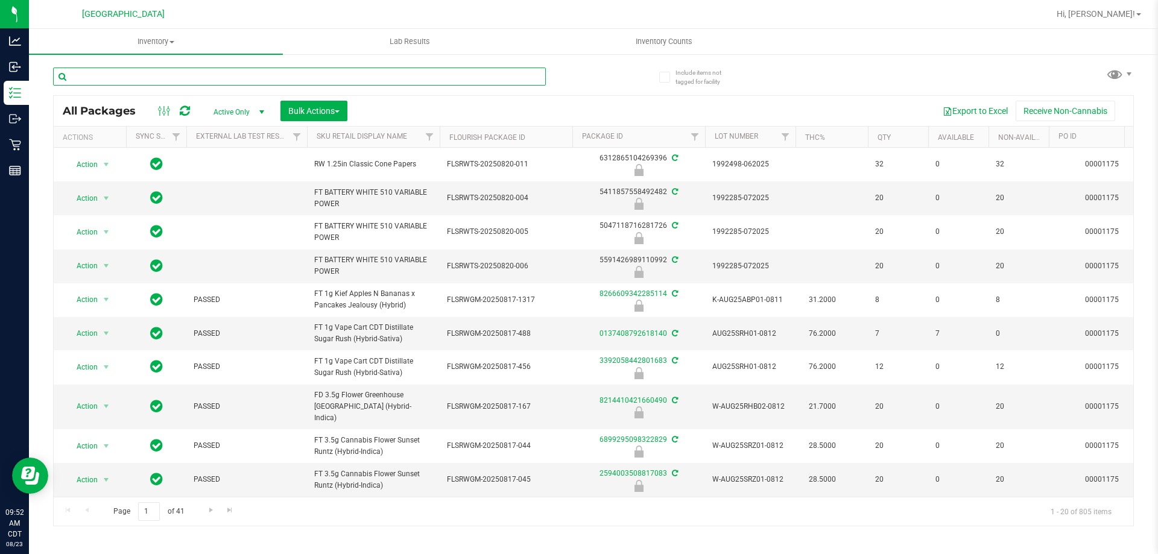
click at [438, 77] on input "text" at bounding box center [299, 77] width 493 height 18
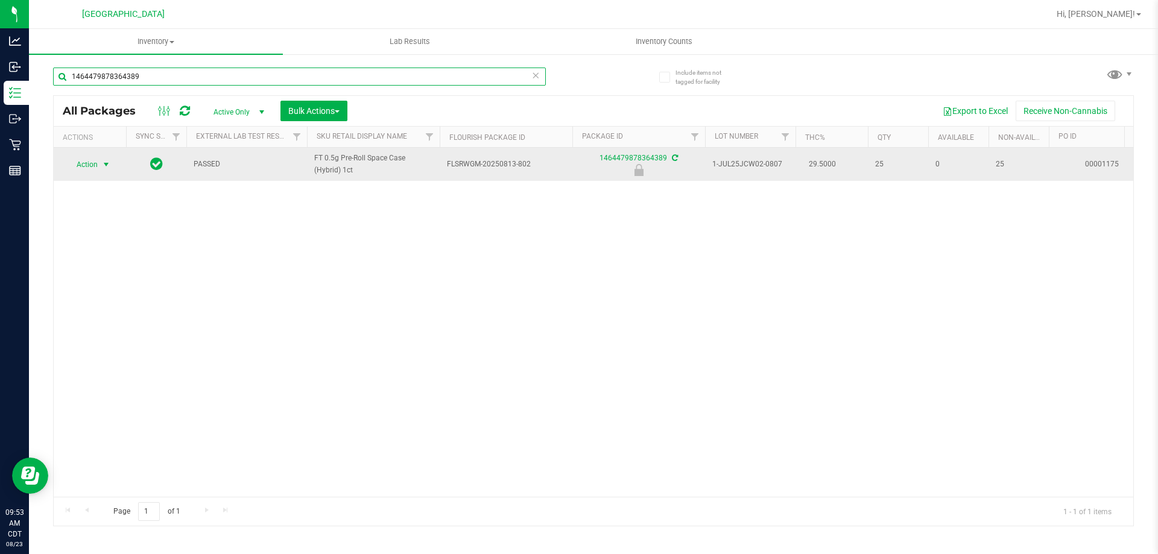
type input "1464479878364389"
click at [81, 172] on span "Action" at bounding box center [82, 164] width 33 height 17
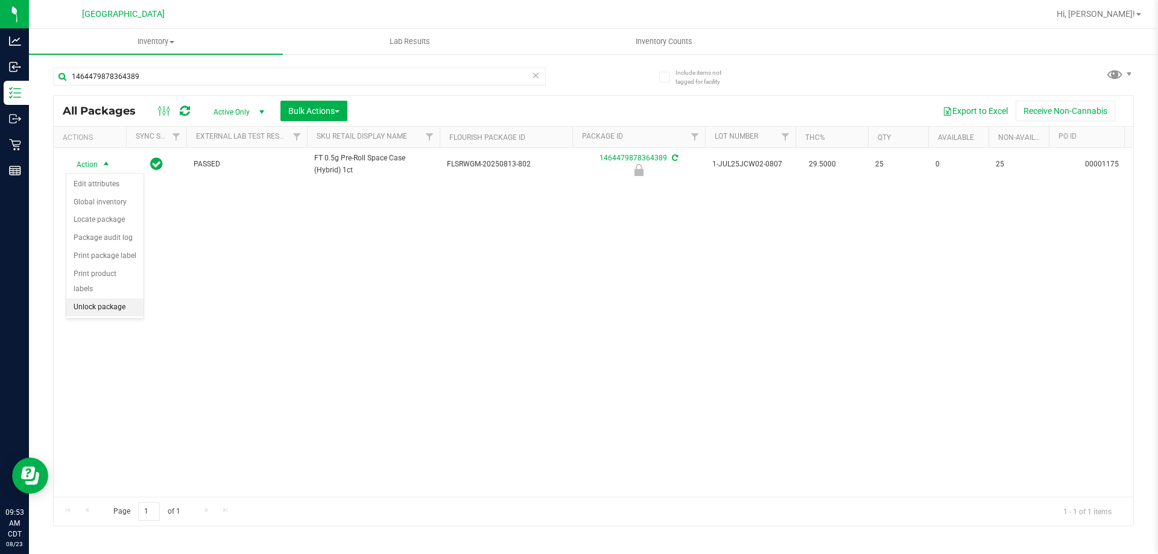
click at [111, 299] on li "Unlock package" at bounding box center [104, 308] width 77 height 18
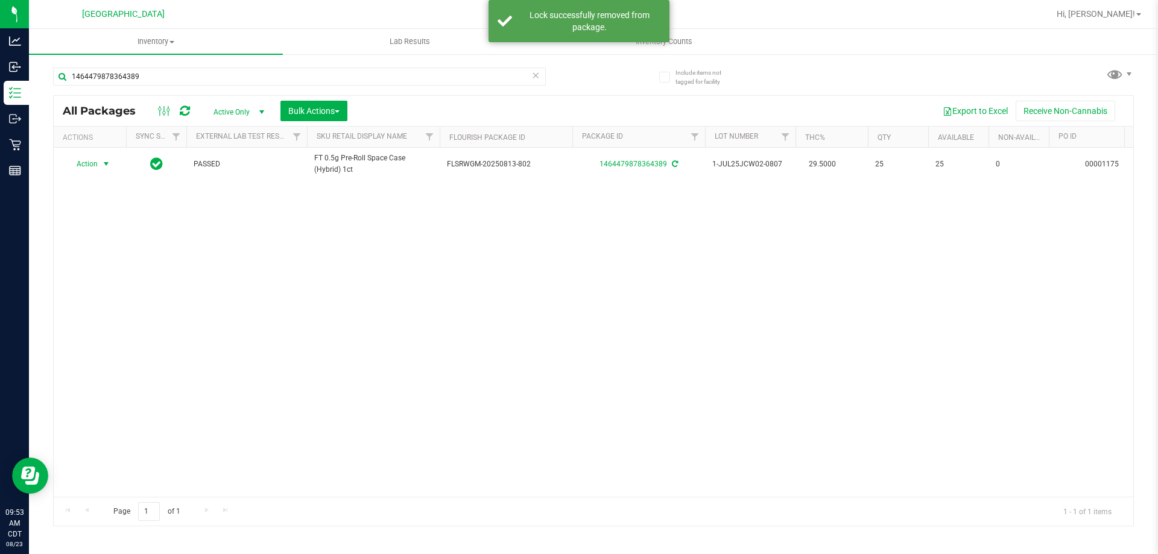
click at [100, 170] on span "select" at bounding box center [106, 164] width 15 height 17
click at [118, 307] on li "Print package label" at bounding box center [112, 310] width 93 height 18
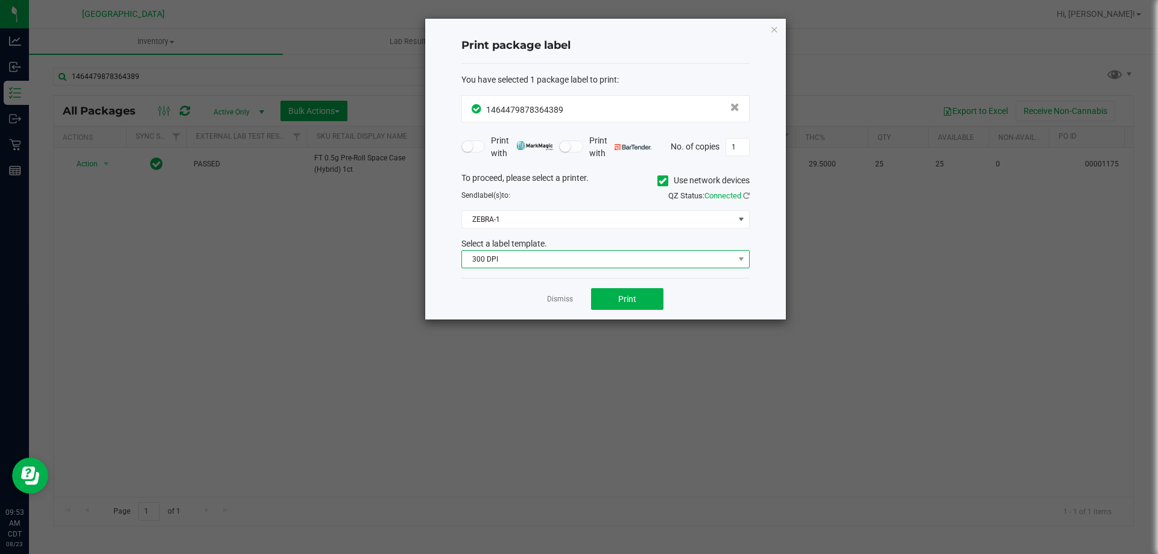
click at [597, 264] on span "300 DPI" at bounding box center [598, 259] width 272 height 17
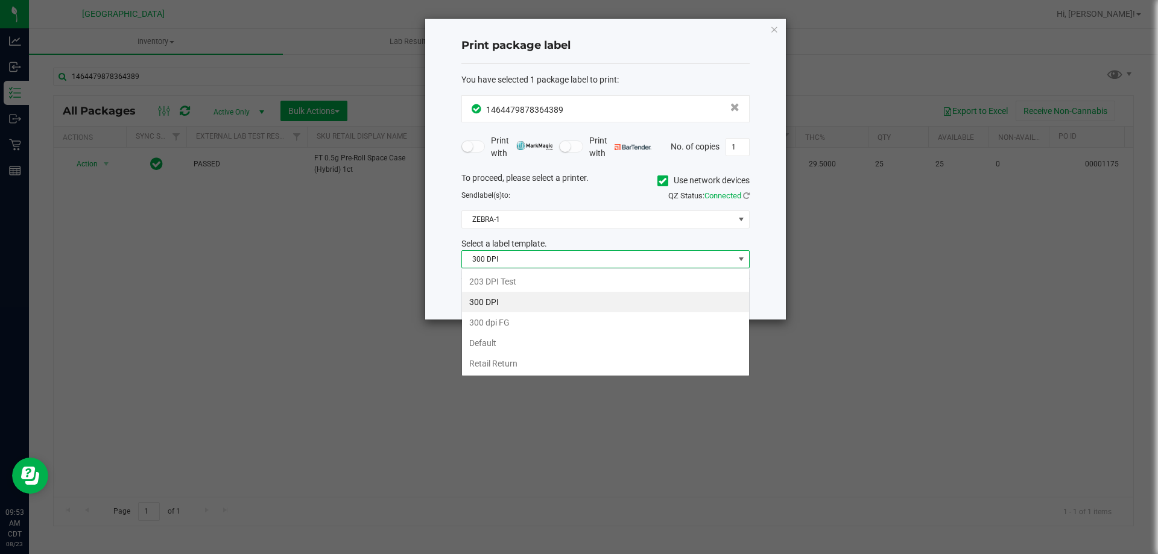
scroll to position [18, 288]
click at [580, 285] on li "203 DPI Test" at bounding box center [605, 281] width 287 height 21
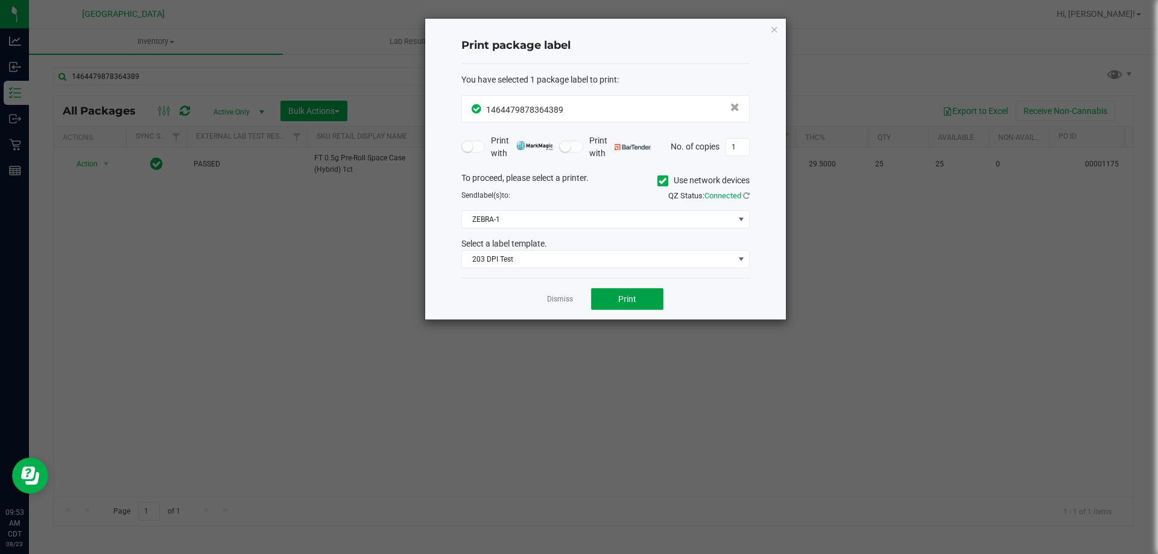
click at [622, 299] on span "Print" at bounding box center [627, 299] width 18 height 10
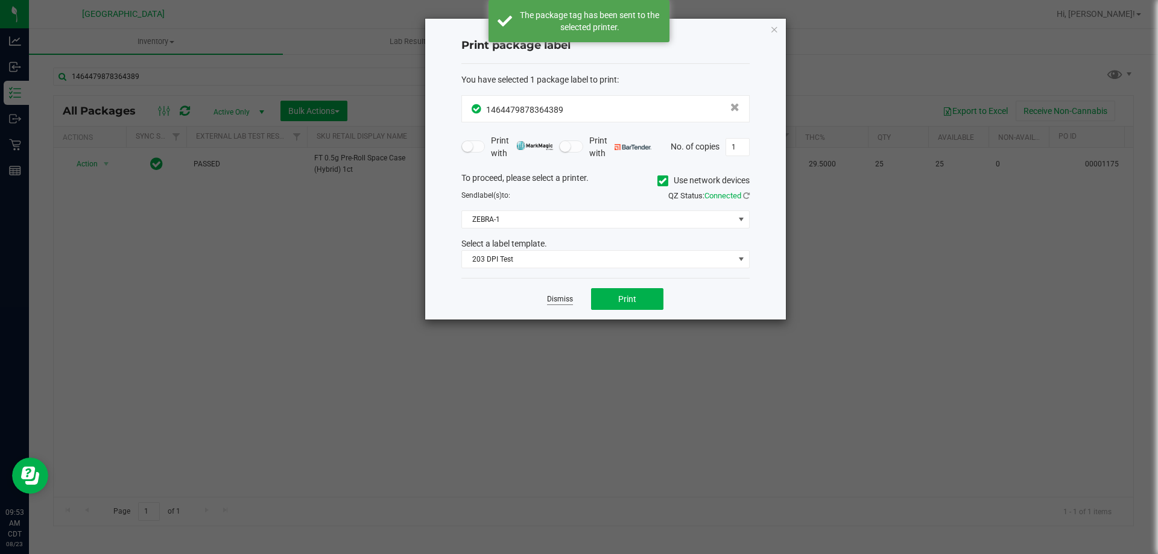
click at [551, 299] on link "Dismiss" at bounding box center [560, 299] width 26 height 10
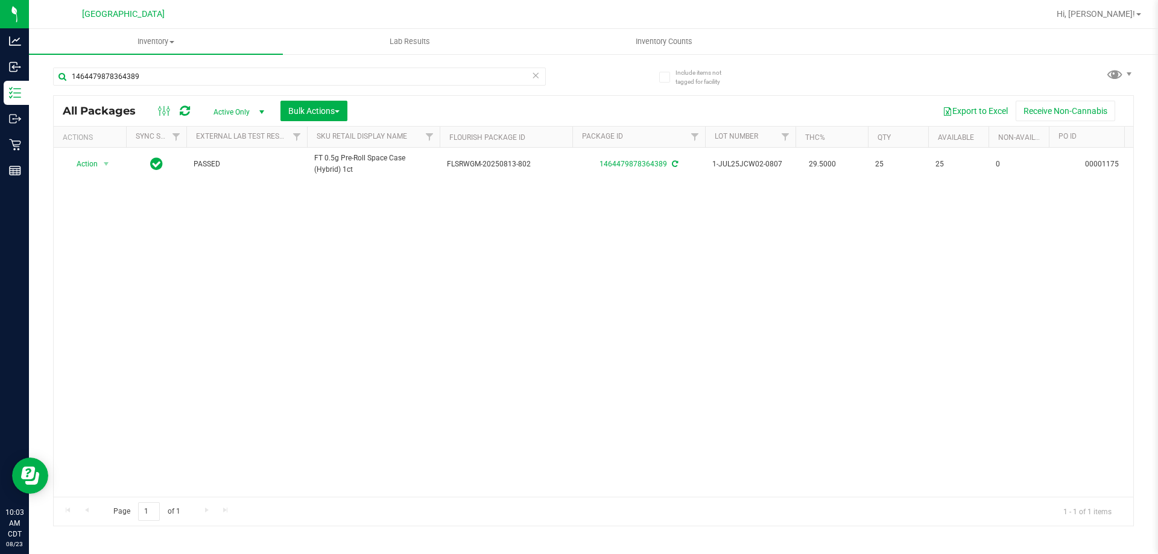
click at [537, 78] on icon at bounding box center [535, 75] width 8 height 14
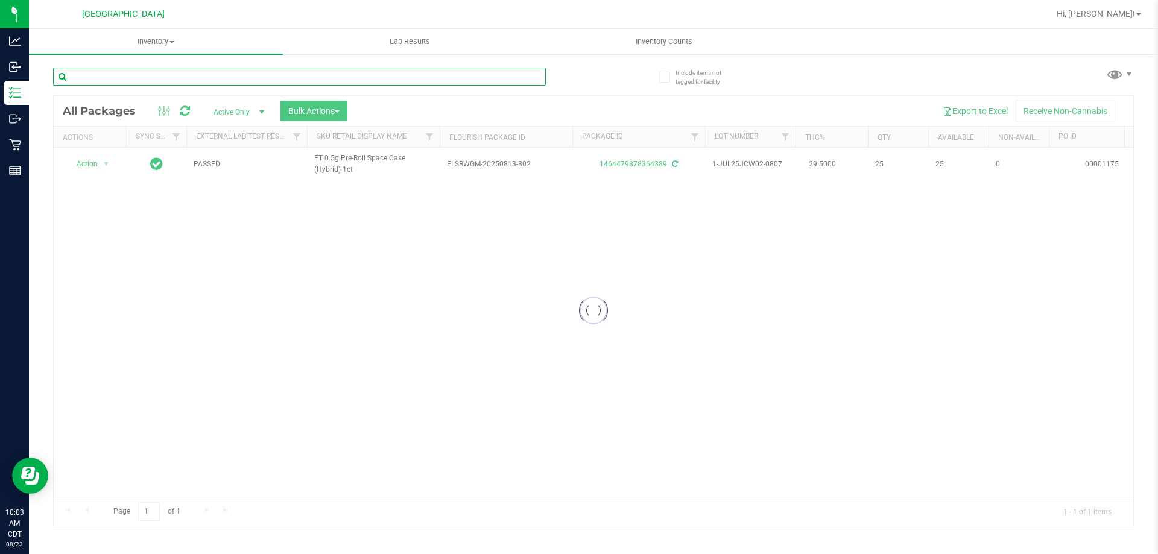
click at [486, 75] on input "text" at bounding box center [299, 77] width 493 height 18
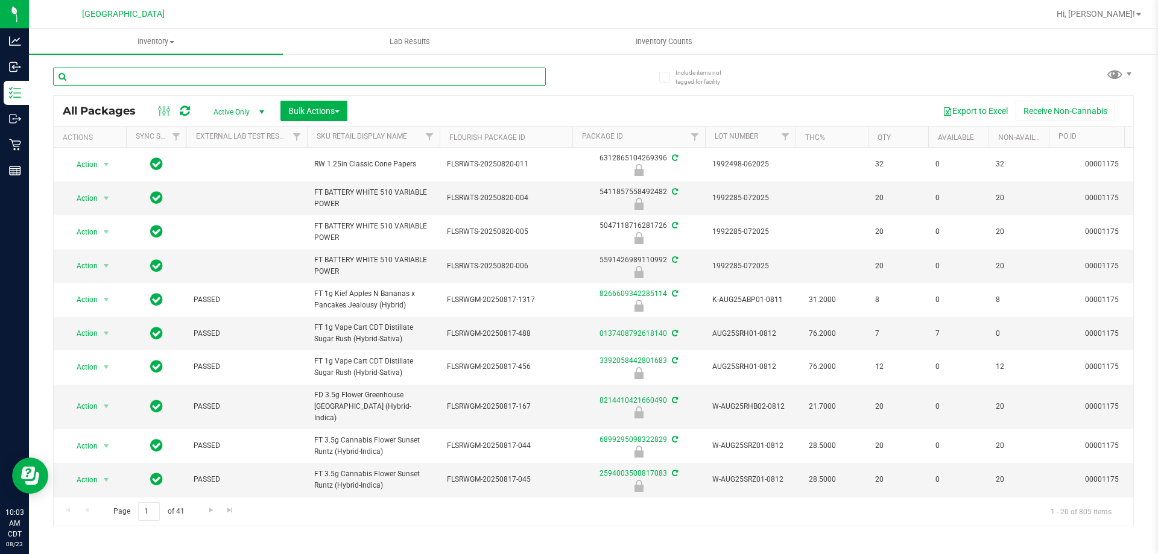
click at [503, 75] on input "text" at bounding box center [299, 77] width 493 height 18
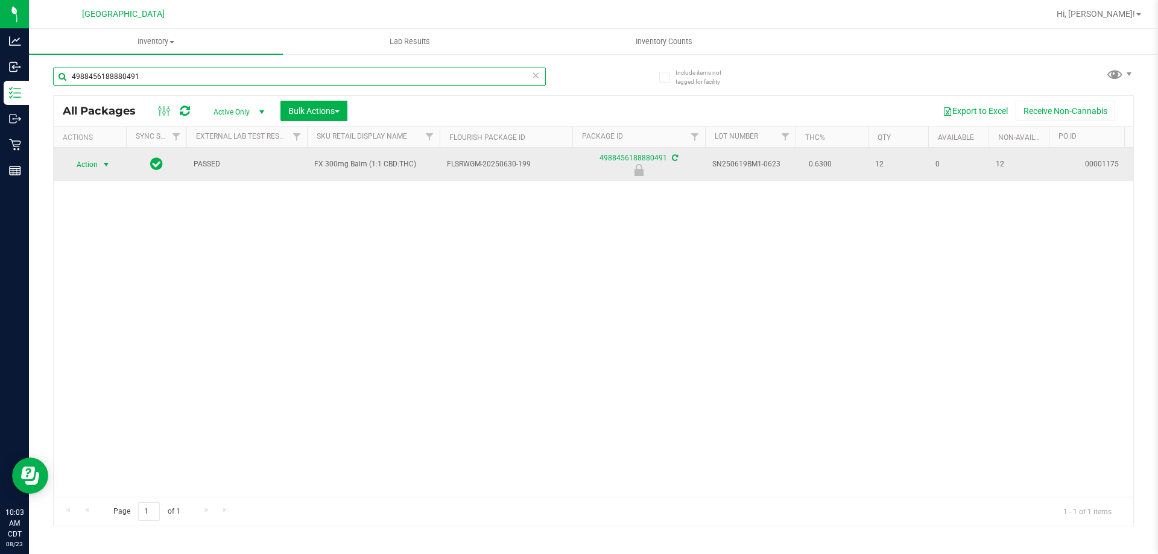
type input "4988456188880491"
click at [106, 160] on span "select" at bounding box center [106, 165] width 10 height 10
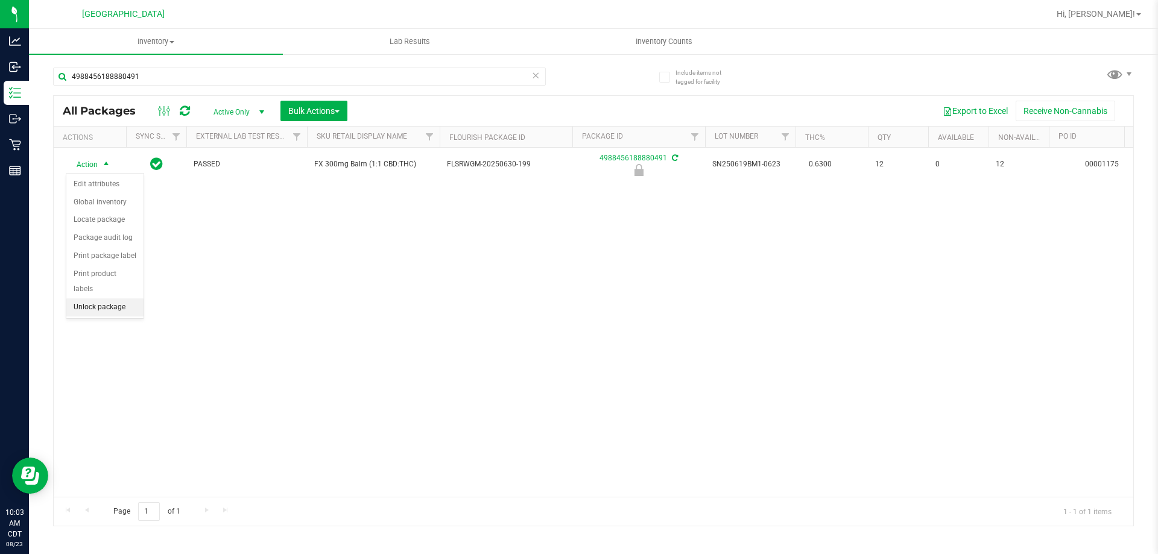
click at [134, 299] on li "Unlock package" at bounding box center [104, 308] width 77 height 18
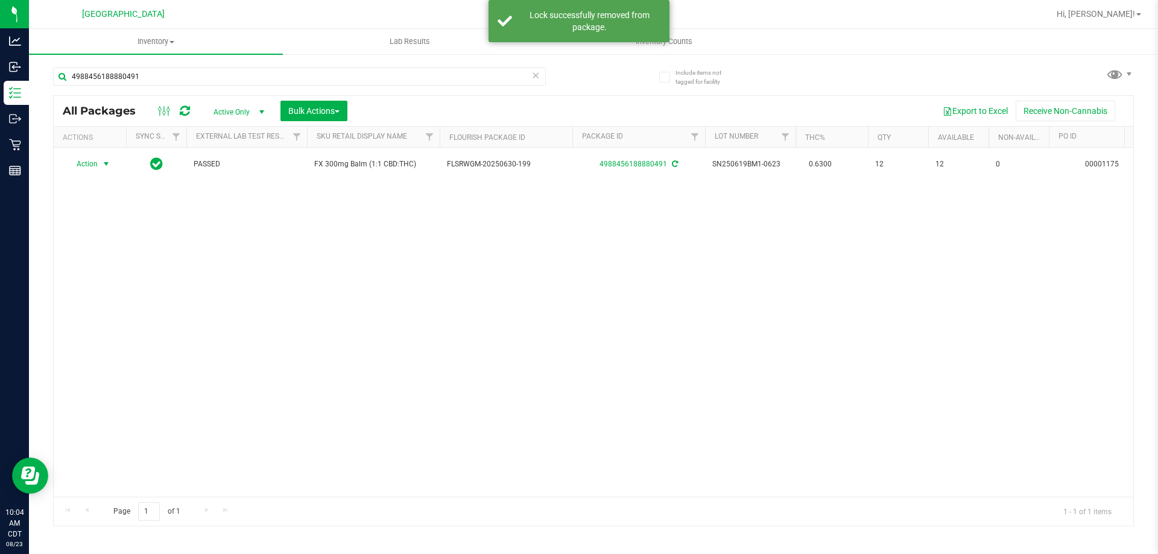
click at [87, 163] on span "Action" at bounding box center [82, 164] width 33 height 17
click at [112, 305] on li "Print package label" at bounding box center [112, 310] width 93 height 18
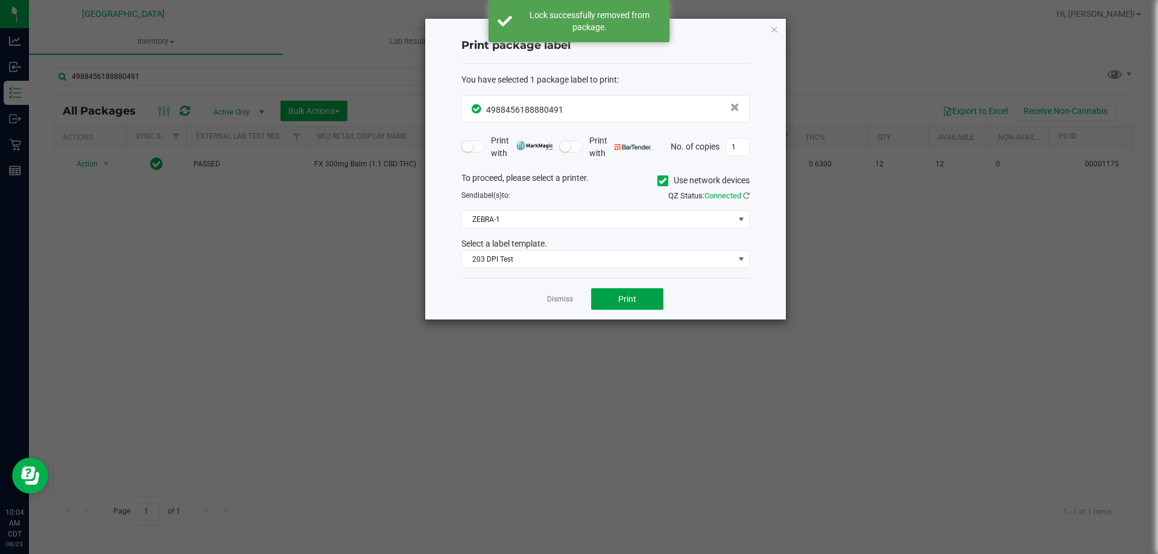
click at [626, 294] on span "Print" at bounding box center [627, 299] width 18 height 10
click at [561, 297] on link "Dismiss" at bounding box center [560, 299] width 26 height 10
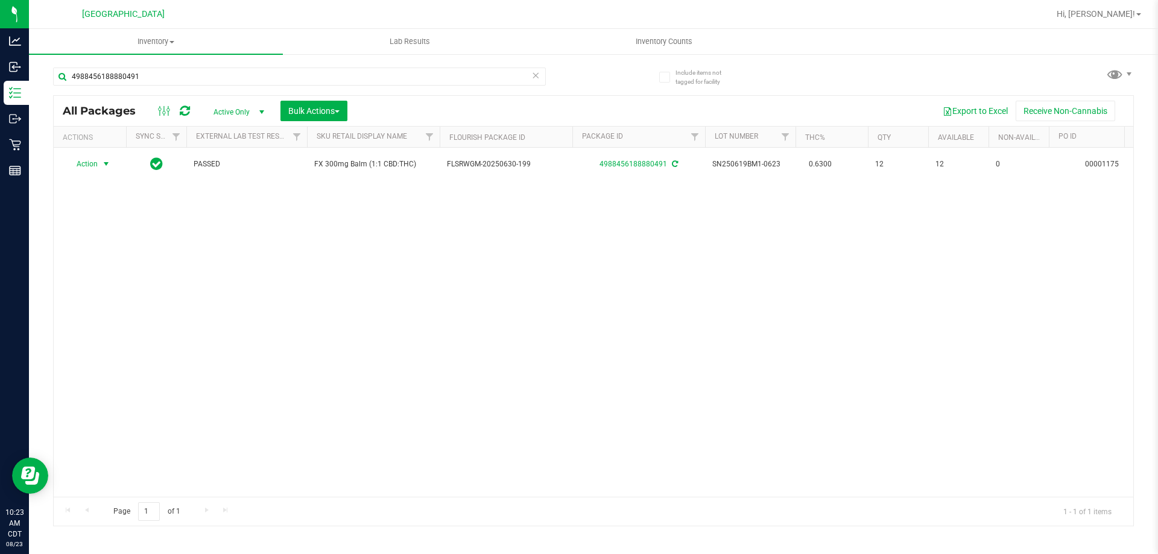
click at [539, 80] on icon at bounding box center [535, 75] width 8 height 14
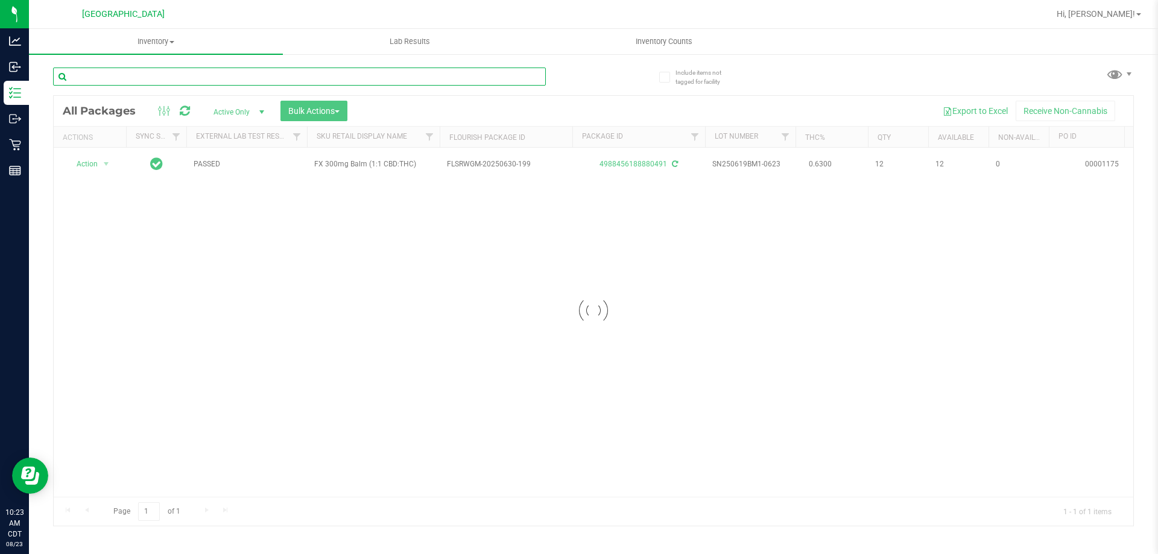
click at [522, 77] on input "text" at bounding box center [299, 77] width 493 height 18
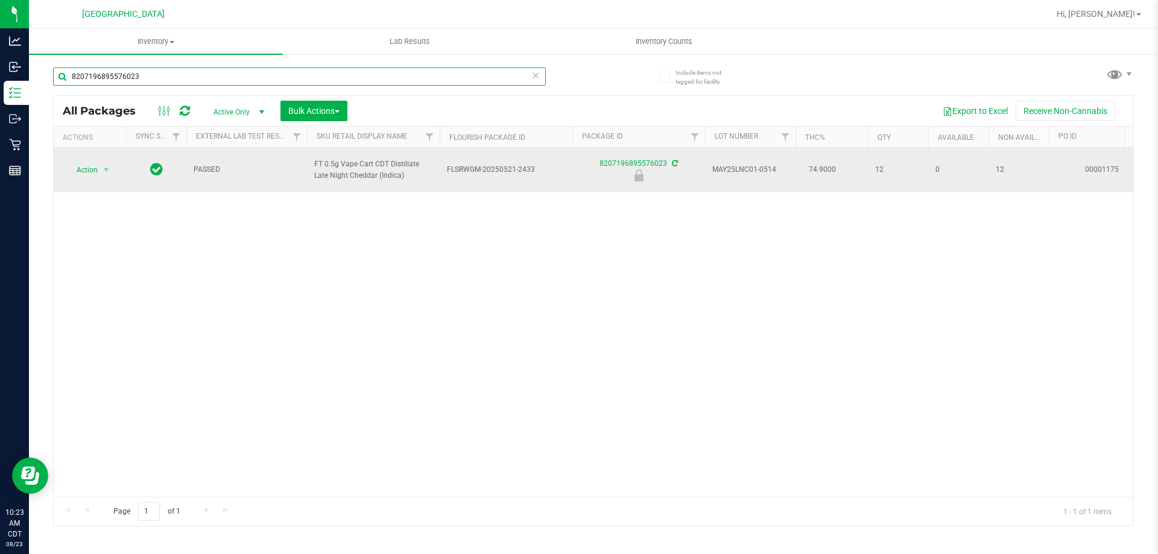
type input "8207196895576023"
click at [88, 169] on span "Action" at bounding box center [82, 170] width 33 height 17
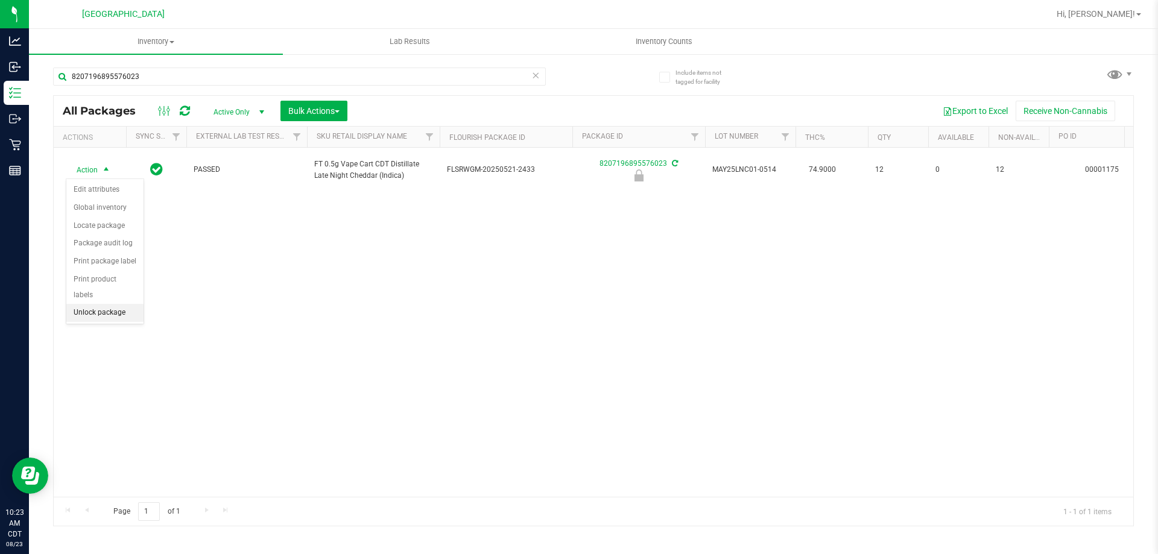
click at [117, 306] on li "Unlock package" at bounding box center [104, 313] width 77 height 18
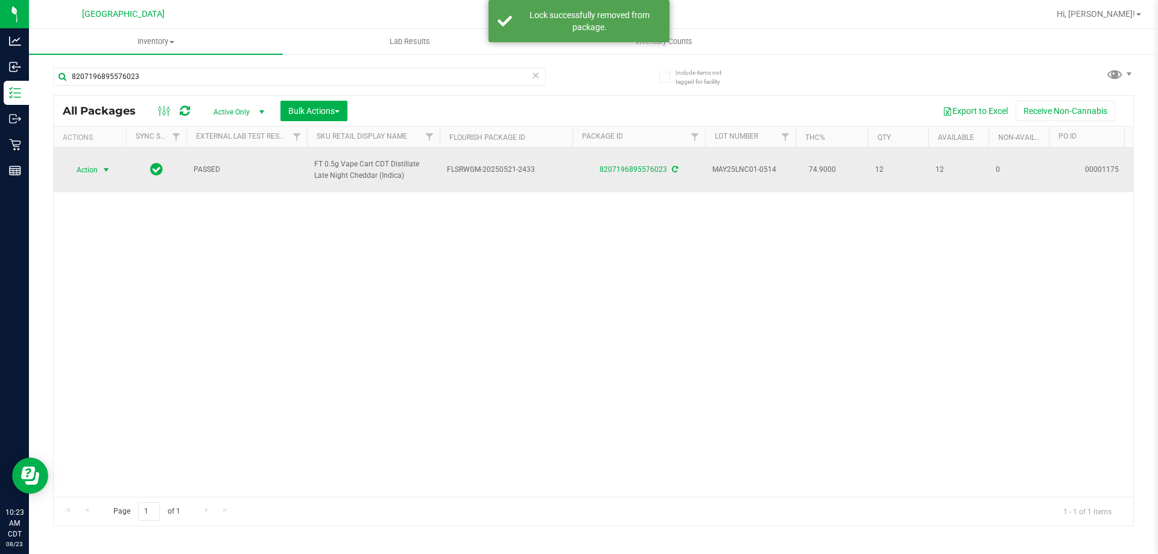
click at [101, 170] on span "select" at bounding box center [106, 170] width 10 height 10
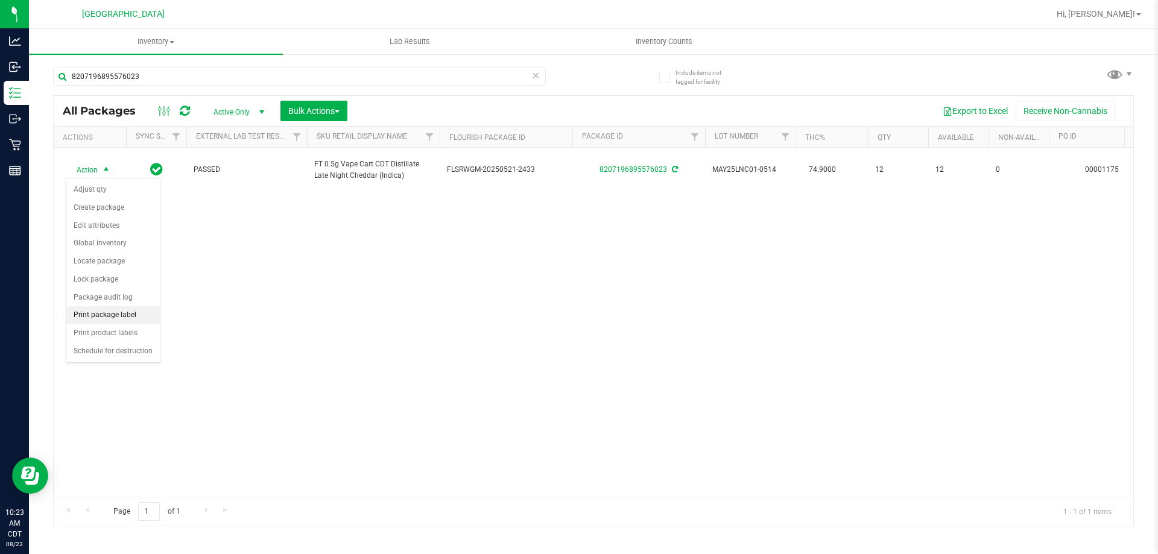
click at [137, 317] on li "Print package label" at bounding box center [112, 315] width 93 height 18
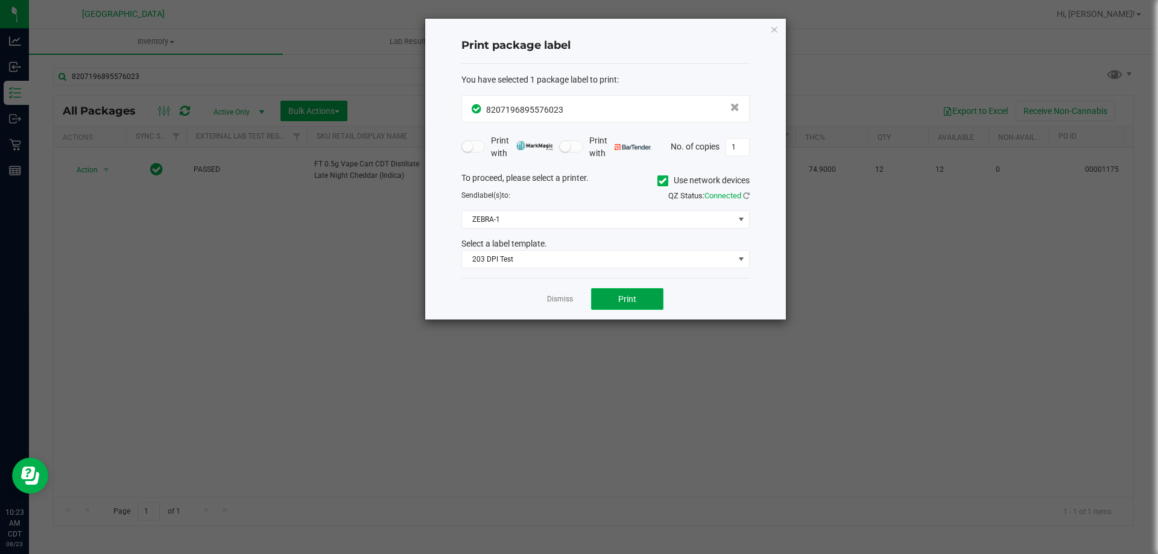
click at [624, 294] on span "Print" at bounding box center [627, 299] width 18 height 10
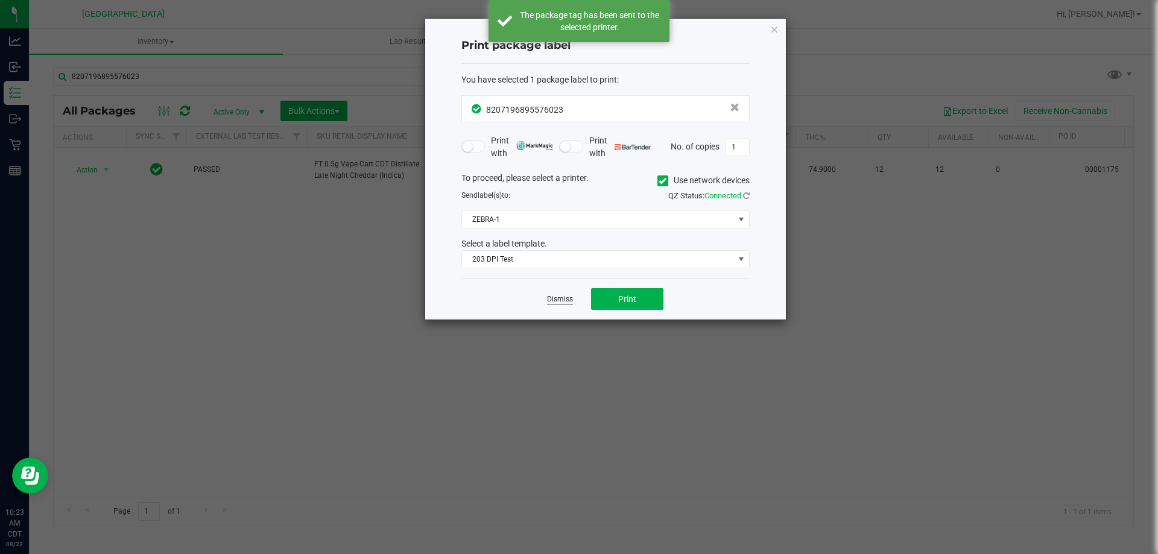
click at [572, 302] on link "Dismiss" at bounding box center [560, 299] width 26 height 10
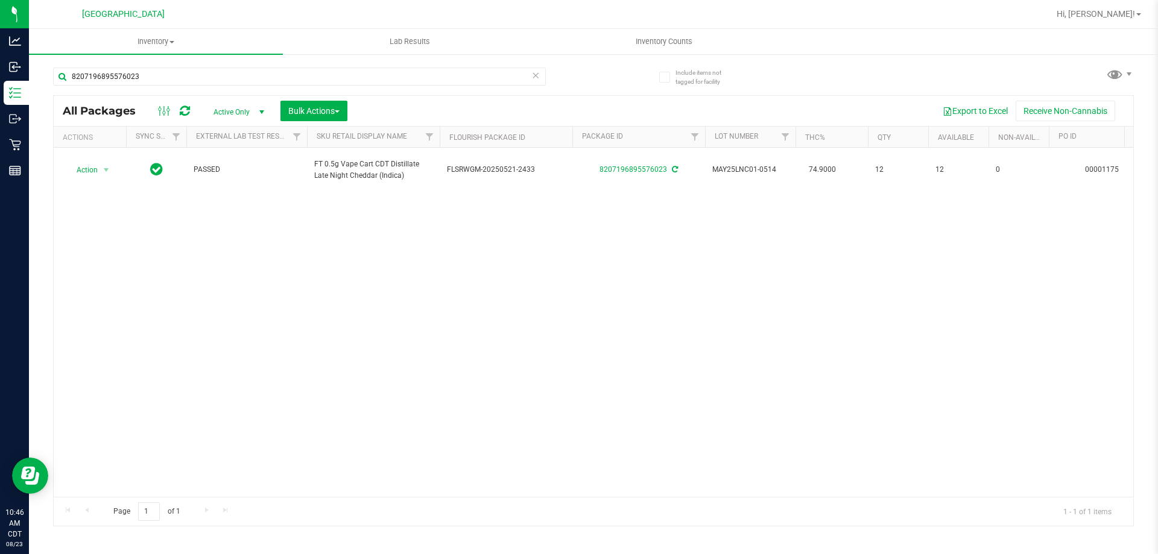
click at [538, 78] on icon at bounding box center [535, 75] width 8 height 14
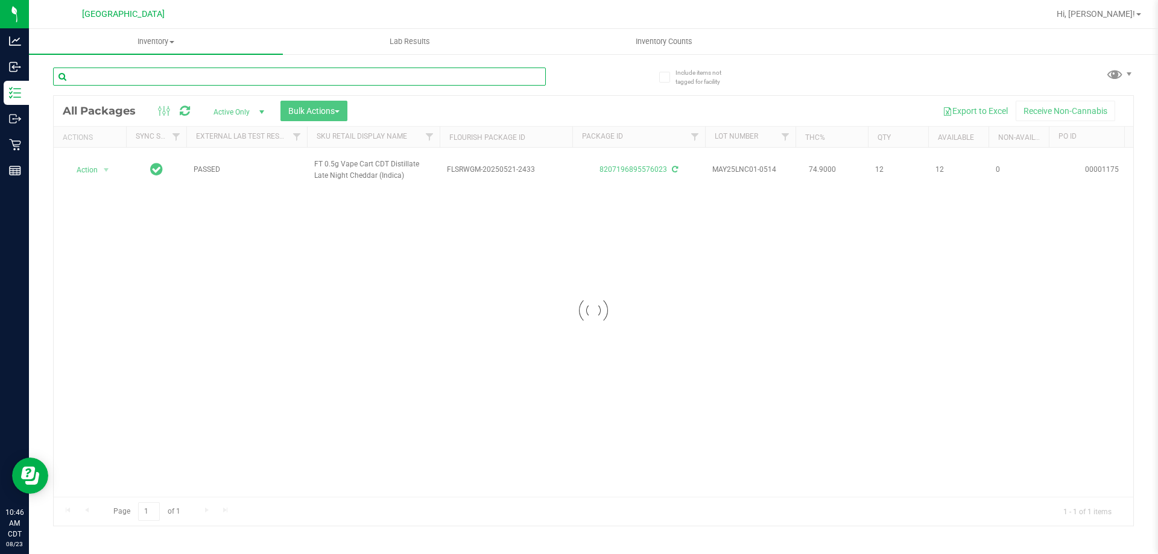
click at [496, 74] on input "text" at bounding box center [299, 77] width 493 height 18
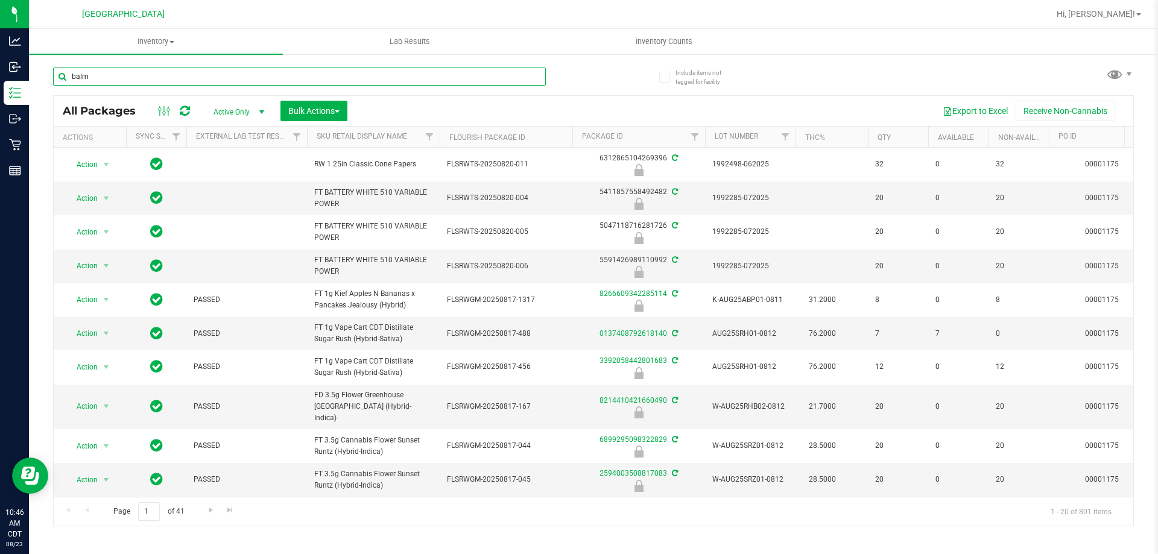
type input "balm"
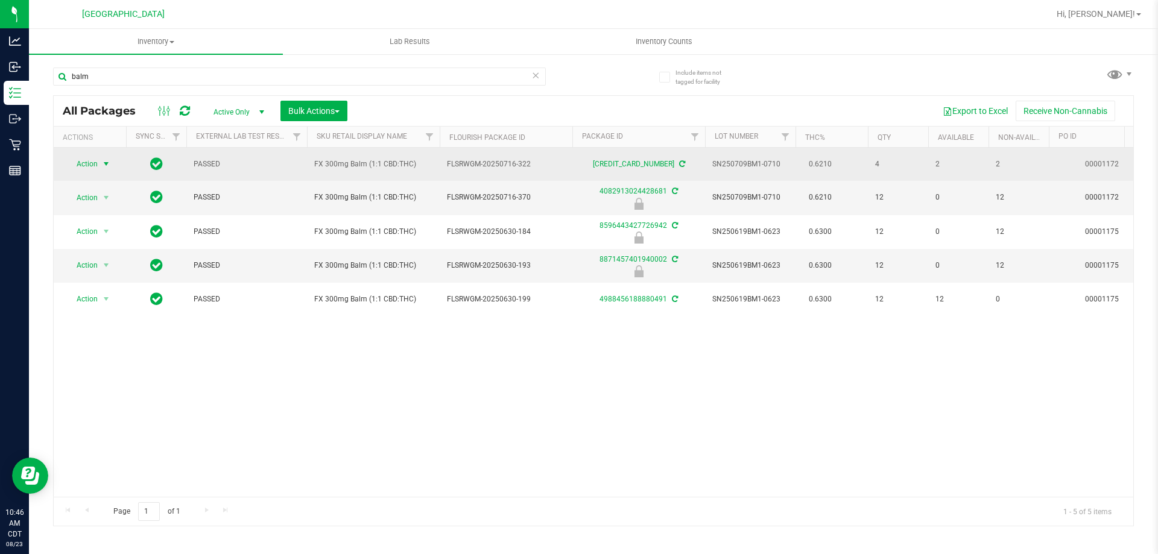
click at [68, 169] on span "Action" at bounding box center [82, 164] width 33 height 17
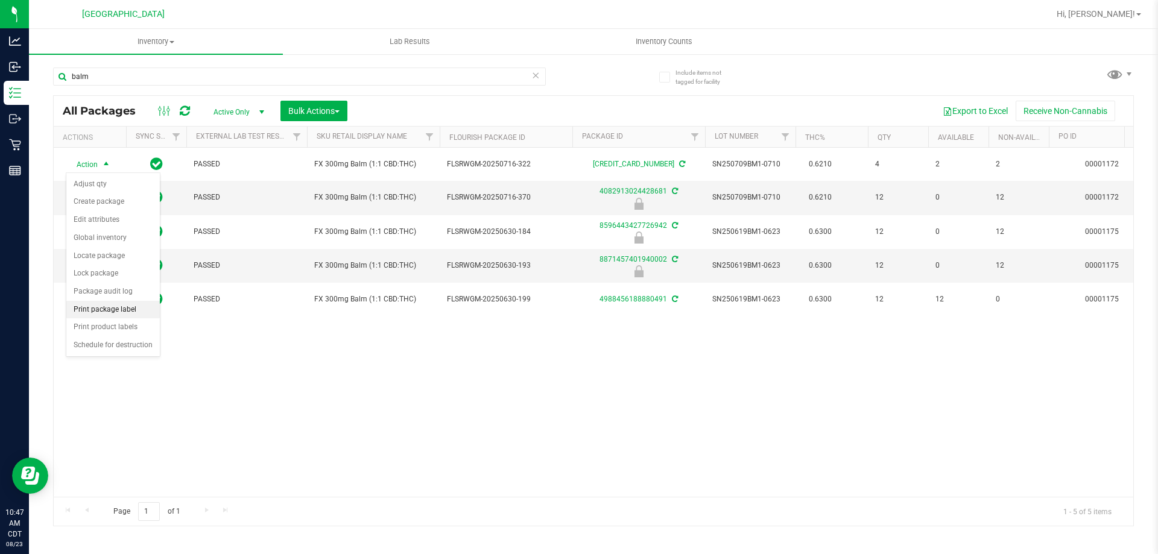
click at [121, 309] on li "Print package label" at bounding box center [112, 310] width 93 height 18
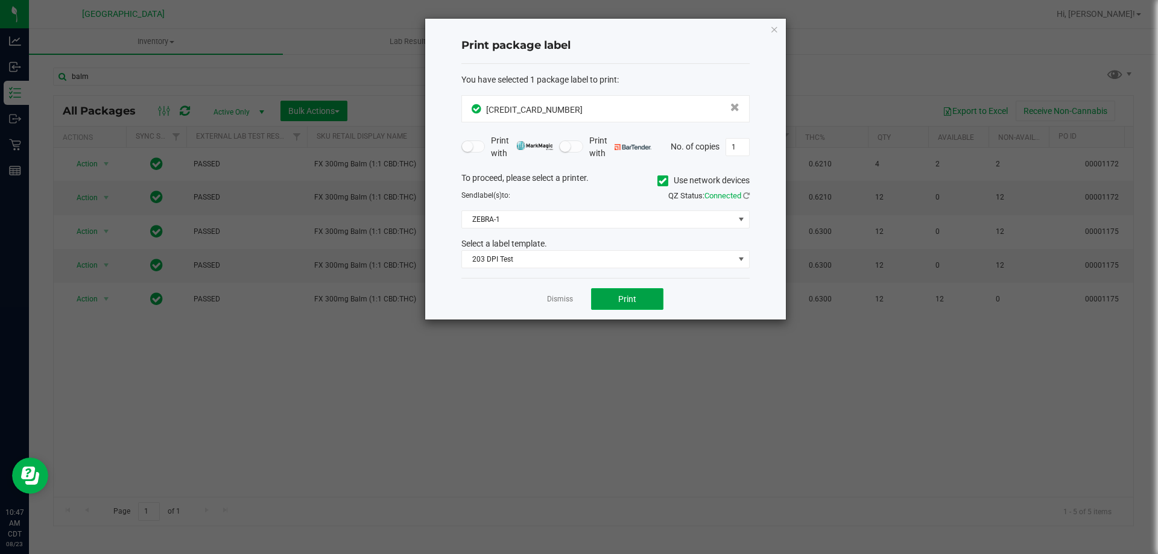
click at [609, 303] on button "Print" at bounding box center [627, 299] width 72 height 22
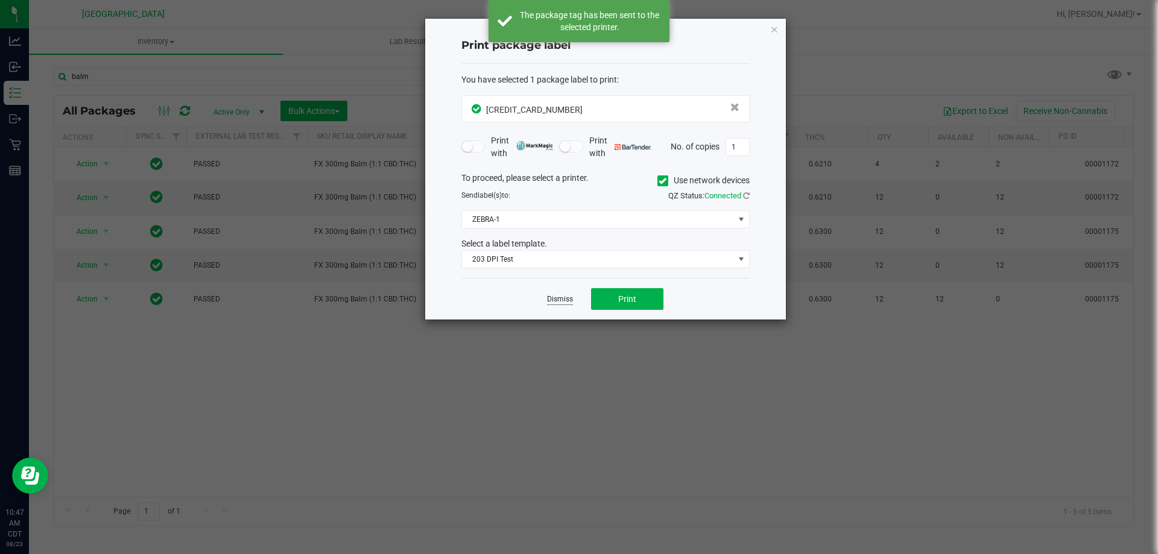
click at [565, 300] on link "Dismiss" at bounding box center [560, 299] width 26 height 10
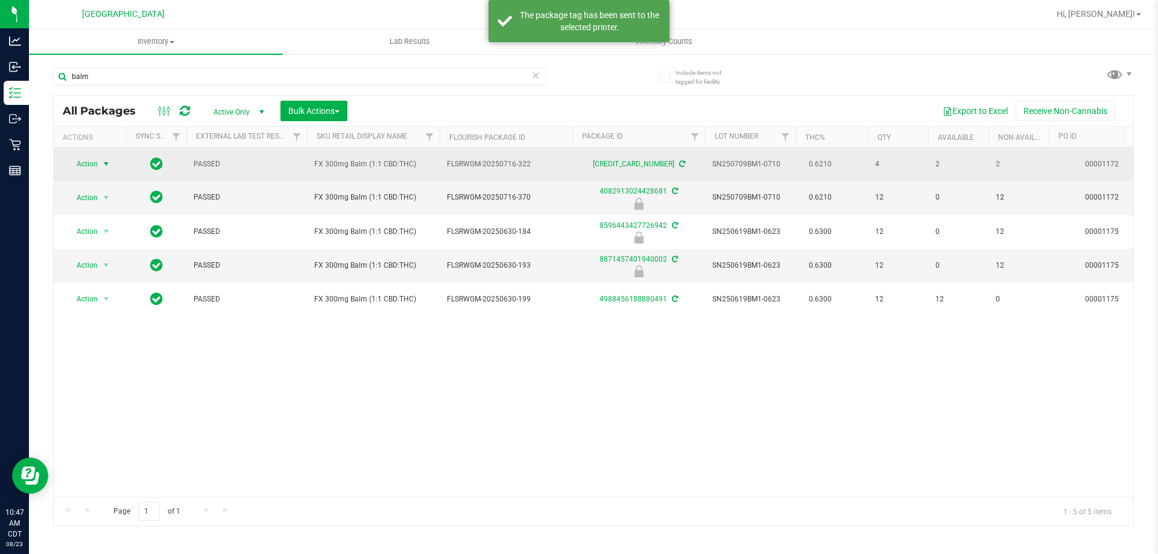
click at [101, 166] on span "select" at bounding box center [106, 164] width 15 height 17
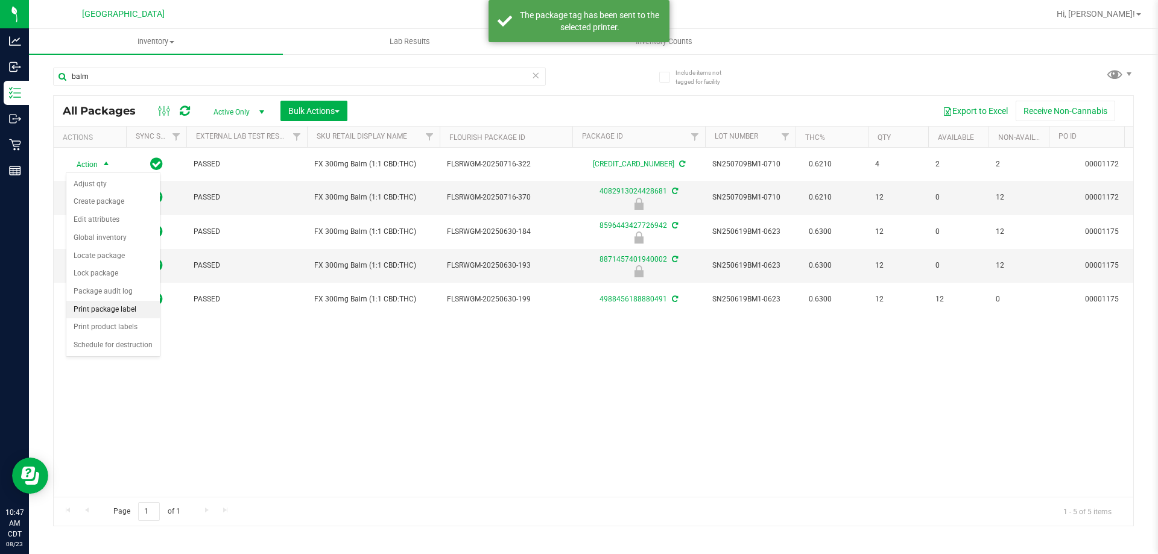
click at [124, 312] on li "Print package label" at bounding box center [112, 310] width 93 height 18
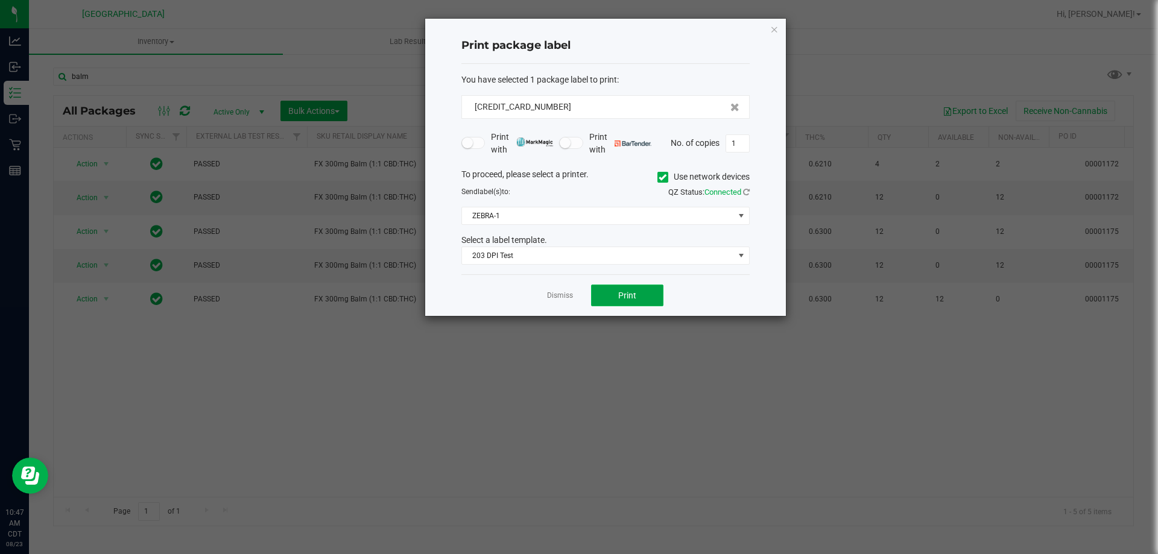
click at [619, 296] on span "Print" at bounding box center [627, 296] width 18 height 10
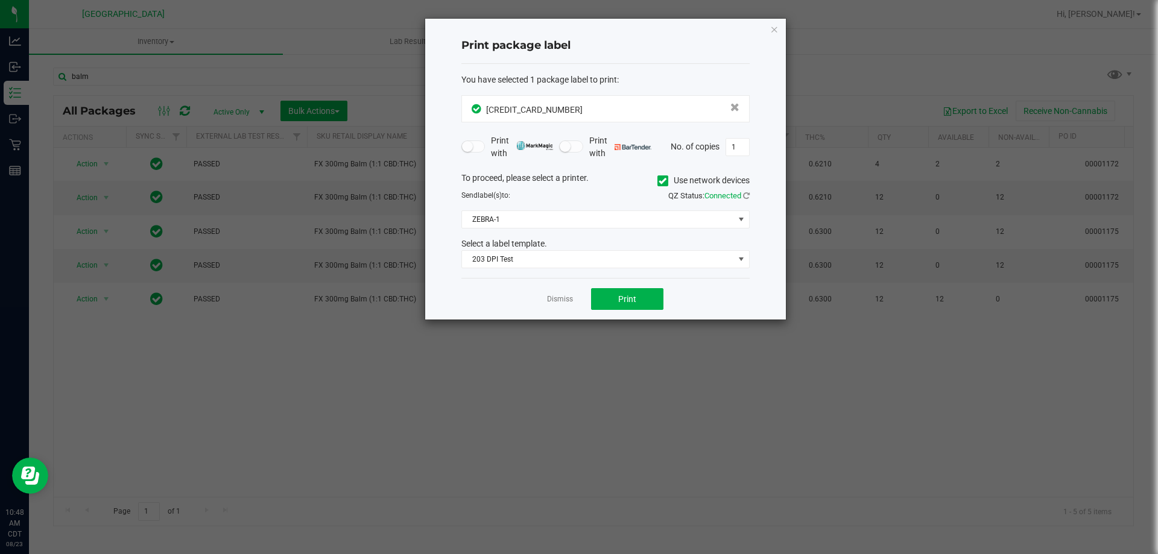
click at [568, 293] on app-cancel-button "Dismiss" at bounding box center [560, 299] width 26 height 13
click at [565, 297] on link "Dismiss" at bounding box center [560, 299] width 26 height 10
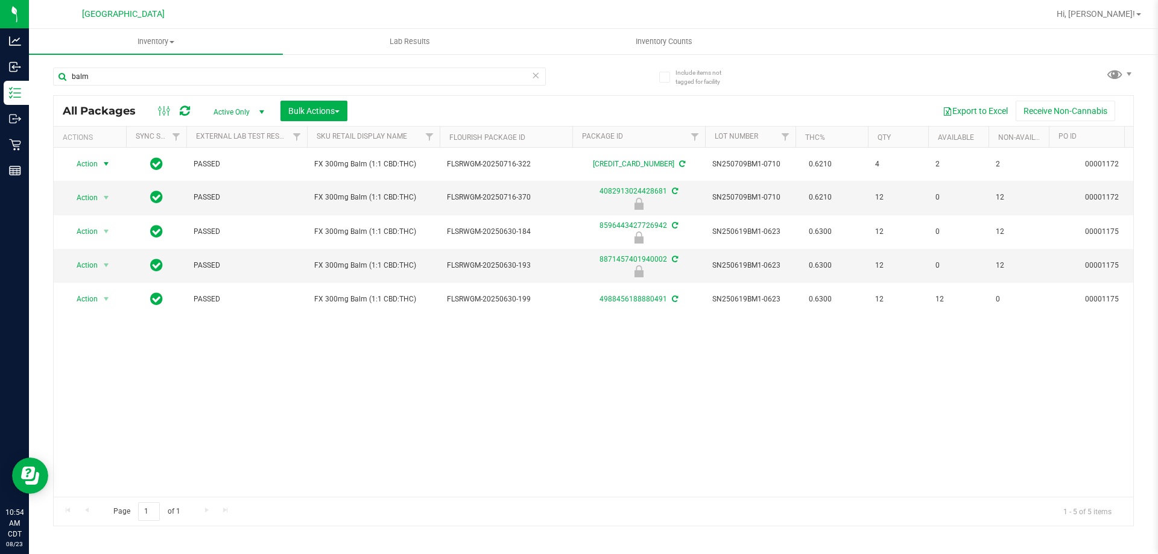
click at [537, 75] on icon at bounding box center [535, 75] width 8 height 14
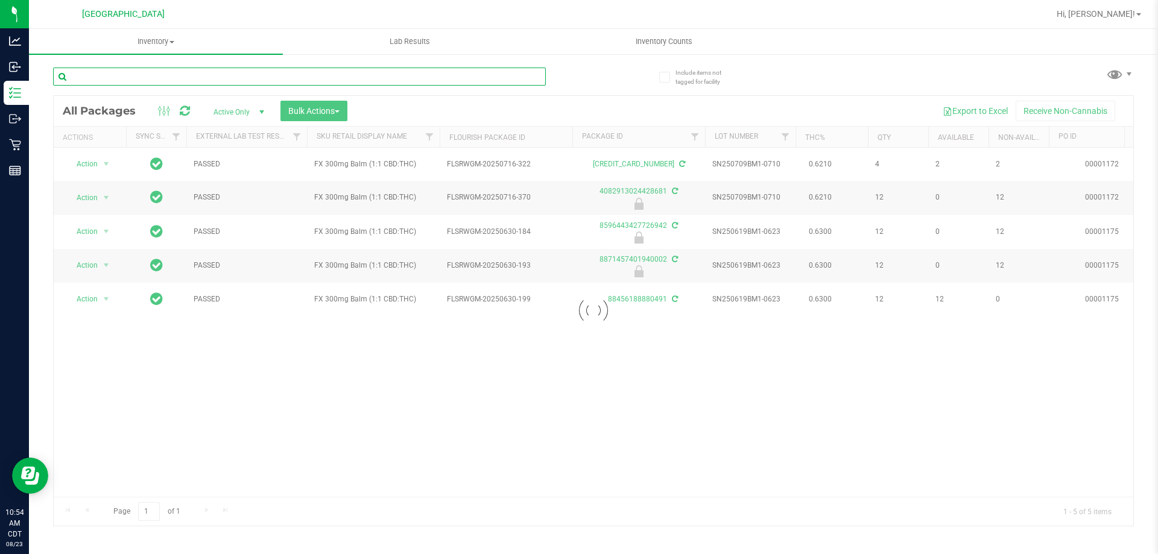
click at [493, 75] on input "text" at bounding box center [299, 77] width 493 height 18
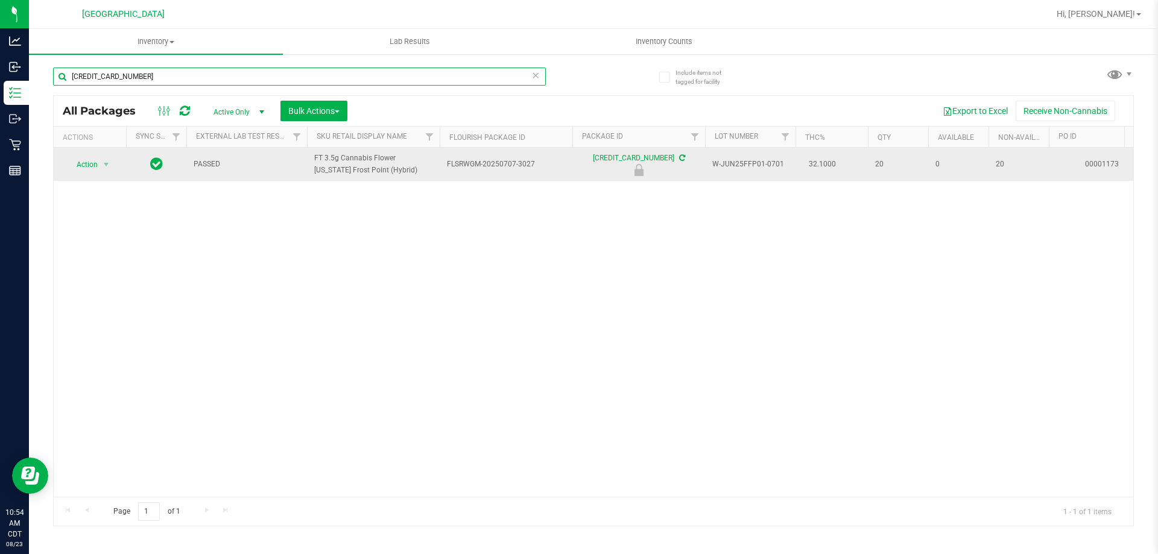
type input "4507223443125974"
click at [88, 159] on span "Action" at bounding box center [82, 164] width 33 height 17
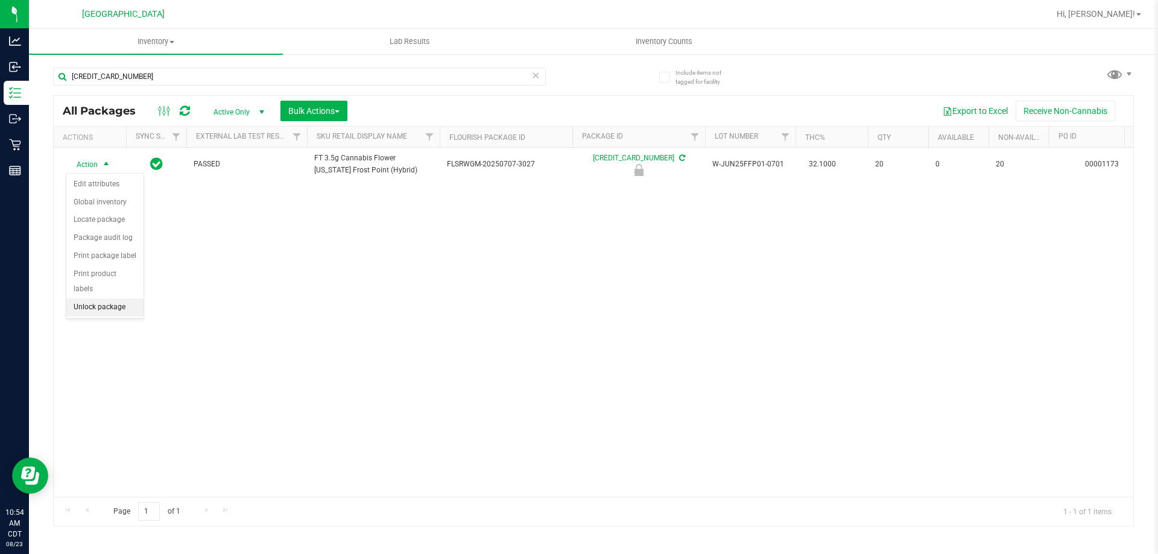
click at [110, 299] on li "Unlock package" at bounding box center [104, 308] width 77 height 18
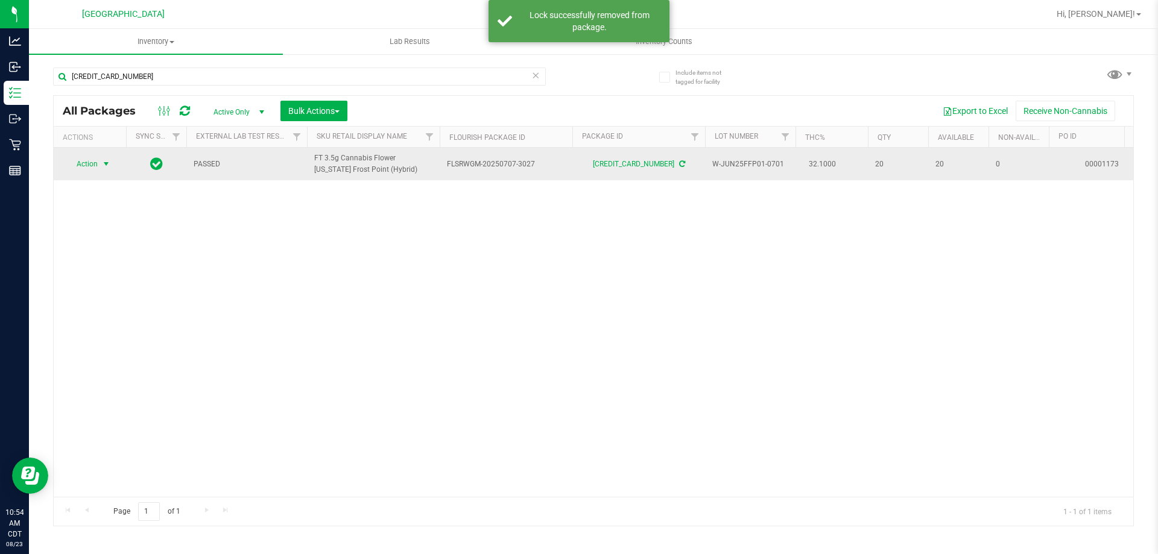
click at [90, 168] on span "Action" at bounding box center [82, 164] width 33 height 17
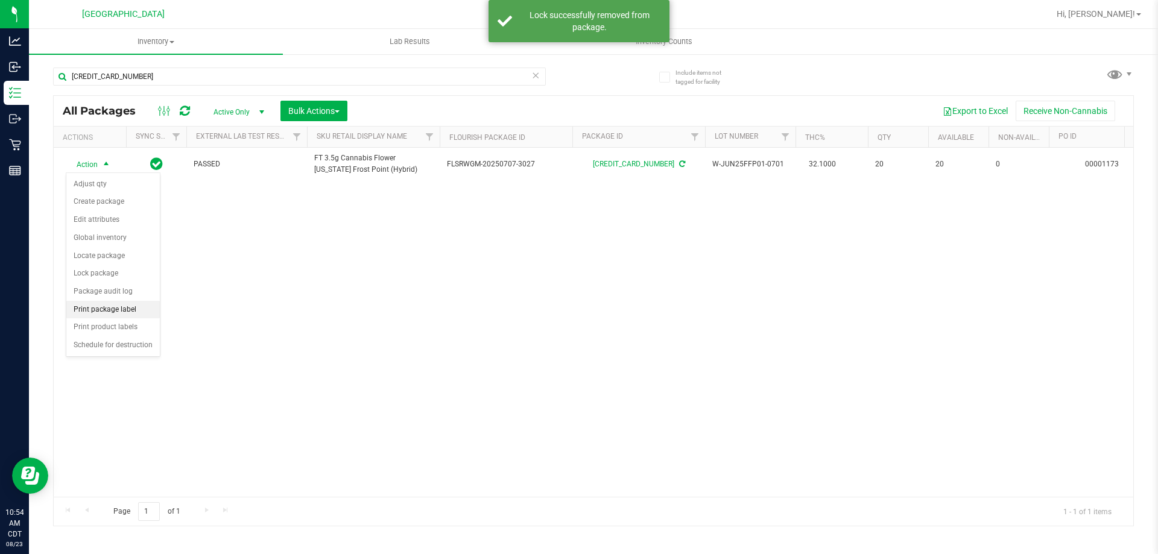
click at [122, 306] on li "Print package label" at bounding box center [112, 310] width 93 height 18
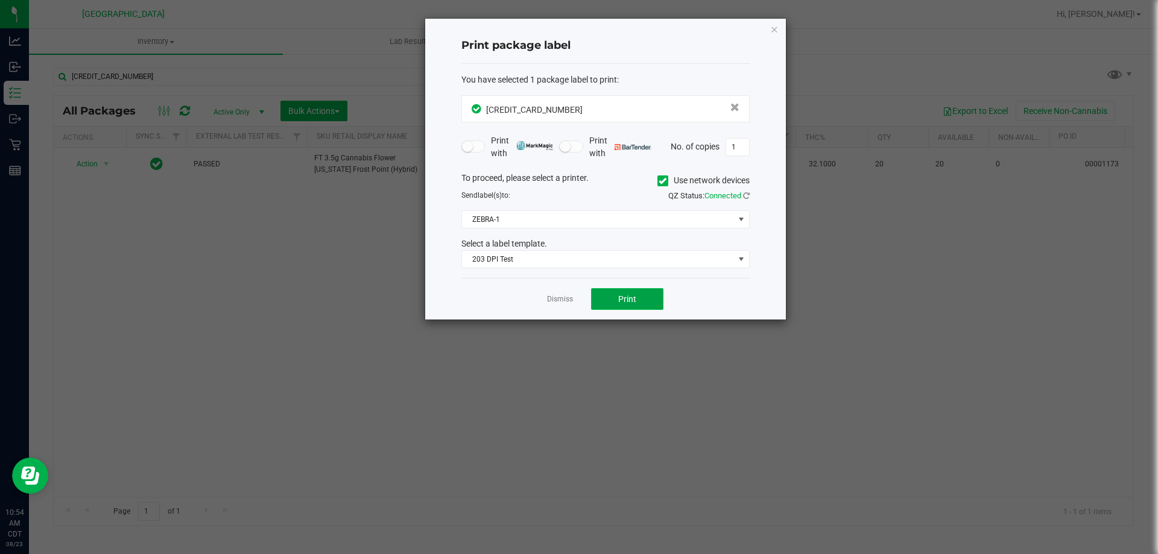
click at [646, 301] on button "Print" at bounding box center [627, 299] width 72 height 22
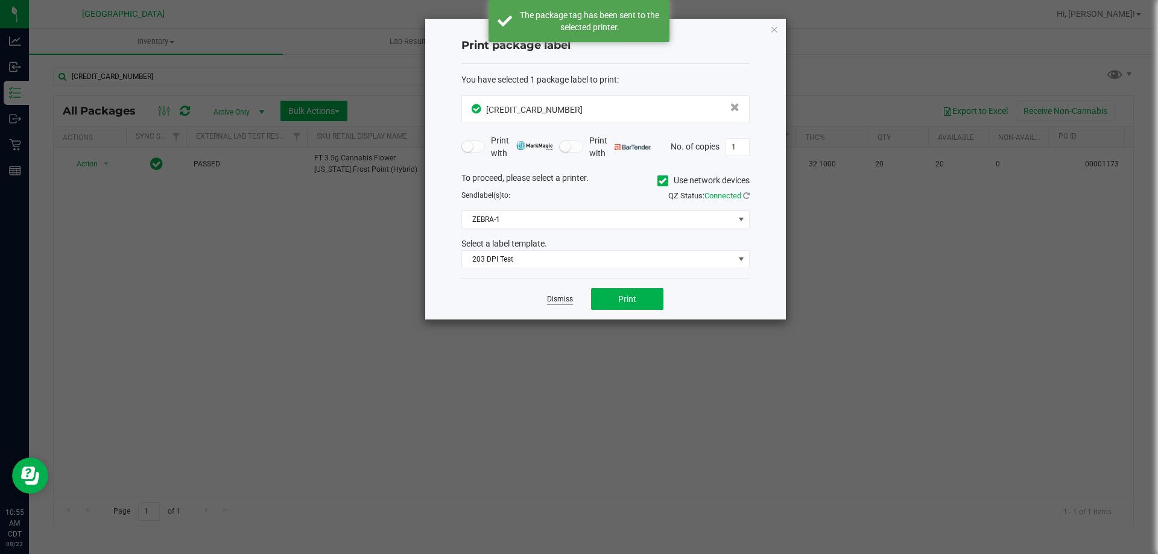
click at [567, 300] on link "Dismiss" at bounding box center [560, 299] width 26 height 10
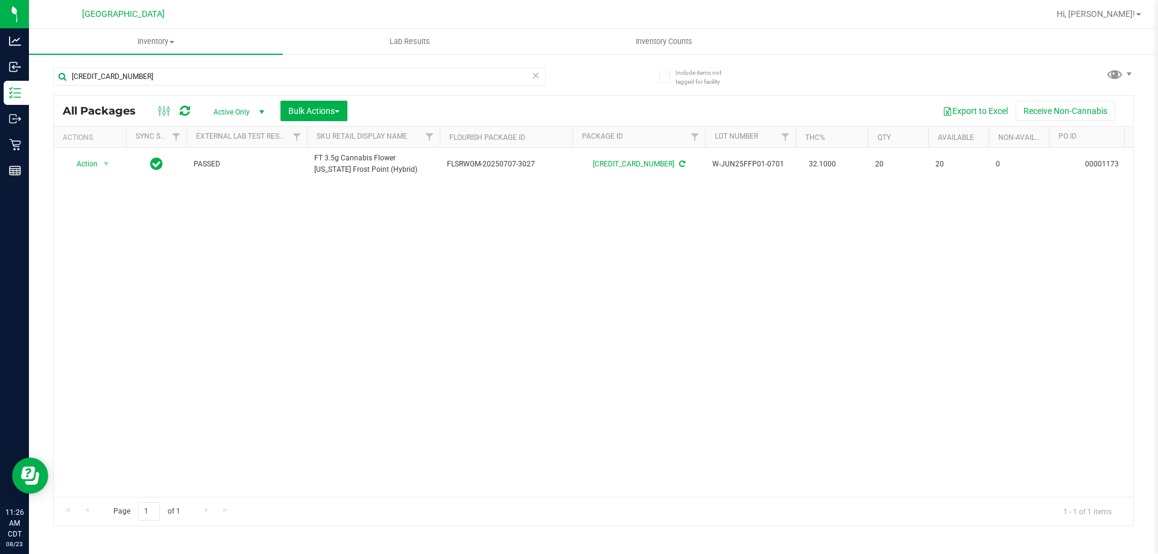
click at [536, 77] on icon at bounding box center [535, 75] width 8 height 14
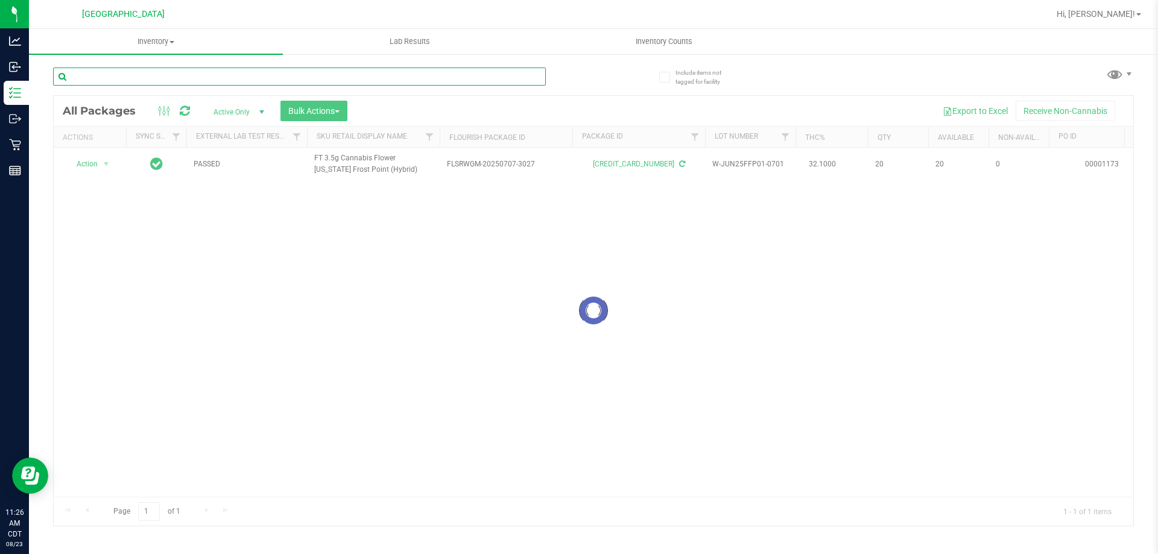
click at [514, 77] on input "text" at bounding box center [299, 77] width 493 height 18
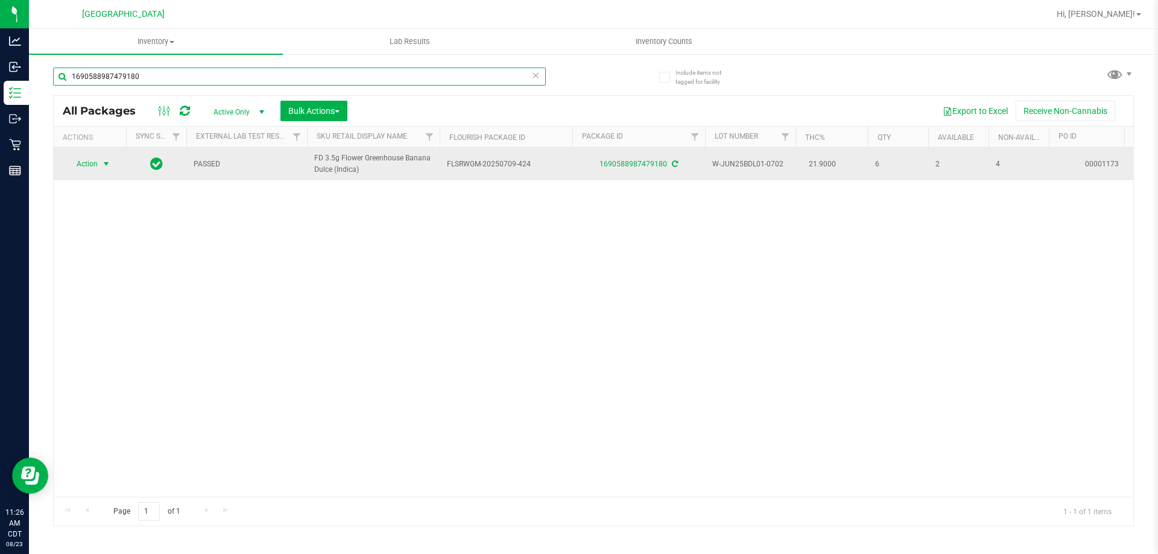
type input "1690588987479180"
click at [95, 168] on span "Action" at bounding box center [82, 164] width 33 height 17
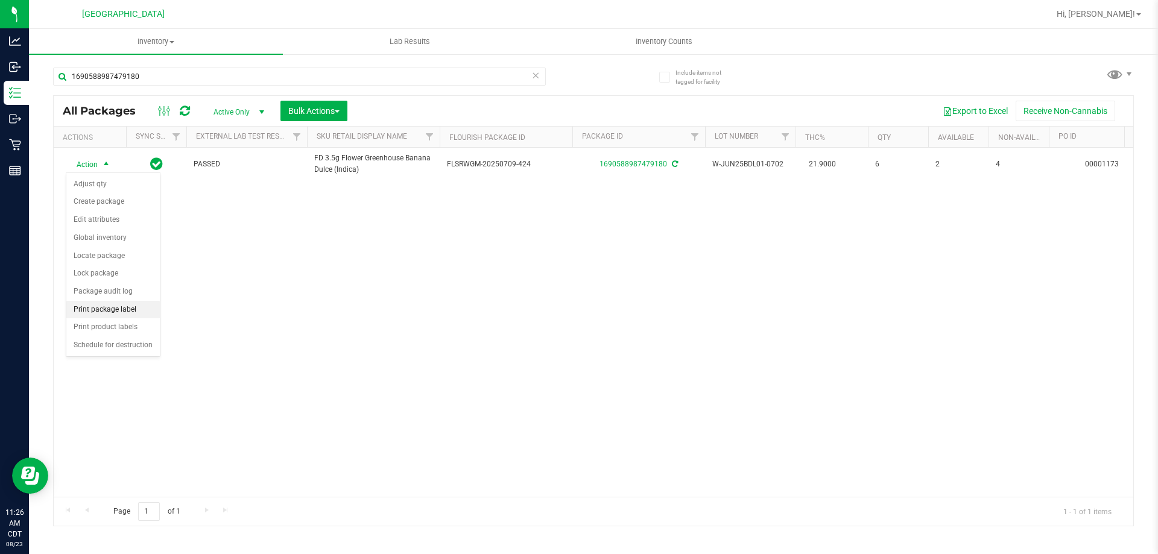
click at [134, 312] on li "Print package label" at bounding box center [112, 310] width 93 height 18
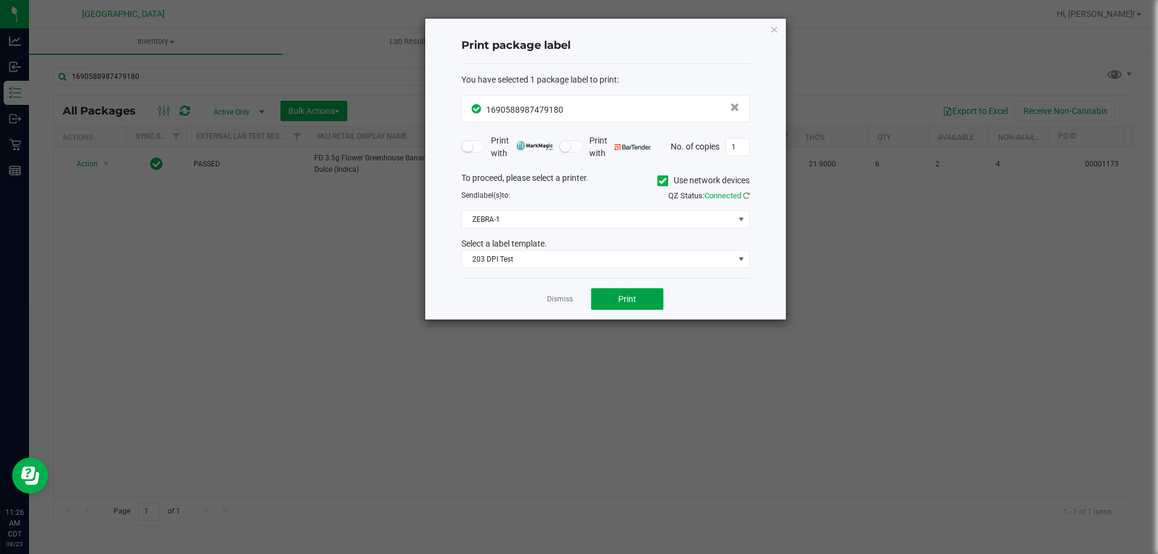
click at [628, 305] on button "Print" at bounding box center [627, 299] width 72 height 22
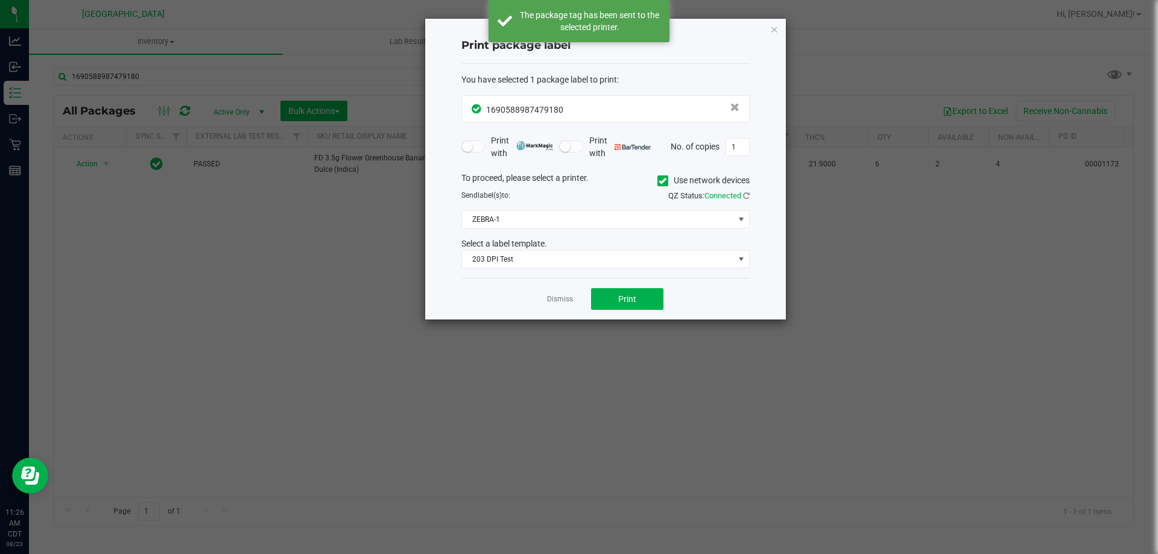
click at [568, 305] on app-cancel-button "Dismiss" at bounding box center [560, 299] width 26 height 13
click at [570, 296] on link "Dismiss" at bounding box center [560, 299] width 26 height 10
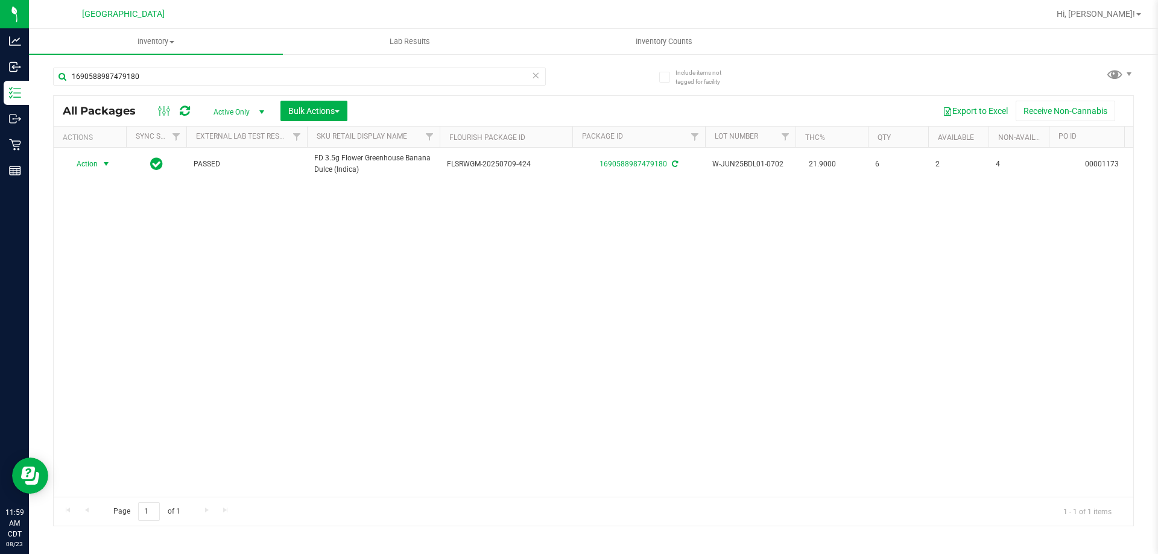
click at [534, 78] on icon at bounding box center [535, 75] width 8 height 14
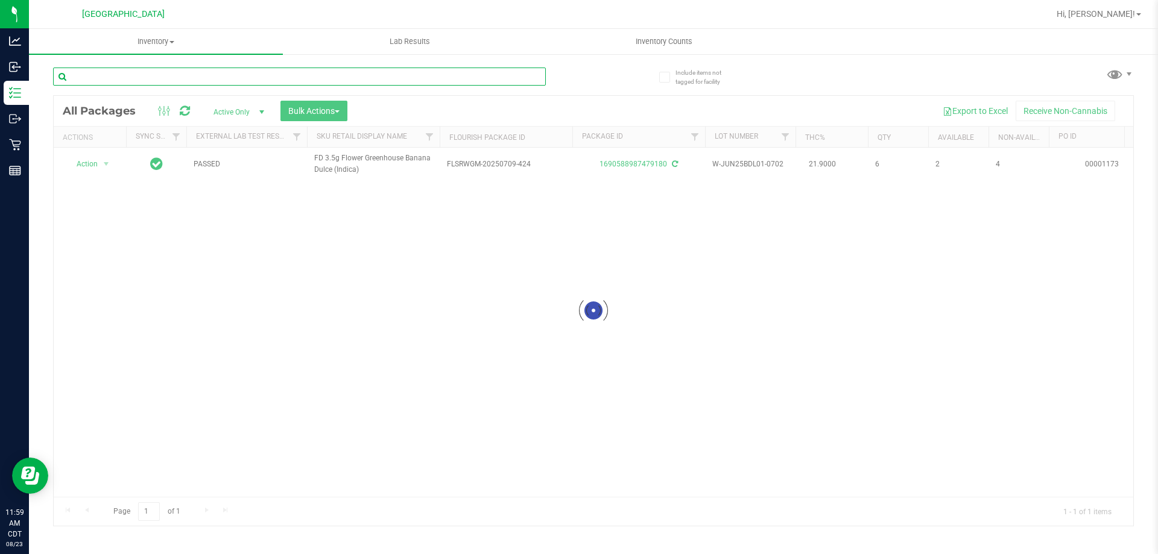
click at [519, 77] on input "text" at bounding box center [299, 77] width 493 height 18
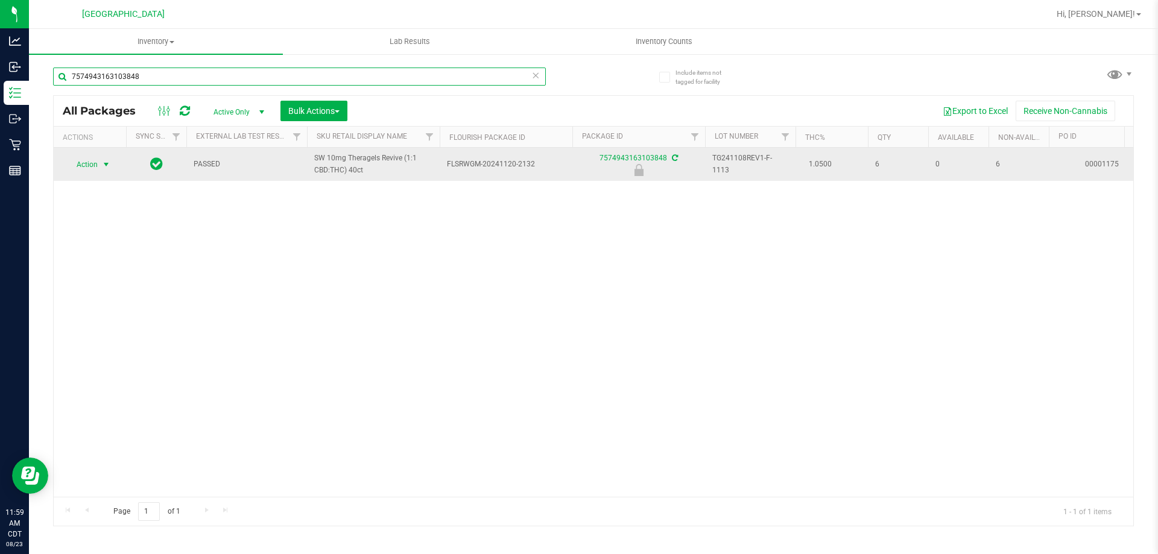
type input "7574943163103848"
click at [106, 166] on span "select" at bounding box center [106, 165] width 10 height 10
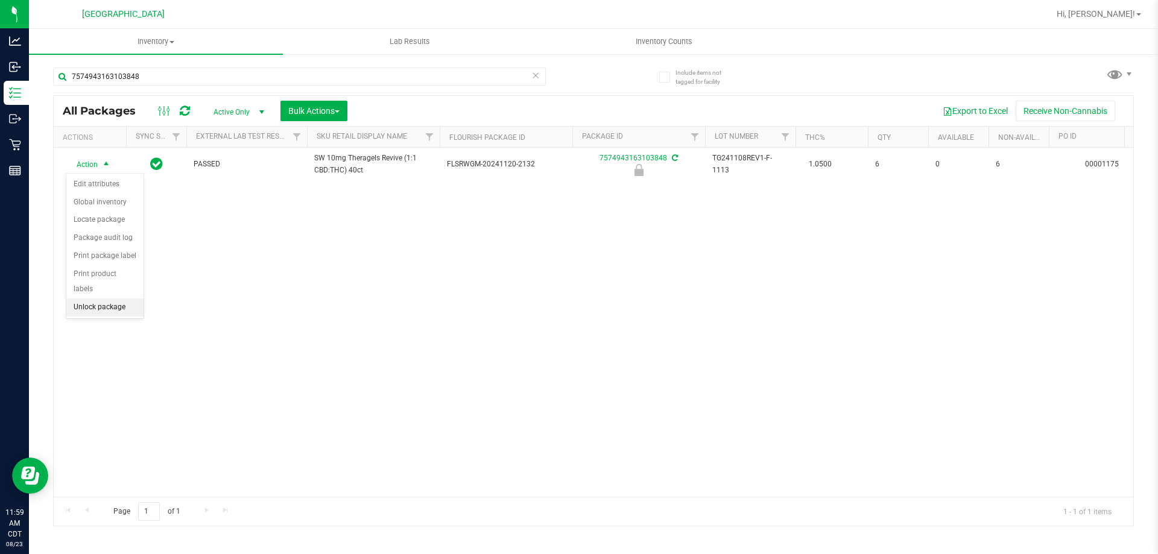
click at [108, 299] on li "Unlock package" at bounding box center [104, 308] width 77 height 18
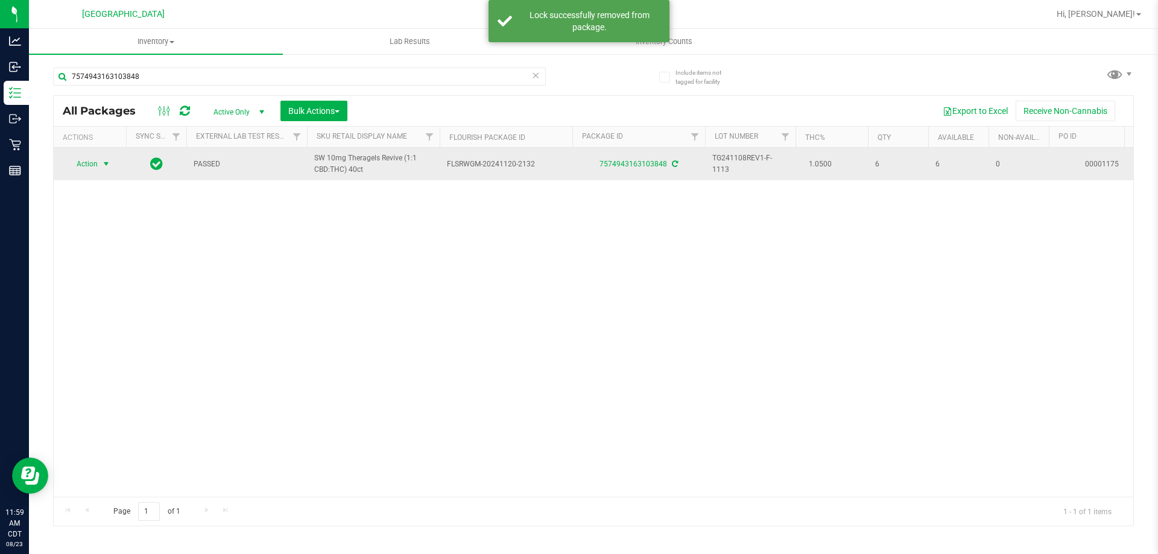
click at [101, 157] on span "select" at bounding box center [106, 164] width 15 height 17
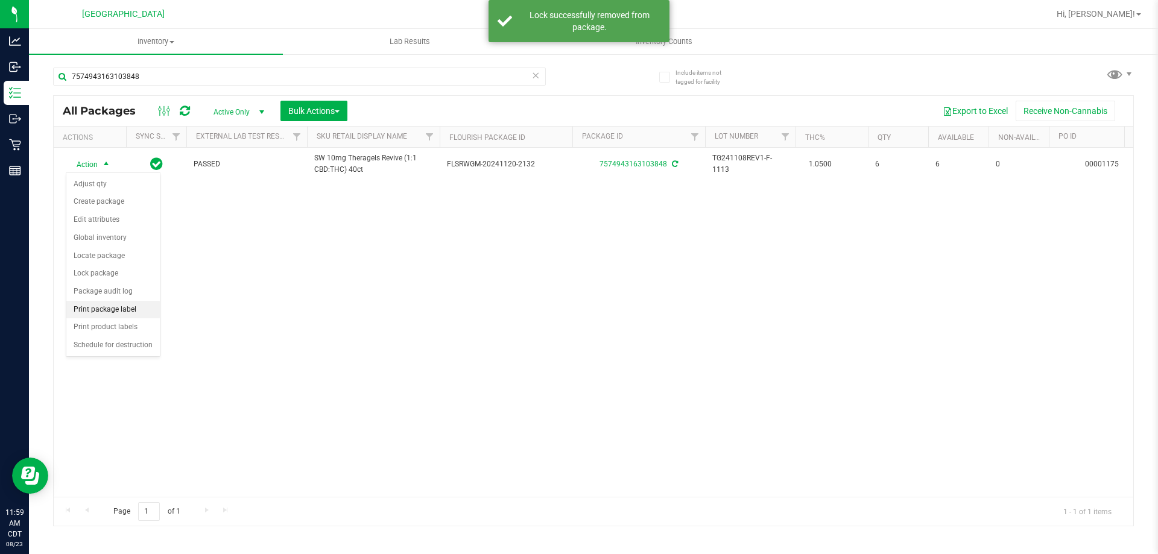
click at [133, 314] on li "Print package label" at bounding box center [112, 310] width 93 height 18
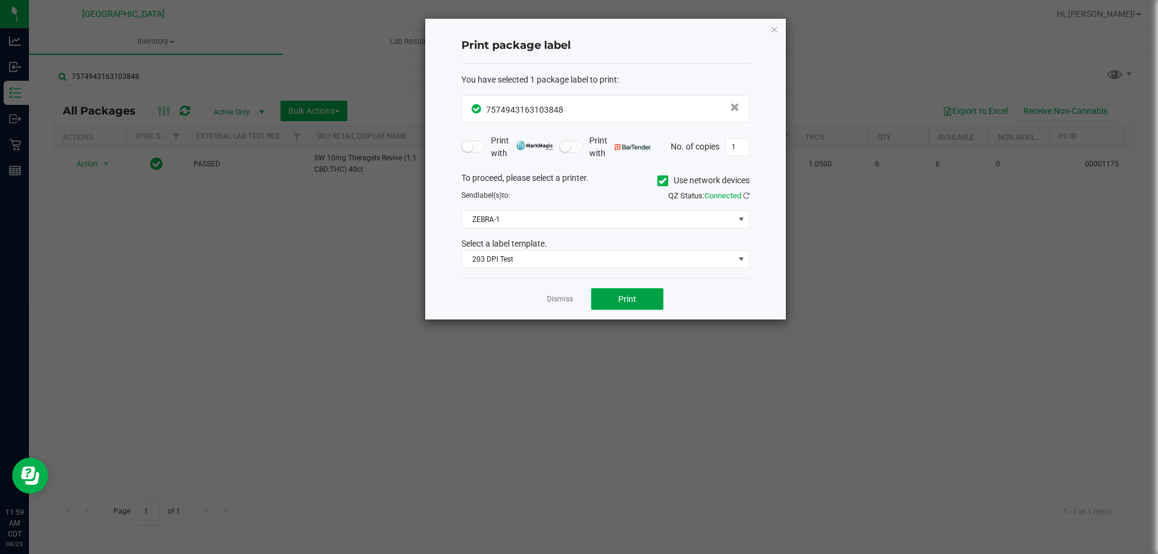
click at [620, 302] on span "Print" at bounding box center [627, 299] width 18 height 10
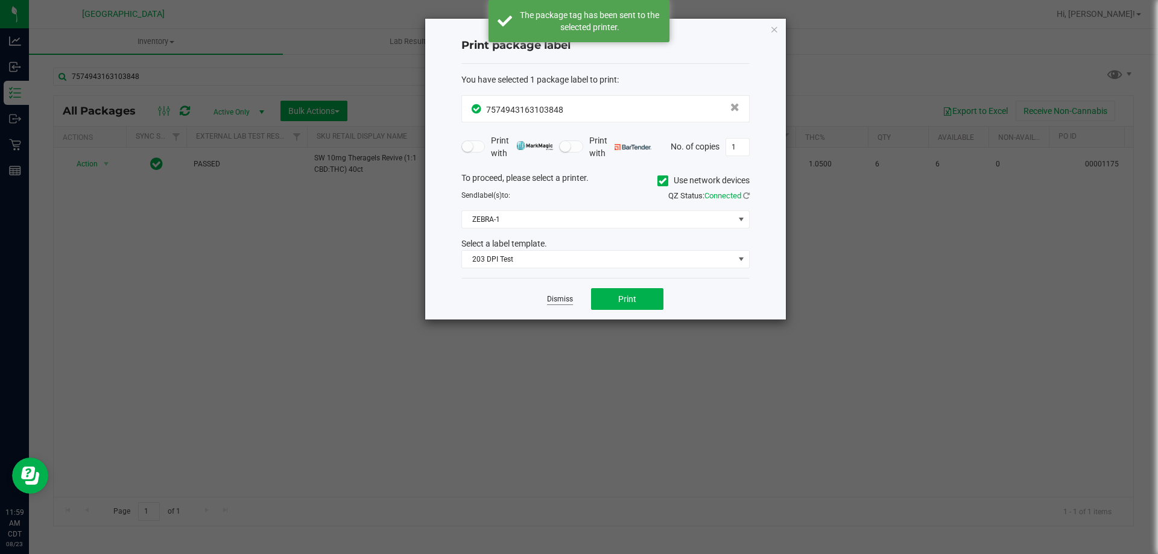
click at [557, 303] on link "Dismiss" at bounding box center [560, 299] width 26 height 10
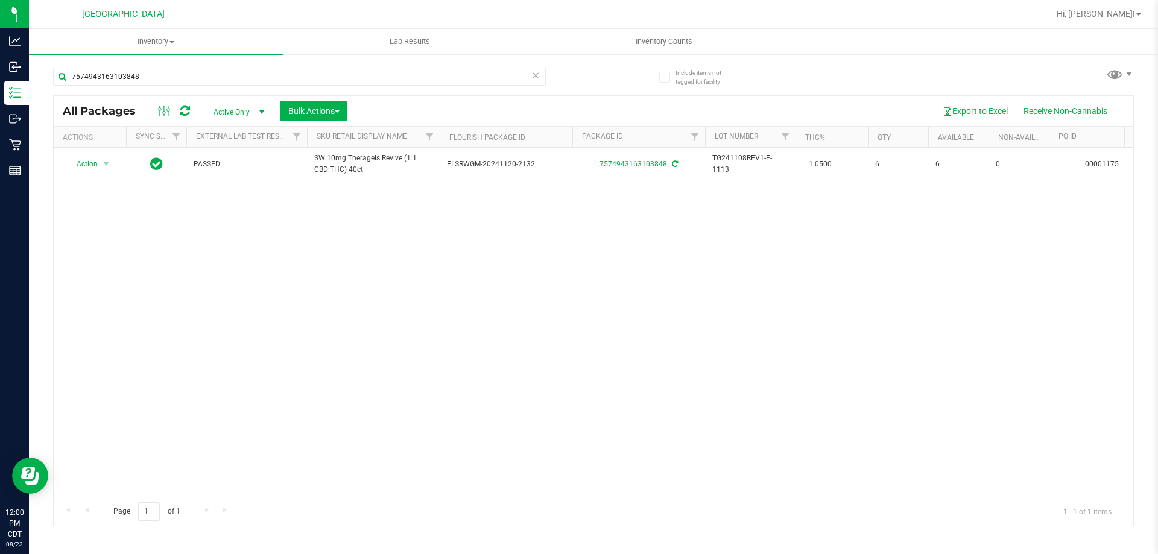
click at [537, 72] on icon at bounding box center [535, 75] width 8 height 14
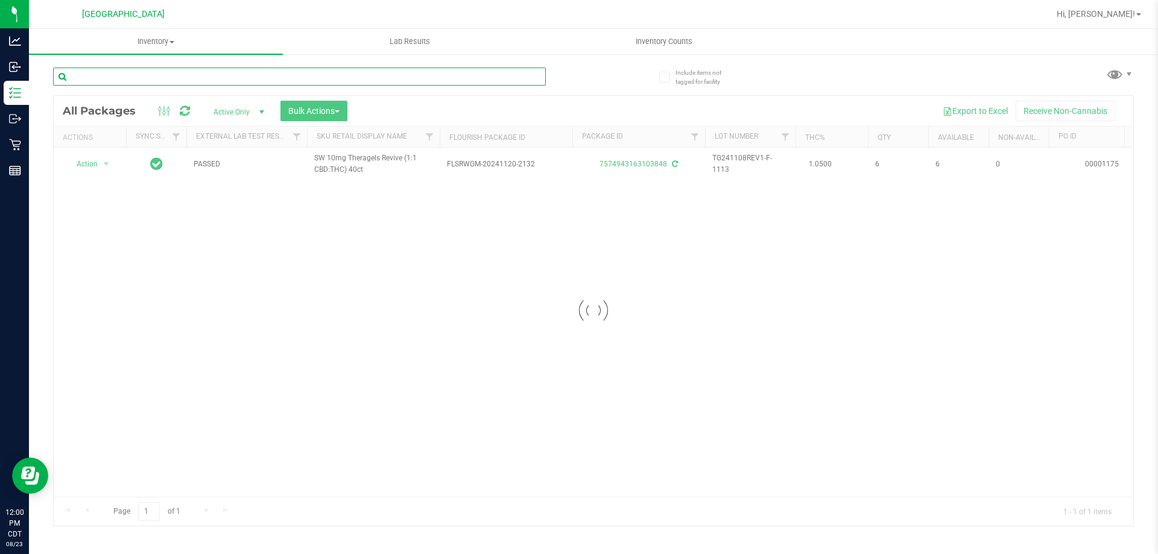
click at [501, 76] on input "text" at bounding box center [299, 77] width 493 height 18
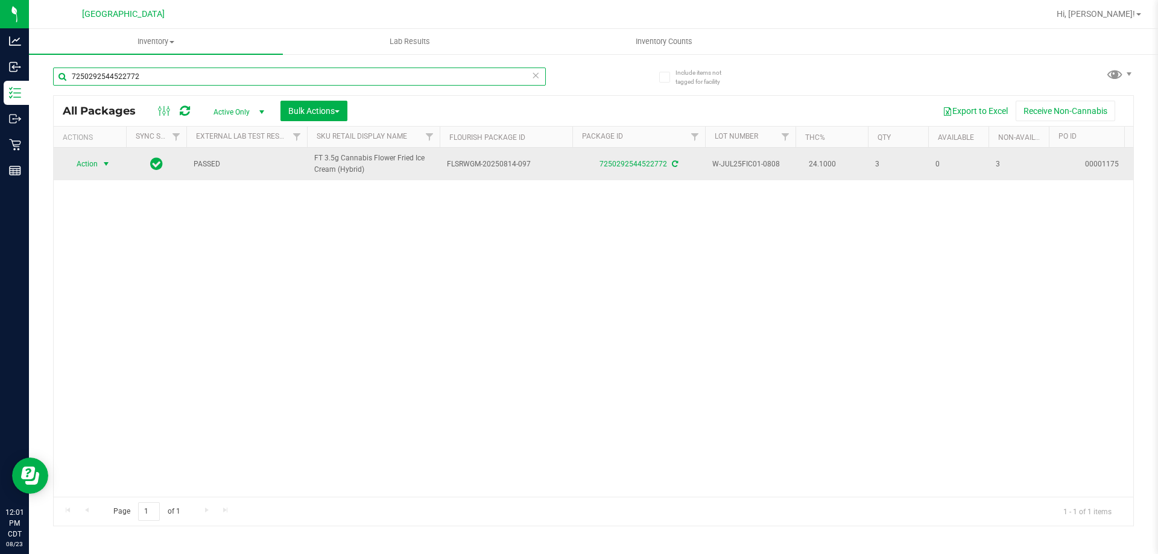
type input "7250292544522772"
click at [93, 165] on span "Action" at bounding box center [82, 164] width 33 height 17
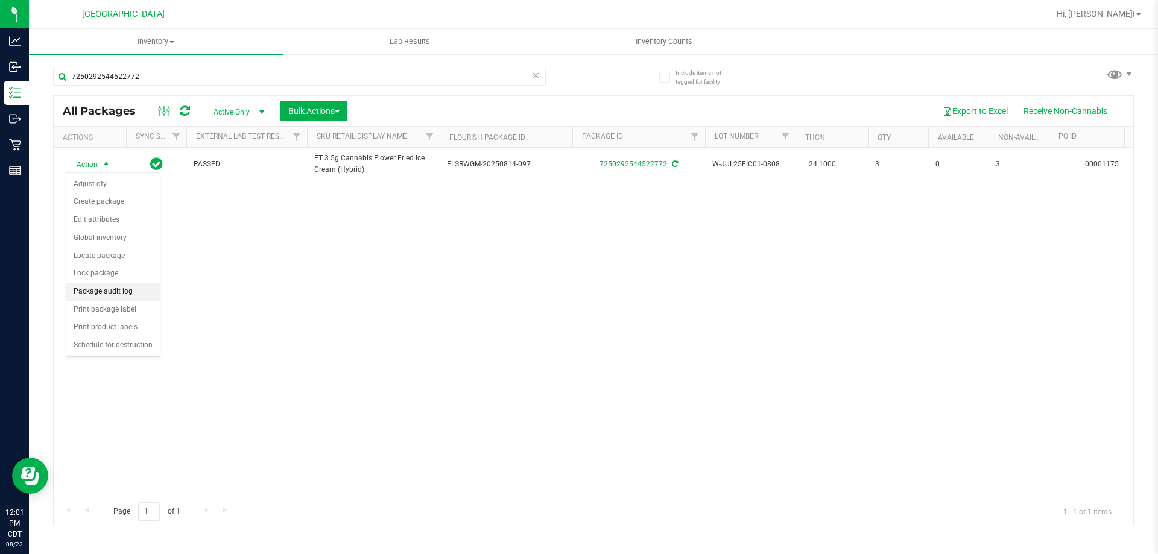
click at [137, 297] on li "Package audit log" at bounding box center [112, 292] width 93 height 18
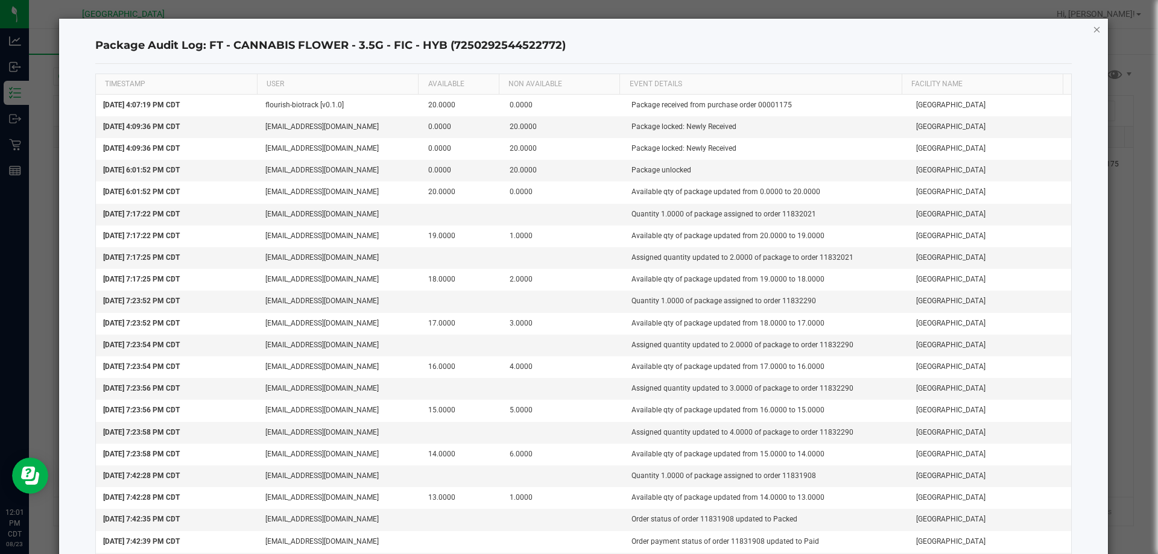
click at [1093, 31] on icon "button" at bounding box center [1097, 29] width 8 height 14
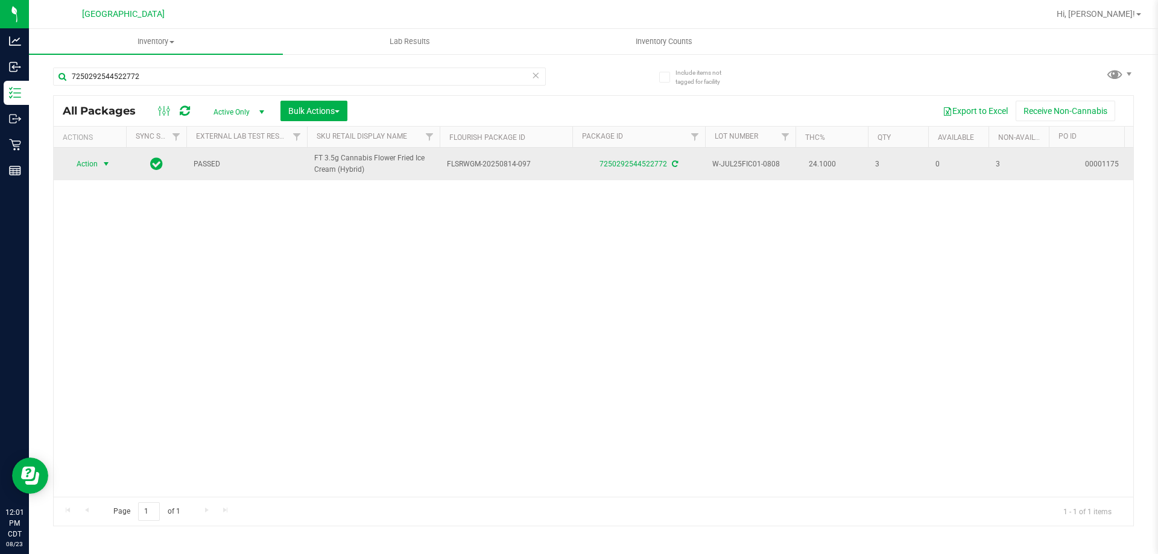
click at [83, 165] on span "Action" at bounding box center [82, 164] width 33 height 17
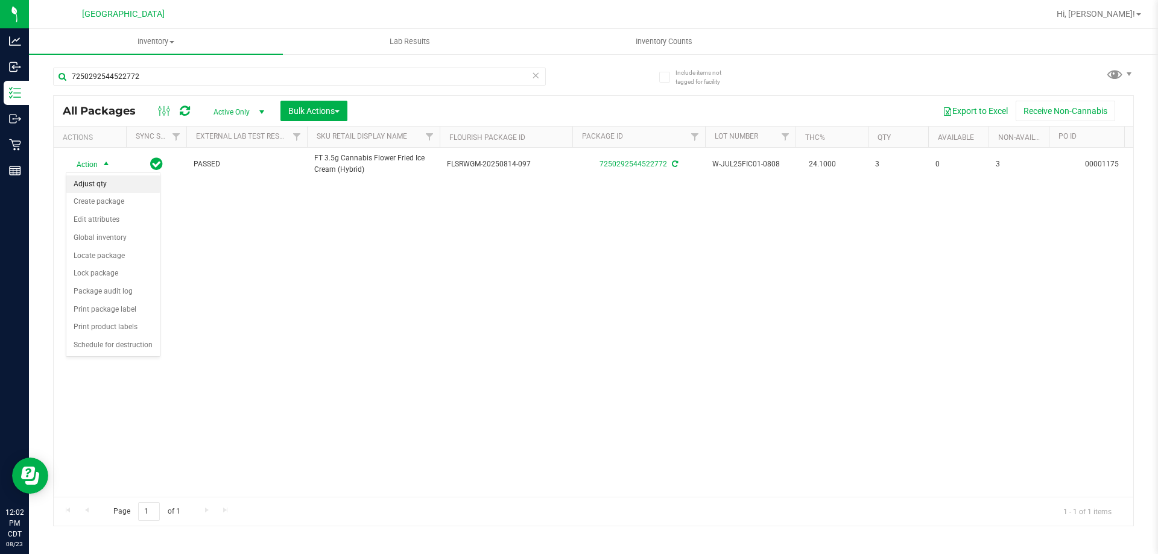
click at [112, 186] on li "Adjust qty" at bounding box center [112, 185] width 93 height 18
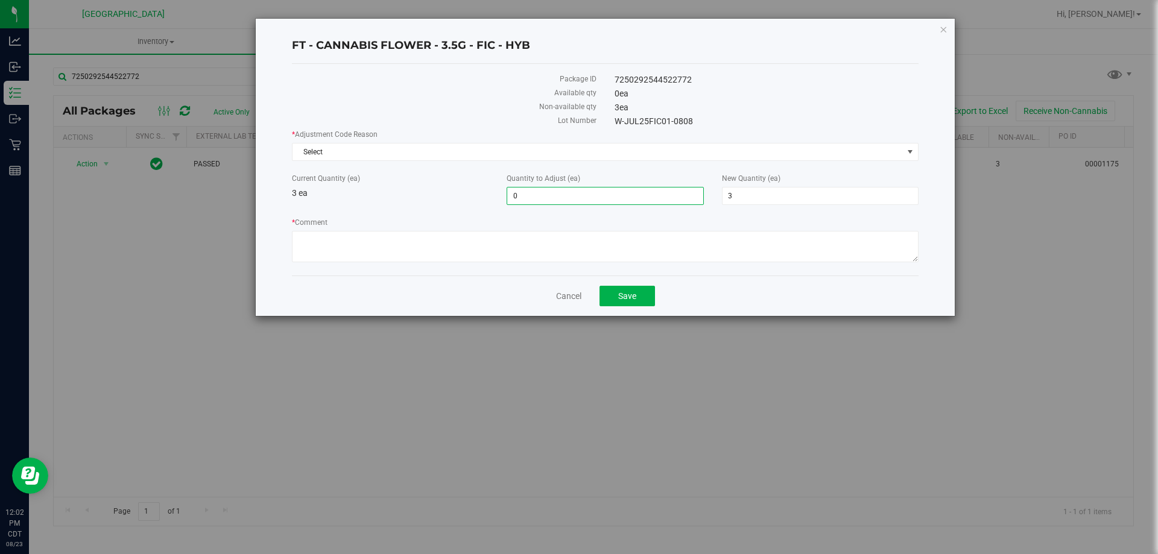
drag, startPoint x: 548, startPoint y: 197, endPoint x: 403, endPoint y: 200, distance: 145.4
click at [405, 200] on div "Current Quantity (ea) 3 ea Quantity to Adjust (ea) 0 0 New Quantity (ea) 3 3" at bounding box center [605, 189] width 645 height 32
type input "1"
type input "4"
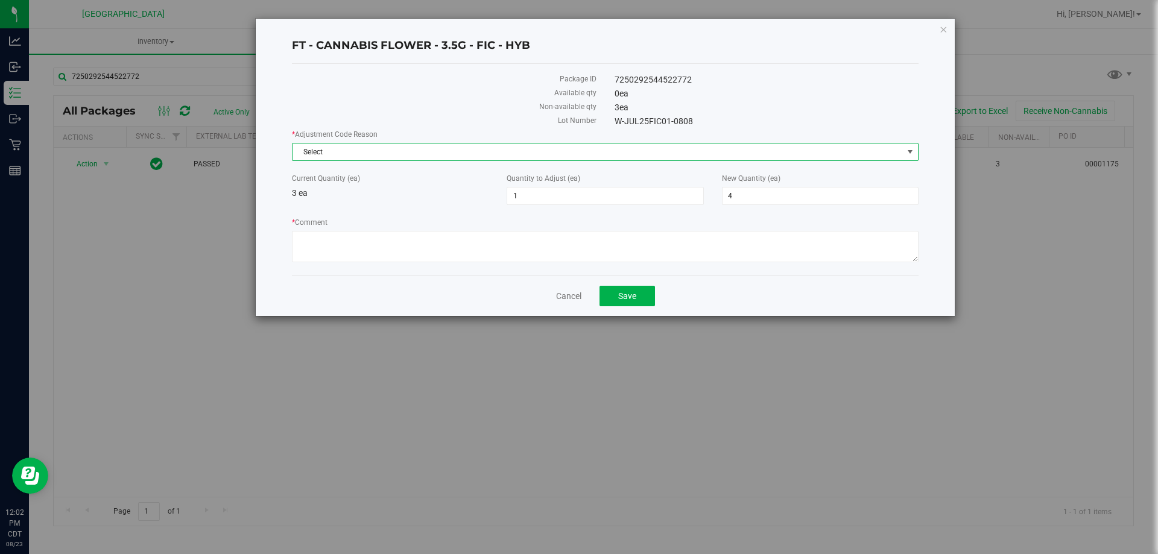
click at [435, 152] on span "Select" at bounding box center [598, 152] width 610 height 17
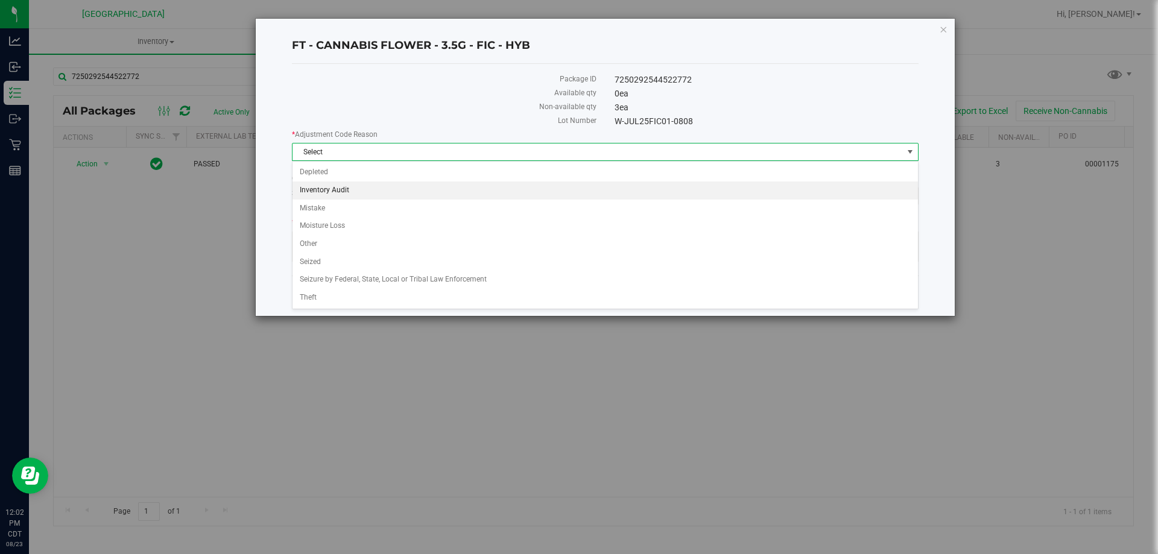
click at [412, 193] on li "Inventory Audit" at bounding box center [605, 191] width 625 height 18
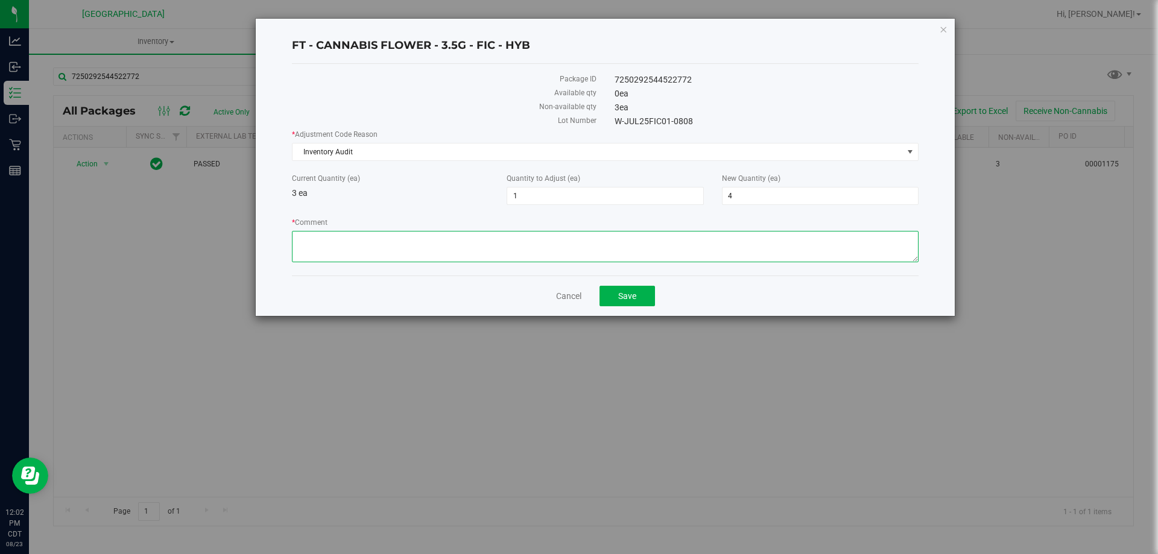
click at [413, 252] on textarea "* Comment" at bounding box center [605, 246] width 627 height 31
type textarea "f"
type textarea "inventory audit"
click at [614, 299] on button "Save" at bounding box center [627, 296] width 55 height 21
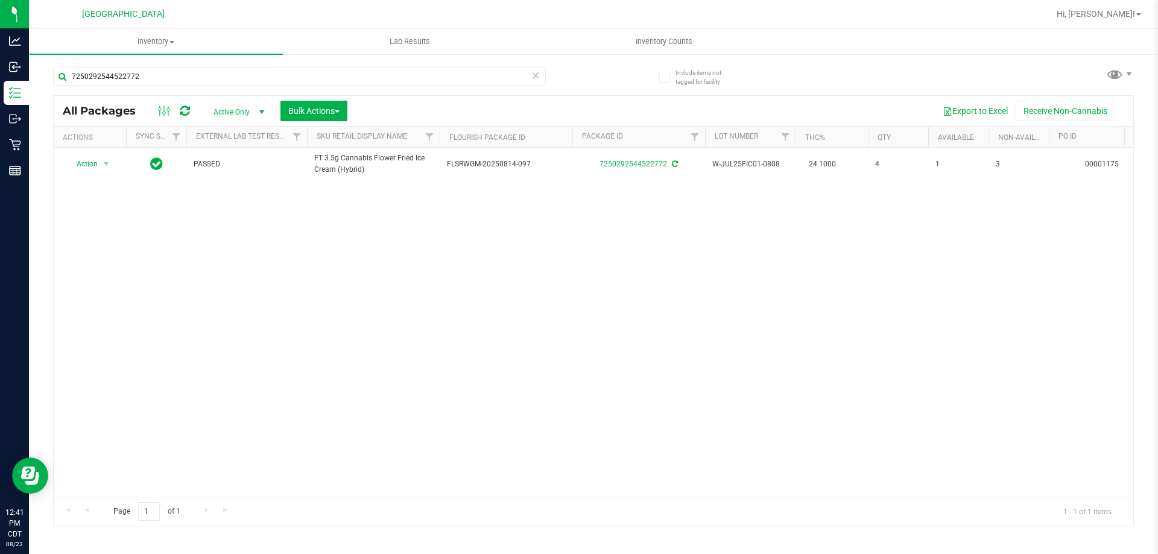
click at [536, 77] on icon at bounding box center [535, 75] width 8 height 14
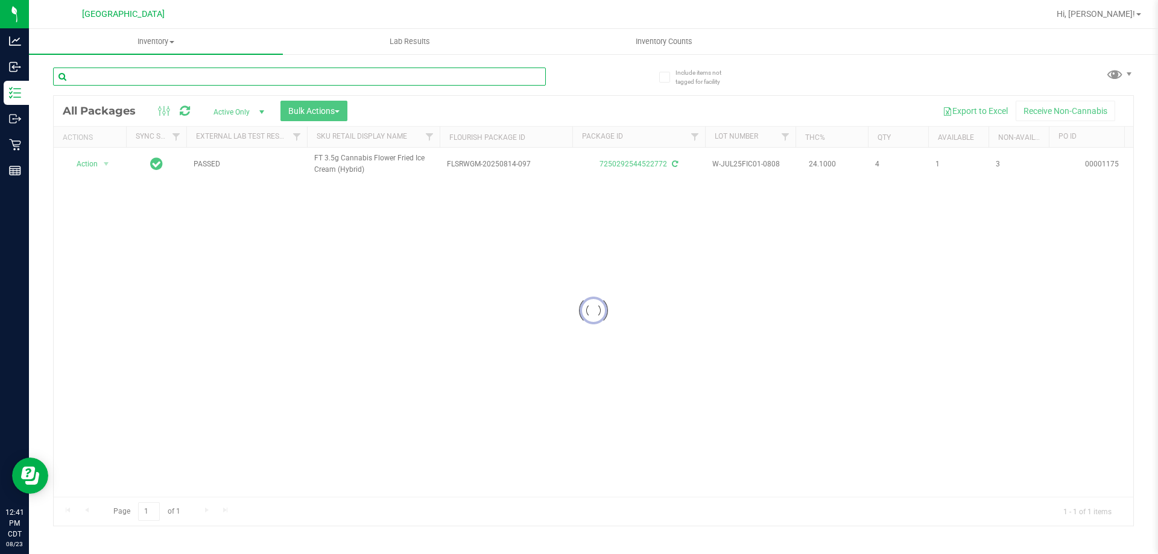
click at [509, 80] on input "text" at bounding box center [299, 77] width 493 height 18
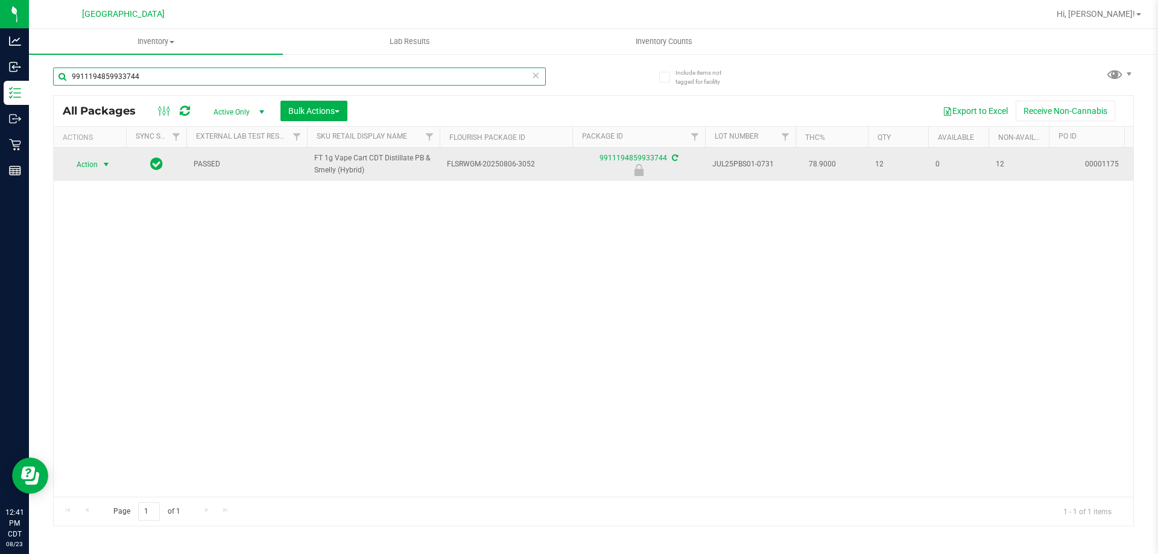
type input "9911194859933744"
click at [101, 169] on span "select" at bounding box center [106, 165] width 10 height 10
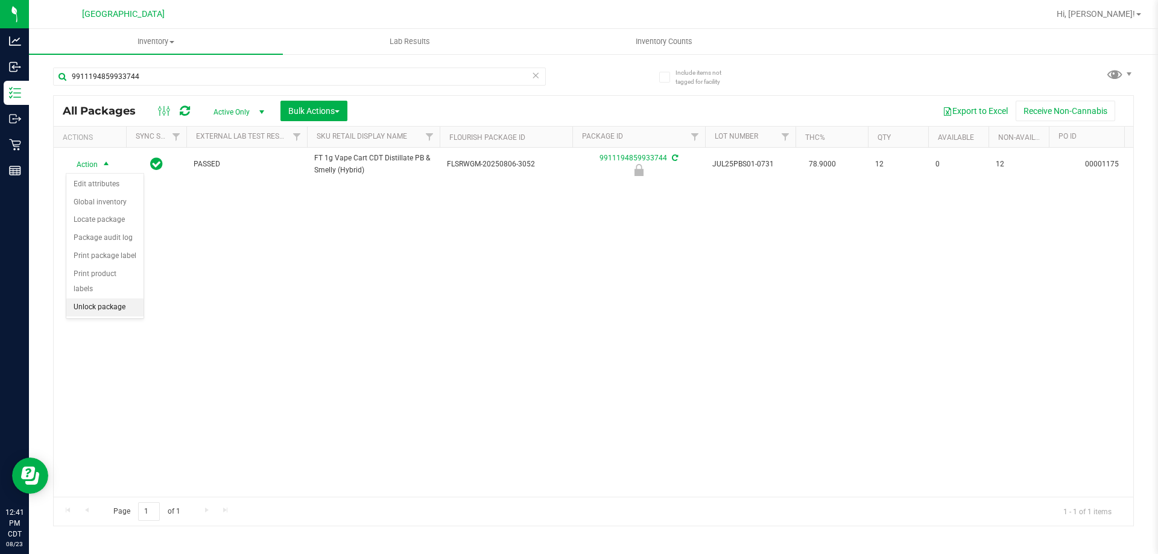
click at [116, 299] on li "Unlock package" at bounding box center [104, 308] width 77 height 18
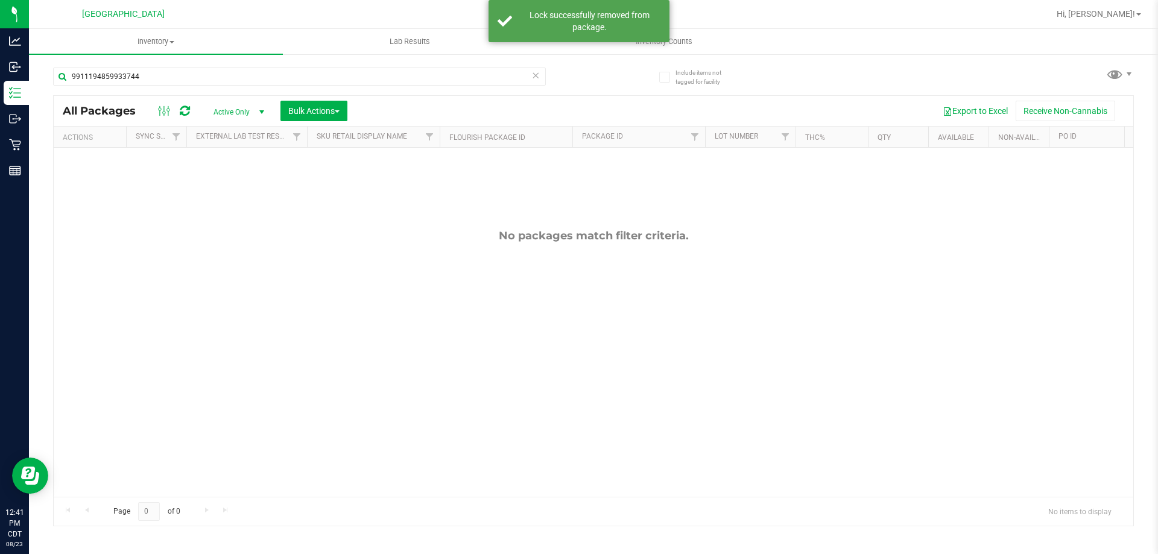
click at [539, 76] on icon at bounding box center [535, 75] width 8 height 14
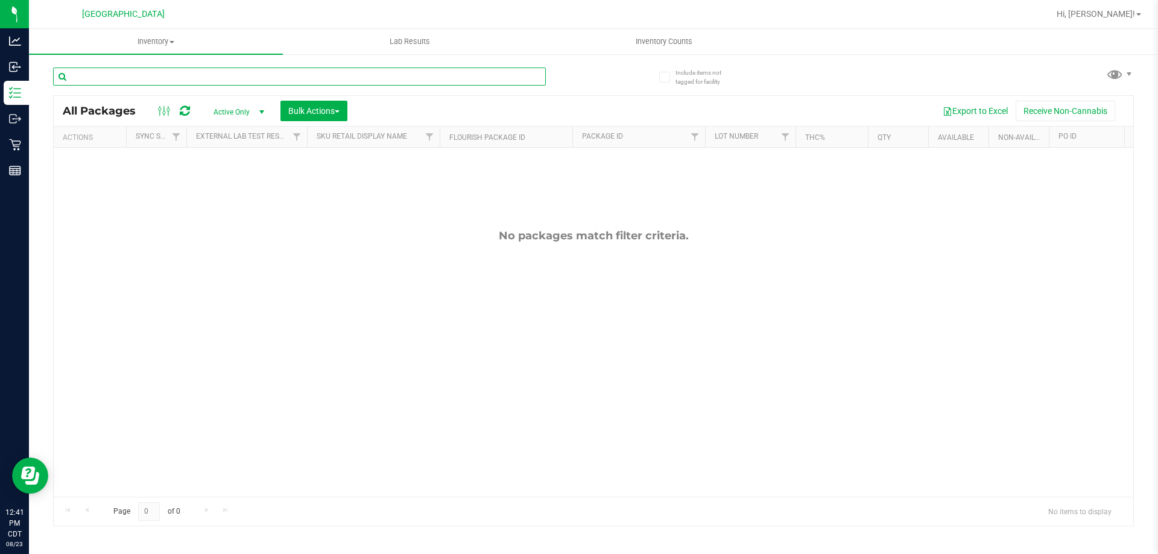
click at [491, 74] on input "text" at bounding box center [299, 77] width 493 height 18
type input "9911194859933744"
